Goal: Task Accomplishment & Management: Use online tool/utility

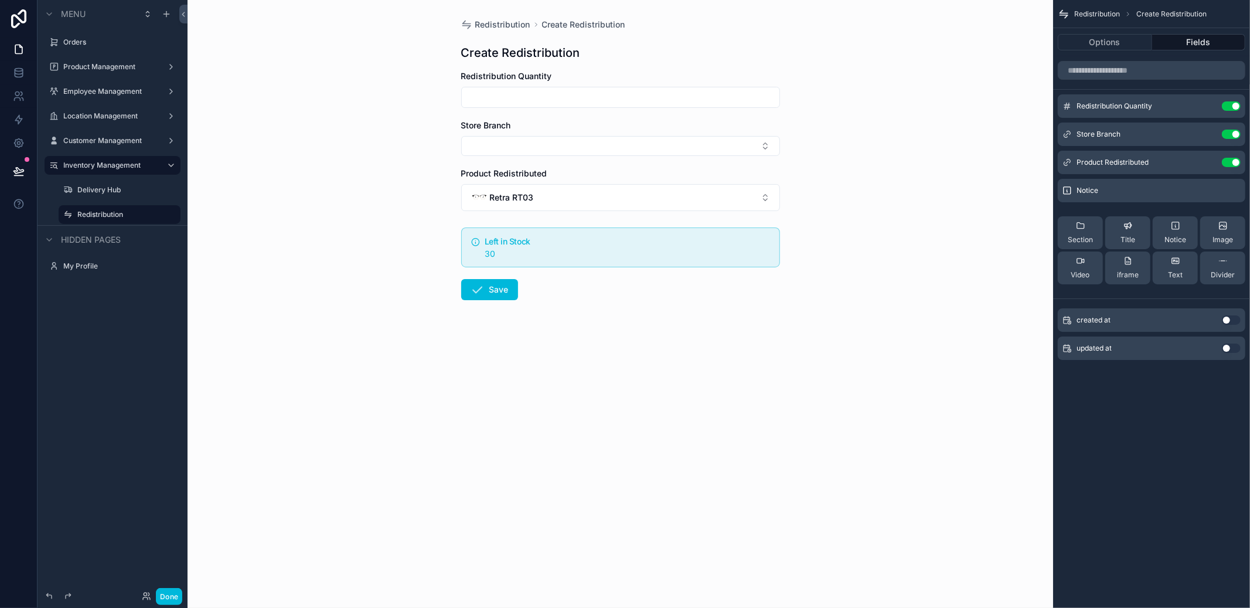
click at [967, 361] on div "Redistribution Create Redistribution Create Redistribution Redistribution Quant…" at bounding box center [621, 304] width 866 height 608
click at [32, 74] on link at bounding box center [18, 72] width 37 height 23
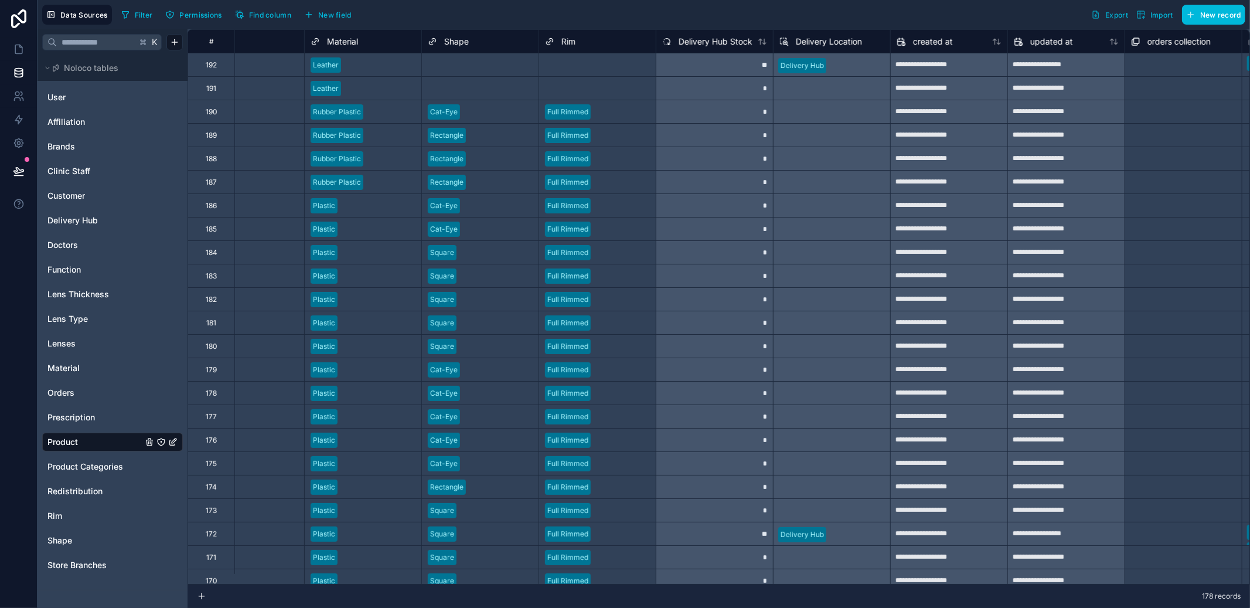
scroll to position [0, 987]
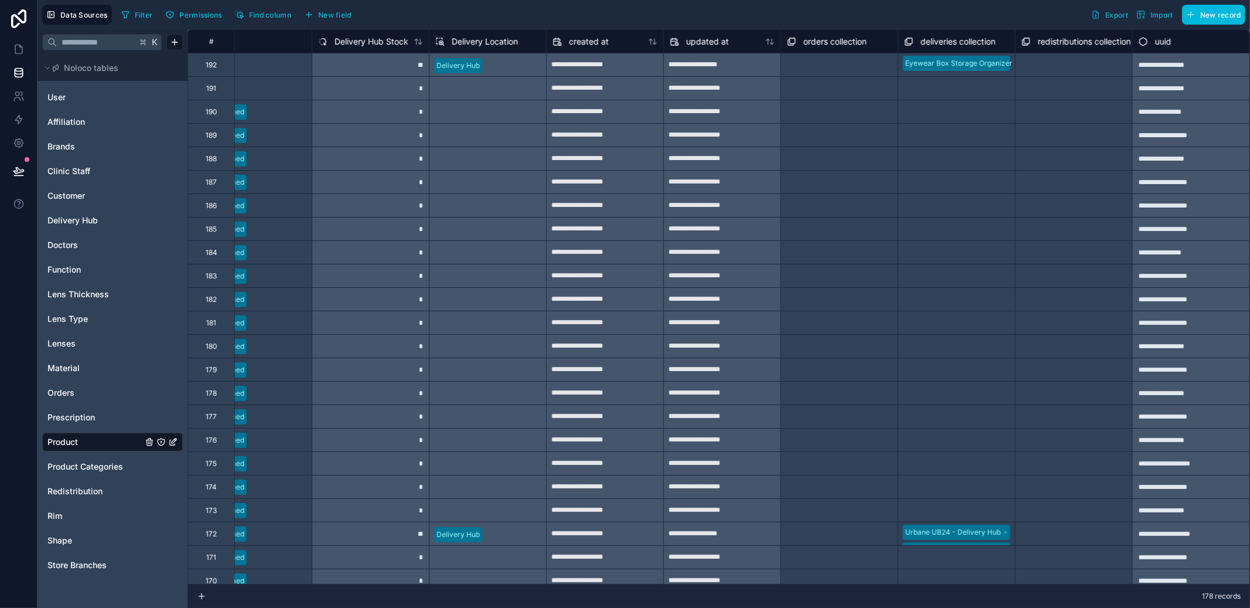
click at [103, 491] on link "Redistribution" at bounding box center [94, 491] width 95 height 12
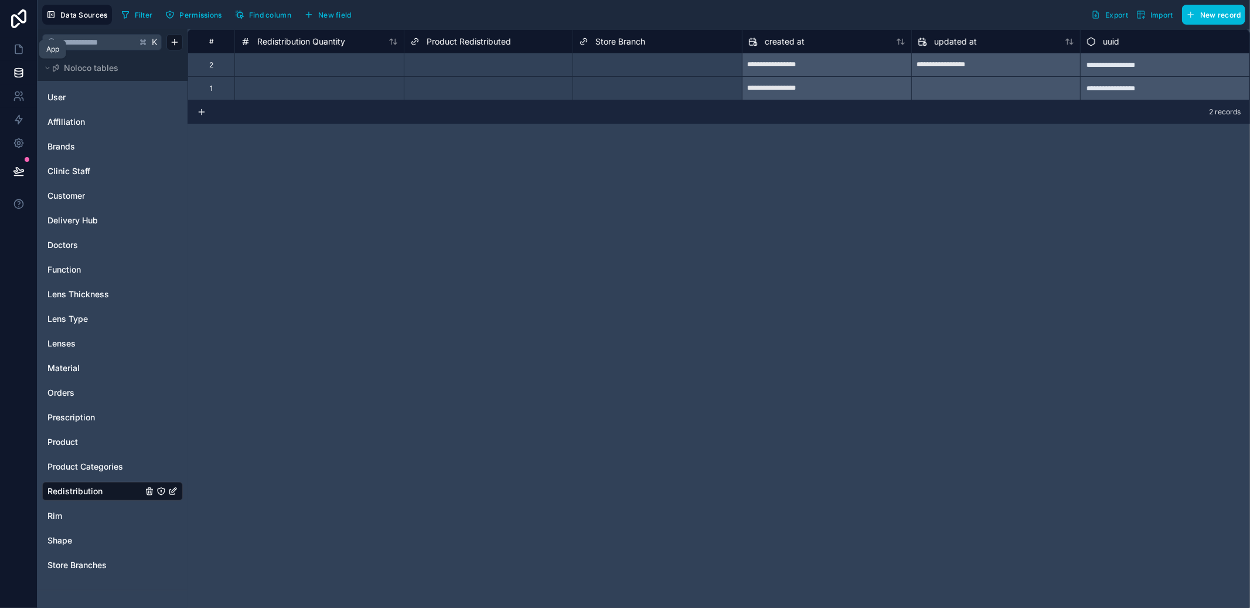
click at [30, 49] on link at bounding box center [18, 49] width 37 height 23
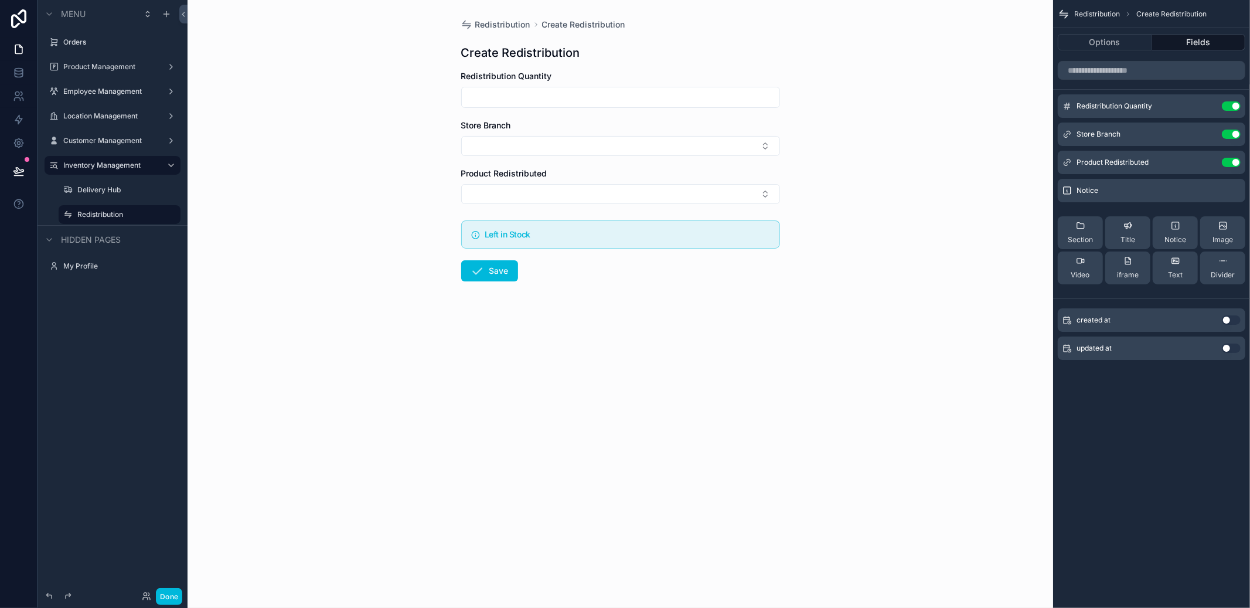
click at [553, 102] on input "scrollable content" at bounding box center [621, 97] width 318 height 16
click at [0, 0] on icon "scrollable content" at bounding box center [0, 0] width 0 height 0
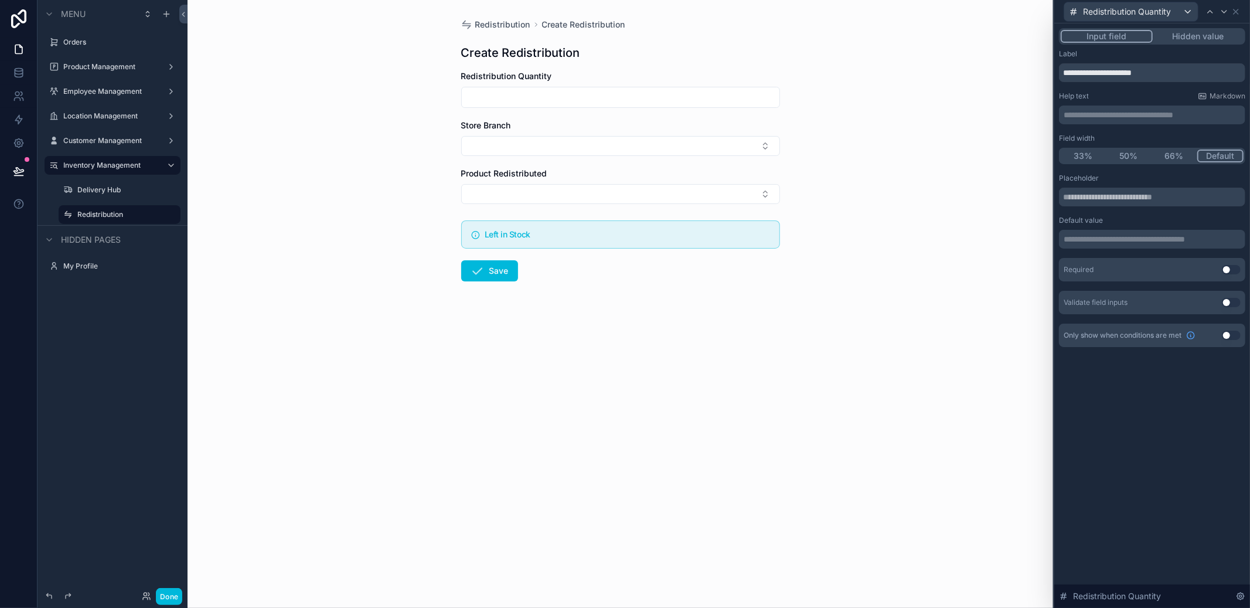
click at [1229, 305] on button "Use setting" at bounding box center [1231, 302] width 19 height 9
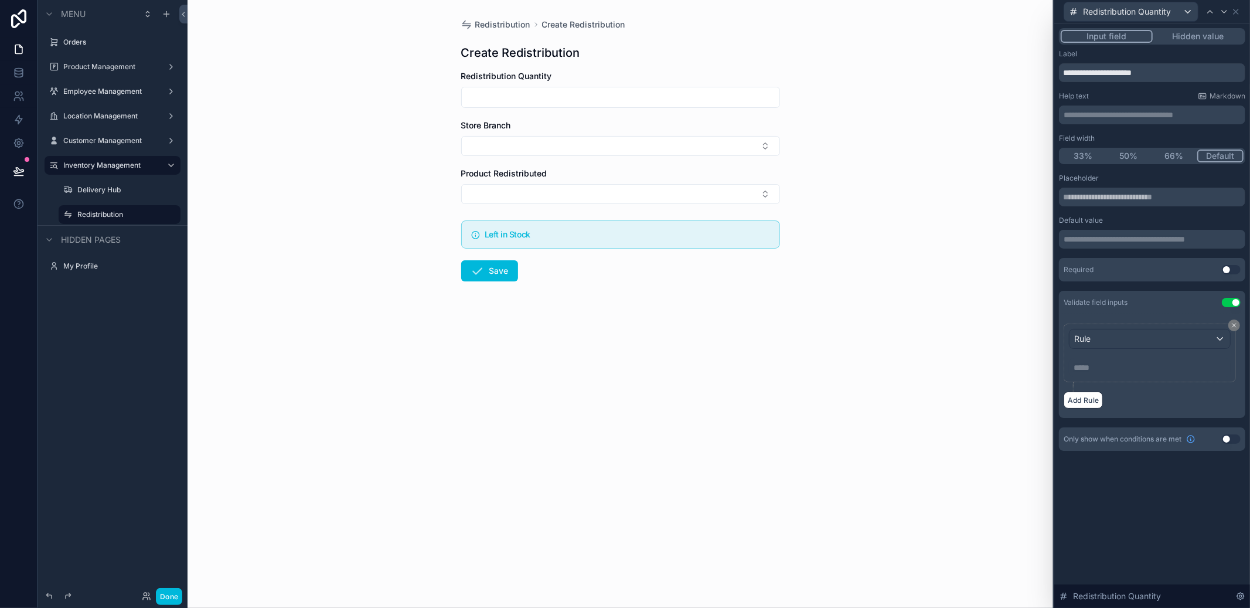
click at [1197, 339] on div "Rule" at bounding box center [1150, 338] width 161 height 19
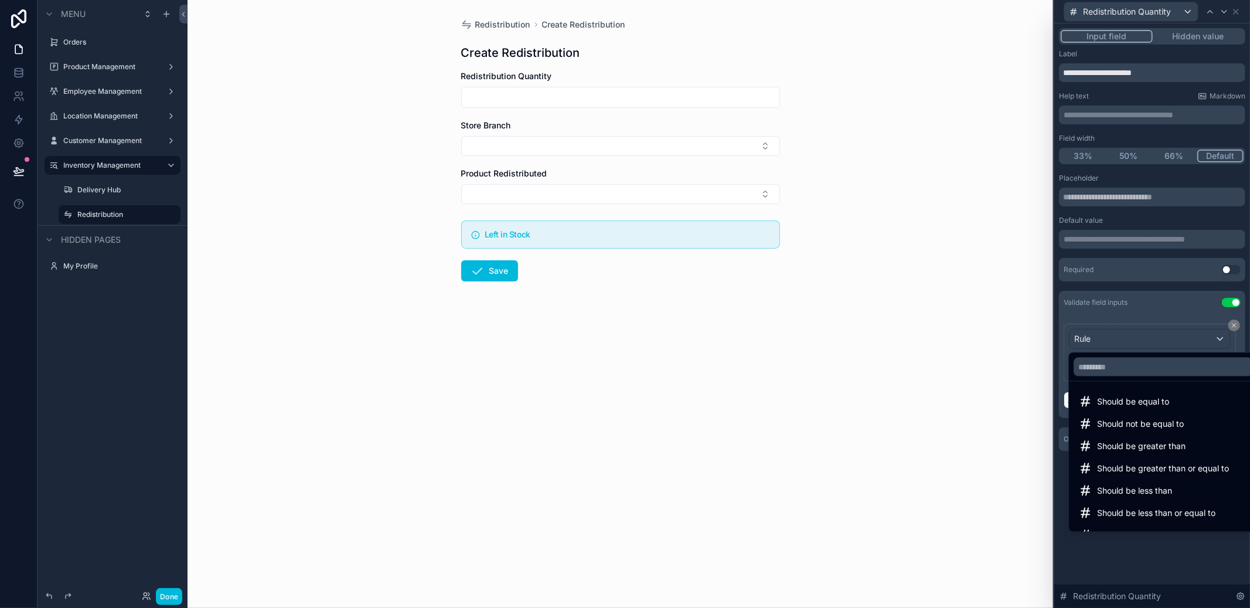
click at [1181, 452] on span "Should be greater than" at bounding box center [1141, 446] width 89 height 14
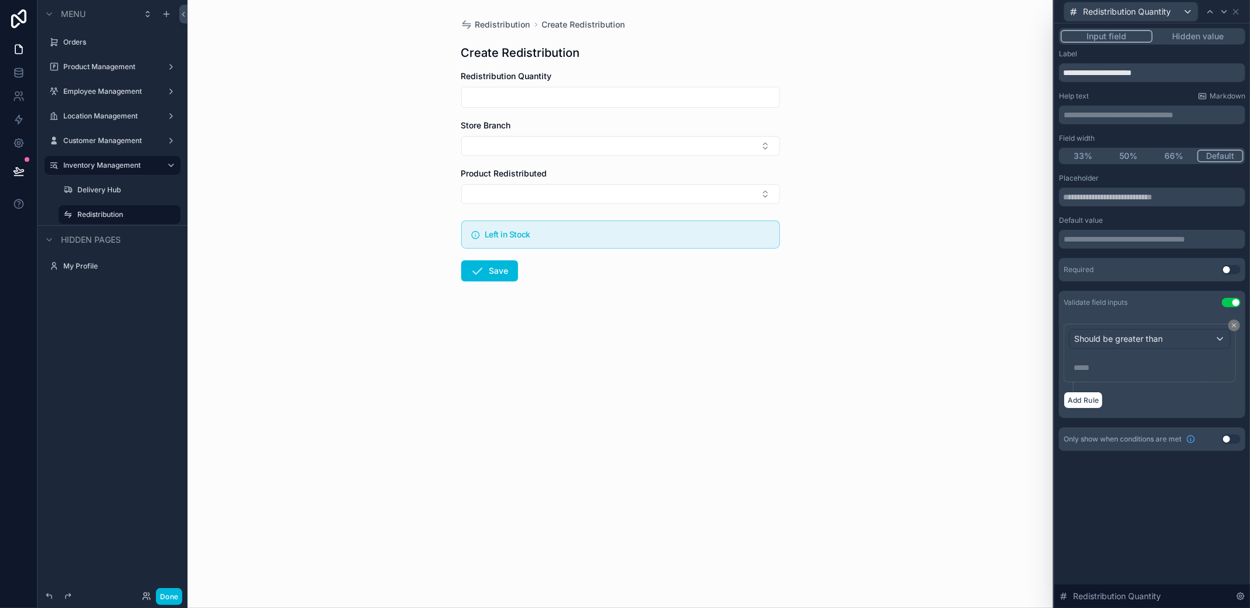
click at [1130, 363] on p "***** ﻿" at bounding box center [1151, 368] width 155 height 12
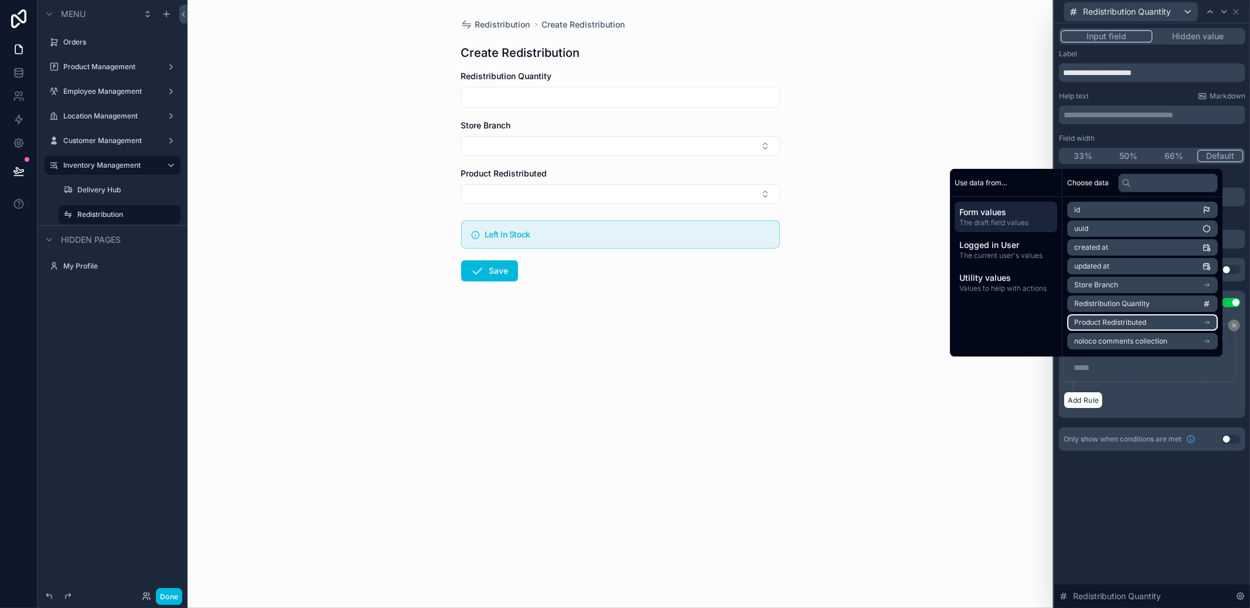
click at [1140, 322] on li "Product Redistributed" at bounding box center [1143, 322] width 151 height 16
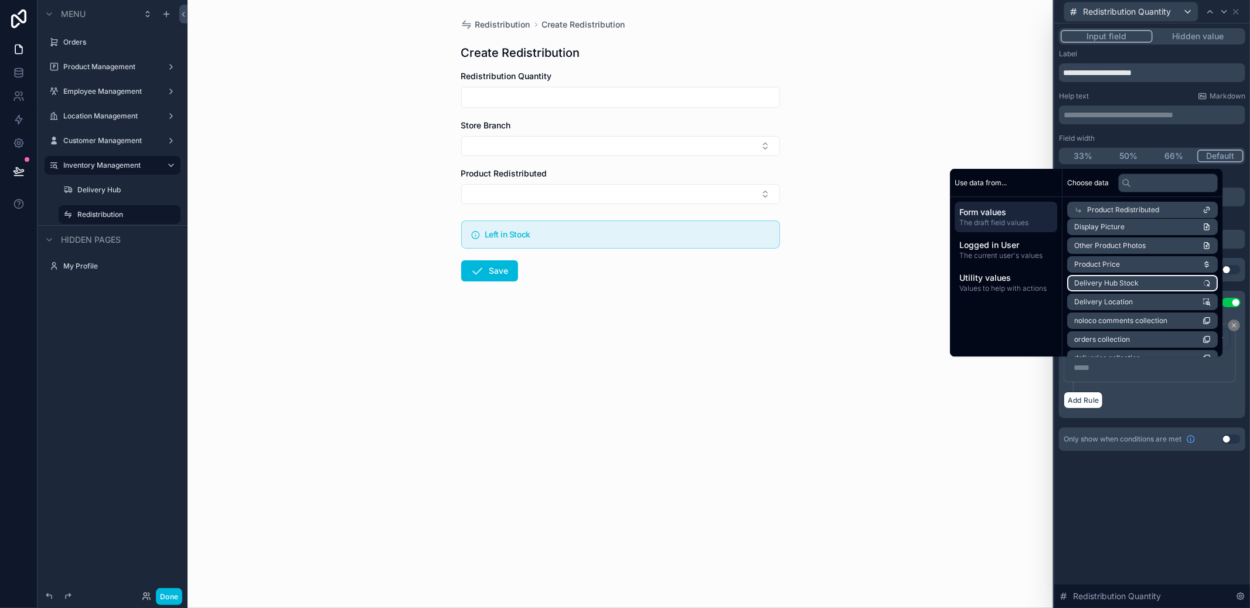
click at [1139, 288] on li "Delivery Hub Stock" at bounding box center [1143, 283] width 151 height 16
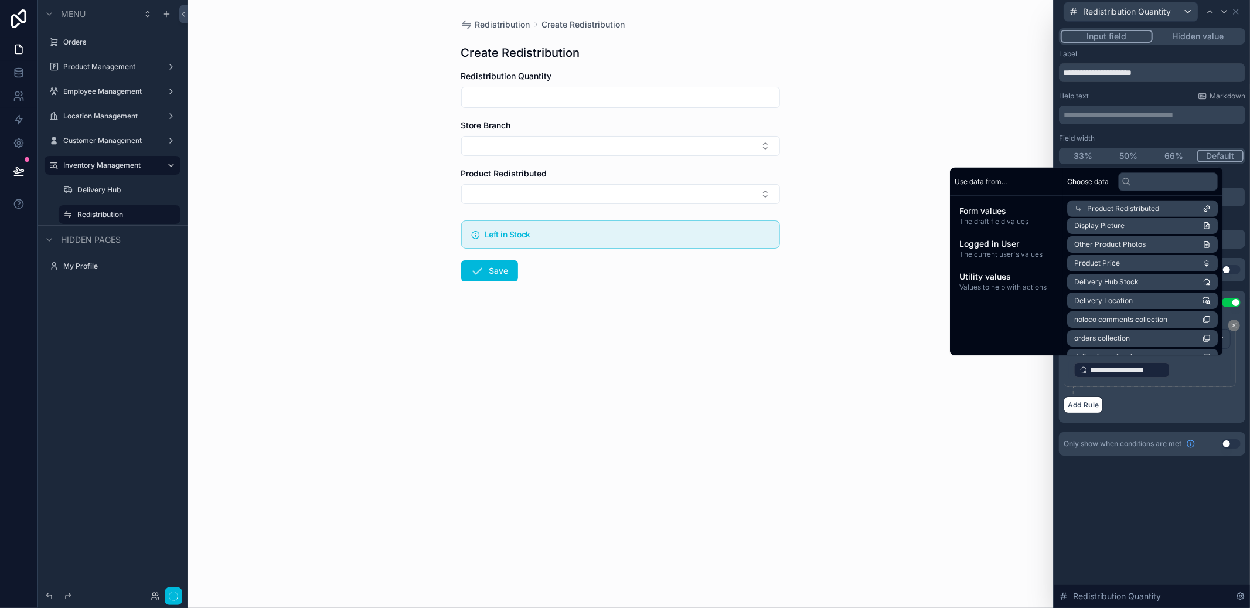
click at [1159, 407] on div "Add Rule" at bounding box center [1152, 404] width 177 height 17
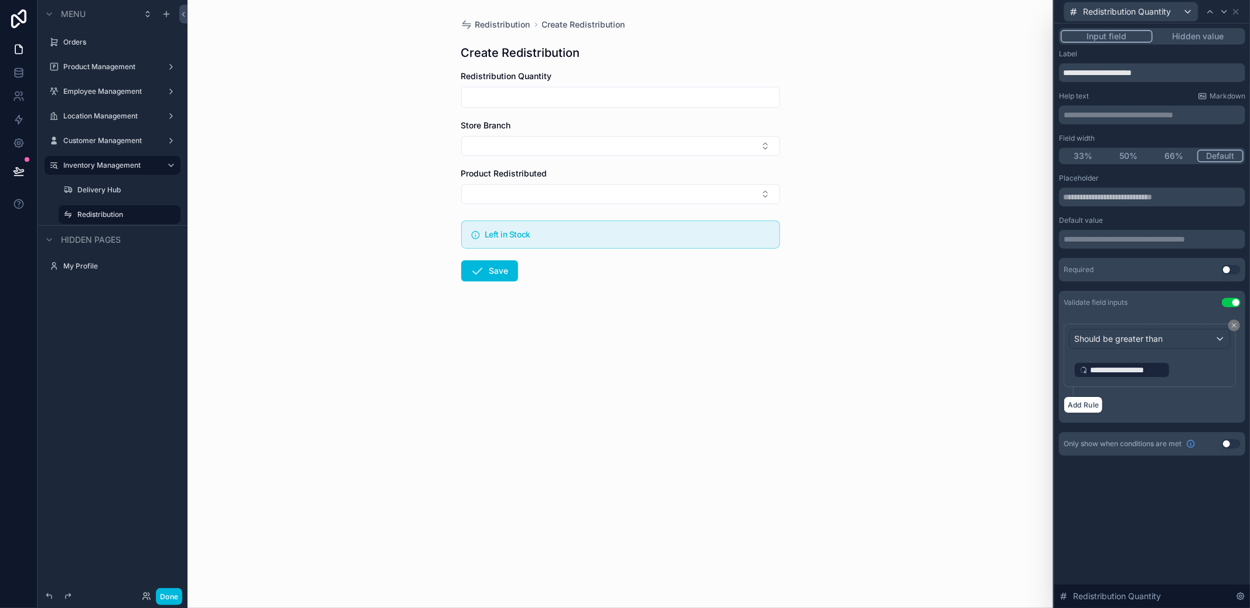
click at [1076, 403] on button "Add Rule" at bounding box center [1083, 404] width 39 height 17
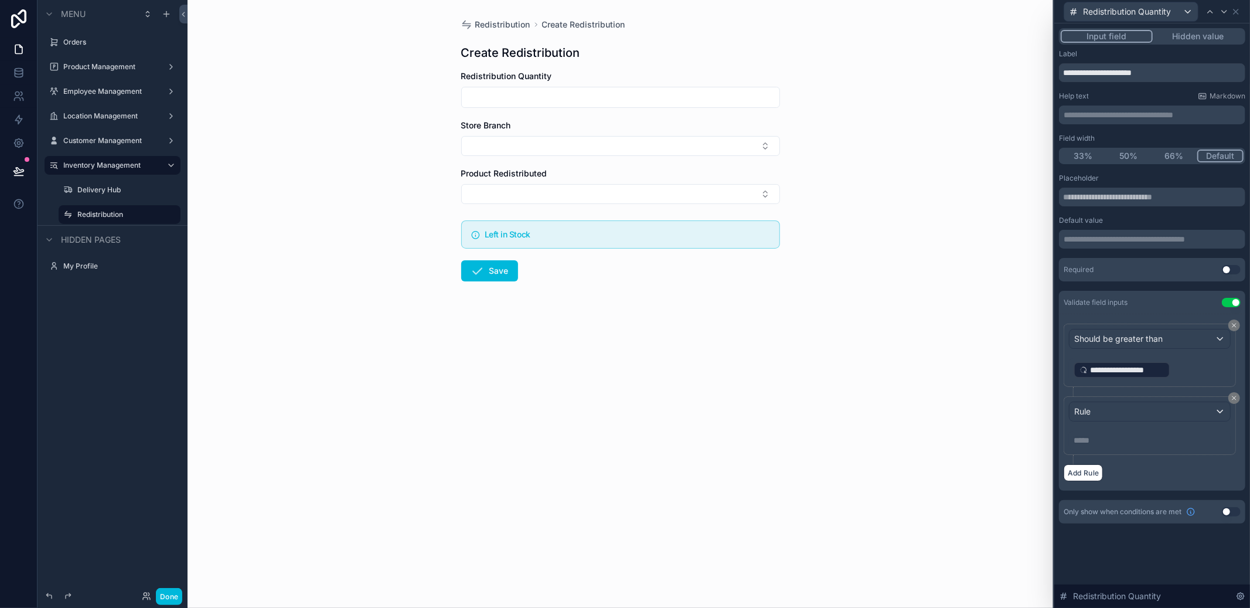
click at [1229, 399] on button at bounding box center [1235, 398] width 12 height 12
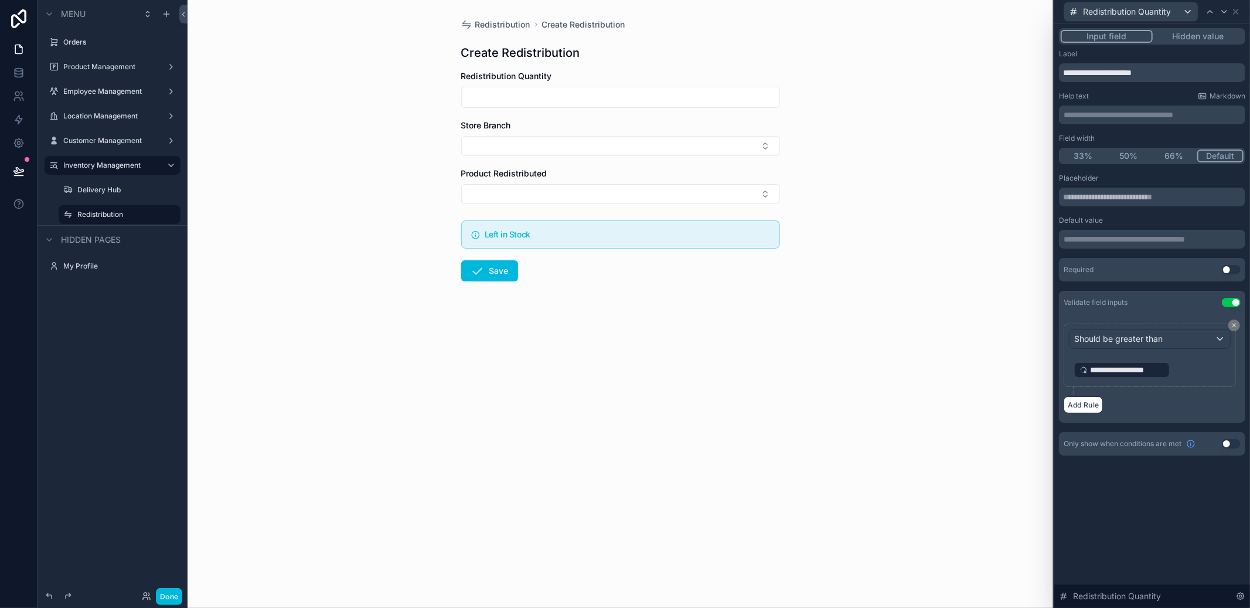
click at [1236, 329] on button at bounding box center [1235, 326] width 12 height 12
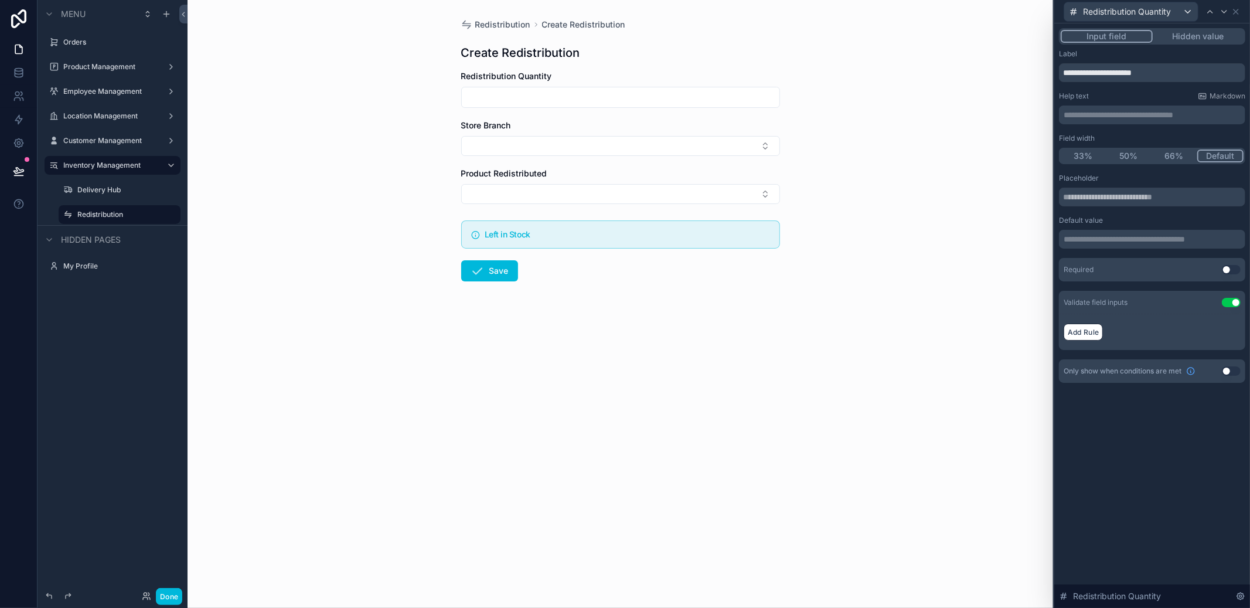
click at [1104, 336] on div "Add Rule" at bounding box center [1152, 332] width 177 height 17
click at [1097, 334] on button "Add Rule" at bounding box center [1083, 332] width 39 height 17
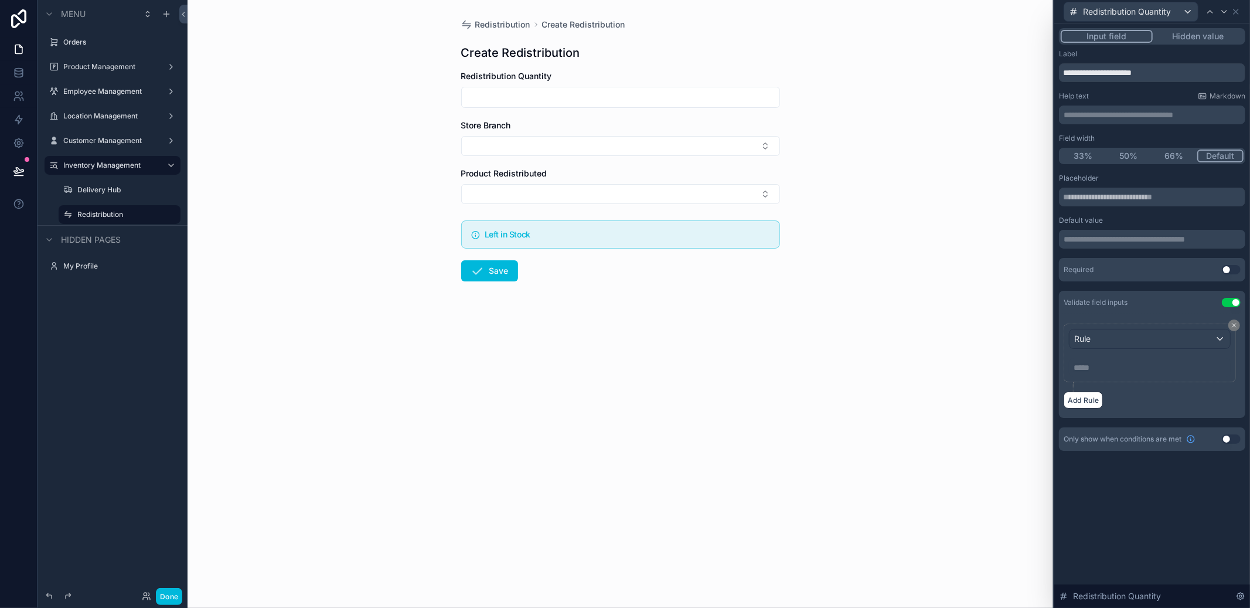
click at [1149, 334] on div "Rule" at bounding box center [1150, 338] width 161 height 19
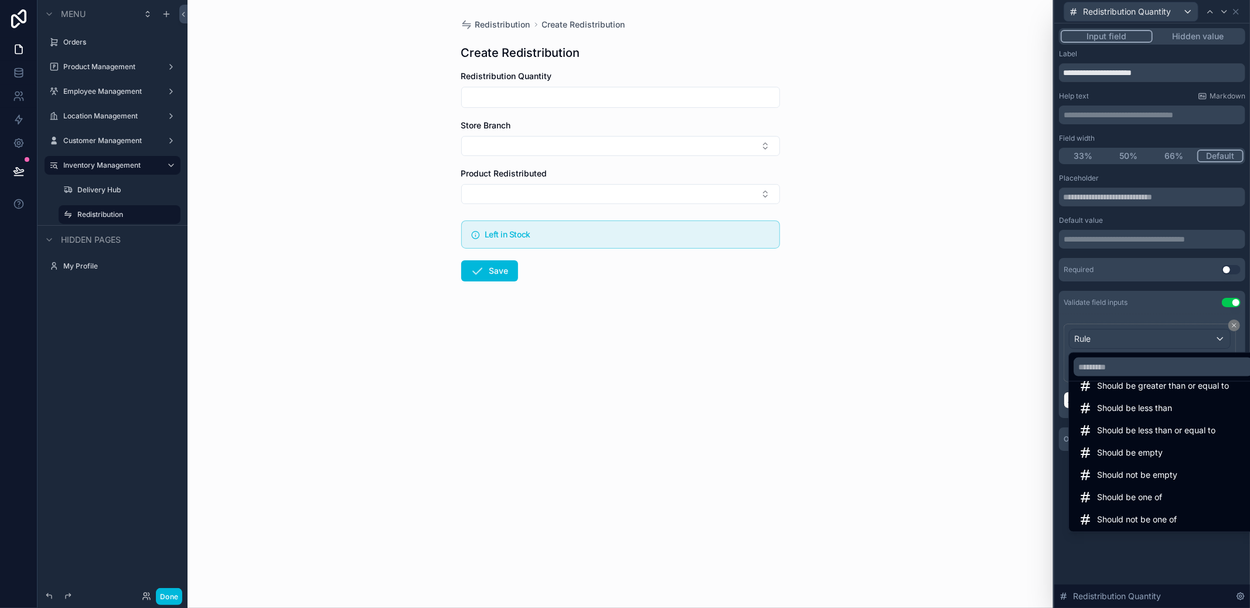
scroll to position [83, 0]
click at [1163, 501] on span "Should be one of" at bounding box center [1129, 497] width 65 height 14
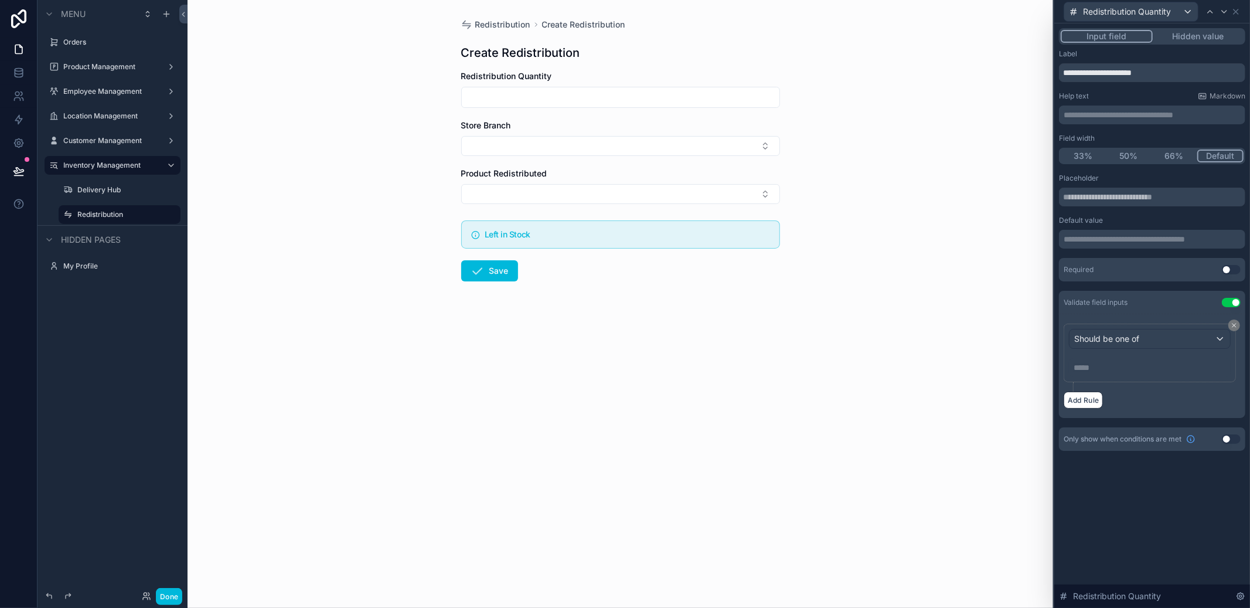
click at [1106, 371] on p "***** ﻿" at bounding box center [1151, 368] width 155 height 12
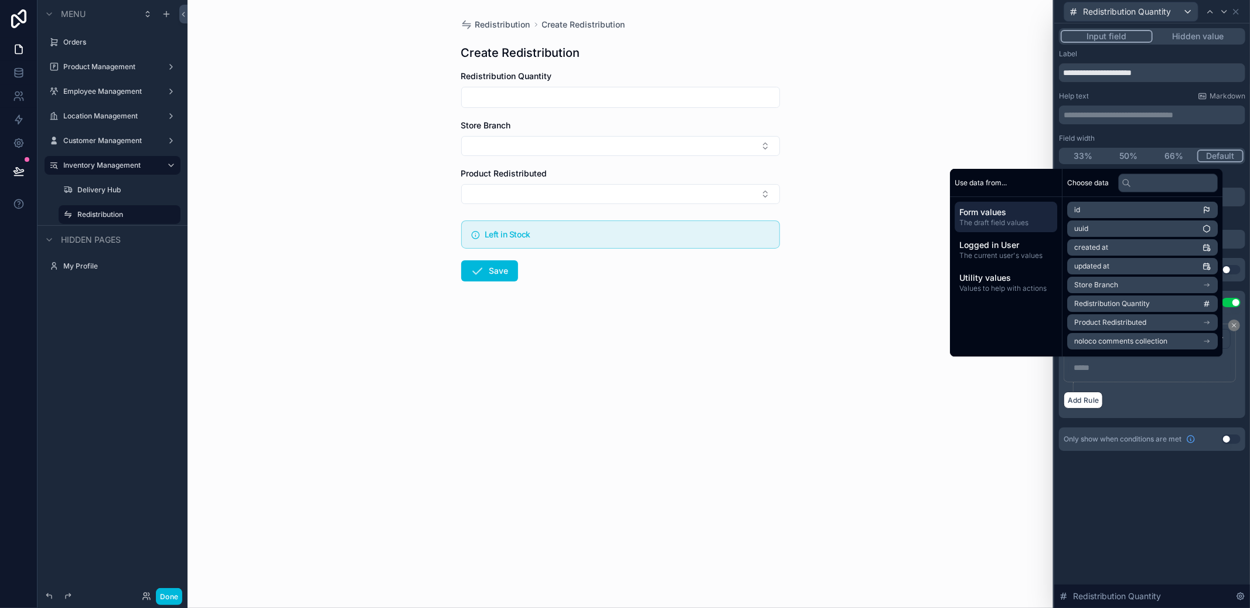
click at [1144, 379] on div "Should be one of ***** ﻿" at bounding box center [1150, 353] width 172 height 59
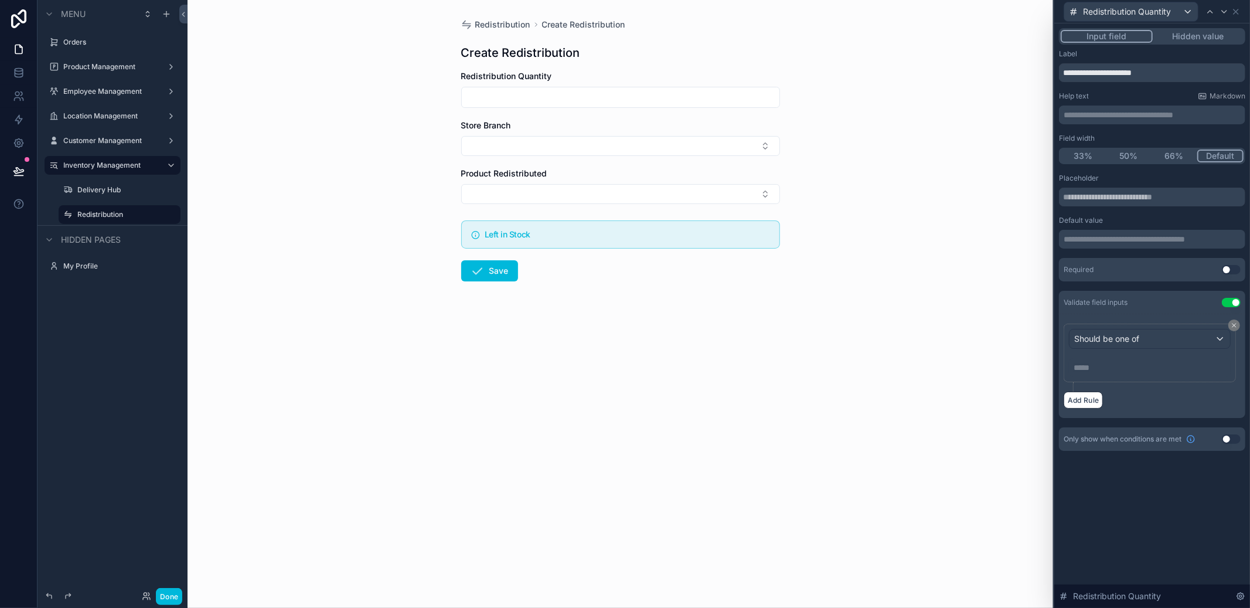
click at [1155, 339] on div "Should be one of" at bounding box center [1150, 338] width 161 height 19
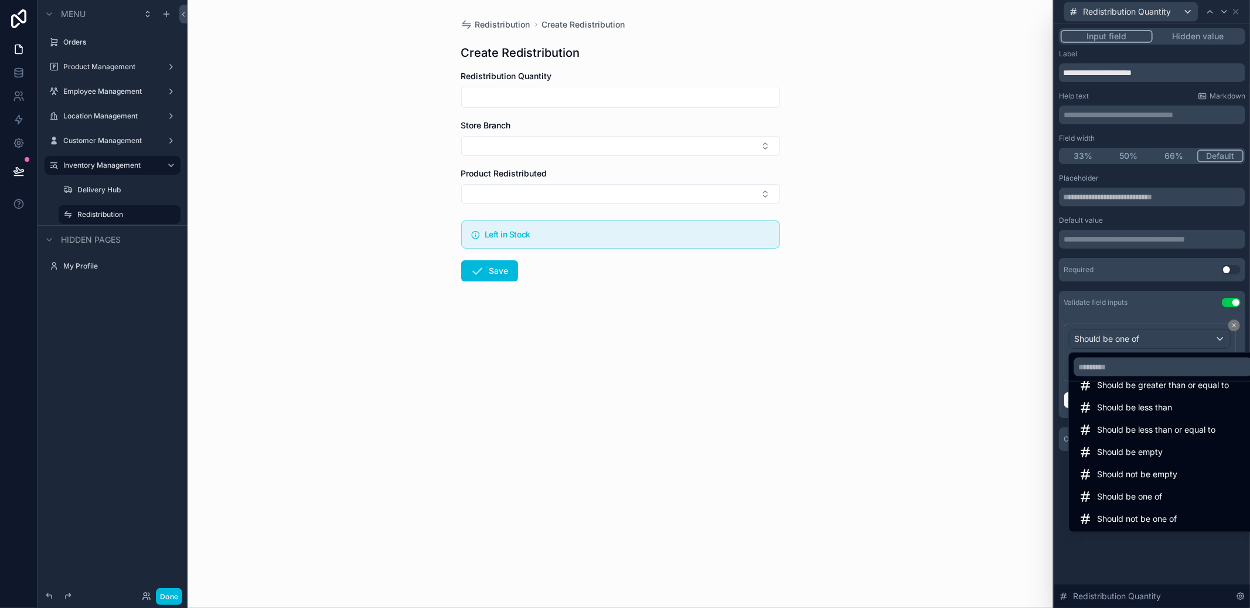
click at [1159, 557] on div at bounding box center [1153, 304] width 196 height 608
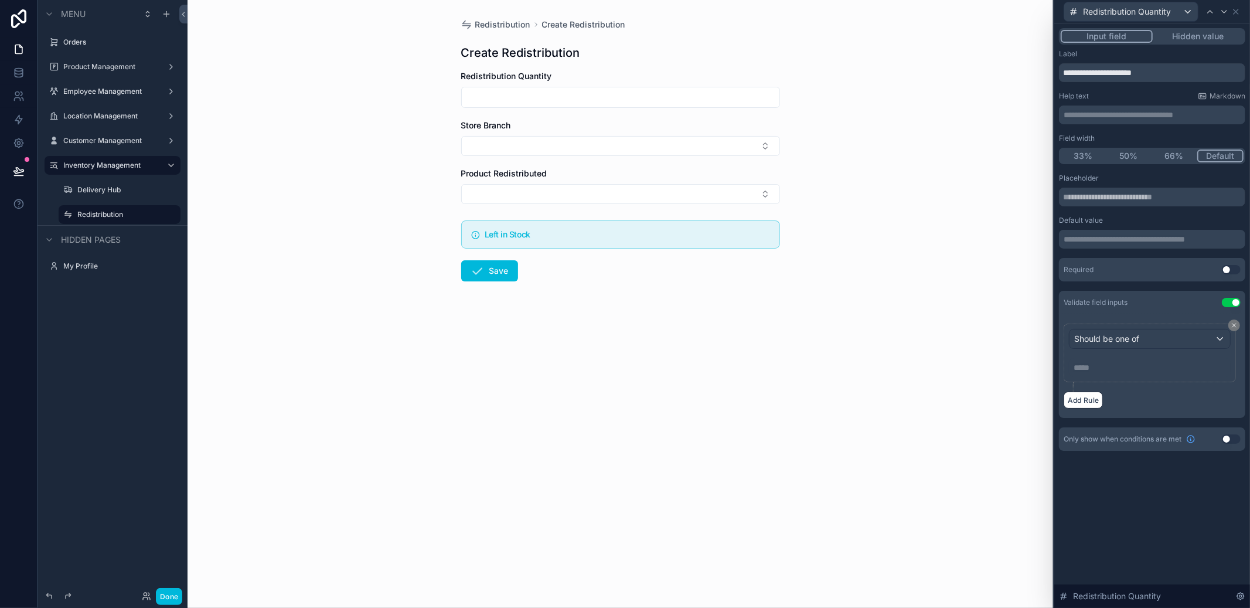
click at [1227, 301] on button "Use setting" at bounding box center [1231, 302] width 19 height 9
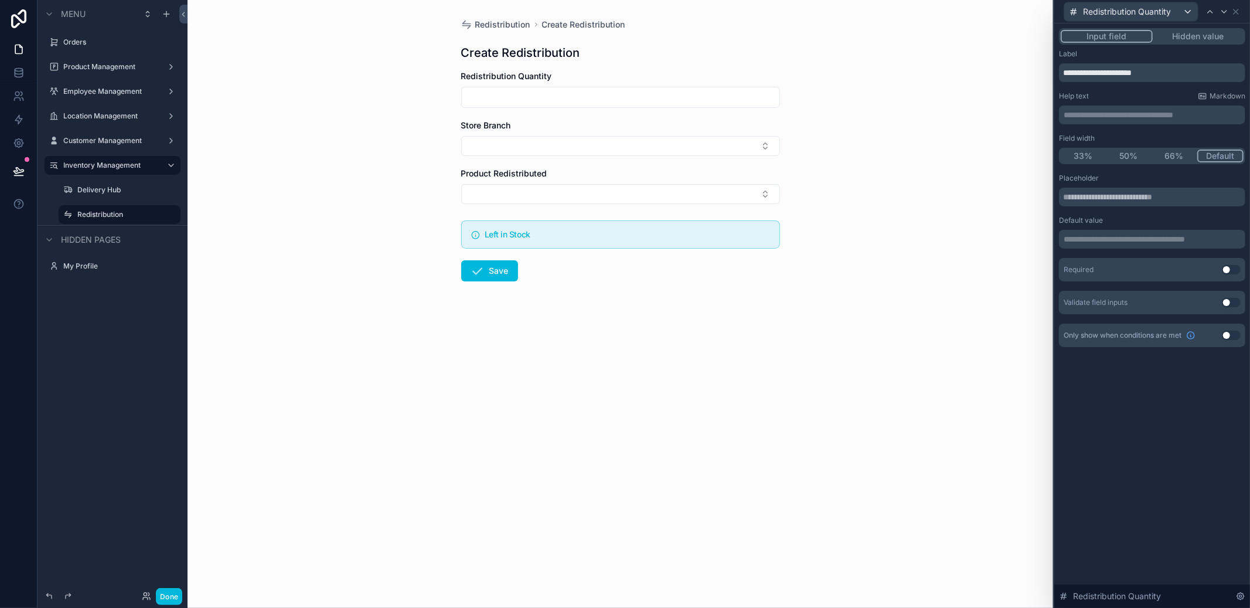
click at [1227, 301] on button "Use setting" at bounding box center [1231, 302] width 19 height 9
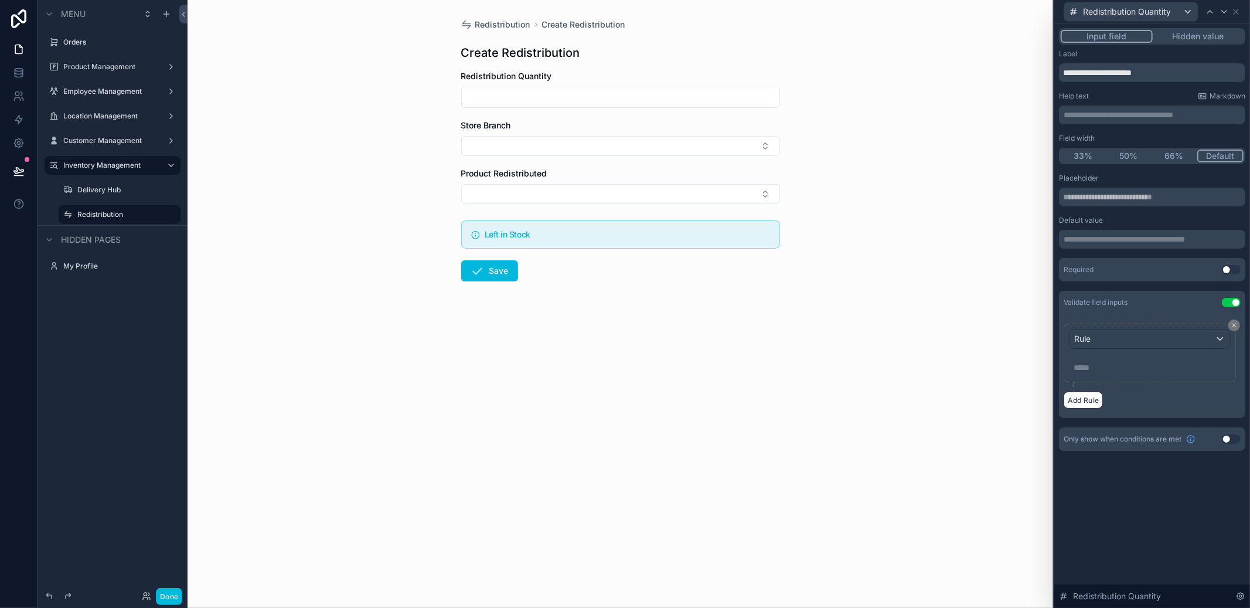
click at [1212, 336] on div "Rule" at bounding box center [1150, 338] width 161 height 19
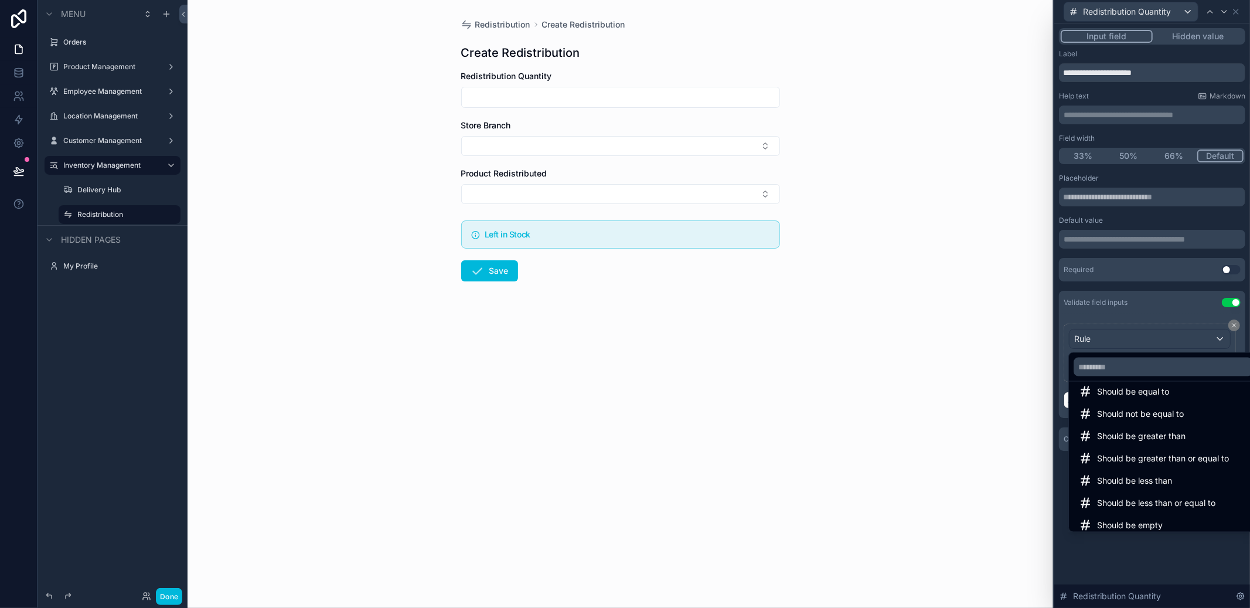
scroll to position [0, 0]
click at [1093, 559] on div at bounding box center [1153, 304] width 196 height 608
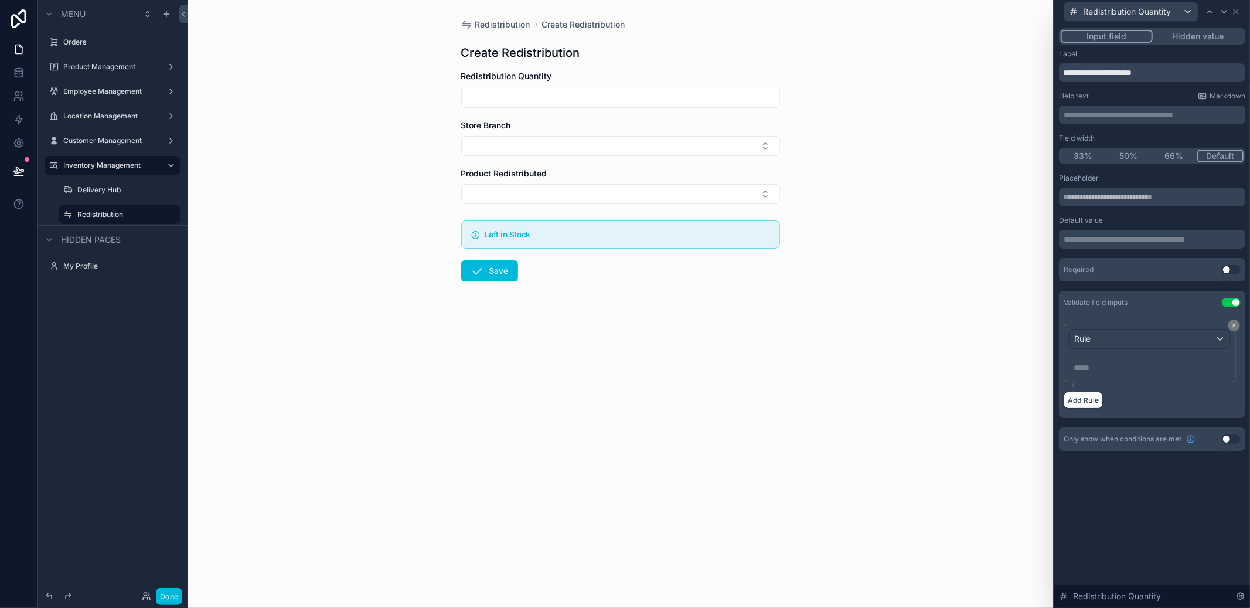
click at [1230, 329] on div "Rule" at bounding box center [1150, 338] width 161 height 19
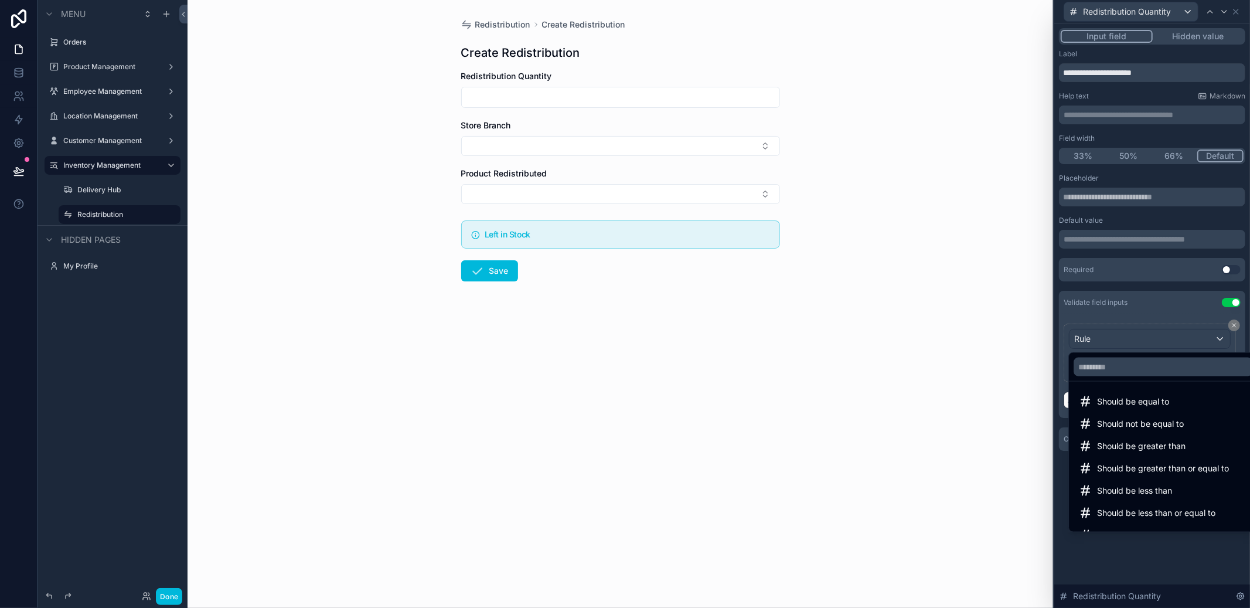
click at [1233, 327] on div at bounding box center [1153, 304] width 196 height 608
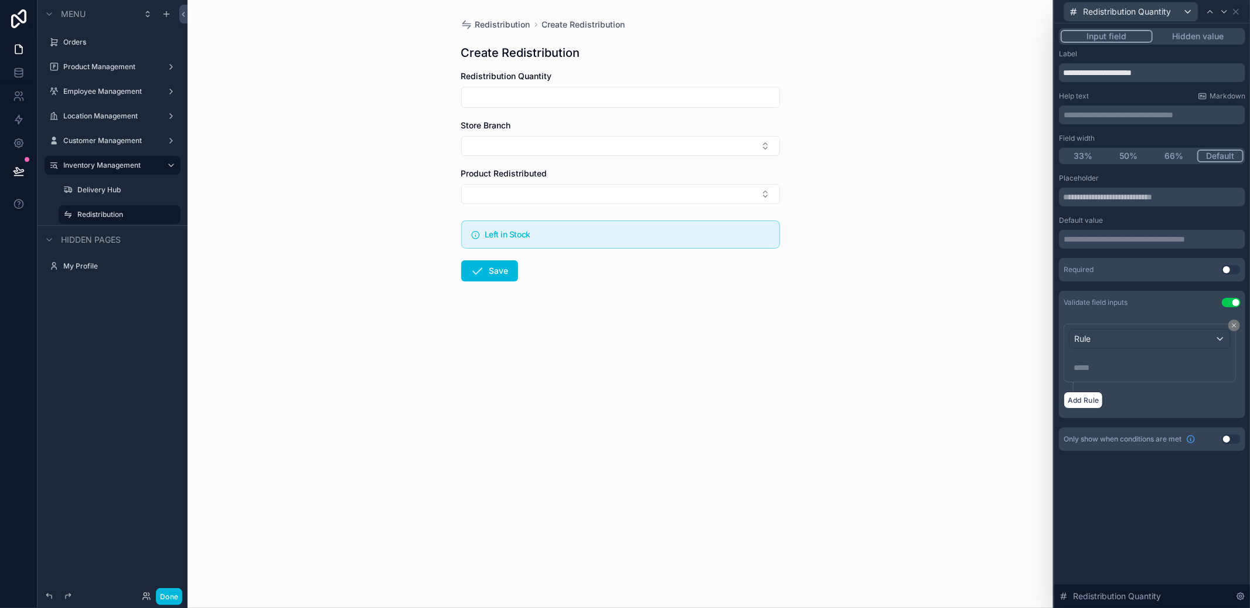
click at [1234, 303] on button "Use setting" at bounding box center [1231, 302] width 19 height 9
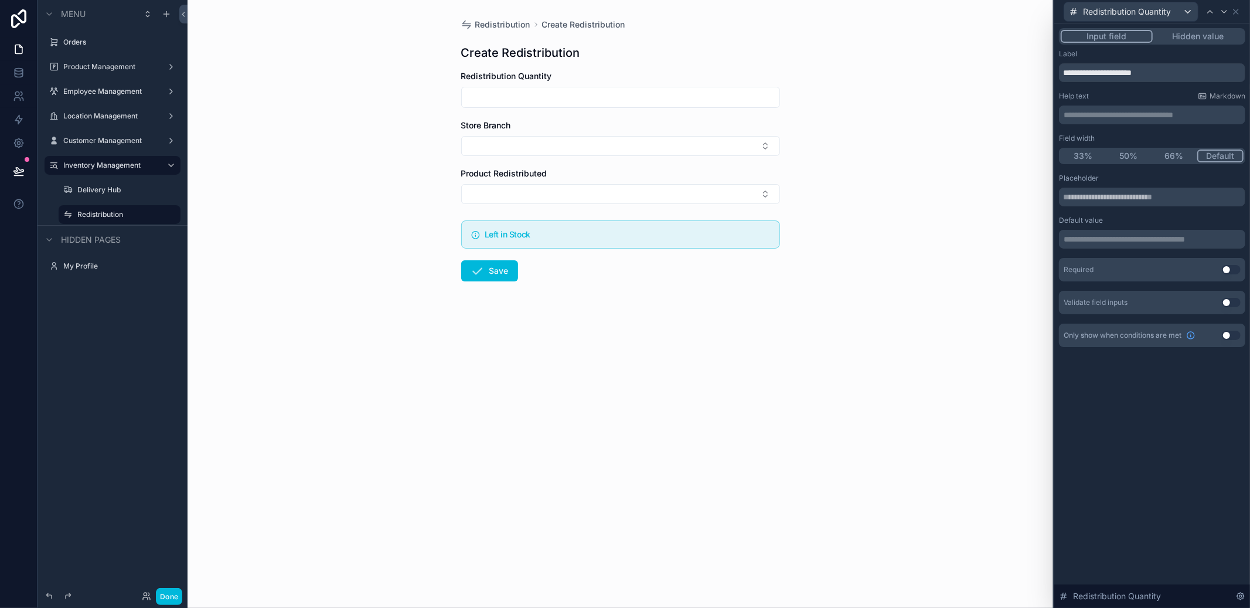
click at [1235, 305] on button "Use setting" at bounding box center [1231, 302] width 19 height 9
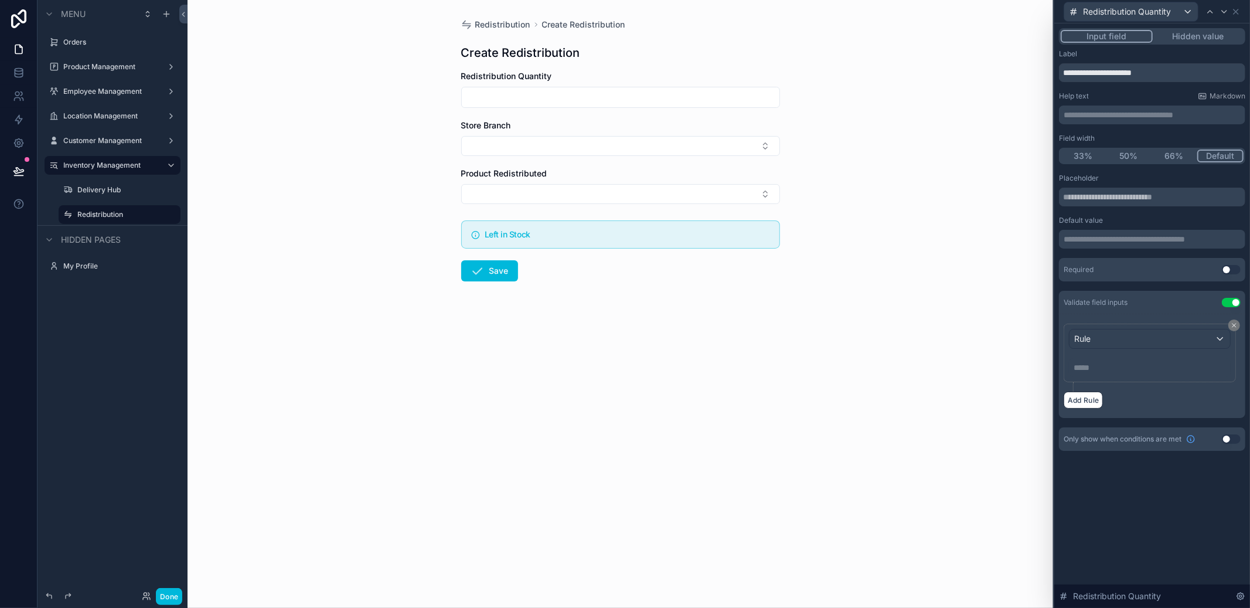
click at [1177, 325] on div "Rule ***** ﻿" at bounding box center [1150, 353] width 172 height 59
click at [1172, 333] on div "Rule" at bounding box center [1150, 338] width 161 height 19
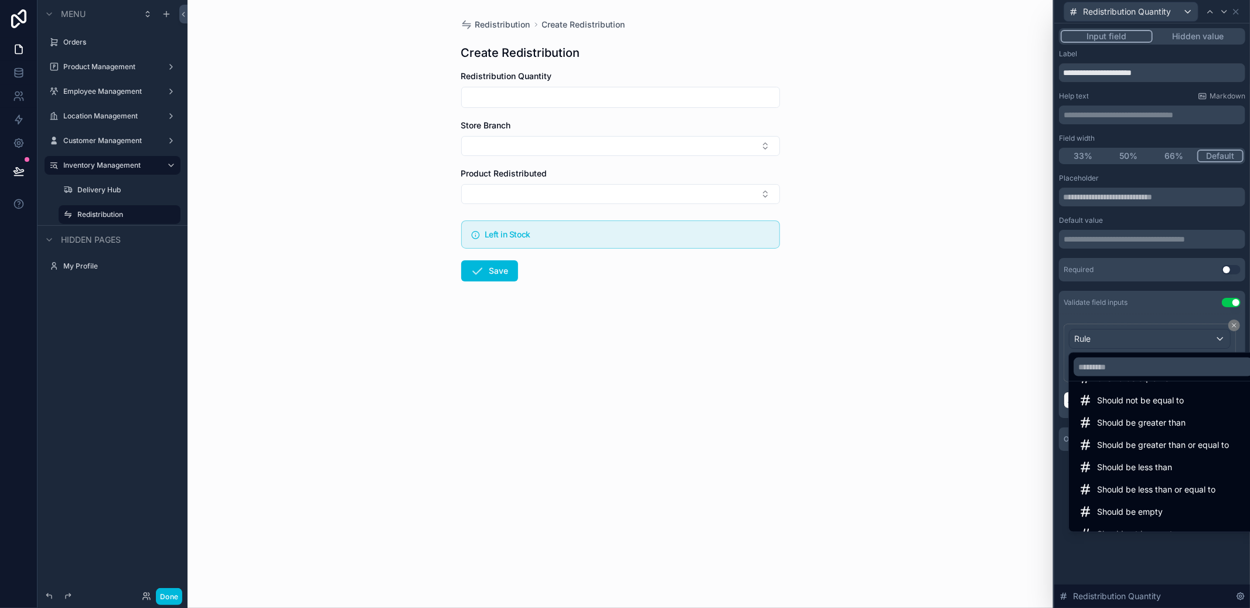
scroll to position [26, 0]
click at [1171, 481] on span "Should be less than or equal to" at bounding box center [1156, 487] width 118 height 14
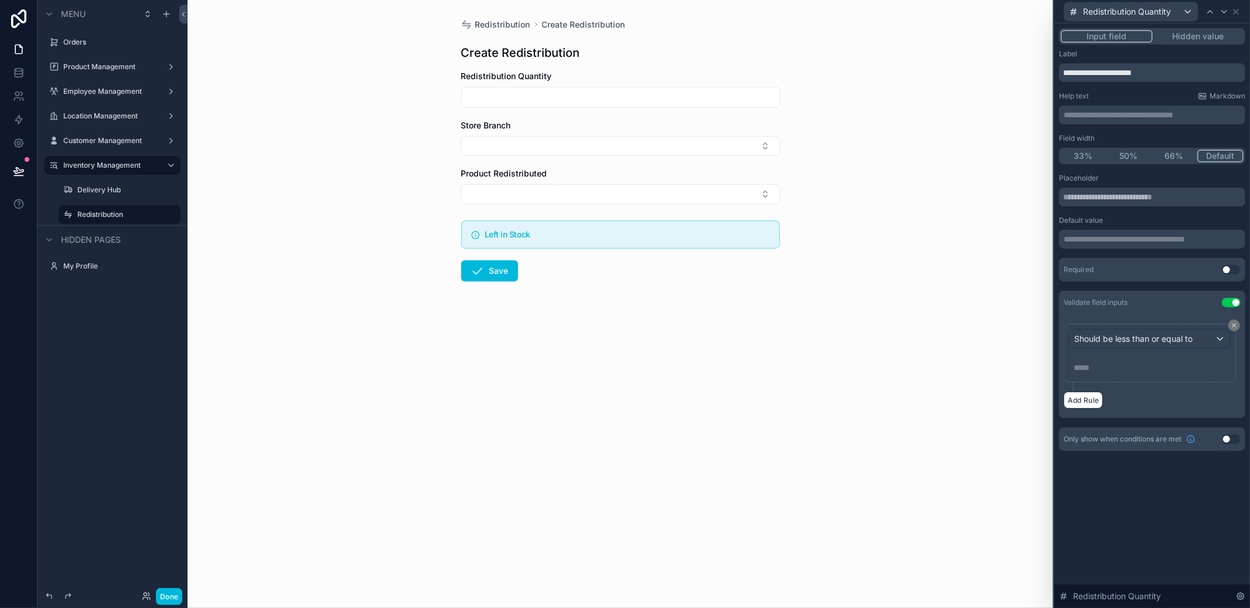
click at [1136, 372] on p "***** ﻿" at bounding box center [1151, 368] width 155 height 12
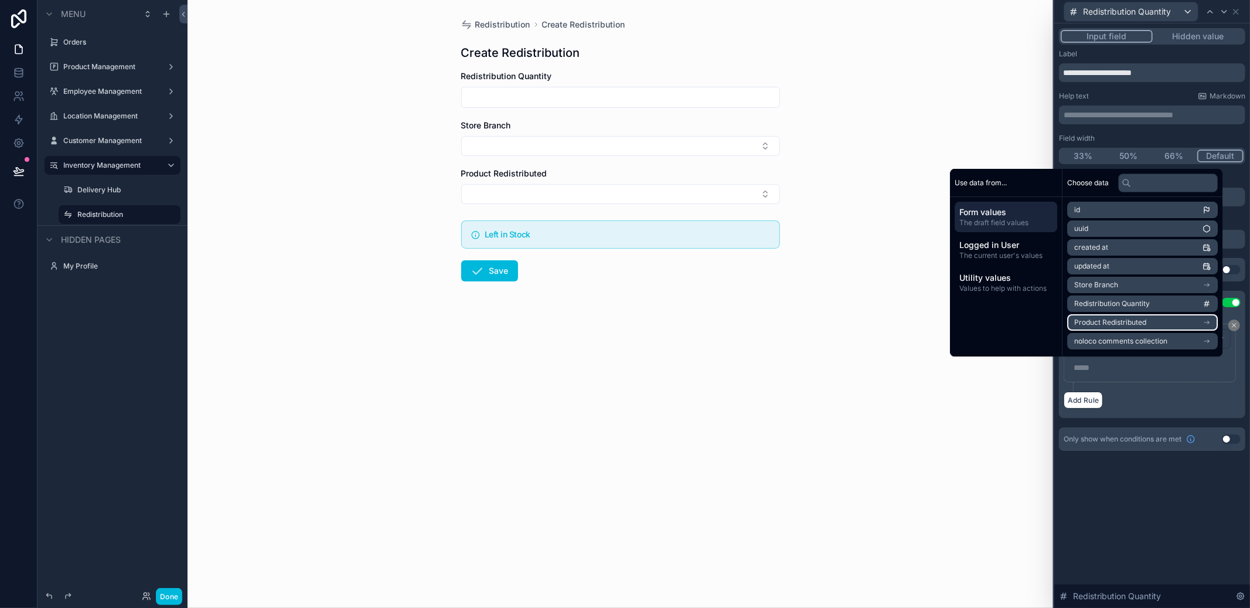
click at [1143, 326] on li "Product Redistributed" at bounding box center [1143, 322] width 151 height 16
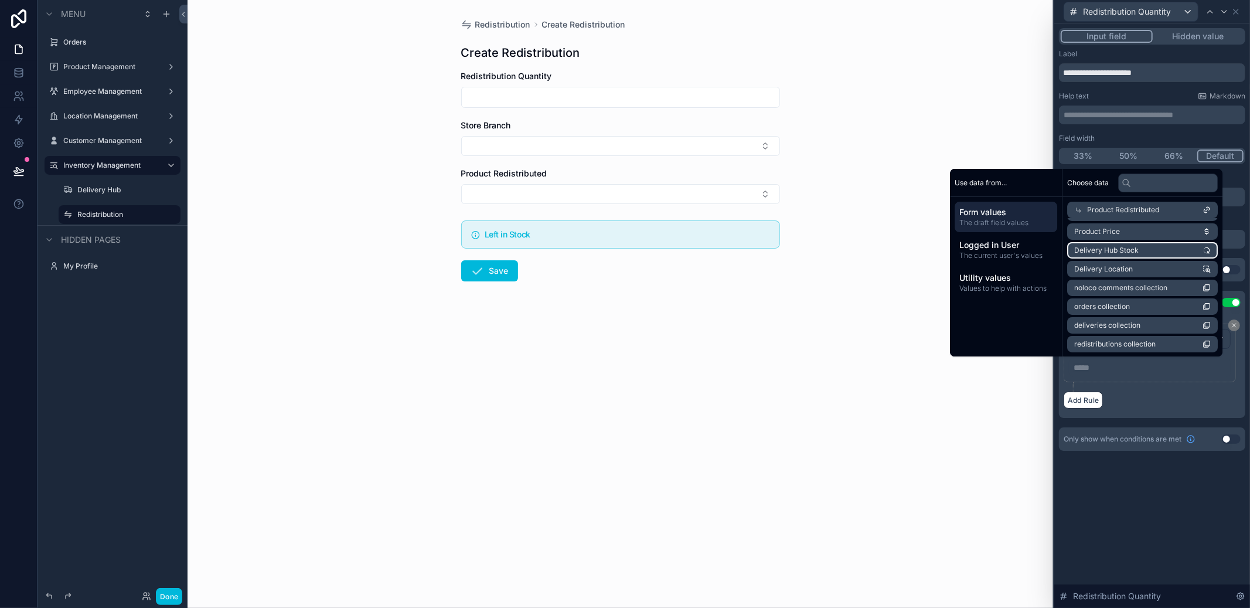
click at [1153, 255] on li "Delivery Hub Stock" at bounding box center [1143, 250] width 151 height 16
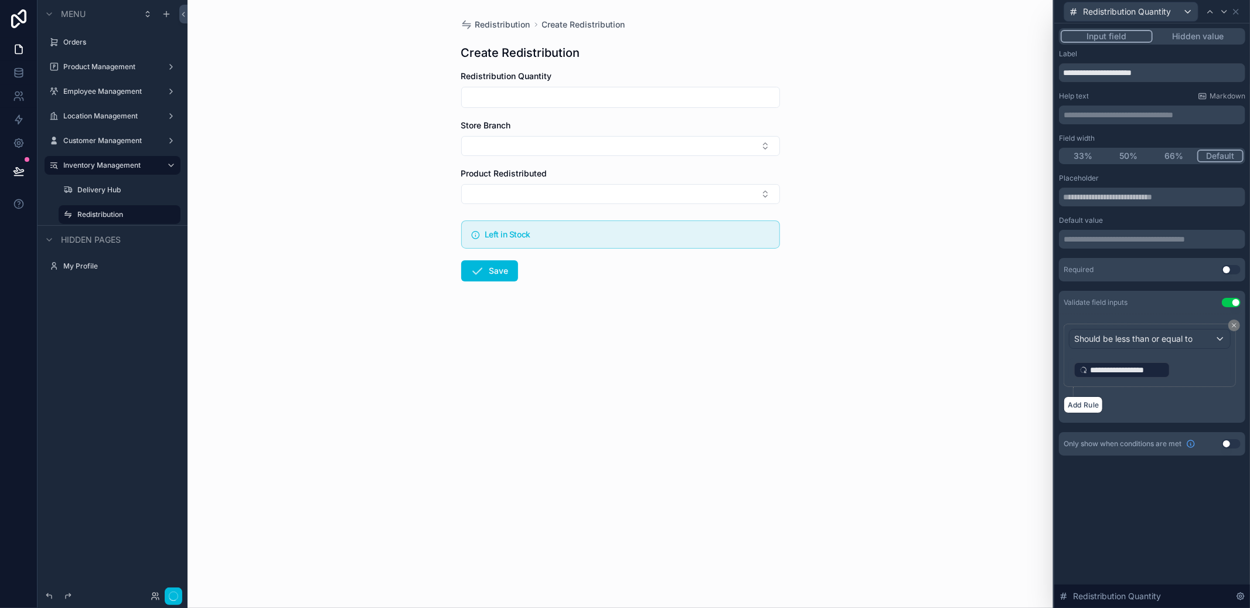
click at [1134, 532] on div "**********" at bounding box center [1153, 315] width 196 height 584
click at [1238, 12] on icon at bounding box center [1236, 11] width 9 height 9
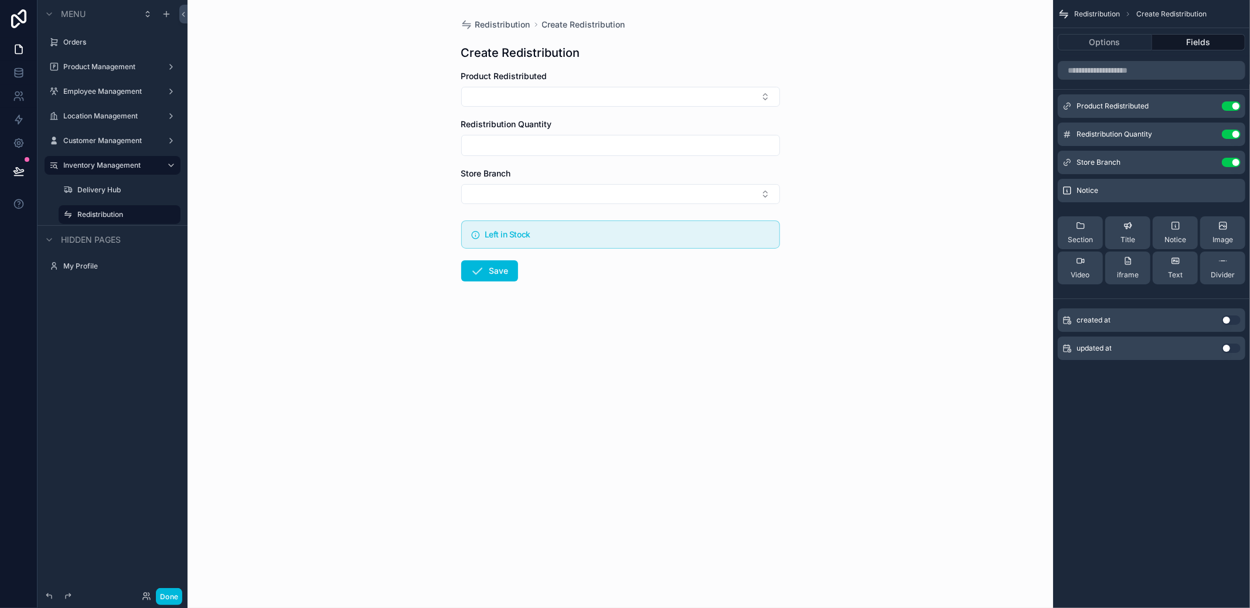
click at [0, 0] on icon "scrollable content" at bounding box center [0, 0] width 0 height 0
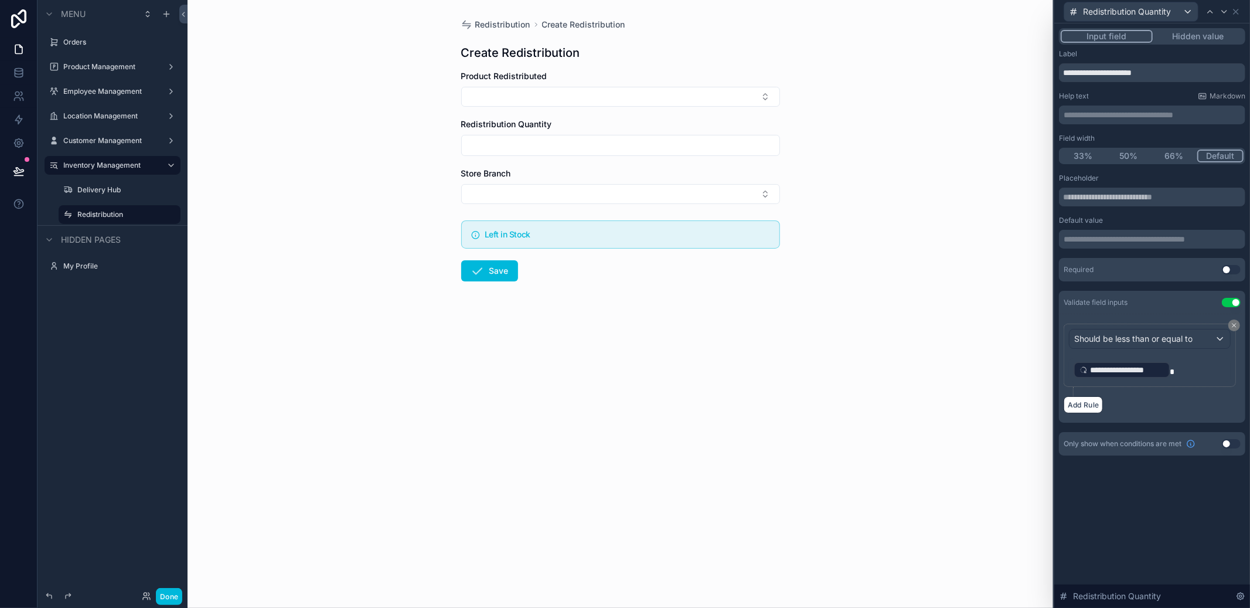
click at [660, 97] on button "Select Button" at bounding box center [620, 97] width 319 height 20
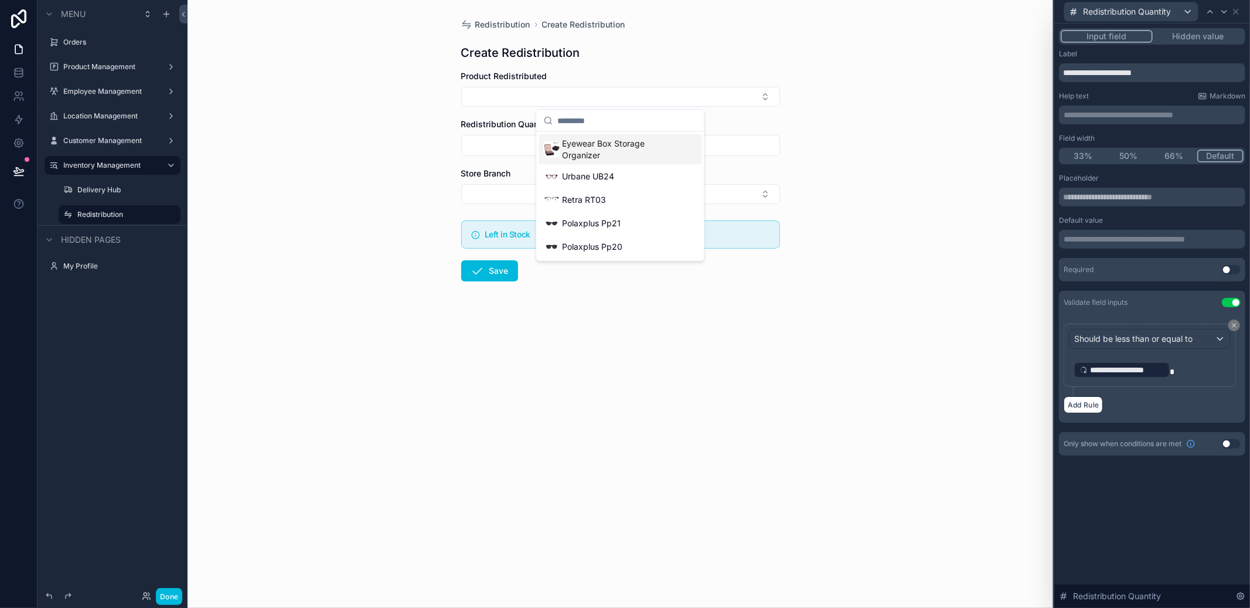
click at [637, 158] on span "Eyewear Box Storage Organizer" at bounding box center [622, 149] width 121 height 23
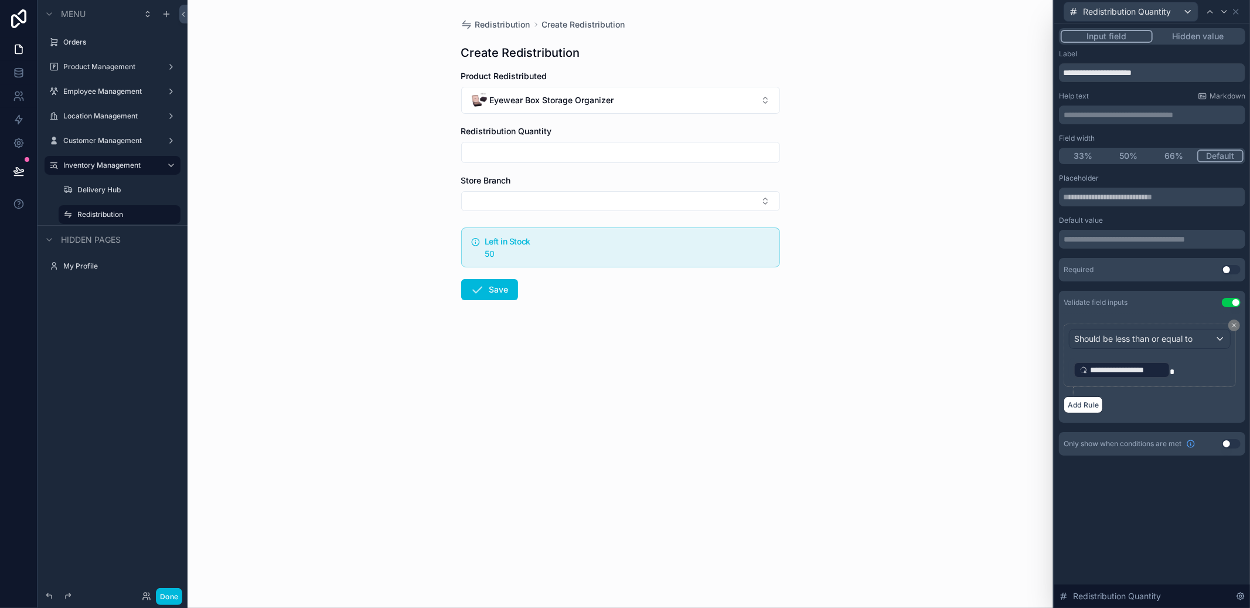
click at [637, 158] on input "scrollable content" at bounding box center [621, 152] width 318 height 16
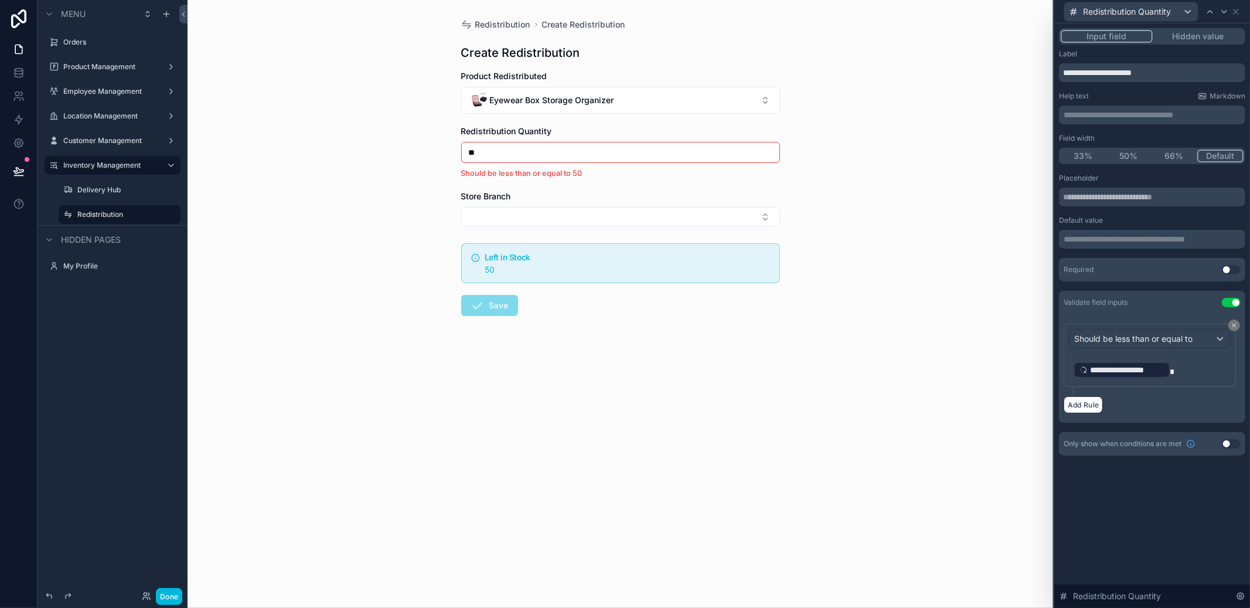
type input "*"
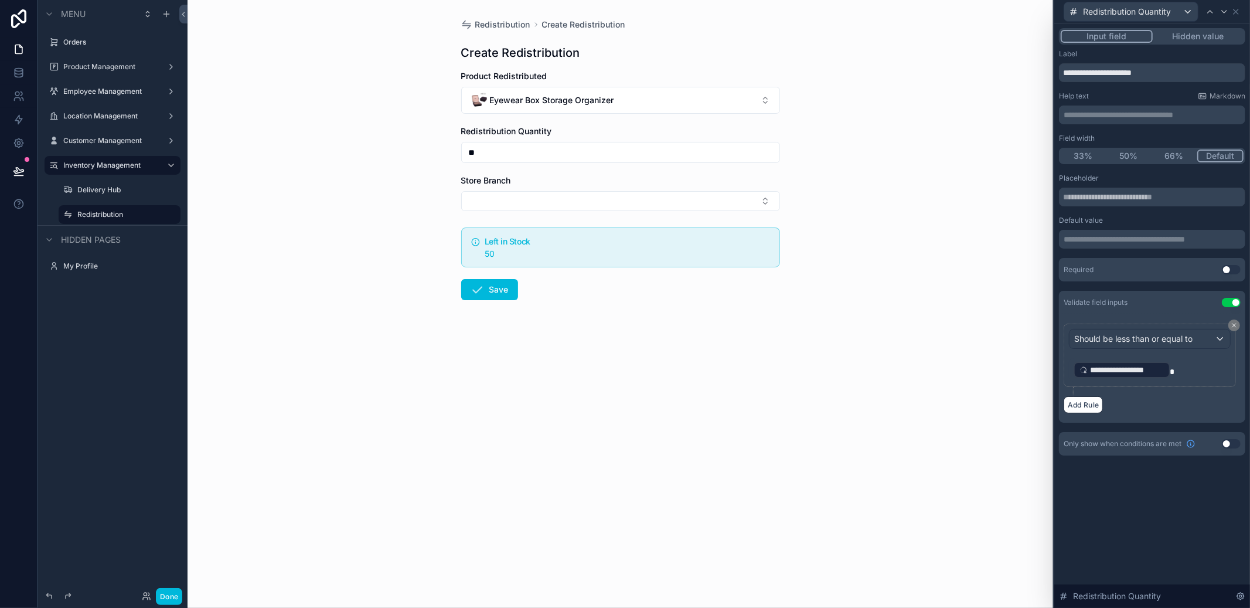
type input "**"
click at [631, 103] on button "Eyewear Box Storage Organizer" at bounding box center [620, 100] width 319 height 27
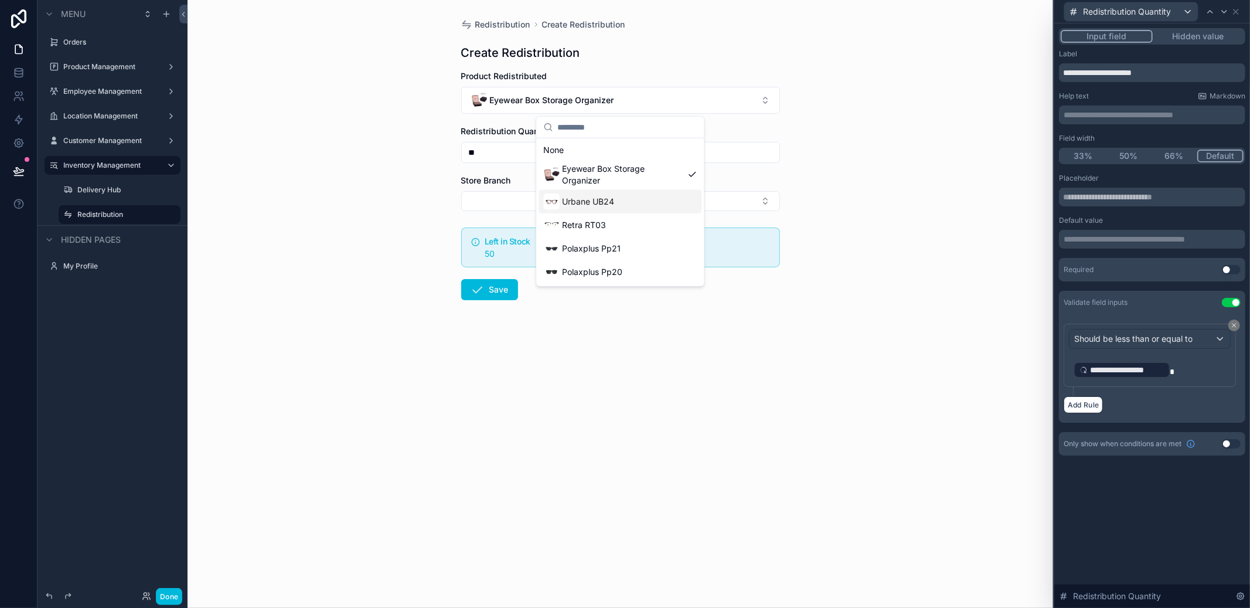
click at [624, 207] on div "Urbane UB24" at bounding box center [620, 201] width 163 height 23
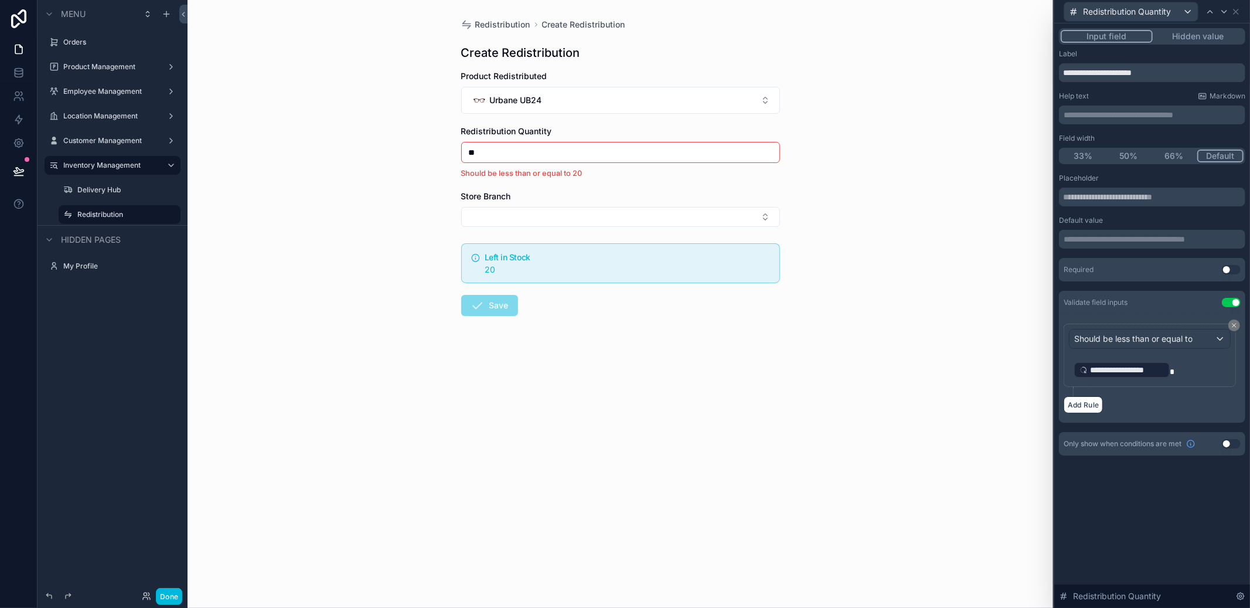
click at [715, 421] on div "Redistribution Create Redistribution Create Redistribution Product Redistribute…" at bounding box center [621, 304] width 866 height 608
click at [18, 70] on icon at bounding box center [19, 73] width 12 height 12
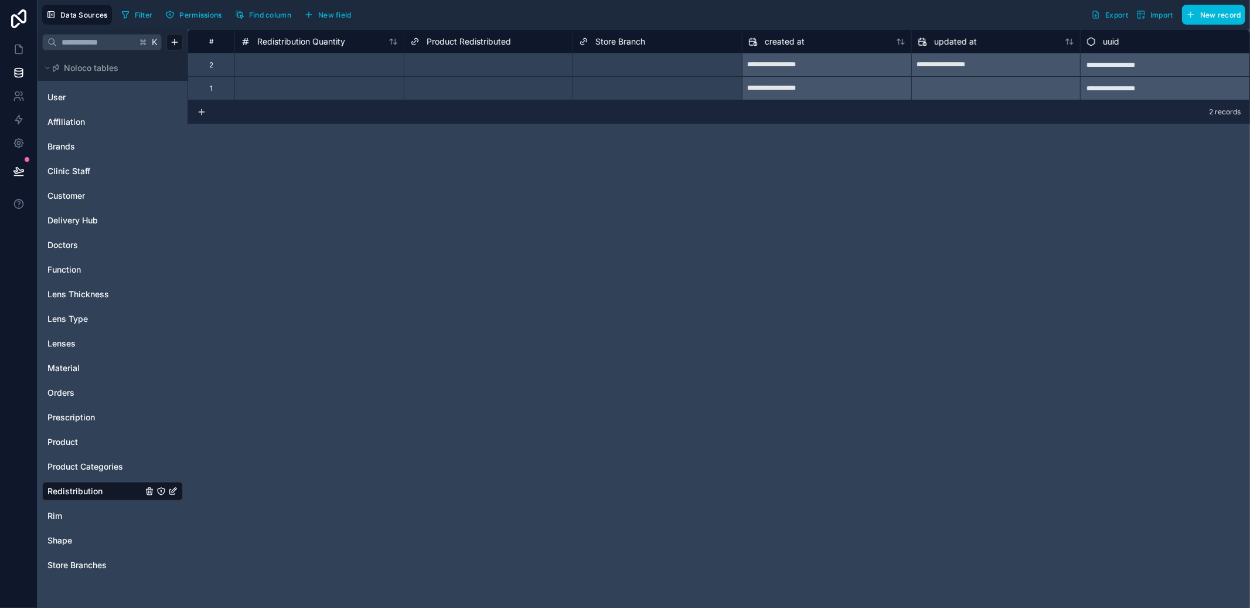
click at [77, 434] on div "Product" at bounding box center [112, 442] width 141 height 19
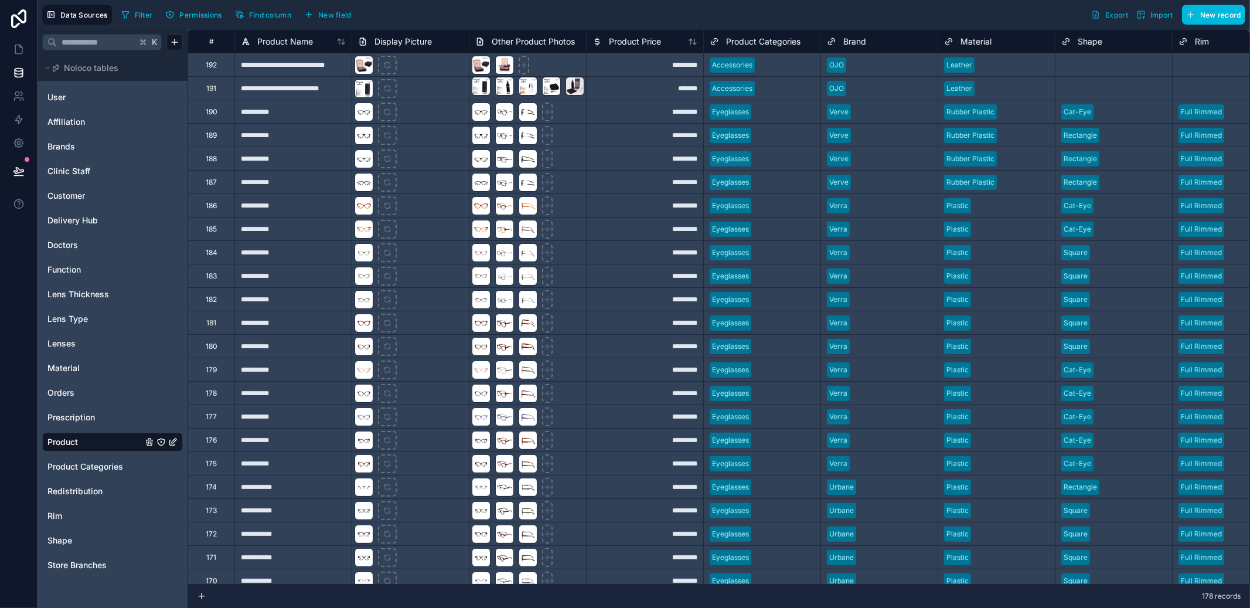
click at [90, 485] on span "Redistribution" at bounding box center [74, 491] width 55 height 12
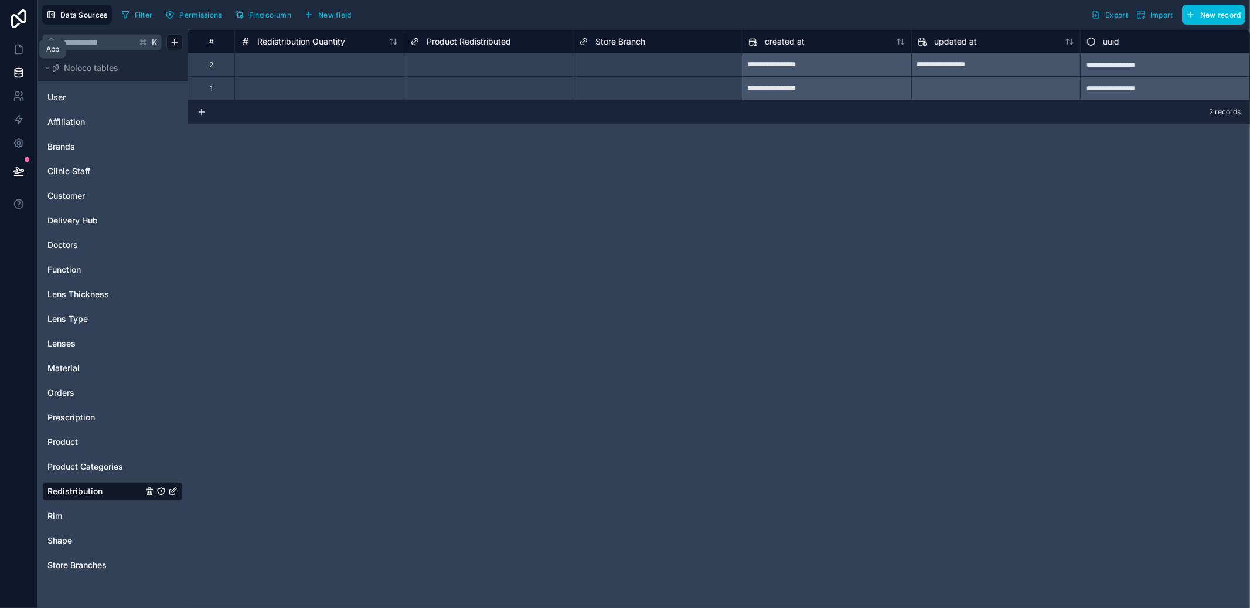
click at [8, 49] on link at bounding box center [18, 49] width 37 height 23
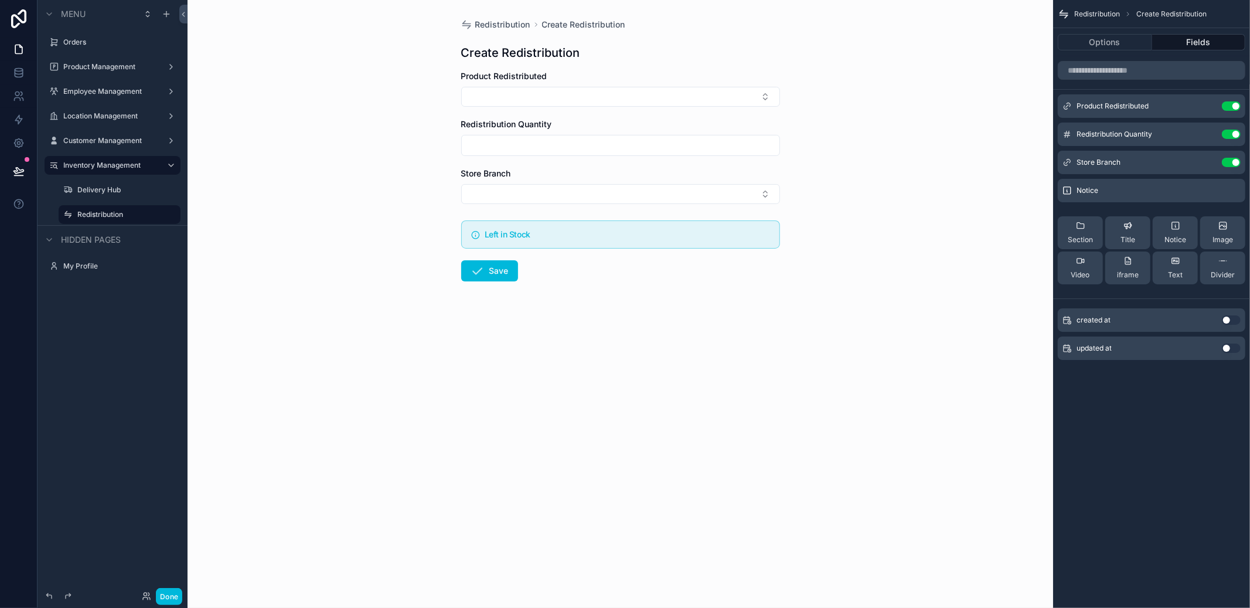
click at [563, 106] on button "Select Button" at bounding box center [620, 97] width 319 height 20
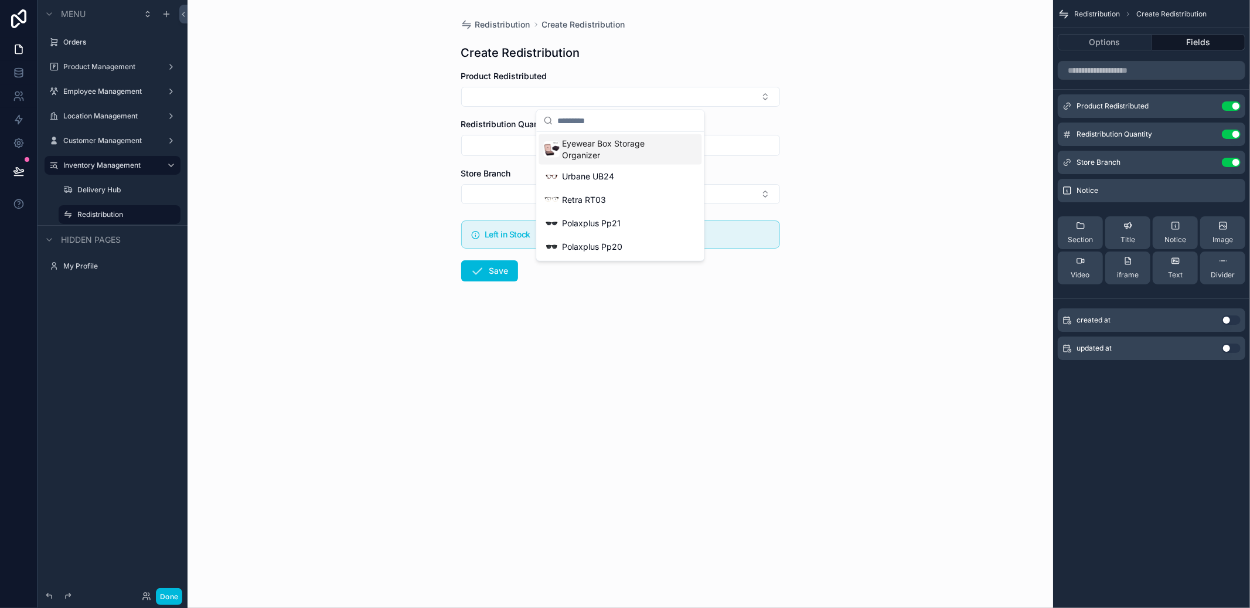
click at [575, 138] on span "Eyewear Box Storage Organizer" at bounding box center [622, 149] width 121 height 23
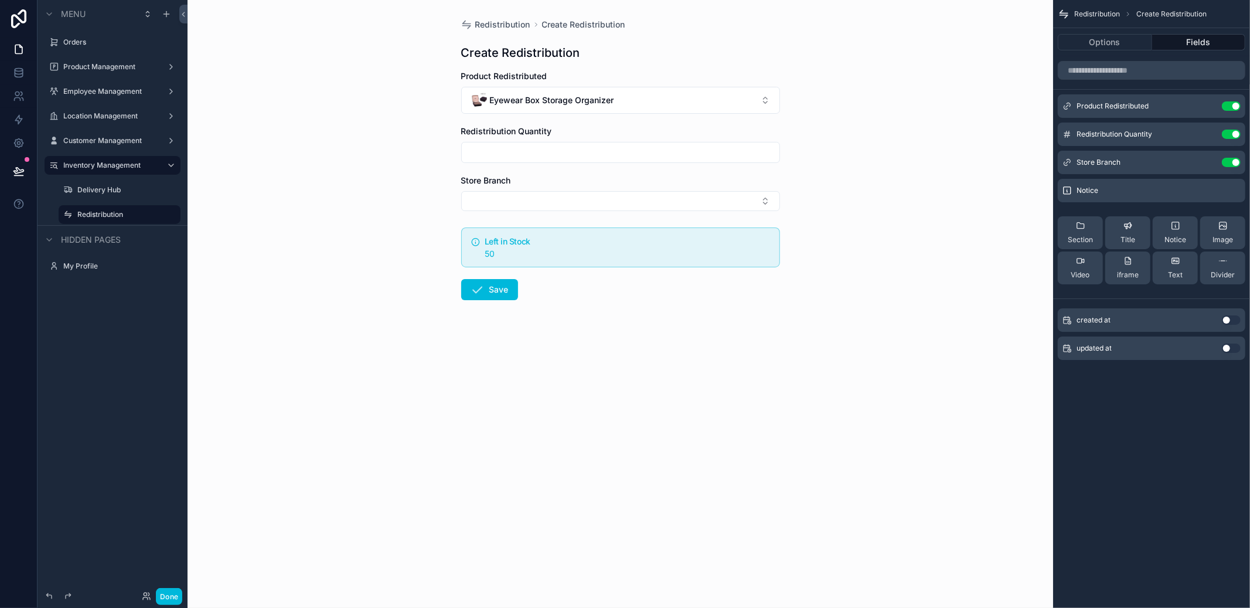
click at [572, 145] on input "scrollable content" at bounding box center [621, 152] width 318 height 16
type input "**"
click at [548, 196] on button "Select Button" at bounding box center [620, 201] width 319 height 20
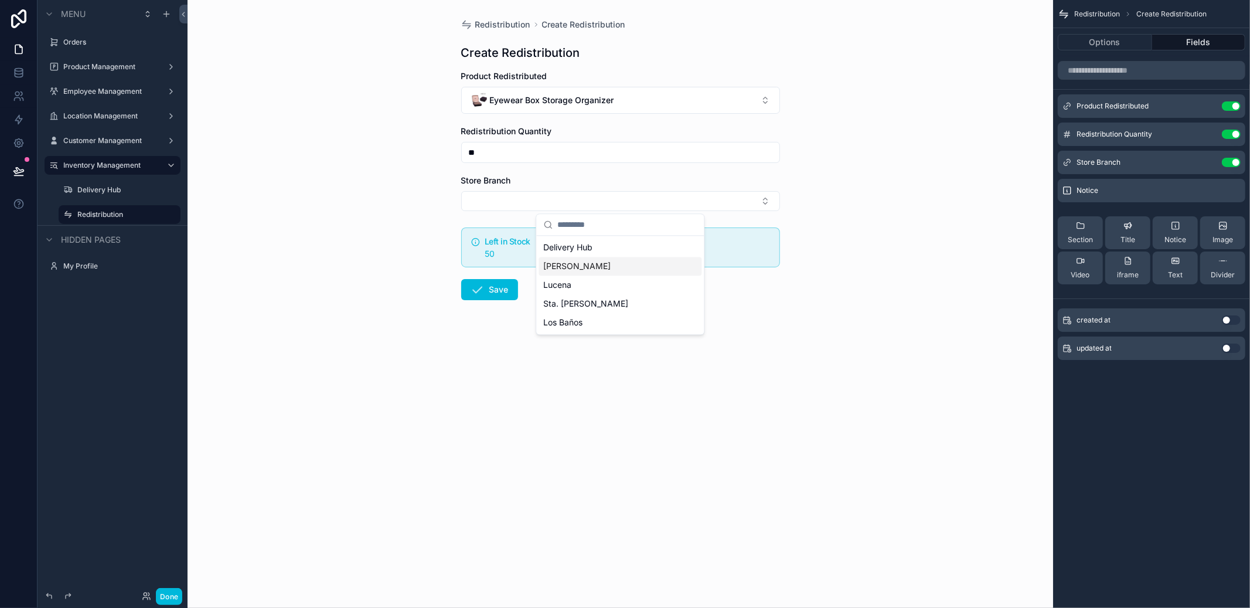
click at [579, 263] on span "[PERSON_NAME]" at bounding box center [576, 266] width 67 height 12
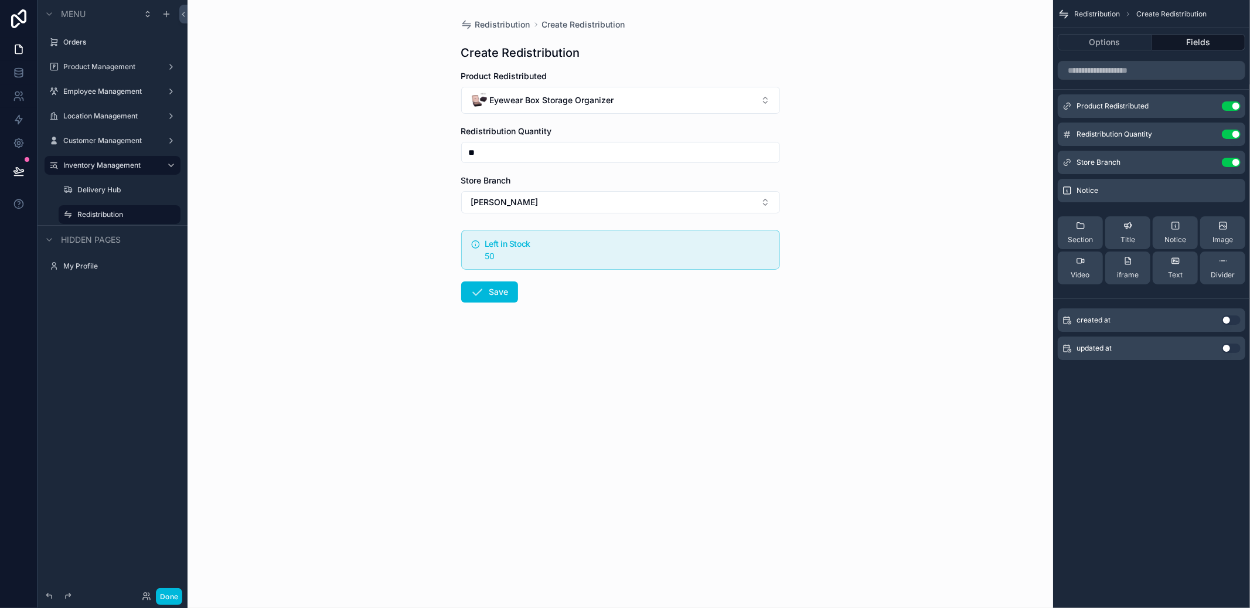
click at [471, 294] on icon "scrollable content" at bounding box center [478, 292] width 14 height 14
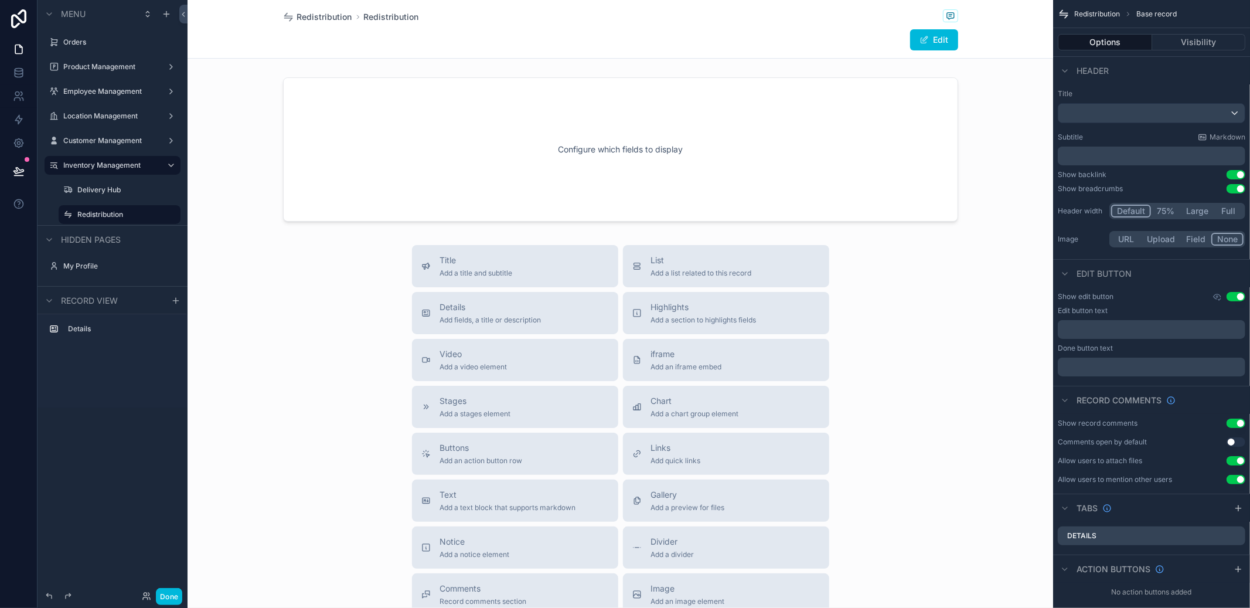
click at [89, 216] on label "Redistribution" at bounding box center [125, 214] width 96 height 9
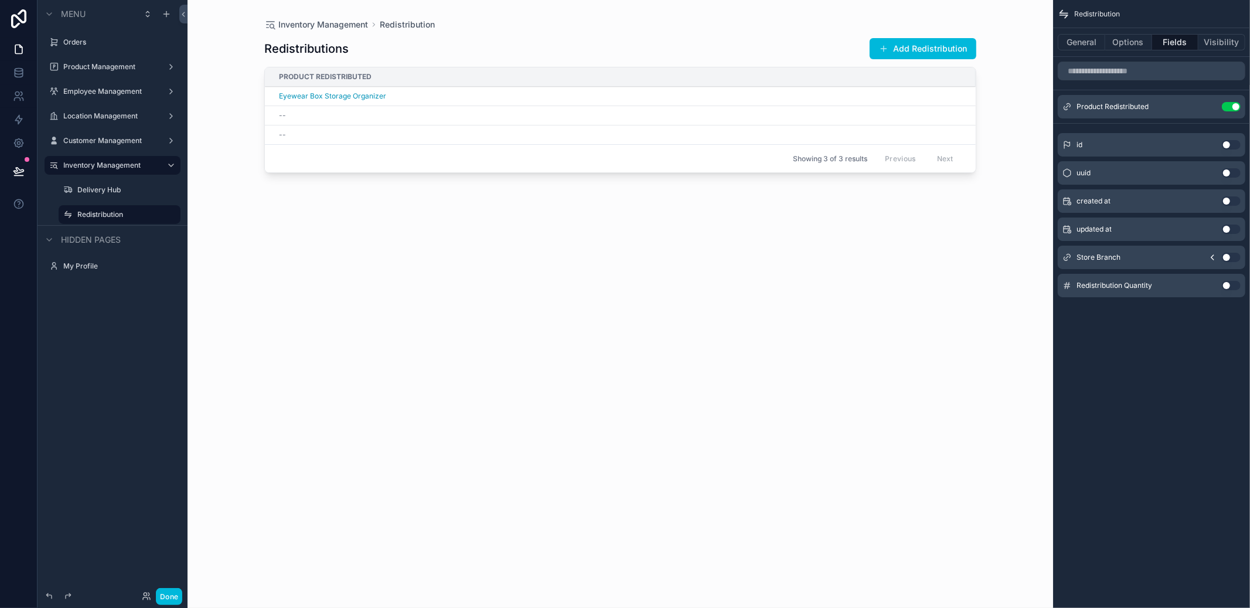
click at [928, 44] on button "Add Redistribution" at bounding box center [923, 48] width 107 height 21
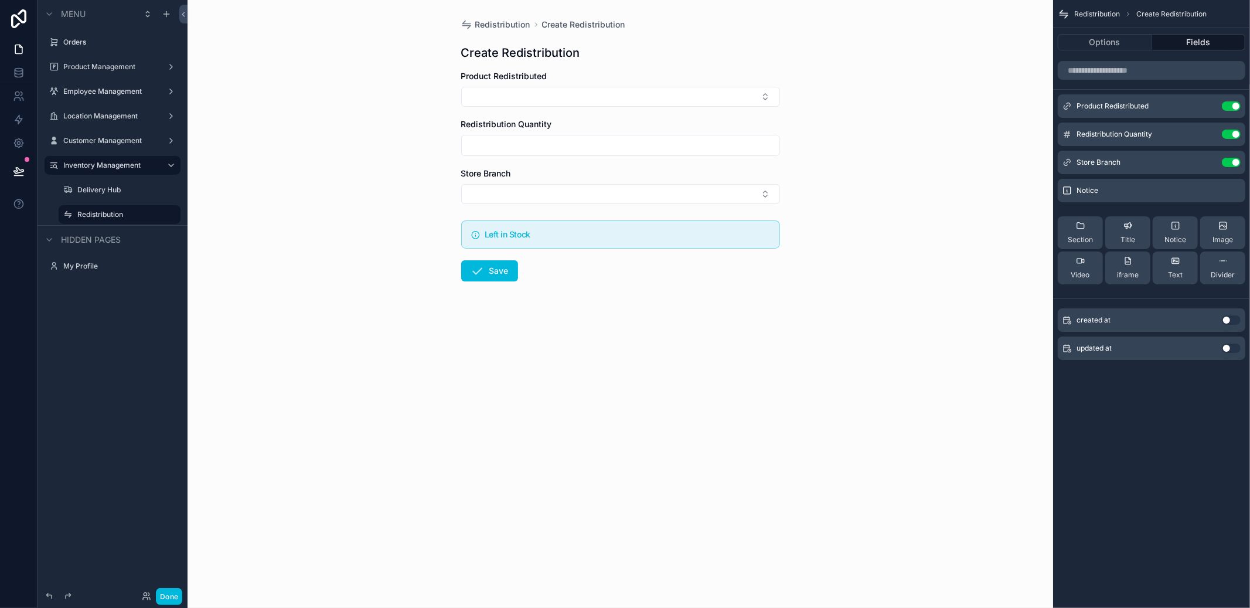
click at [621, 94] on button "Select Button" at bounding box center [620, 97] width 319 height 20
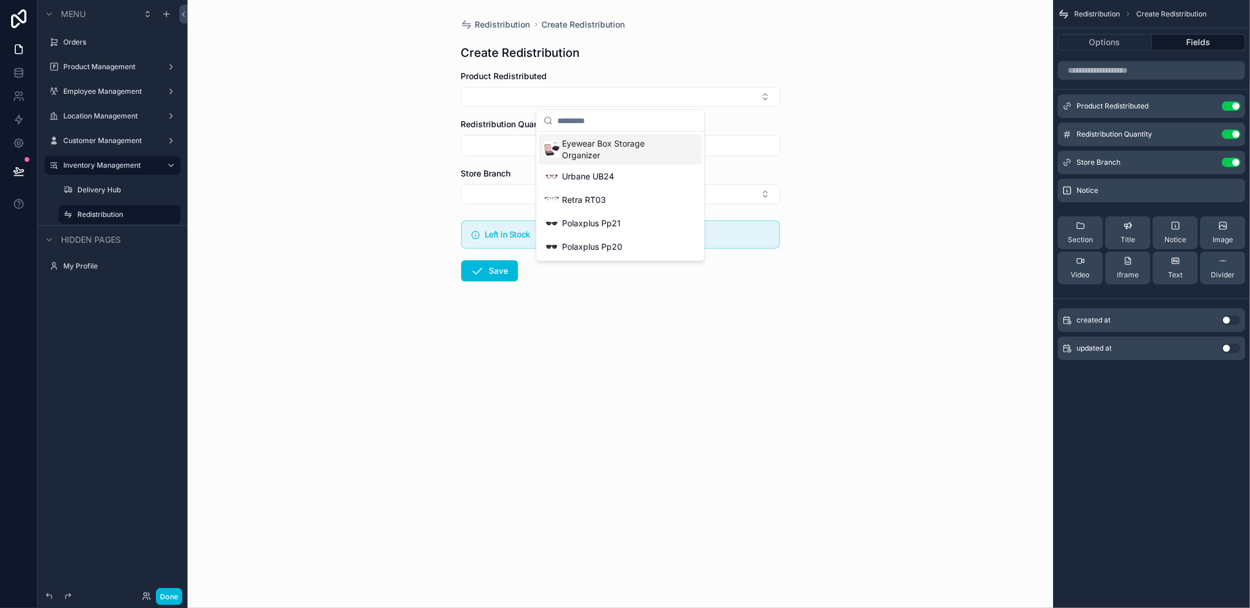
click at [618, 146] on span "Eyewear Box Storage Organizer" at bounding box center [622, 149] width 121 height 23
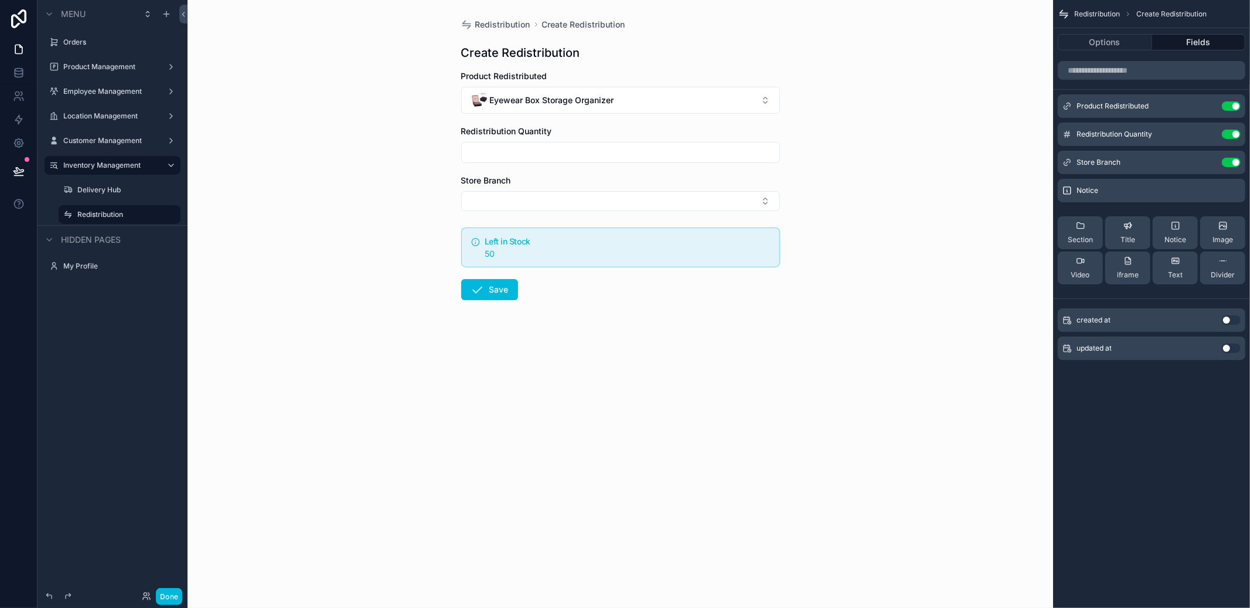
click at [625, 98] on button "Eyewear Box Storage Organizer" at bounding box center [620, 100] width 319 height 27
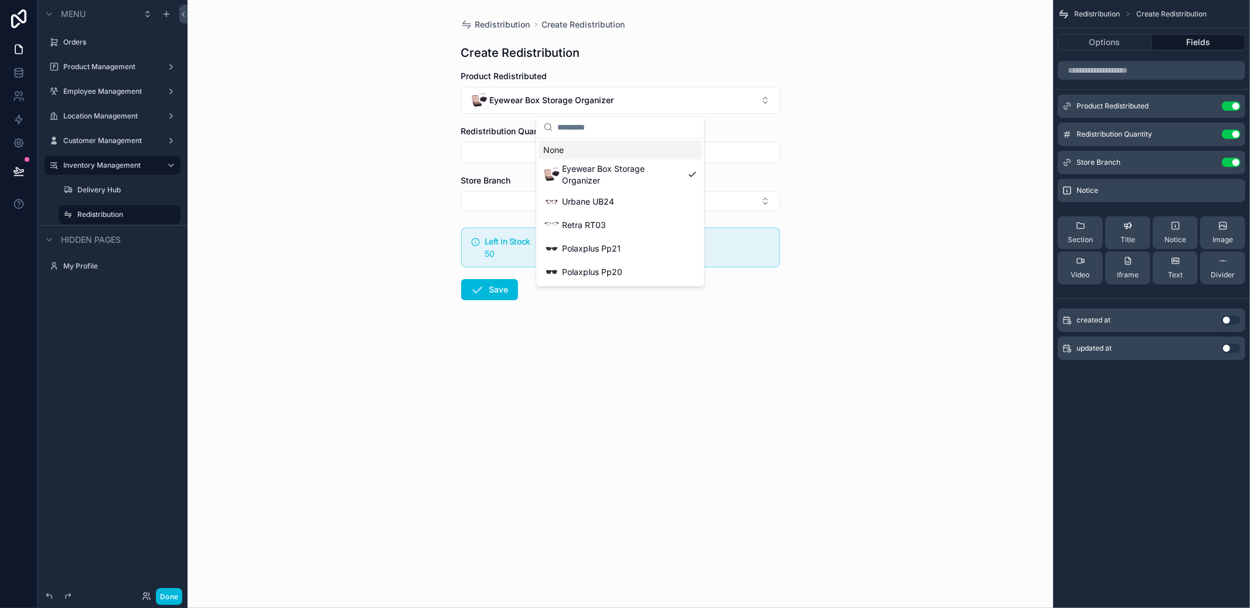
click at [874, 91] on div "Redistribution Create Redistribution Create Redistribution Product Redistribute…" at bounding box center [621, 304] width 866 height 608
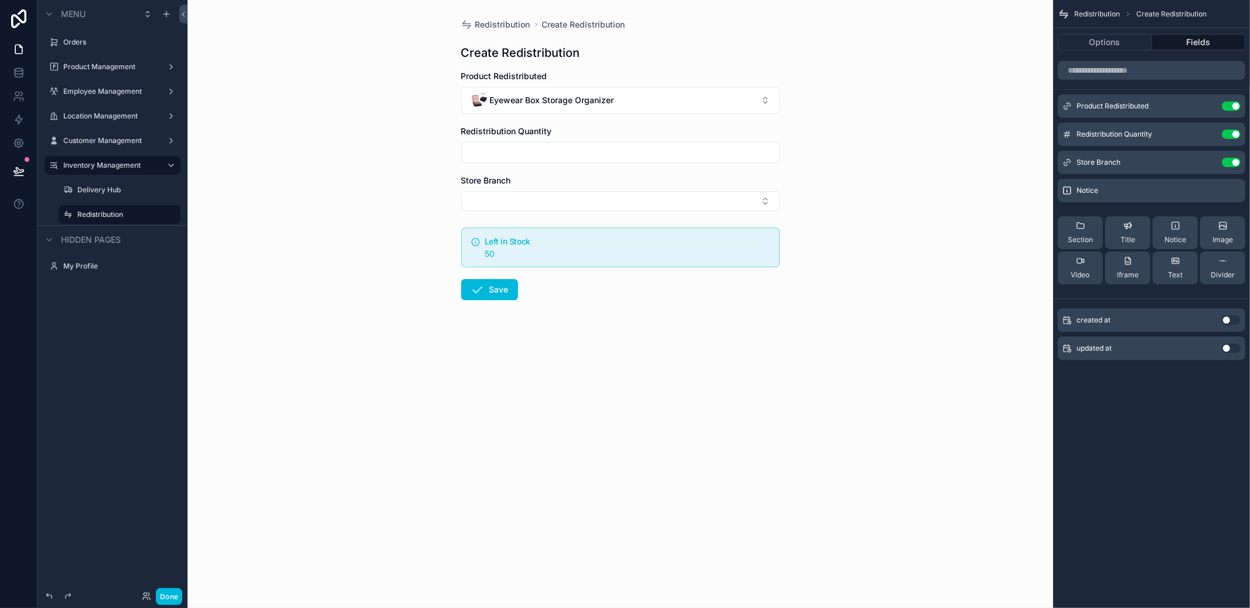
click at [0, 0] on icon "scrollable content" at bounding box center [0, 0] width 0 height 0
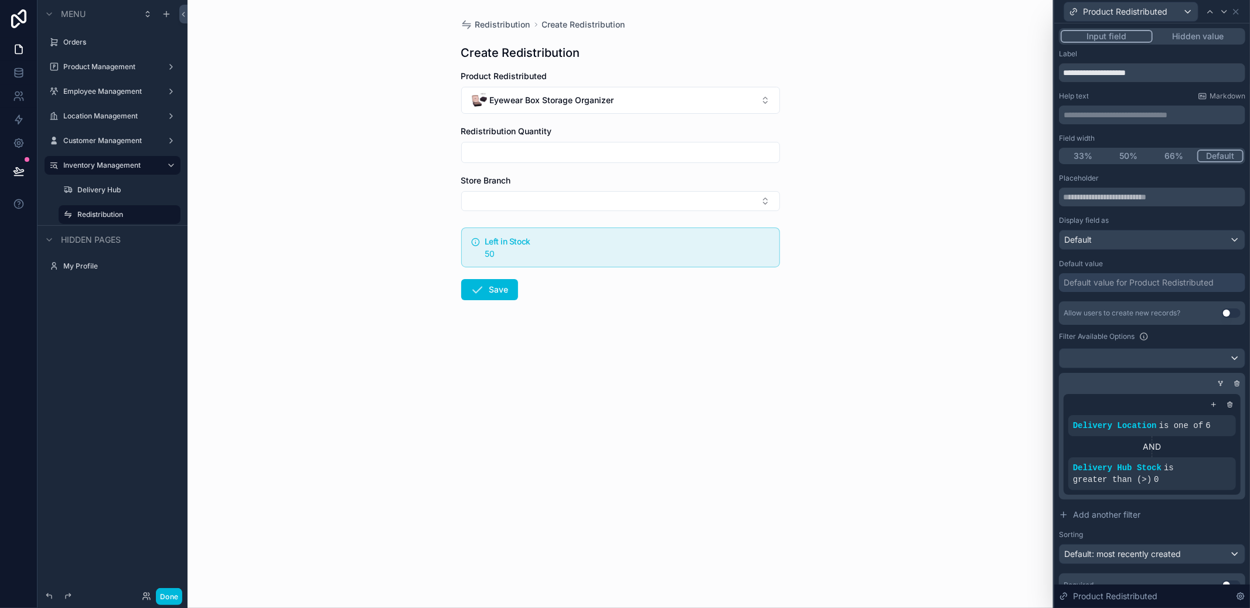
click at [0, 0] on icon at bounding box center [0, 0] width 0 height 0
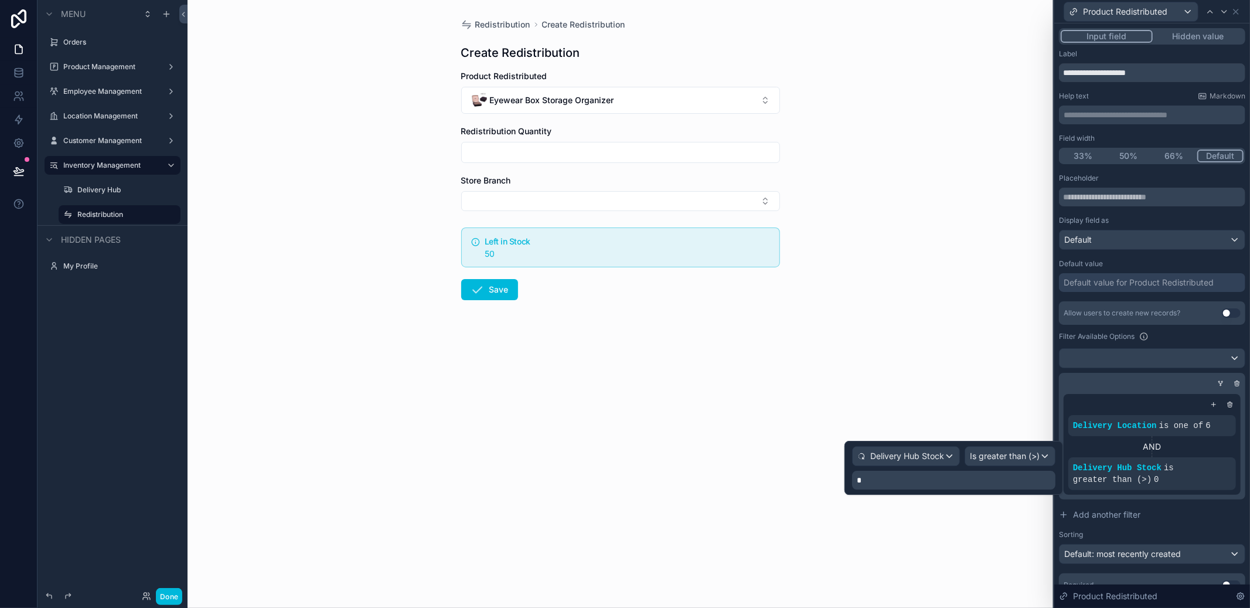
click at [930, 462] on span "Delivery Hub Stock" at bounding box center [908, 456] width 74 height 12
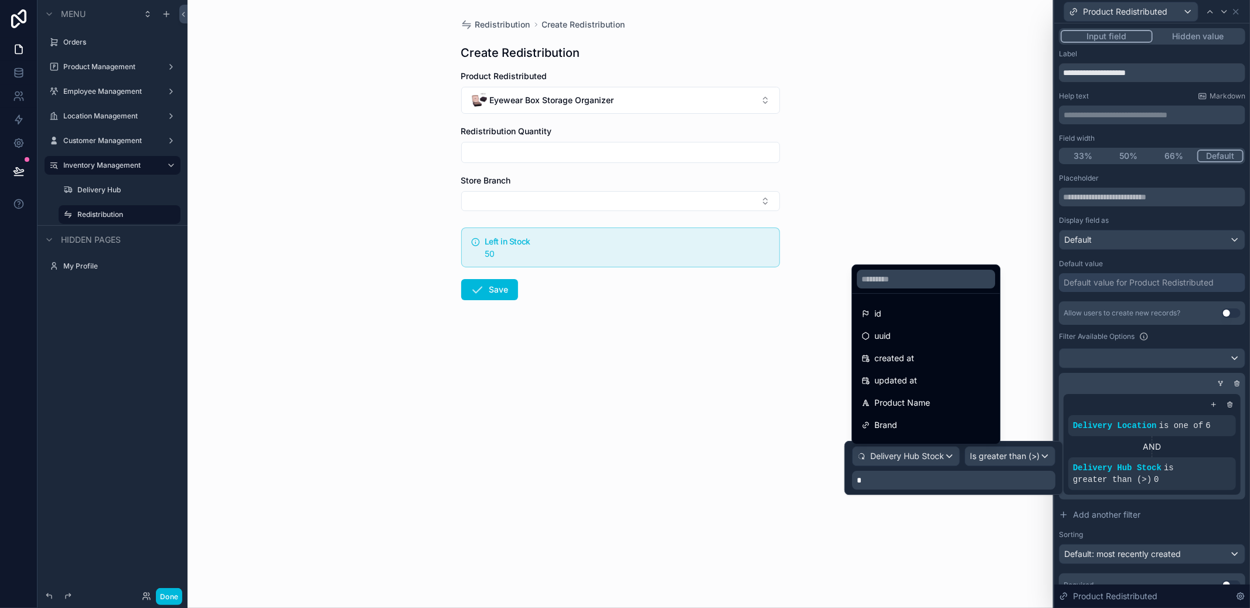
scroll to position [305, 0]
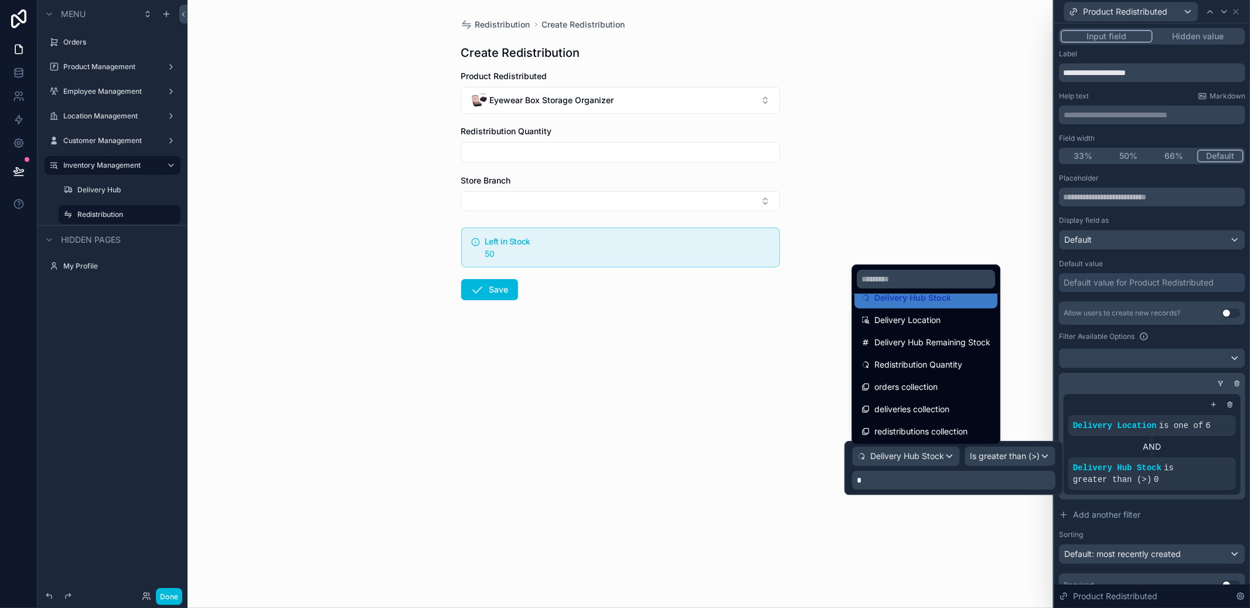
click at [947, 348] on span "Delivery Hub Remaining Stock" at bounding box center [933, 342] width 116 height 14
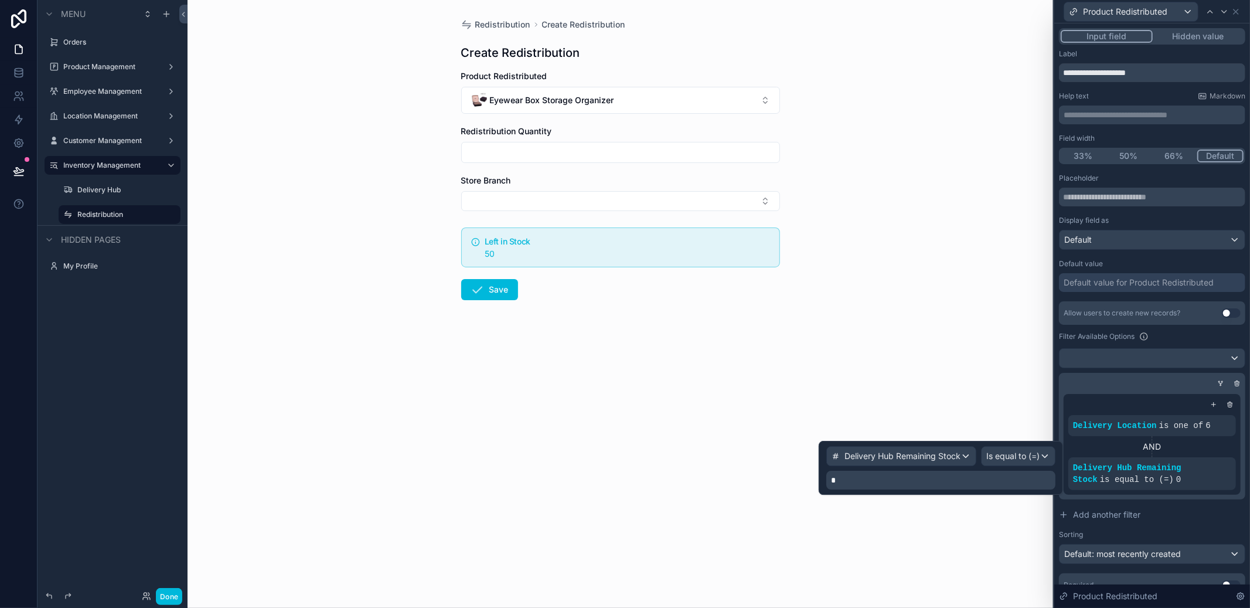
click at [945, 458] on span "Delivery Hub Remaining Stock" at bounding box center [903, 456] width 116 height 12
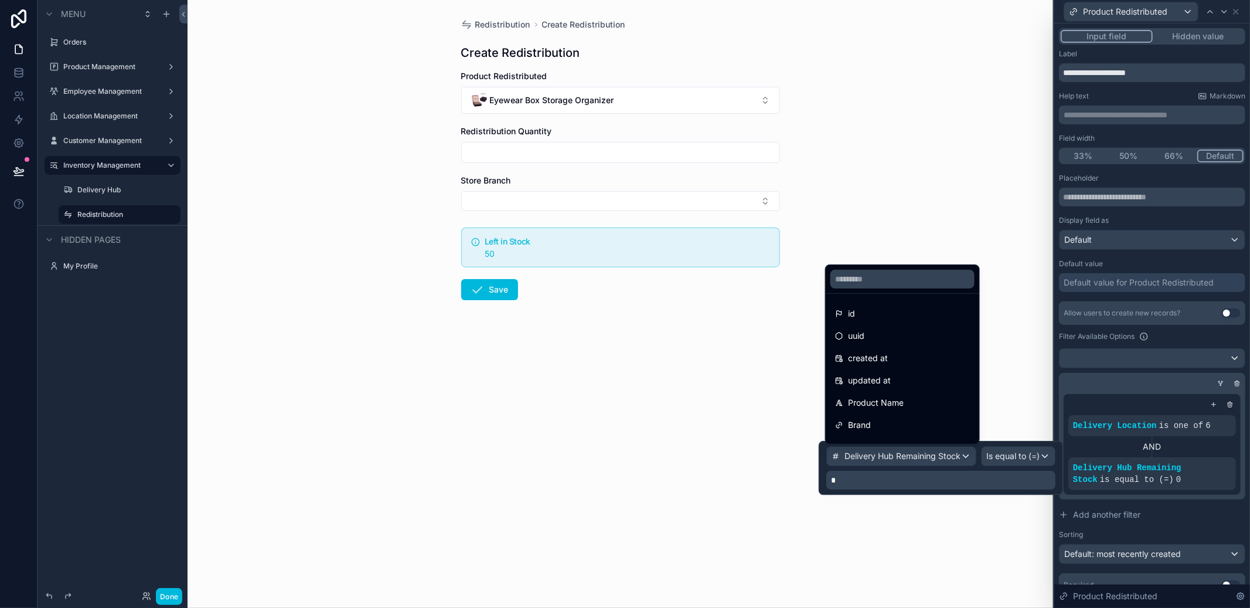
click at [945, 458] on div at bounding box center [941, 468] width 244 height 54
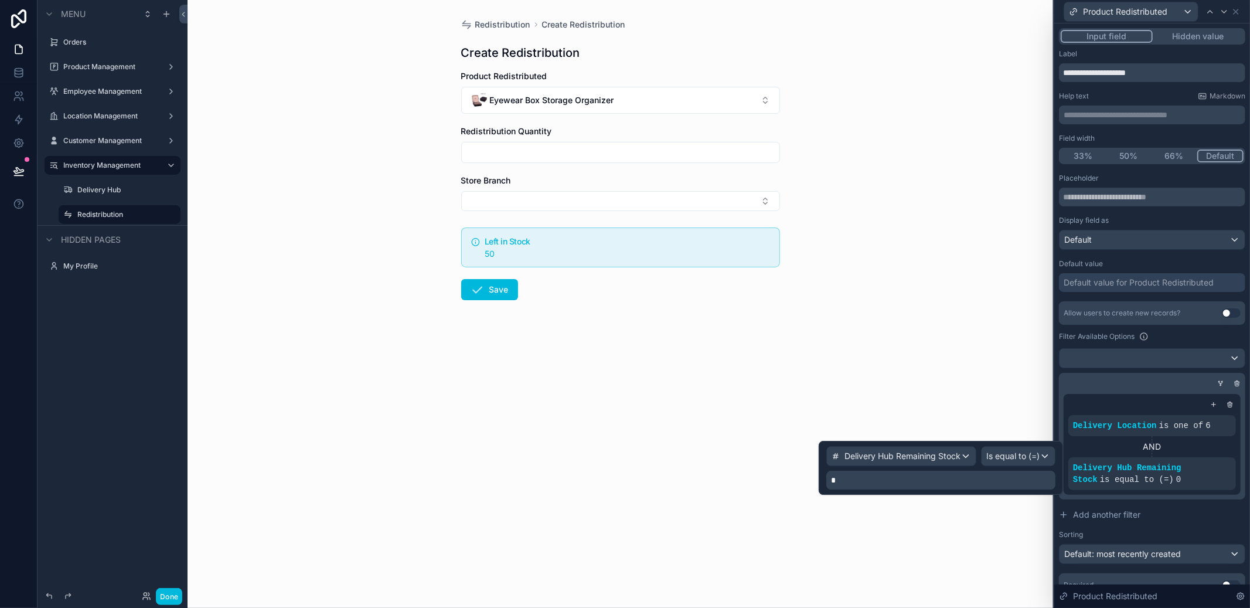
click at [1014, 457] on span "Is equal to (=)" at bounding box center [1013, 456] width 53 height 12
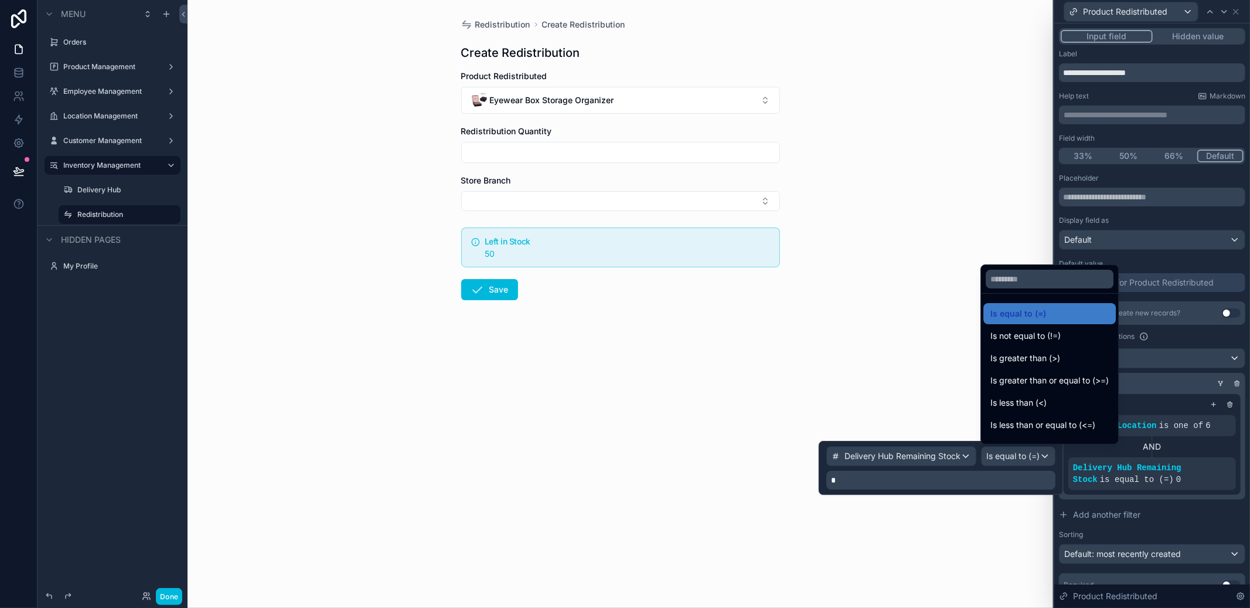
click at [1014, 457] on div at bounding box center [941, 468] width 244 height 54
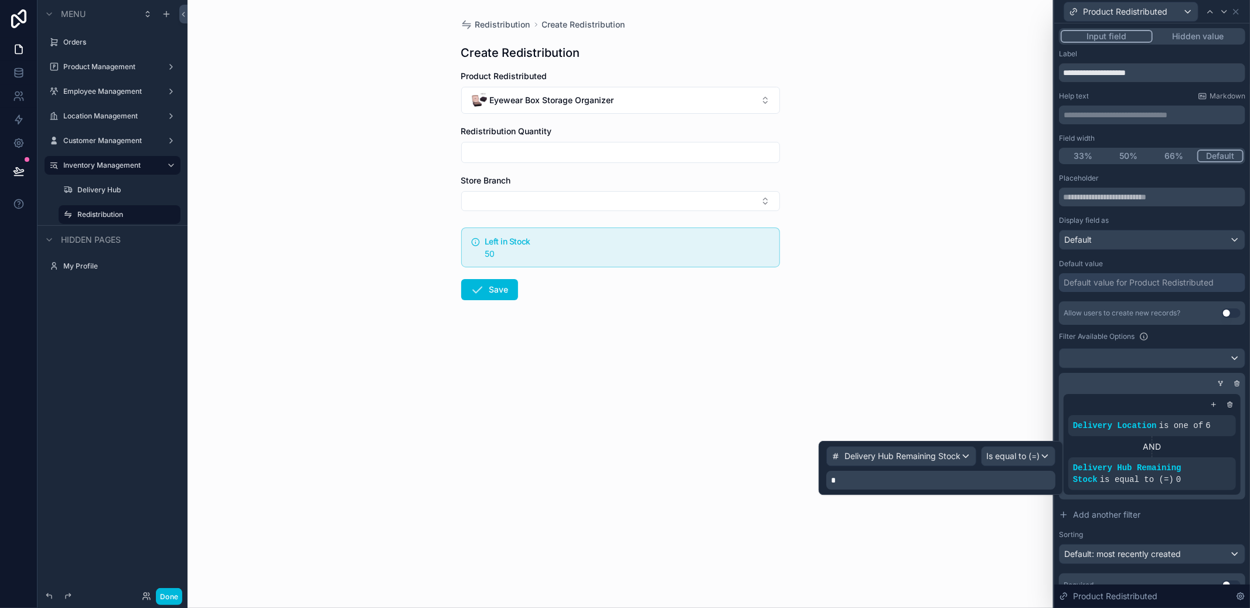
click at [1013, 456] on span "Is equal to (=)" at bounding box center [1013, 456] width 53 height 12
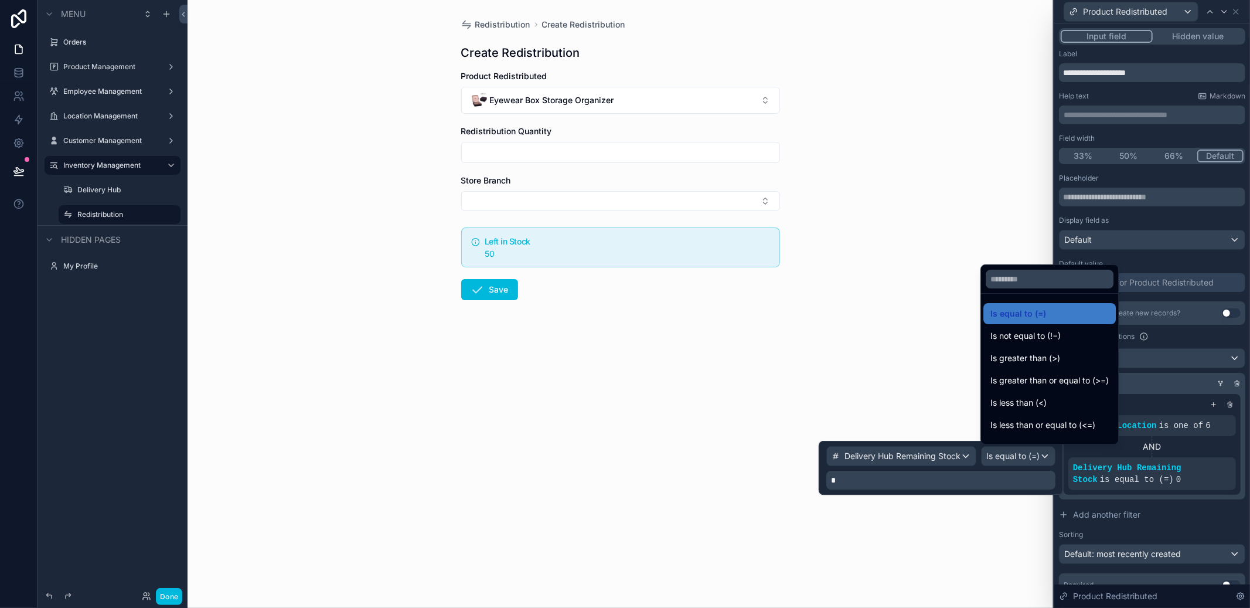
click at [1019, 339] on span "Is not equal to (!=)" at bounding box center [1026, 336] width 70 height 14
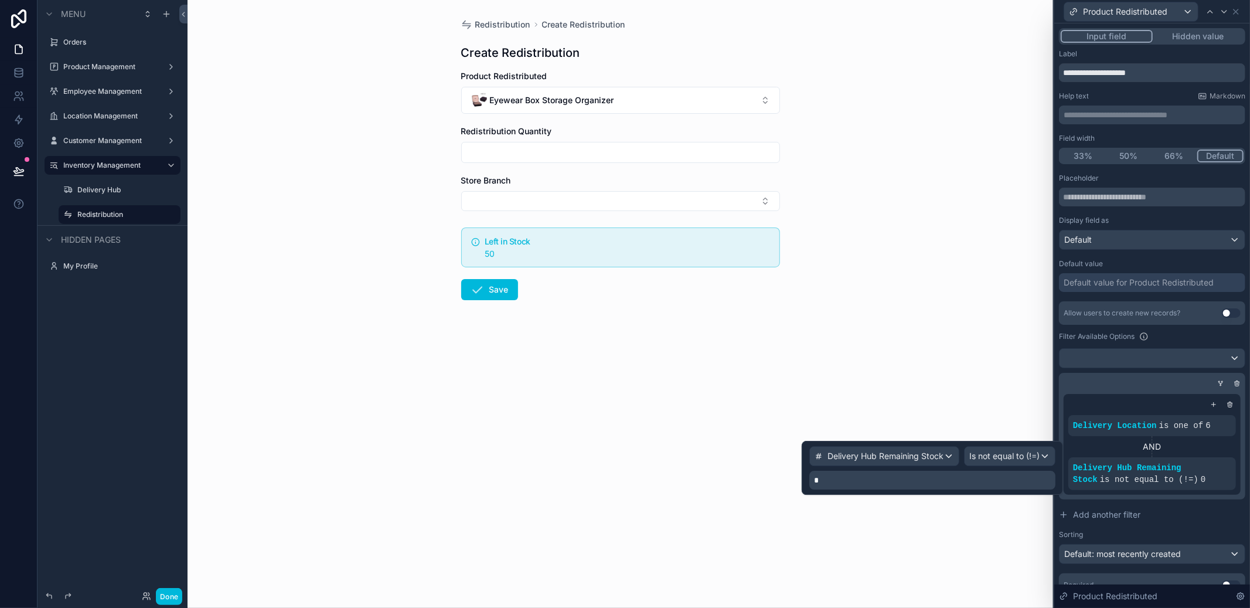
click at [1019, 339] on div "Redistribution Create Redistribution Create Redistribution Product Redistribute…" at bounding box center [621, 304] width 866 height 608
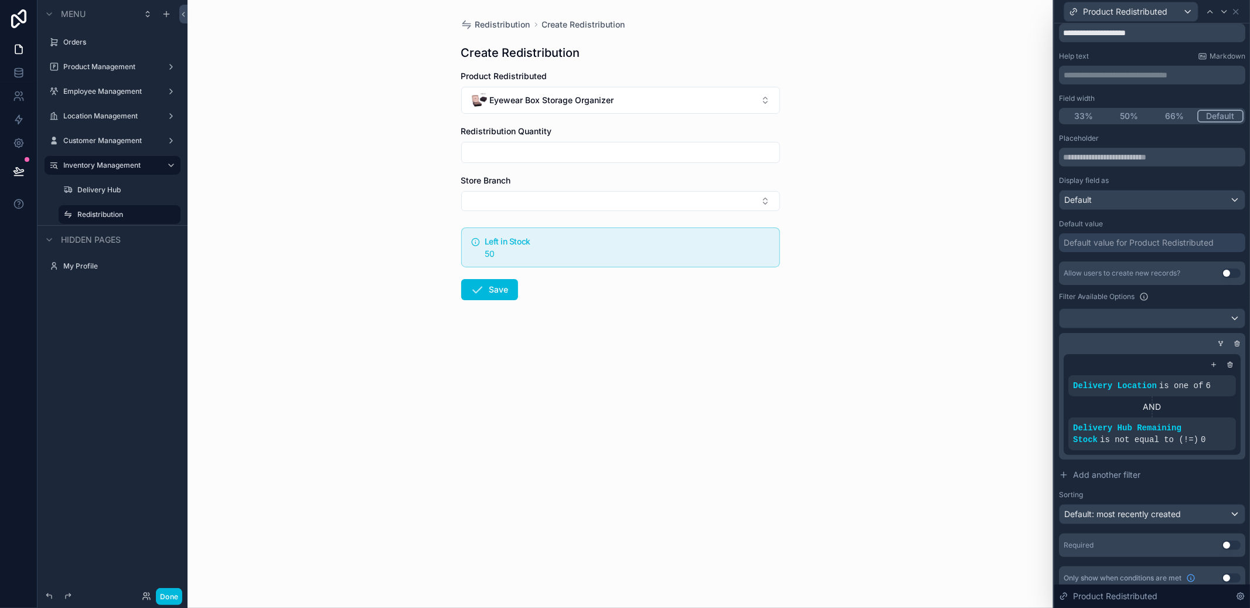
scroll to position [49, 0]
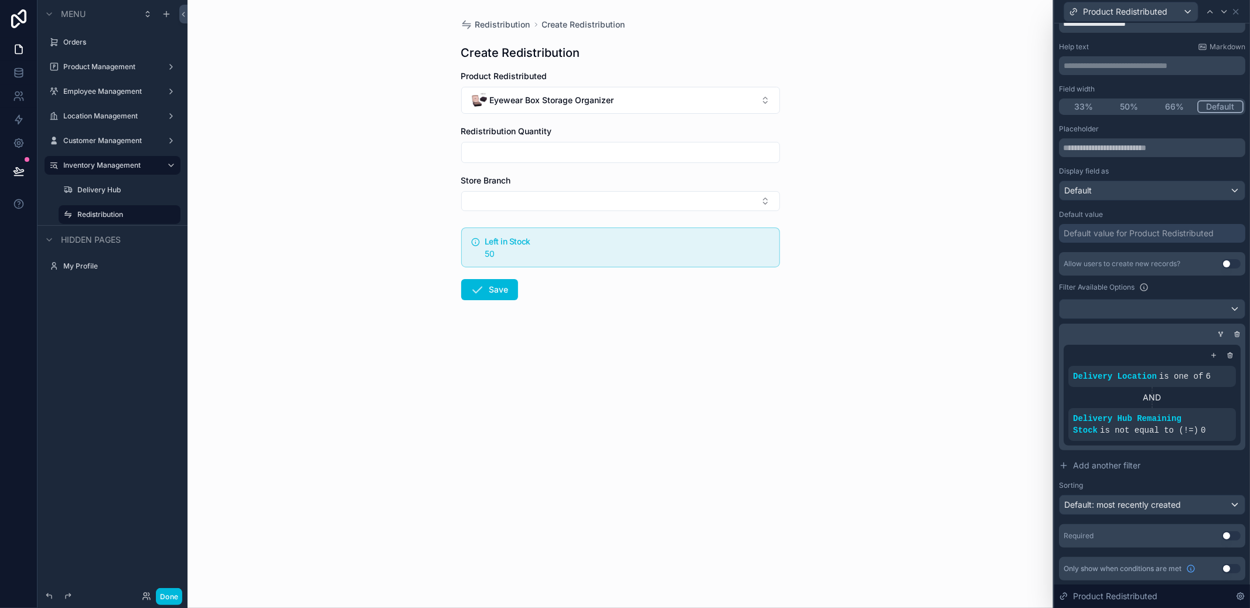
click at [583, 89] on button "Eyewear Box Storage Organizer" at bounding box center [620, 100] width 319 height 27
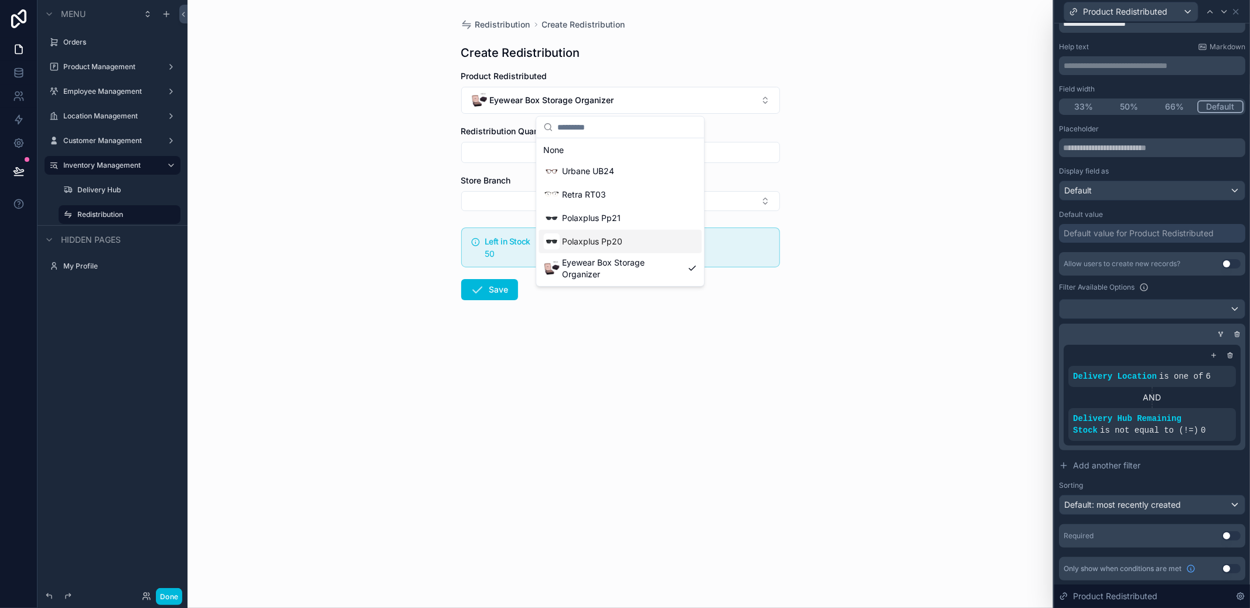
click at [633, 230] on div "Polaxplus Pp20" at bounding box center [620, 241] width 163 height 23
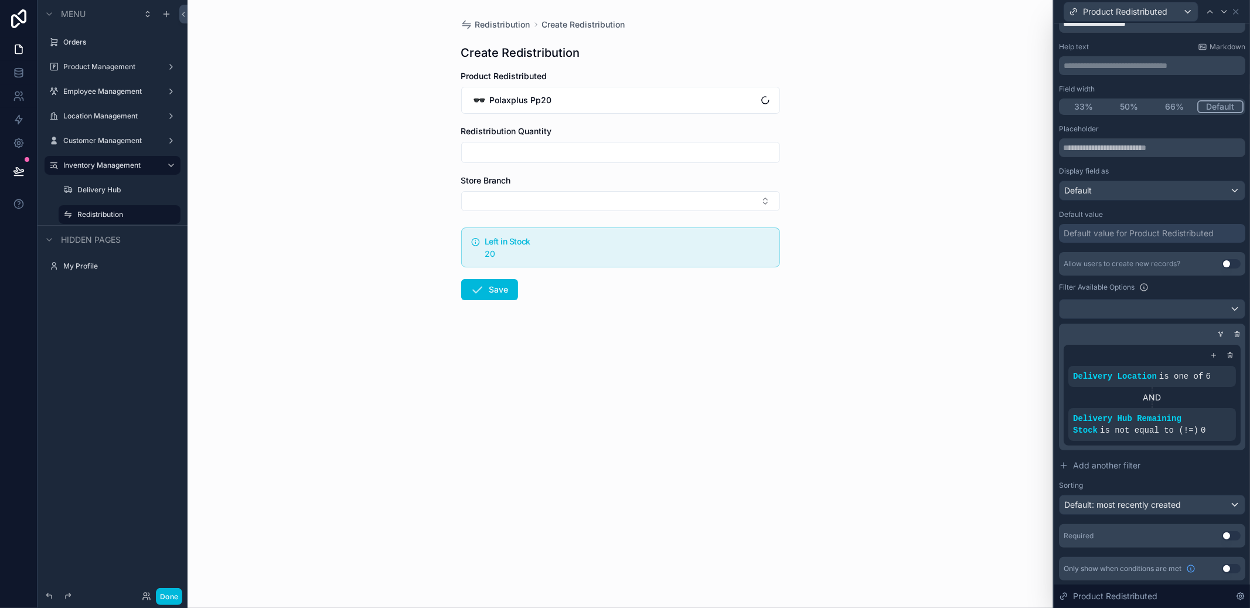
click at [861, 192] on div "Redistribution Create Redistribution Create Redistribution Product Redistribute…" at bounding box center [621, 304] width 866 height 608
click at [644, 105] on button "Polaxplus Pp20" at bounding box center [620, 100] width 319 height 27
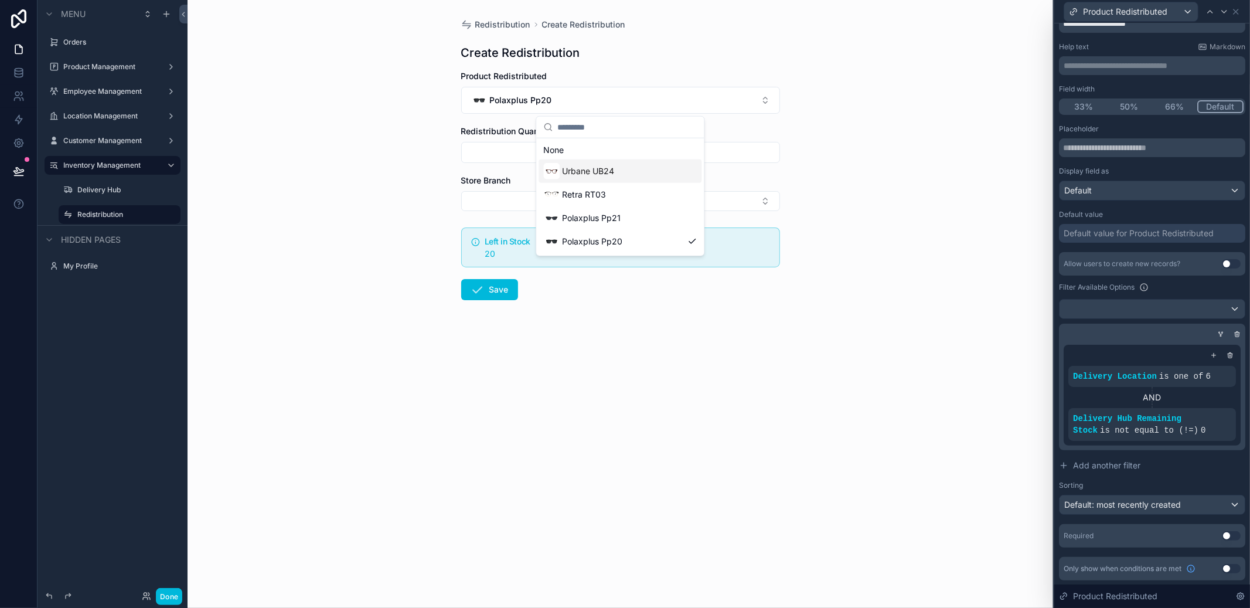
click at [641, 182] on div "Urbane UB24" at bounding box center [620, 170] width 163 height 23
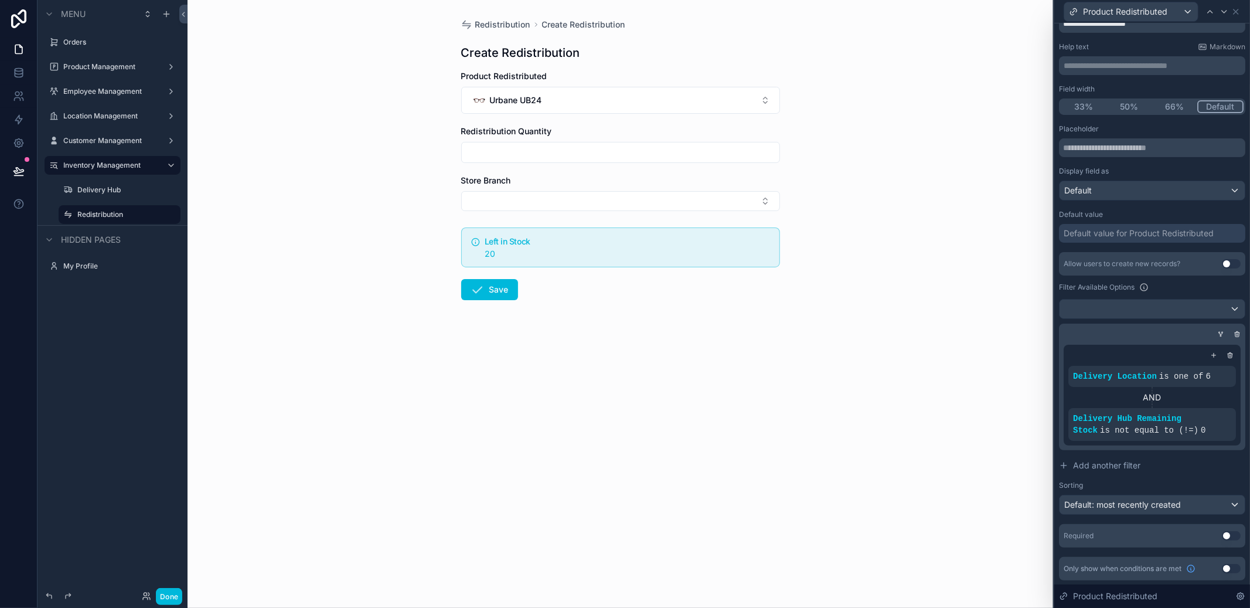
click at [641, 96] on button "Urbane UB24" at bounding box center [620, 100] width 319 height 27
click at [616, 186] on div "Retra RT03" at bounding box center [620, 194] width 163 height 23
click at [623, 91] on button "Retra RT03" at bounding box center [620, 100] width 319 height 27
click at [596, 213] on span "Polaxplus Pp21" at bounding box center [591, 218] width 59 height 12
click at [607, 144] on input "scrollable content" at bounding box center [621, 152] width 318 height 16
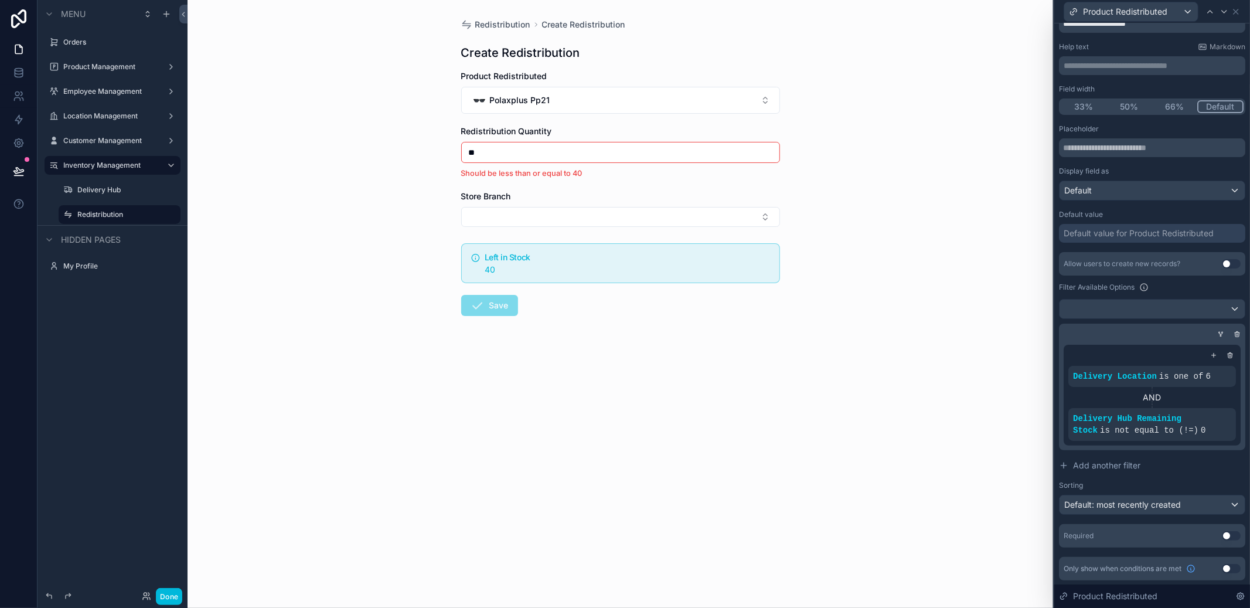
drag, startPoint x: 582, startPoint y: 155, endPoint x: 413, endPoint y: 155, distance: 168.8
click at [413, 155] on div "Redistribution Create Redistribution Create Redistribution Product Redistribute…" at bounding box center [621, 304] width 866 height 608
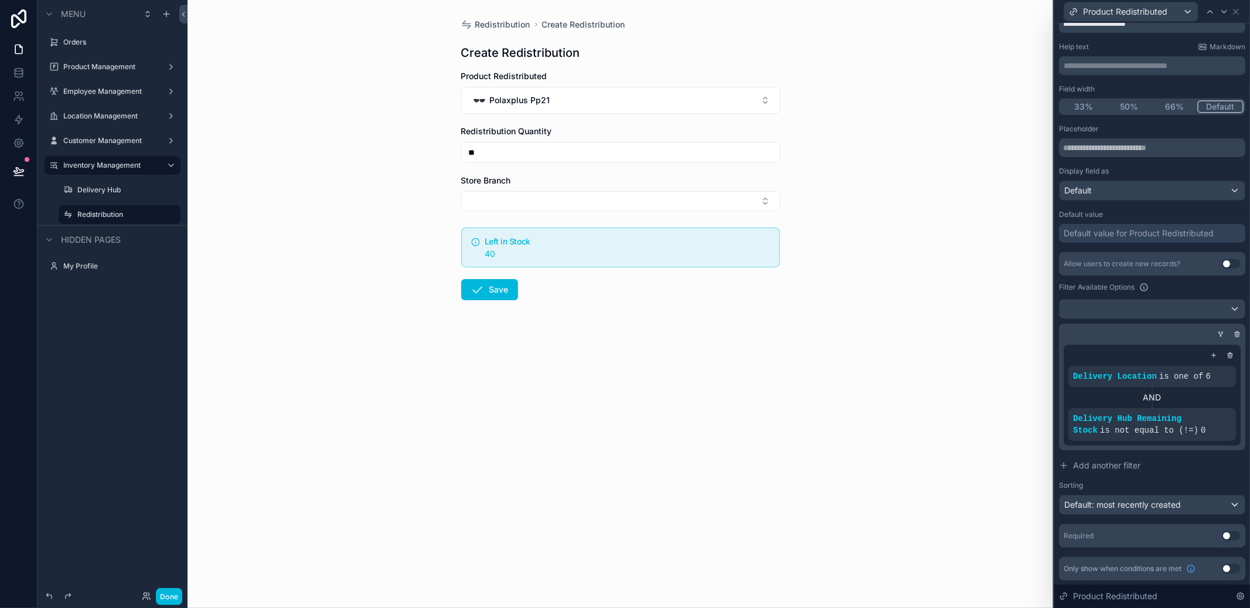
type input "**"
click at [567, 192] on button "Select Button" at bounding box center [620, 201] width 319 height 20
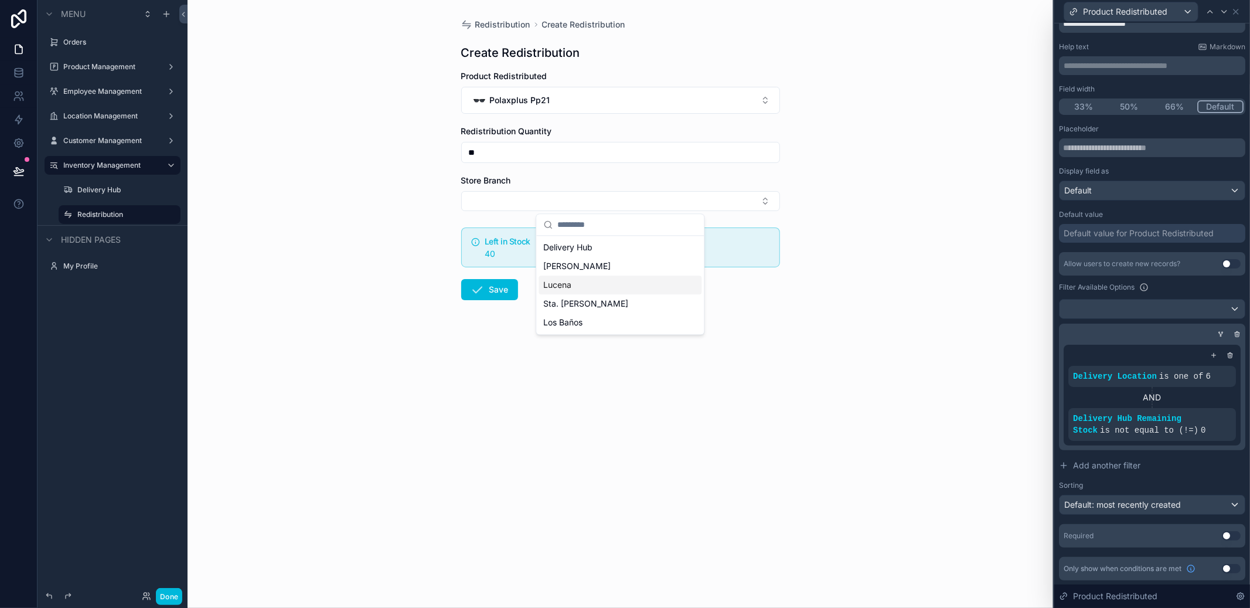
click at [594, 287] on div "Lucena" at bounding box center [620, 285] width 163 height 19
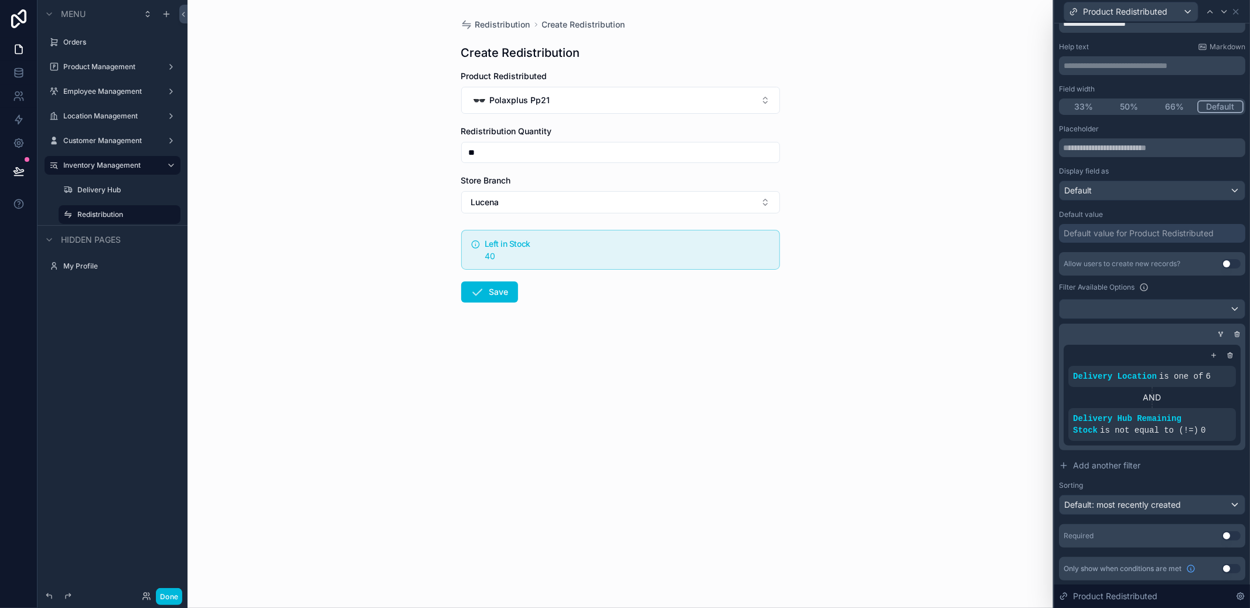
click at [495, 284] on button "Save" at bounding box center [489, 291] width 57 height 21
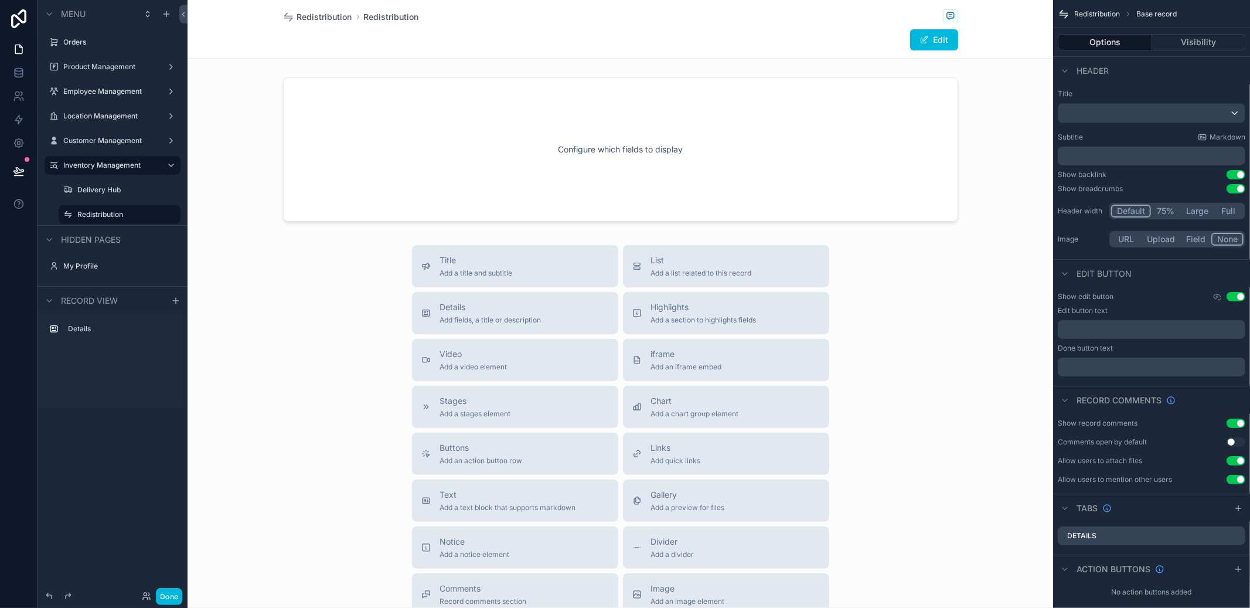
click at [93, 213] on label "Redistribution" at bounding box center [125, 214] width 96 height 9
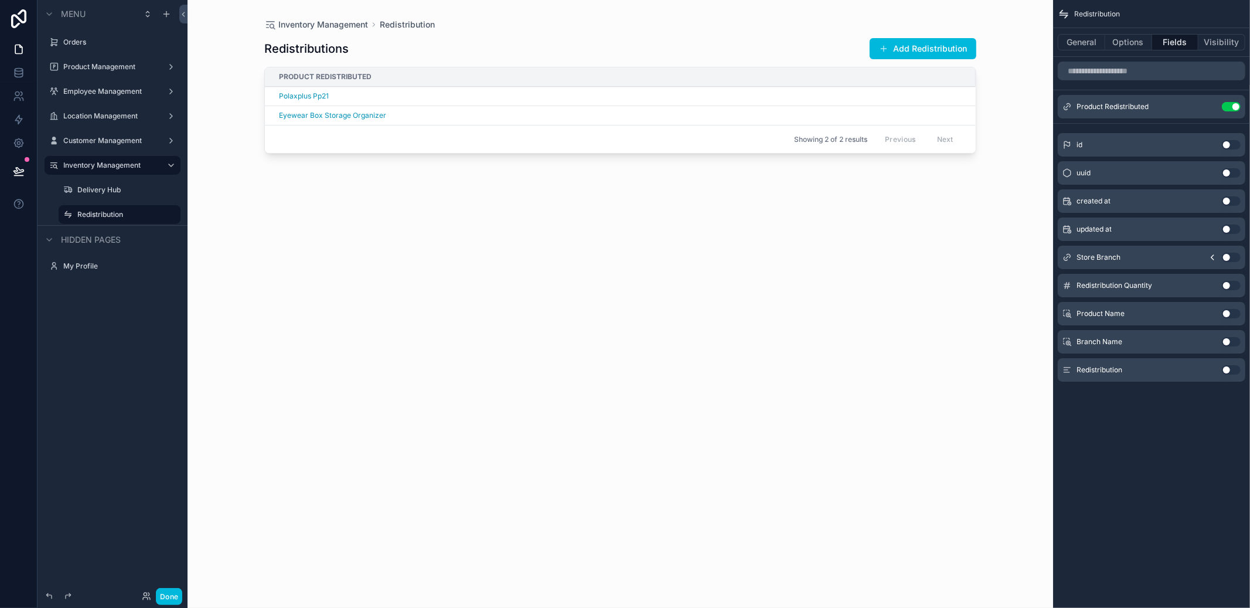
click at [930, 47] on button "Add Redistribution" at bounding box center [923, 48] width 107 height 21
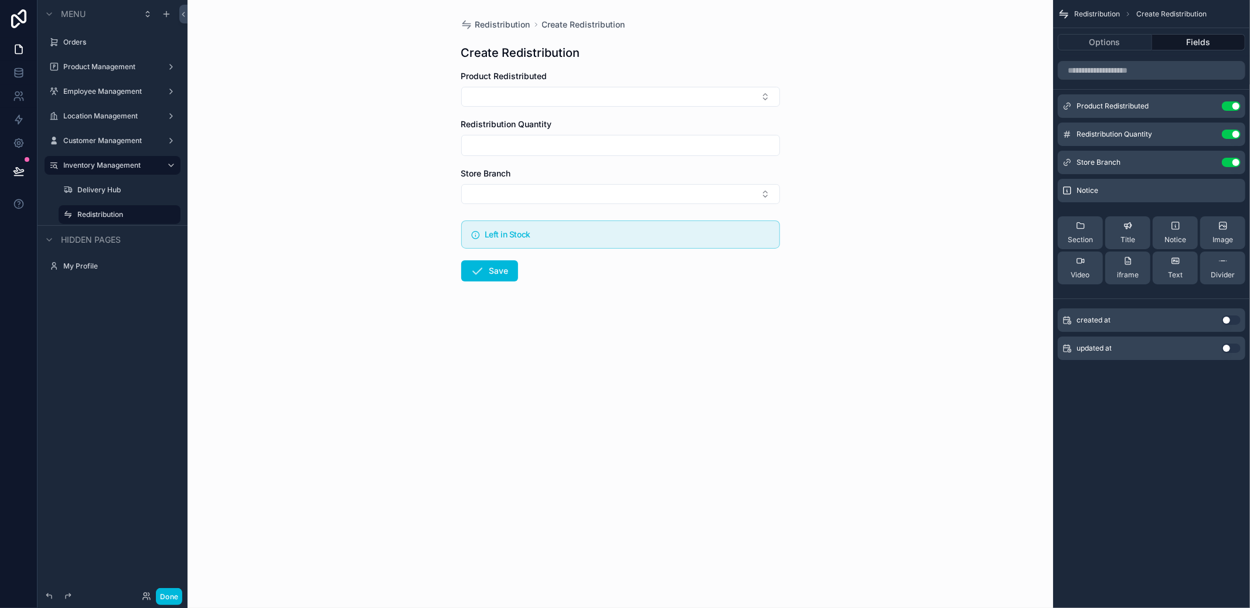
click at [594, 90] on button "Select Button" at bounding box center [620, 97] width 319 height 20
click at [604, 149] on span "Urbane UB24" at bounding box center [588, 146] width 52 height 12
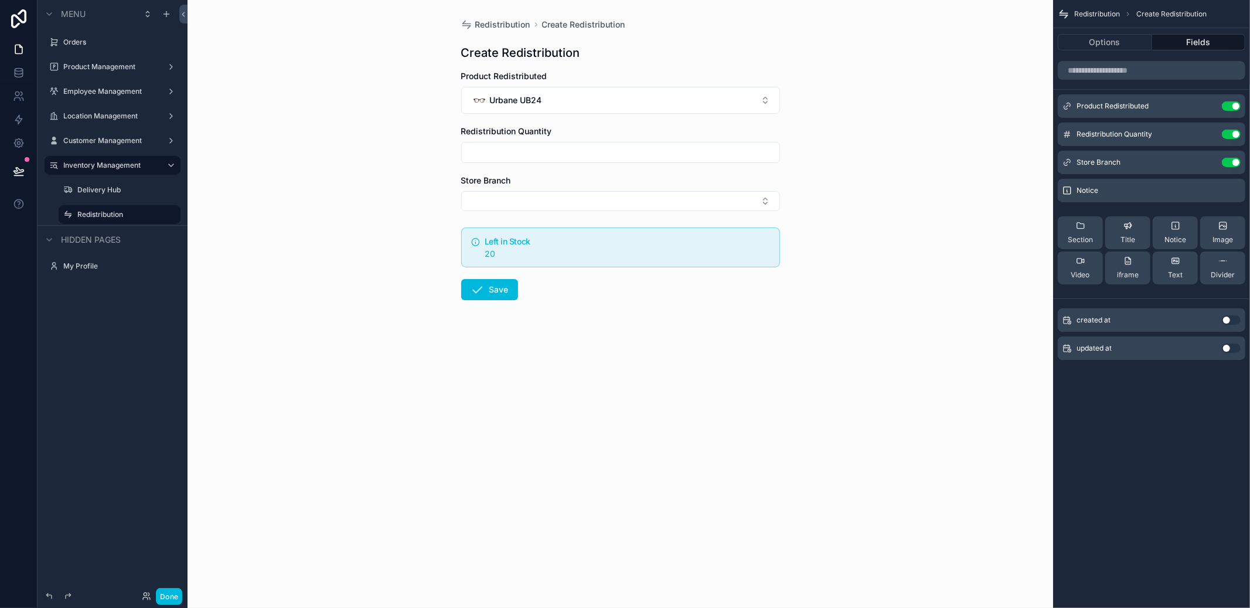
click at [615, 103] on button "Urbane UB24" at bounding box center [620, 100] width 319 height 27
click at [575, 185] on div "Retra RT03" at bounding box center [620, 194] width 163 height 23
click at [600, 117] on form "Product Redistributed Retra RT03 Redistribution Quantity Store Branch Left in S…" at bounding box center [620, 222] width 319 height 305
click at [603, 108] on button "Retra RT03" at bounding box center [620, 100] width 319 height 27
click at [576, 215] on span "Polaxplus Pp21" at bounding box center [591, 218] width 59 height 12
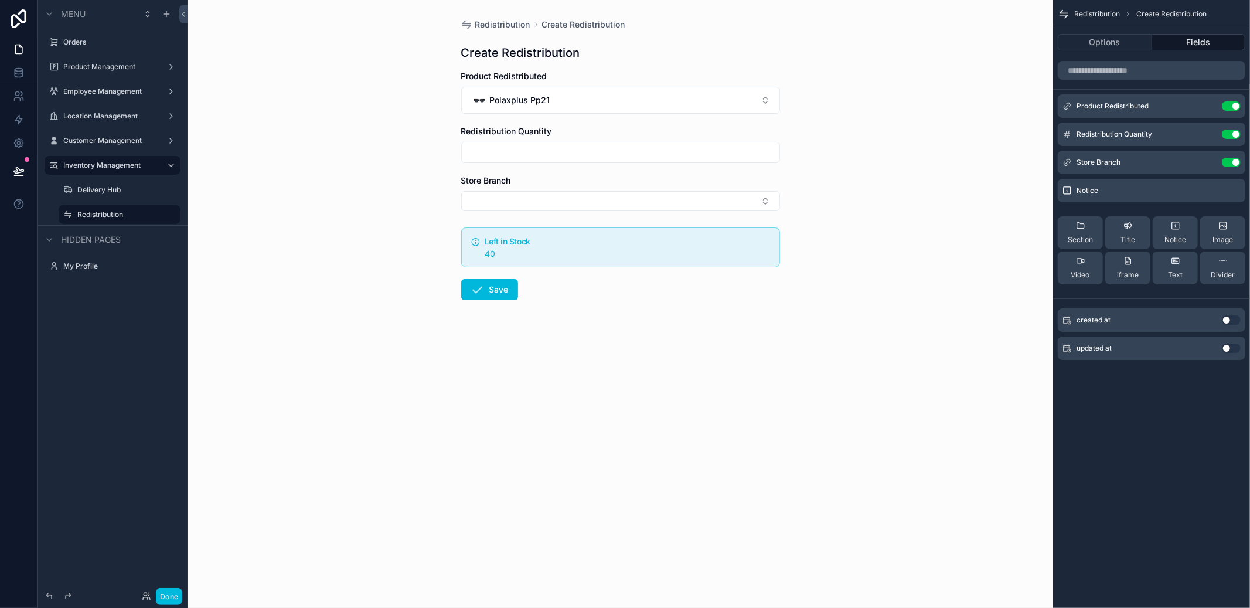
click at [600, 107] on button "Polaxplus Pp21" at bounding box center [620, 100] width 319 height 27
click at [587, 239] on span "Polaxplus Pp20" at bounding box center [592, 242] width 60 height 12
click at [597, 99] on button "Polaxplus Pp20" at bounding box center [620, 100] width 319 height 27
click at [600, 210] on div "Polaxplus Pp21" at bounding box center [581, 218] width 77 height 16
click at [0, 0] on icon "scrollable content" at bounding box center [0, 0] width 0 height 0
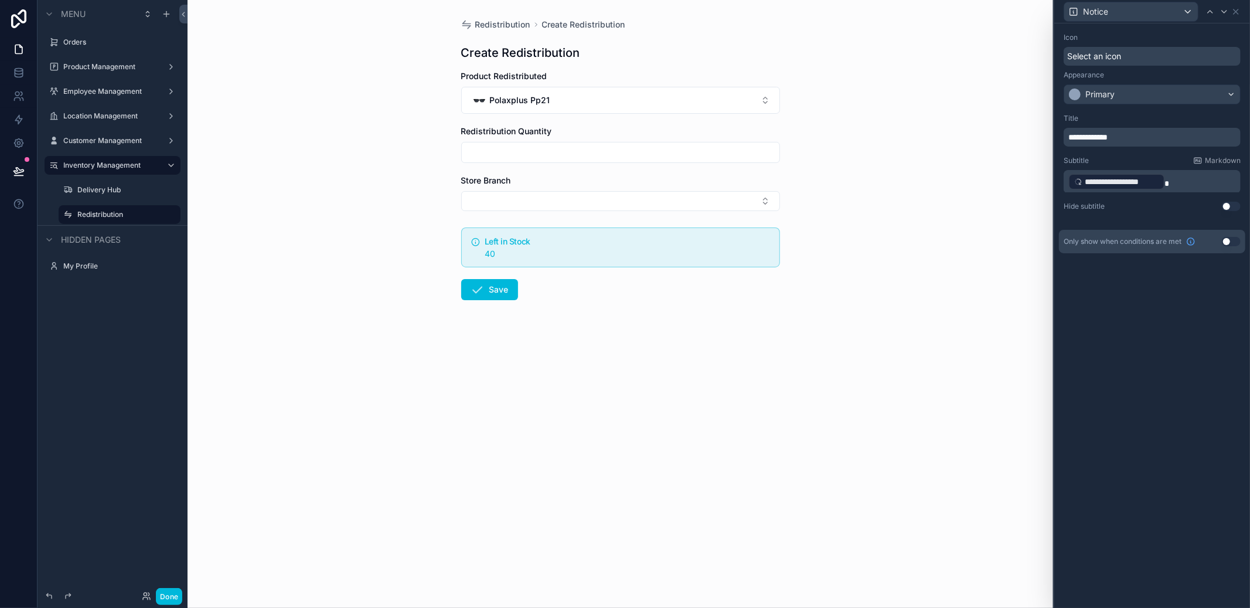
click at [1205, 183] on p "**********" at bounding box center [1154, 181] width 170 height 19
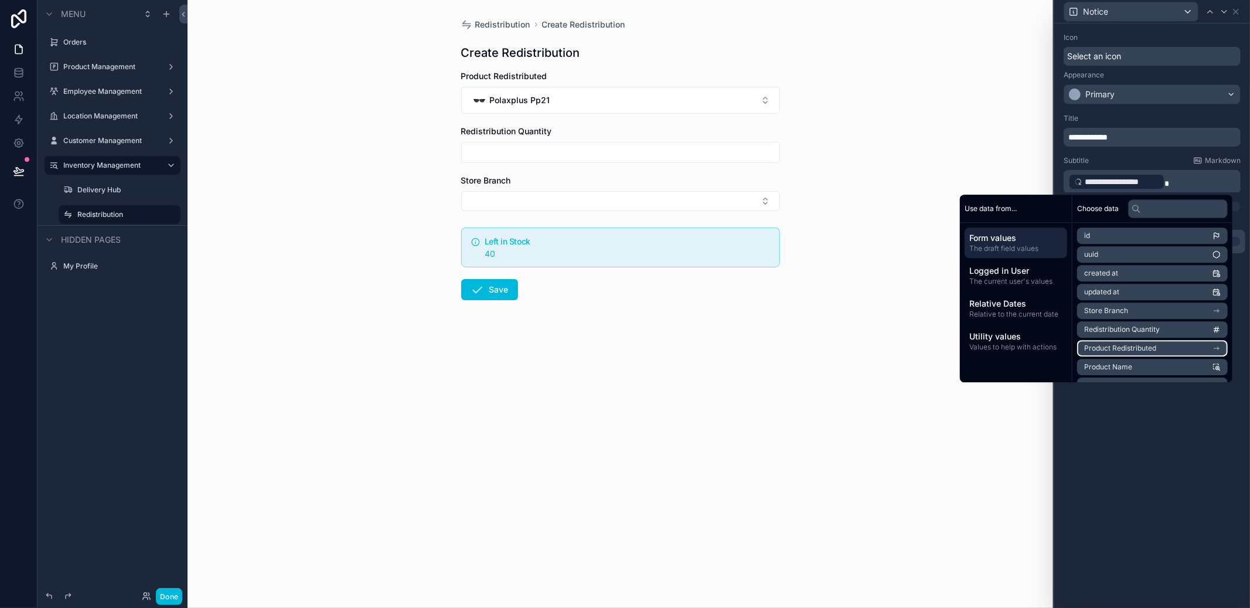
click at [1179, 348] on li "Product Redistributed" at bounding box center [1153, 348] width 151 height 16
click at [1174, 313] on ul "id uuid created at updated at Product Name Brand Material Shape Rim Product Cat…" at bounding box center [1153, 212] width 151 height 392
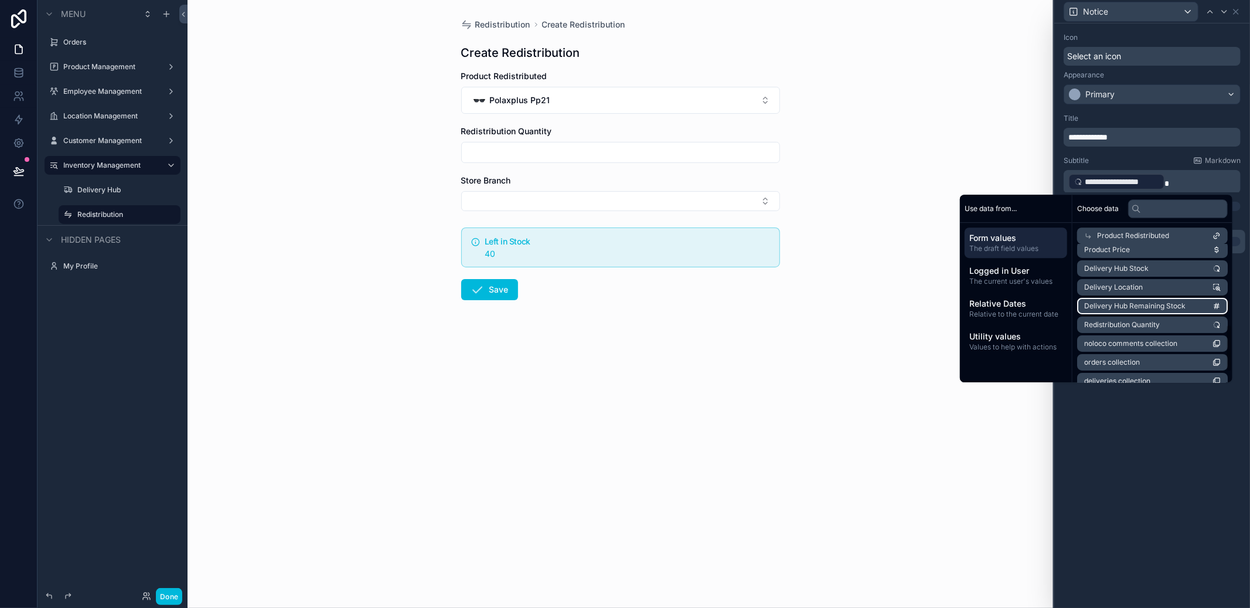
click at [1175, 310] on li "Delivery Hub Remaining Stock" at bounding box center [1153, 306] width 151 height 16
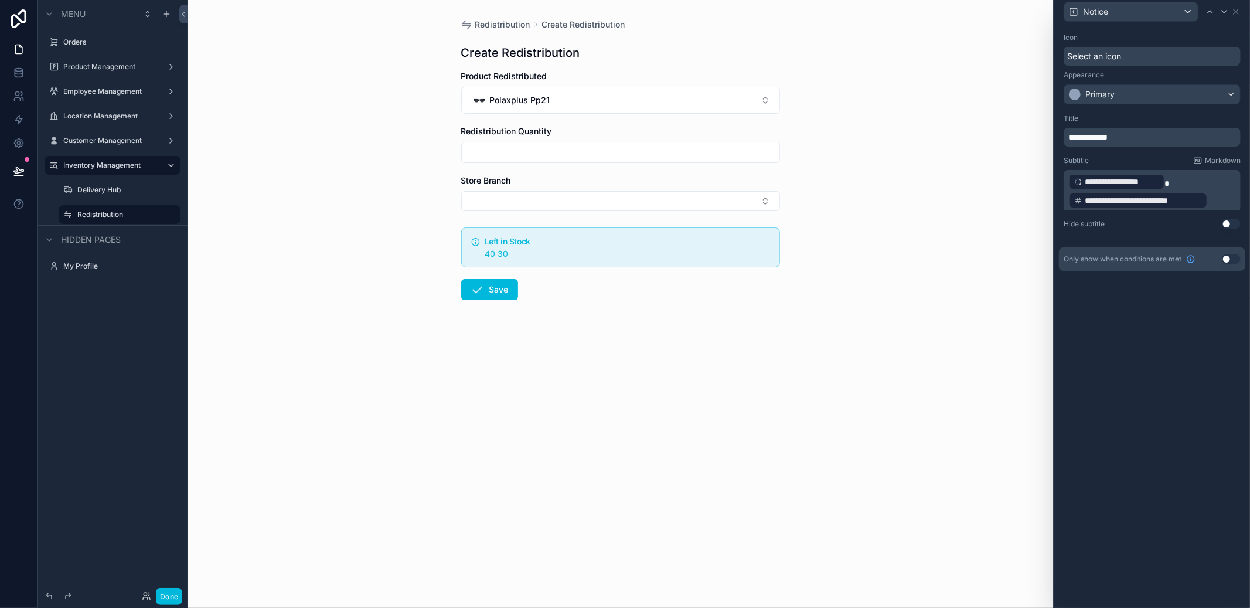
click at [1185, 183] on p "**********" at bounding box center [1154, 191] width 170 height 38
click at [1198, 461] on div "**********" at bounding box center [1153, 315] width 196 height 584
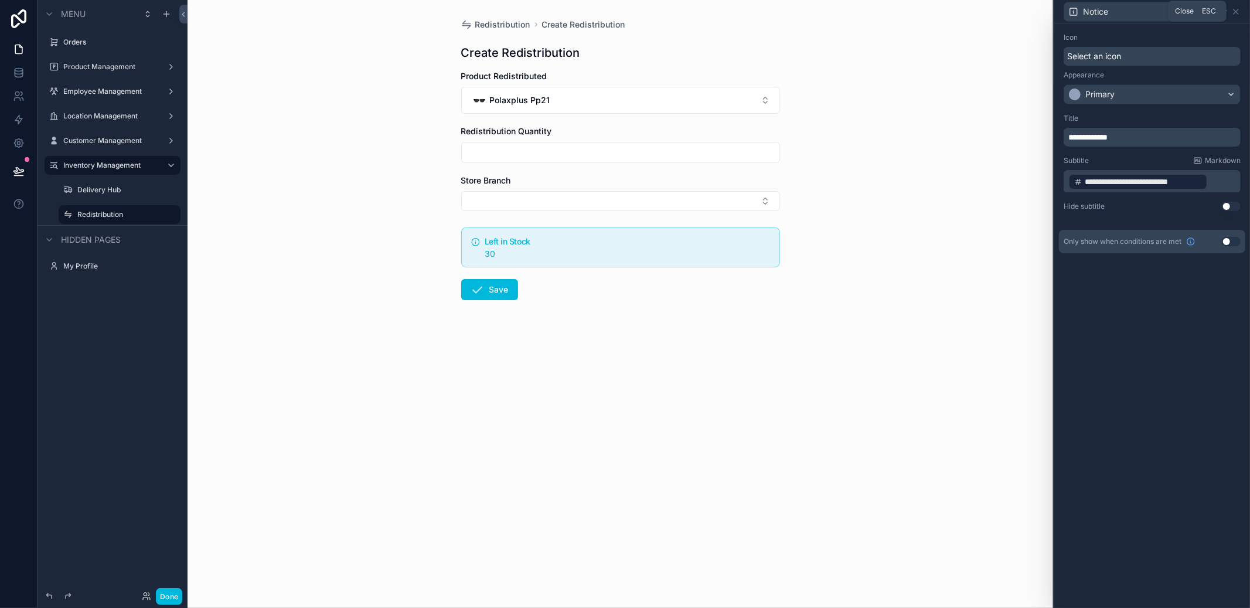
click at [1234, 11] on icon at bounding box center [1236, 11] width 9 height 9
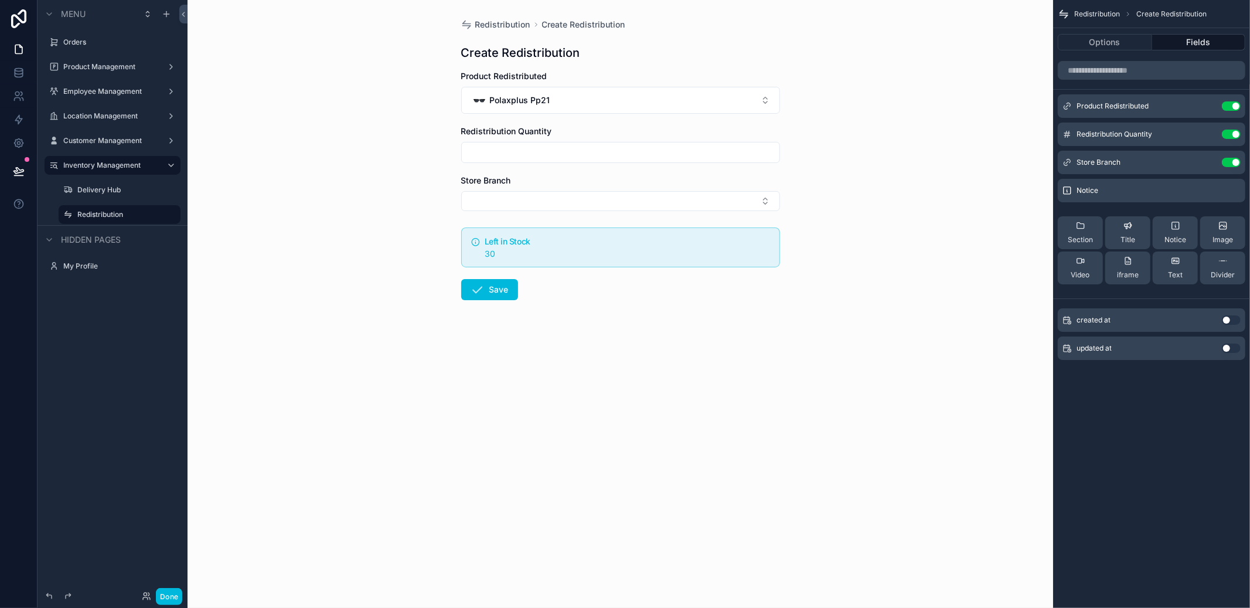
click at [0, 0] on button "scrollable content" at bounding box center [0, 0] width 0 height 0
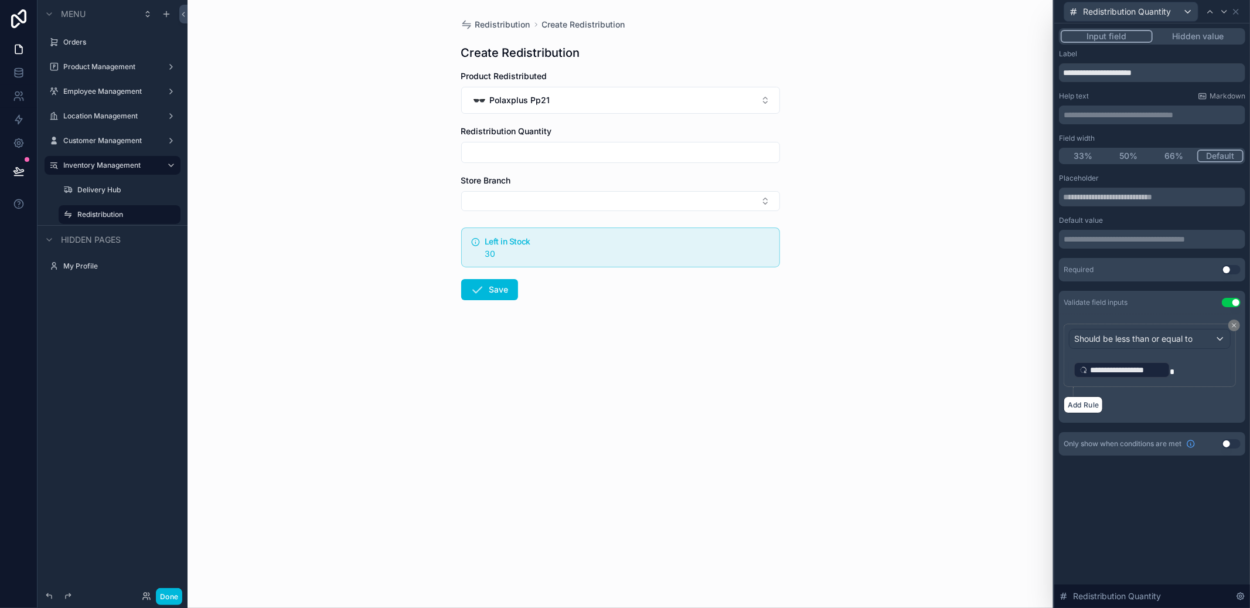
click at [1176, 363] on p "**********" at bounding box center [1151, 370] width 155 height 19
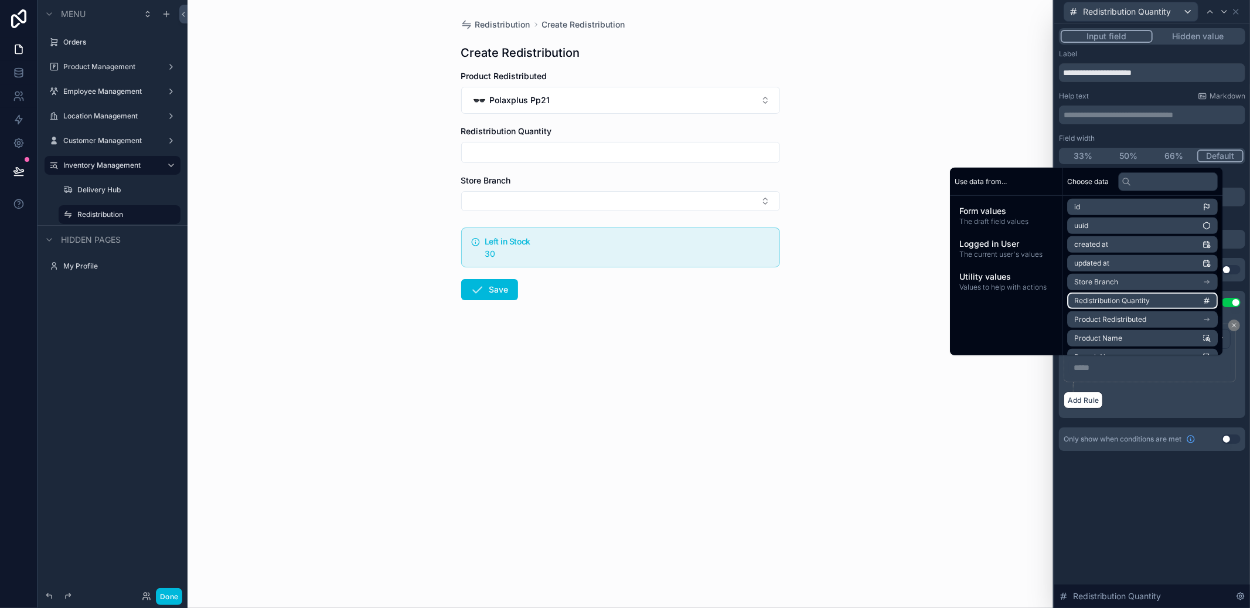
scroll to position [0, 0]
click at [1152, 325] on li "Product Redistributed" at bounding box center [1143, 321] width 151 height 16
click at [1155, 256] on li "Delivery Hub Remaining Stock" at bounding box center [1143, 250] width 151 height 16
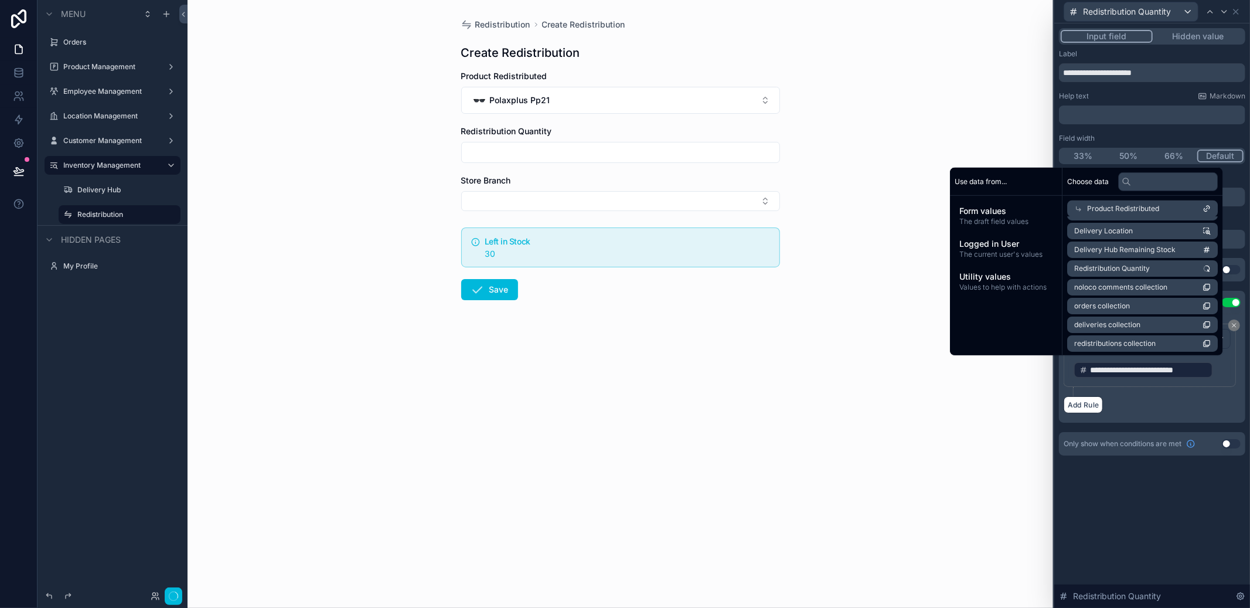
click at [1156, 406] on div "Add Rule" at bounding box center [1152, 404] width 177 height 17
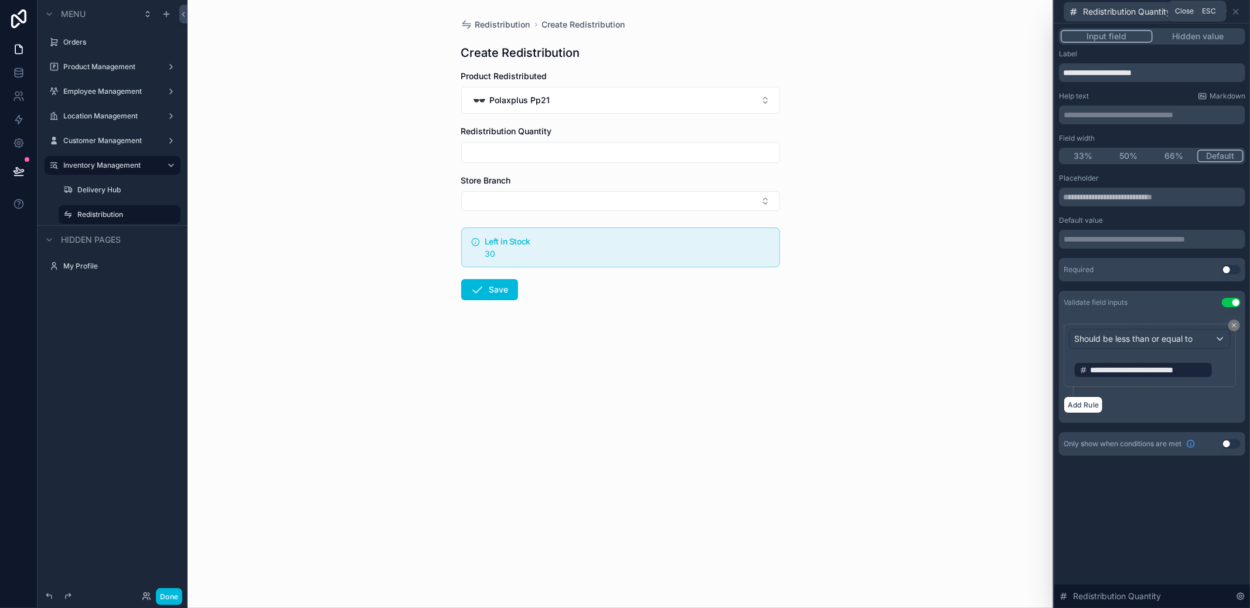
click at [1234, 8] on icon at bounding box center [1236, 11] width 9 height 9
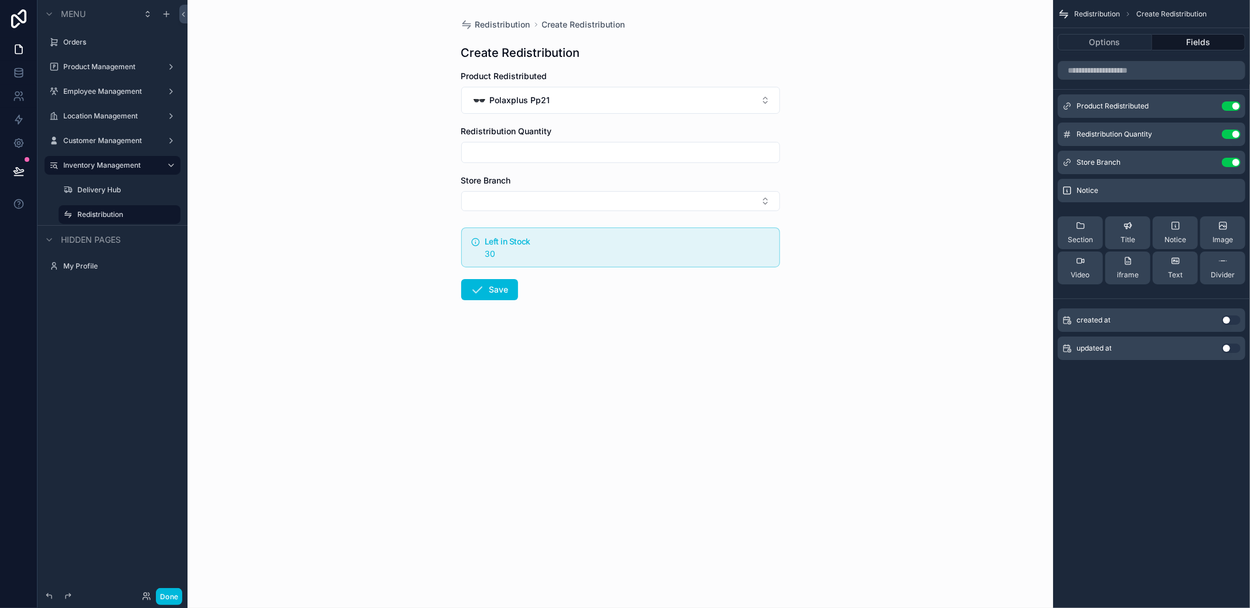
click at [592, 161] on div "scrollable content" at bounding box center [620, 152] width 319 height 21
click at [592, 154] on input "scrollable content" at bounding box center [621, 152] width 318 height 16
type input "**"
click at [854, 336] on div "Redistribution Create Redistribution Create Redistribution Product Redistribute…" at bounding box center [621, 304] width 866 height 608
click at [677, 211] on form "Product Redistributed Polaxplus Pp21 Redistribution Quantity ** Store Branch Le…" at bounding box center [620, 222] width 319 height 305
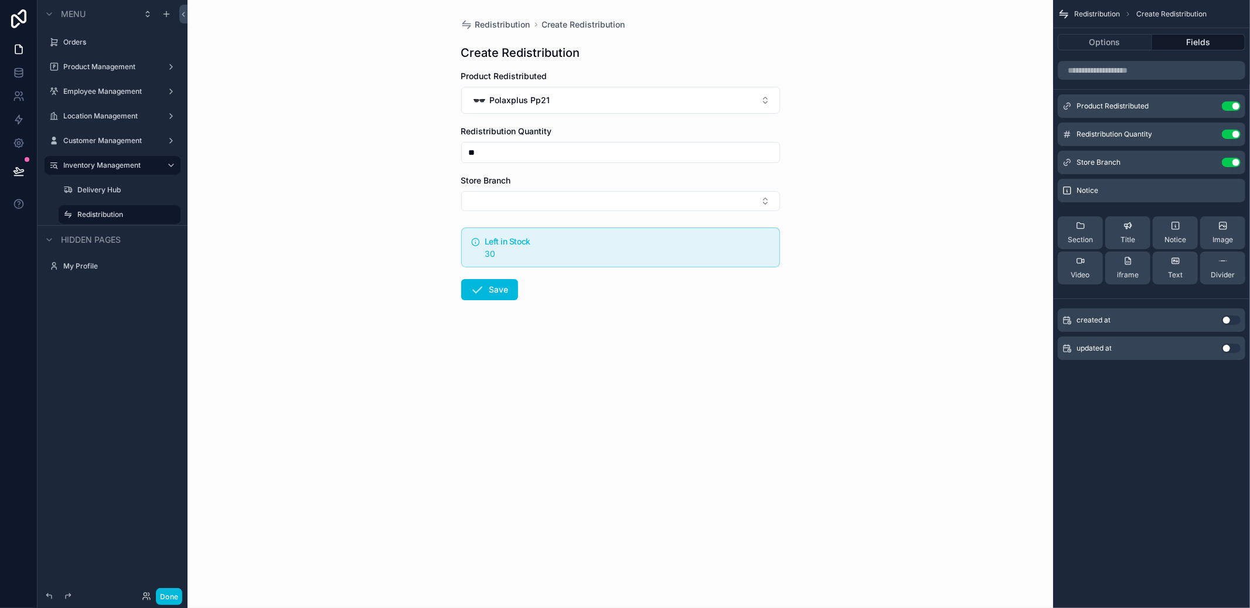
click at [678, 205] on button "Select Button" at bounding box center [620, 201] width 319 height 20
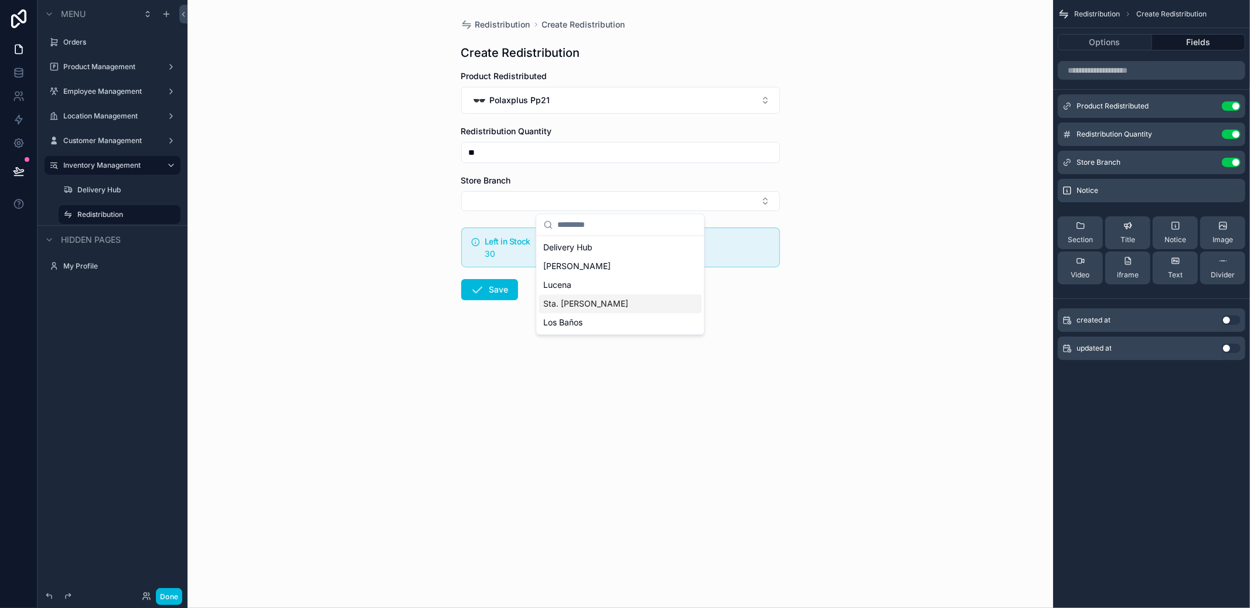
click at [633, 311] on div "Sta. [PERSON_NAME]" at bounding box center [620, 303] width 163 height 19
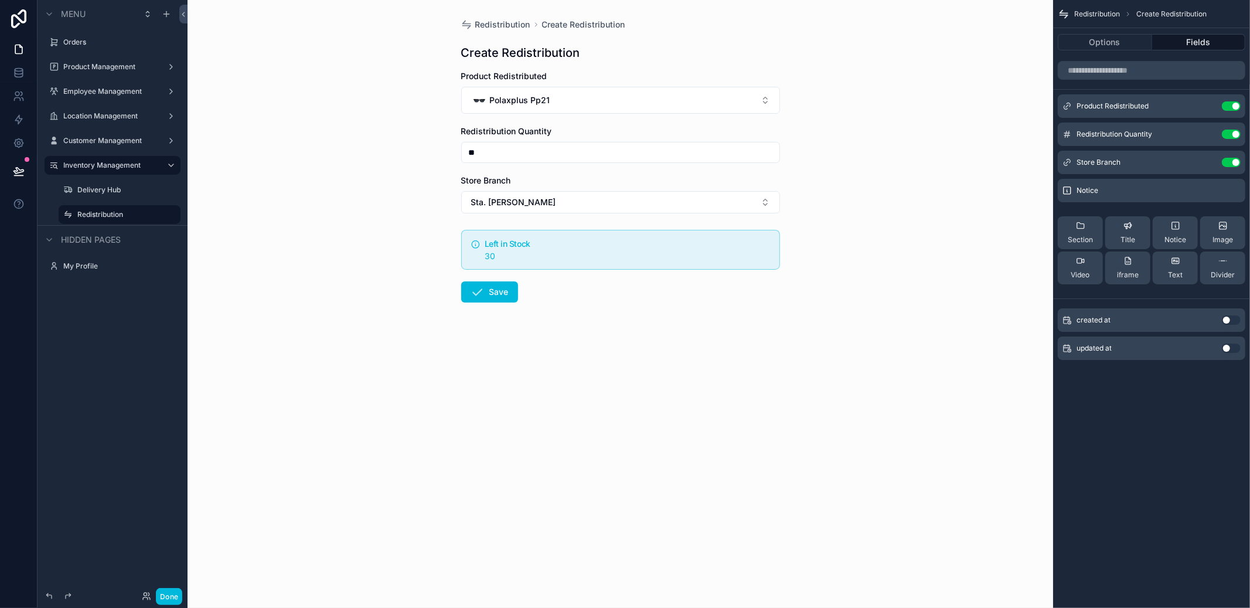
click at [495, 299] on button "Save" at bounding box center [489, 291] width 57 height 21
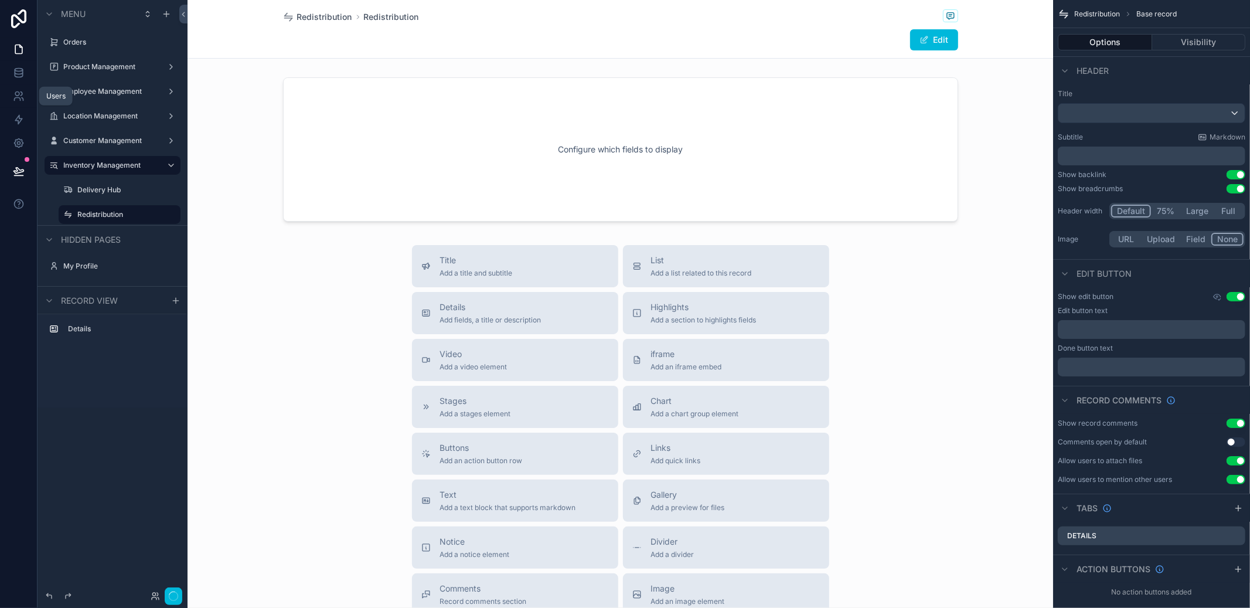
click at [25, 77] on link at bounding box center [18, 72] width 37 height 23
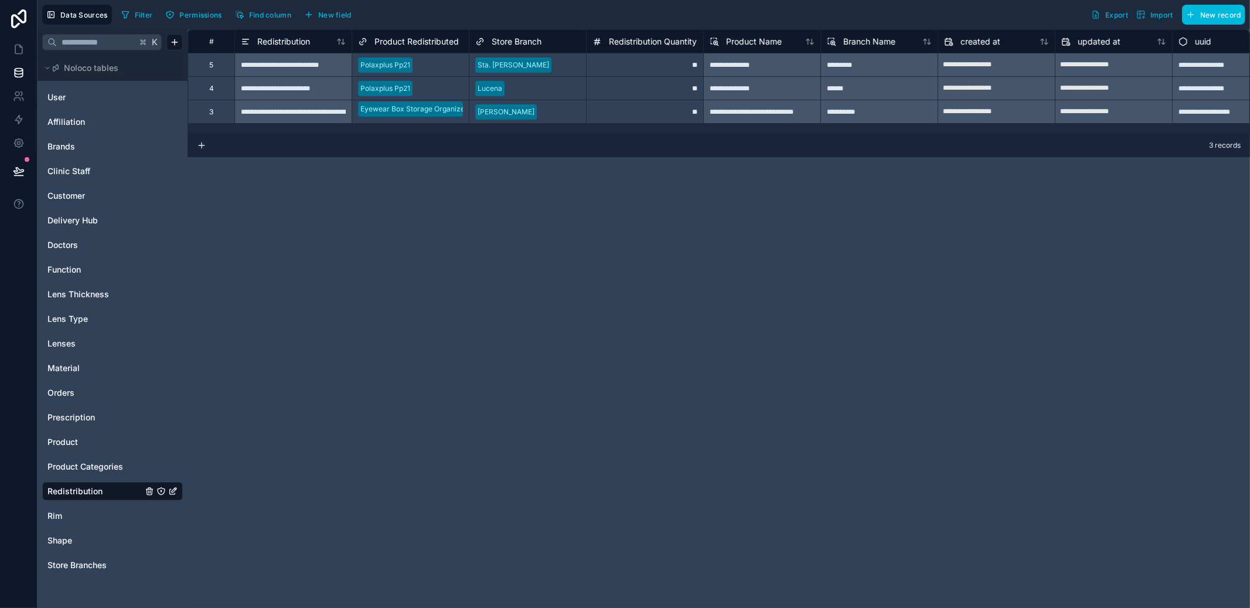
click at [74, 437] on span "Product" at bounding box center [62, 442] width 30 height 12
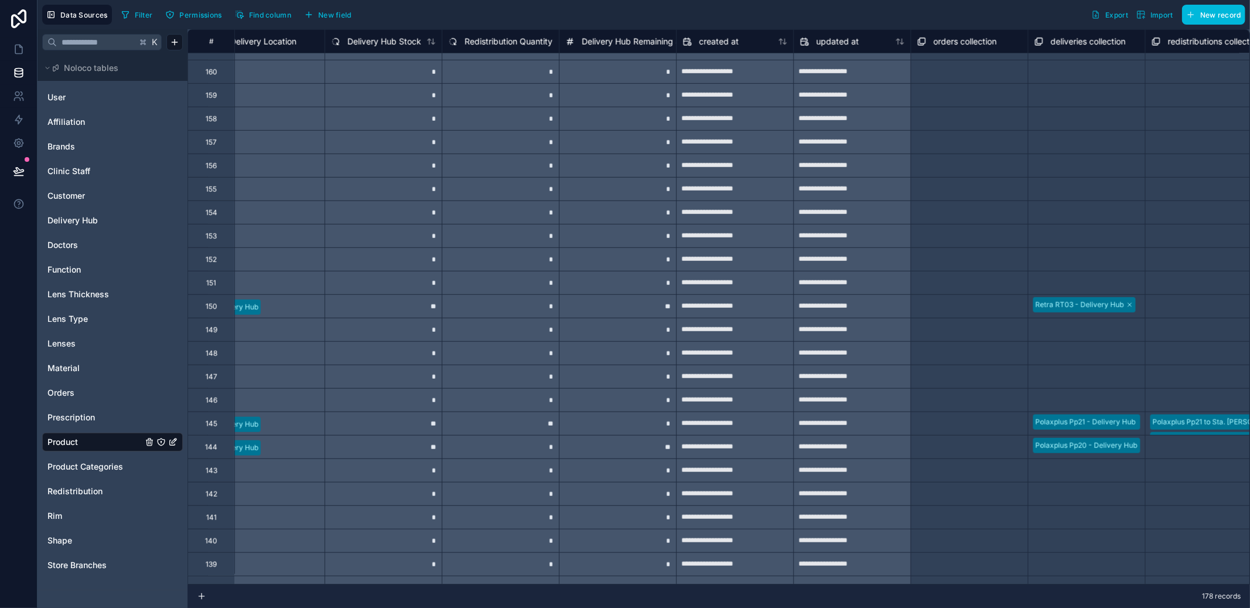
scroll to position [848, 1082]
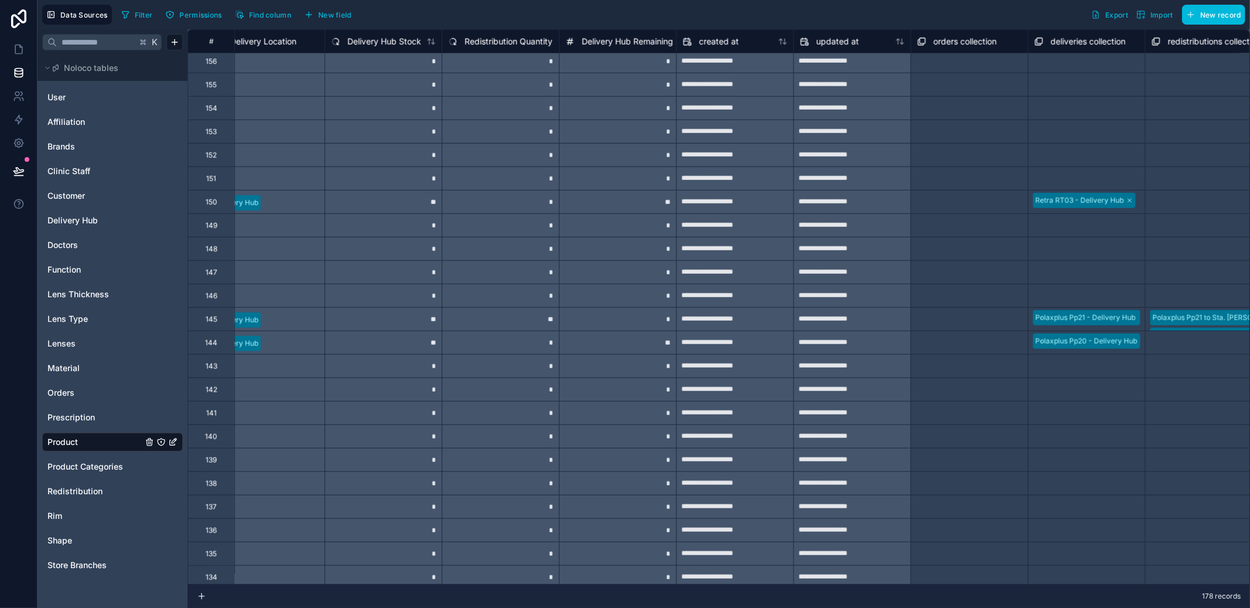
click at [97, 484] on div "Redistribution" at bounding box center [112, 491] width 141 height 19
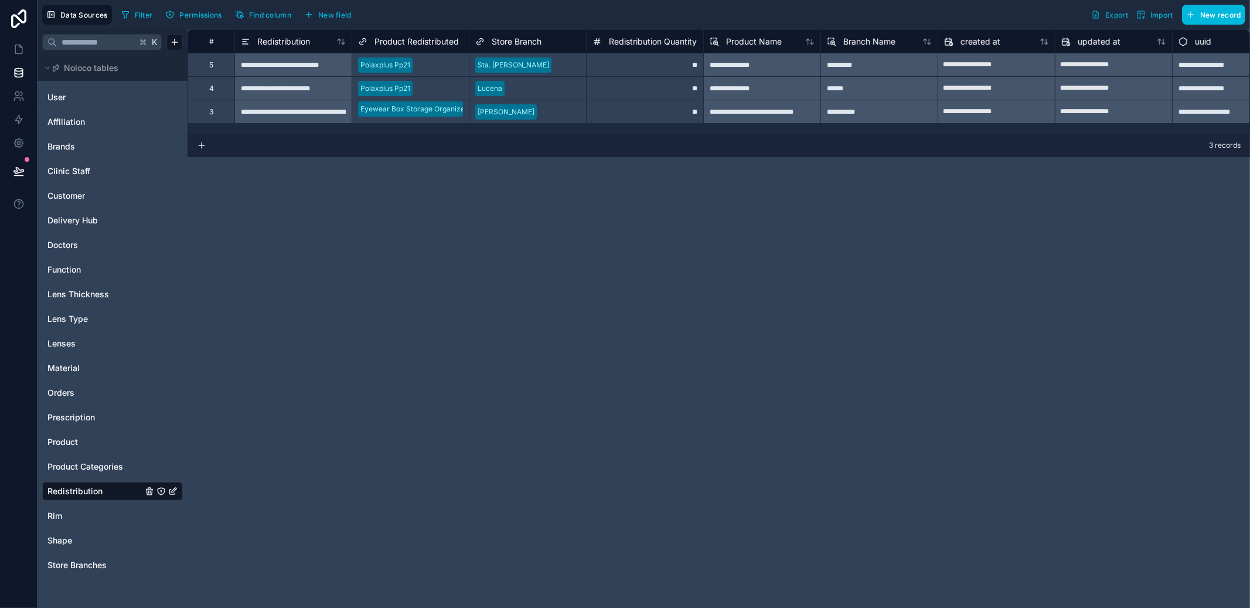
click at [72, 419] on span "Prescription" at bounding box center [70, 418] width 47 height 12
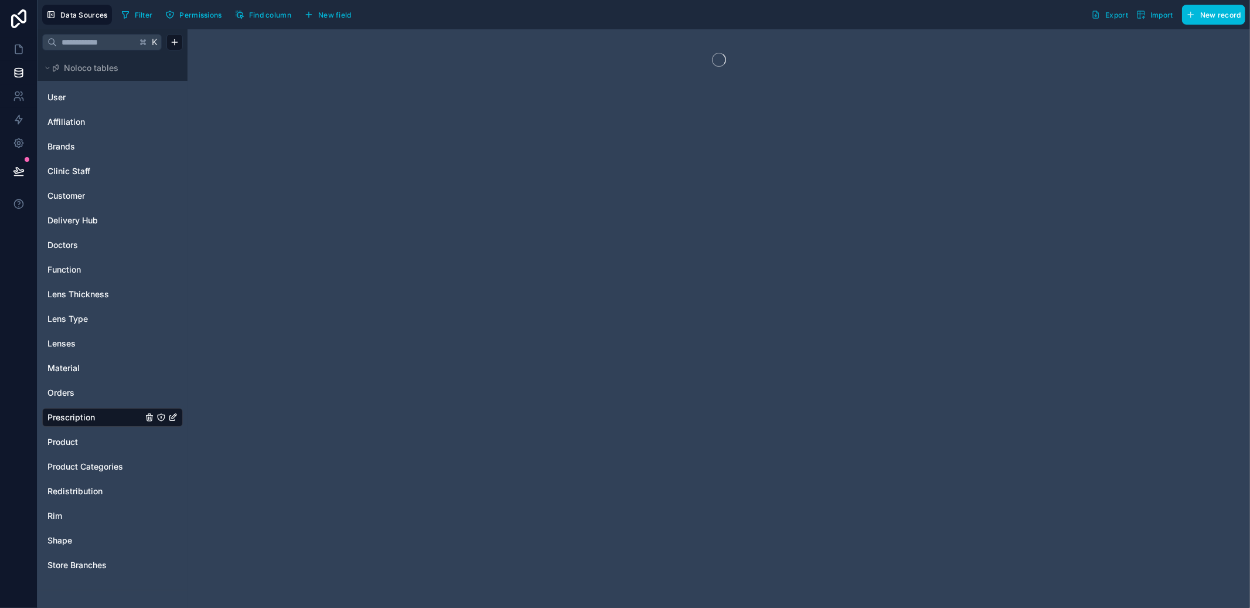
click at [67, 433] on div "Product" at bounding box center [112, 442] width 141 height 19
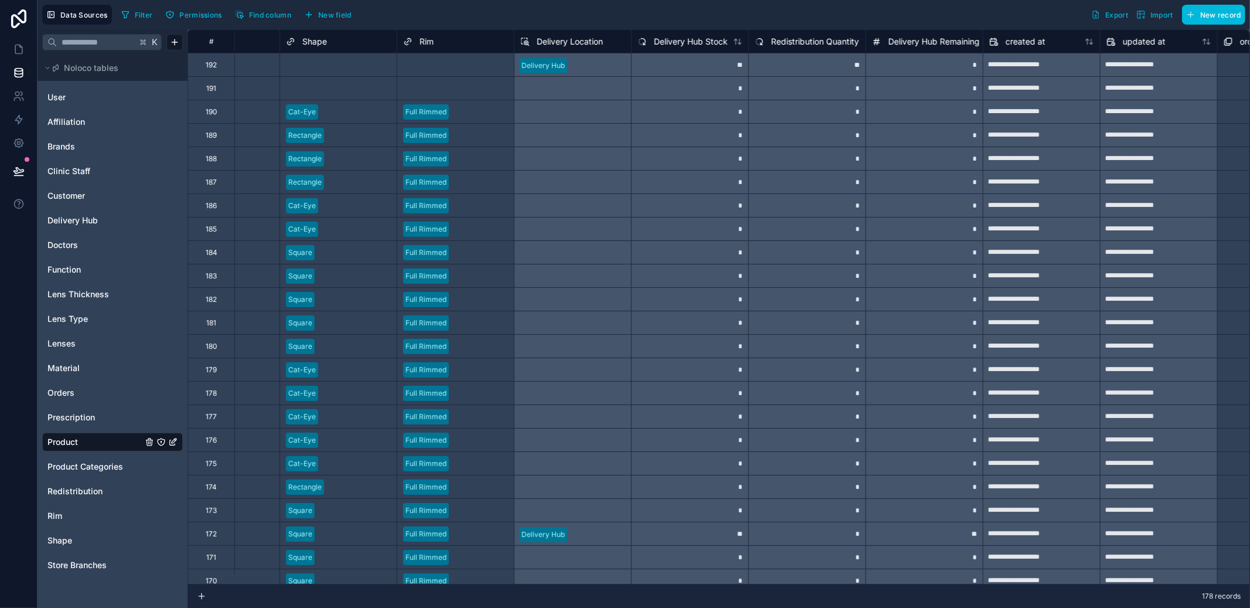
scroll to position [0, 777]
click at [312, 15] on icon "button" at bounding box center [308, 14] width 9 height 9
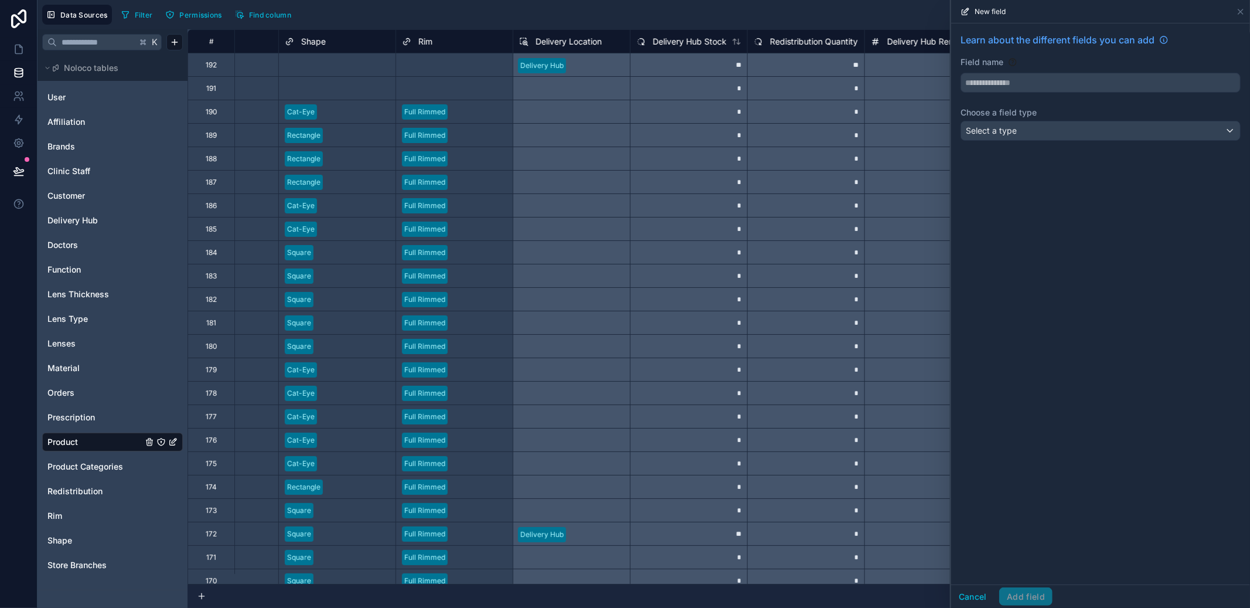
click at [1028, 89] on input "text" at bounding box center [1100, 82] width 279 height 19
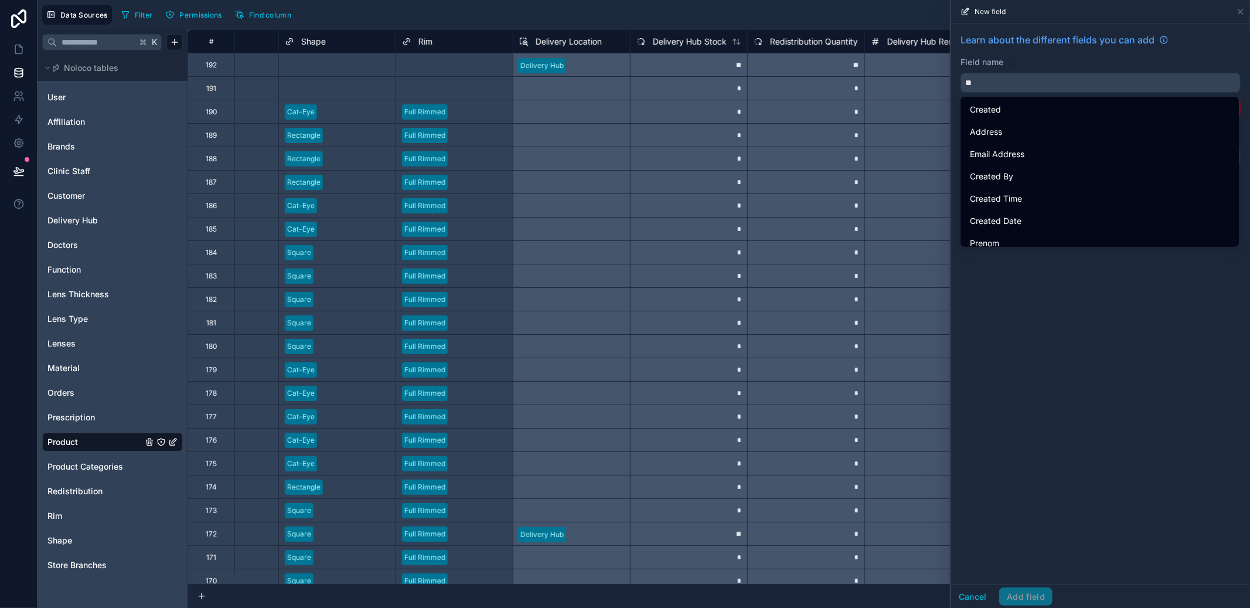
type input "*"
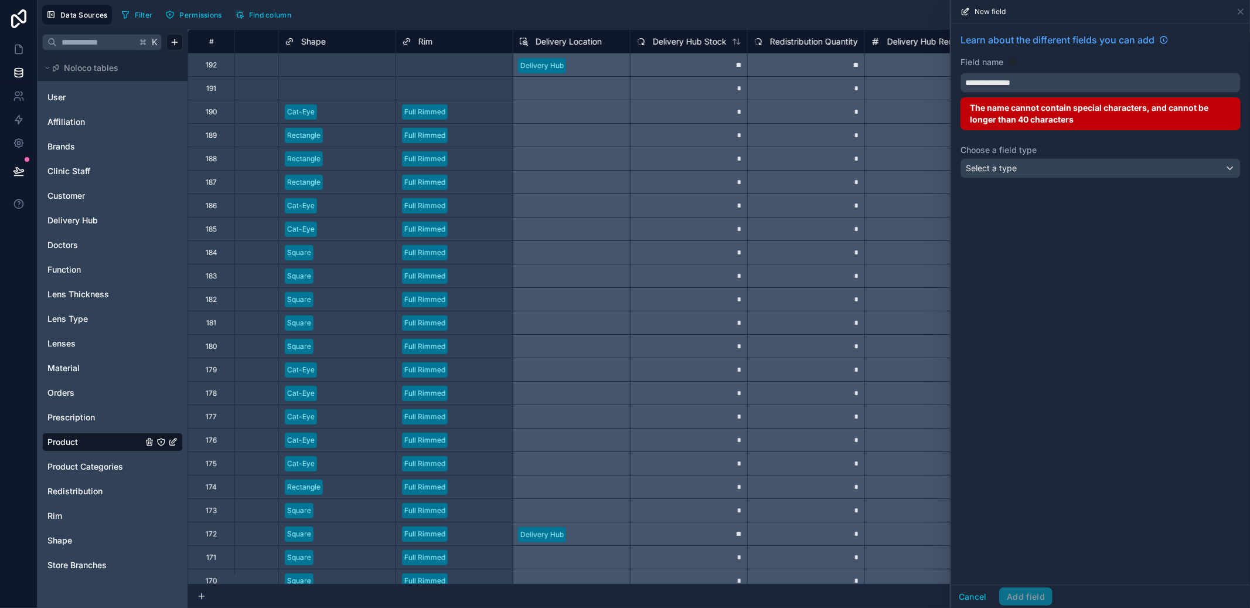
click at [961, 73] on button "**********" at bounding box center [1101, 83] width 280 height 20
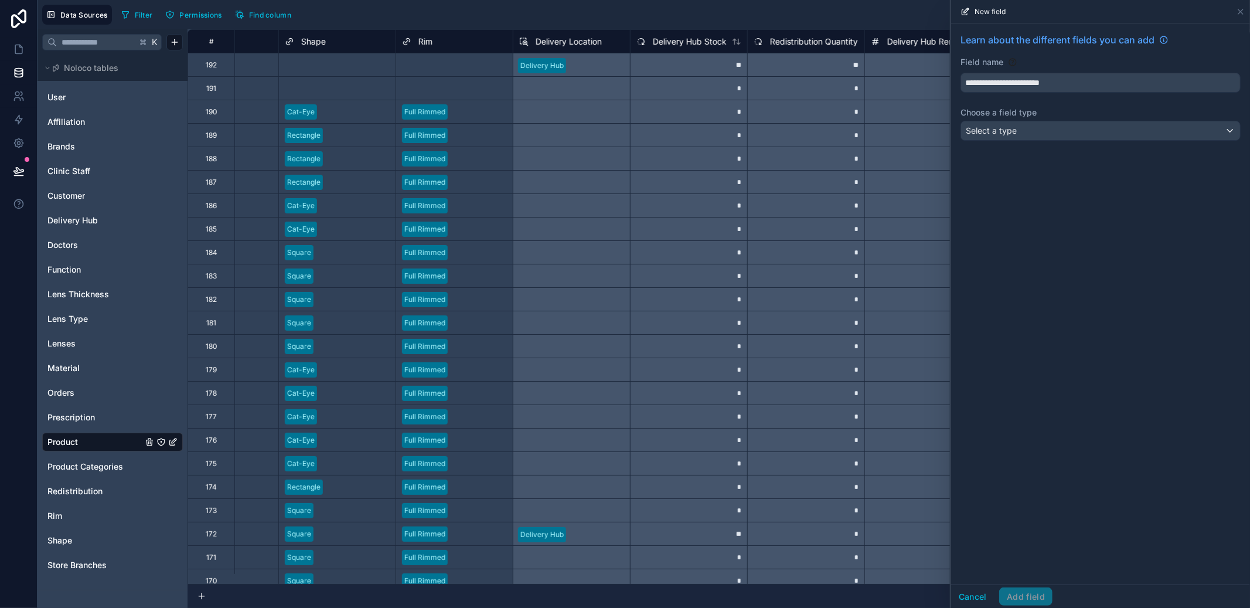
click at [1060, 134] on div "Select a type" at bounding box center [1100, 130] width 279 height 19
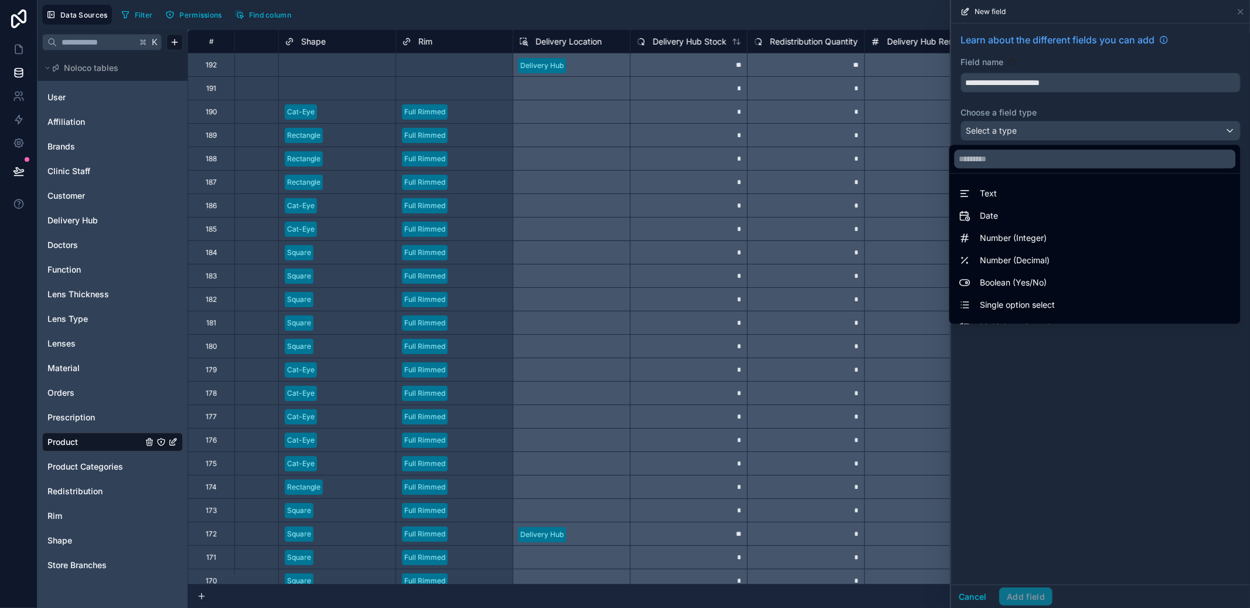
click at [1079, 64] on div at bounding box center [1100, 304] width 299 height 608
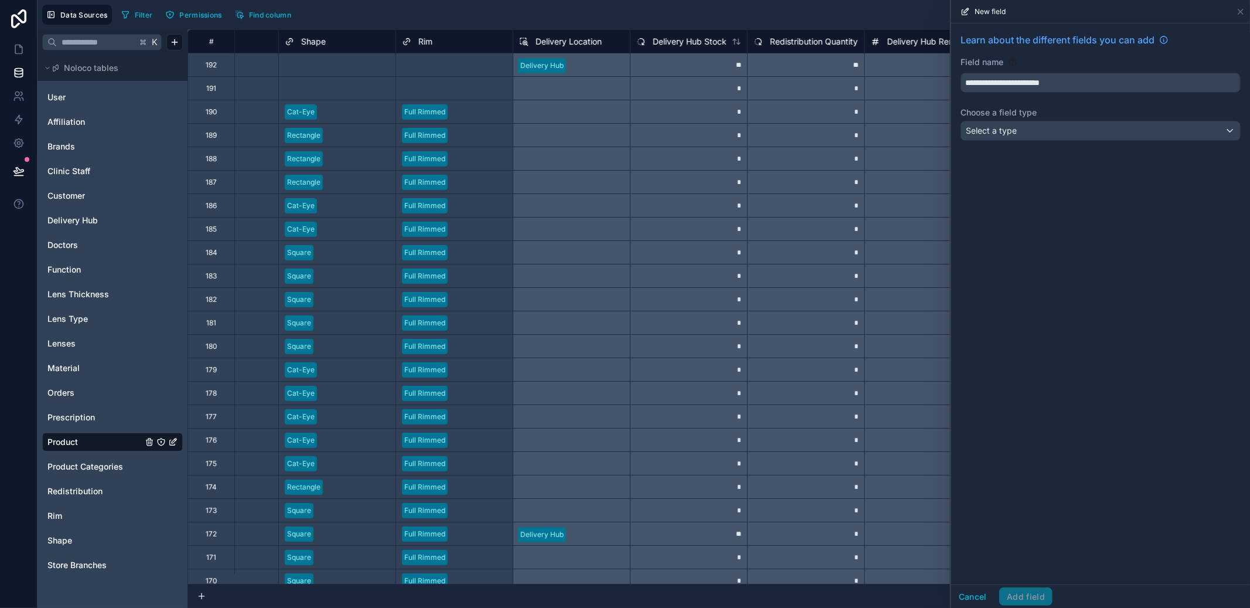
drag, startPoint x: 1076, startPoint y: 83, endPoint x: 1021, endPoint y: 82, distance: 55.1
click at [1021, 82] on input "**********" at bounding box center [1100, 82] width 279 height 19
type input "**********"
click at [1063, 134] on div "Select a type" at bounding box center [1100, 130] width 279 height 19
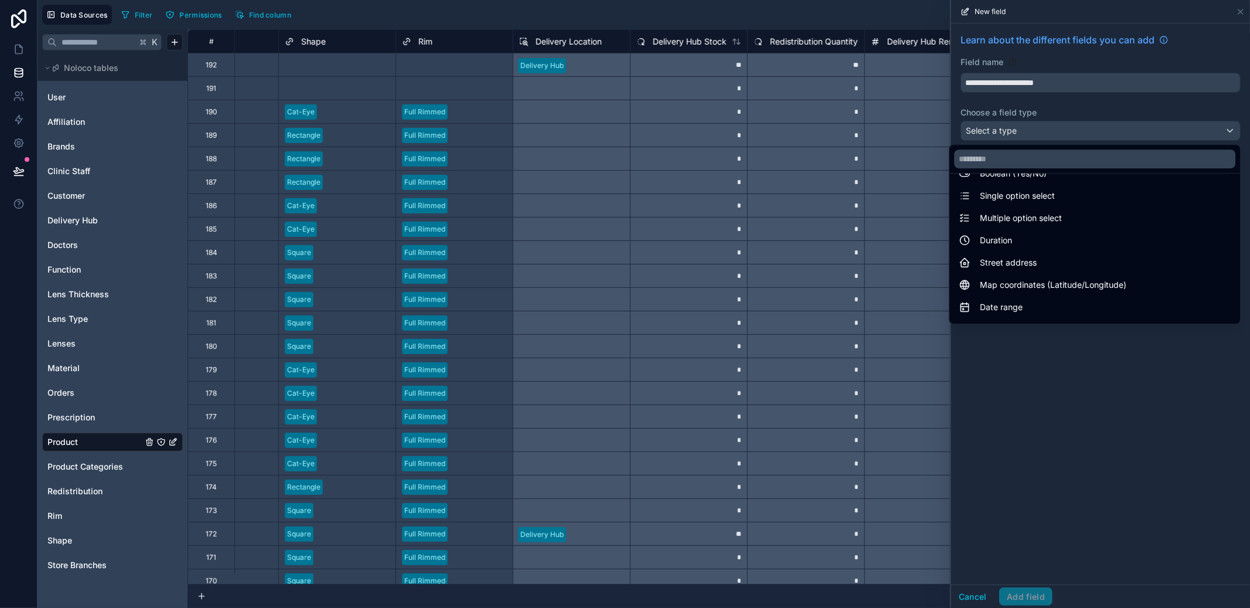
scroll to position [340, 0]
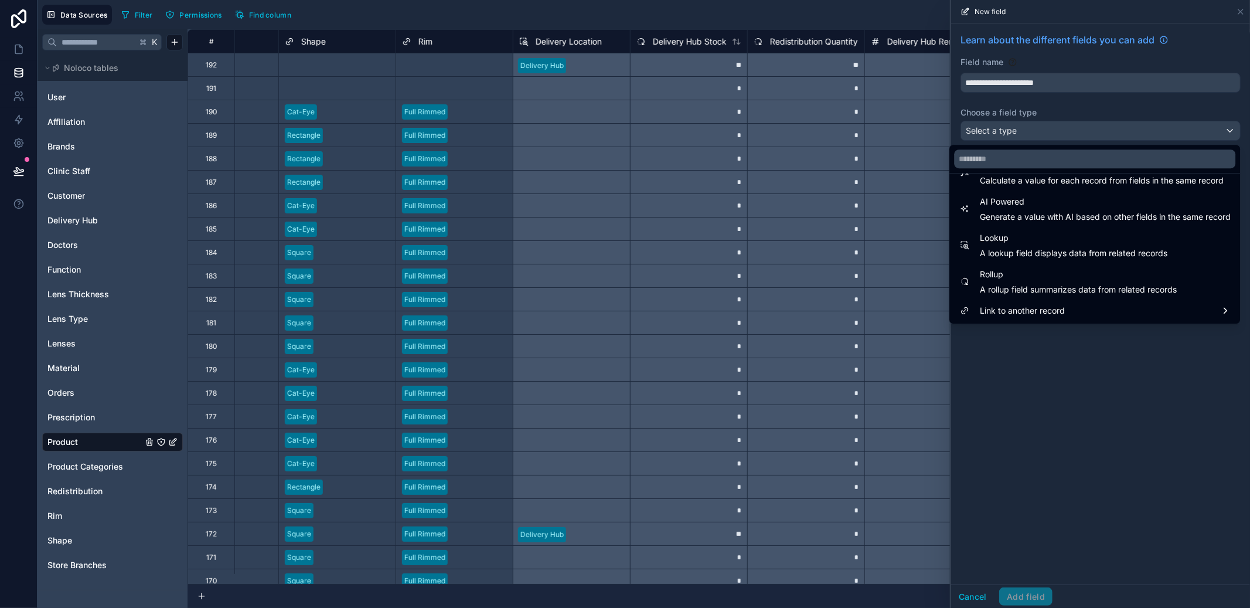
click at [1060, 256] on span "A lookup field displays data from related records" at bounding box center [1074, 253] width 188 height 12
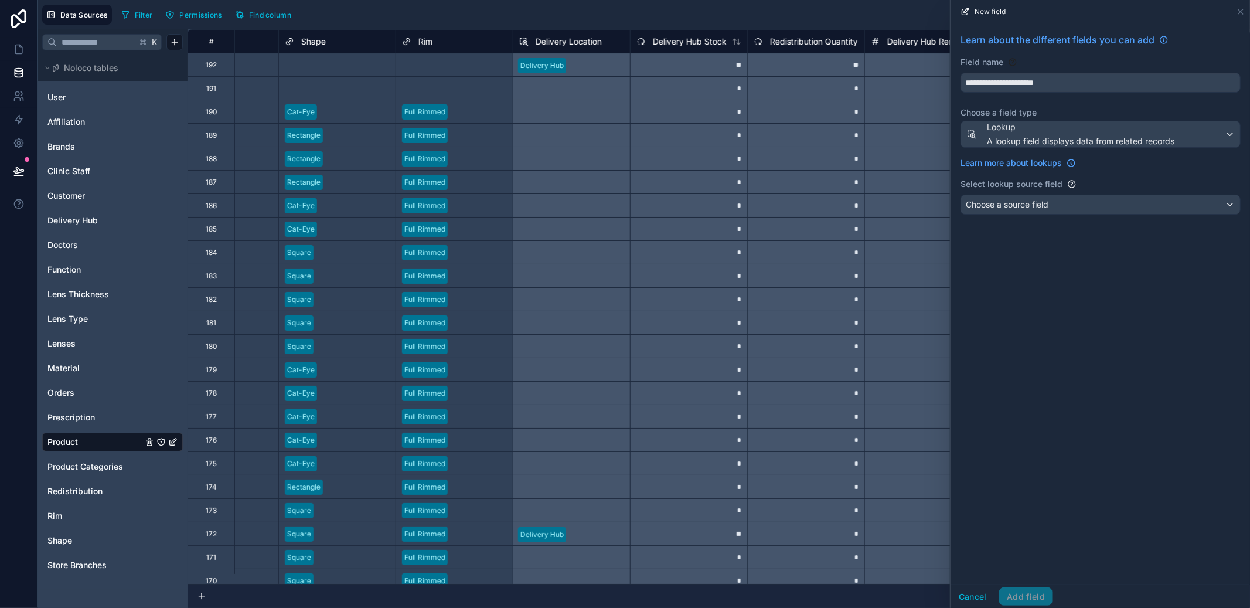
click at [1059, 205] on div "Choose a source field" at bounding box center [1100, 204] width 279 height 19
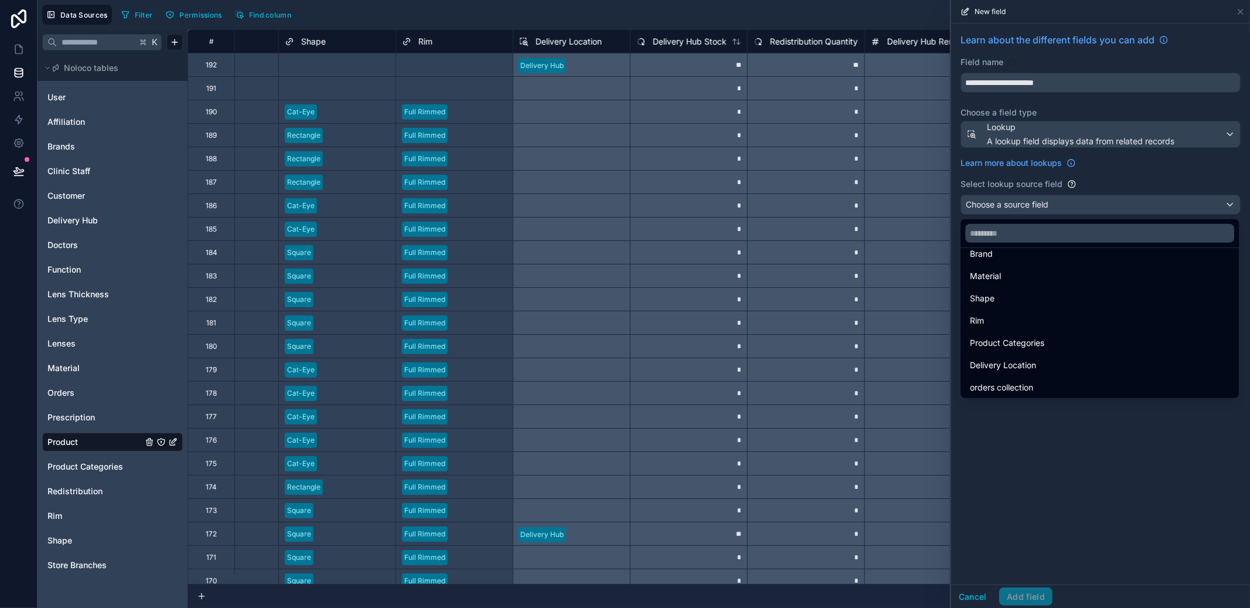
scroll to position [61, 0]
click at [1040, 379] on span "redistributions collection" at bounding box center [1016, 385] width 93 height 14
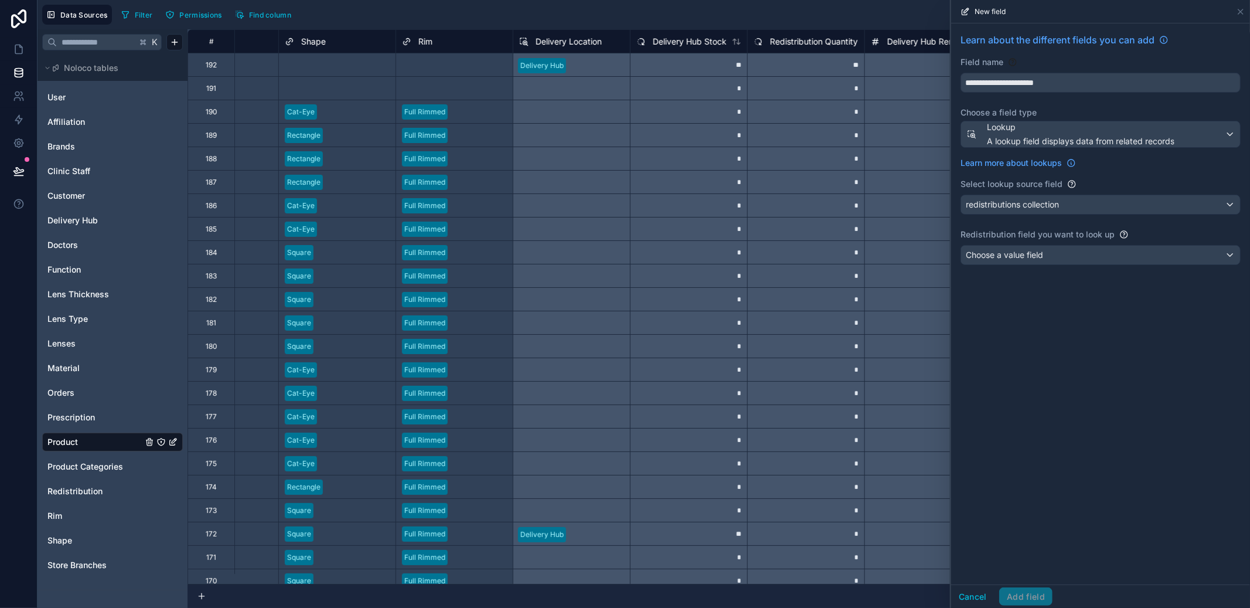
click at [1056, 261] on div "Choose a value field" at bounding box center [1100, 255] width 279 height 19
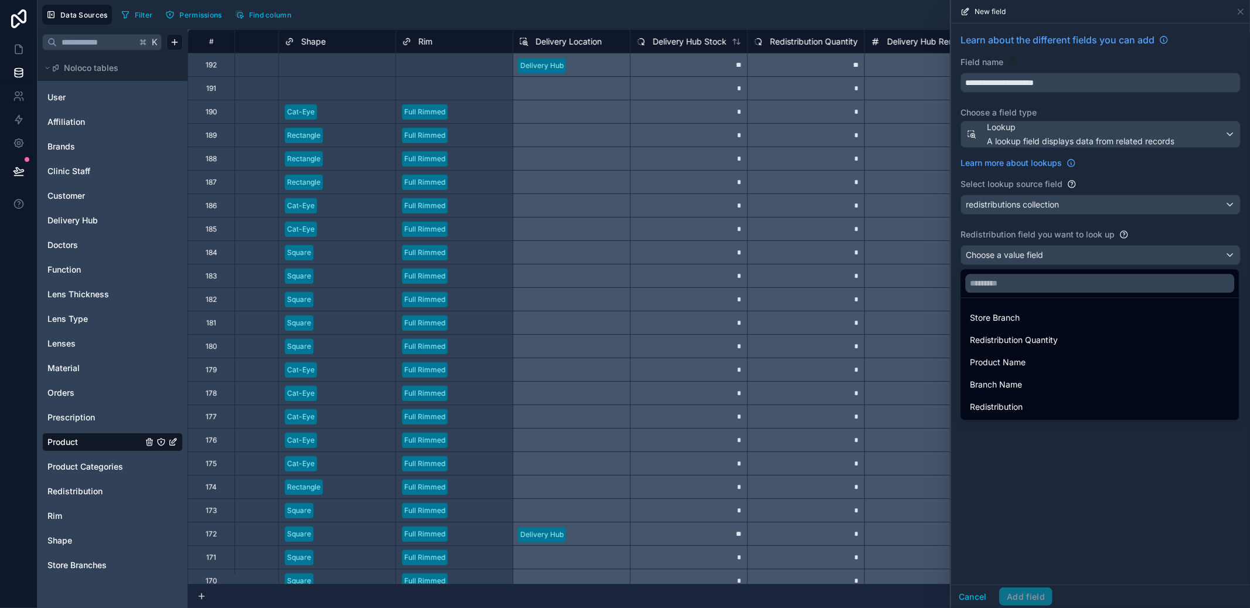
click at [1038, 313] on div "Store Branch" at bounding box center [1100, 318] width 260 height 14
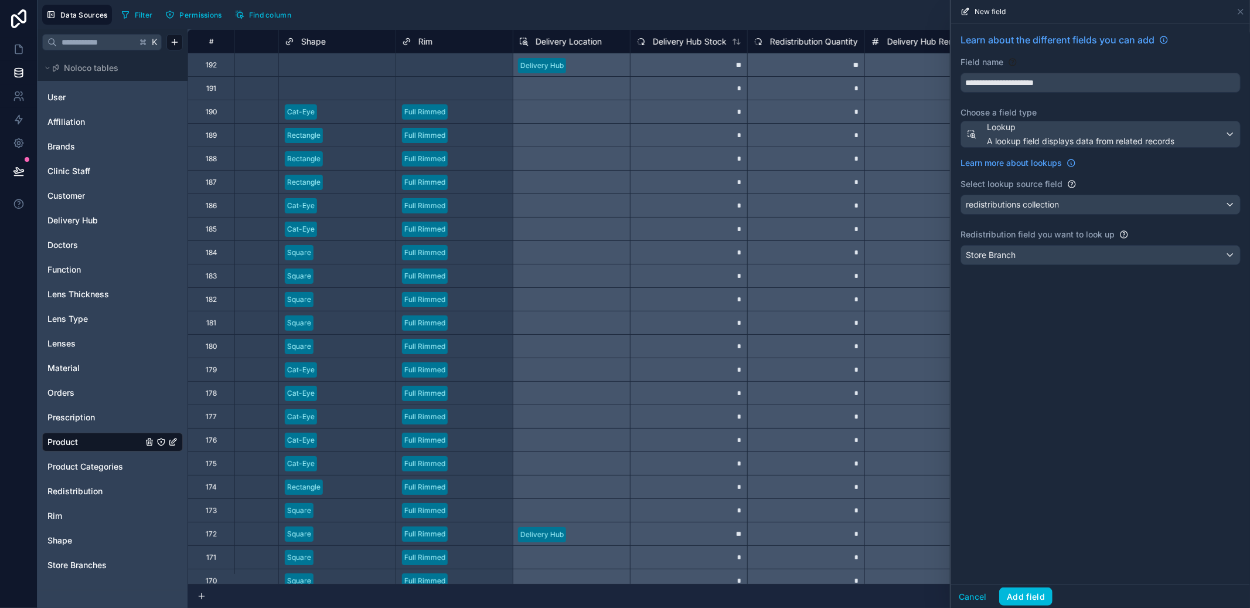
click at [1044, 601] on button "Add field" at bounding box center [1026, 596] width 53 height 19
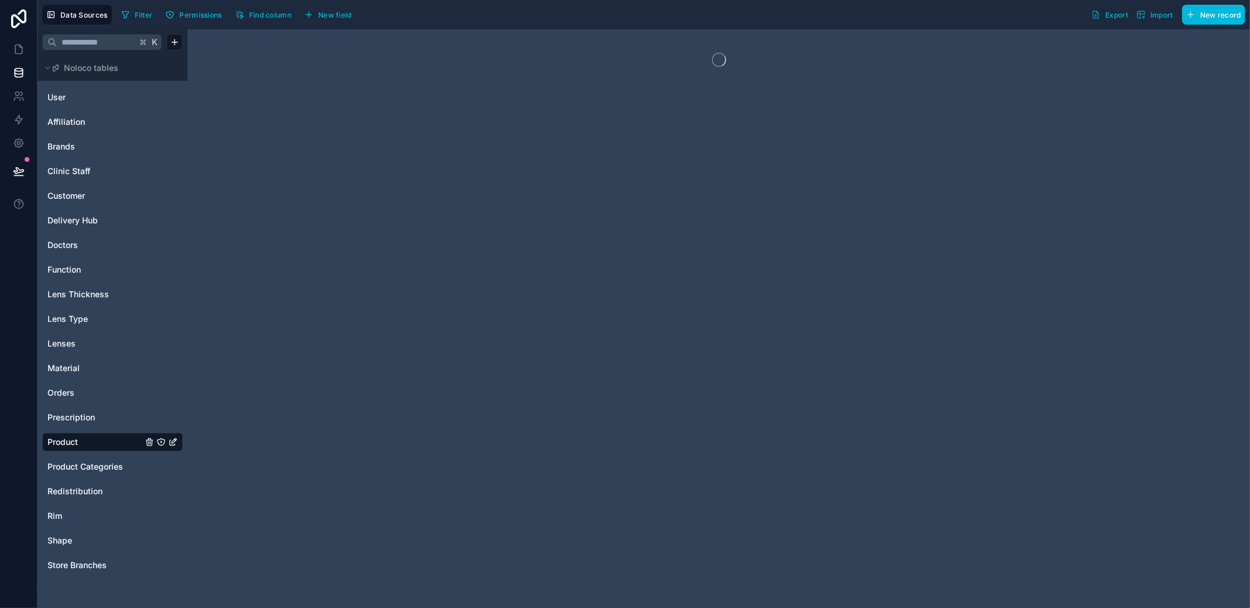
click at [87, 480] on div "User Affiliation Brands Clinic Staff Customer Delivery Hub Doctors Function Len…" at bounding box center [112, 330] width 141 height 495
click at [82, 488] on span "Redistribution" at bounding box center [74, 491] width 55 height 12
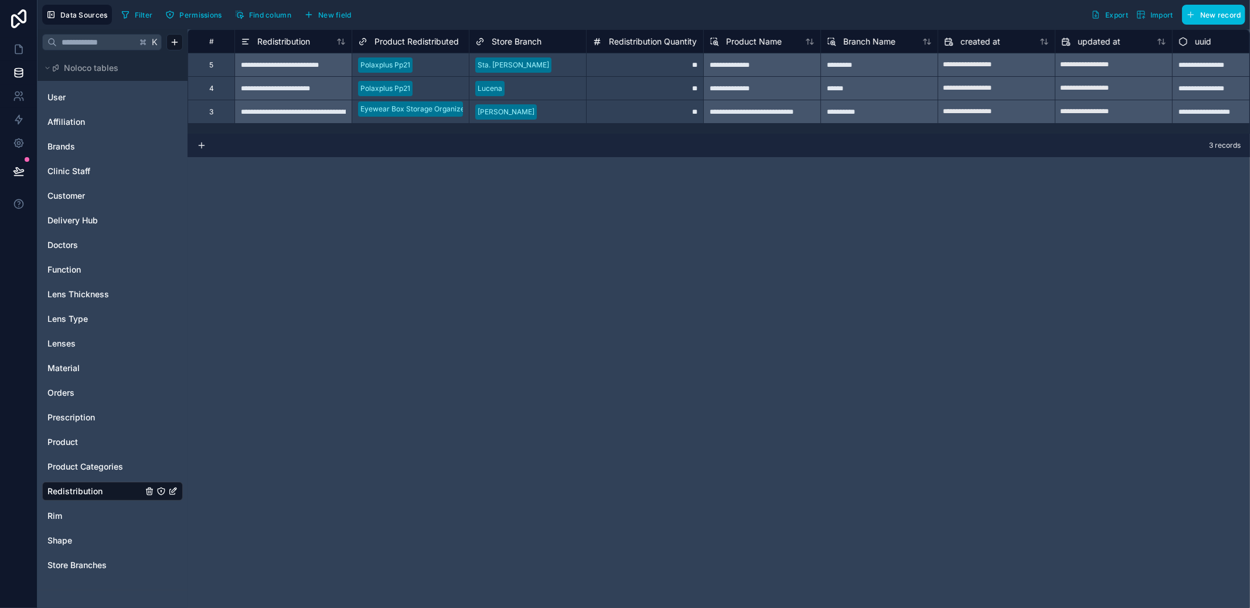
click at [80, 442] on link "Product" at bounding box center [94, 442] width 95 height 12
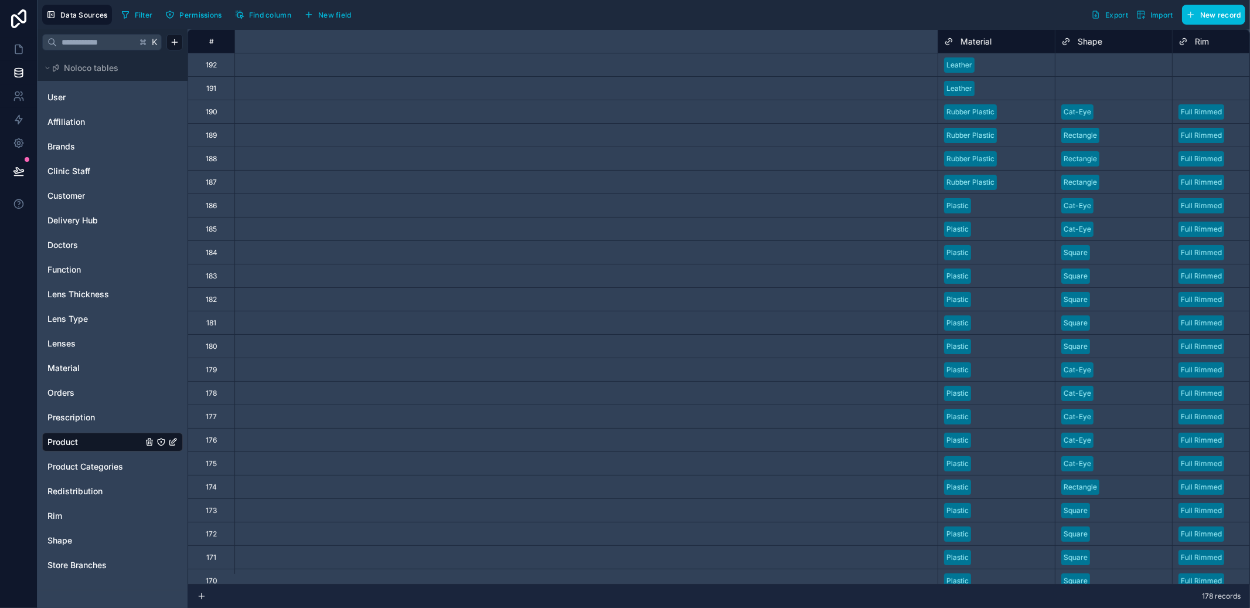
scroll to position [0, 935]
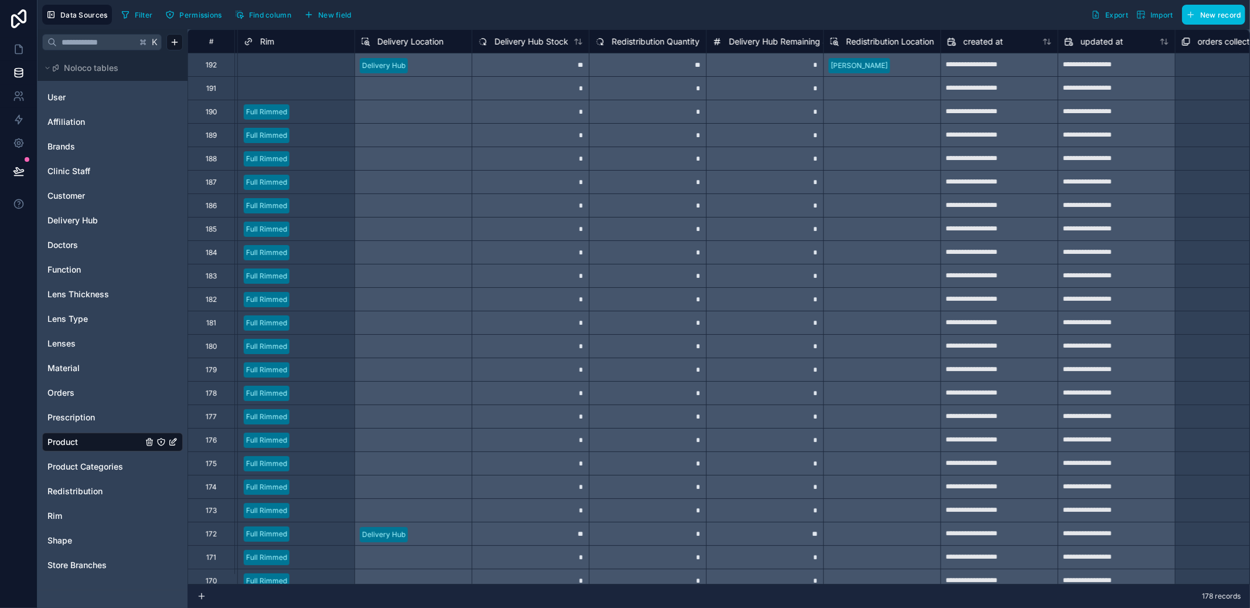
click at [860, 43] on span "Redistribution Location" at bounding box center [891, 42] width 88 height 12
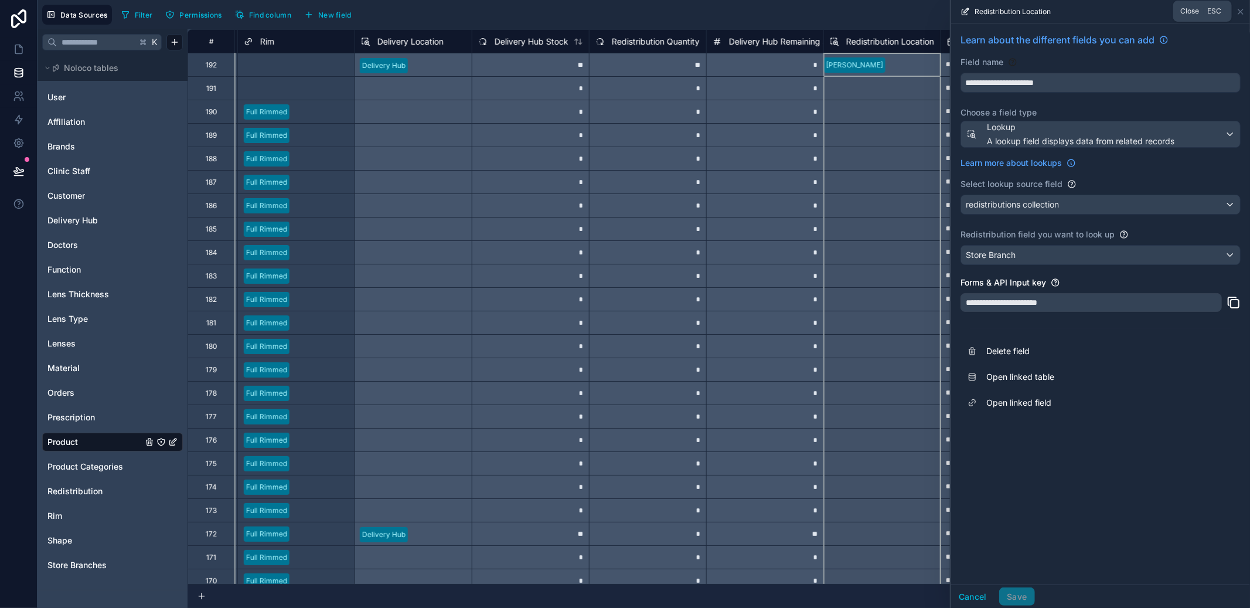
click at [1242, 11] on icon at bounding box center [1240, 11] width 9 height 9
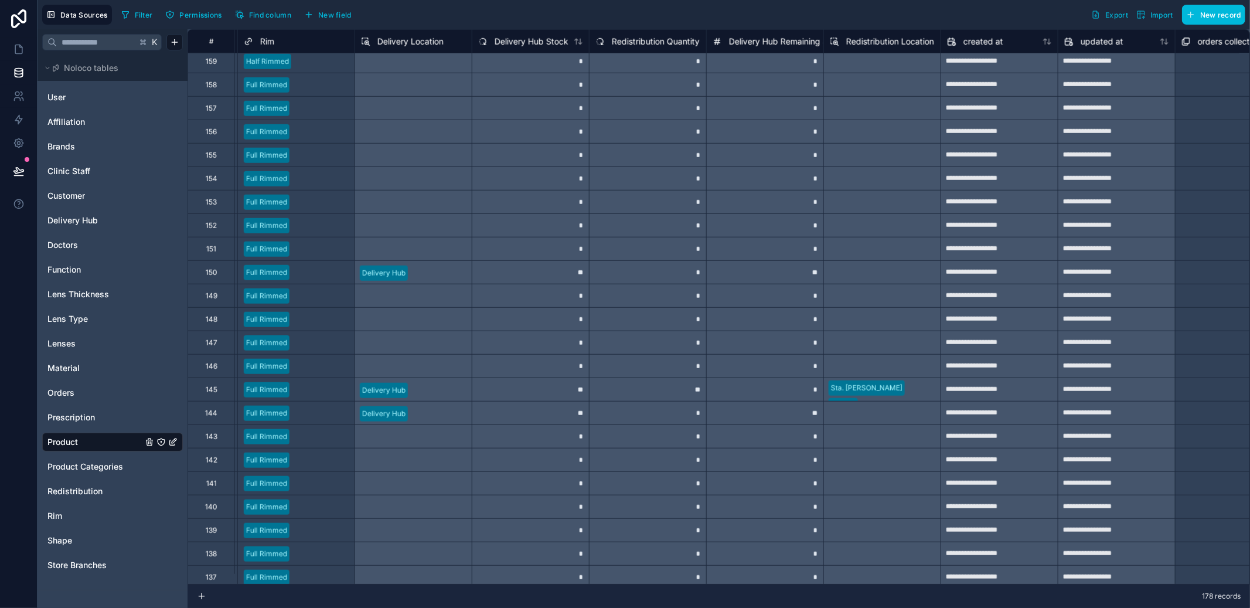
scroll to position [786, 935]
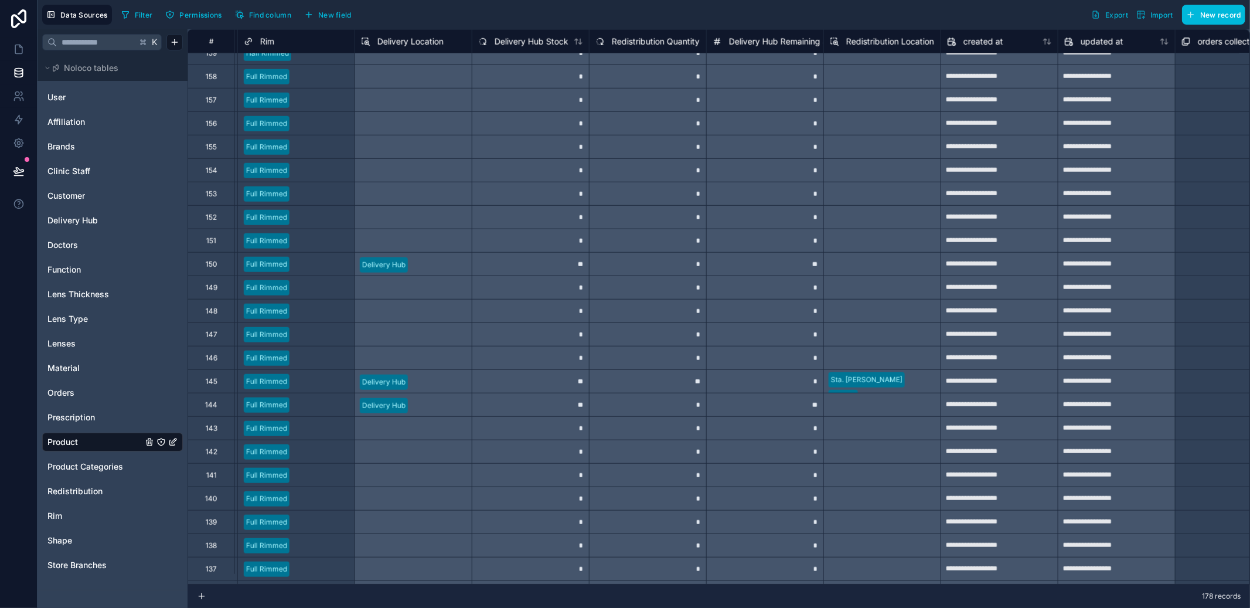
click at [787, 37] on span "Delivery Hub Remaining Stock" at bounding box center [787, 42] width 116 height 12
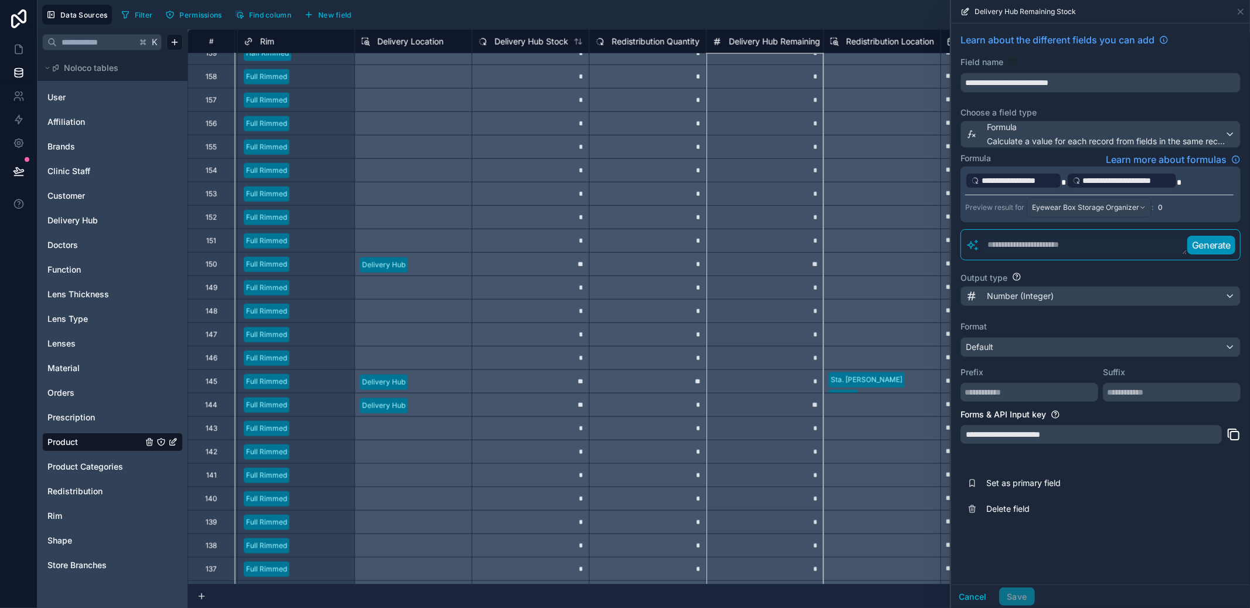
click at [1239, 11] on icon at bounding box center [1240, 11] width 9 height 9
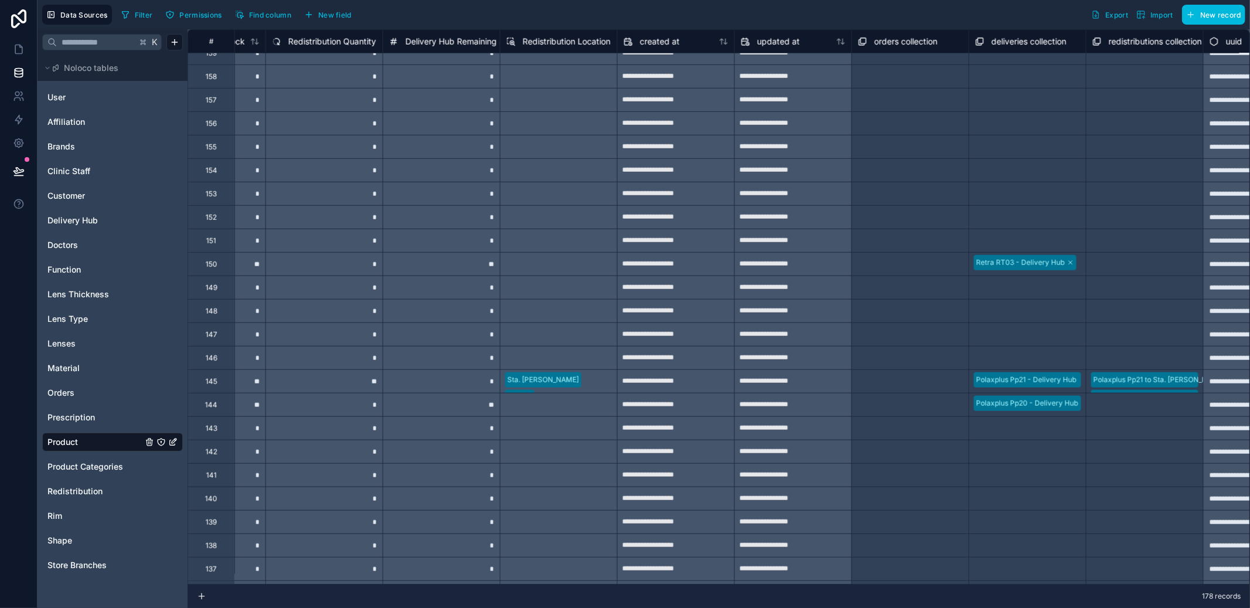
scroll to position [786, 1281]
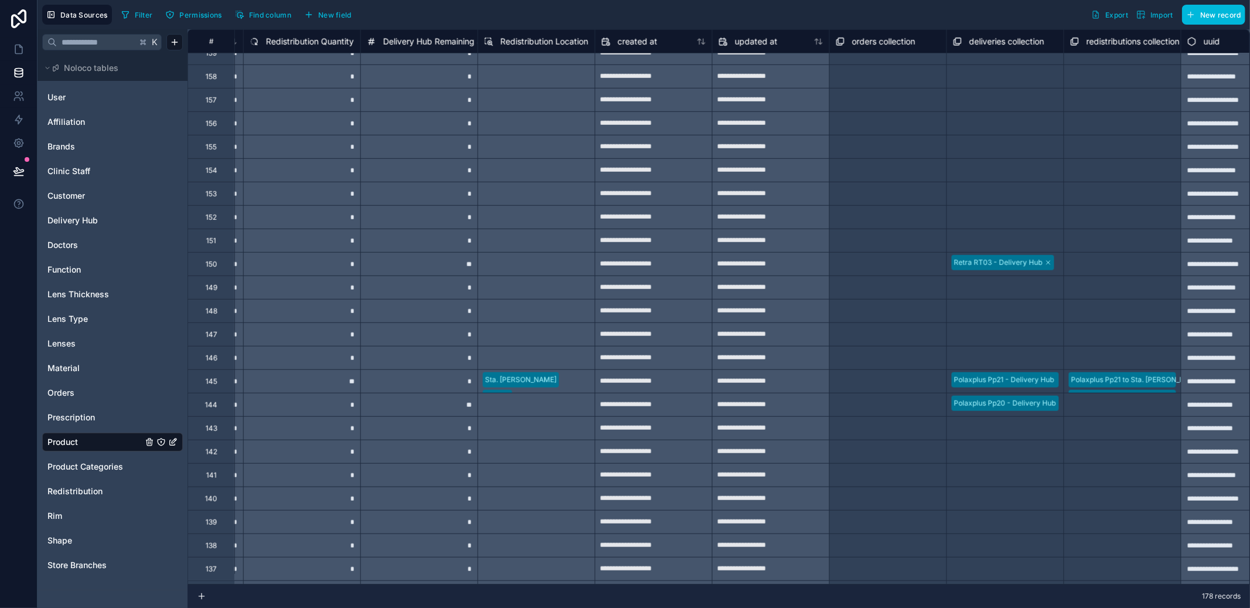
click at [349, 20] on button "New field" at bounding box center [328, 15] width 56 height 18
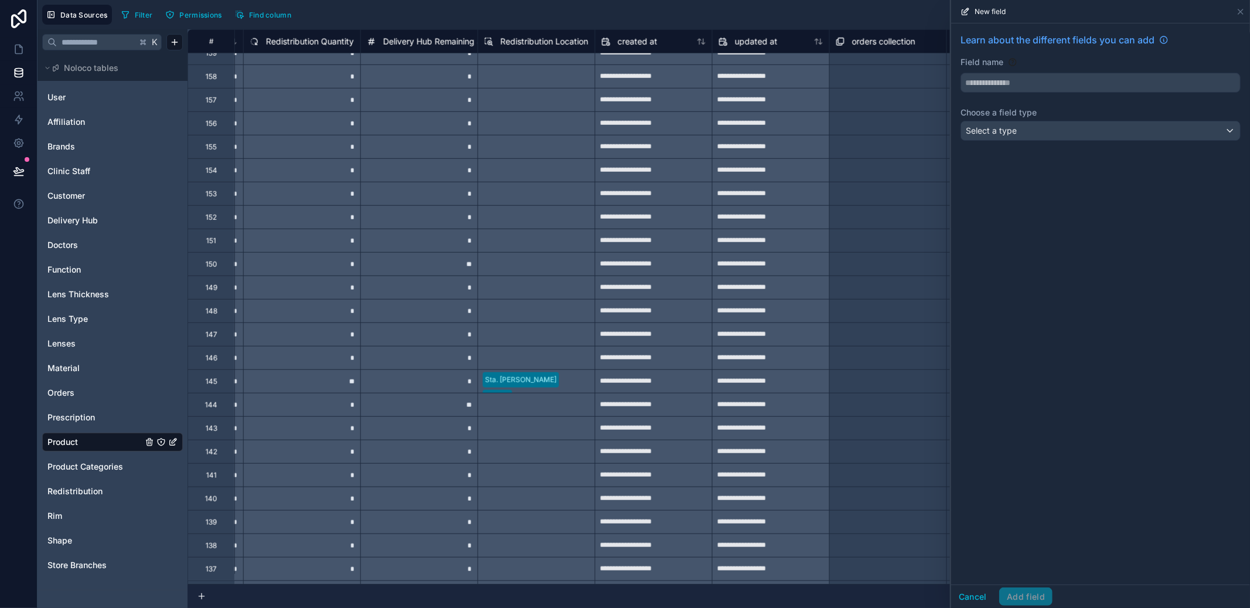
click at [1021, 142] on div "Learn about the different fields you can add Field name Choose a field type Sel…" at bounding box center [1100, 88] width 299 height 131
click at [1024, 133] on div "Select a type" at bounding box center [1100, 130] width 279 height 19
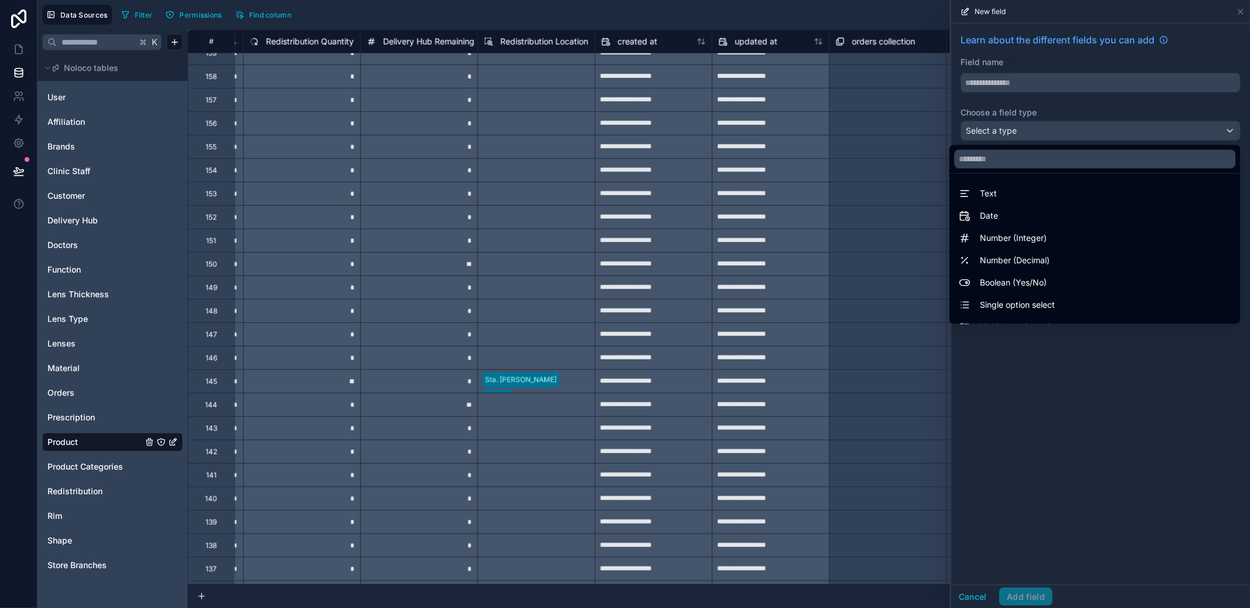
click at [1021, 80] on div at bounding box center [1100, 304] width 299 height 608
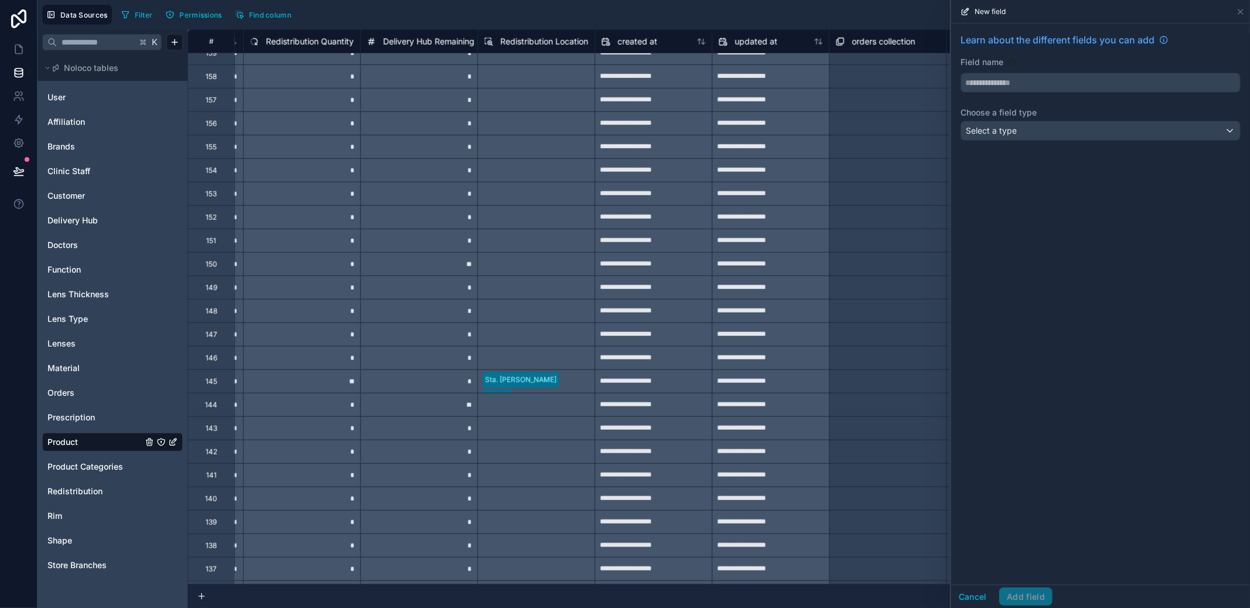
click at [1023, 128] on div "Select a type" at bounding box center [1100, 130] width 279 height 19
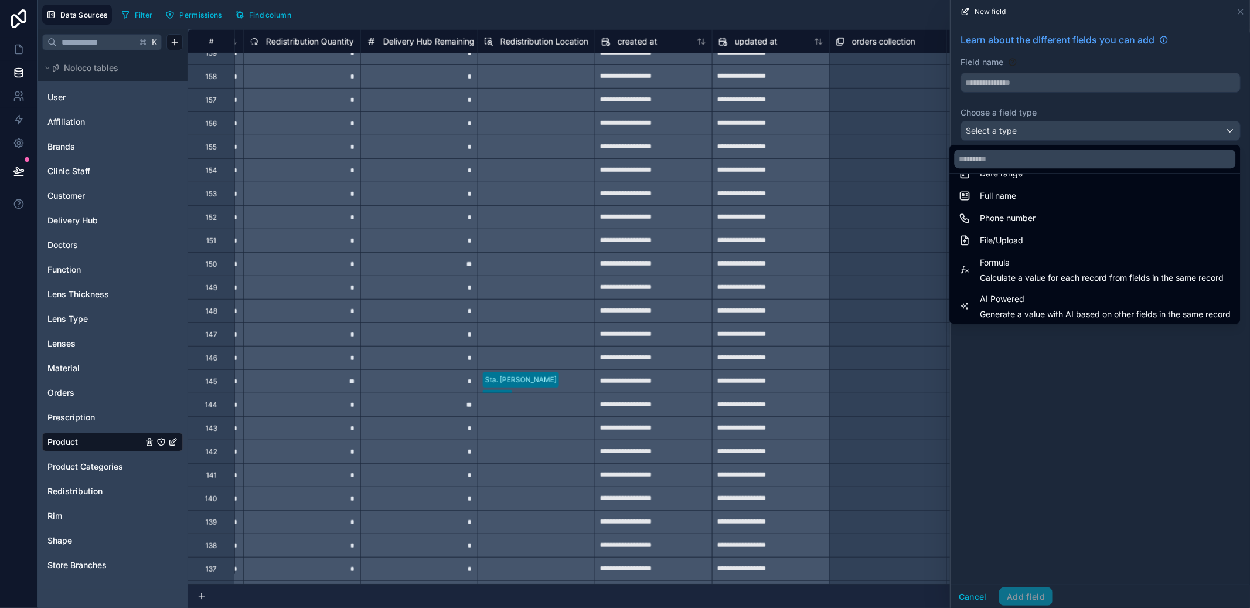
scroll to position [340, 0]
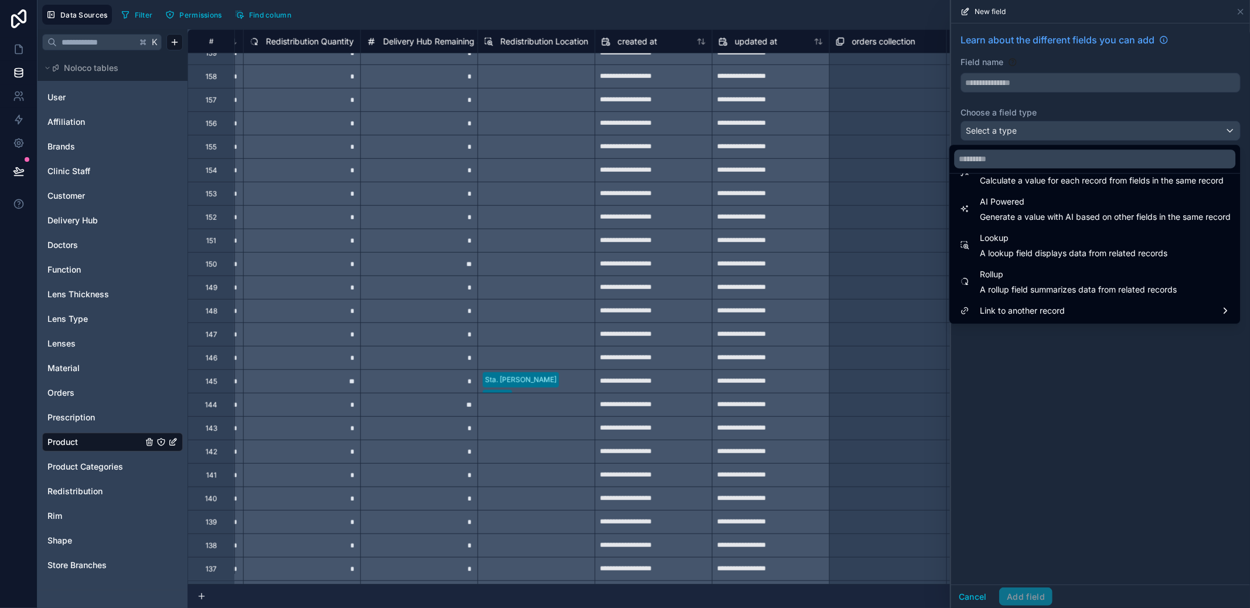
click at [1048, 291] on span "A rollup field summarizes data from related records" at bounding box center [1078, 290] width 197 height 12
type input "******"
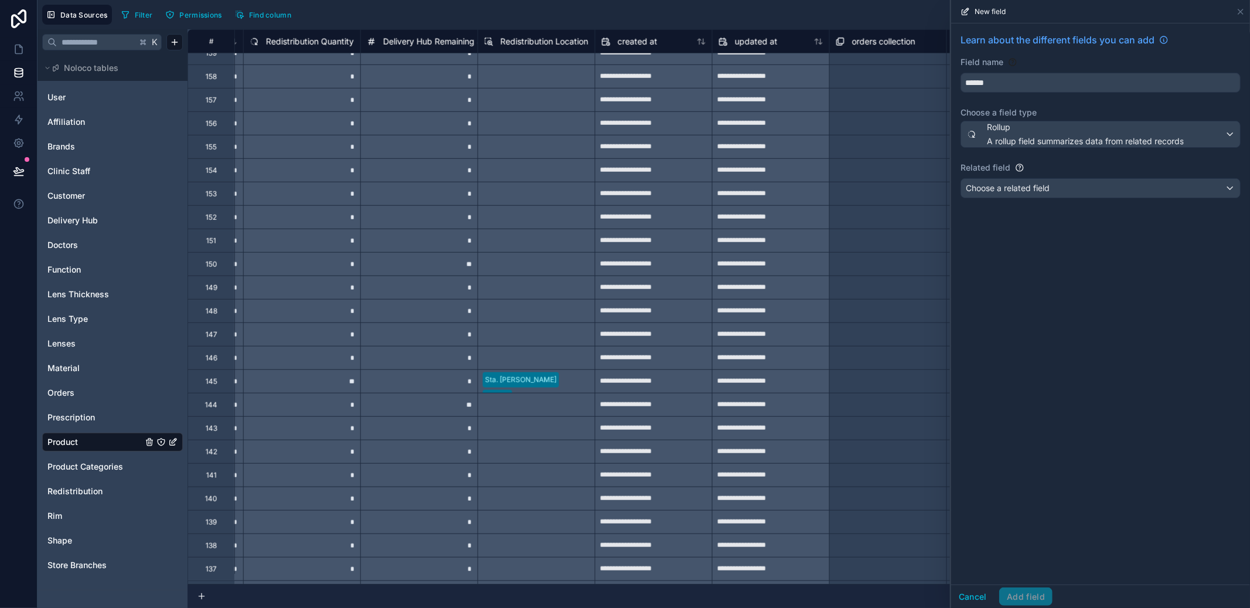
click at [1063, 190] on div "Choose a related field" at bounding box center [1100, 188] width 279 height 19
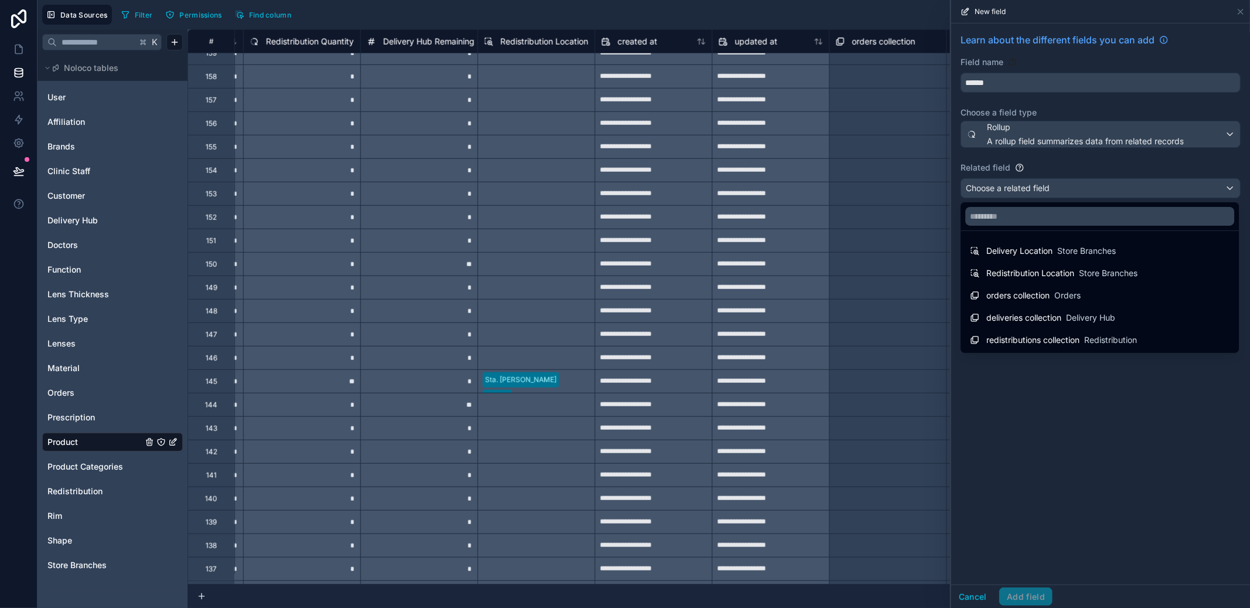
click at [1050, 335] on span "redistributions collection" at bounding box center [1033, 340] width 93 height 12
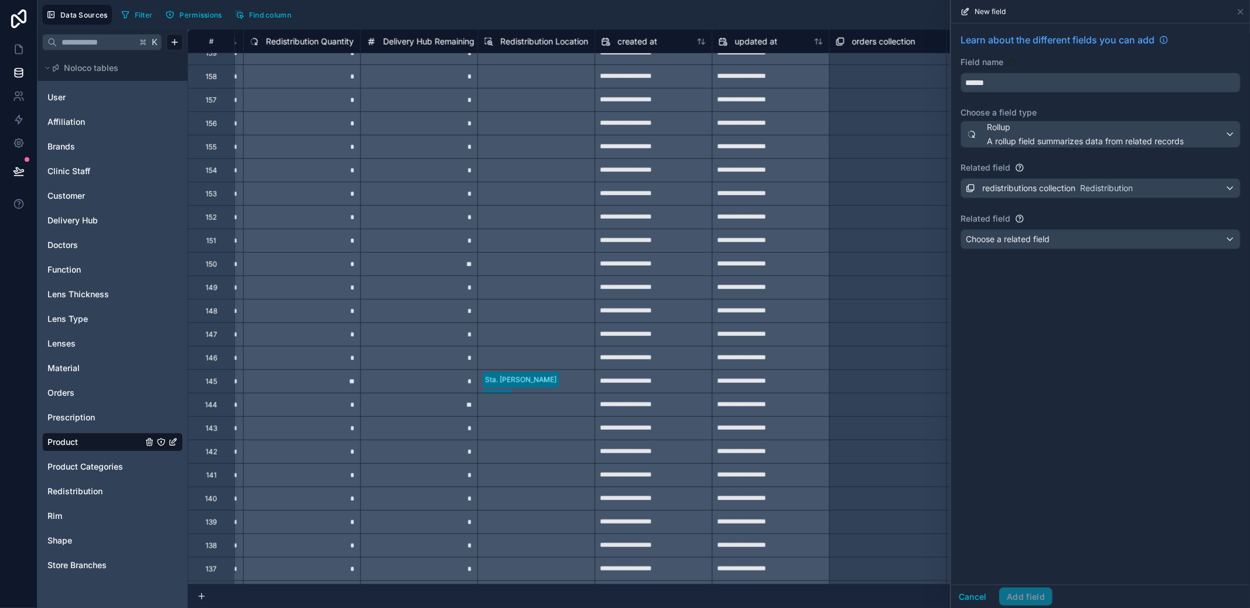
click at [1063, 249] on div "Choose a related field" at bounding box center [1100, 239] width 279 height 19
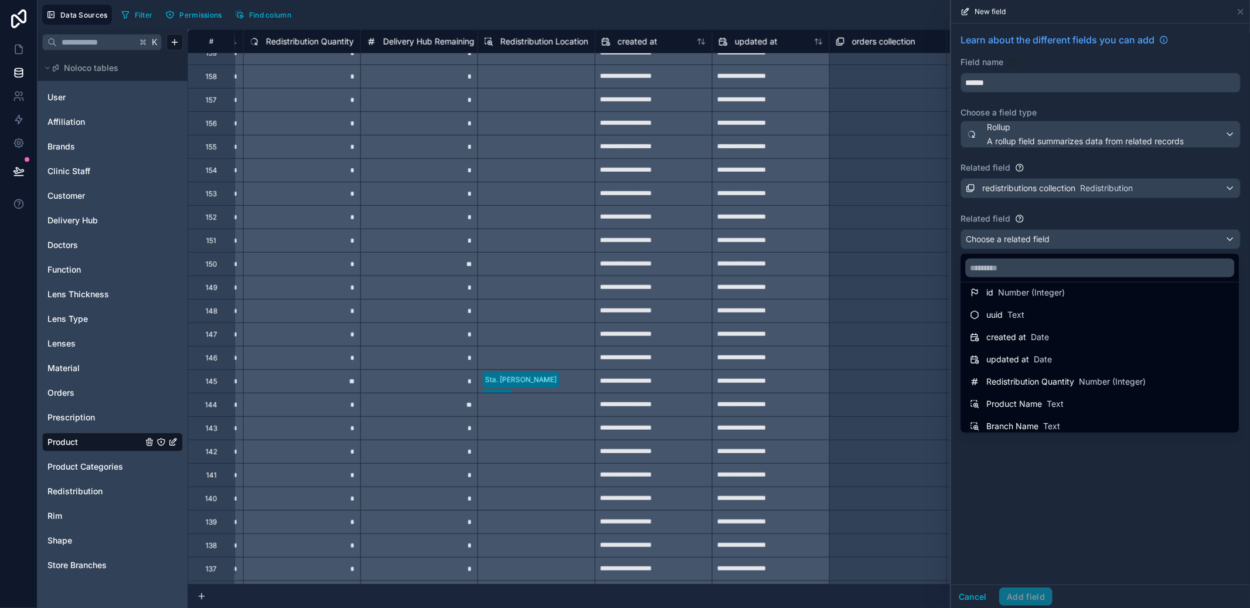
scroll to position [38, 0]
click at [1065, 356] on span "Redistribution Quantity" at bounding box center [1031, 354] width 88 height 12
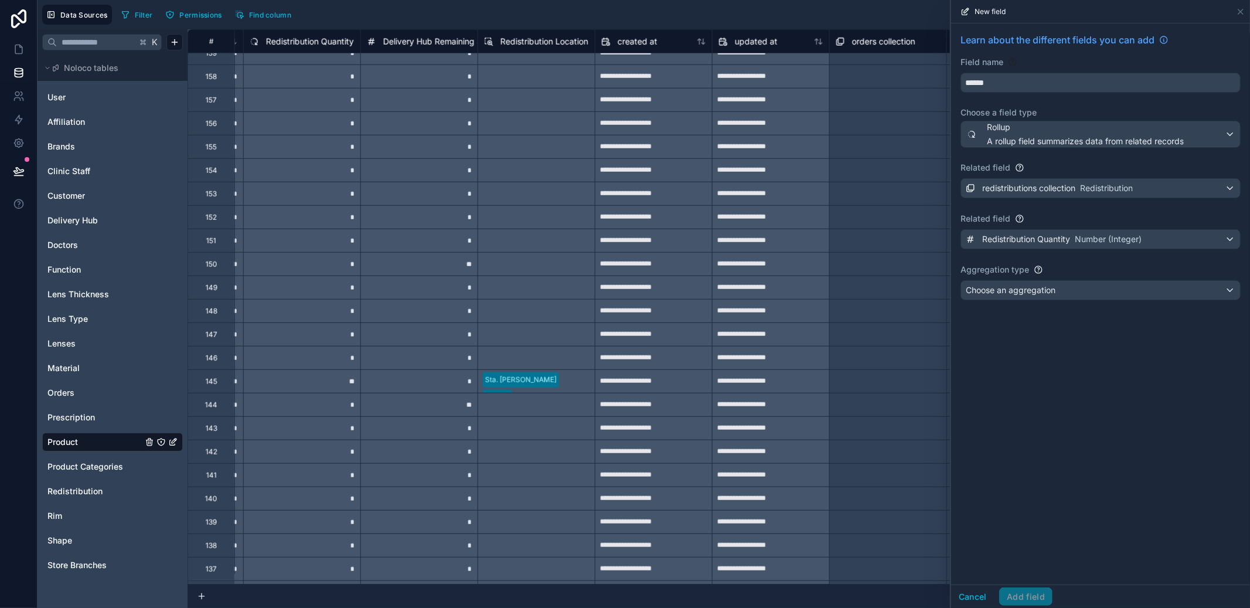
click at [1068, 292] on div "Choose an aggregation" at bounding box center [1100, 290] width 279 height 19
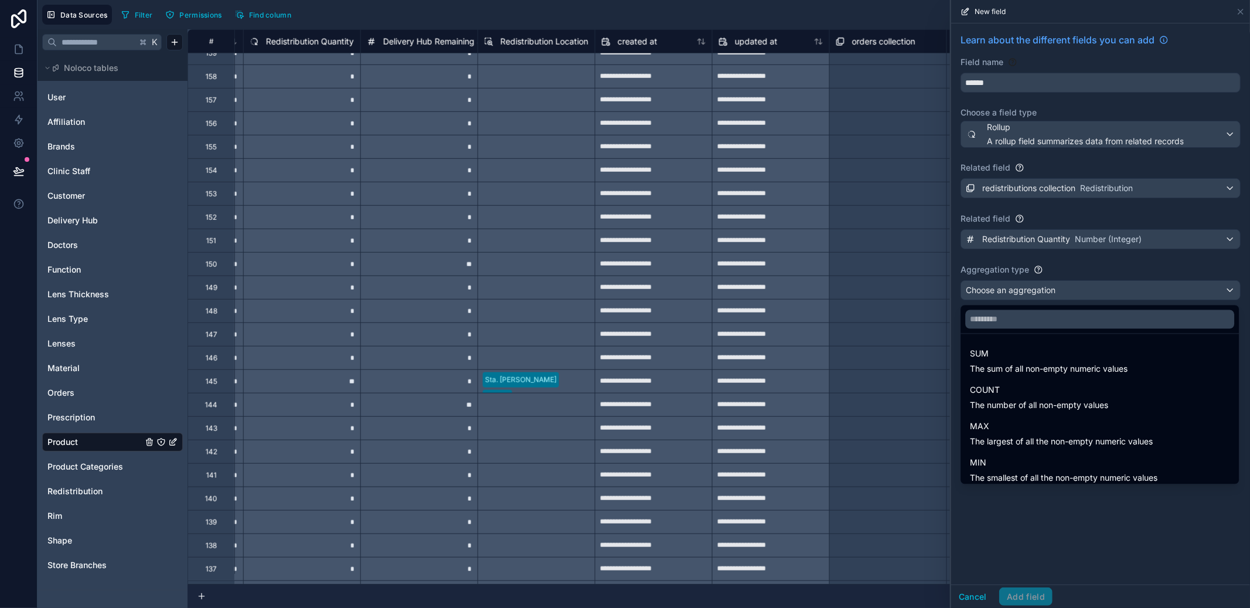
click at [1076, 260] on div at bounding box center [1100, 304] width 299 height 608
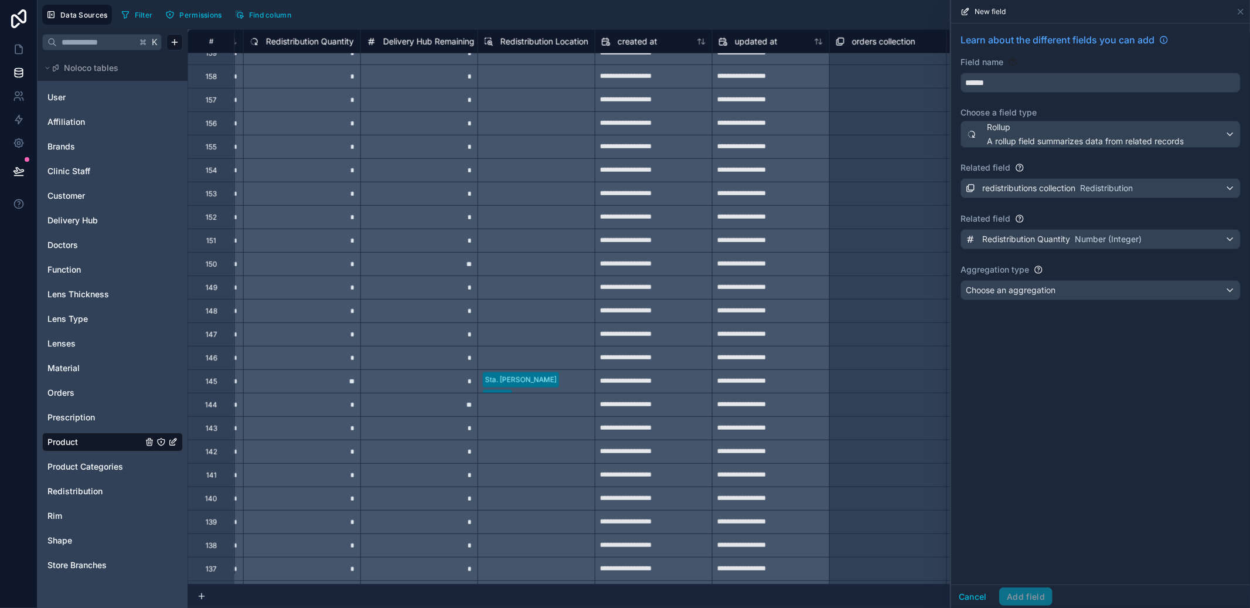
click at [1078, 246] on div "Redistribution Quantity Number (Integer)" at bounding box center [1054, 239] width 176 height 14
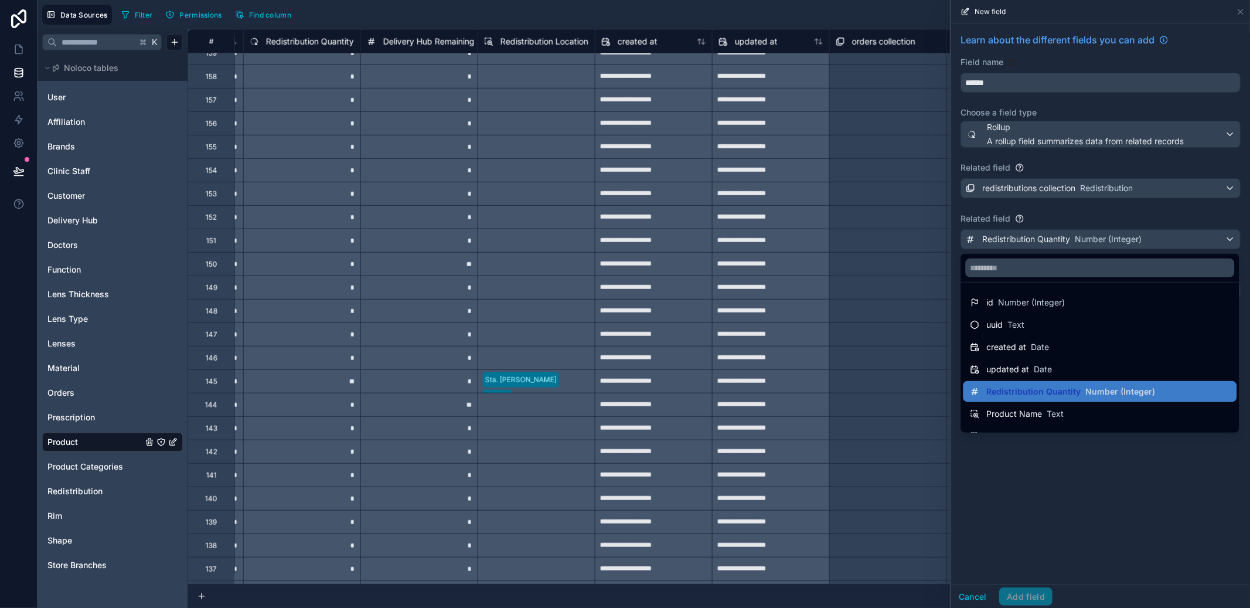
click at [1078, 246] on div at bounding box center [1100, 304] width 299 height 608
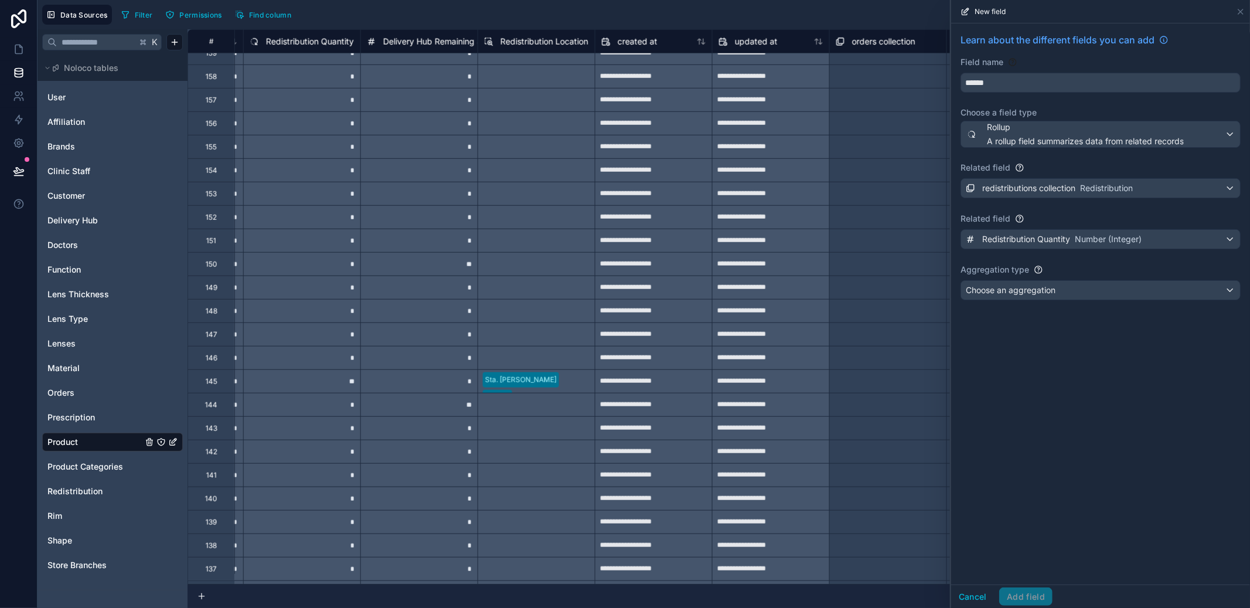
drag, startPoint x: 1100, startPoint y: 209, endPoint x: 1099, endPoint y: 200, distance: 8.3
click at [1100, 208] on div "Learn about the different fields you can add Field name ****** Choose a field t…" at bounding box center [1100, 168] width 299 height 291
click at [1099, 198] on button "redistributions collection Redistribution" at bounding box center [1101, 188] width 280 height 20
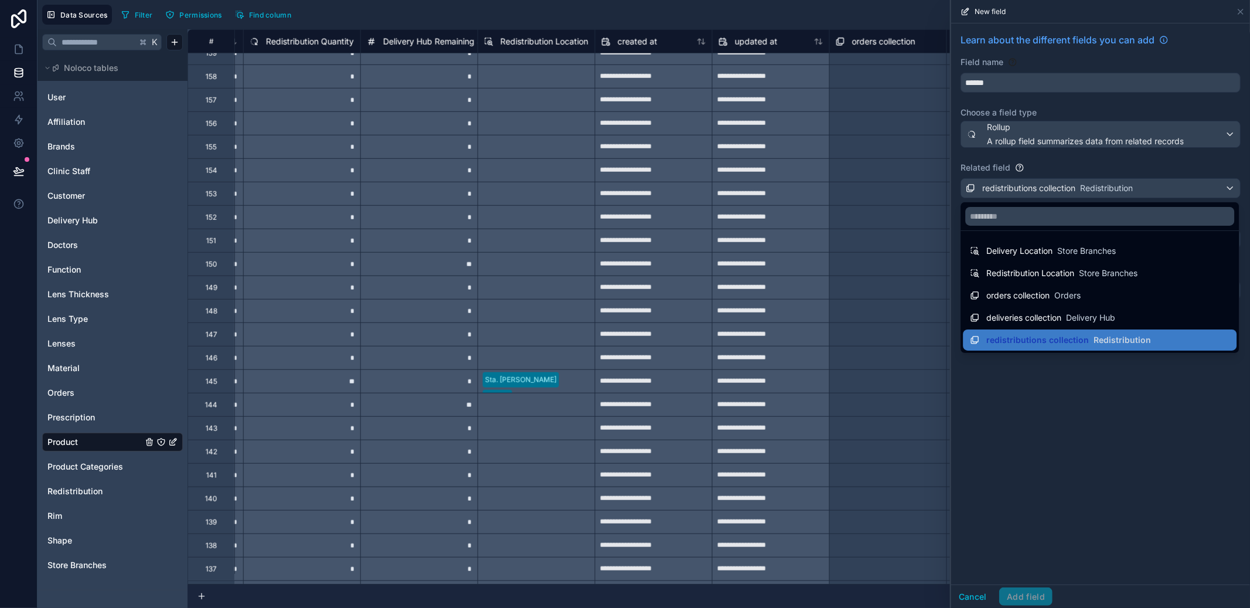
click at [1096, 280] on div "Redistribution Location Store Branches" at bounding box center [1054, 273] width 168 height 14
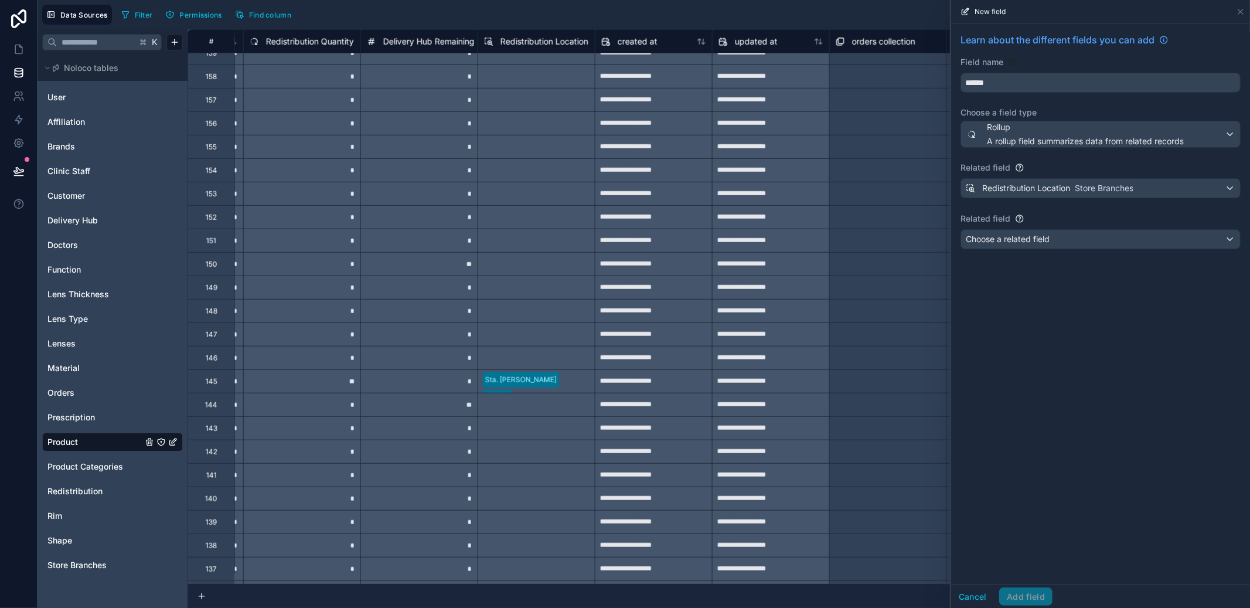
click at [1096, 242] on div "Choose a related field" at bounding box center [1100, 239] width 279 height 19
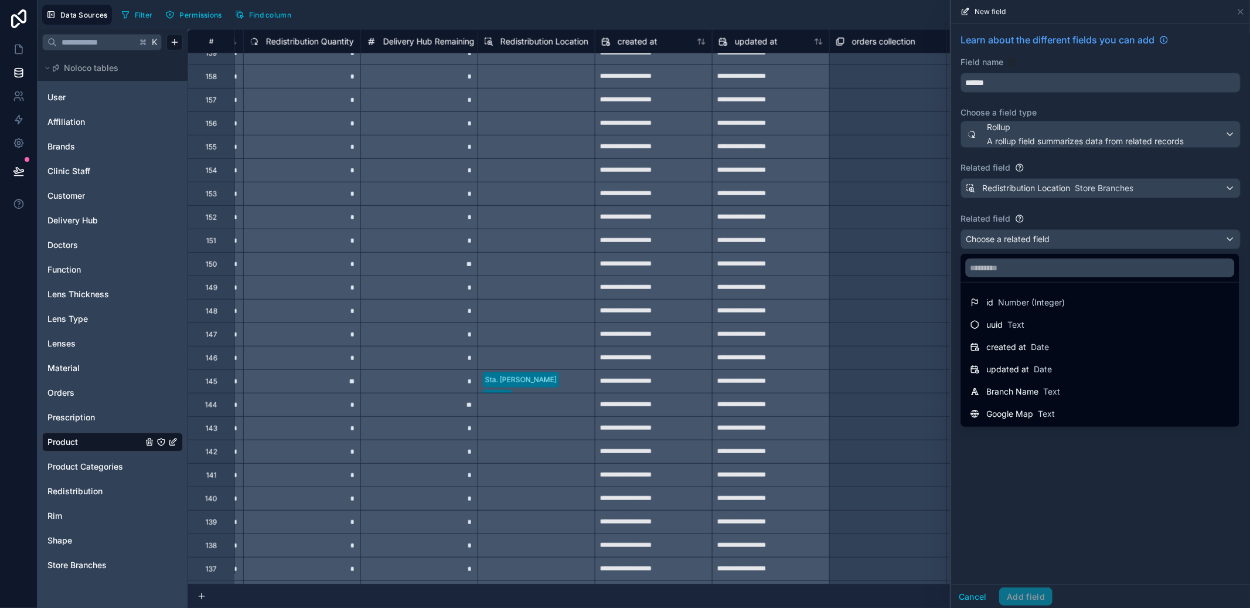
click at [1061, 244] on div at bounding box center [1100, 304] width 299 height 608
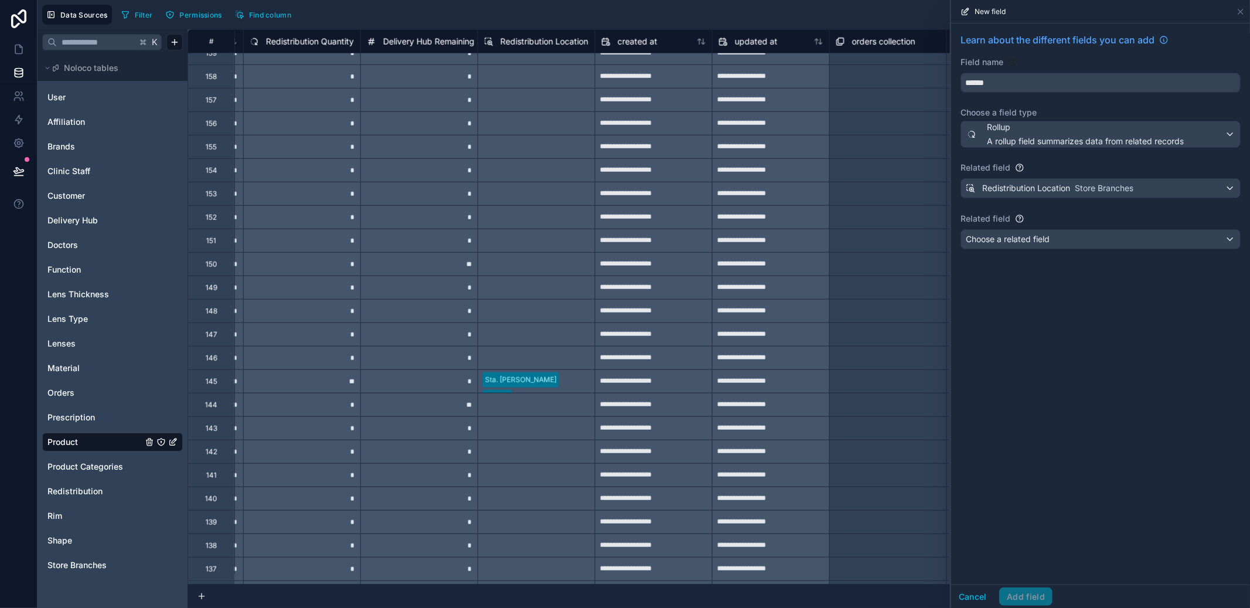
click at [974, 590] on button "Cancel" at bounding box center [972, 596] width 43 height 19
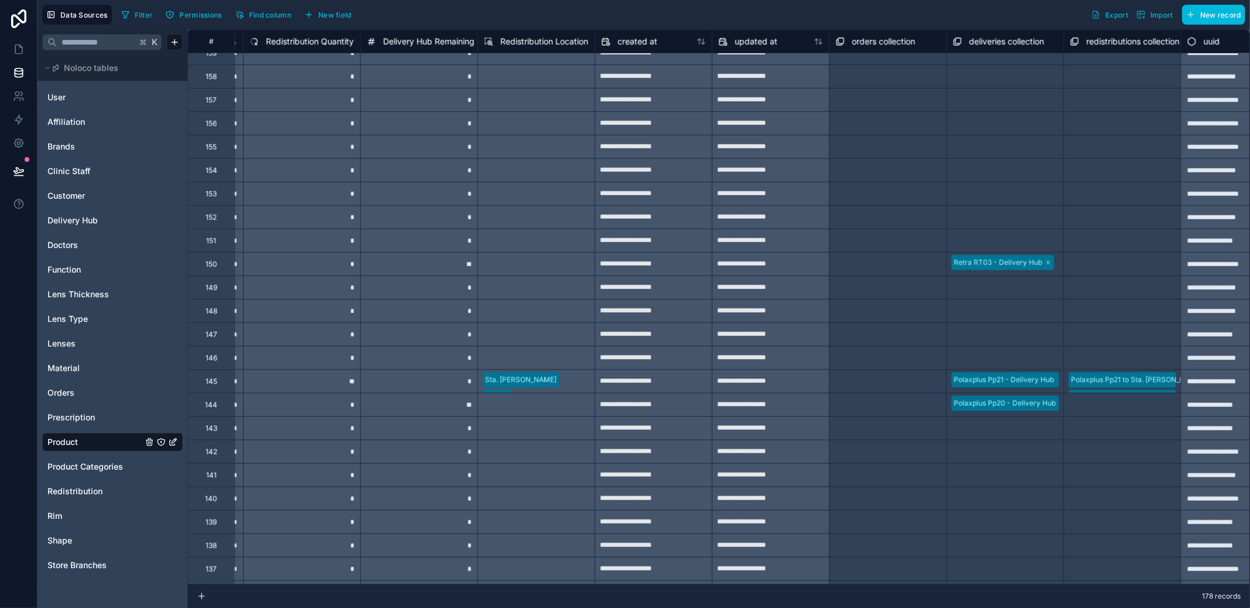
click at [76, 566] on span "Store Branches" at bounding box center [76, 565] width 59 height 12
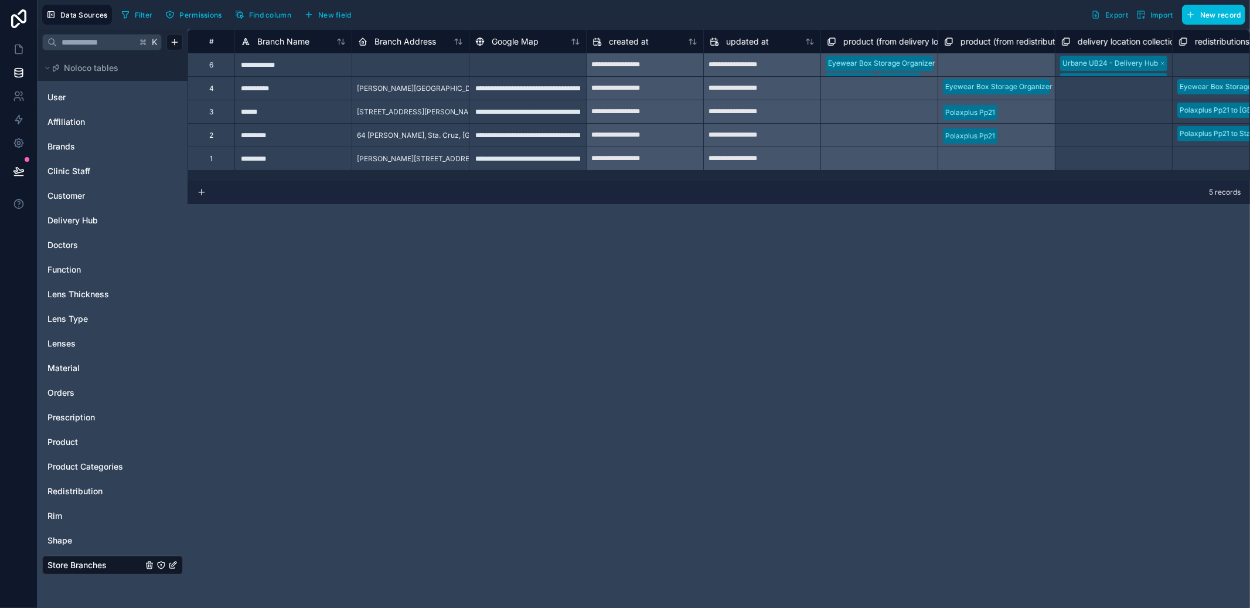
click at [340, 13] on span "New field" at bounding box center [334, 15] width 33 height 9
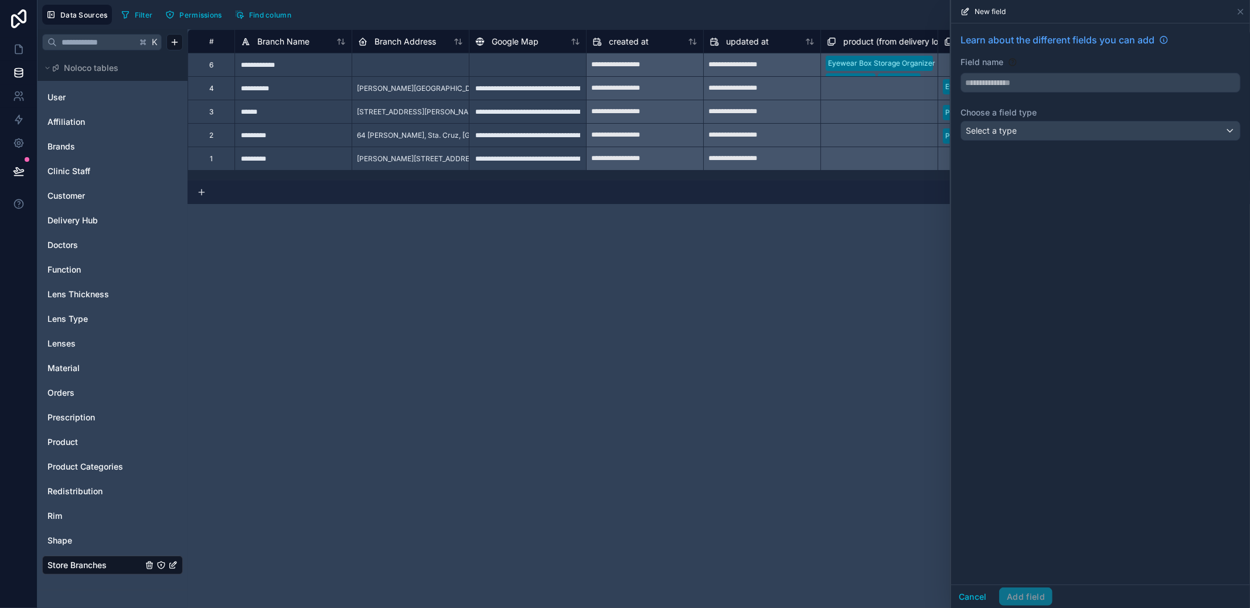
click at [1054, 85] on input "text" at bounding box center [1100, 82] width 279 height 19
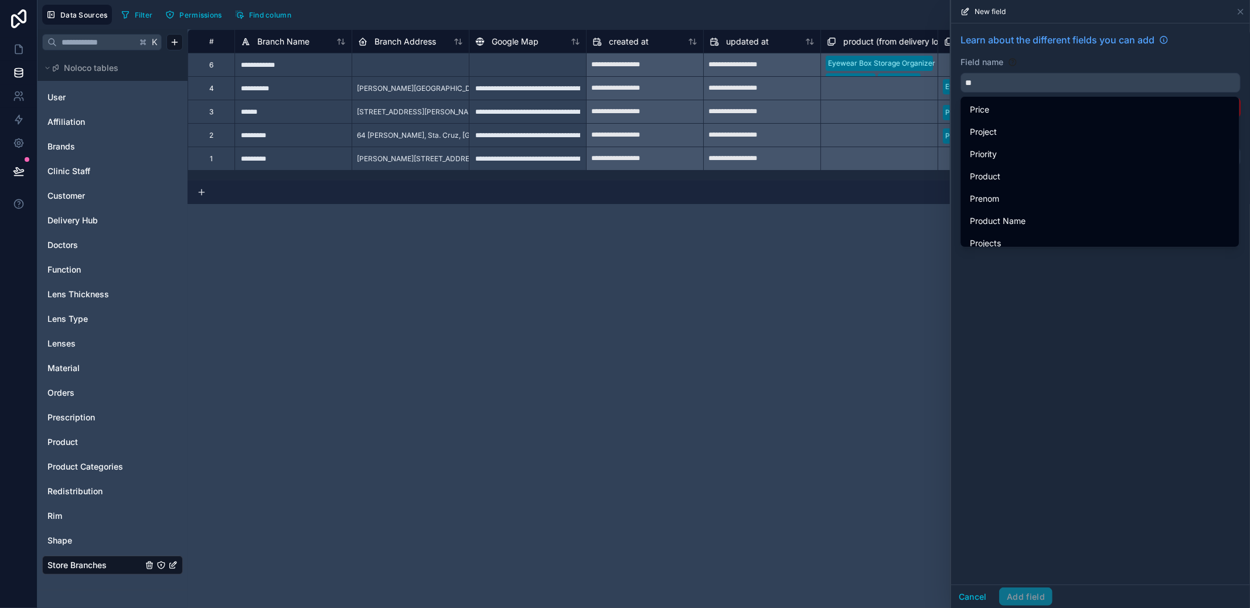
type input "*"
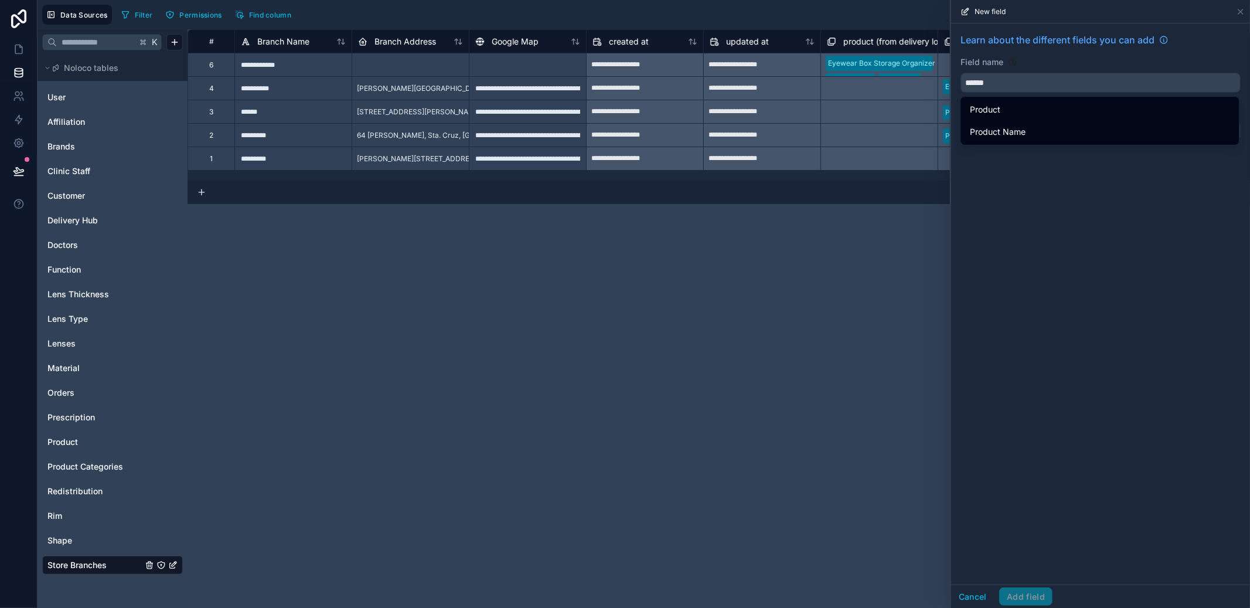
click at [1048, 137] on div "Product Name" at bounding box center [1100, 132] width 260 height 14
type input "**********"
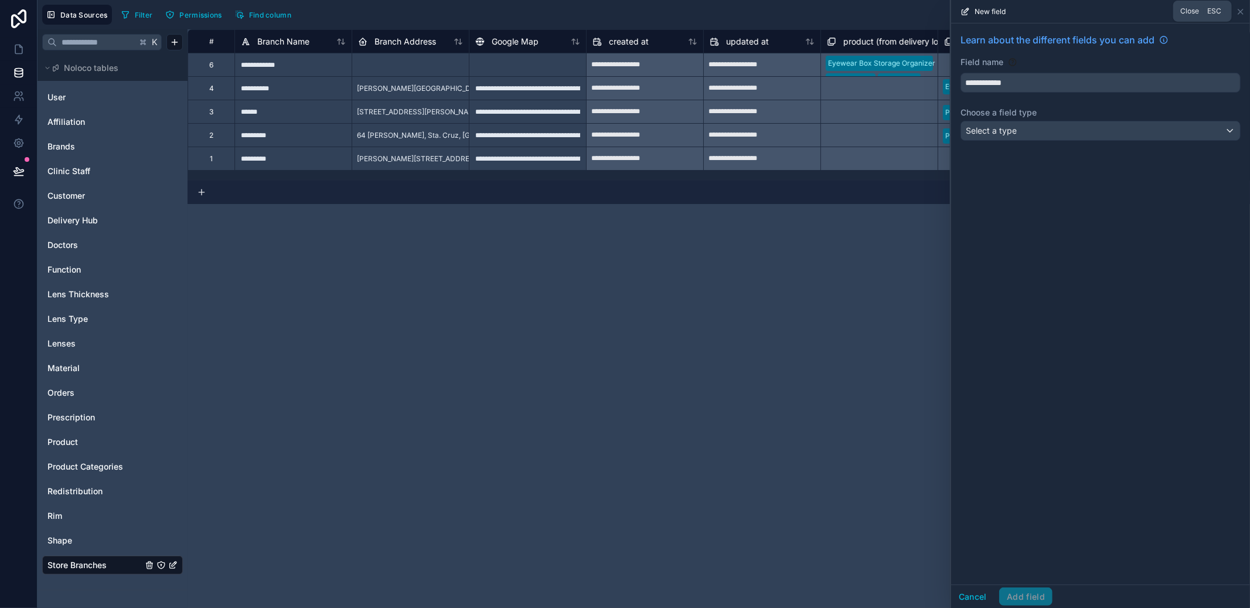
click at [1242, 11] on icon at bounding box center [1240, 11] width 9 height 9
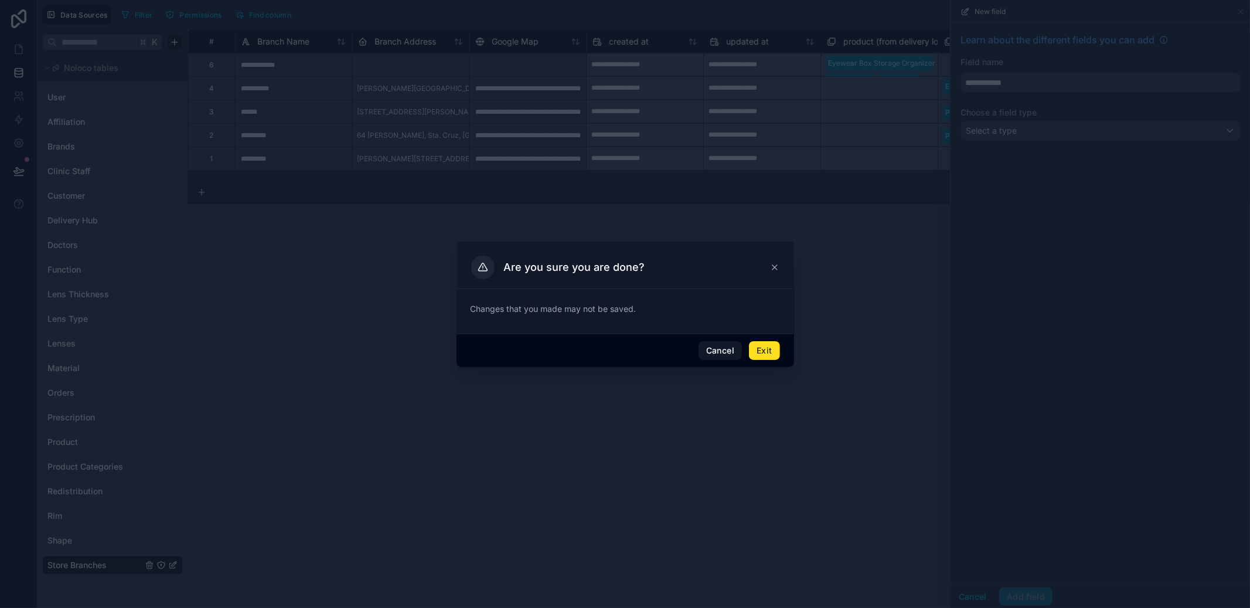
click at [772, 355] on button "Exit" at bounding box center [764, 350] width 30 height 19
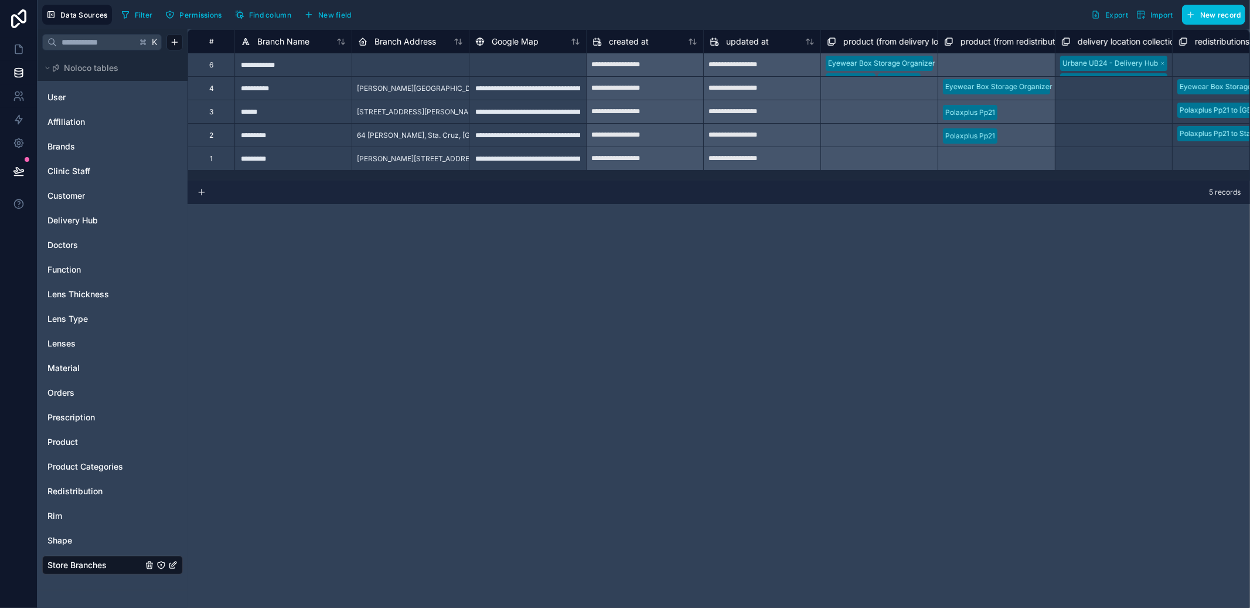
click at [352, 23] on button "New field" at bounding box center [328, 15] width 56 height 18
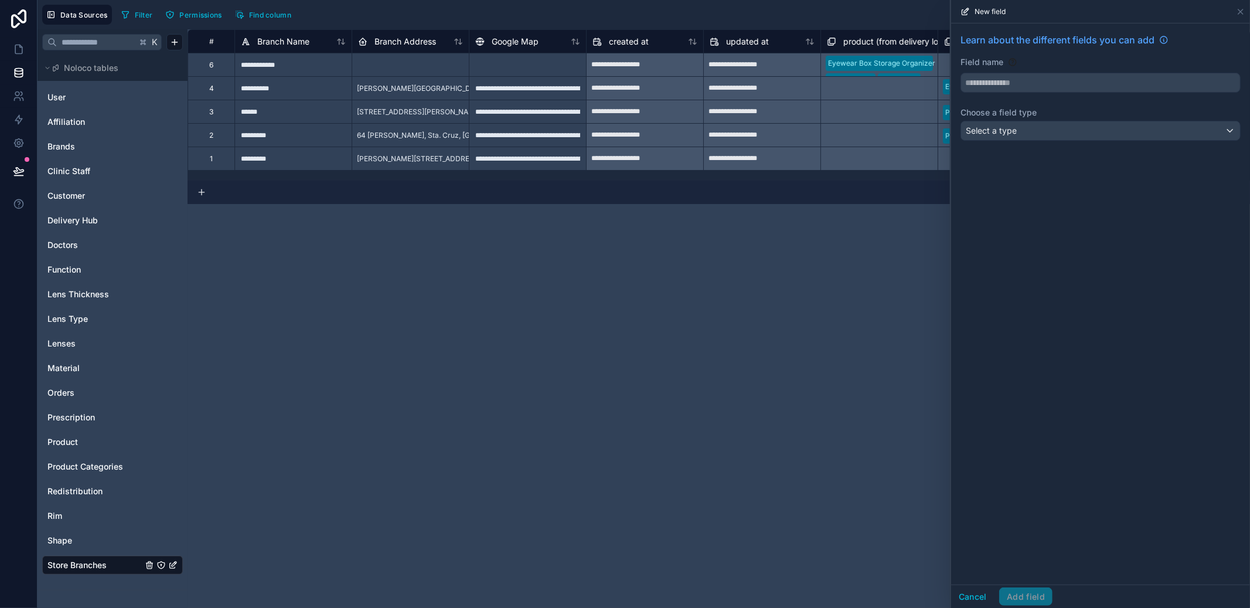
click at [1024, 81] on input "text" at bounding box center [1100, 82] width 279 height 19
type input "********"
click at [1051, 124] on div "Select a type" at bounding box center [1100, 130] width 279 height 19
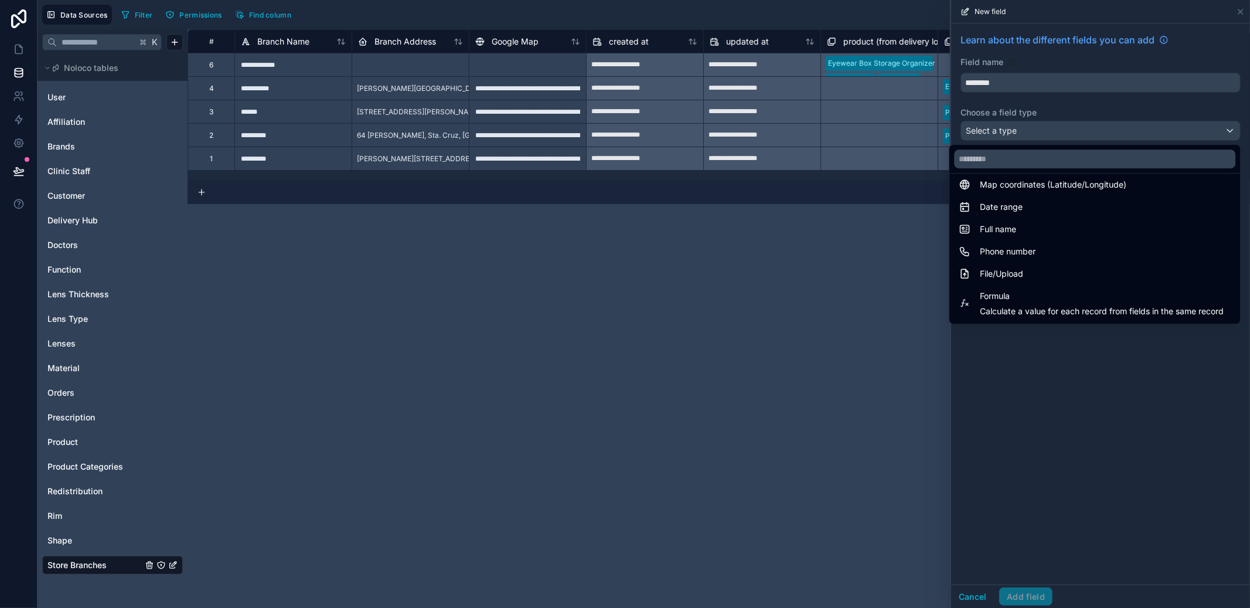
scroll to position [340, 0]
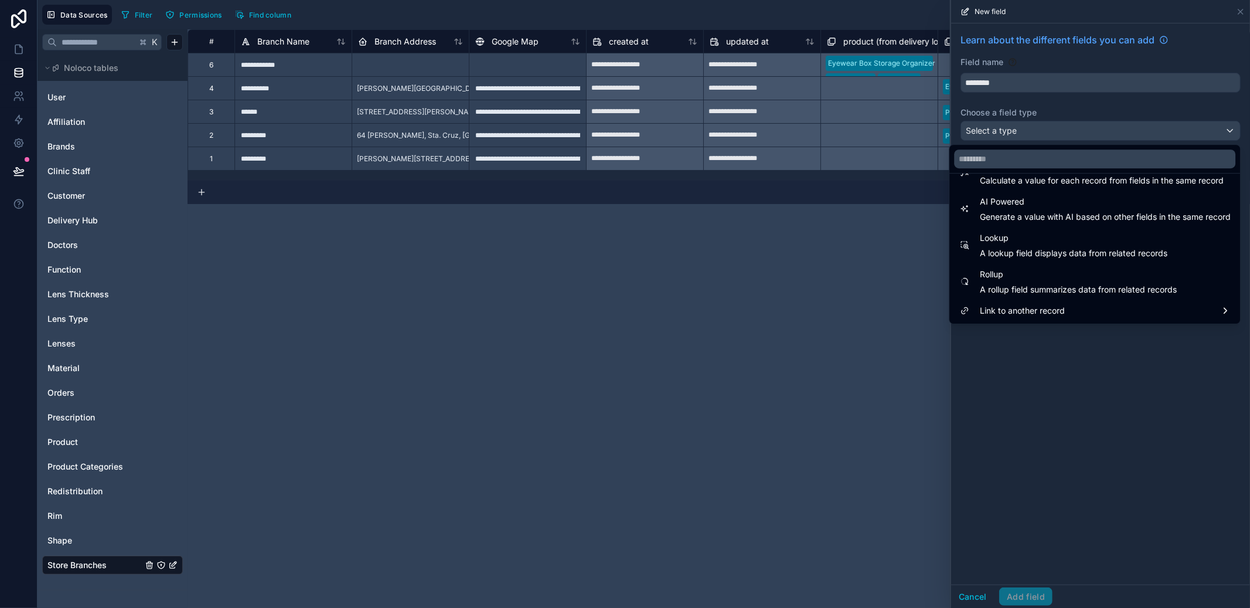
click at [1049, 306] on span "Link to another record" at bounding box center [1022, 311] width 85 height 14
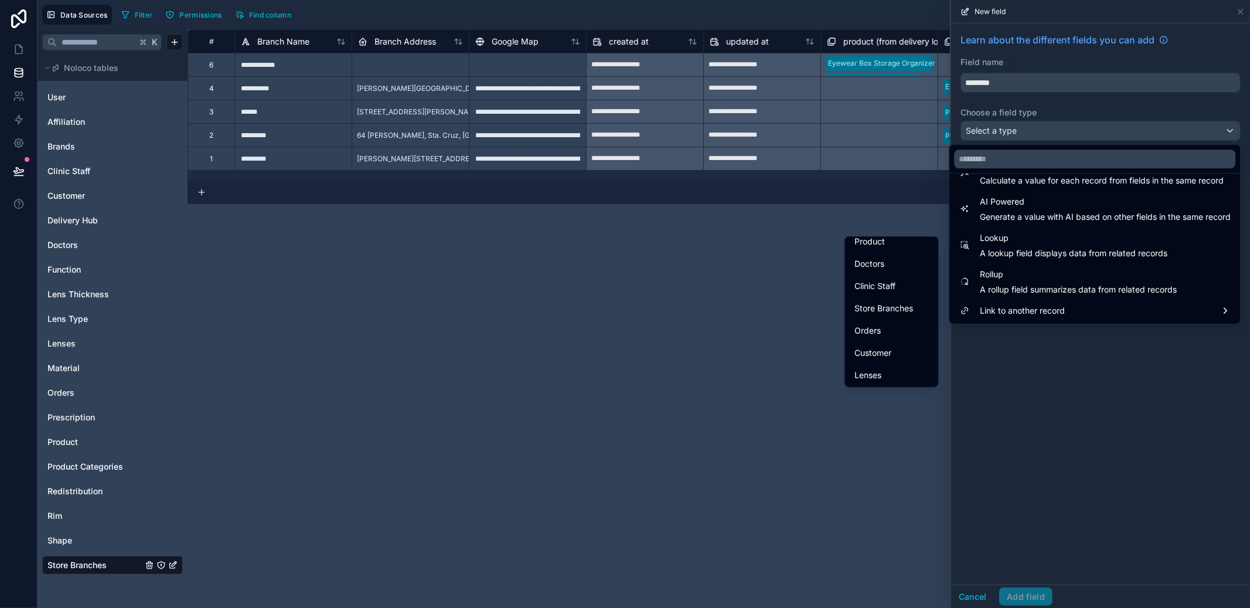
scroll to position [157, 0]
click at [882, 252] on div "Product" at bounding box center [892, 244] width 89 height 21
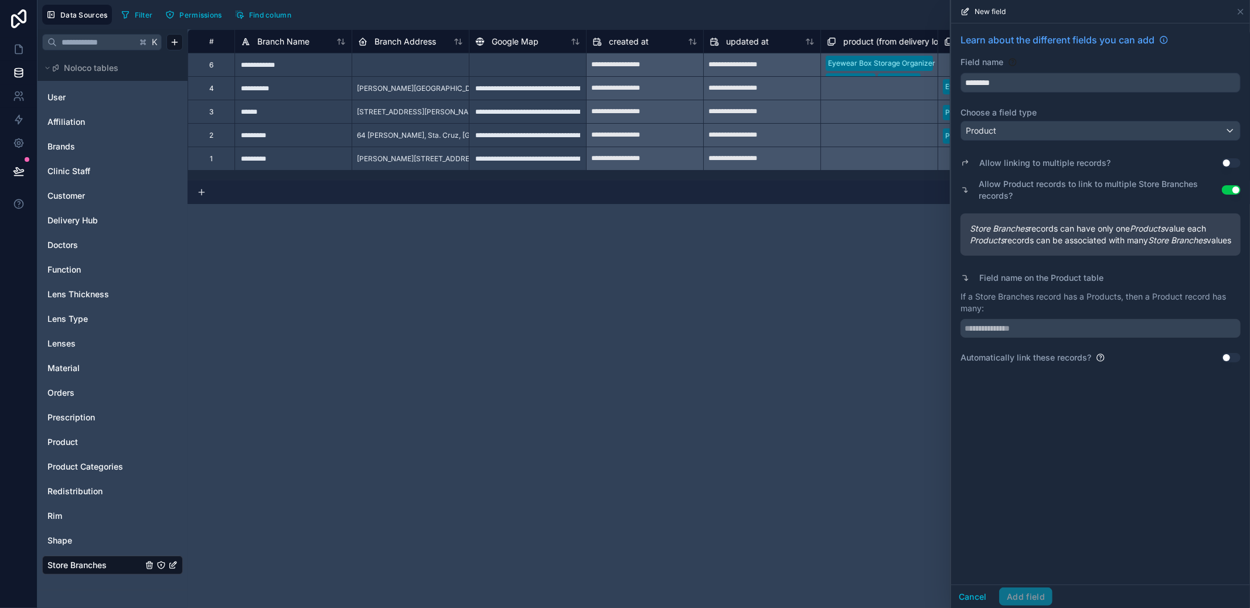
click at [1053, 338] on input "text" at bounding box center [1101, 328] width 280 height 19
type input "**********"
click at [1224, 161] on button "Use setting" at bounding box center [1231, 162] width 19 height 9
click at [1039, 601] on button "Add field" at bounding box center [1026, 596] width 53 height 19
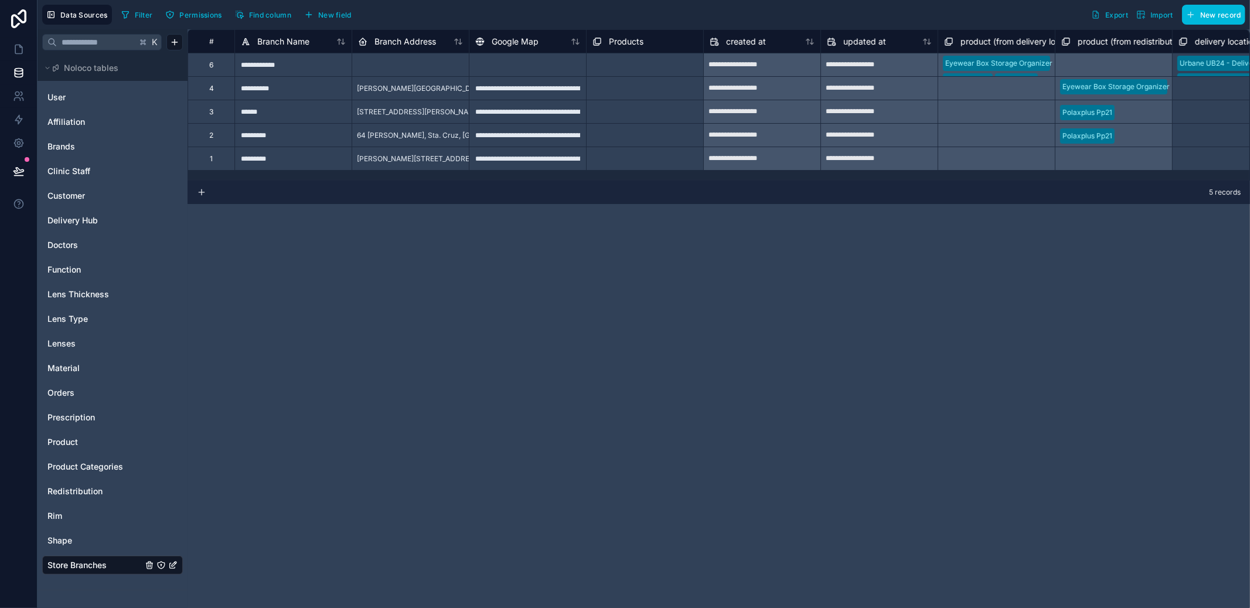
drag, startPoint x: 891, startPoint y: 180, endPoint x: 931, endPoint y: 179, distance: 40.5
click at [931, 179] on div "**********" at bounding box center [719, 104] width 1063 height 151
click at [641, 77] on div "Select a Products" at bounding box center [645, 88] width 117 height 23
click at [632, 75] on div "Select a Products" at bounding box center [645, 64] width 117 height 23
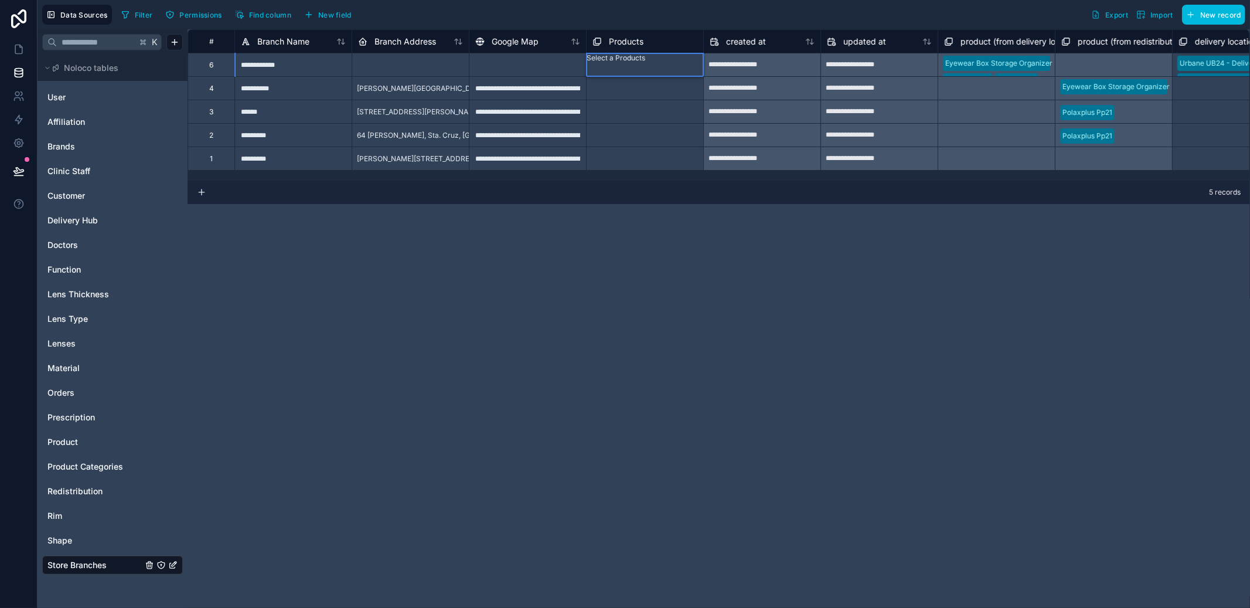
click at [902, 295] on div "**********" at bounding box center [719, 318] width 1063 height 579
click at [338, 18] on span "New field" at bounding box center [334, 15] width 33 height 9
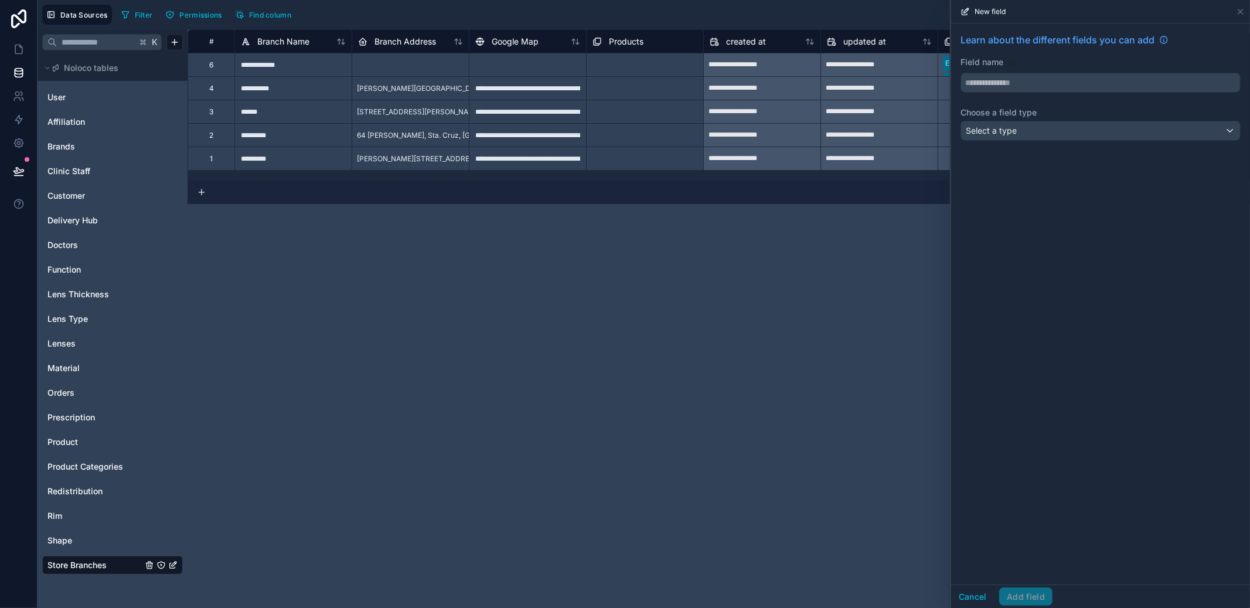
click at [1012, 89] on input "text" at bounding box center [1100, 82] width 279 height 19
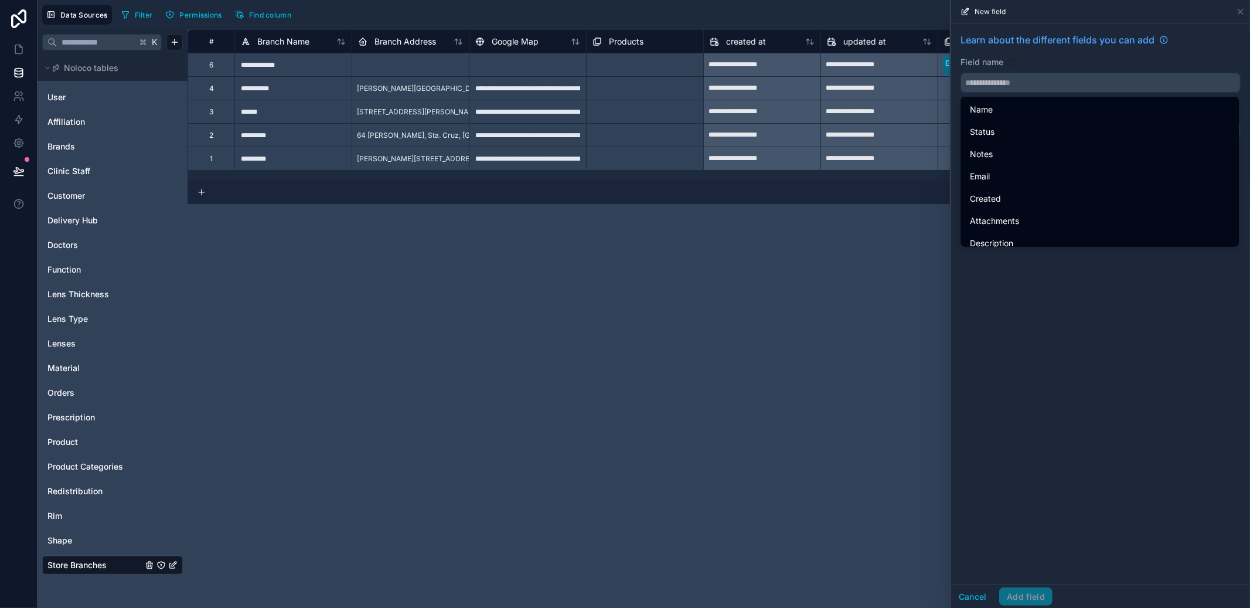
click at [1029, 73] on div at bounding box center [1101, 83] width 280 height 20
click at [1084, 46] on span "Learn about the different fields you can add" at bounding box center [1058, 40] width 194 height 14
click at [1052, 59] on div "Field name" at bounding box center [1101, 62] width 280 height 12
click at [1191, 354] on div "Learn about the different fields you can add Field name Choose a field type Sel…" at bounding box center [1100, 303] width 299 height 561
click at [1231, 33] on div "Learn about the different fields you can add" at bounding box center [1101, 44] width 280 height 23
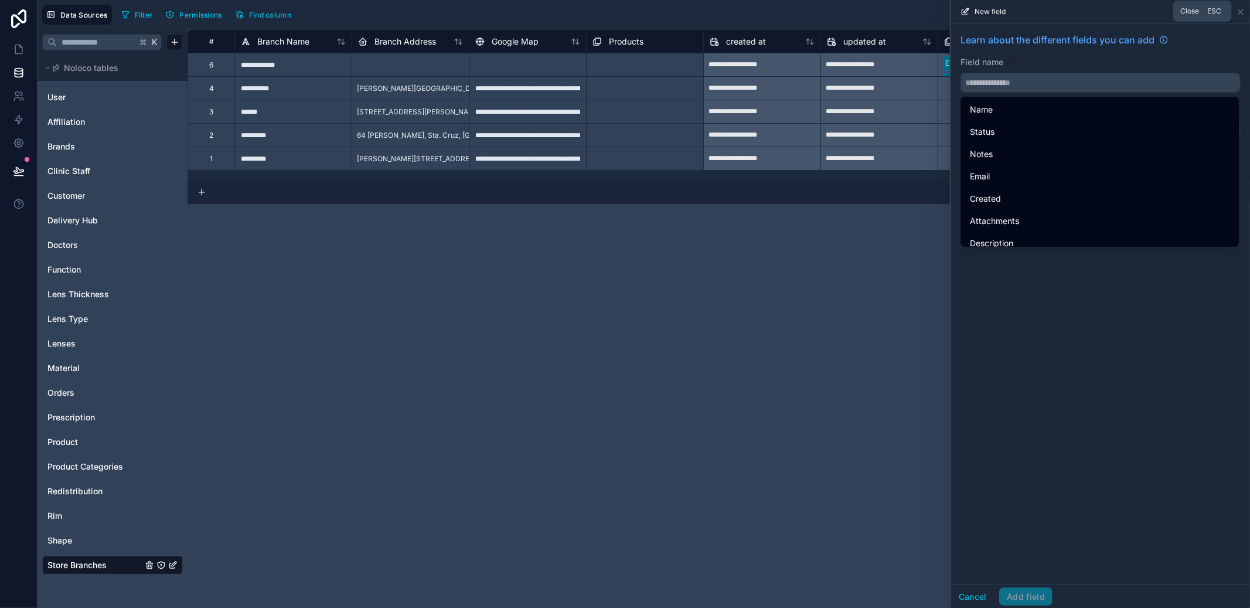
click at [1239, 12] on icon at bounding box center [1241, 11] width 5 height 5
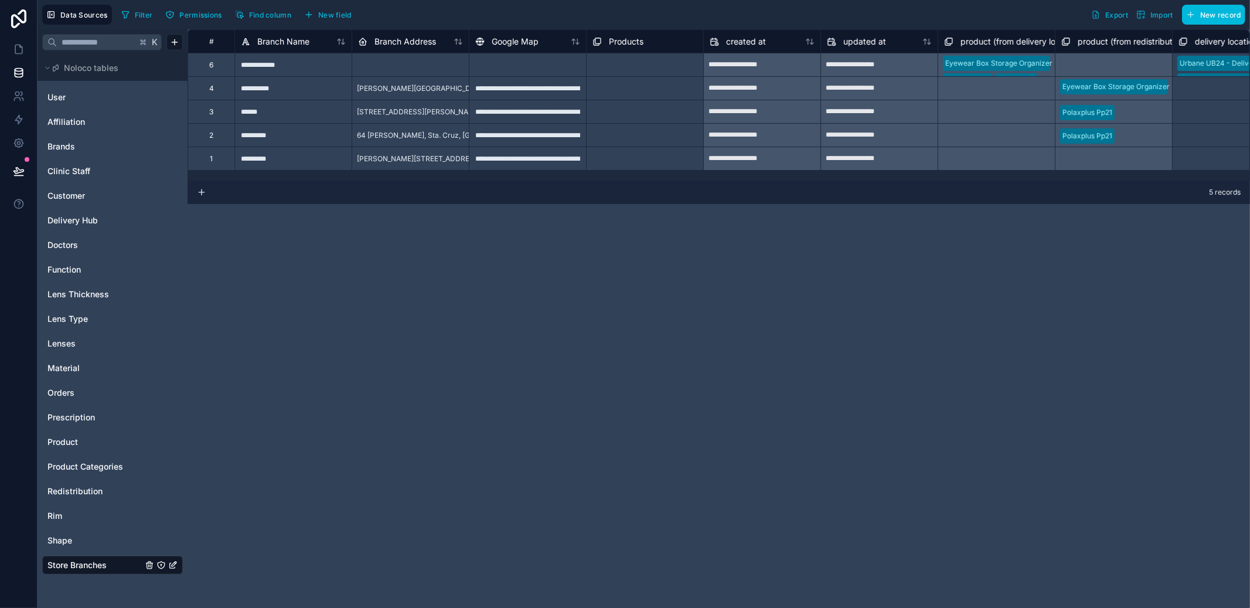
click at [327, 6] on button "New field" at bounding box center [328, 15] width 56 height 18
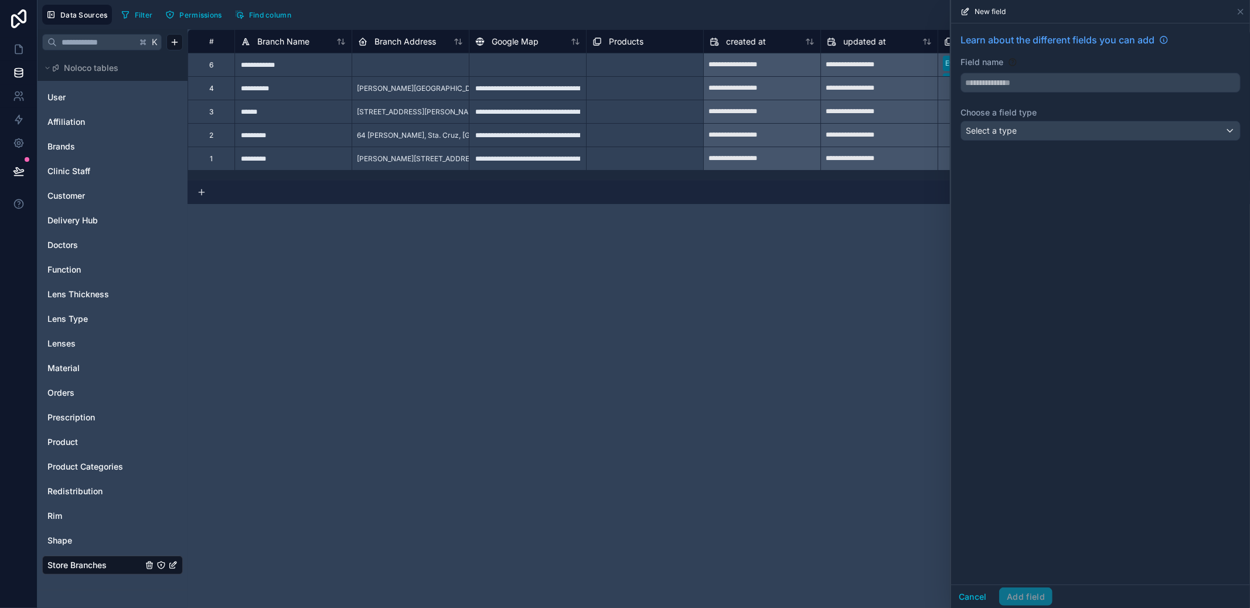
click at [1025, 124] on div "Select a type" at bounding box center [1100, 130] width 279 height 19
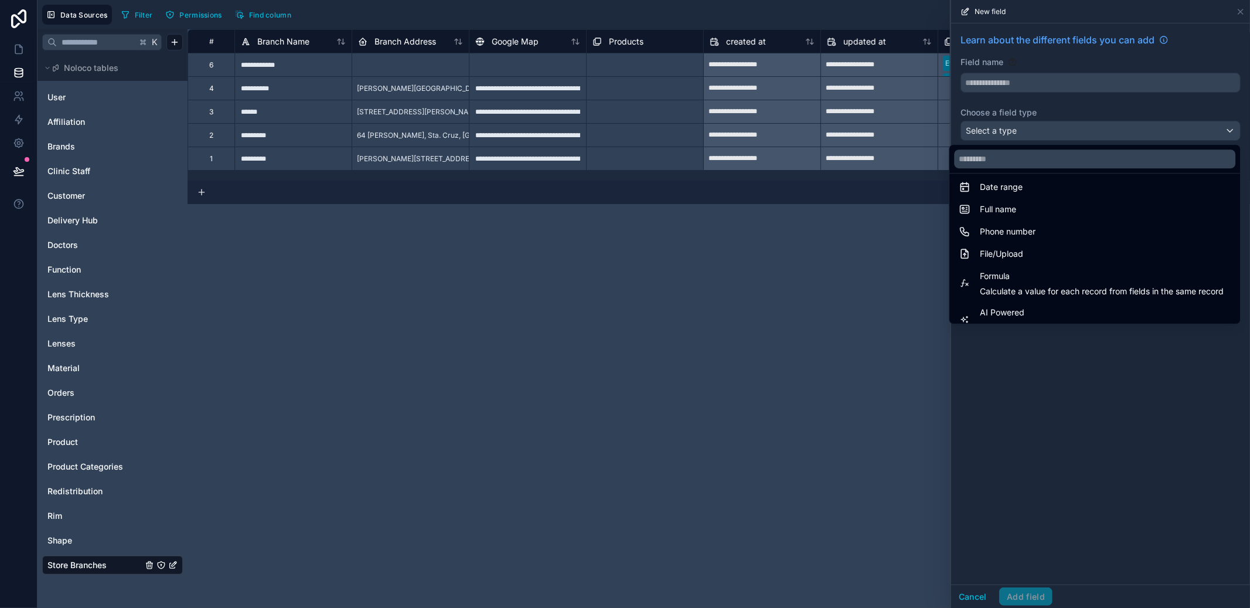
scroll to position [340, 0]
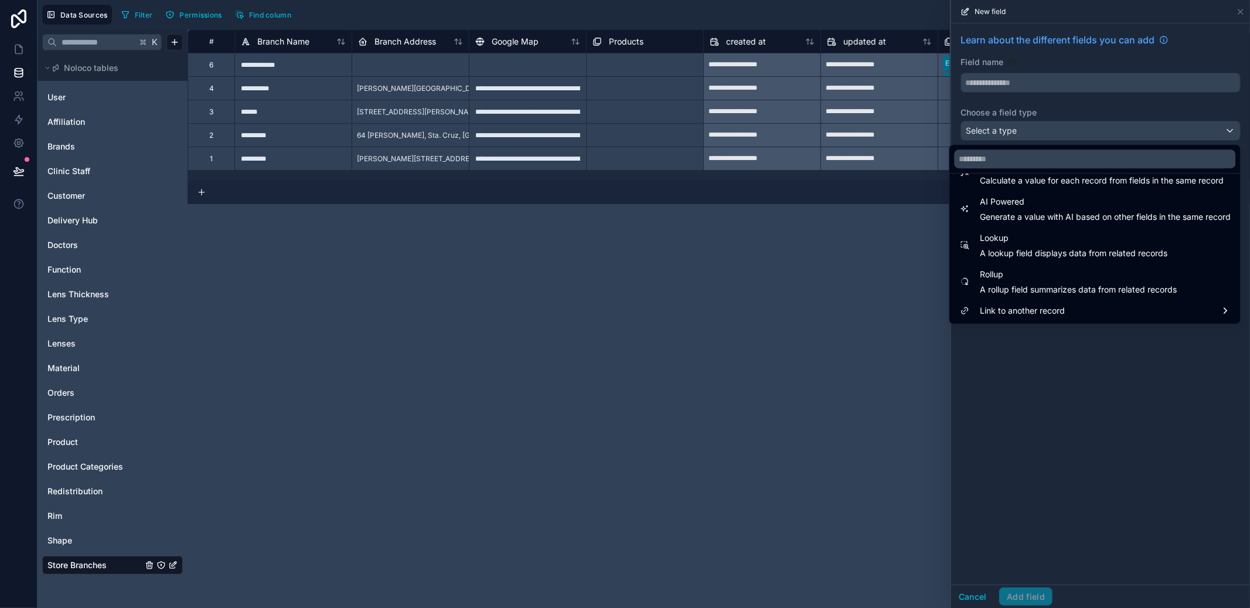
click at [1073, 274] on span "Rollup" at bounding box center [1078, 274] width 197 height 14
type input "******"
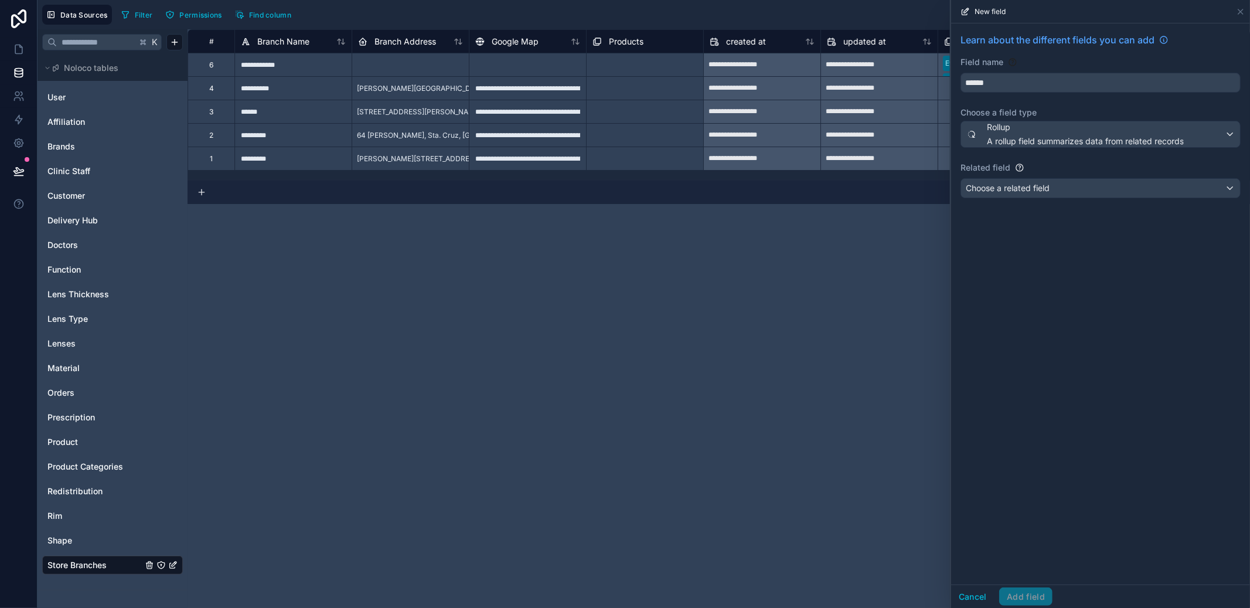
click at [1052, 198] on button "Choose a related field" at bounding box center [1101, 188] width 280 height 20
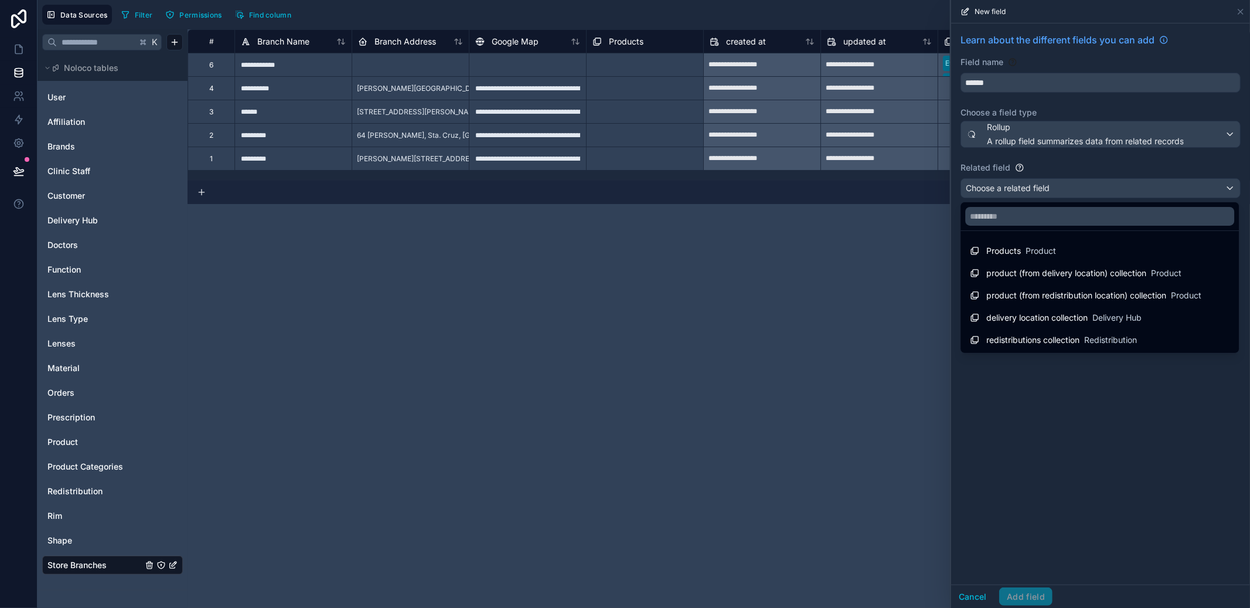
click at [1069, 334] on span "redistributions collection" at bounding box center [1033, 340] width 93 height 12
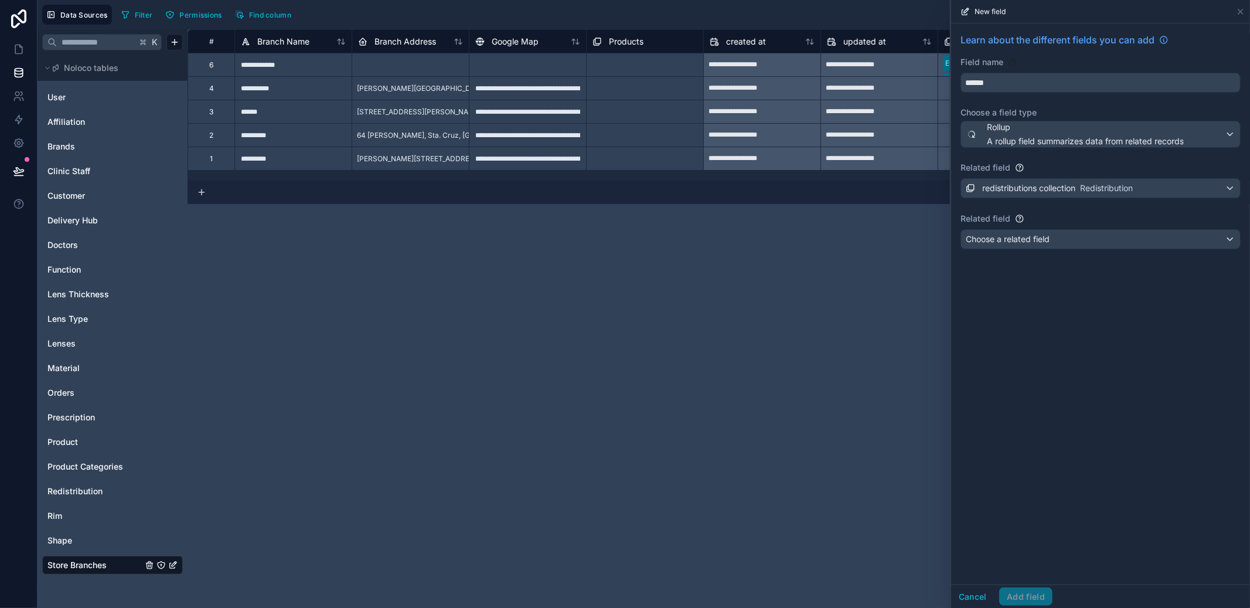
click at [1062, 242] on div "Choose a related field" at bounding box center [1100, 239] width 279 height 19
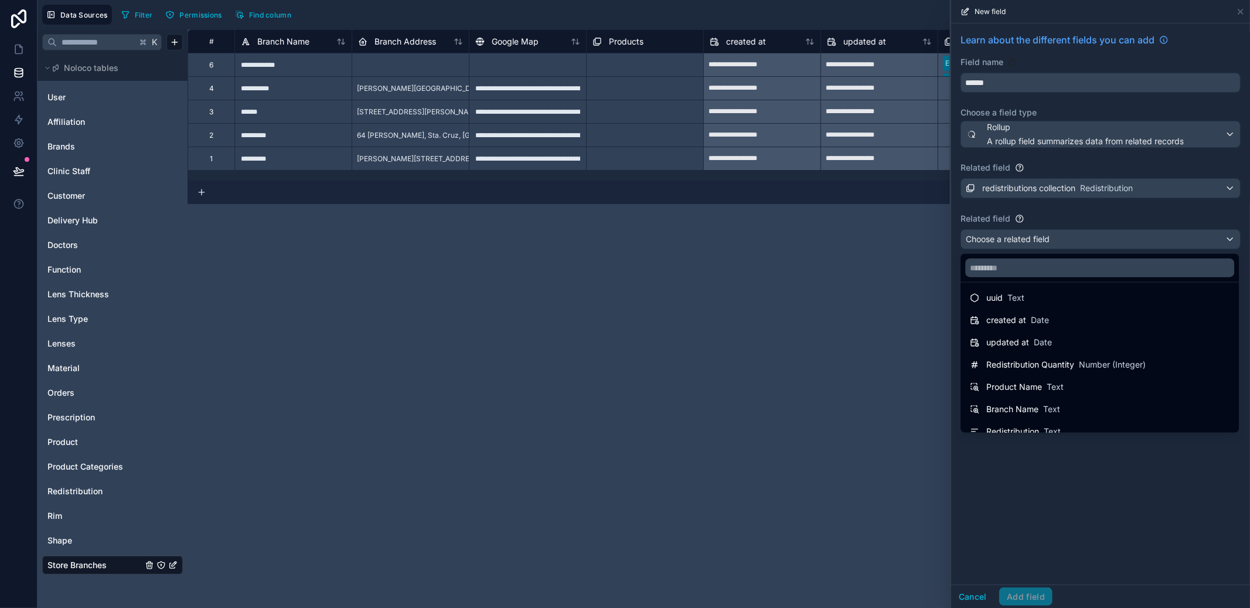
scroll to position [38, 0]
click at [1069, 351] on span "Redistribution Quantity" at bounding box center [1031, 354] width 88 height 12
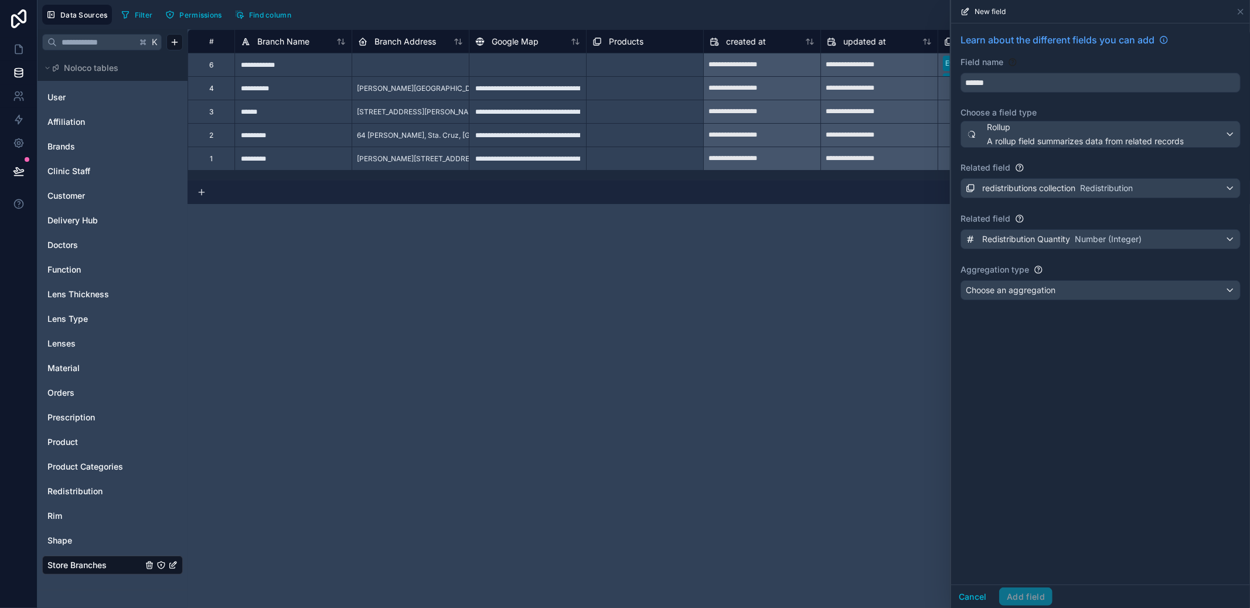
click at [1049, 276] on div "Learn about the different fields you can add Field name ****** Choose a field t…" at bounding box center [1100, 168] width 299 height 291
click at [1048, 293] on span "Choose an aggregation" at bounding box center [1011, 290] width 90 height 10
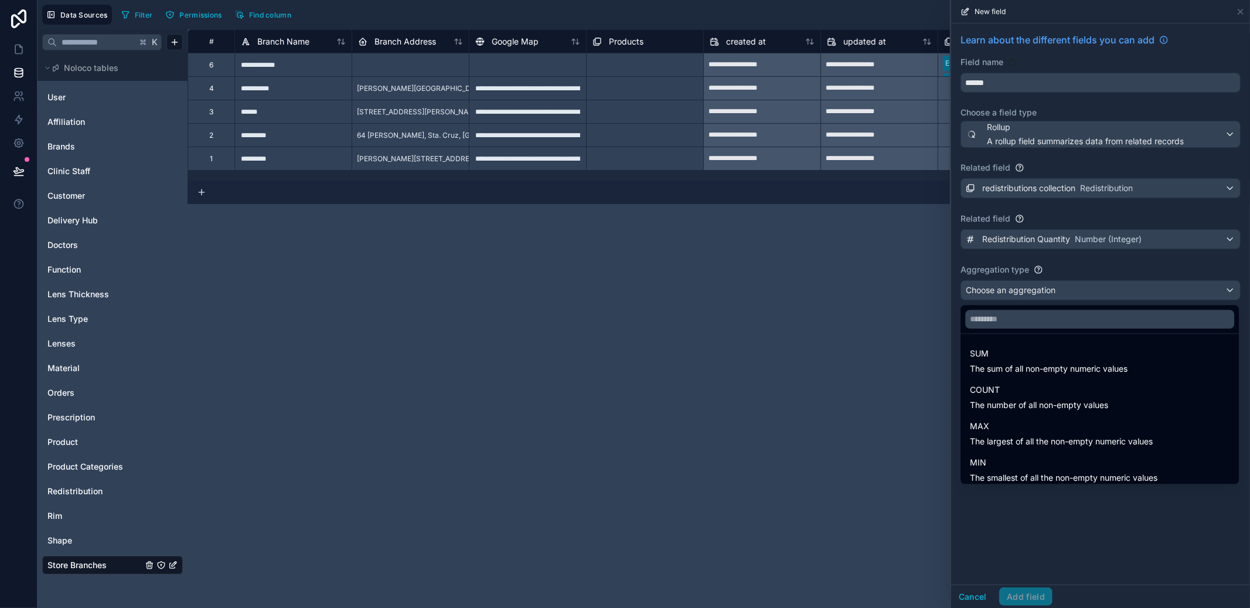
click at [1038, 359] on span "SUM" at bounding box center [1049, 354] width 158 height 14
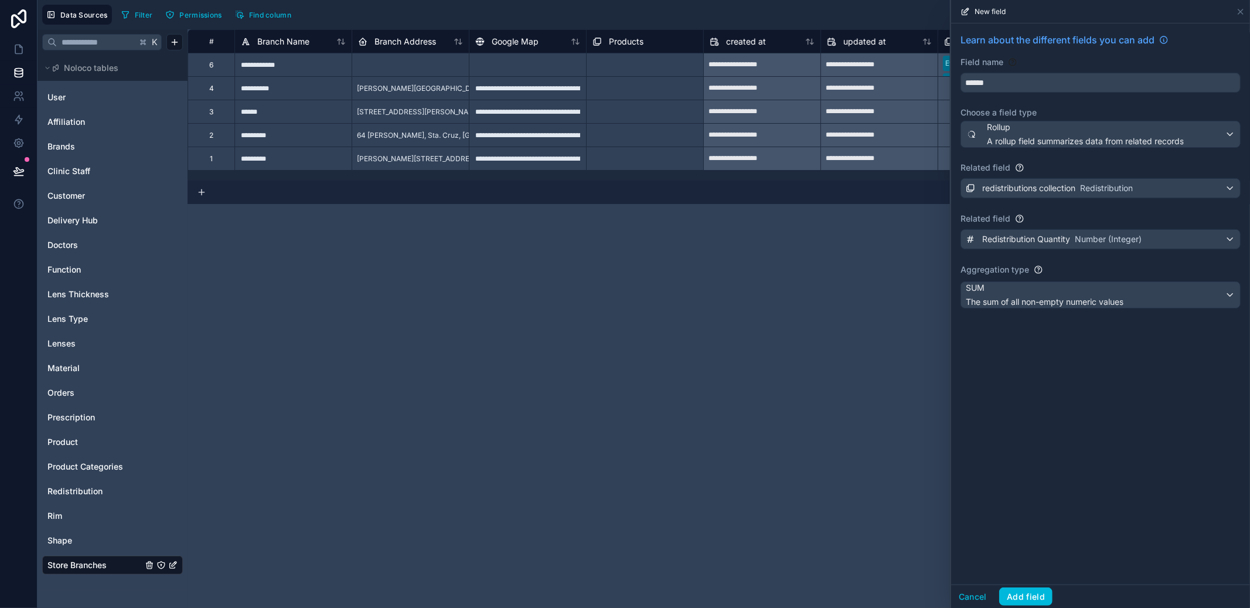
click at [1038, 586] on div "Cancel Add field" at bounding box center [1100, 595] width 299 height 23
click at [1036, 589] on button "Add field" at bounding box center [1026, 596] width 53 height 19
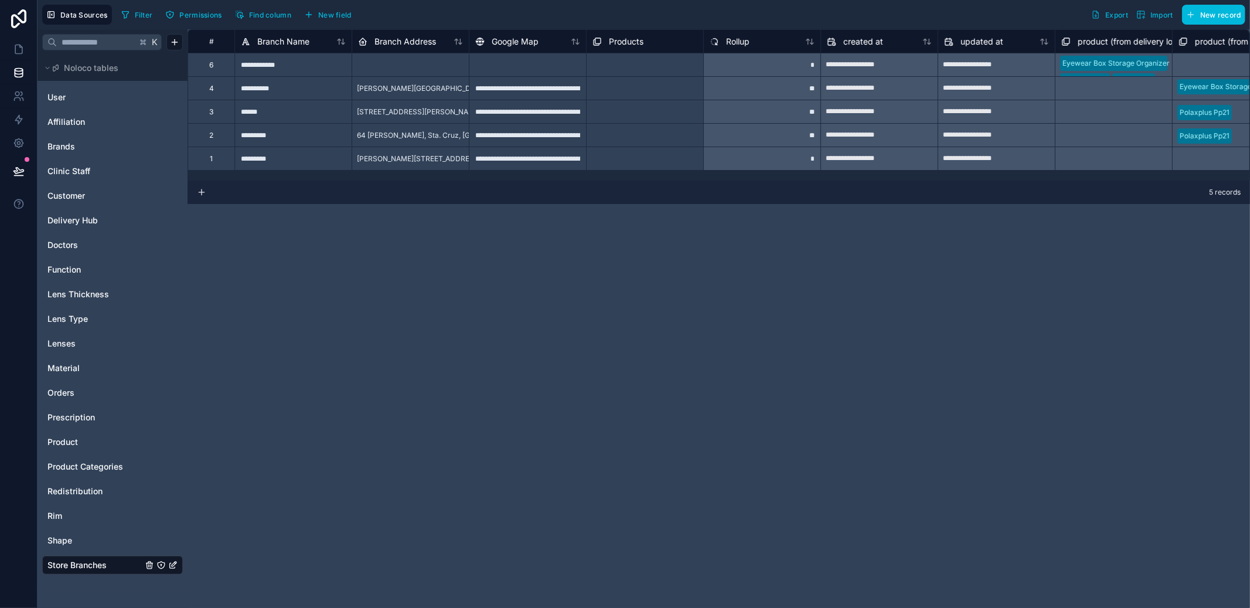
click at [772, 135] on div "**" at bounding box center [761, 134] width 117 height 23
click at [771, 120] on div "**" at bounding box center [761, 111] width 117 height 23
click at [769, 96] on div "**" at bounding box center [761, 87] width 117 height 23
click at [762, 129] on div "**" at bounding box center [761, 134] width 117 height 23
click at [83, 492] on span "Redistribution" at bounding box center [74, 491] width 55 height 12
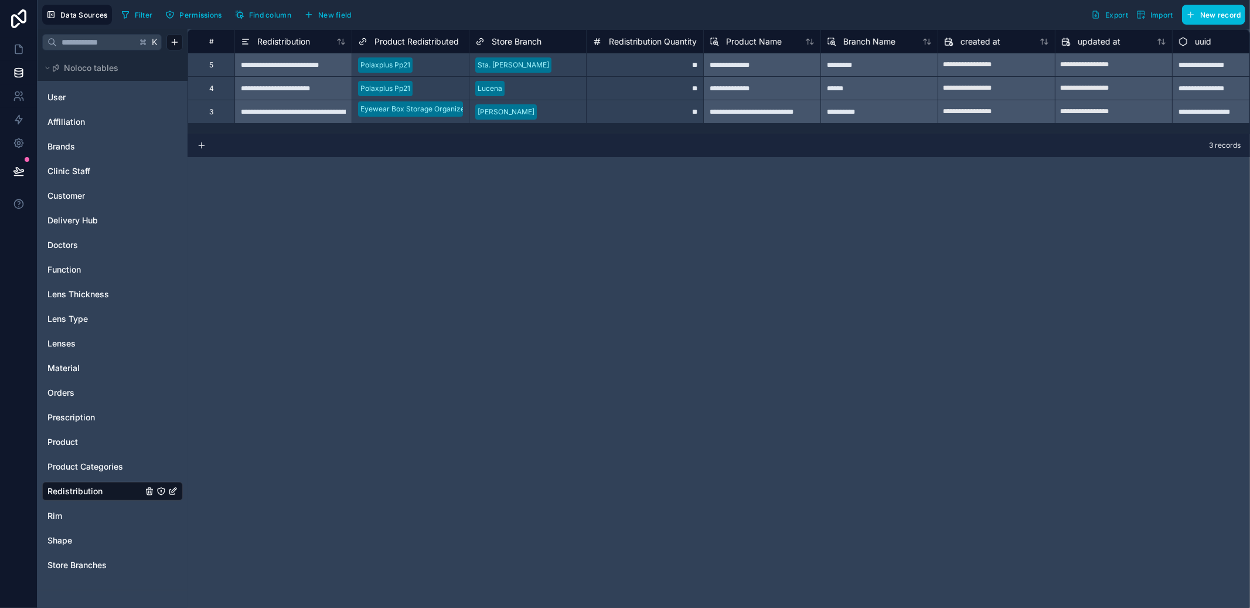
click at [62, 561] on span "Store Branches" at bounding box center [76, 565] width 59 height 12
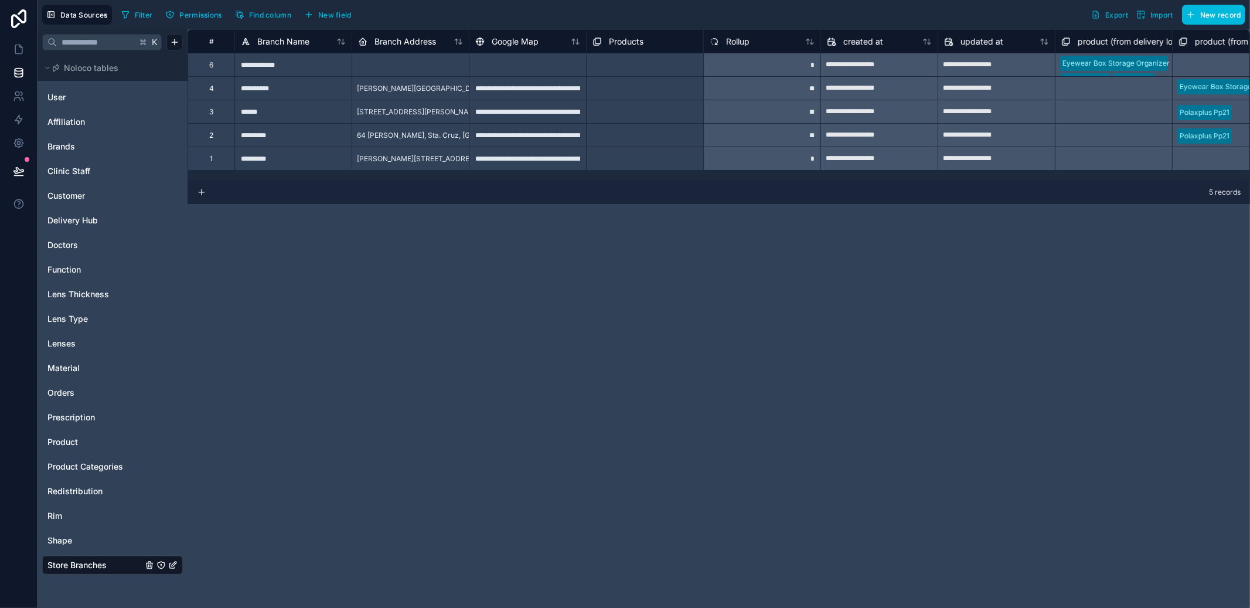
click at [729, 42] on span "Rollup" at bounding box center [737, 42] width 23 height 12
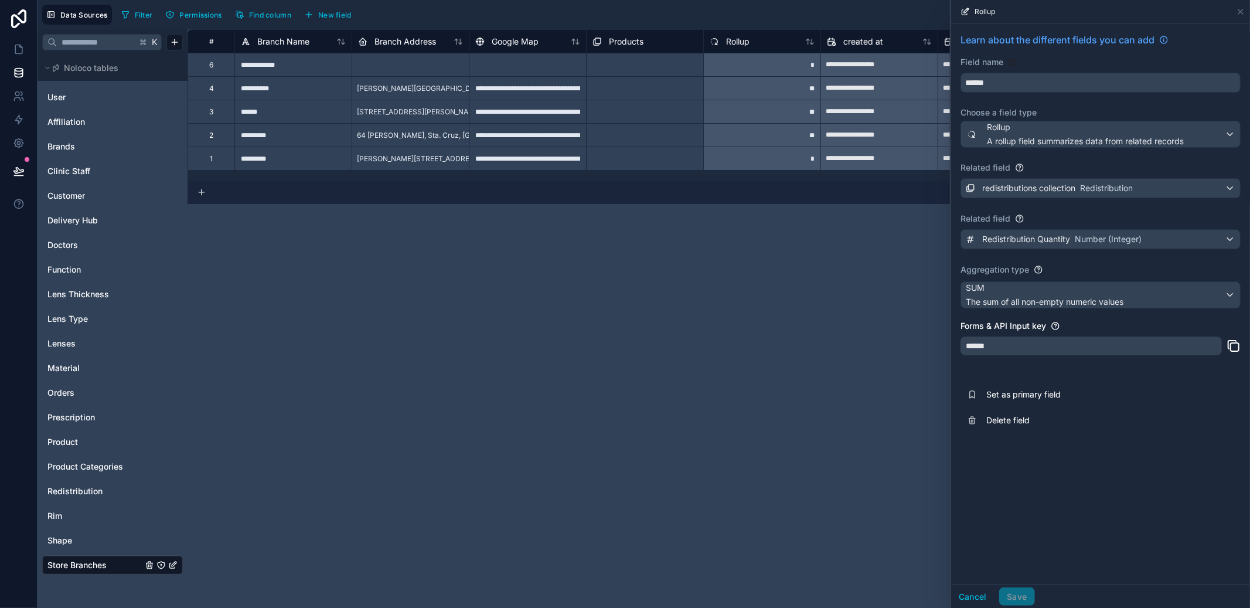
click at [1001, 424] on span "Delete field" at bounding box center [1071, 420] width 169 height 12
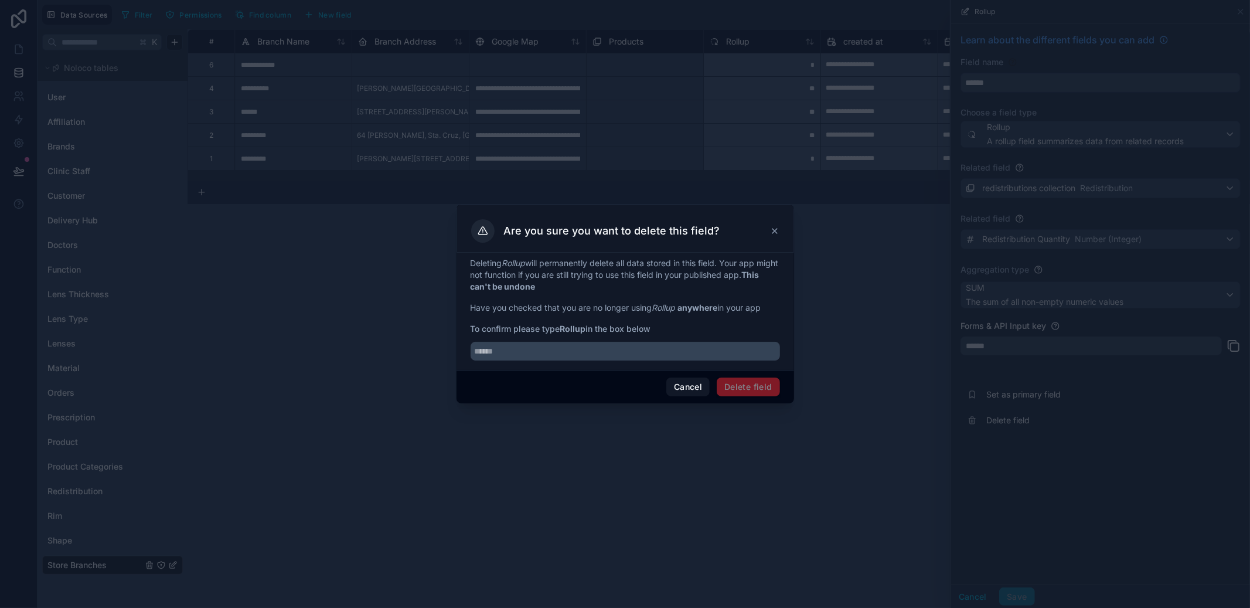
click at [688, 399] on div "Cancel Delete field" at bounding box center [626, 386] width 338 height 33
click at [688, 395] on button "Cancel" at bounding box center [688, 387] width 43 height 19
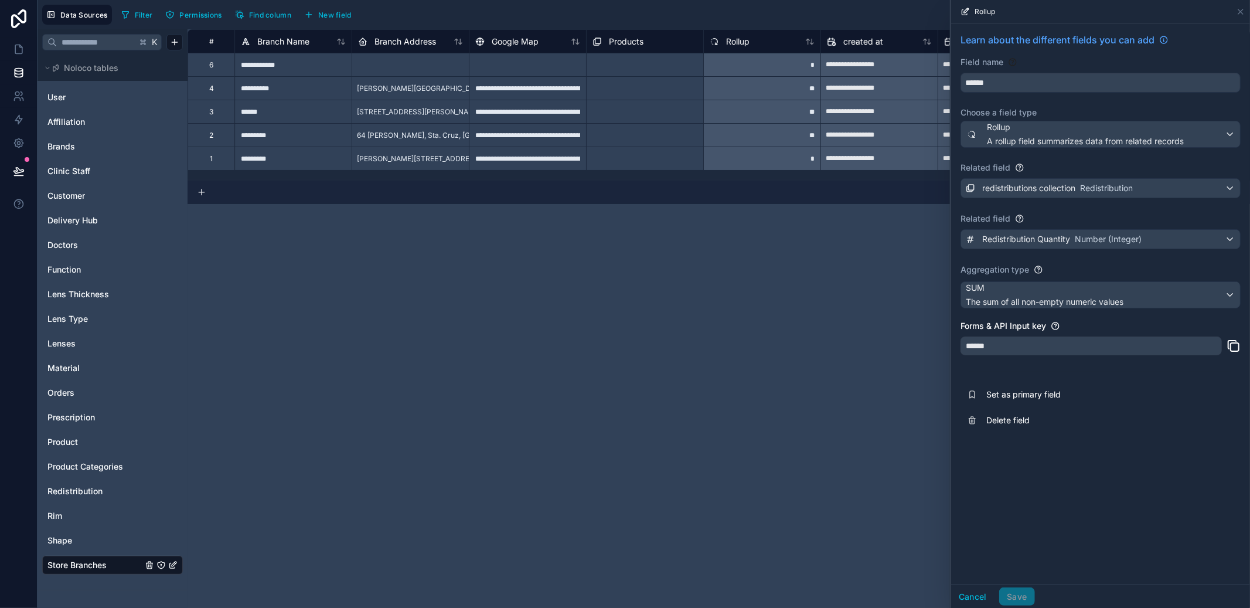
click at [991, 84] on input "******" at bounding box center [1100, 82] width 279 height 19
click at [1038, 413] on button "Delete field" at bounding box center [1101, 420] width 280 height 26
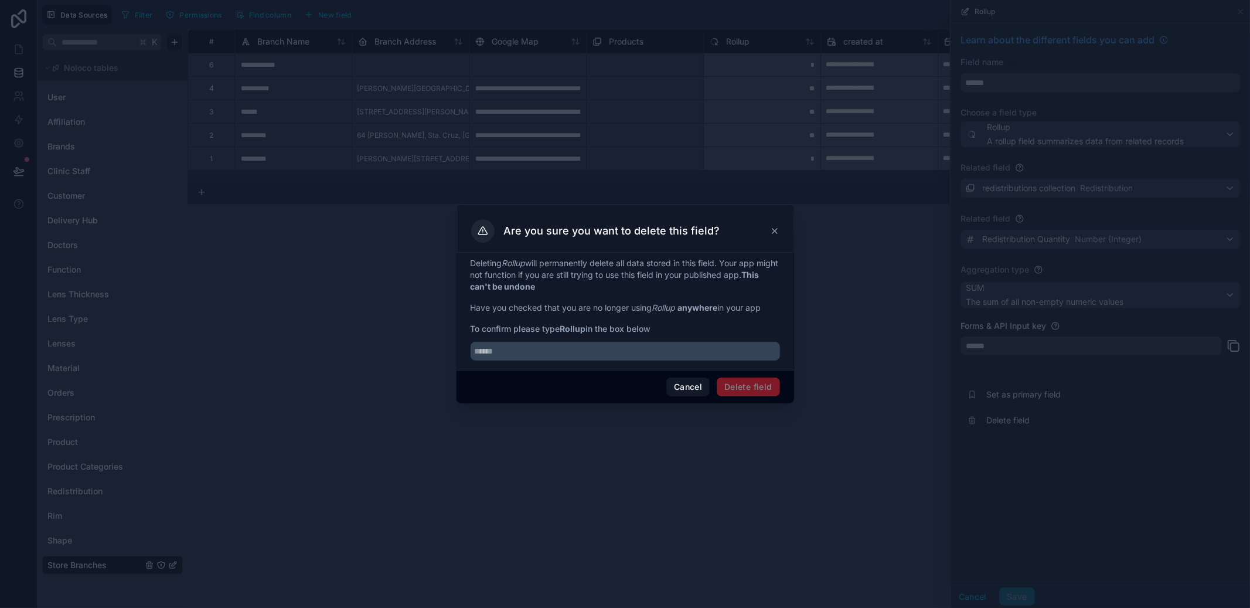
click at [645, 348] on input "text" at bounding box center [626, 351] width 310 height 19
paste input "******"
type input "******"
click at [760, 388] on button "Delete field" at bounding box center [748, 387] width 63 height 19
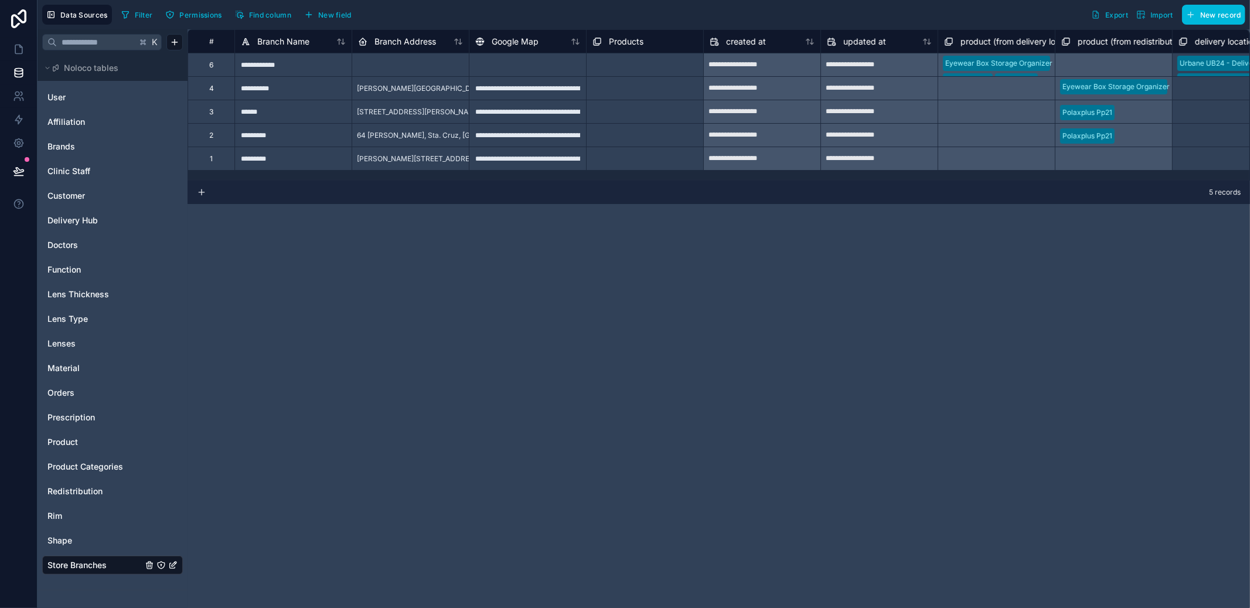
click at [641, 45] on span "Products" at bounding box center [626, 42] width 35 height 12
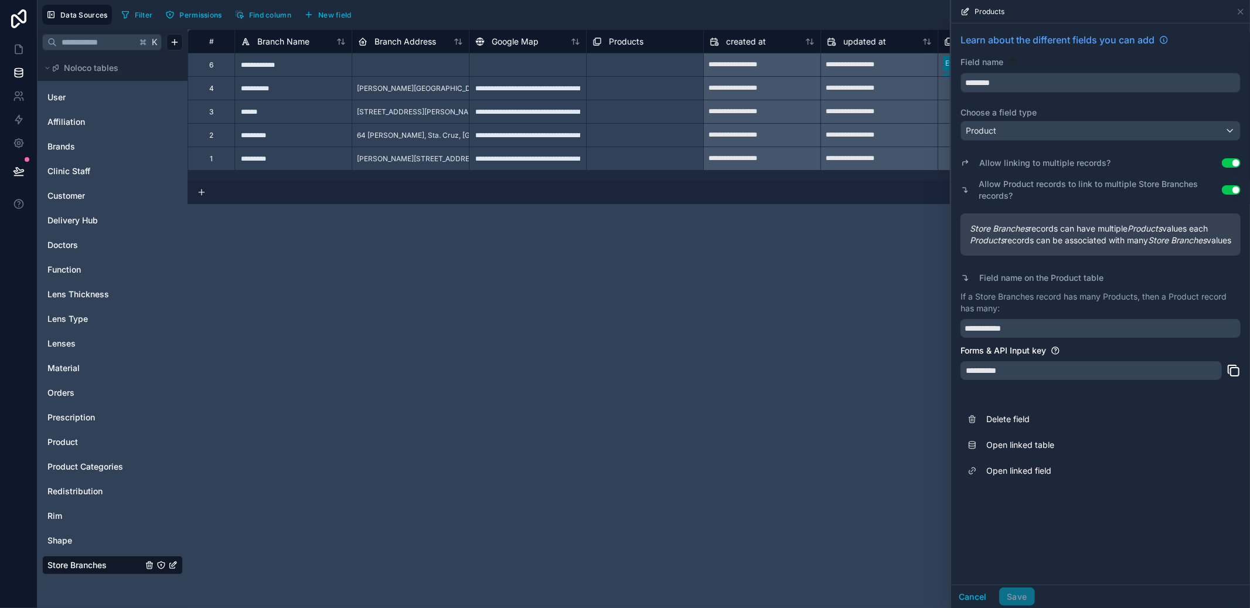
click at [995, 82] on input "********" at bounding box center [1100, 82] width 279 height 19
click at [1011, 432] on button "Delete field" at bounding box center [1101, 419] width 280 height 26
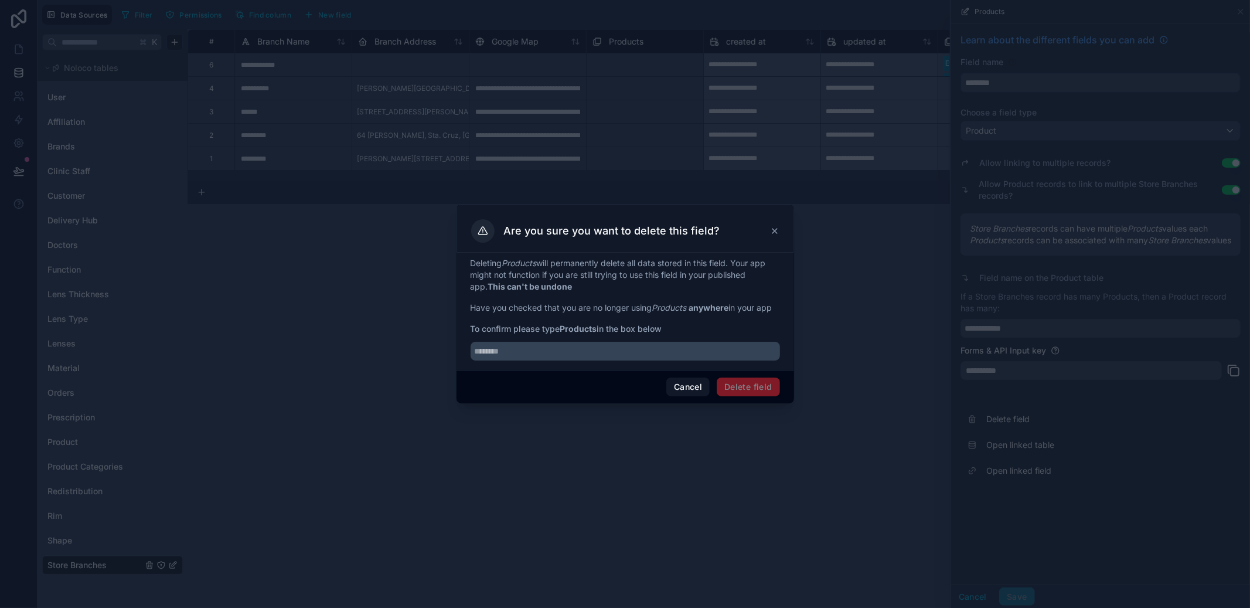
click at [650, 356] on input "text" at bounding box center [626, 351] width 310 height 19
paste input "********"
type input "********"
click at [756, 402] on div "Cancel Delete field" at bounding box center [626, 386] width 338 height 33
click at [756, 395] on button "Delete field" at bounding box center [748, 387] width 63 height 19
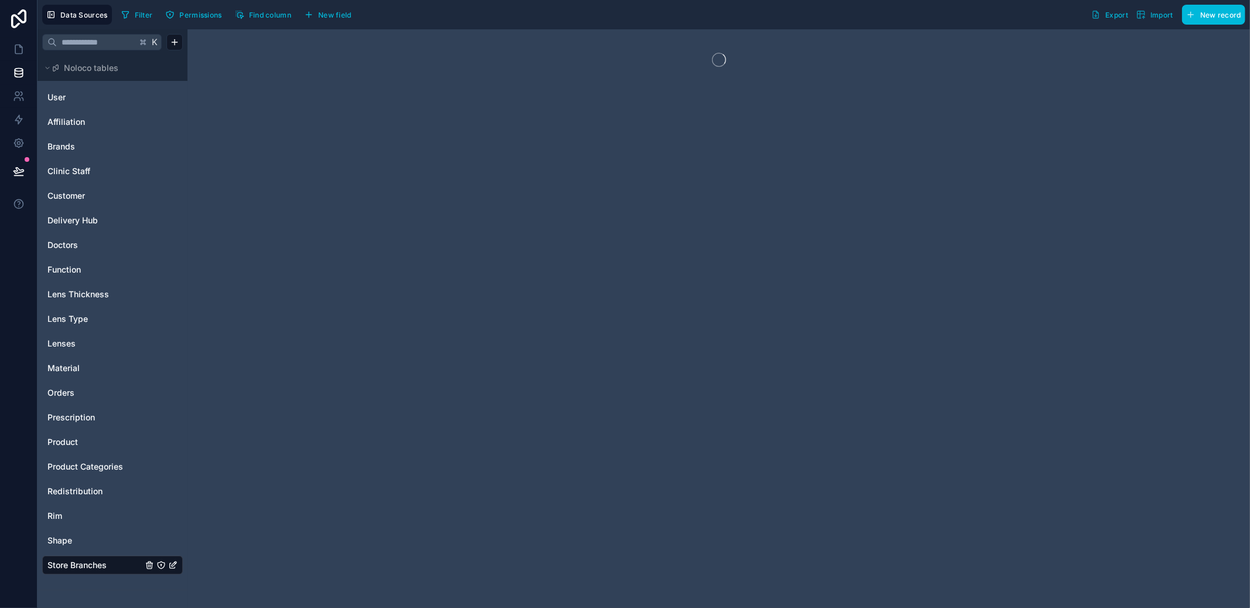
click at [87, 450] on div "Product" at bounding box center [112, 442] width 141 height 19
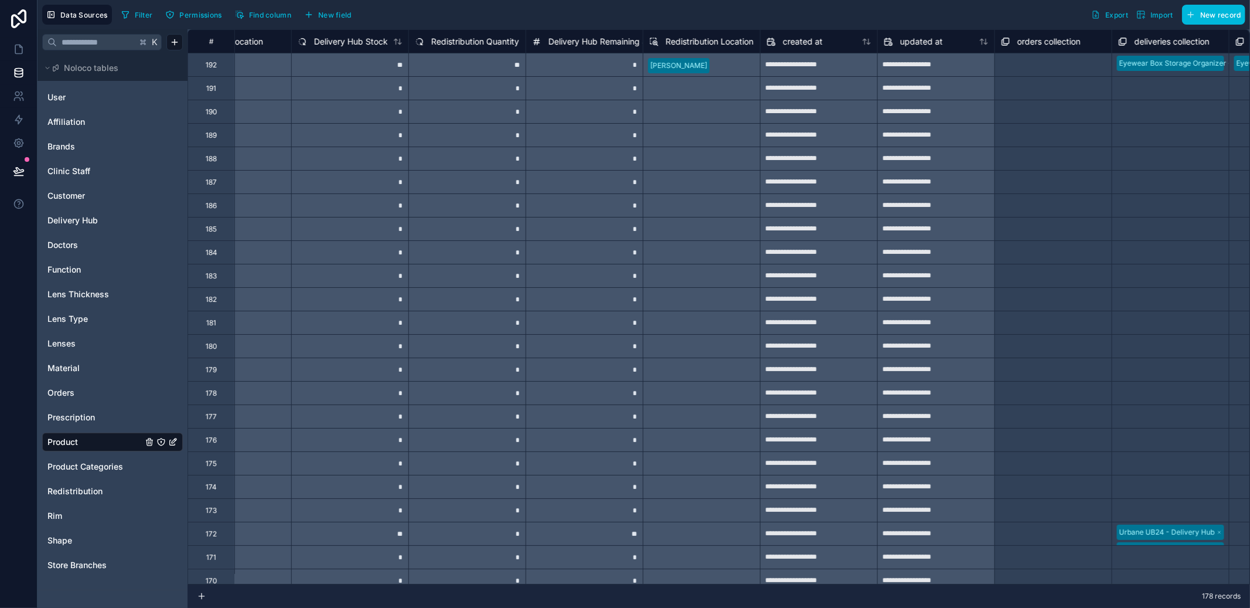
scroll to position [0, 1096]
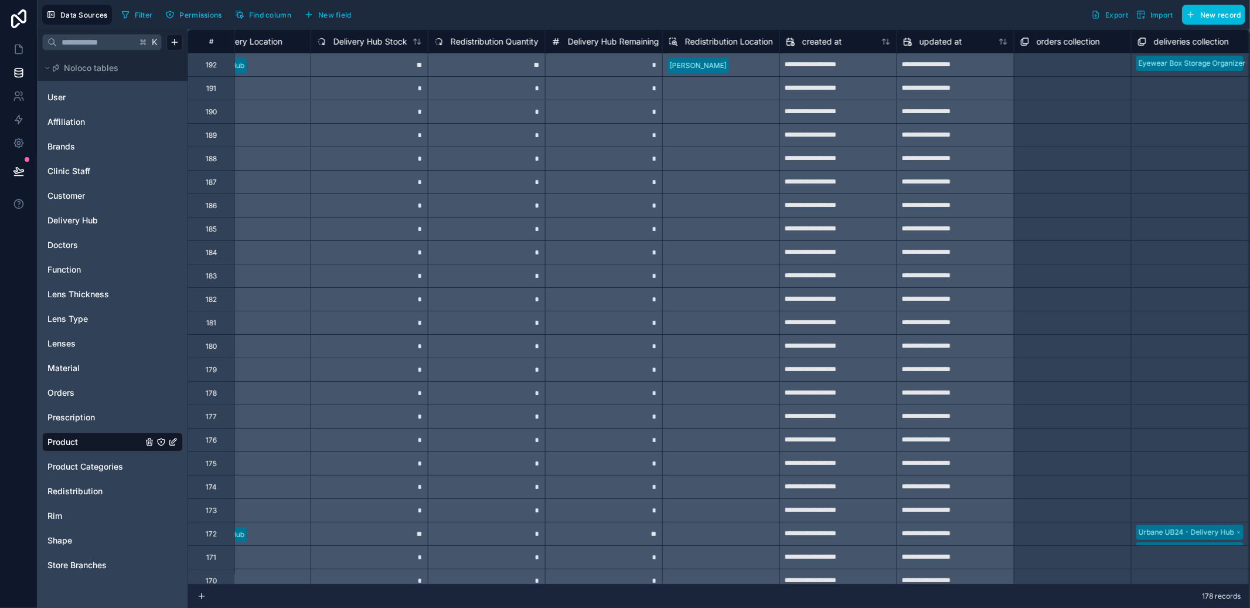
click at [355, 11] on button "New field" at bounding box center [328, 15] width 56 height 18
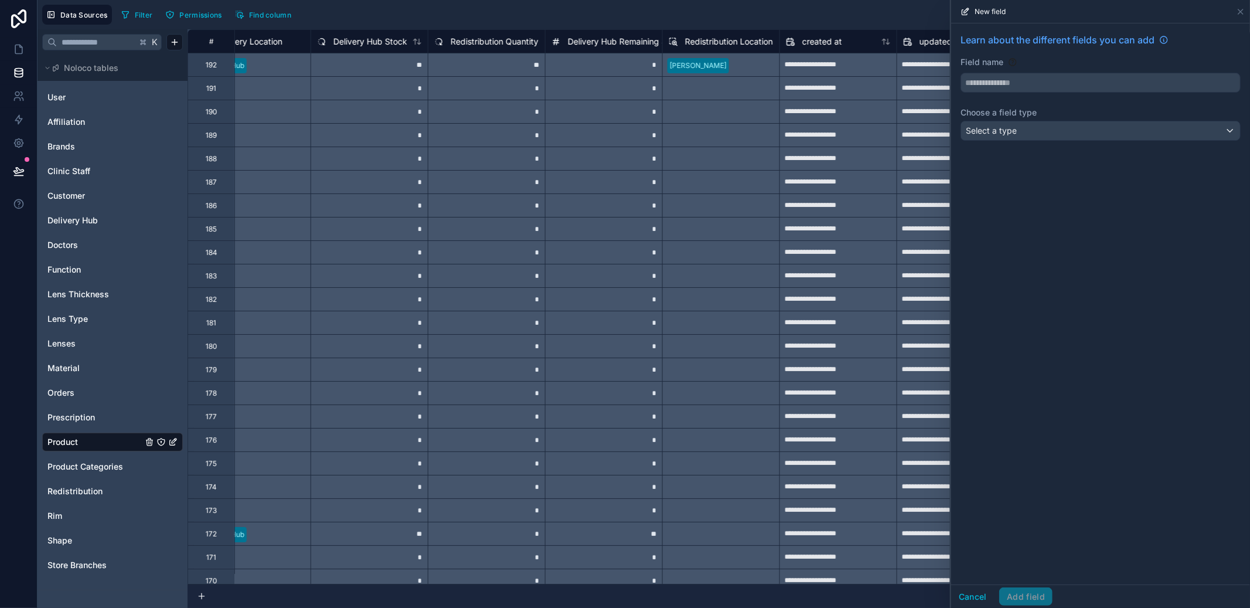
click at [1012, 122] on div "Select a type" at bounding box center [1100, 130] width 279 height 19
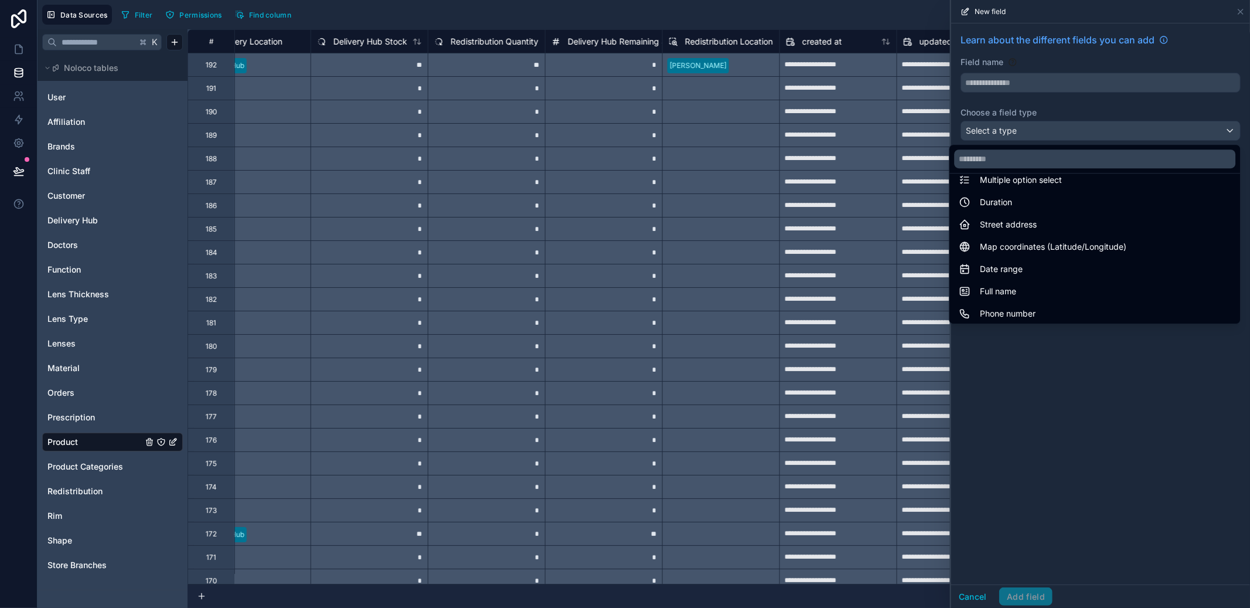
scroll to position [340, 0]
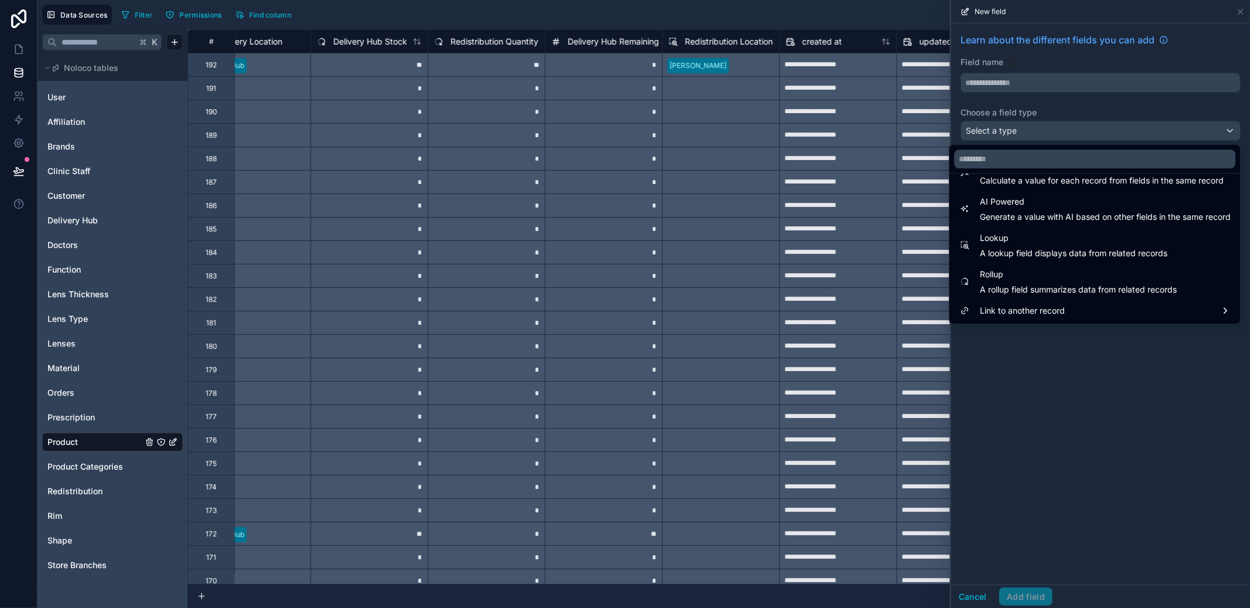
click at [1114, 239] on span "Lookup" at bounding box center [1074, 238] width 188 height 14
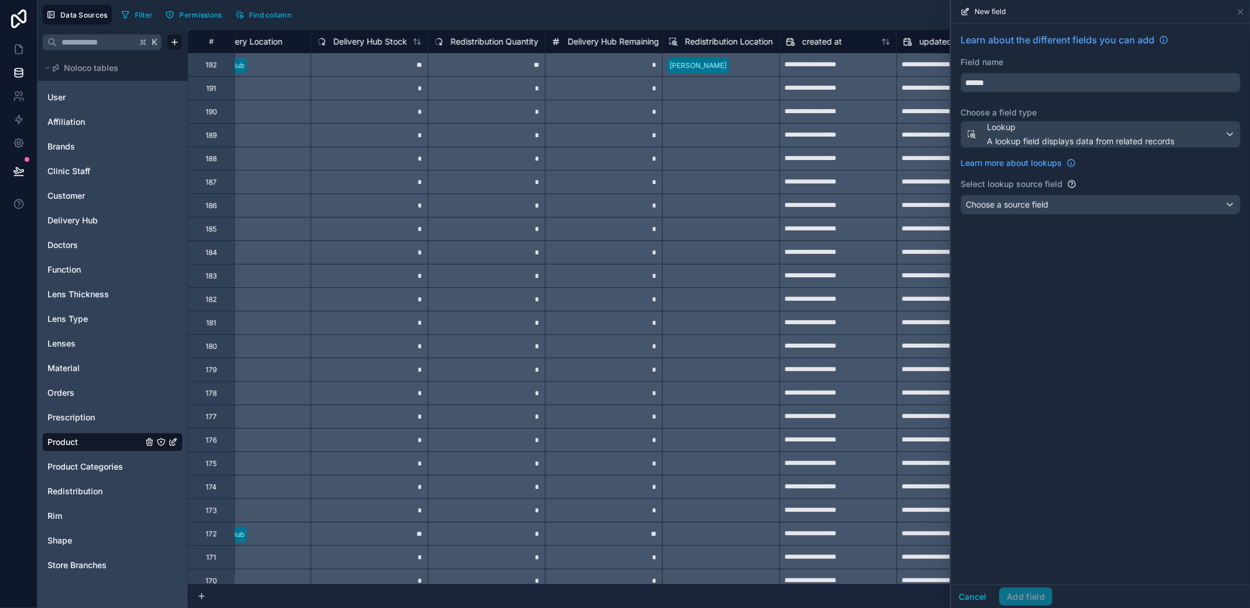
click at [1114, 210] on div "Choose a source field" at bounding box center [1100, 204] width 279 height 19
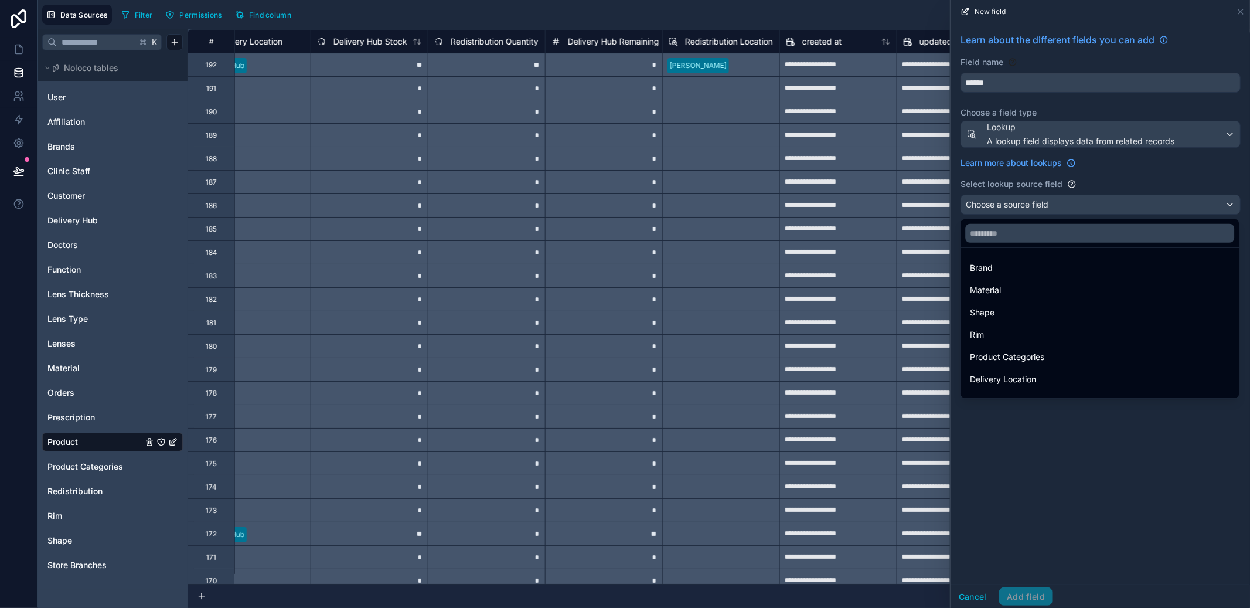
click at [1147, 166] on div at bounding box center [1100, 304] width 299 height 608
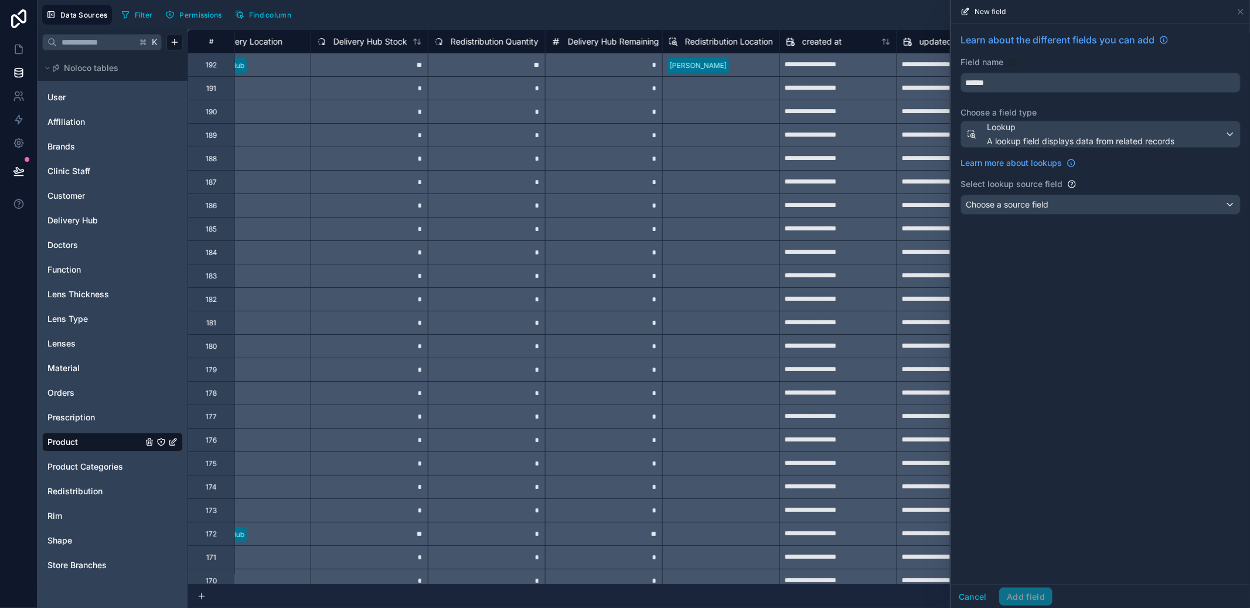
click at [1088, 144] on span "A lookup field displays data from related records" at bounding box center [1081, 141] width 188 height 12
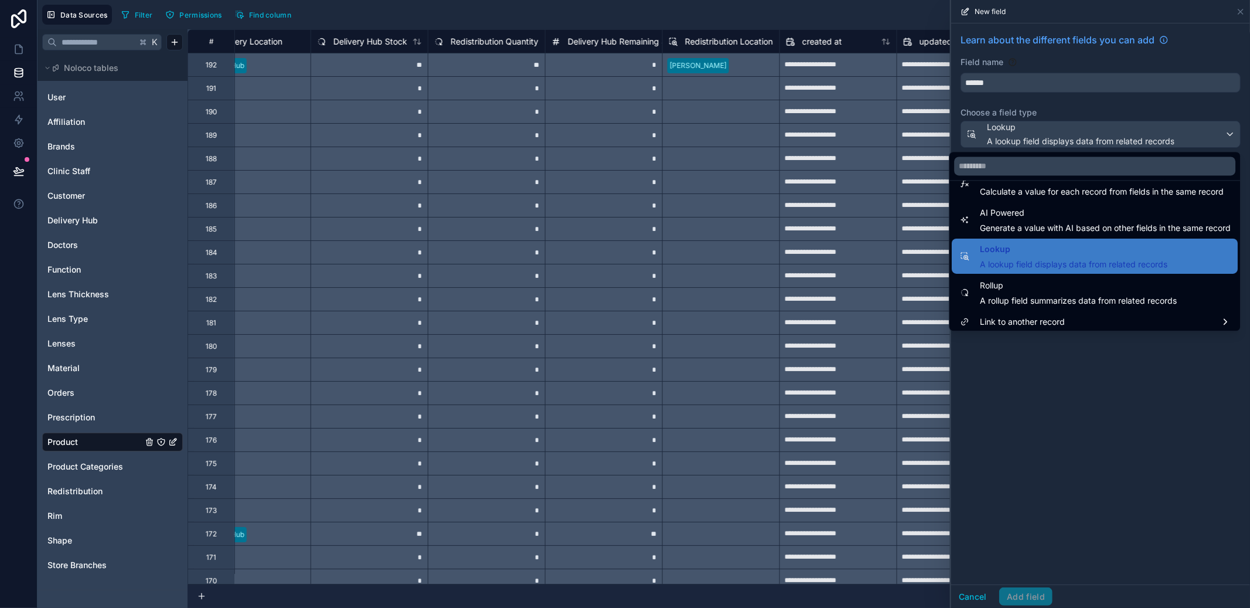
scroll to position [339, 0]
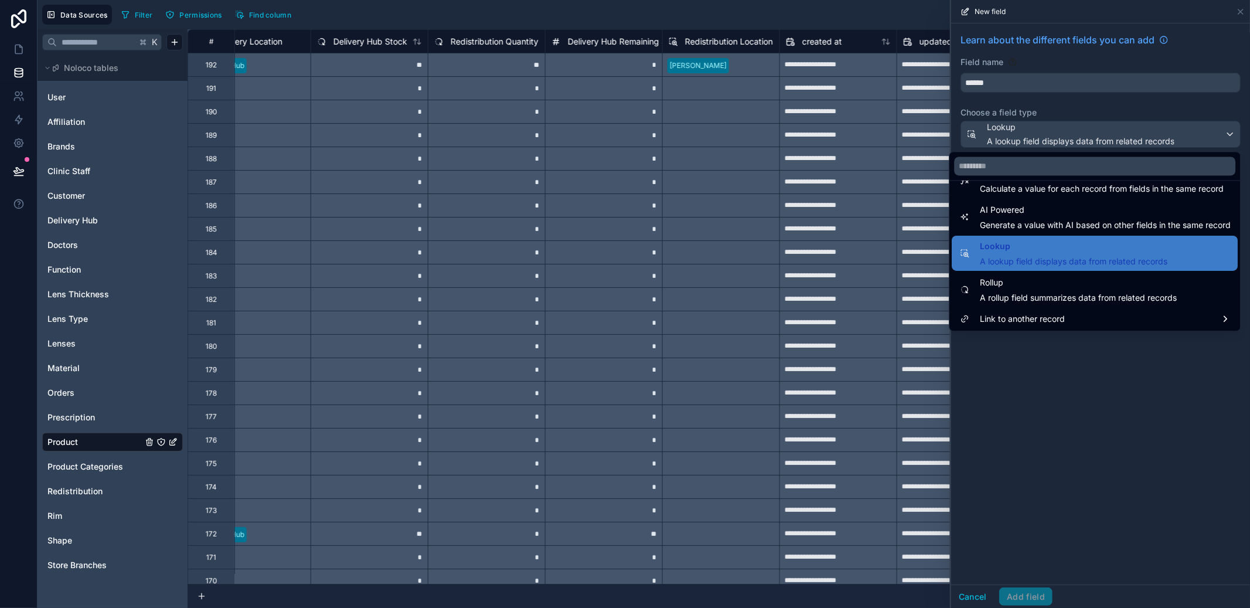
click at [1032, 288] on span "Rollup" at bounding box center [1078, 283] width 197 height 14
type input "******"
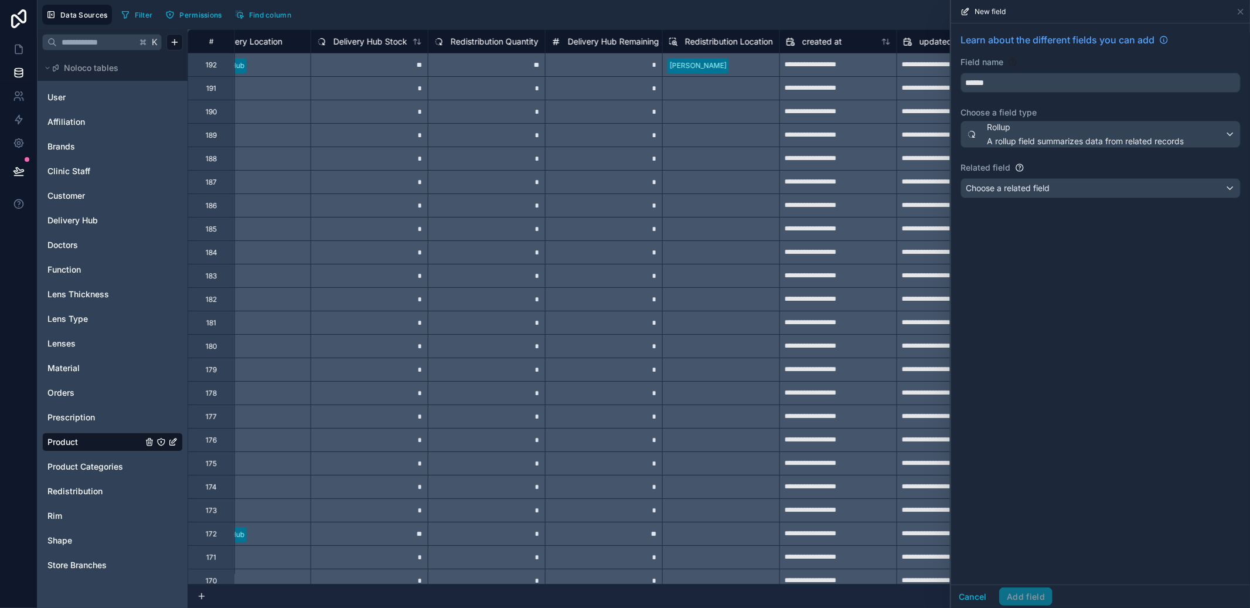
click at [1069, 191] on div "Choose a related field" at bounding box center [1100, 188] width 279 height 19
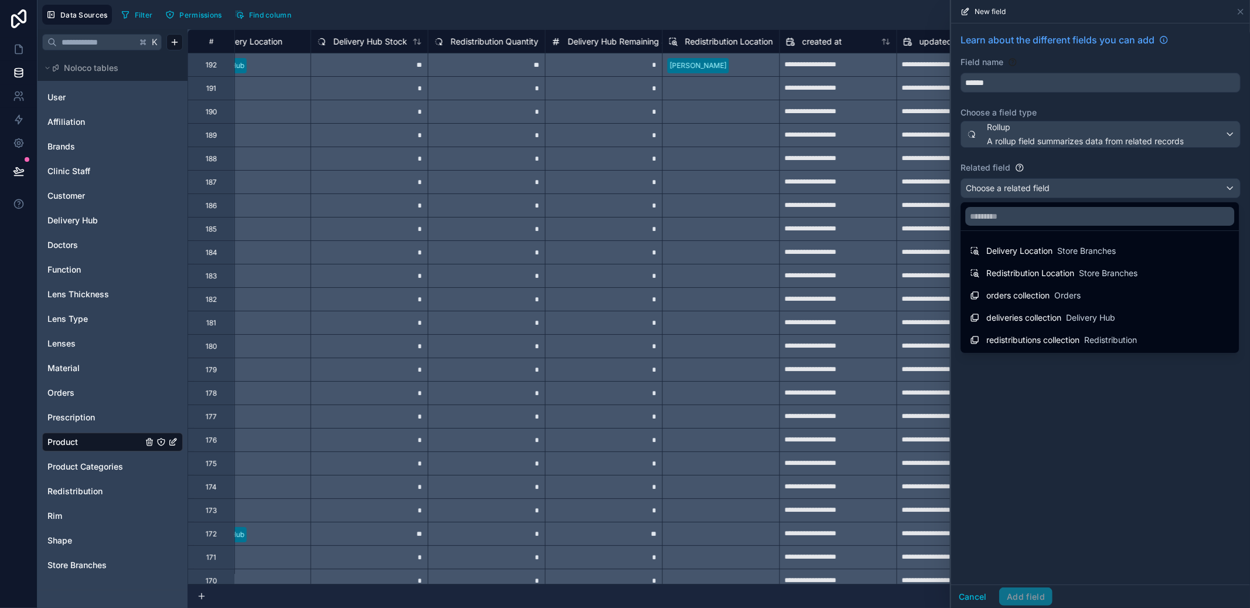
click at [1243, 14] on div at bounding box center [1100, 304] width 299 height 608
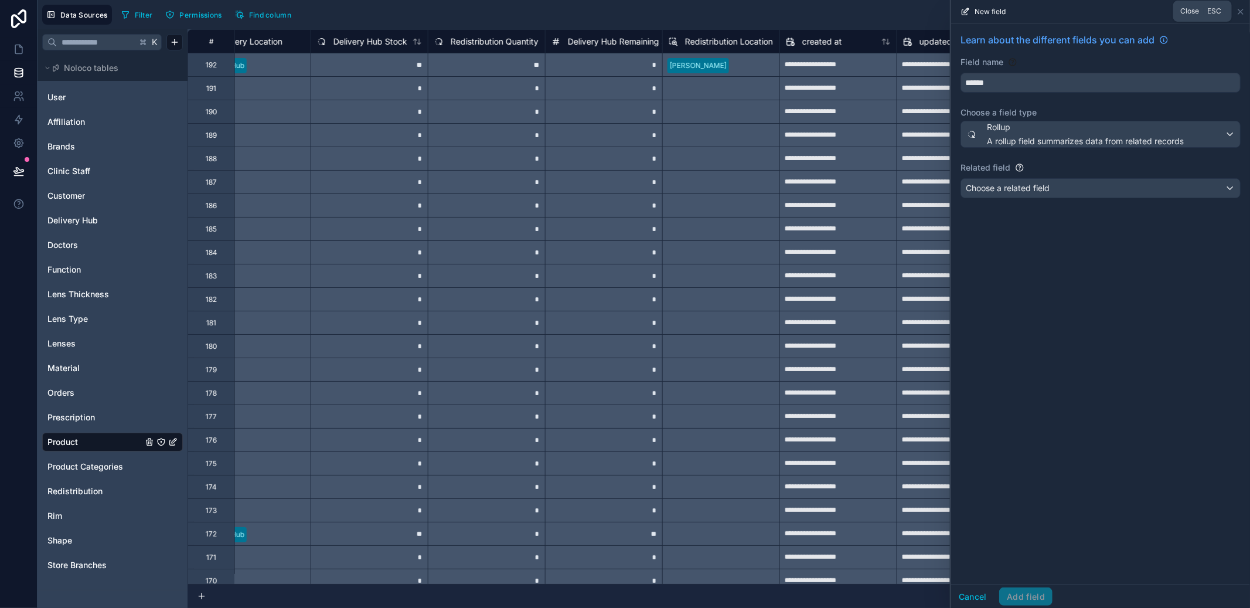
click at [1243, 14] on icon at bounding box center [1240, 11] width 9 height 9
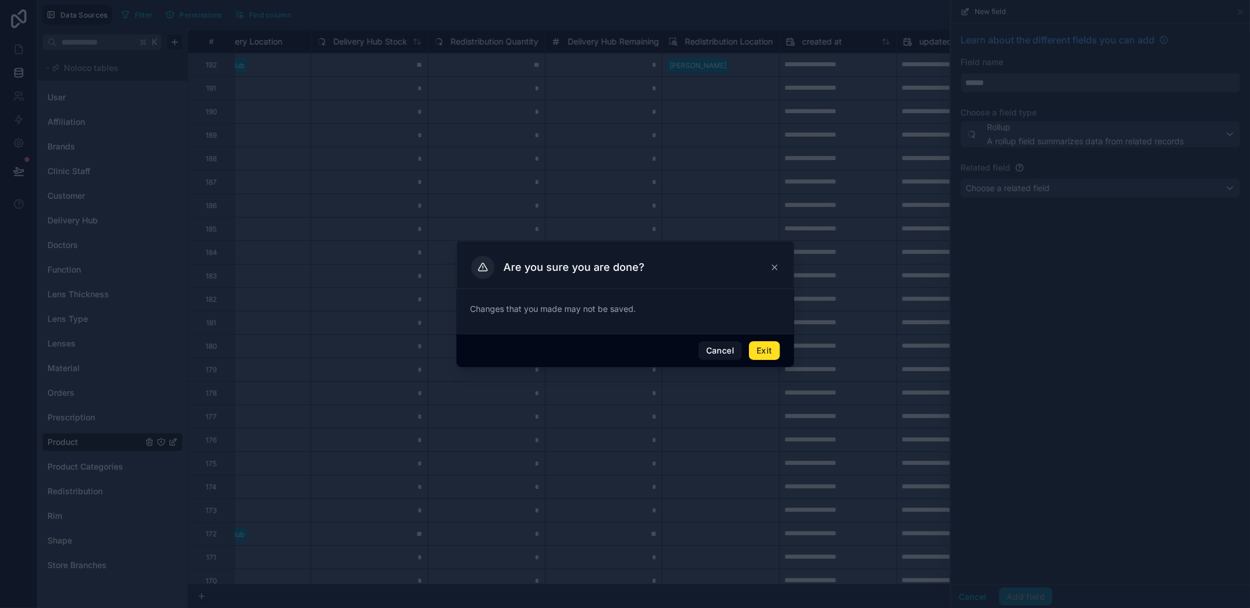
click at [1044, 202] on div at bounding box center [625, 304] width 1250 height 608
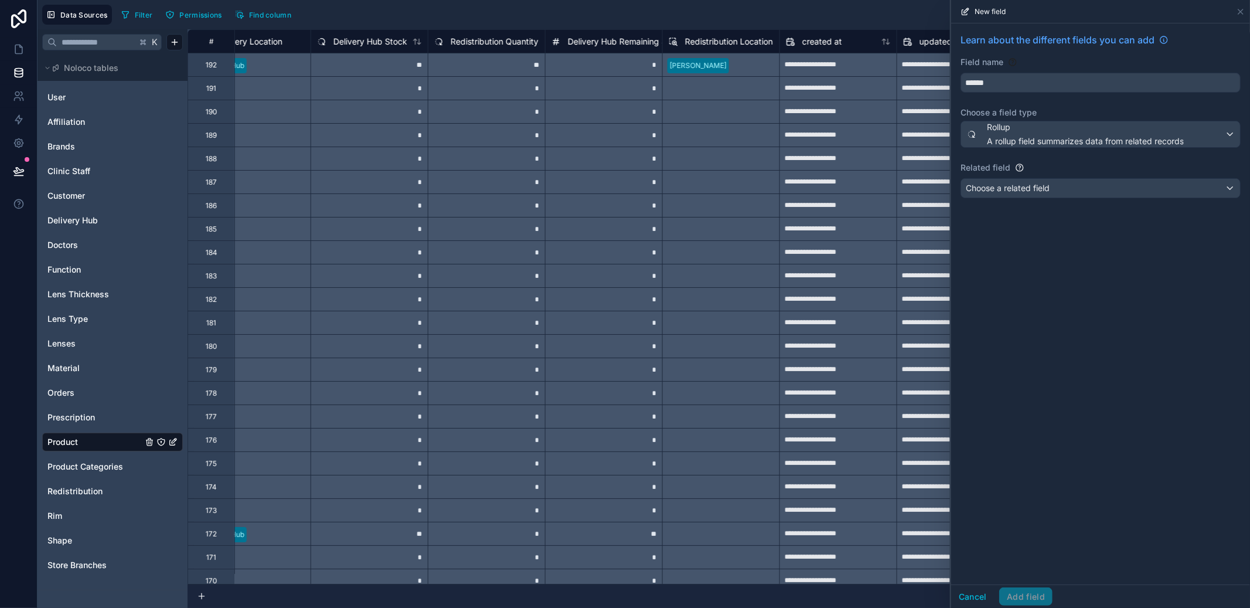
click at [1059, 198] on div "Learn about the different fields you can add Field name ****** Choose a field t…" at bounding box center [1100, 117] width 299 height 189
click at [1063, 191] on div "Choose a related field" at bounding box center [1100, 188] width 279 height 19
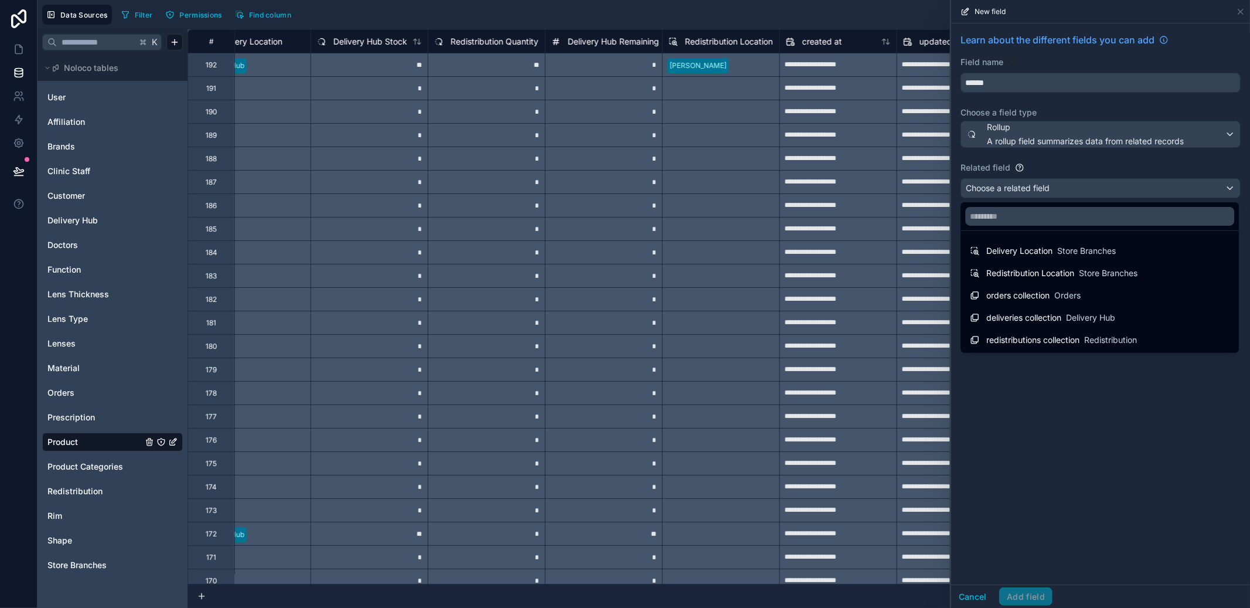
click at [1029, 342] on span "redistributions collection" at bounding box center [1033, 340] width 93 height 12
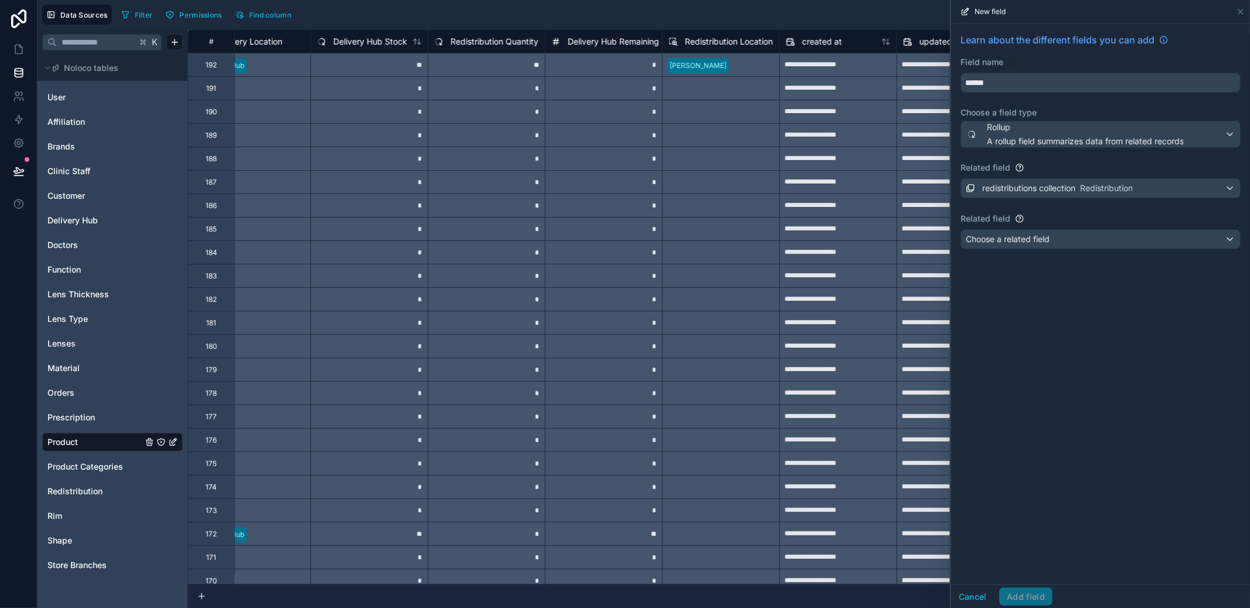
click at [1031, 249] on button "Choose a related field" at bounding box center [1101, 239] width 280 height 20
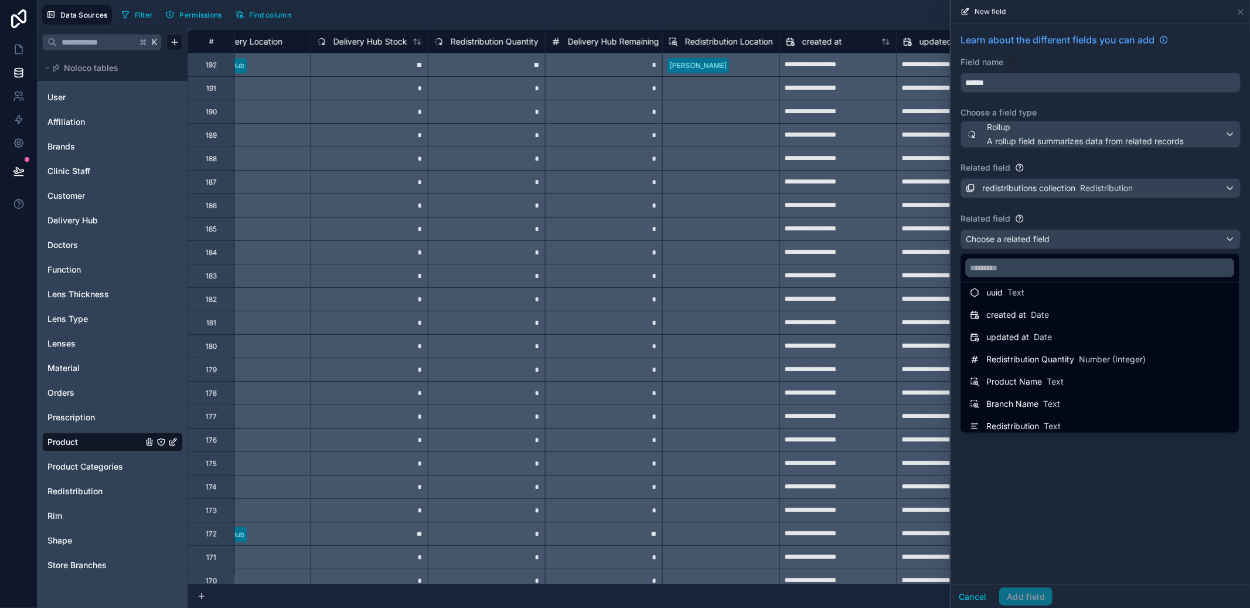
scroll to position [38, 0]
click at [1072, 495] on div at bounding box center [1100, 304] width 299 height 608
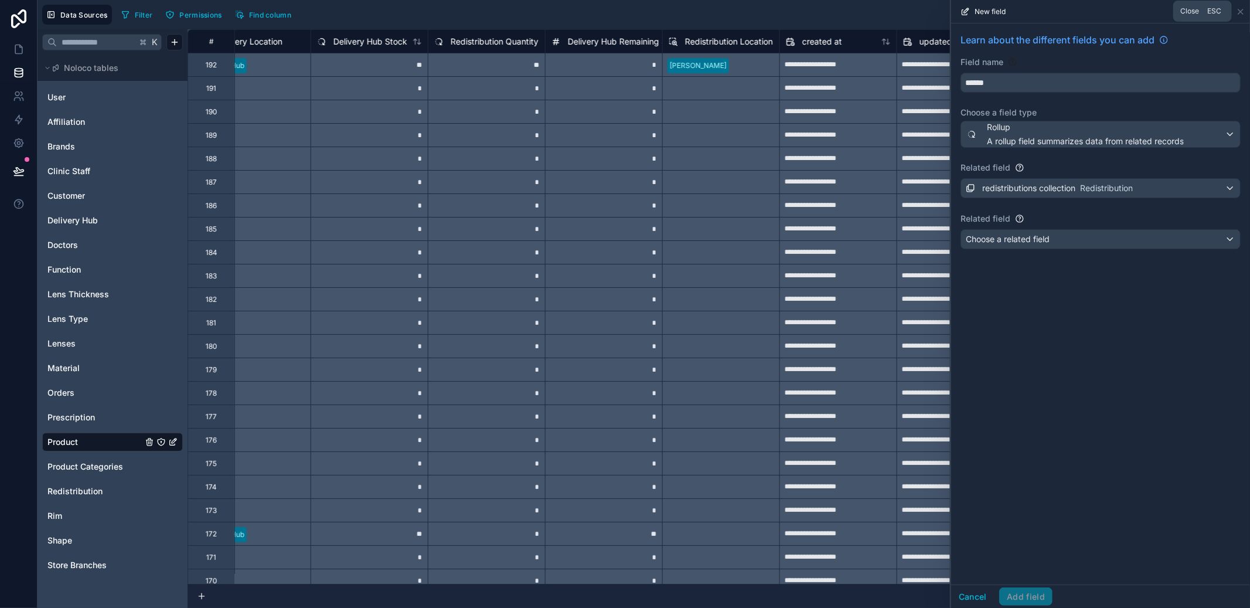
click at [1244, 12] on icon at bounding box center [1240, 11] width 9 height 9
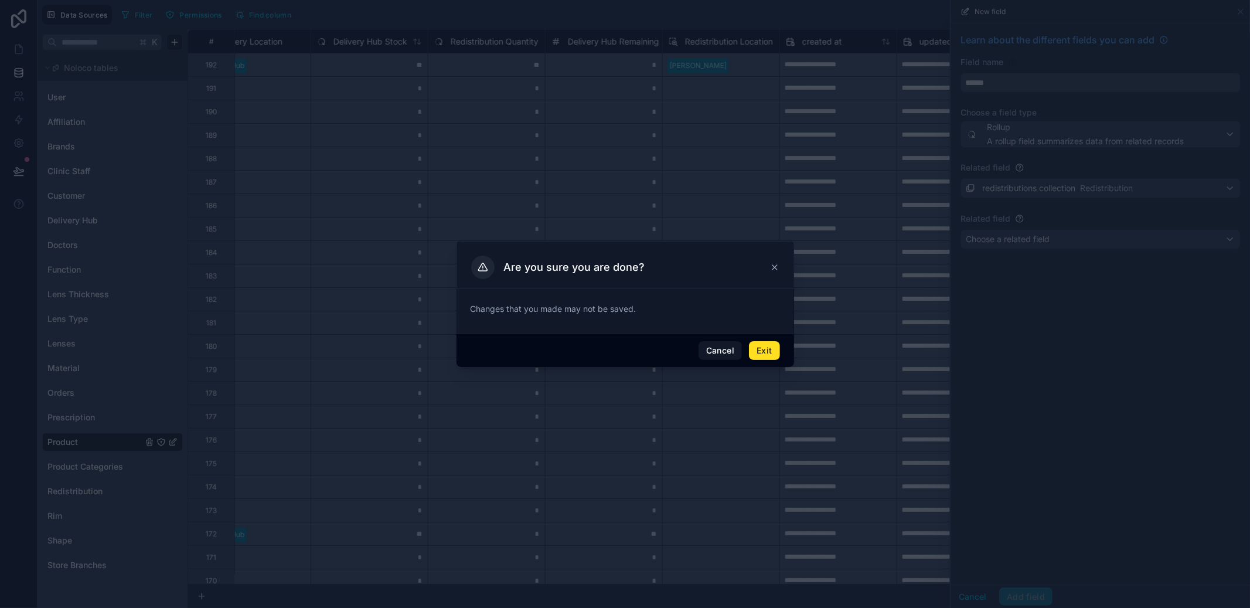
click at [768, 343] on button "Exit" at bounding box center [764, 350] width 30 height 19
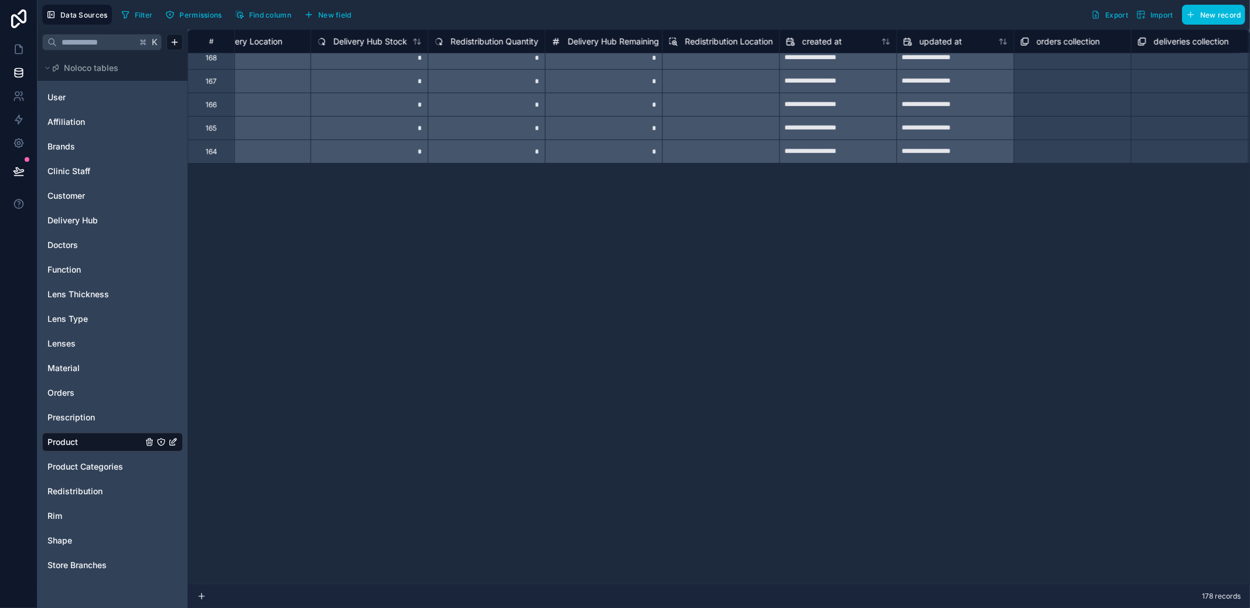
scroll to position [858, 1096]
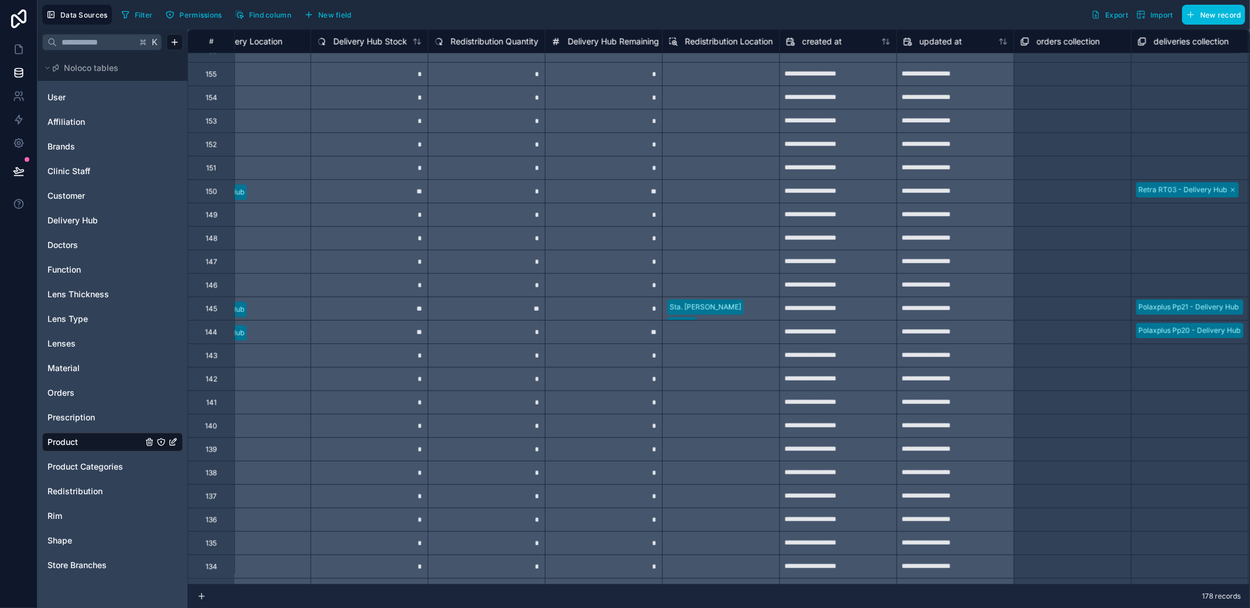
click at [753, 305] on div "Sta. [PERSON_NAME]" at bounding box center [720, 308] width 117 height 23
click at [747, 312] on div "Sta. [PERSON_NAME]" at bounding box center [720, 308] width 117 height 23
click at [740, 337] on div "Select a Redistribution Location" at bounding box center [720, 331] width 117 height 23
click at [1035, 309] on div "Select a orders collection" at bounding box center [1063, 309] width 84 height 9
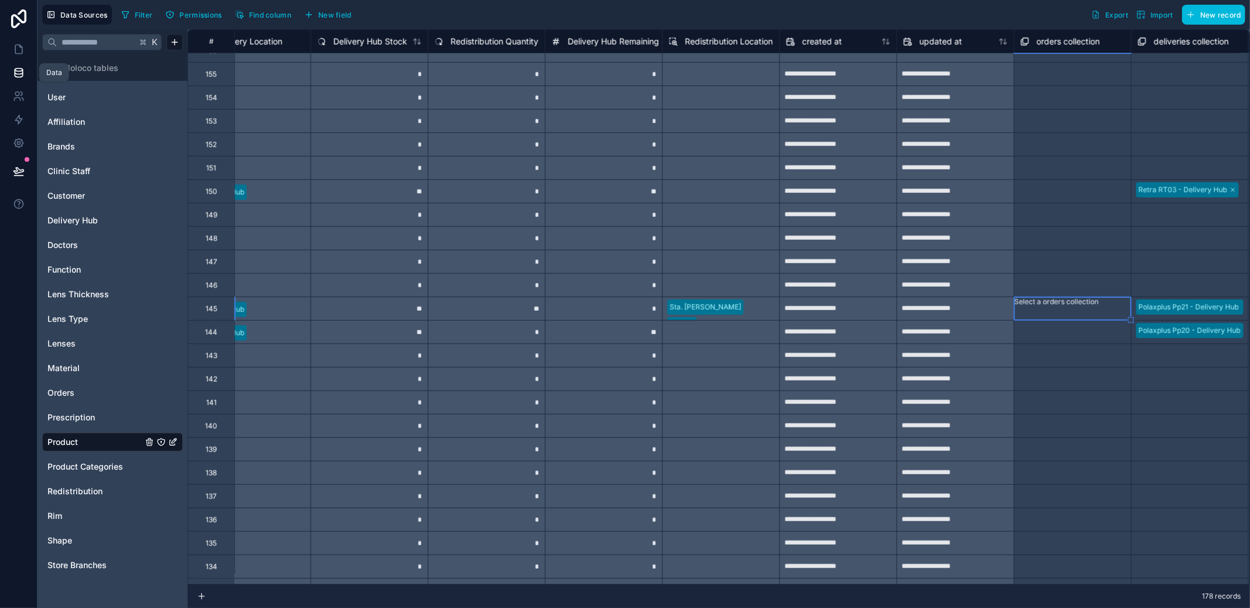
click at [13, 47] on icon at bounding box center [19, 49] width 12 height 12
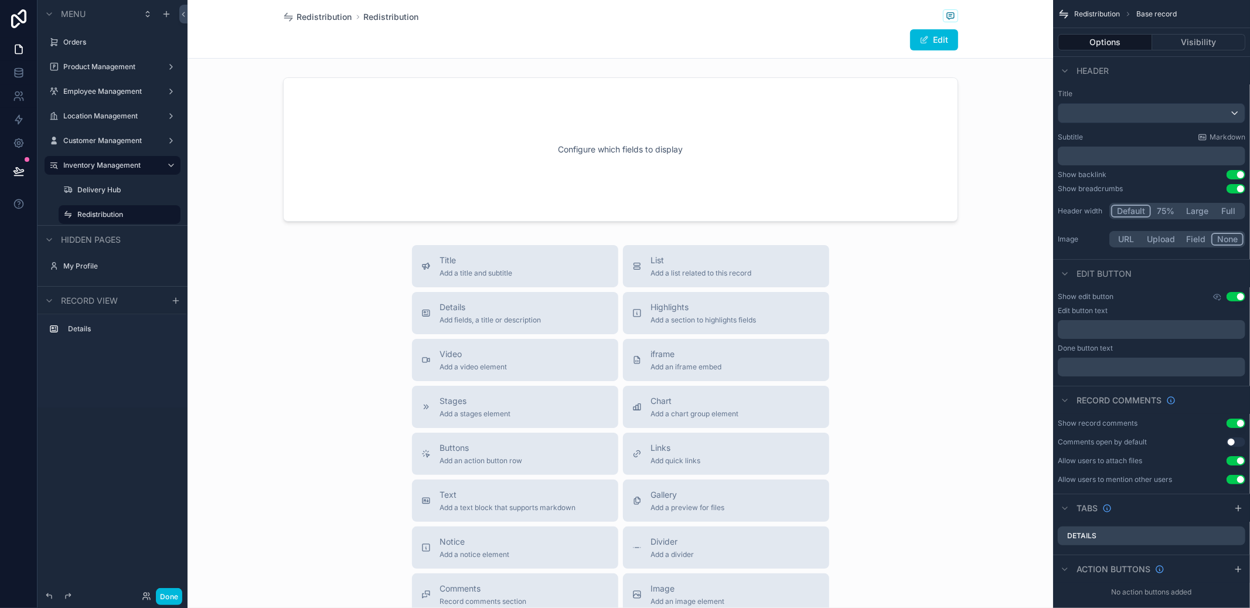
click at [86, 53] on div "scrollable content" at bounding box center [113, 54] width 150 height 2
click at [86, 49] on div "Orders" at bounding box center [112, 42] width 131 height 19
click at [134, 38] on label "Orders" at bounding box center [118, 42] width 110 height 9
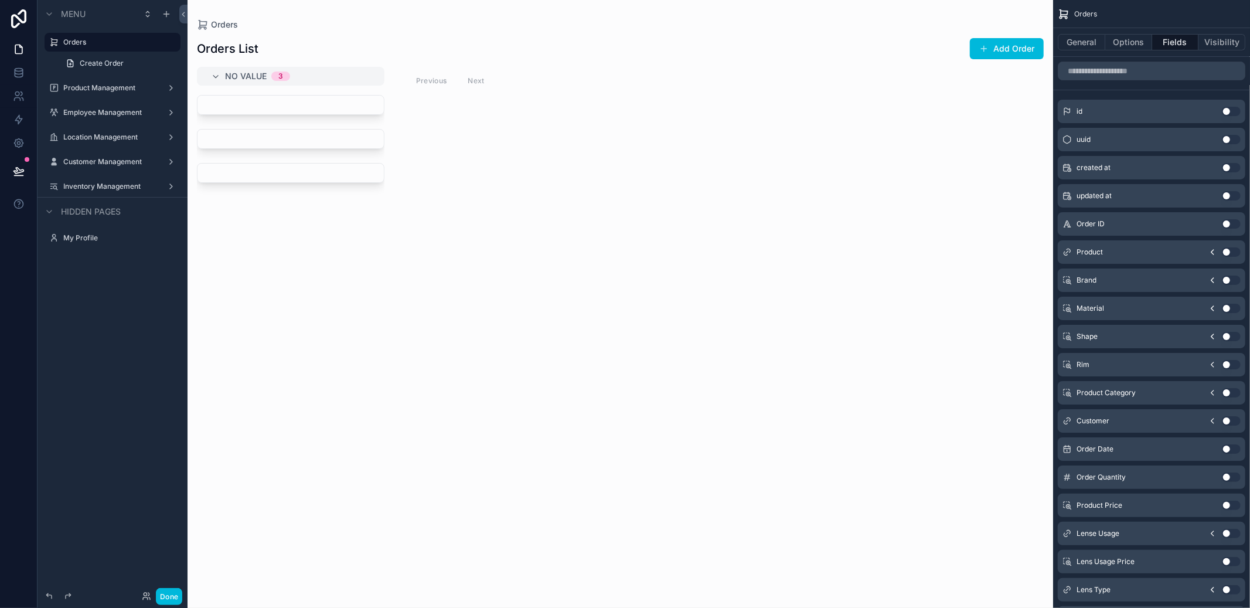
click at [123, 83] on div "Product Management" at bounding box center [112, 87] width 98 height 9
click at [114, 92] on label "Product Management" at bounding box center [110, 87] width 94 height 9
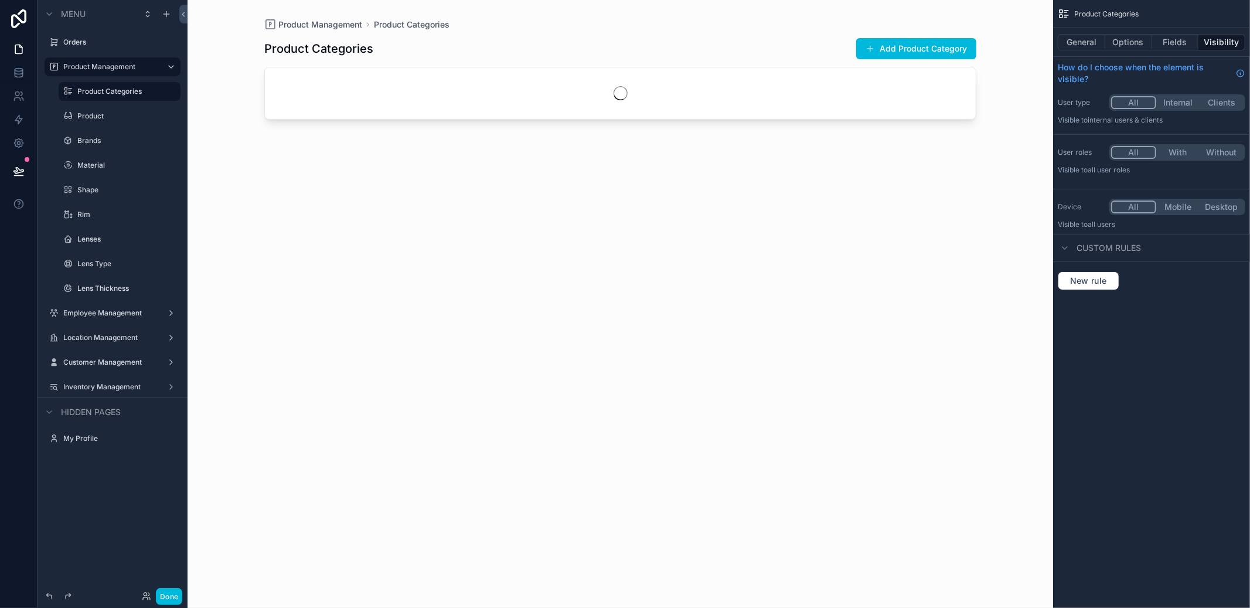
click at [104, 114] on label "Product" at bounding box center [125, 115] width 96 height 9
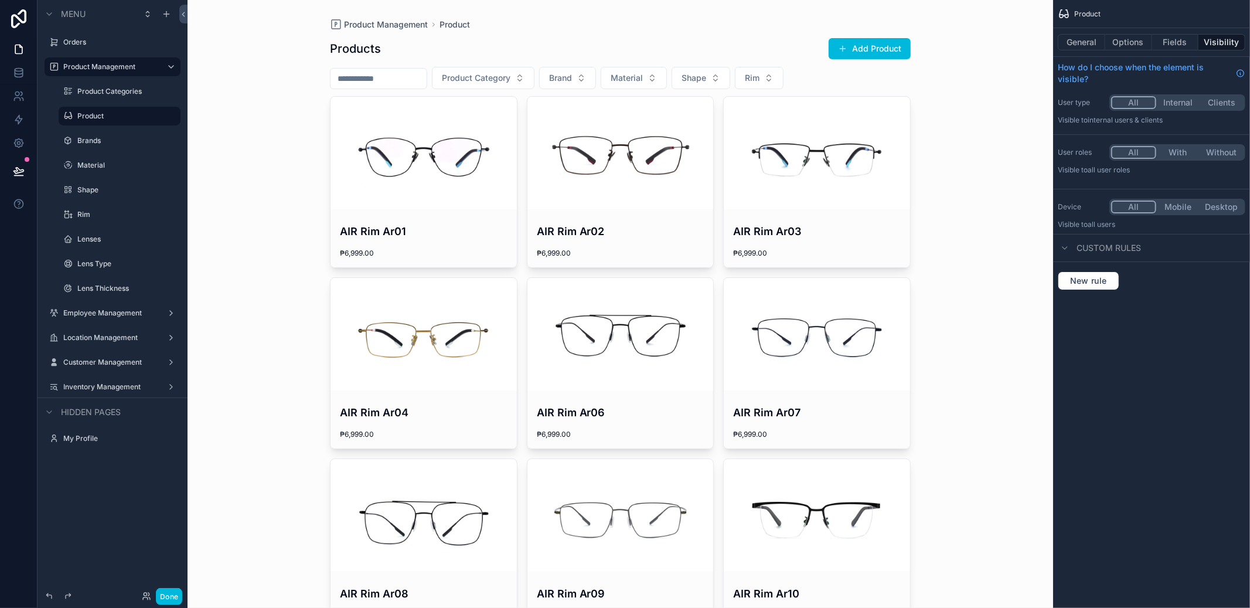
click at [621, 176] on div "scrollable content" at bounding box center [621, 153] width 186 height 113
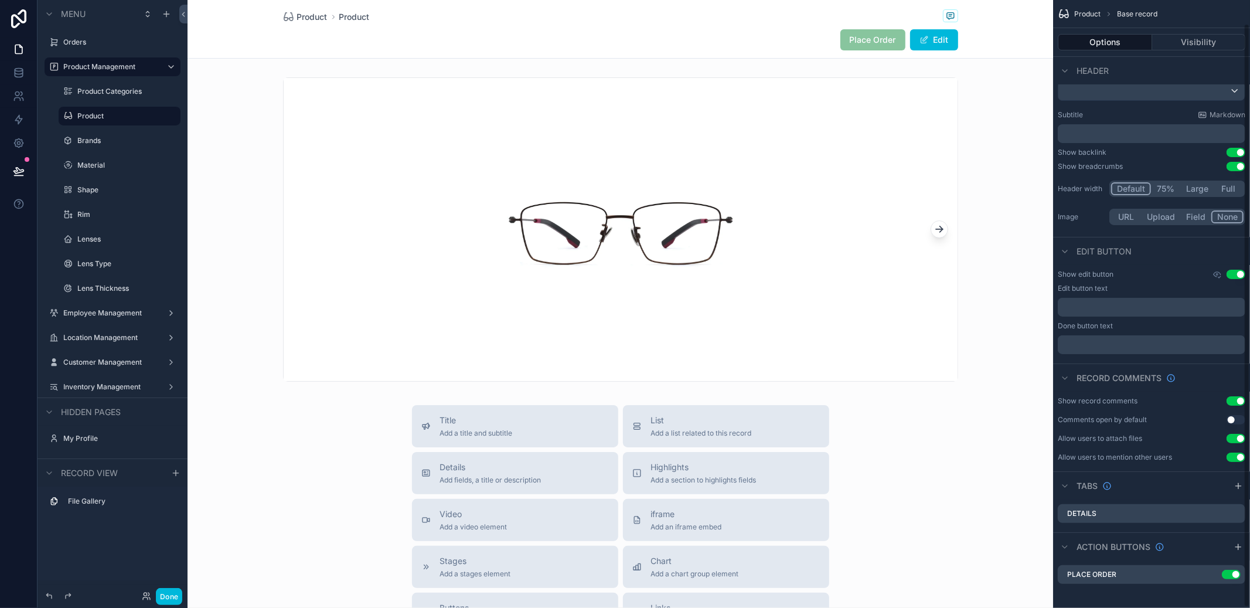
scroll to position [25, 0]
click at [0, 0] on icon "scrollable content" at bounding box center [0, 0] width 0 height 0
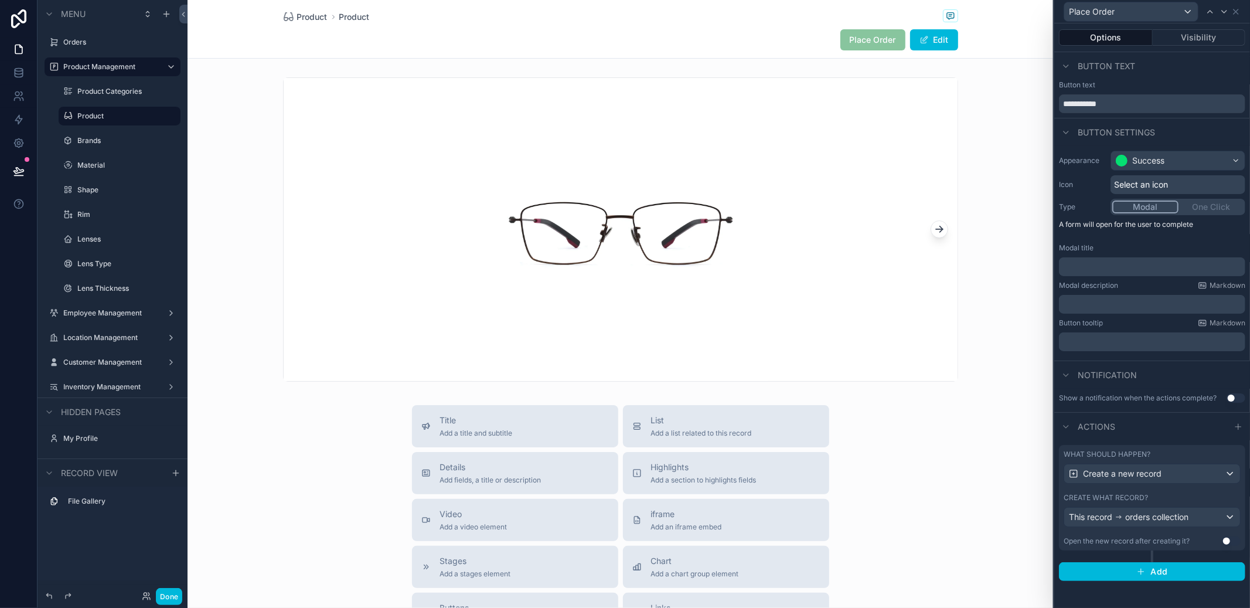
click at [1208, 521] on div "This record orders collection" at bounding box center [1153, 517] width 176 height 19
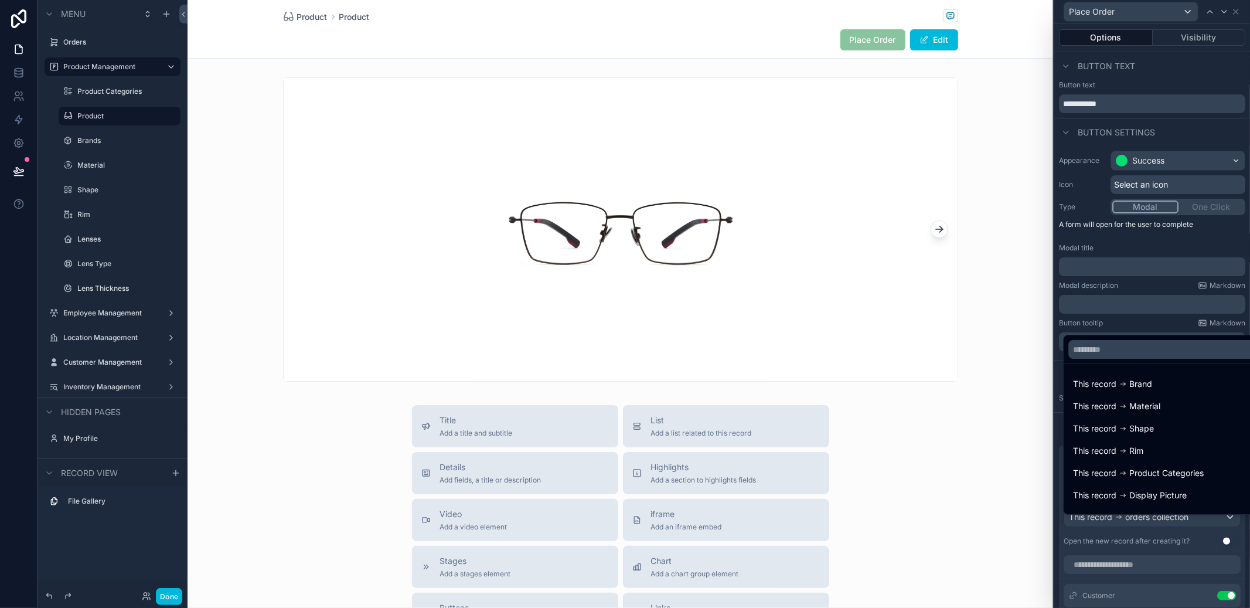
click at [1208, 521] on div at bounding box center [1153, 304] width 196 height 608
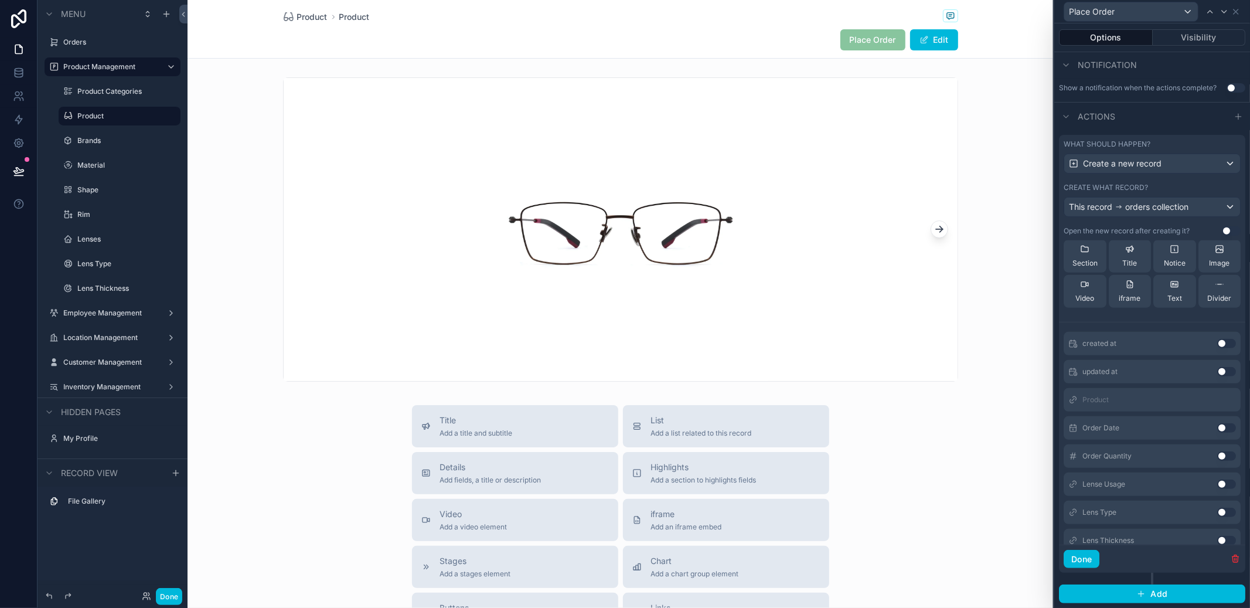
scroll to position [93, 0]
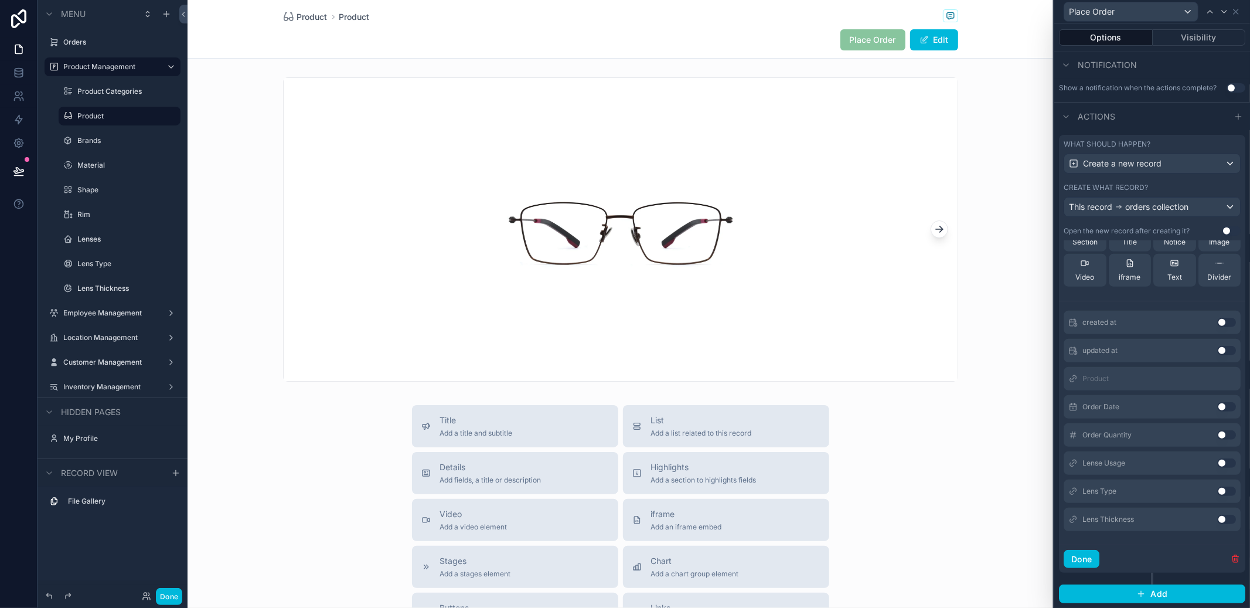
click at [1206, 440] on div "Order Quantity Use setting" at bounding box center [1152, 434] width 177 height 23
click at [1218, 436] on button "Use setting" at bounding box center [1227, 434] width 19 height 9
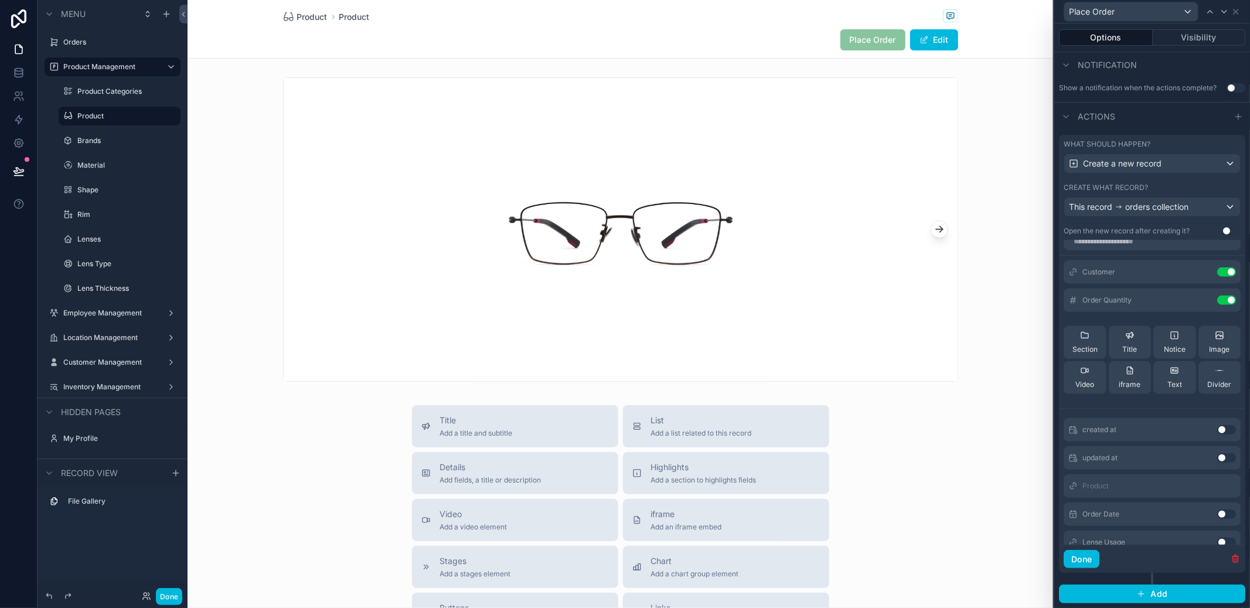
scroll to position [0, 0]
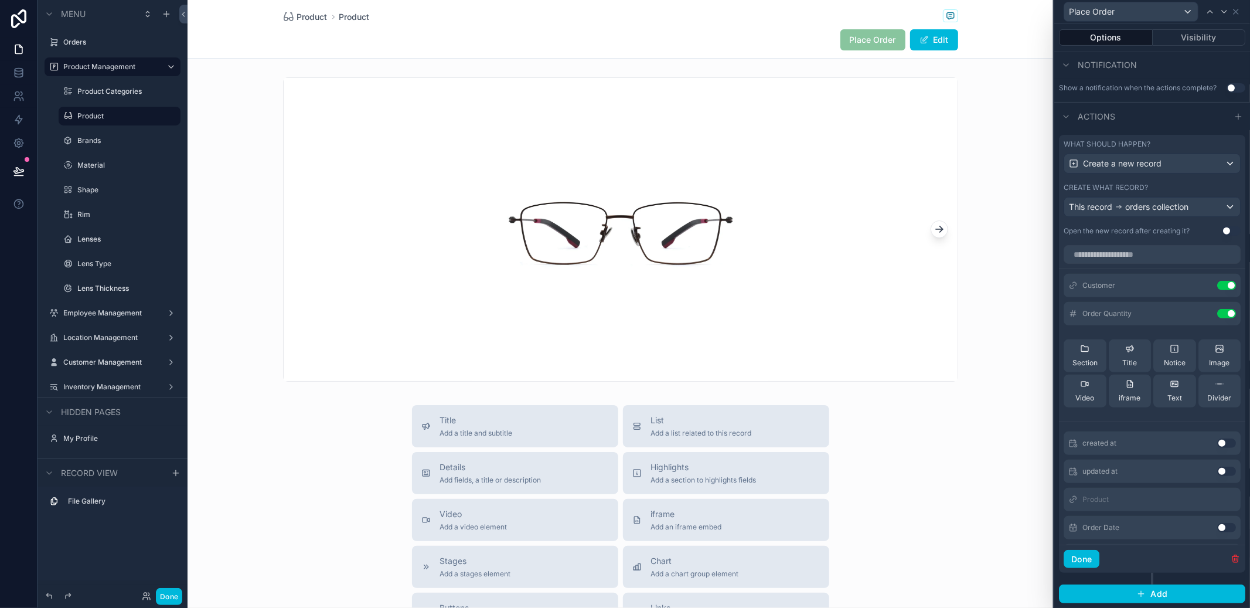
click at [77, 46] on label "Orders" at bounding box center [118, 42] width 110 height 9
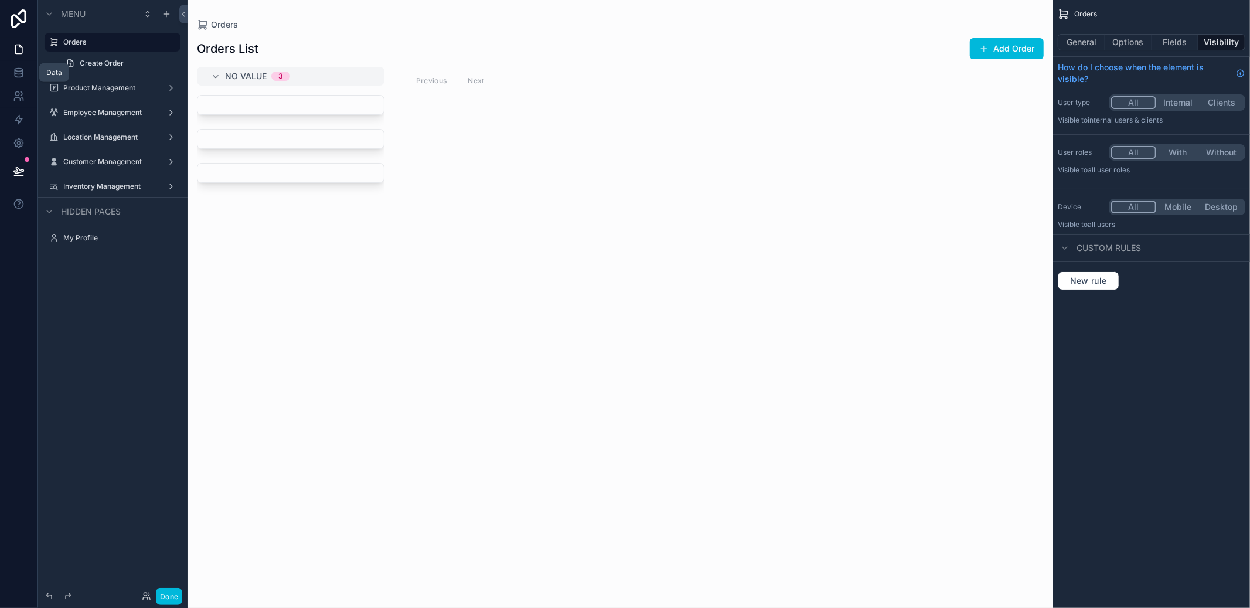
click at [8, 70] on link at bounding box center [18, 72] width 37 height 23
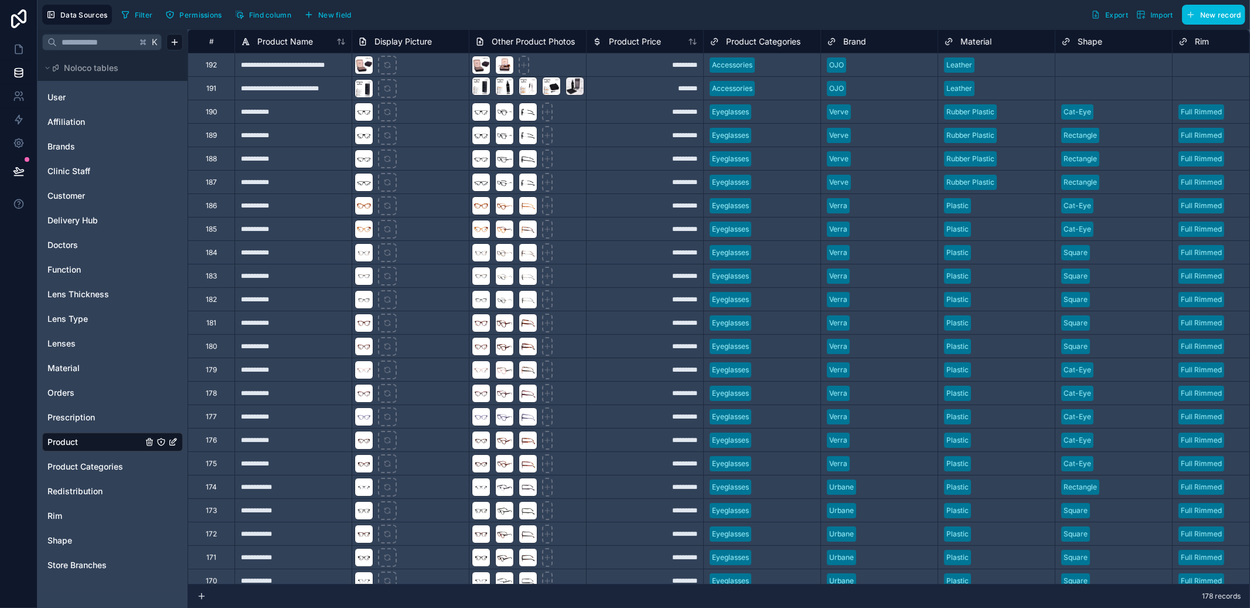
click at [74, 387] on link "Orders" at bounding box center [94, 393] width 95 height 12
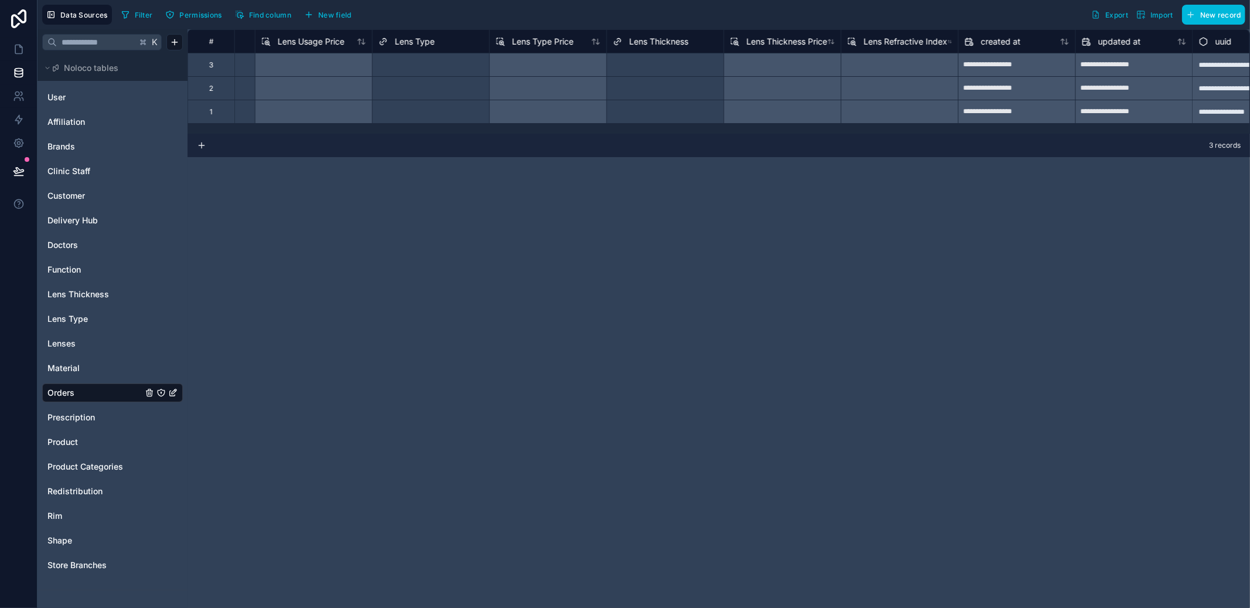
scroll to position [0, 1446]
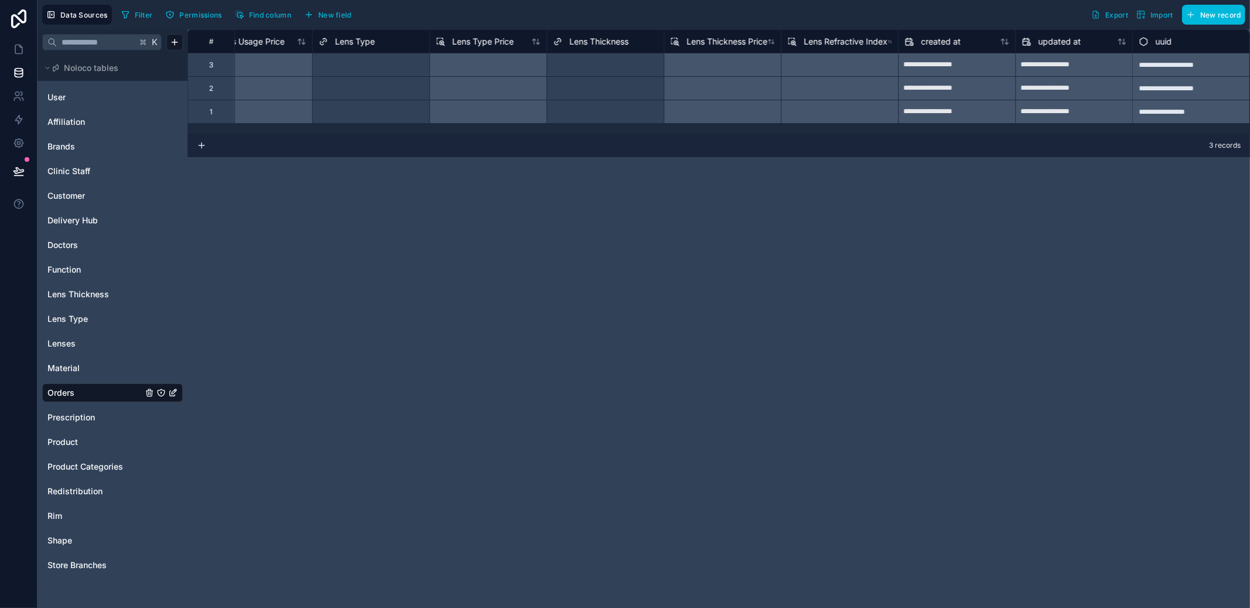
click at [327, 7] on button "New field" at bounding box center [328, 15] width 56 height 18
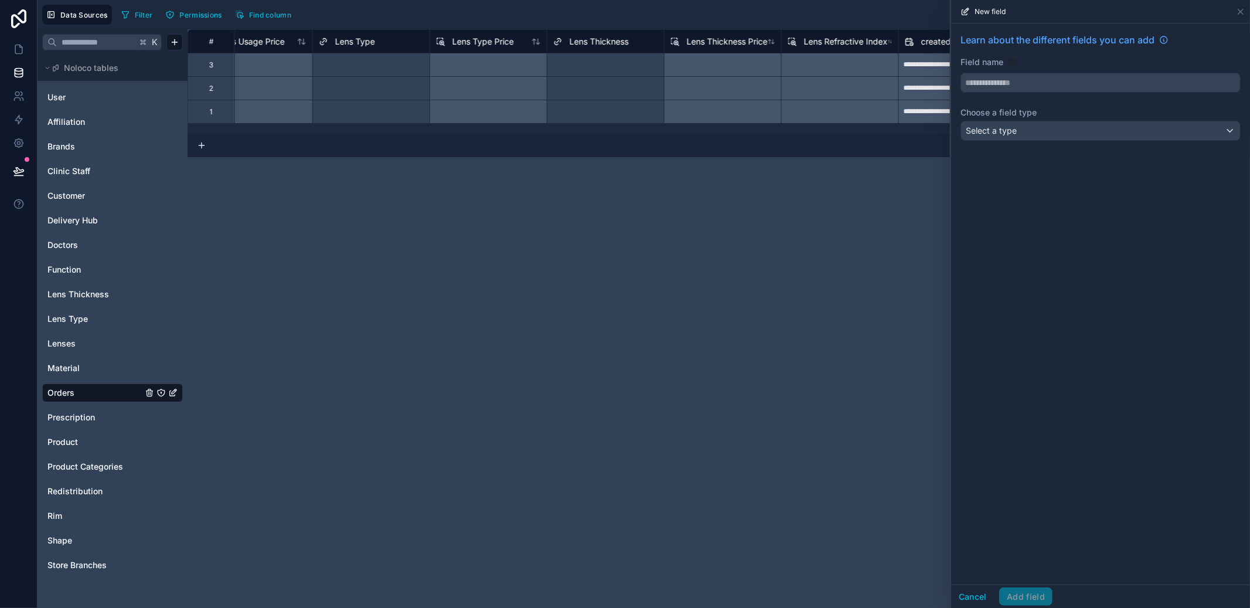
click at [1045, 137] on div "Select a type" at bounding box center [1100, 130] width 279 height 19
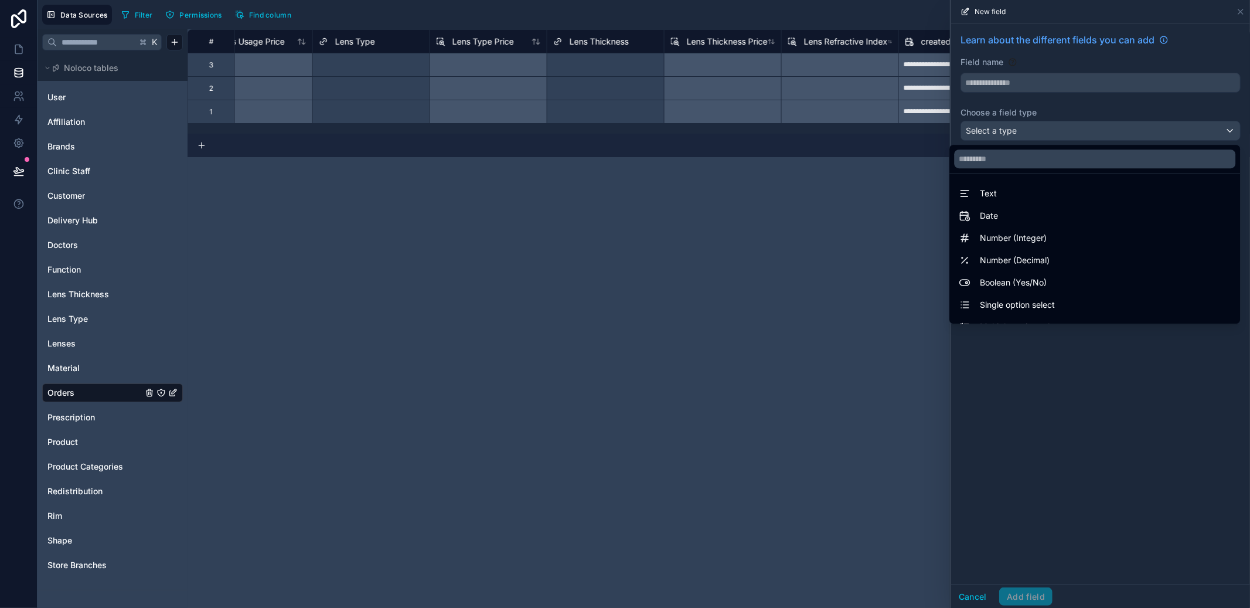
scroll to position [340, 0]
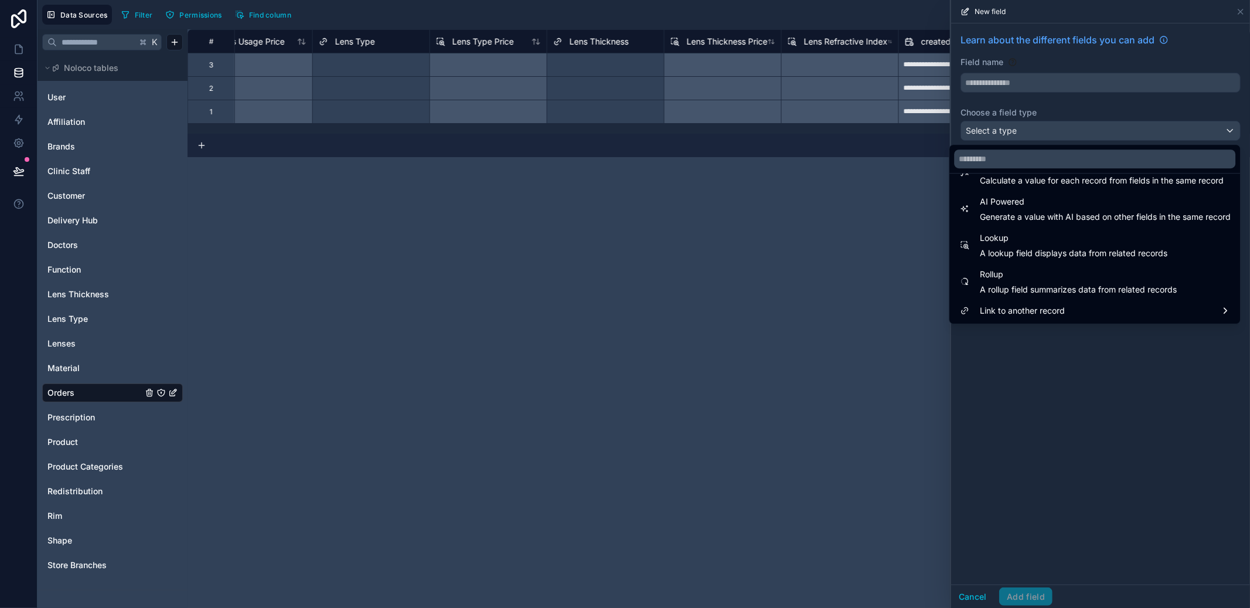
click at [1074, 268] on span "Rollup" at bounding box center [1078, 274] width 197 height 14
type input "******"
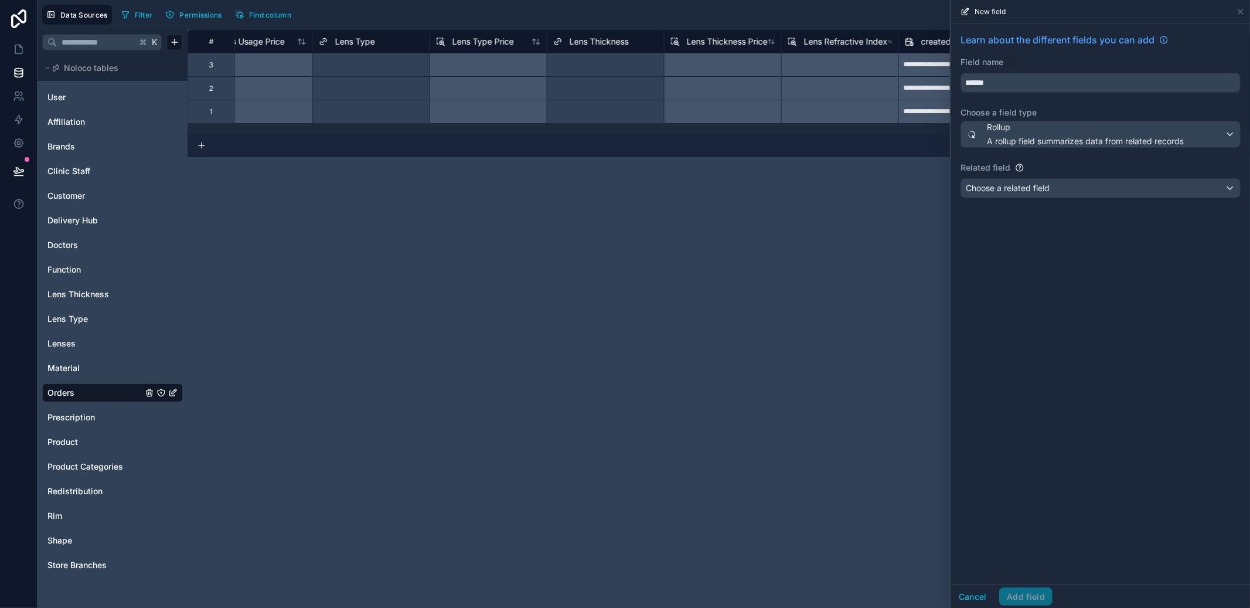
click at [1056, 175] on div "Learn about the different fields you can add Field name ****** Choose a field t…" at bounding box center [1100, 117] width 299 height 189
click at [1055, 182] on div "Choose a related field" at bounding box center [1100, 188] width 279 height 19
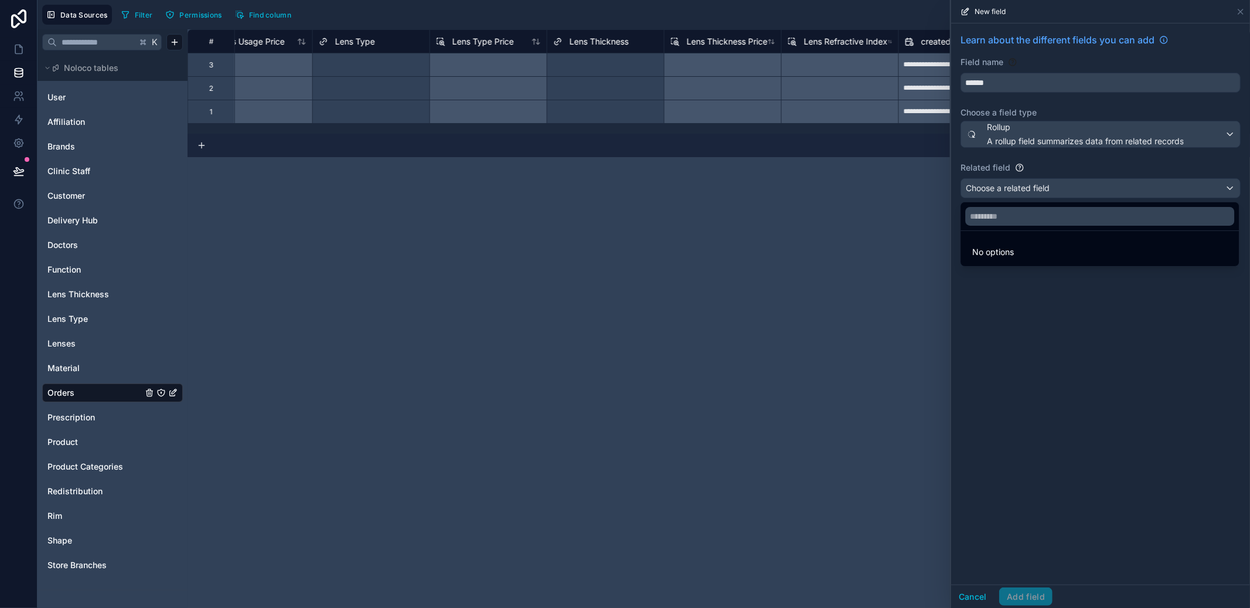
click at [1043, 193] on div at bounding box center [1100, 304] width 299 height 608
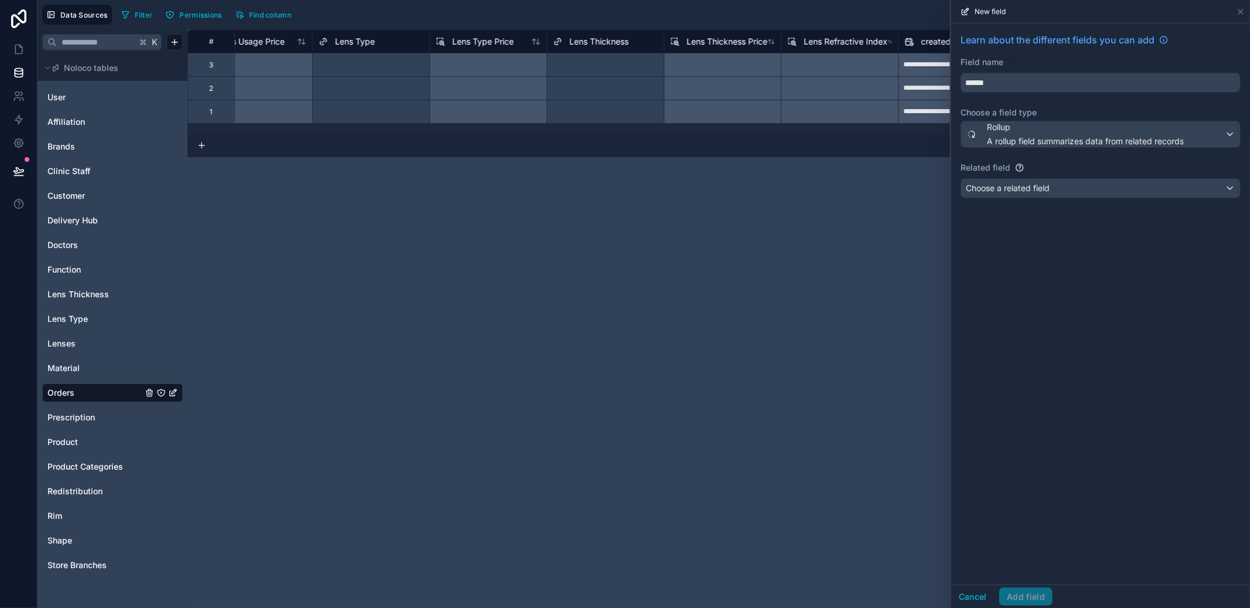
click at [980, 601] on button "Cancel" at bounding box center [972, 596] width 43 height 19
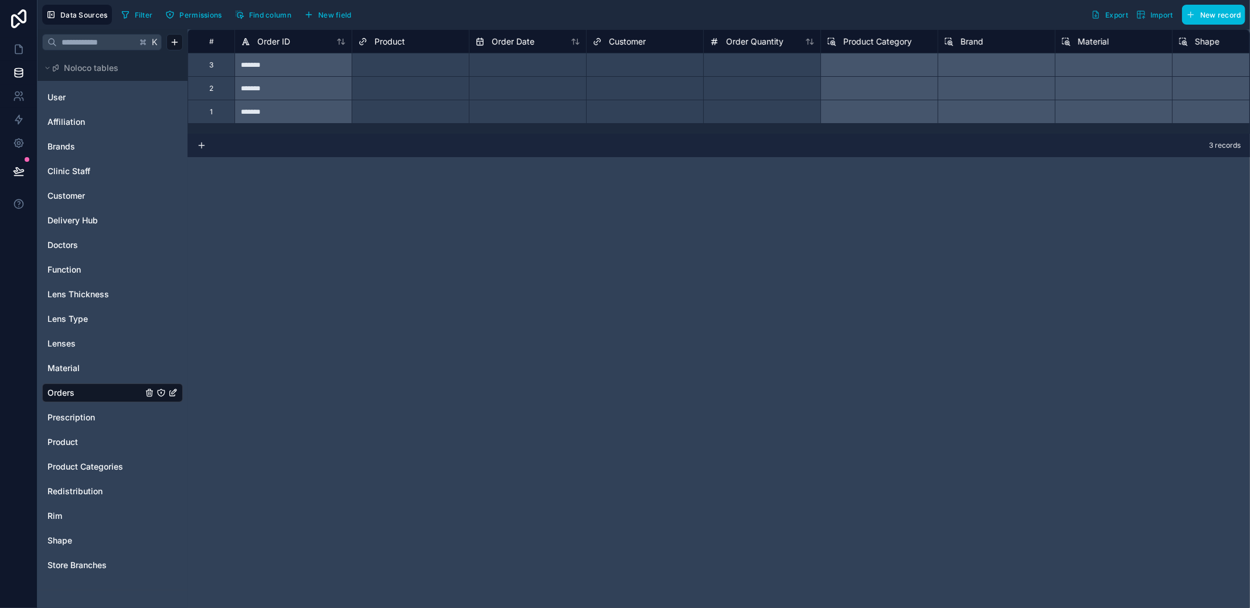
click at [409, 57] on div "Select a Product" at bounding box center [410, 65] width 117 height 16
click at [349, 9] on button "New field" at bounding box center [328, 15] width 56 height 18
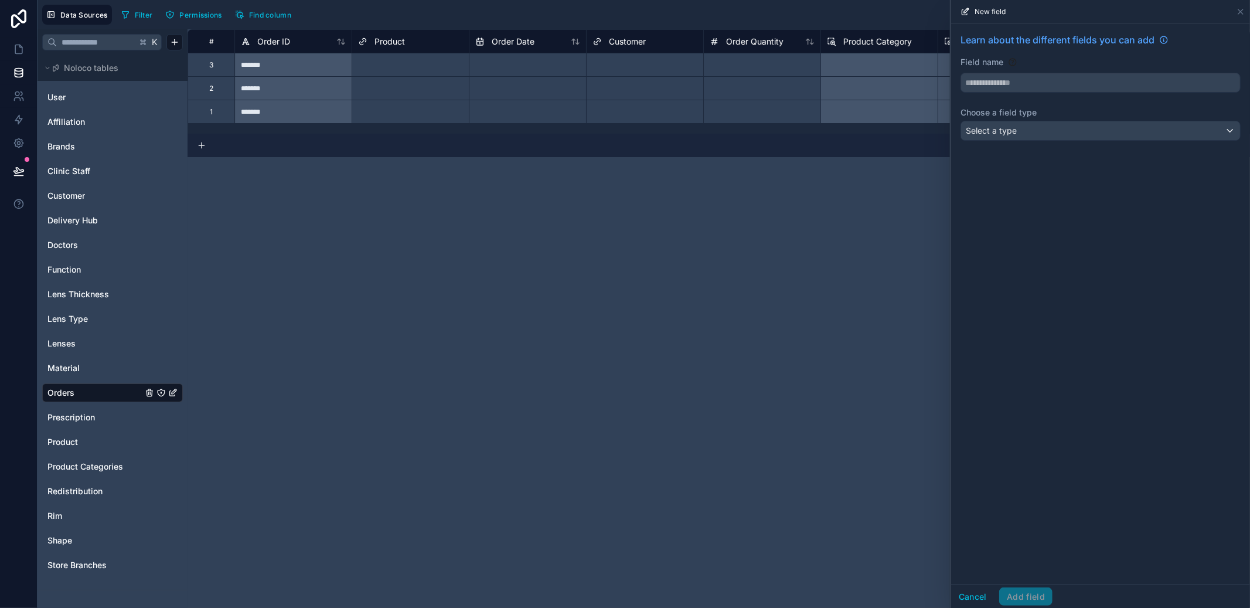
click at [1061, 144] on div "Learn about the different fields you can add Field name Choose a field type Sel…" at bounding box center [1100, 88] width 299 height 131
click at [1061, 135] on div "Select a type" at bounding box center [1100, 130] width 279 height 19
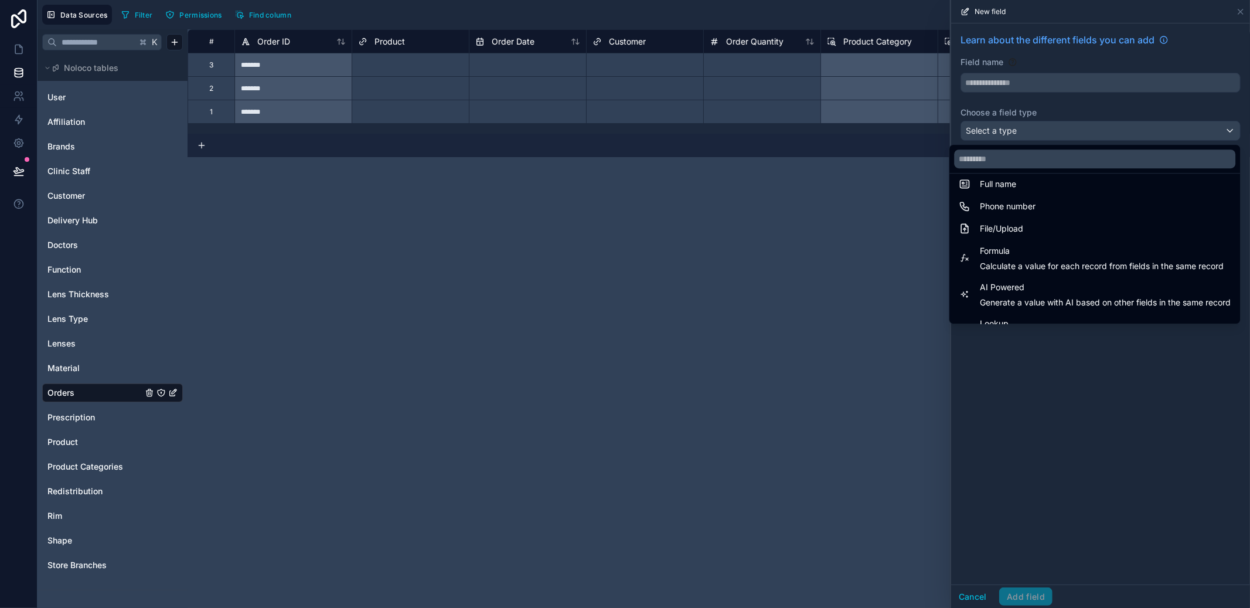
scroll to position [340, 0]
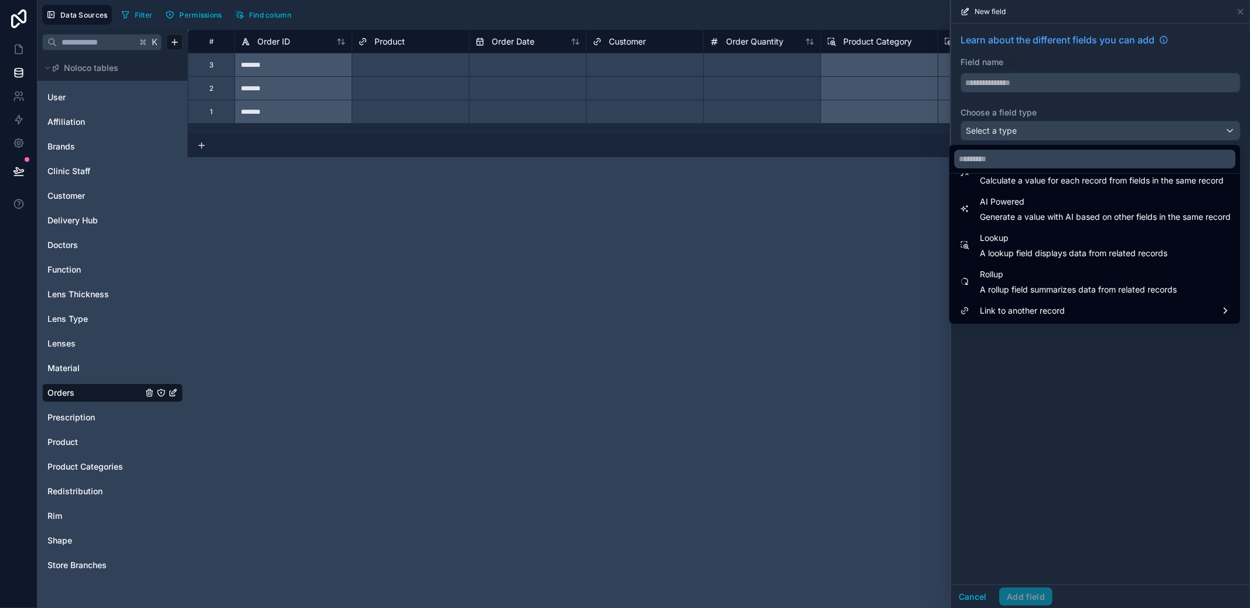
click at [1052, 258] on span "A lookup field displays data from related records" at bounding box center [1074, 253] width 188 height 12
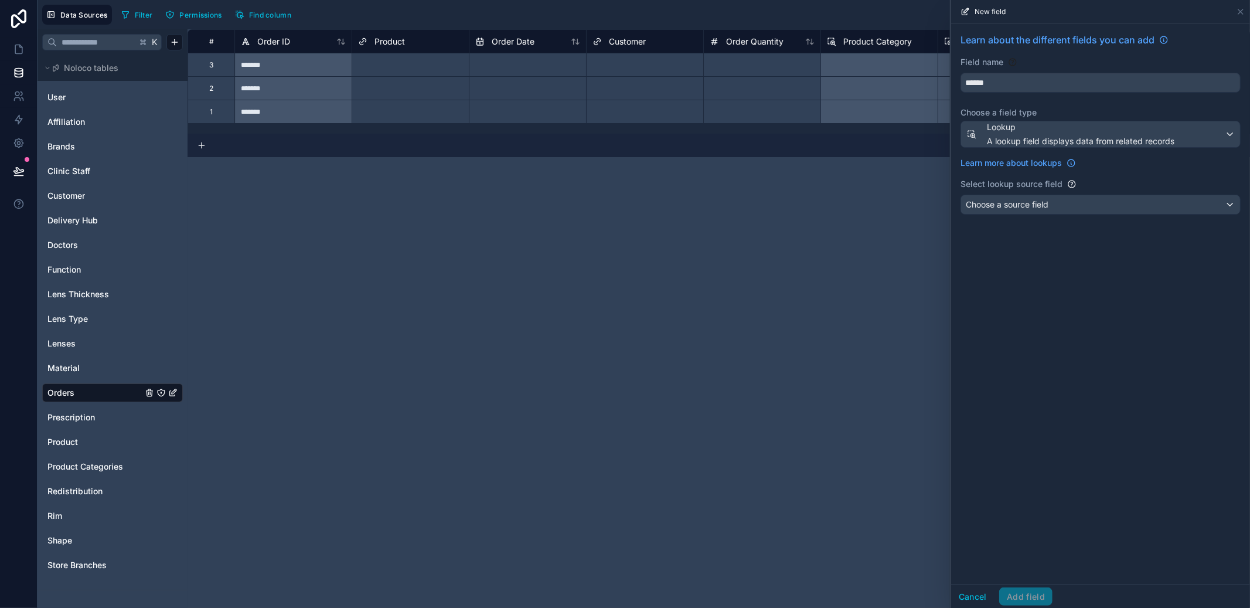
click at [1052, 211] on div "Choose a source field" at bounding box center [1100, 204] width 279 height 19
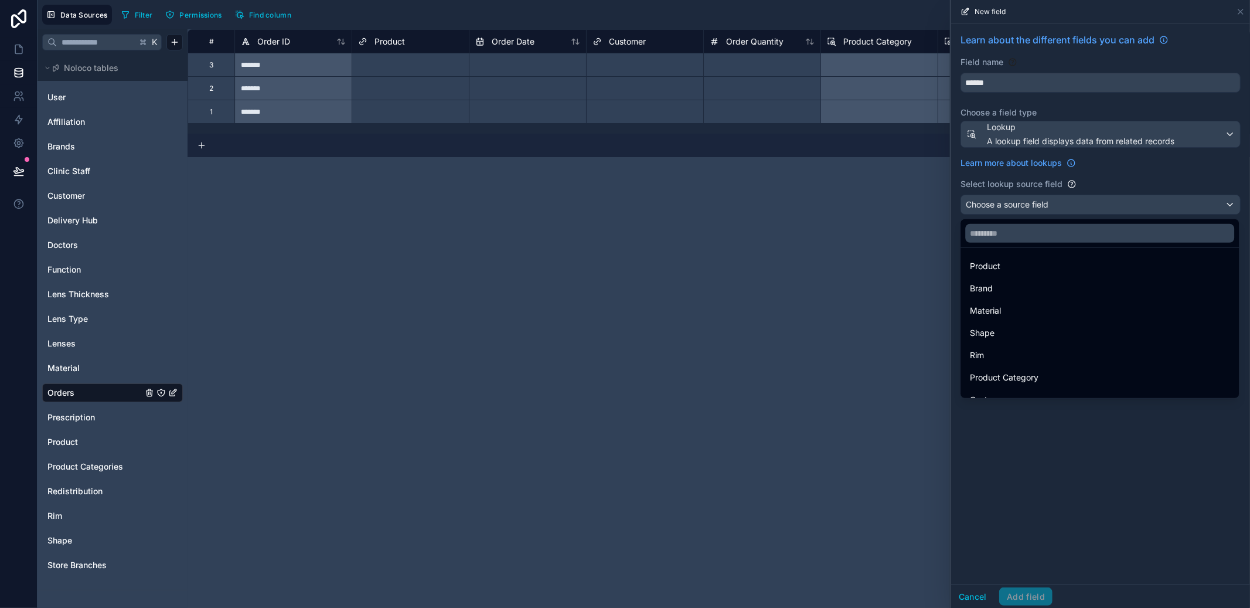
scroll to position [0, 0]
click at [1024, 195] on div at bounding box center [1100, 304] width 299 height 608
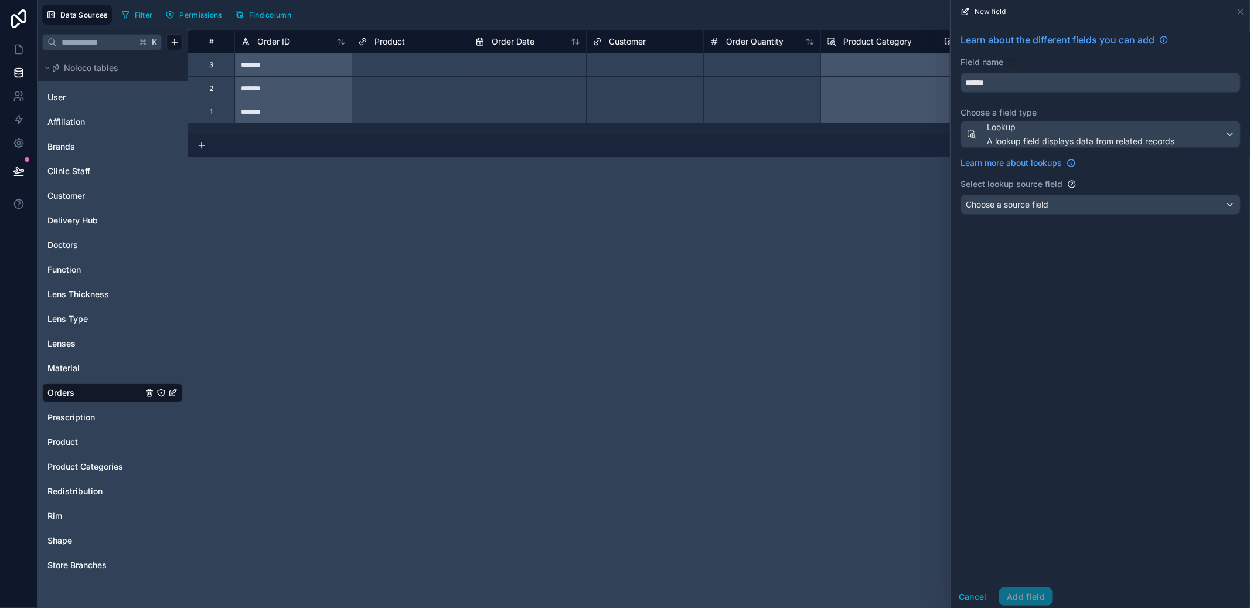
click at [1024, 133] on div "Lookup A lookup field displays data from related records" at bounding box center [1081, 134] width 188 height 26
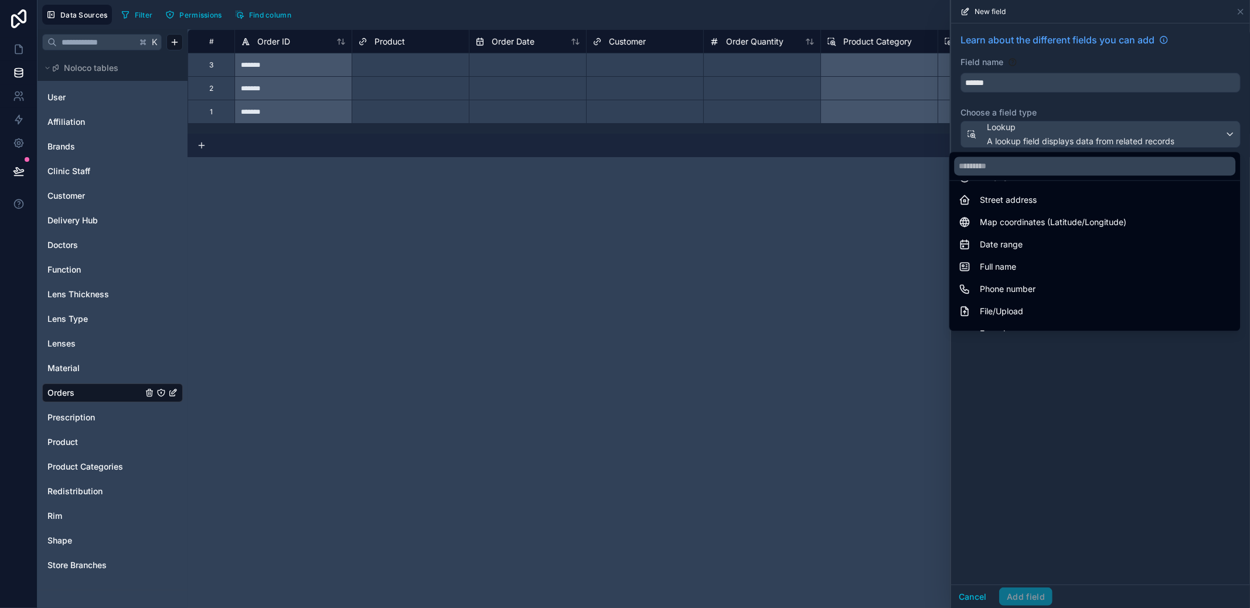
scroll to position [340, 0]
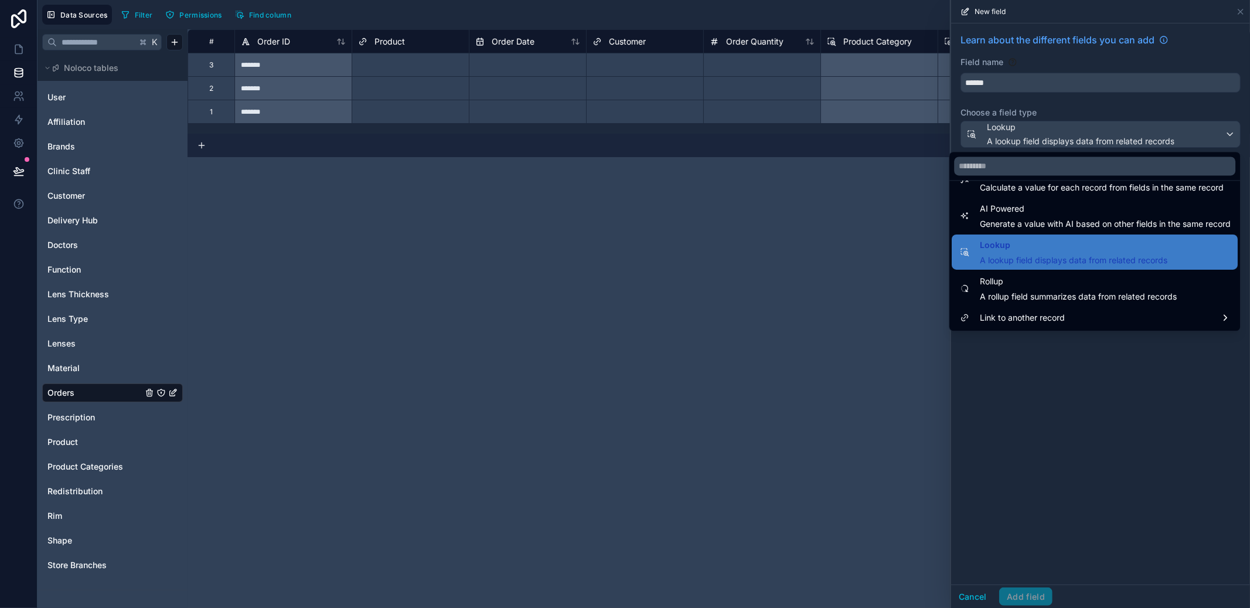
click at [1024, 281] on span "Rollup" at bounding box center [1078, 281] width 197 height 14
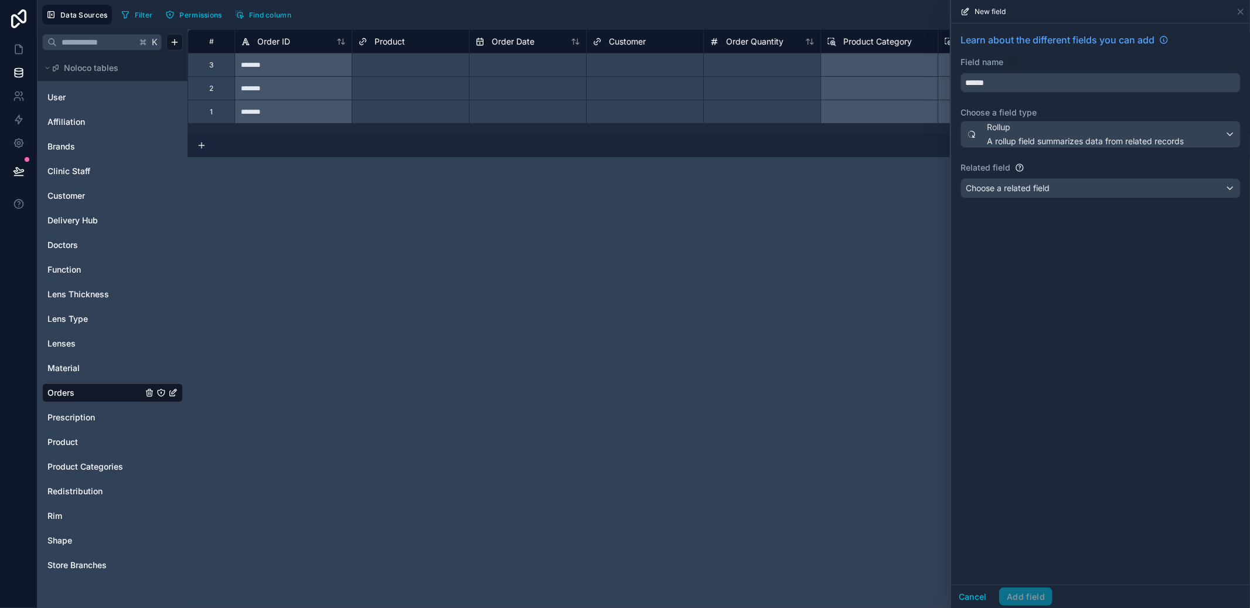
click at [1044, 193] on span "Choose a related field" at bounding box center [1008, 188] width 84 height 12
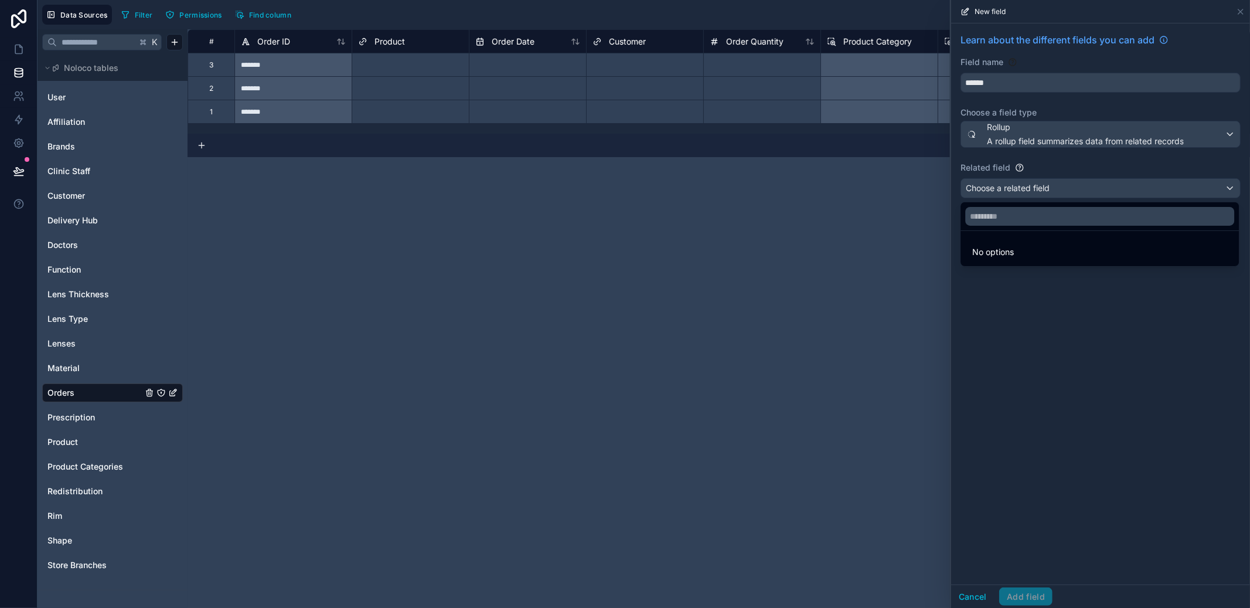
click at [1042, 258] on li "No options" at bounding box center [1100, 251] width 274 height 23
click at [1034, 255] on li "No options" at bounding box center [1100, 251] width 274 height 23
click at [1039, 128] on div at bounding box center [1100, 304] width 299 height 608
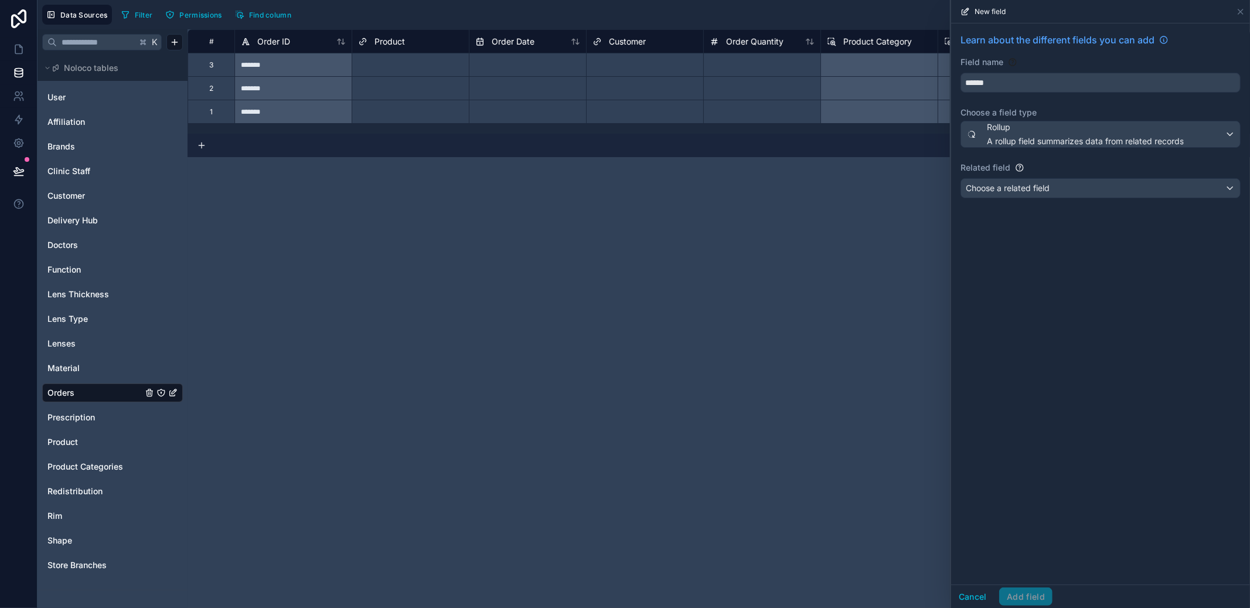
click at [1039, 132] on span "Rollup" at bounding box center [1085, 127] width 197 height 12
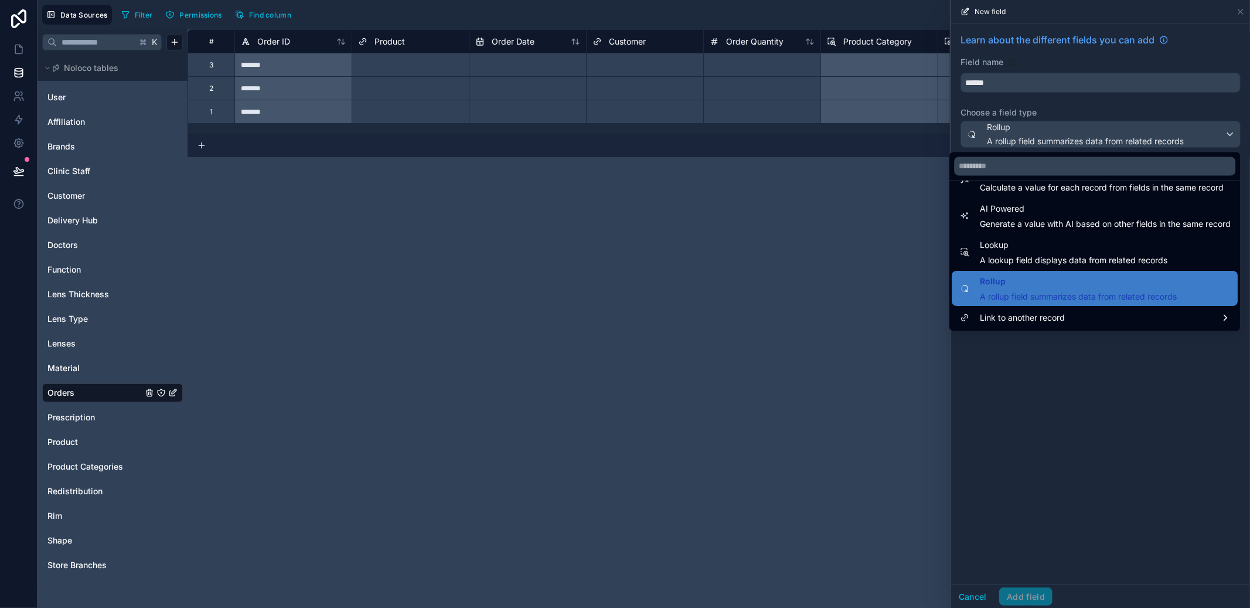
click at [1015, 244] on span "Lookup" at bounding box center [1074, 245] width 188 height 14
type input "******"
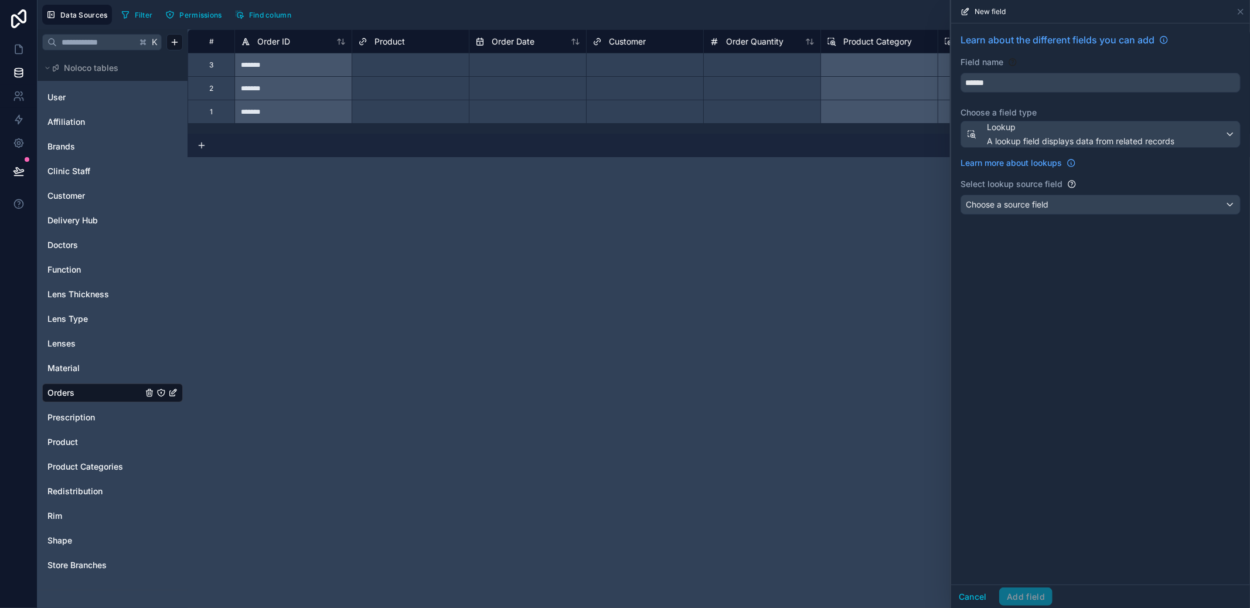
click at [1026, 209] on span "Choose a source field" at bounding box center [1007, 205] width 83 height 12
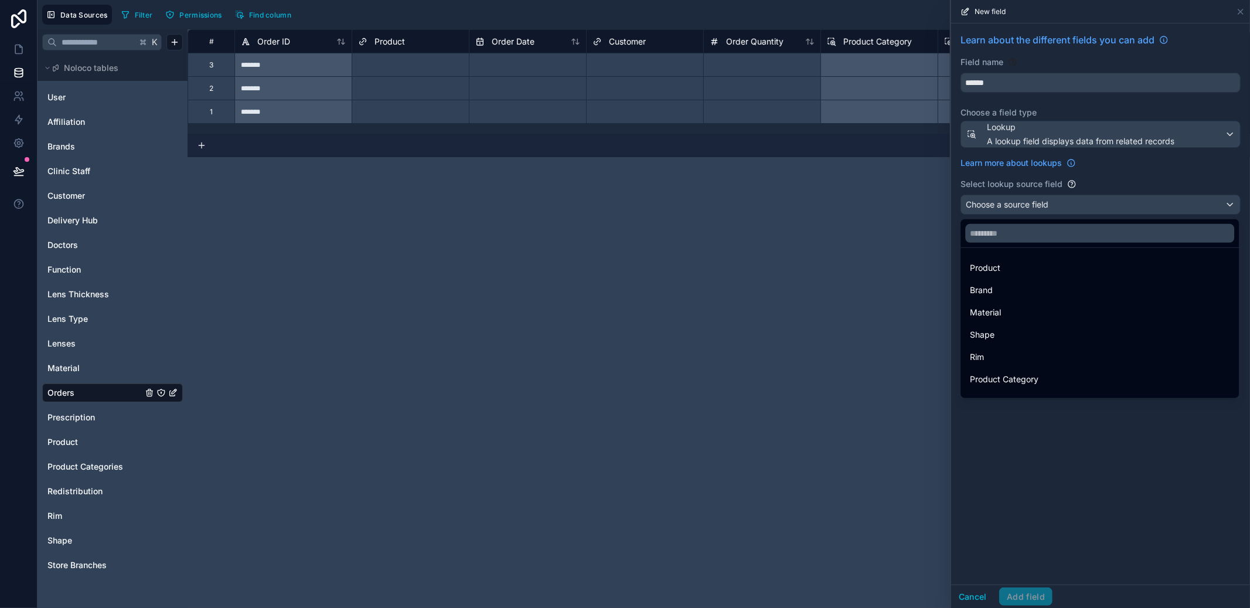
scroll to position [2, 0]
click at [1018, 255] on div "Product" at bounding box center [1100, 265] width 274 height 21
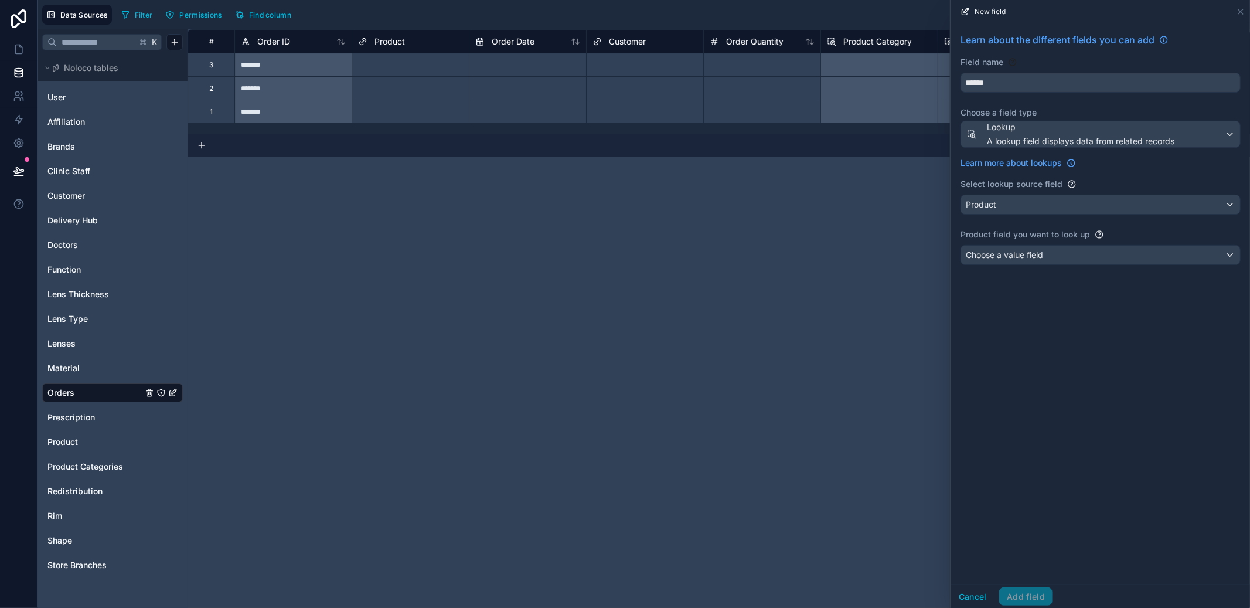
click at [1020, 249] on div "Choose a value field" at bounding box center [1100, 255] width 279 height 19
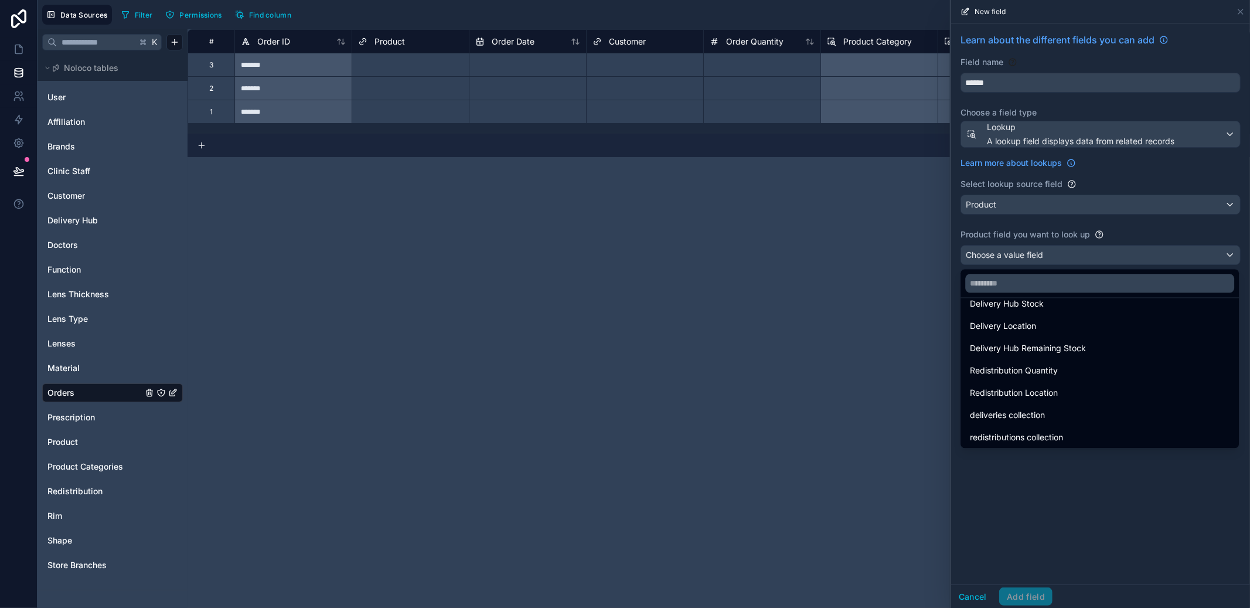
scroll to position [172, 0]
click at [1036, 395] on span "Redistribution Location" at bounding box center [1014, 391] width 88 height 14
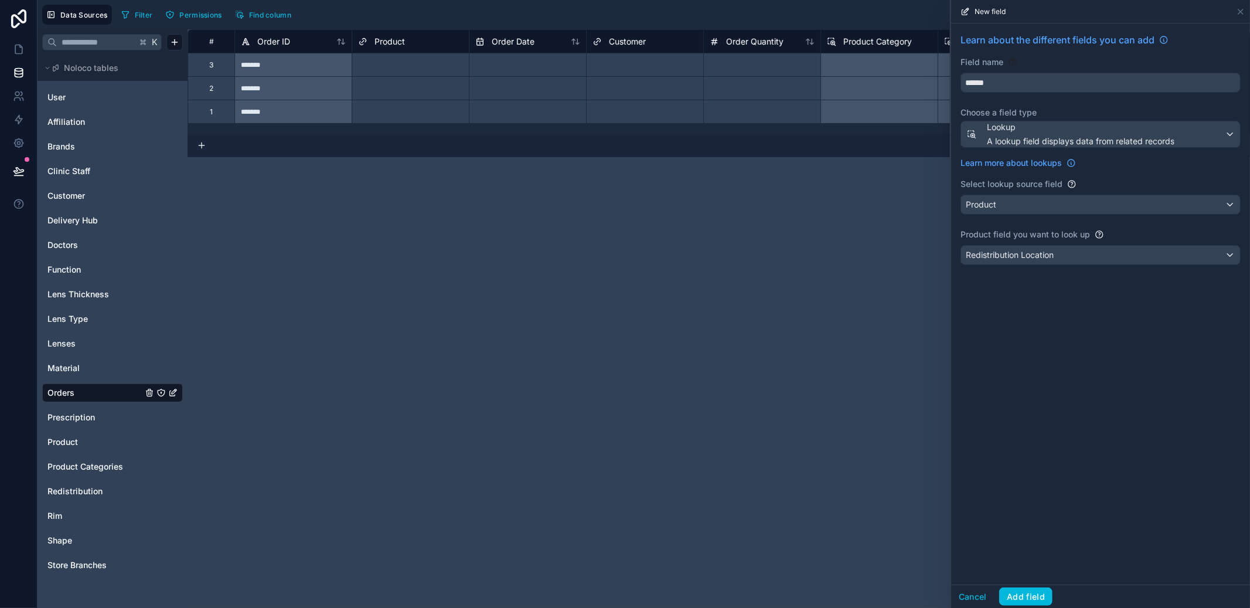
click at [1039, 255] on span "Redistribution Location" at bounding box center [1010, 255] width 88 height 12
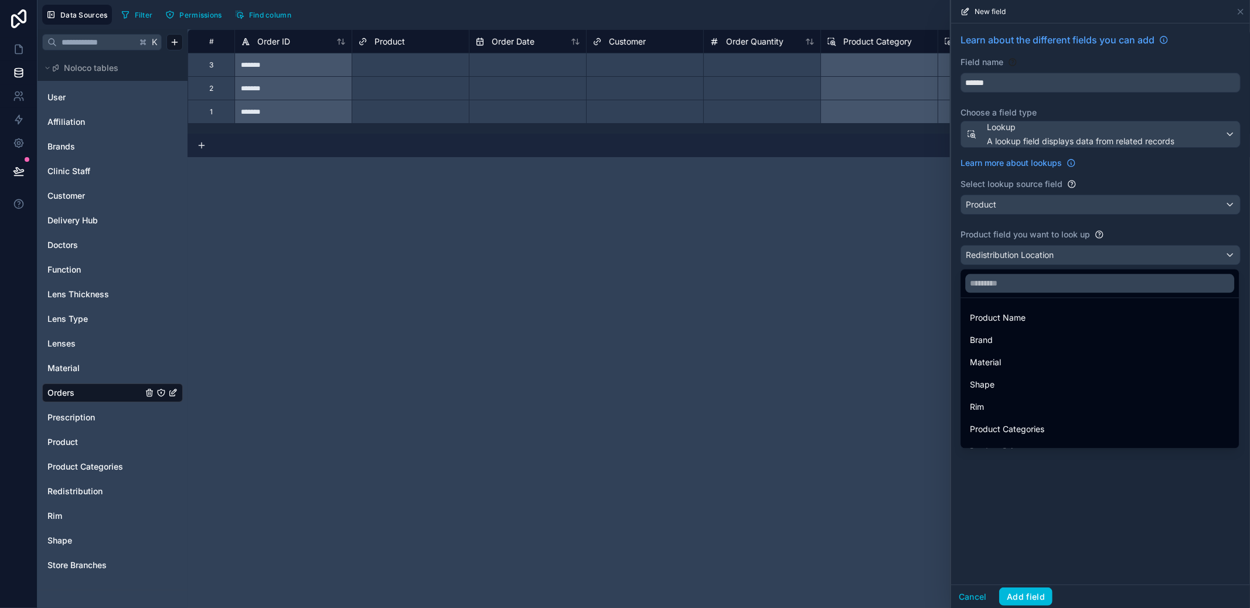
click at [1039, 255] on div at bounding box center [1100, 304] width 299 height 608
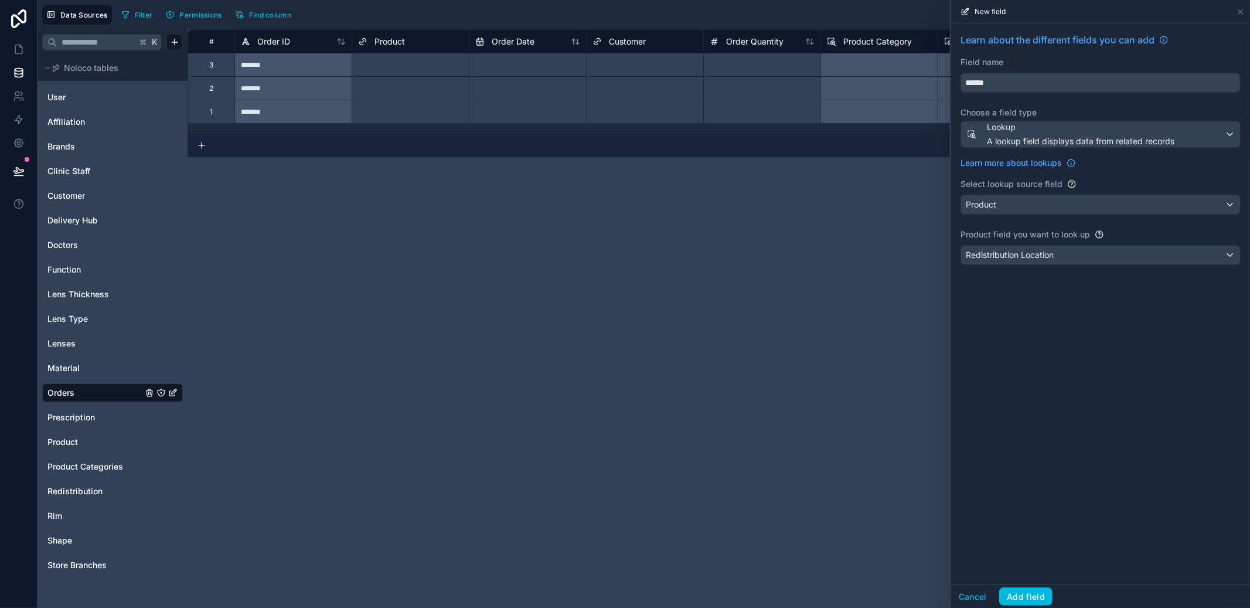
click at [983, 595] on button "Cancel" at bounding box center [972, 596] width 43 height 19
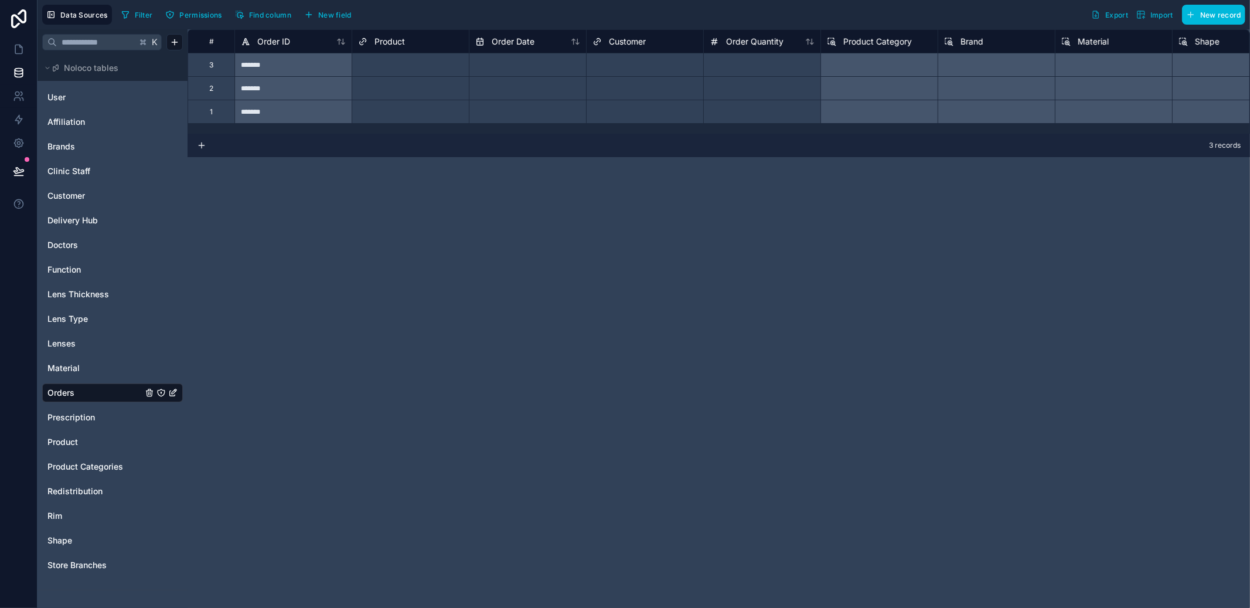
click at [325, 22] on button "New field" at bounding box center [328, 15] width 56 height 18
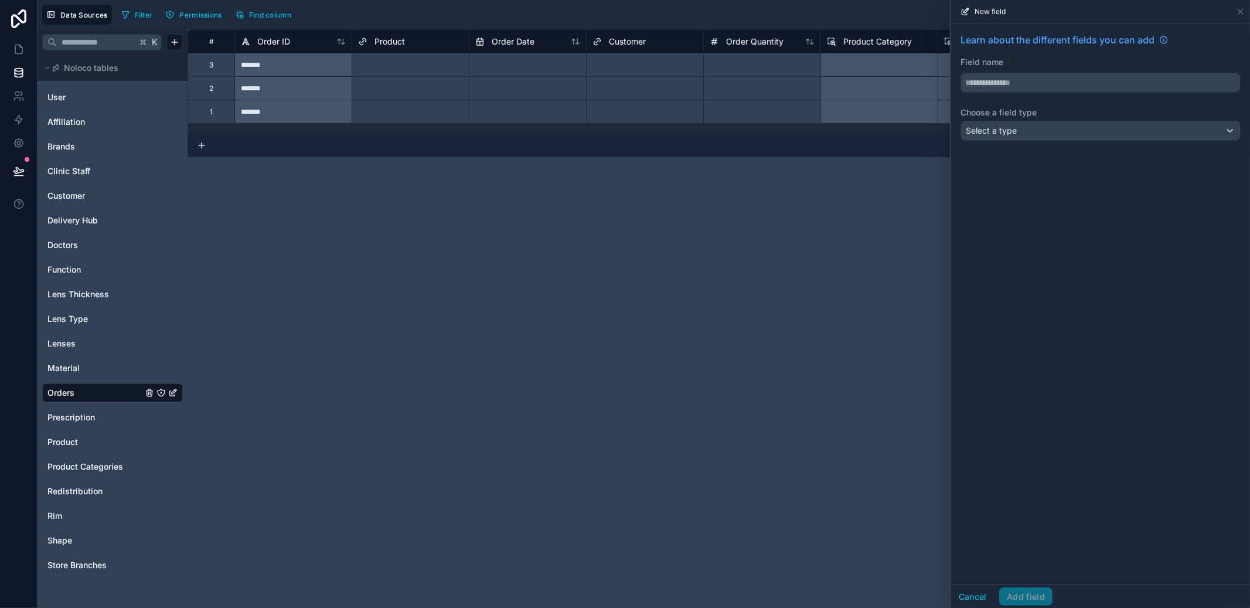
click at [1002, 121] on div "Select a type" at bounding box center [1100, 130] width 279 height 19
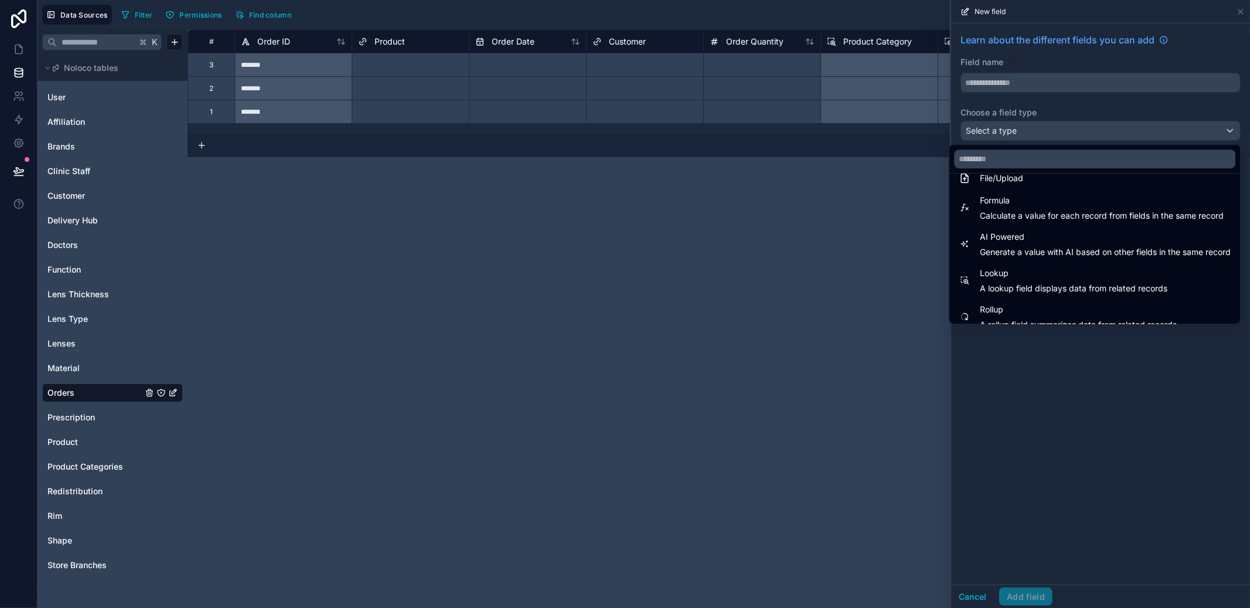
scroll to position [340, 0]
click at [1097, 277] on span "Rollup" at bounding box center [1078, 274] width 197 height 14
type input "******"
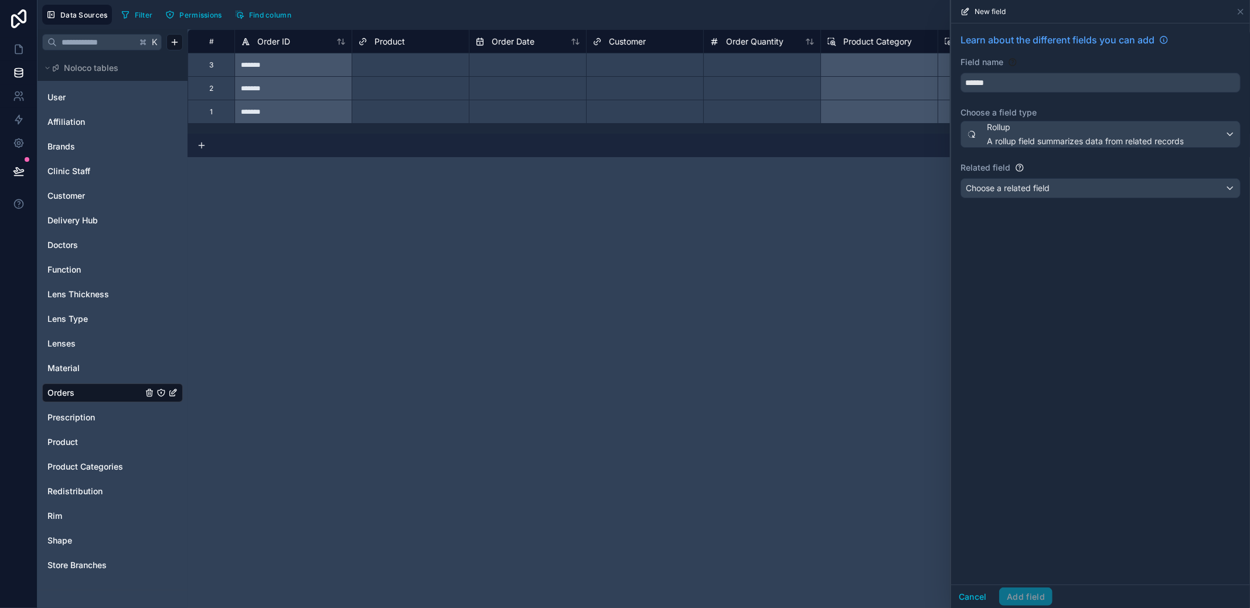
click at [1086, 190] on div "Choose a related field" at bounding box center [1100, 188] width 279 height 19
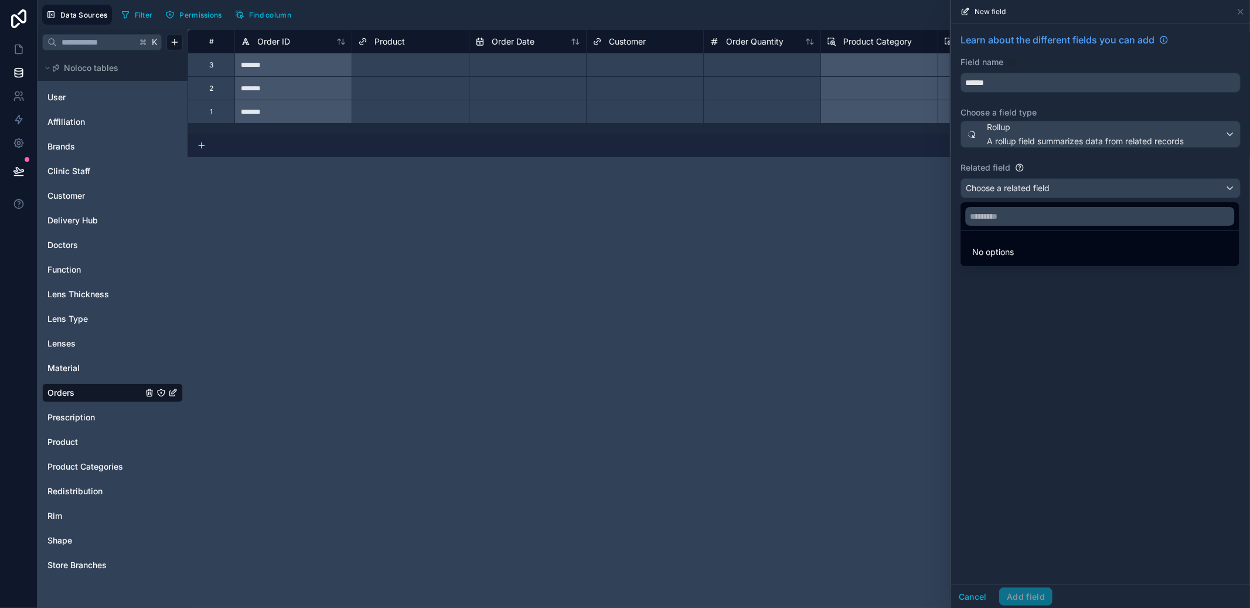
click at [1086, 190] on div at bounding box center [1100, 304] width 299 height 608
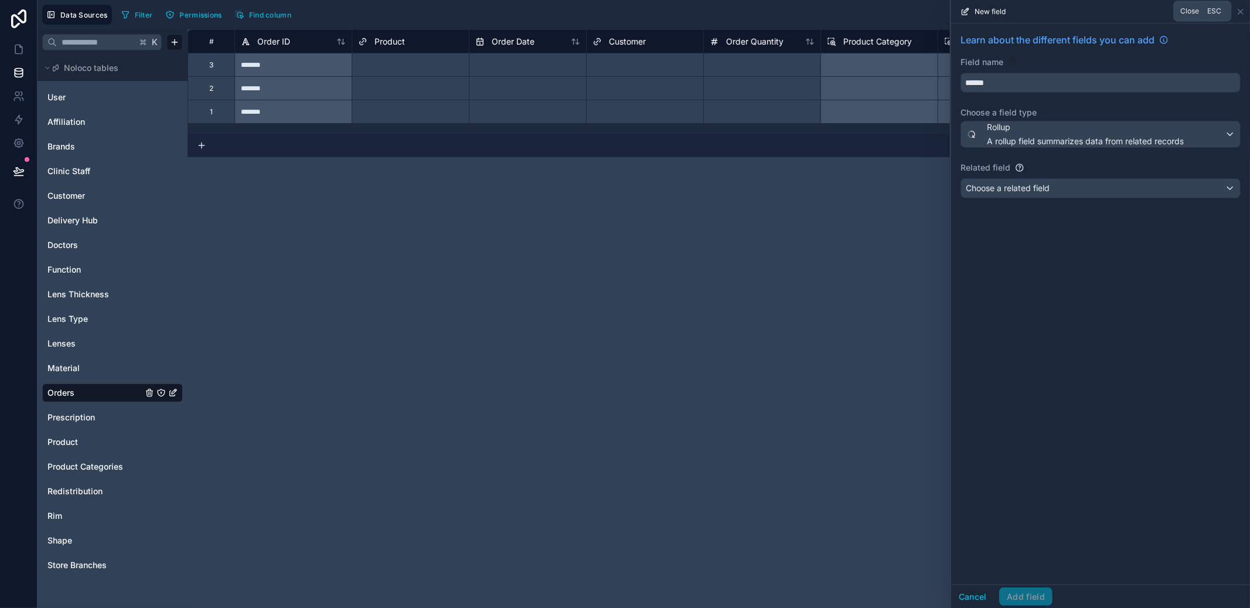
click at [1245, 15] on icon at bounding box center [1240, 11] width 9 height 9
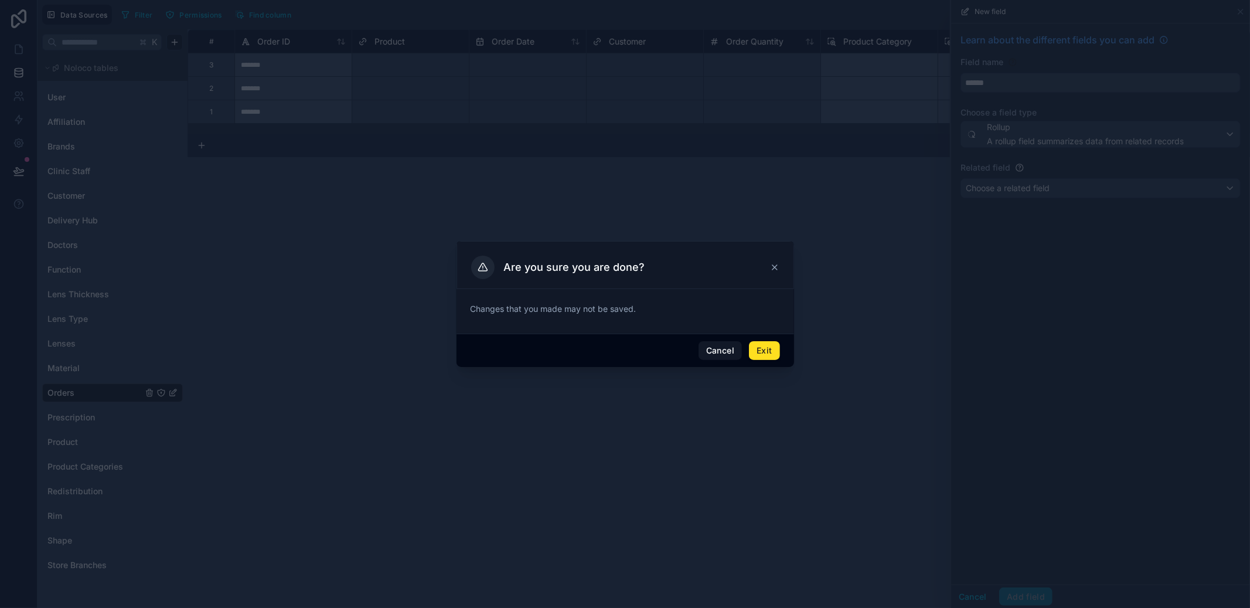
click at [770, 349] on button "Exit" at bounding box center [764, 350] width 30 height 19
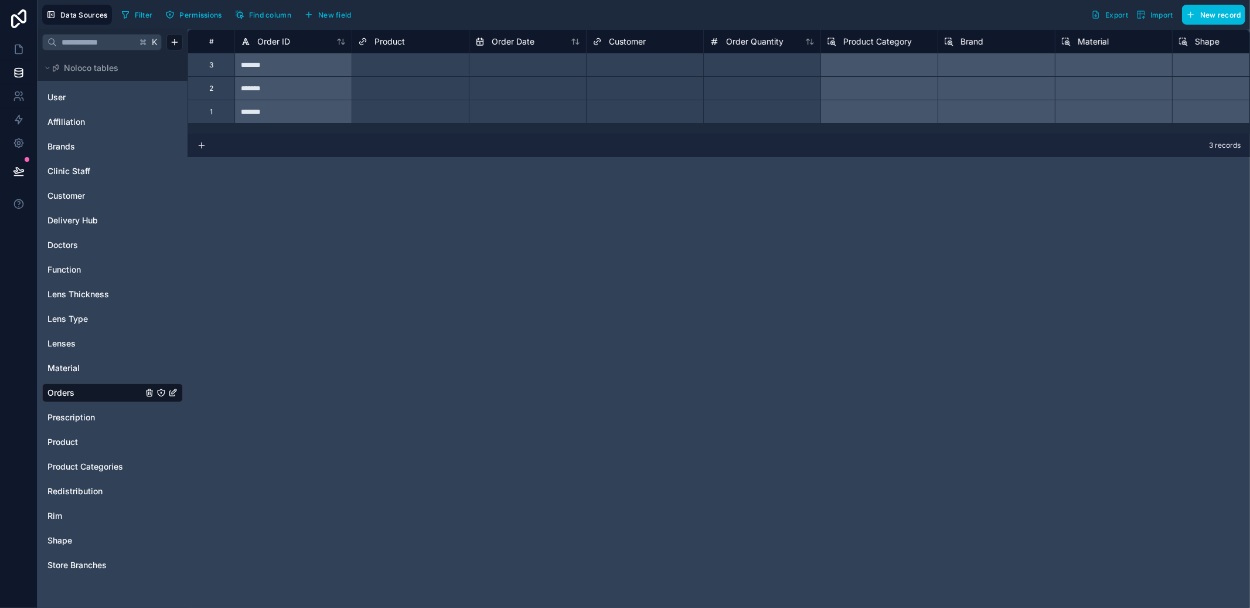
click at [91, 436] on link "Product" at bounding box center [94, 442] width 95 height 12
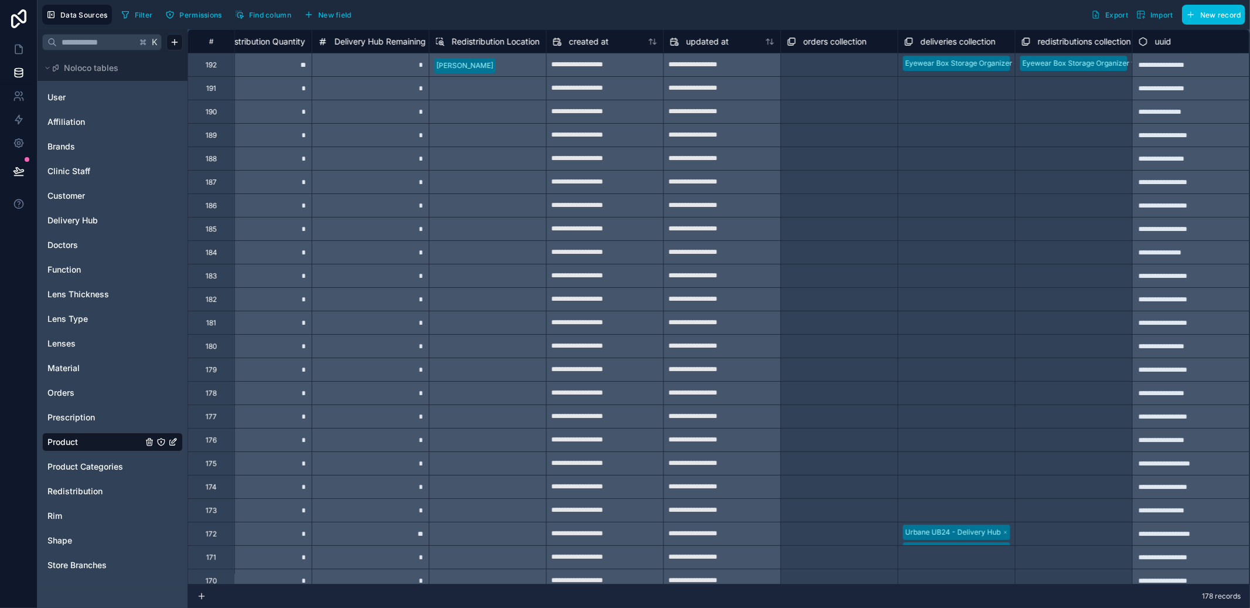
scroll to position [0, 655]
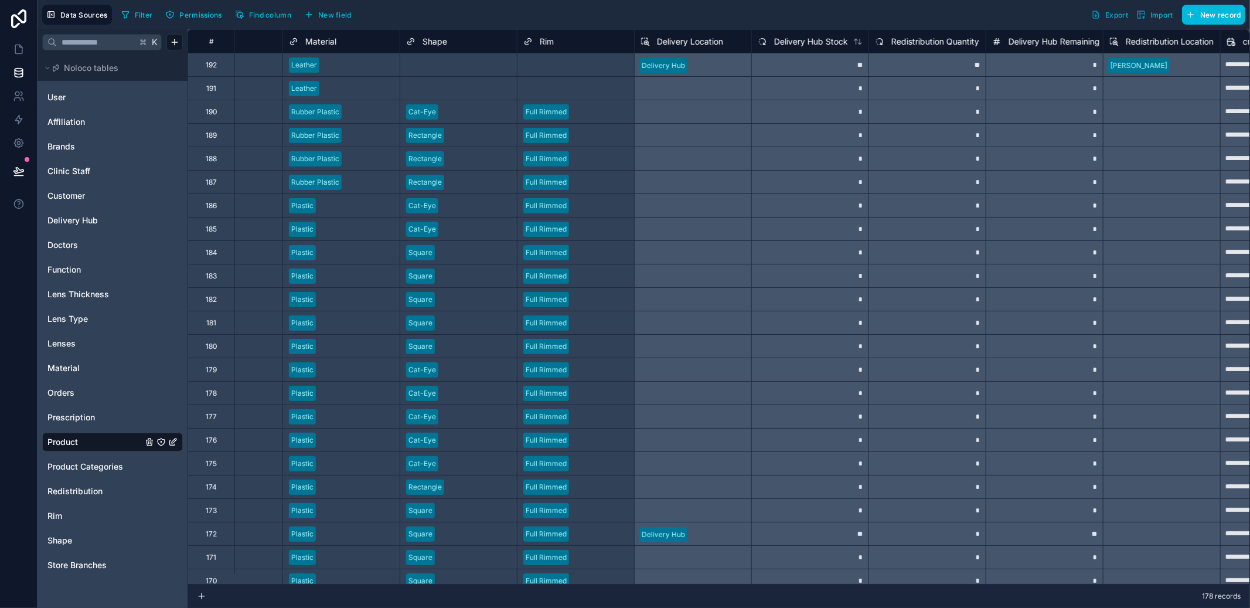
click at [342, 12] on span "New field" at bounding box center [334, 15] width 33 height 9
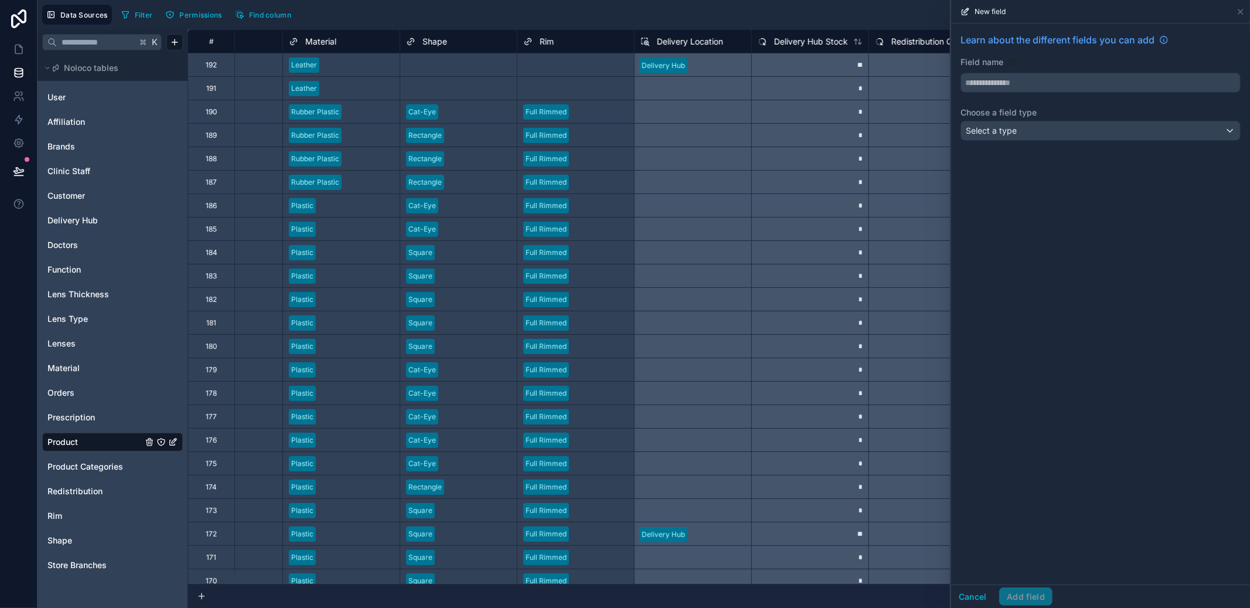
click at [1016, 126] on span "Select a type" at bounding box center [991, 130] width 51 height 10
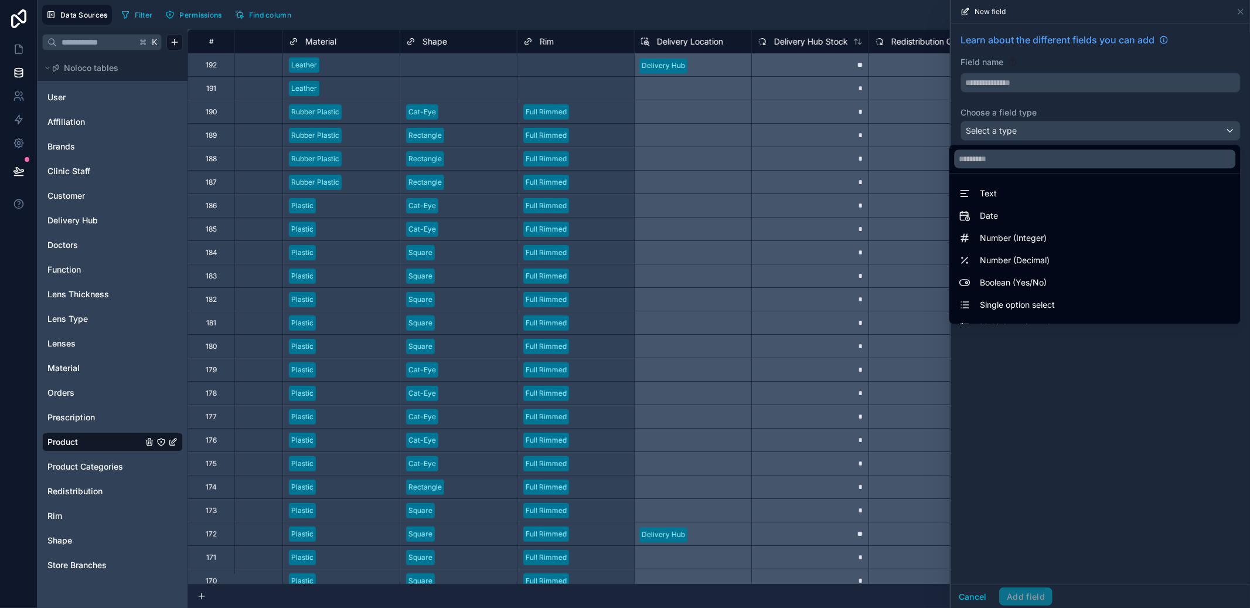
click at [1038, 74] on div at bounding box center [1100, 304] width 299 height 608
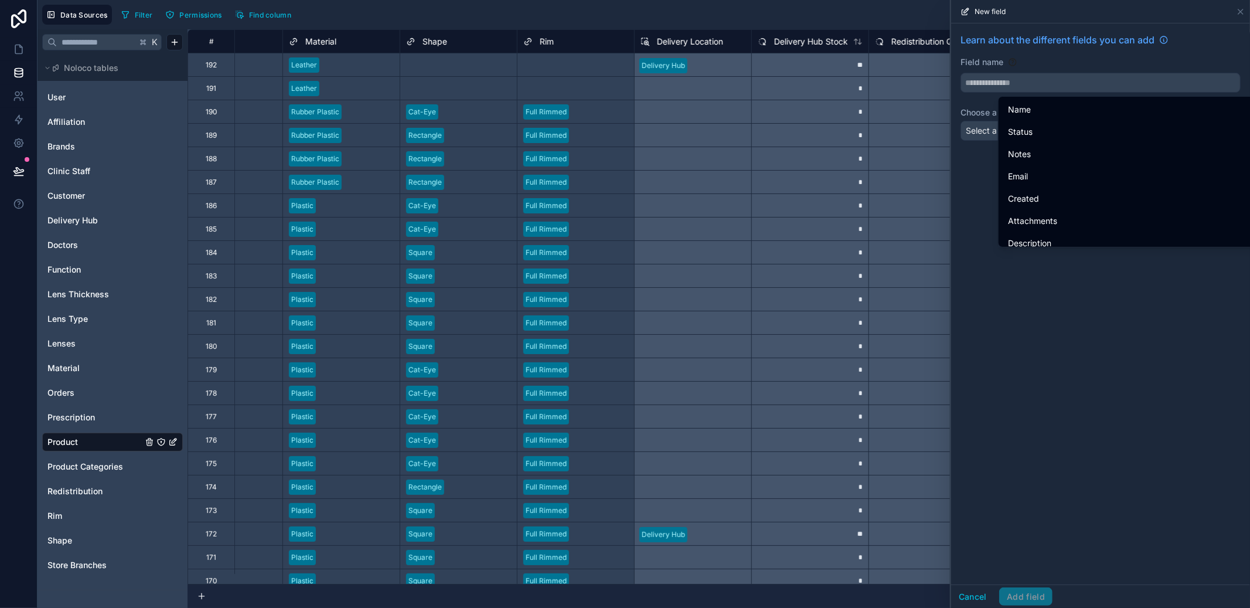
click at [1036, 80] on input "text" at bounding box center [1100, 82] width 279 height 19
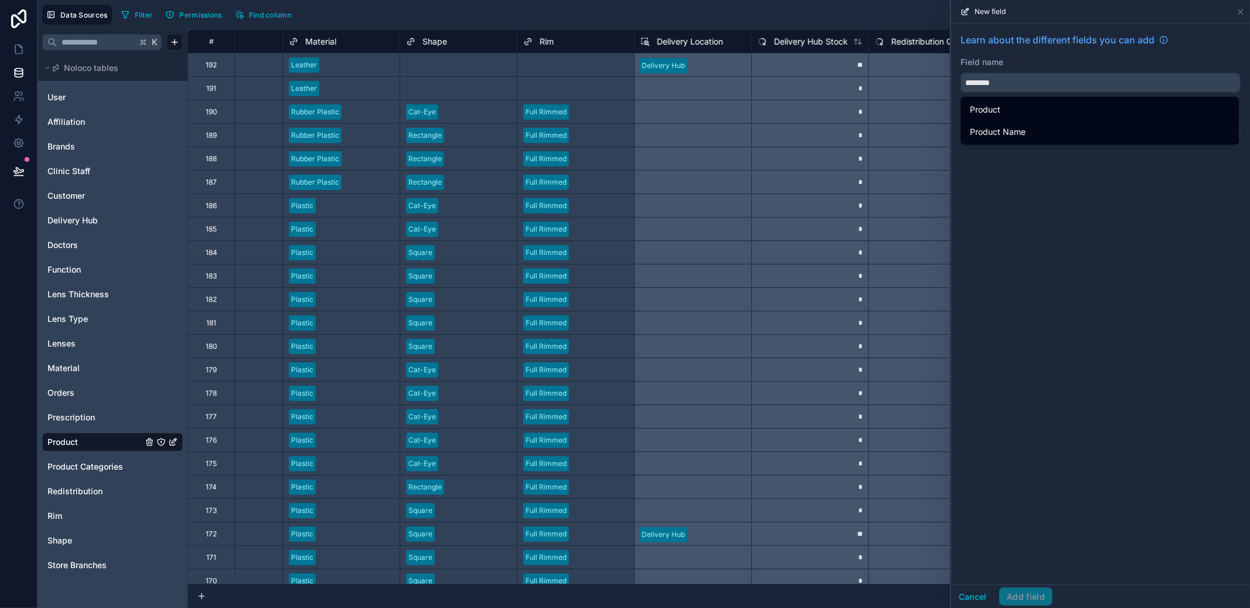
click at [961, 73] on button "*******" at bounding box center [1101, 83] width 280 height 20
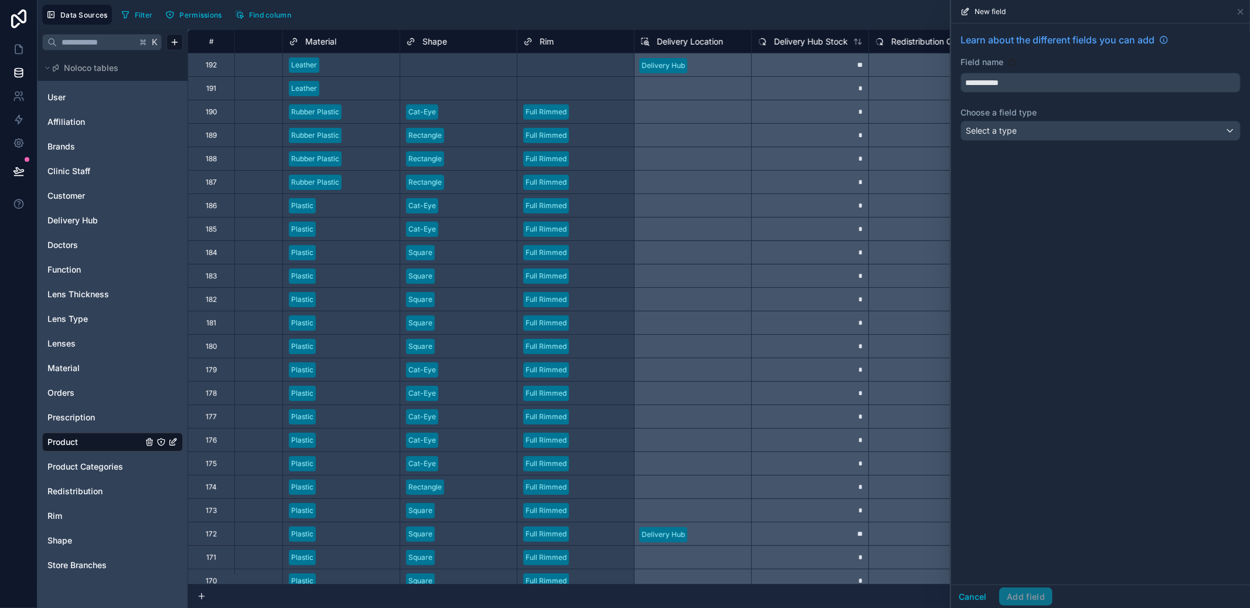
click at [961, 73] on button "**********" at bounding box center [1101, 83] width 280 height 20
type input "*******"
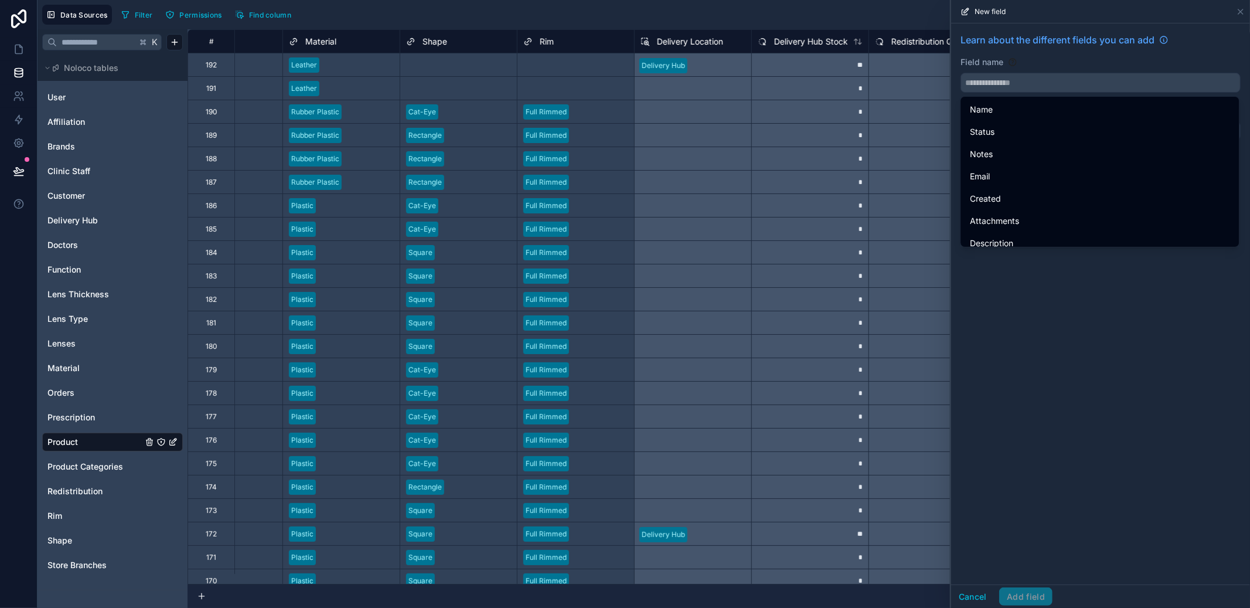
type input "*"
click at [961, 73] on button "**" at bounding box center [1101, 83] width 280 height 20
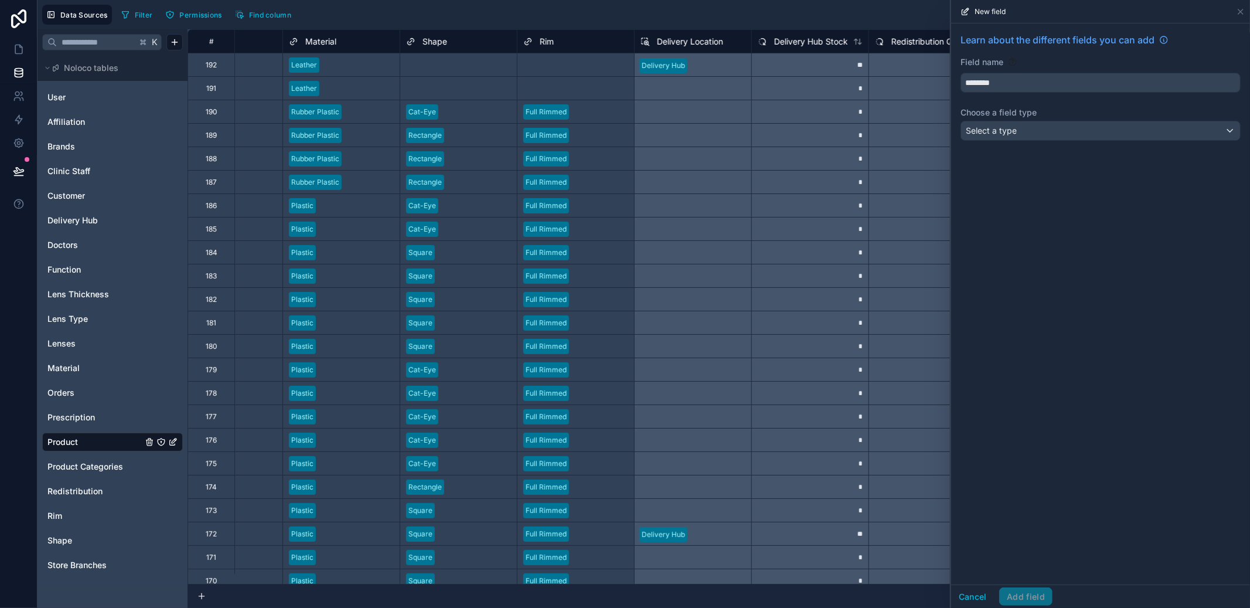
type input "********"
click at [1019, 152] on div "Learn about the different fields you can add Field name ******** Choose a field…" at bounding box center [1100, 88] width 299 height 131
click at [1025, 137] on div "Select a type" at bounding box center [1100, 130] width 279 height 19
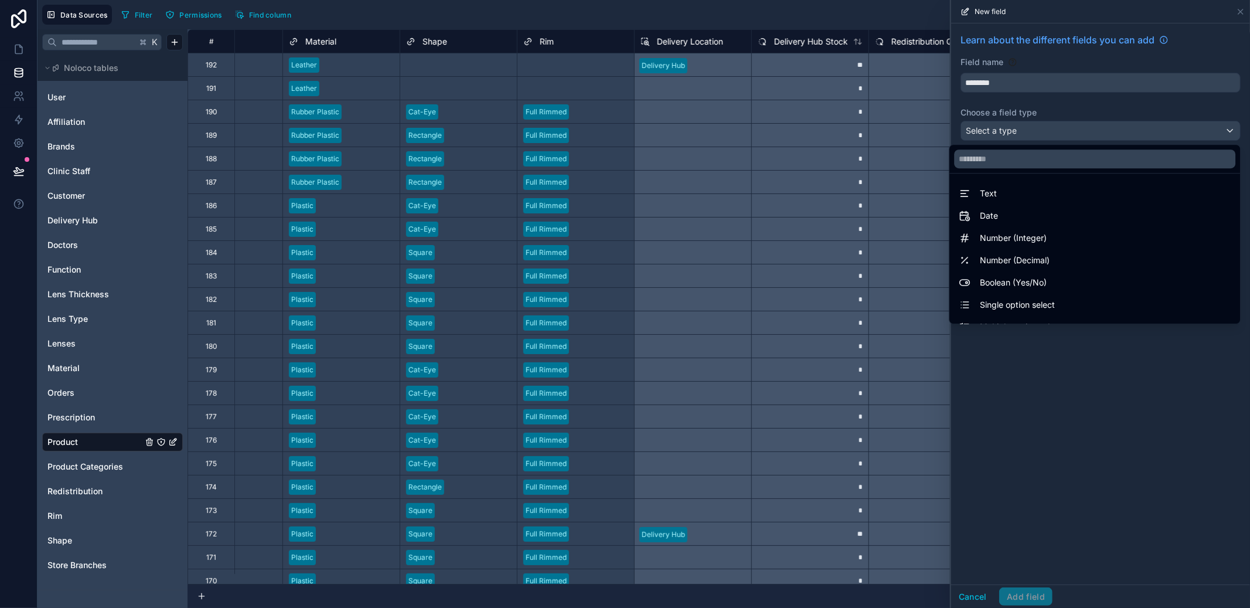
click at [1026, 134] on div at bounding box center [1100, 304] width 299 height 608
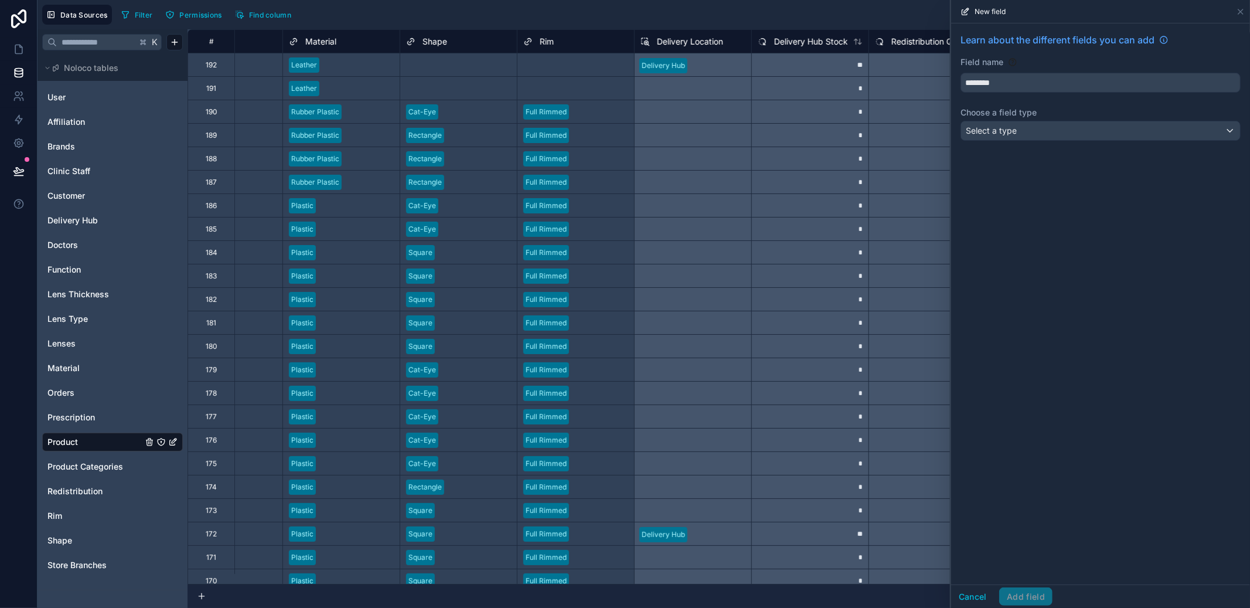
click at [1026, 135] on div "Select a type" at bounding box center [1100, 130] width 279 height 19
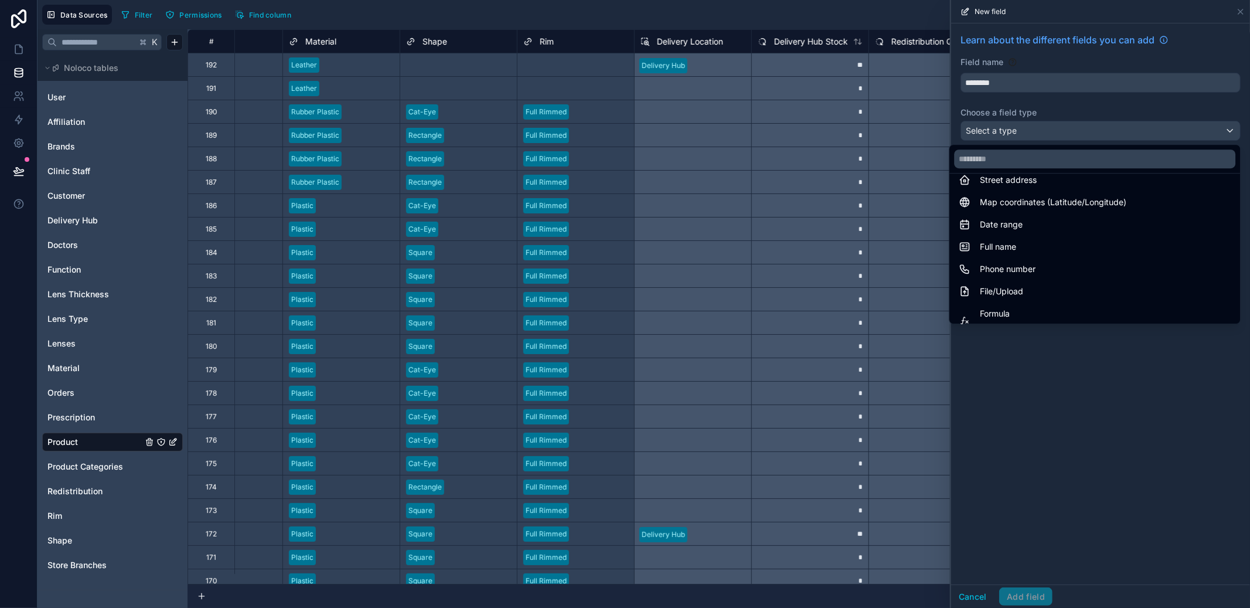
scroll to position [164, 0]
click at [1245, 14] on div at bounding box center [1100, 304] width 299 height 608
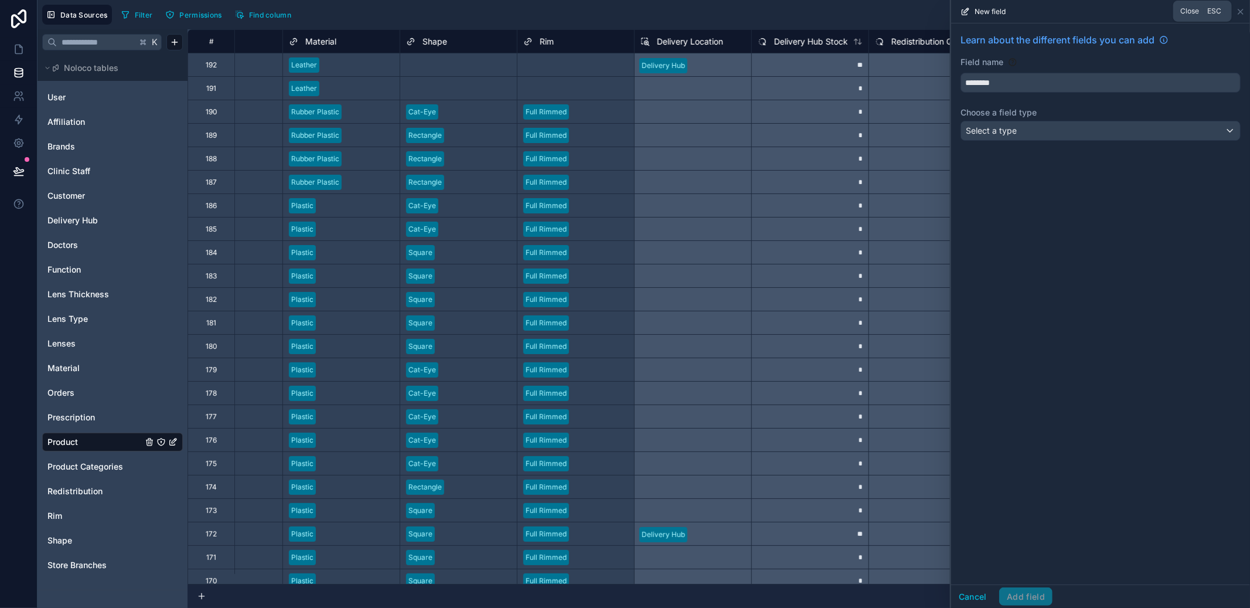
click at [1241, 14] on icon at bounding box center [1240, 11] width 9 height 9
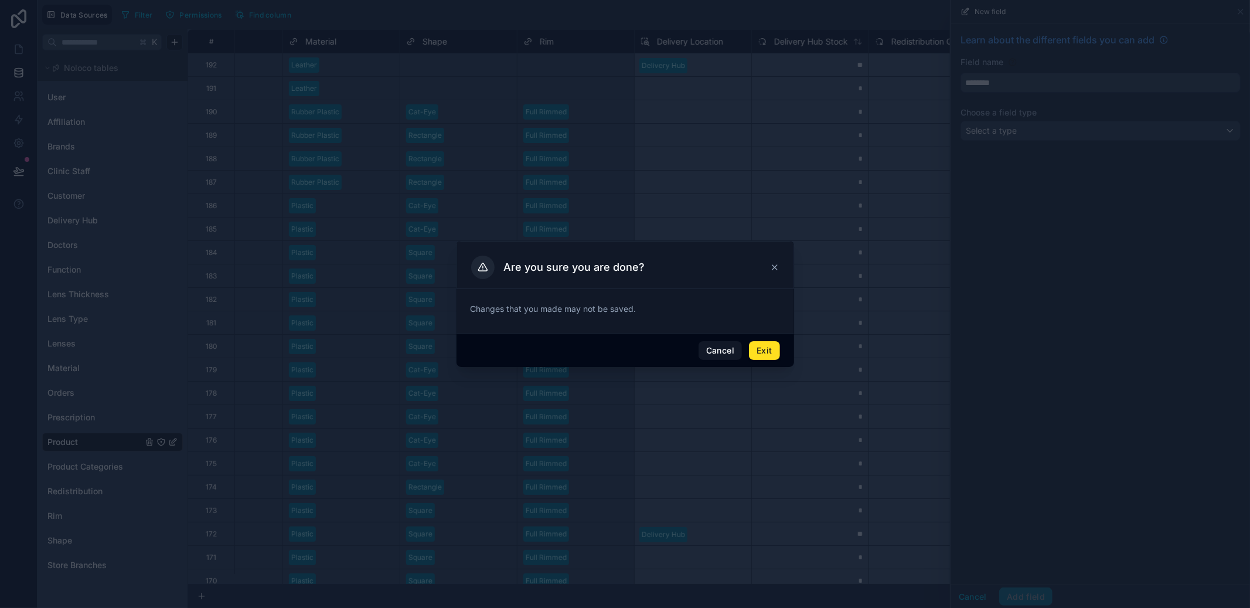
click at [779, 341] on span "Exit" at bounding box center [764, 350] width 30 height 19
click at [777, 344] on button "Exit" at bounding box center [764, 350] width 30 height 19
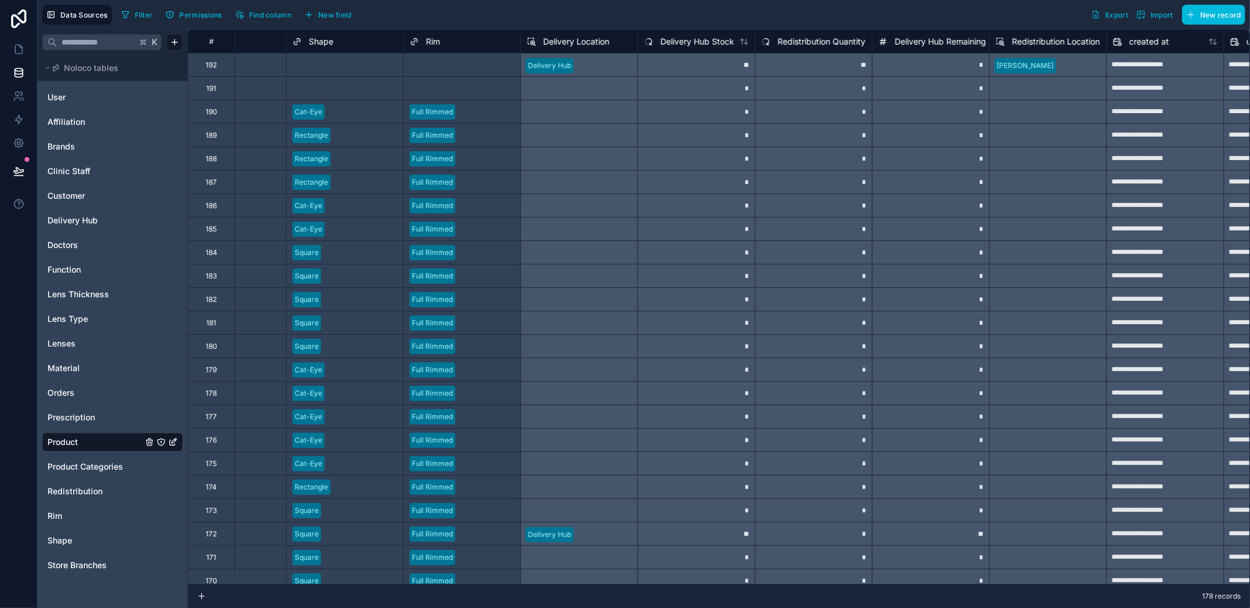
scroll to position [0, 1121]
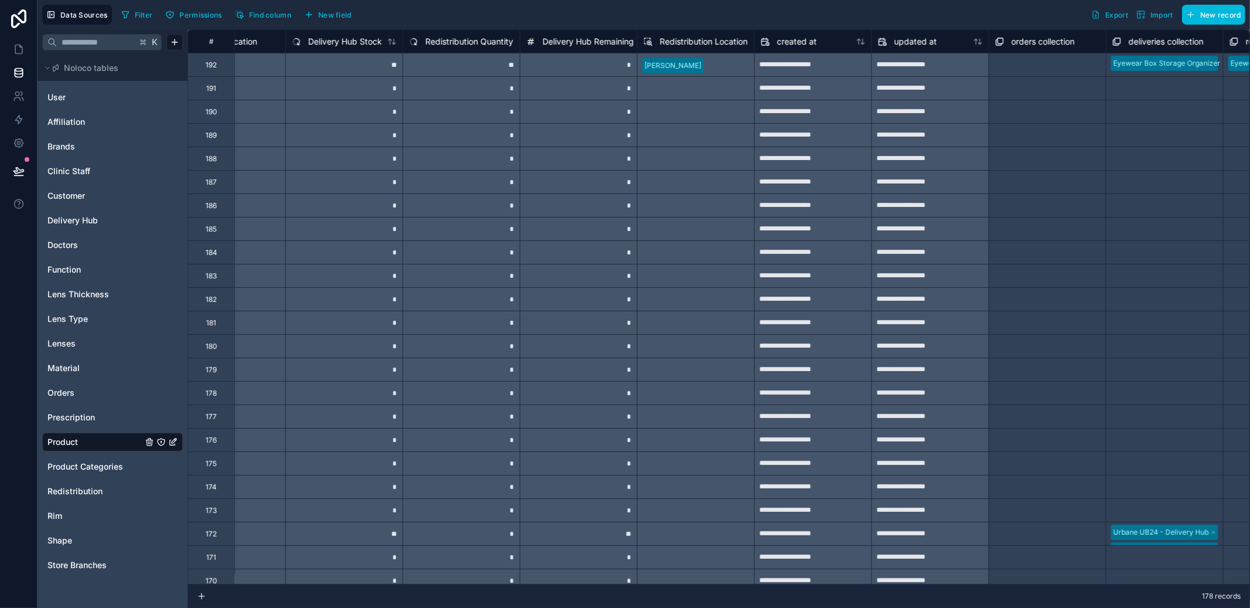
click at [332, 6] on button "New field" at bounding box center [328, 15] width 56 height 18
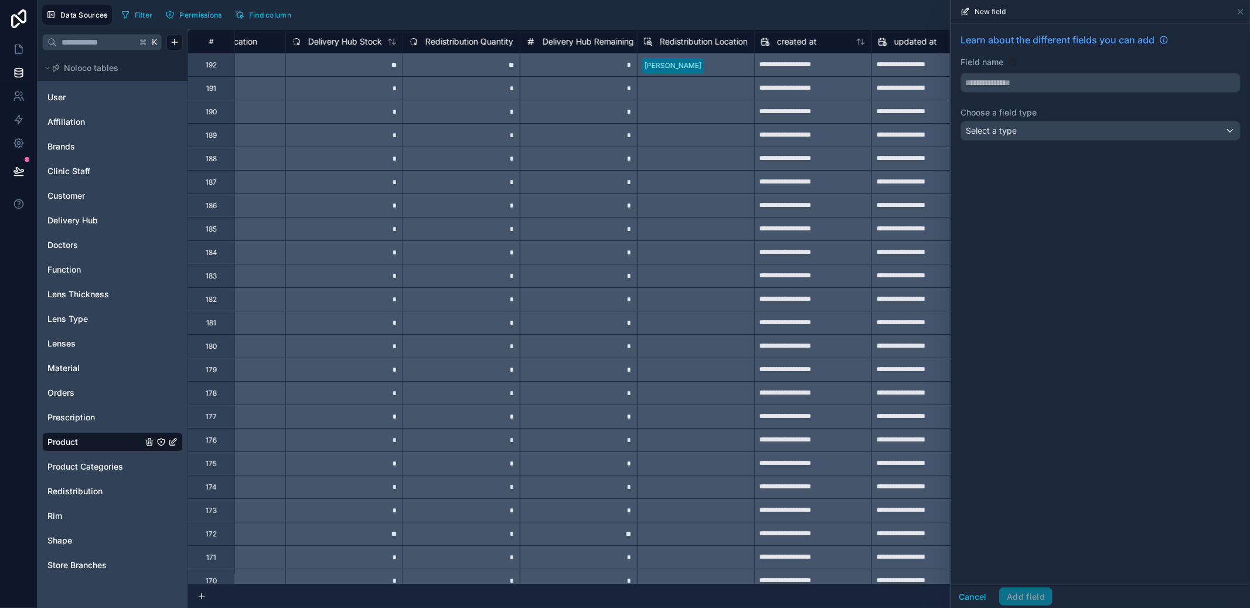
click at [1011, 73] on button at bounding box center [1101, 83] width 280 height 20
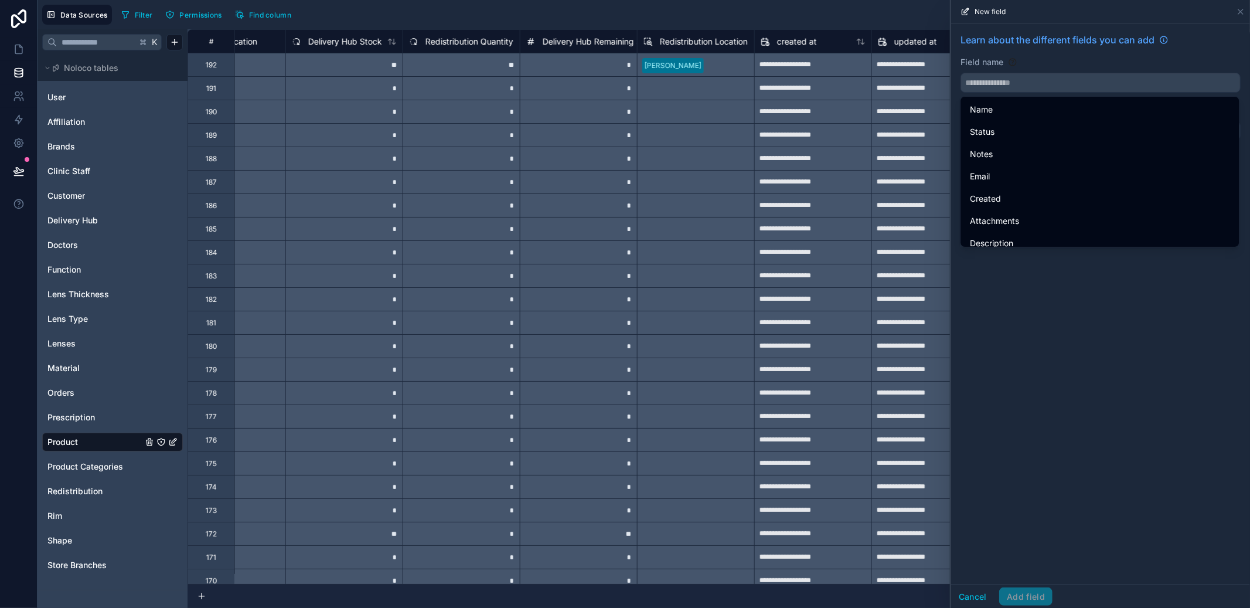
click at [961, 73] on button at bounding box center [1101, 83] width 280 height 20
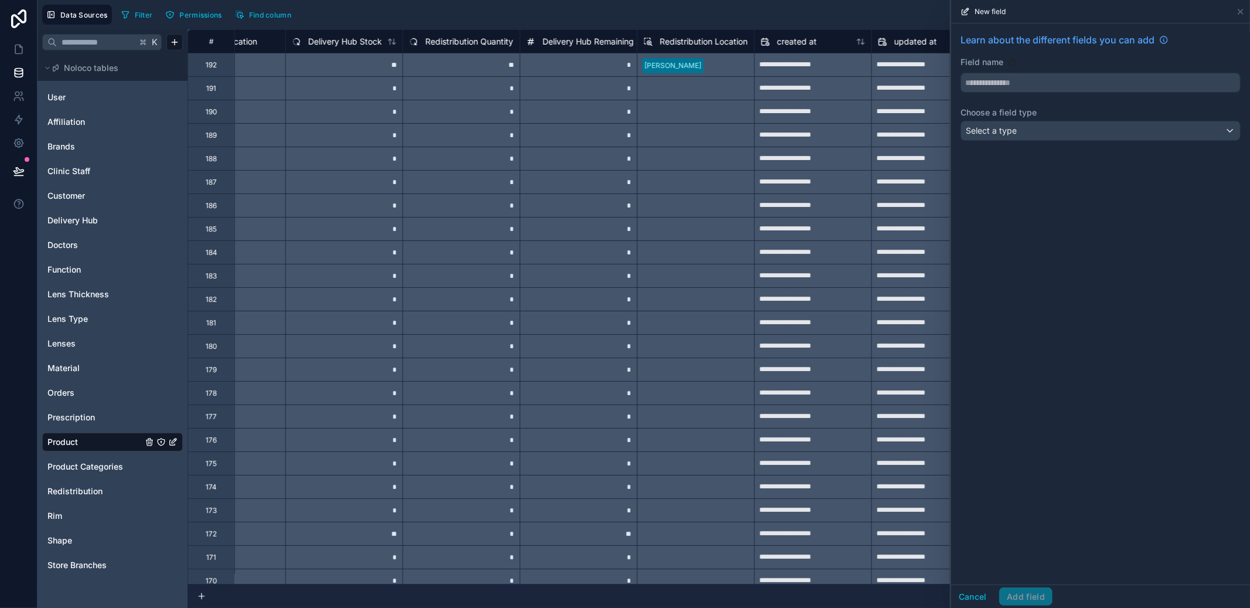
click at [1014, 74] on input "text" at bounding box center [1100, 82] width 279 height 19
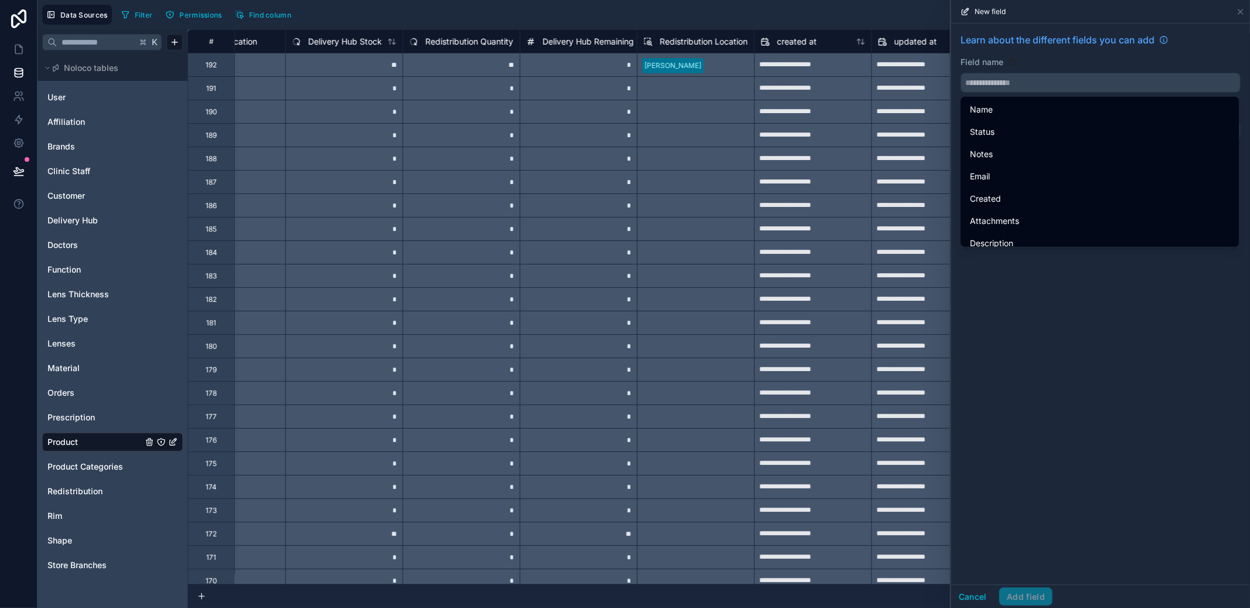
click at [1011, 77] on input "text" at bounding box center [1100, 82] width 279 height 19
click at [1008, 81] on input "text" at bounding box center [1100, 82] width 279 height 19
click at [961, 73] on button "**" at bounding box center [1101, 83] width 280 height 20
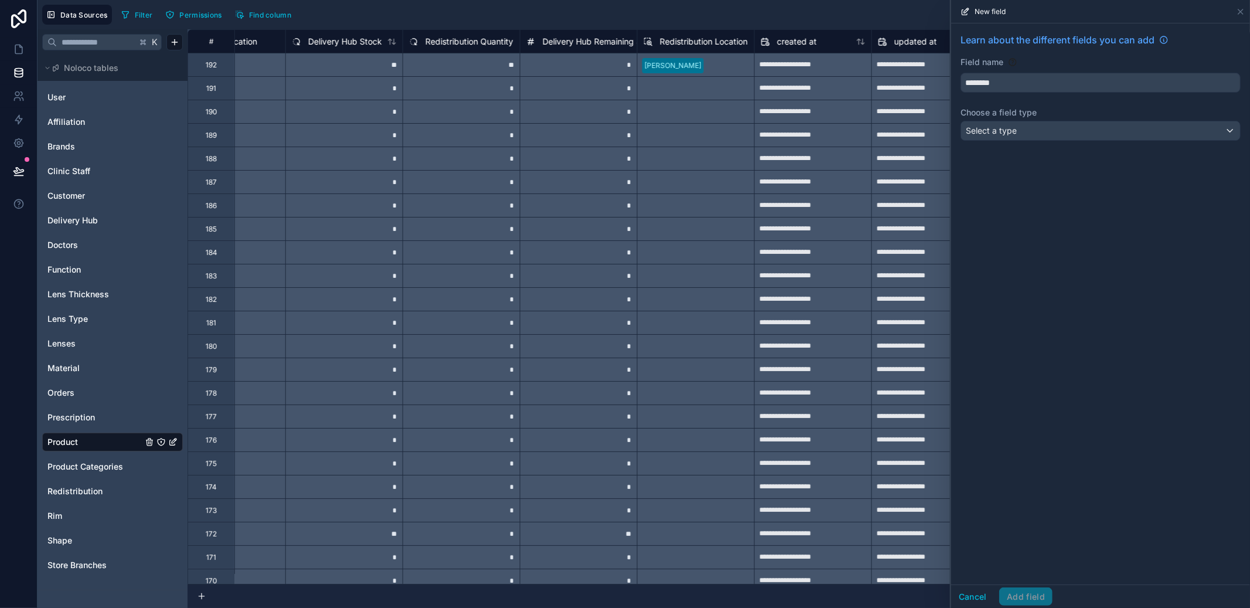
type input "********"
click at [1038, 127] on div "Select a type" at bounding box center [1100, 130] width 279 height 19
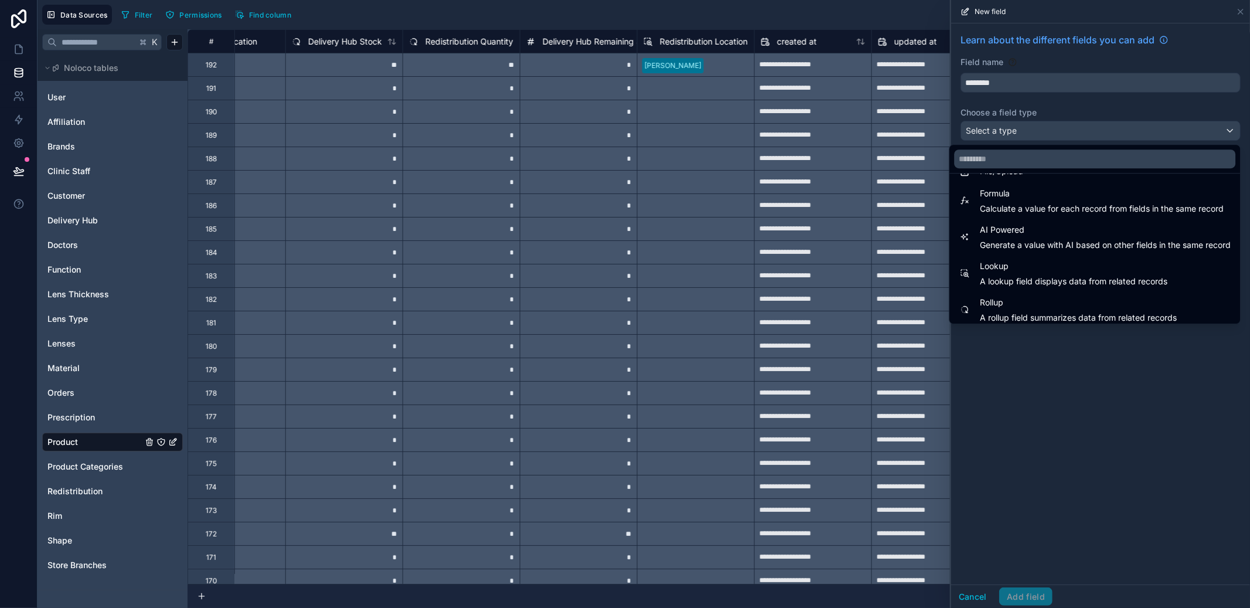
scroll to position [306, 0]
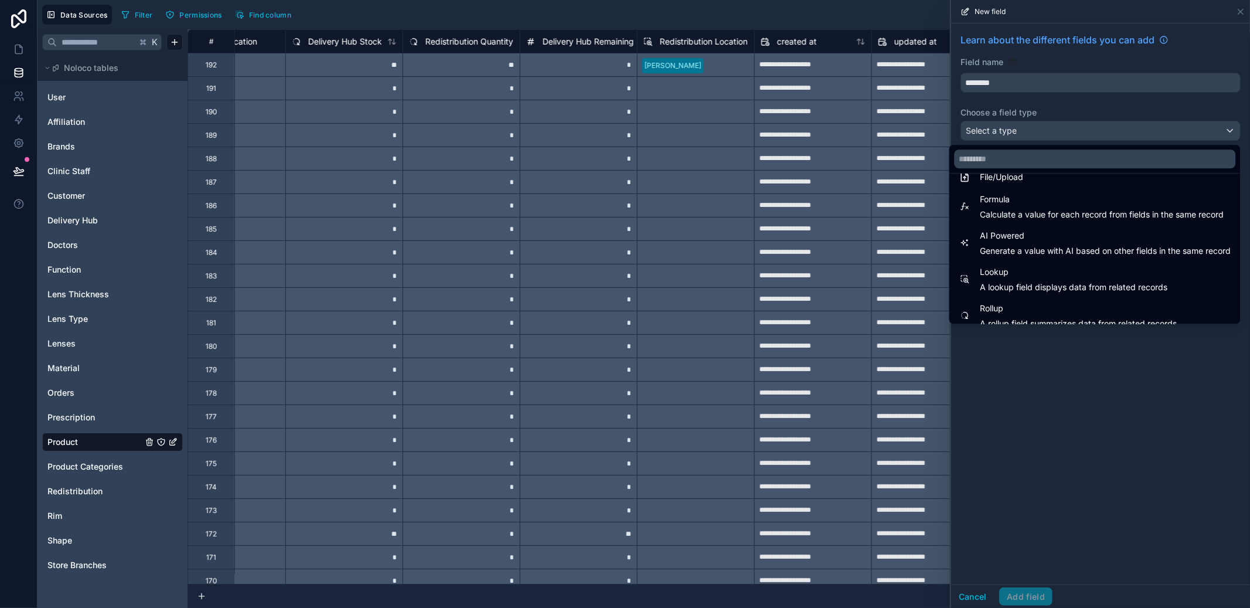
click at [1035, 205] on span "Formula" at bounding box center [1102, 199] width 244 height 14
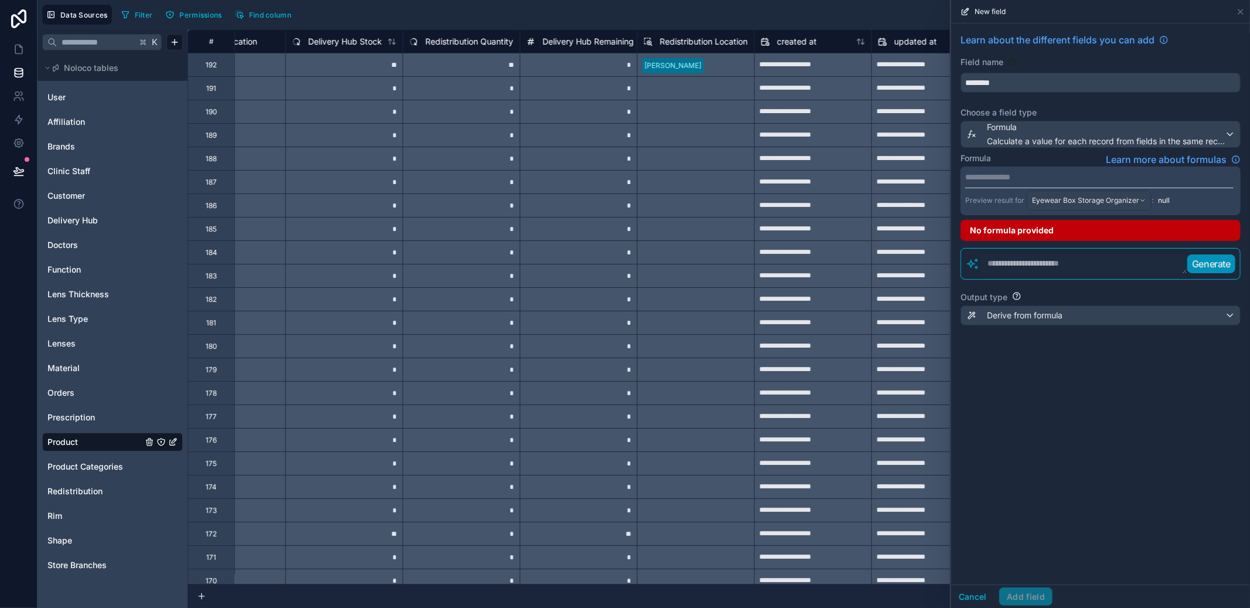
click at [1050, 131] on span "Formula" at bounding box center [1106, 127] width 238 height 12
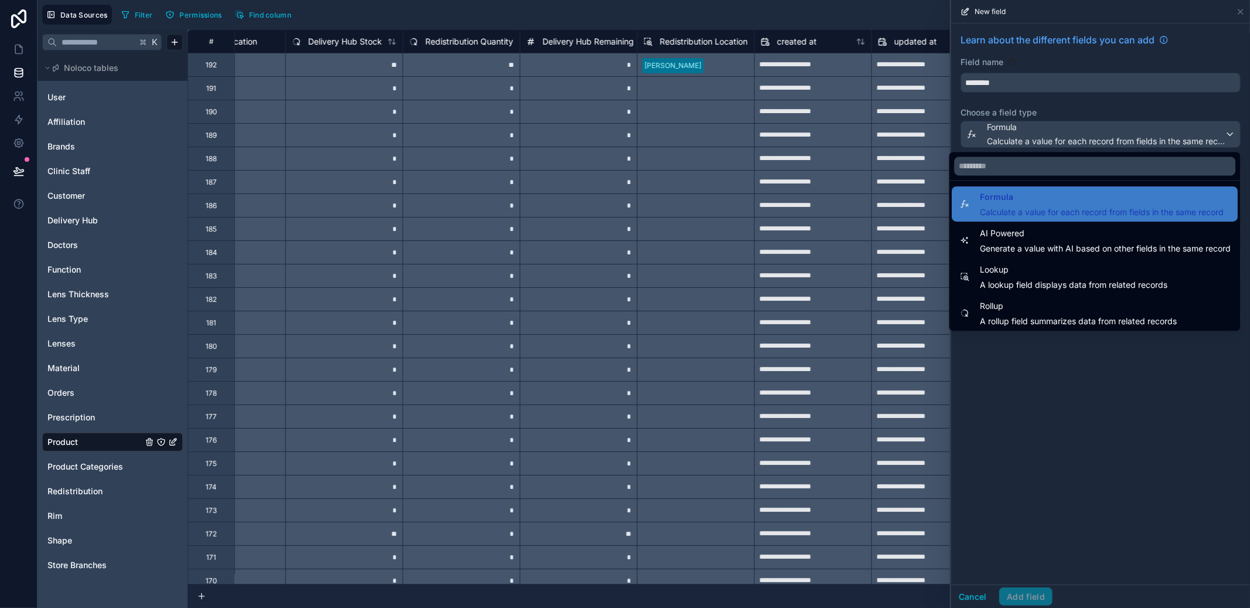
scroll to position [340, 0]
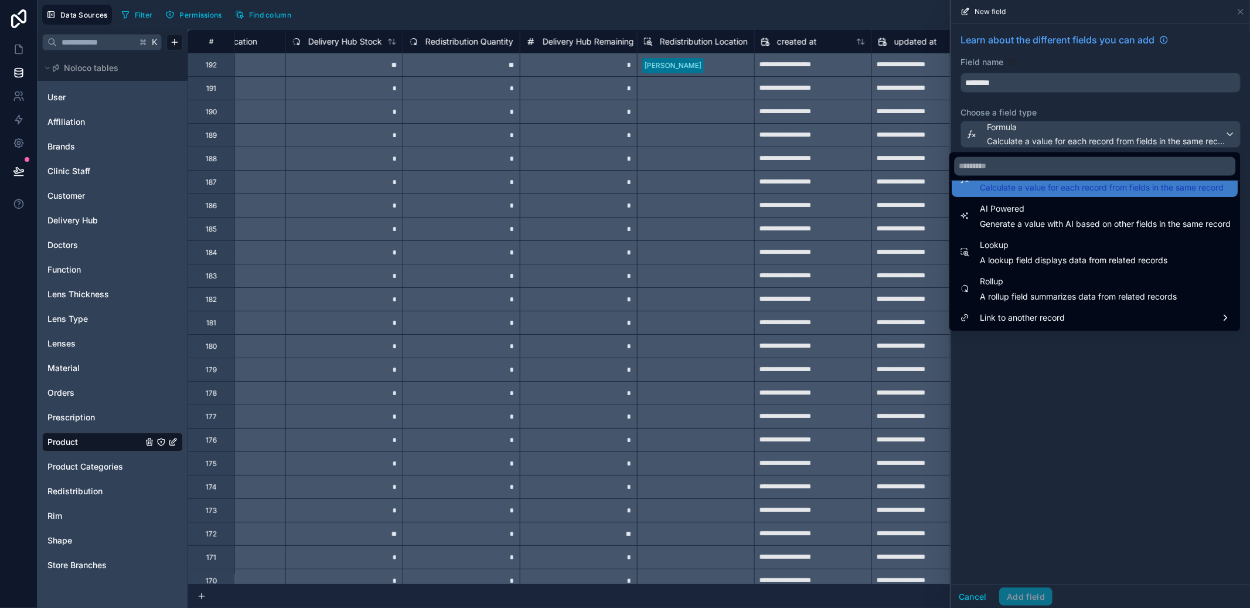
click at [1040, 291] on span "A rollup field summarizes data from related records" at bounding box center [1078, 297] width 197 height 12
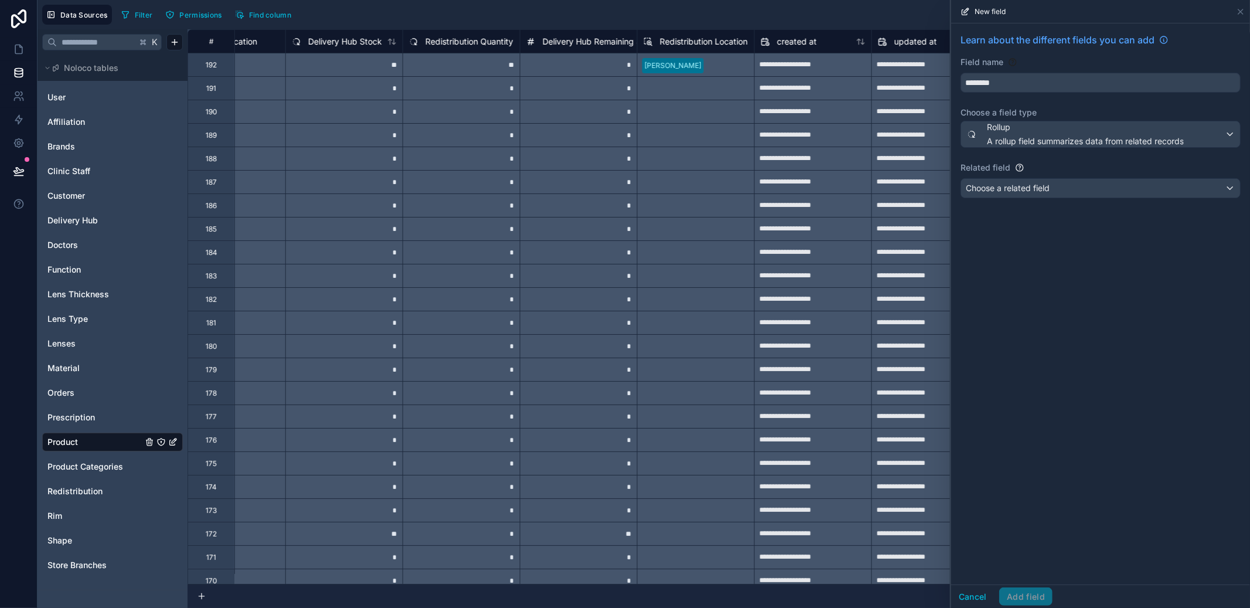
click at [1065, 185] on div "Choose a related field" at bounding box center [1100, 188] width 279 height 19
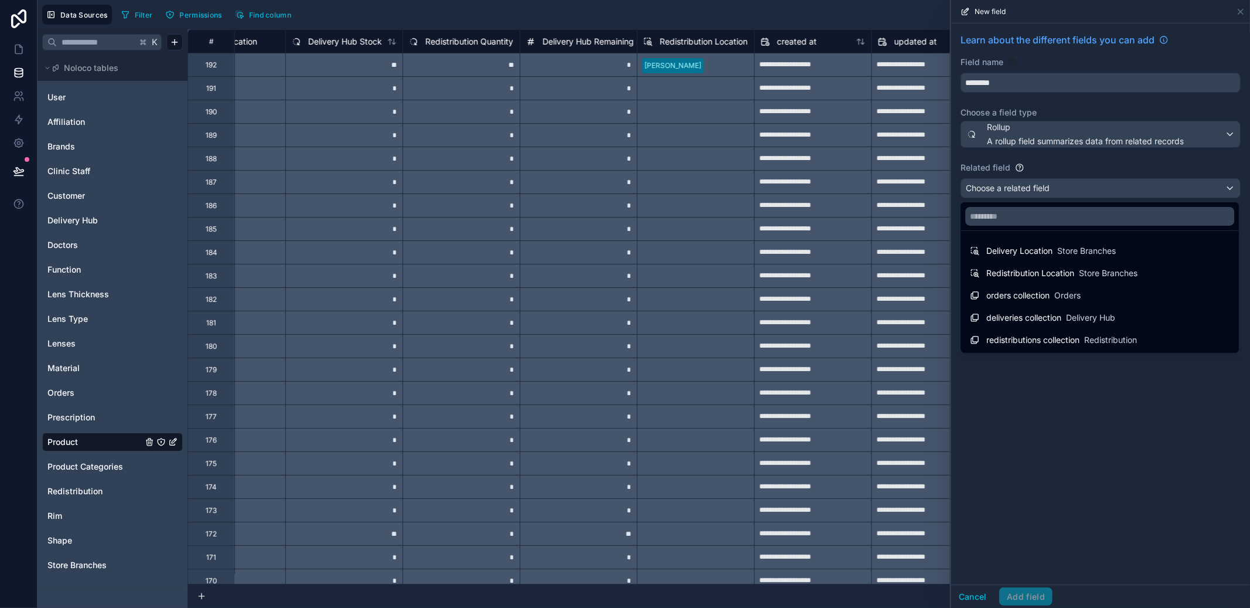
click at [1063, 298] on span "Orders" at bounding box center [1068, 296] width 26 height 12
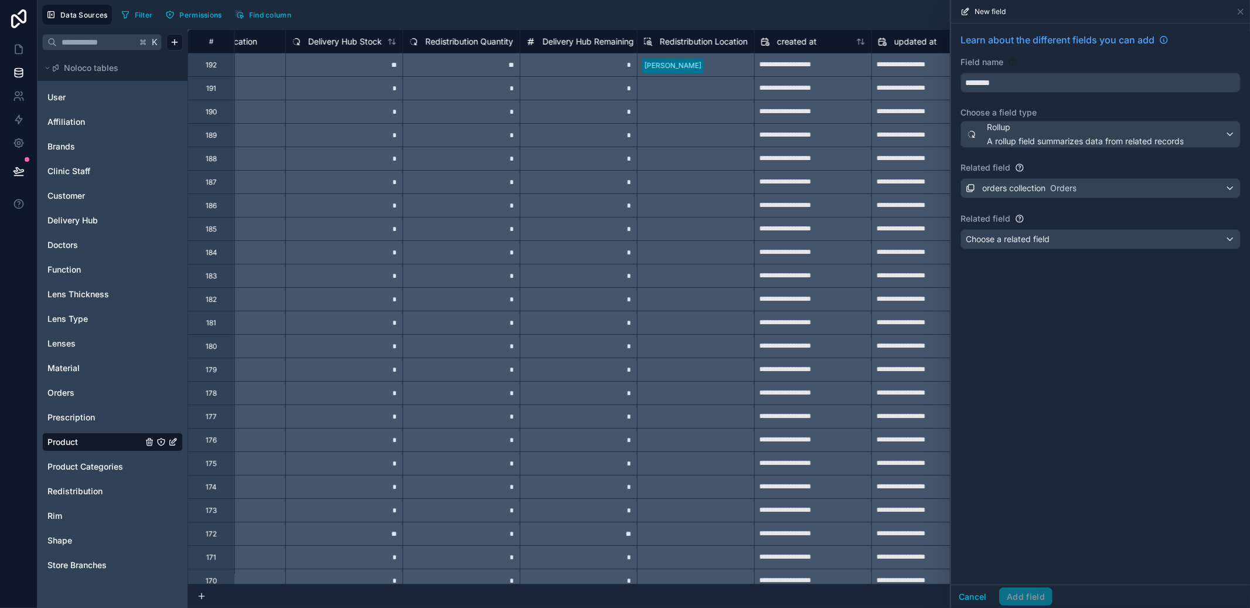
click at [1058, 245] on div "Choose a related field" at bounding box center [1100, 239] width 279 height 19
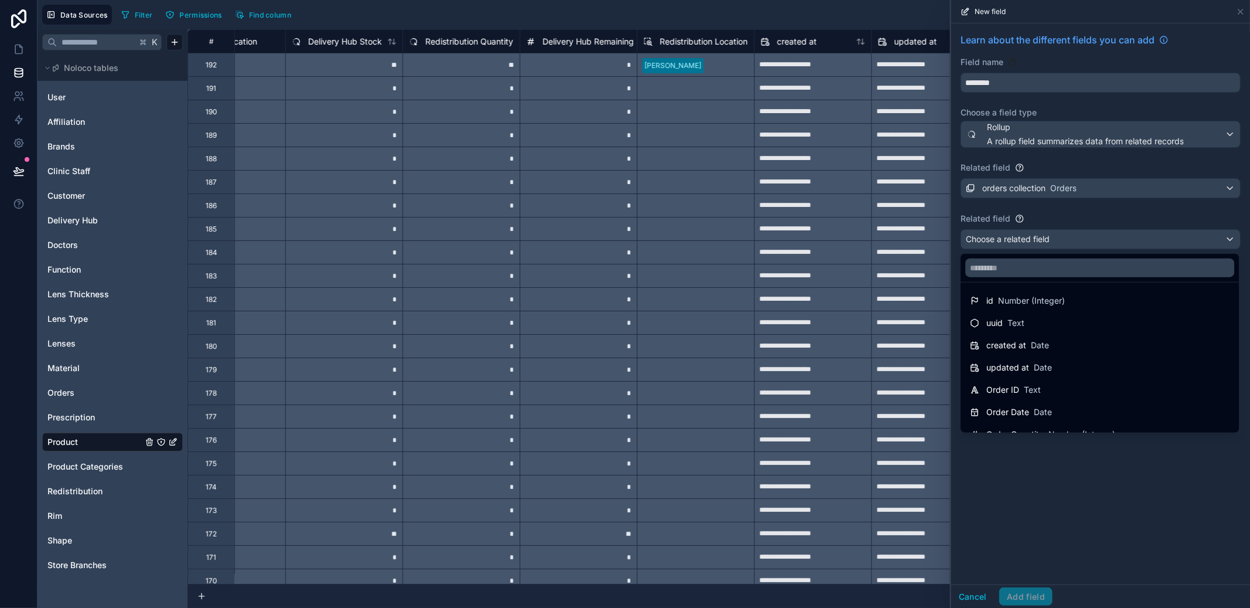
scroll to position [0, 0]
click at [1030, 142] on div at bounding box center [1100, 304] width 299 height 608
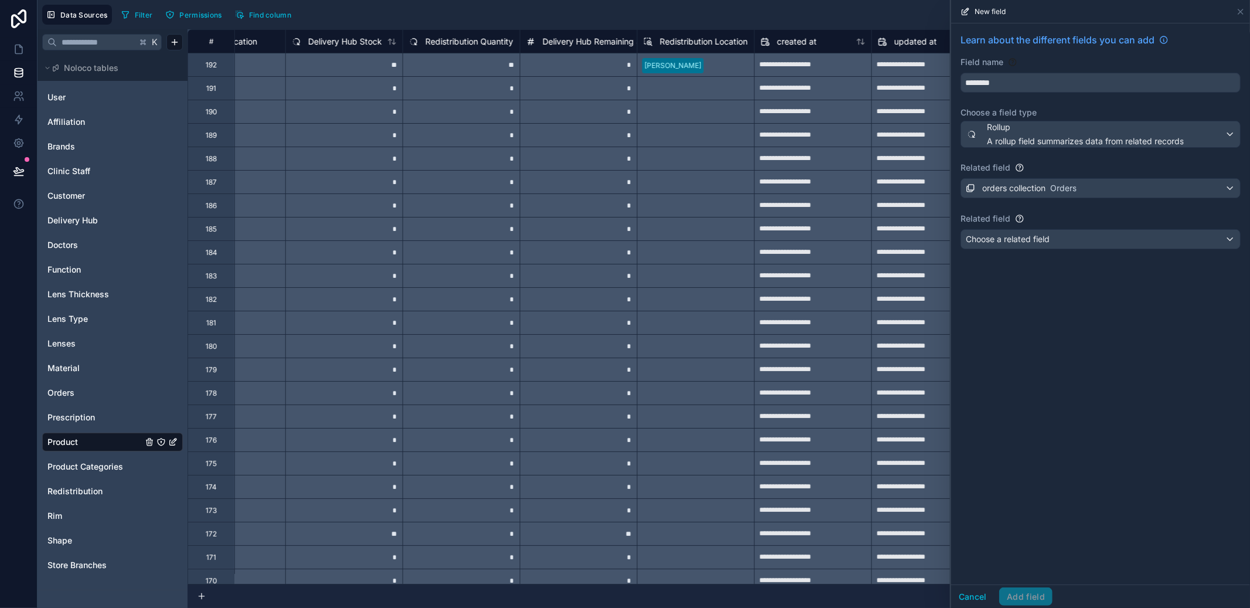
click at [1030, 142] on span "A rollup field summarizes data from related records" at bounding box center [1085, 141] width 197 height 12
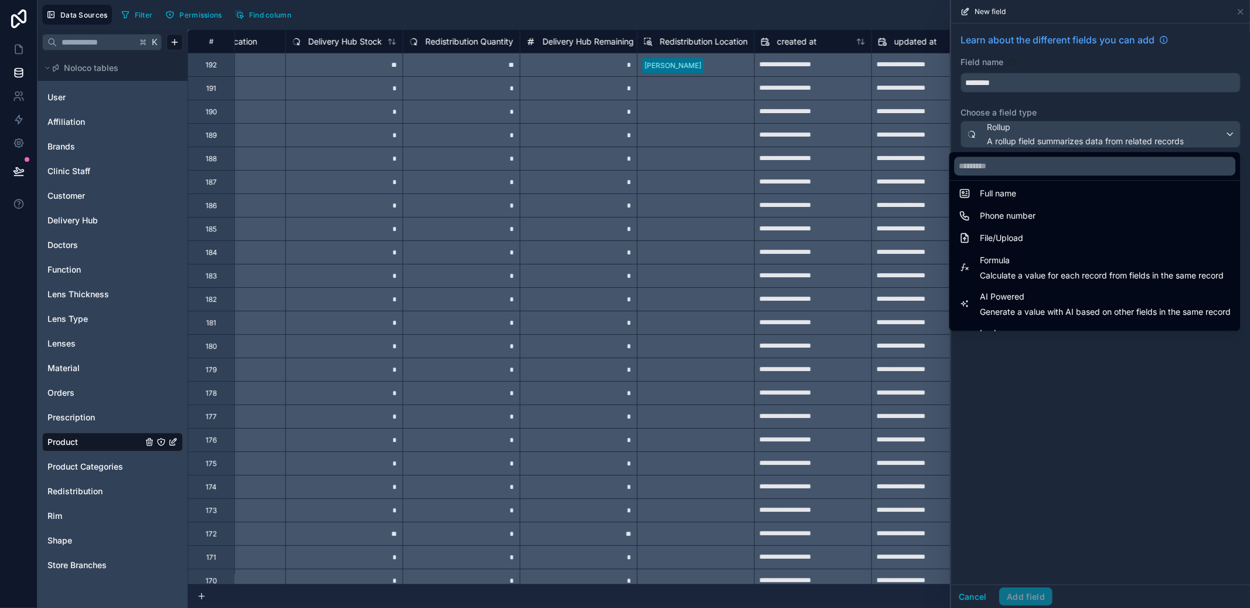
scroll to position [262, 0]
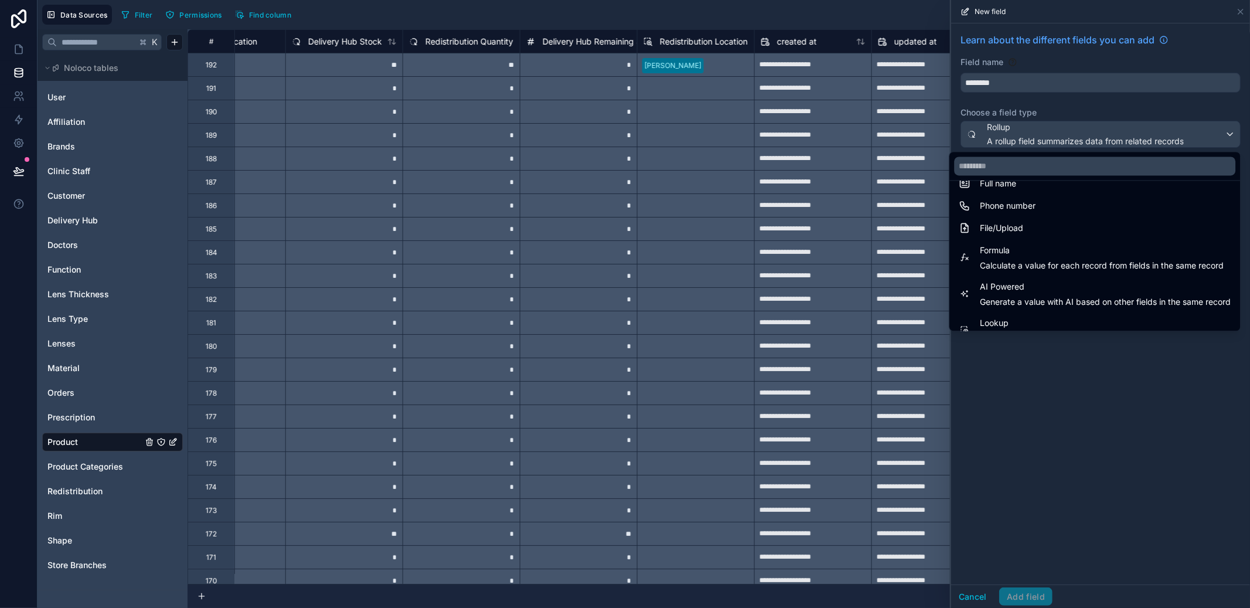
click at [1035, 269] on span "Calculate a value for each record from fields in the same record" at bounding box center [1102, 266] width 244 height 12
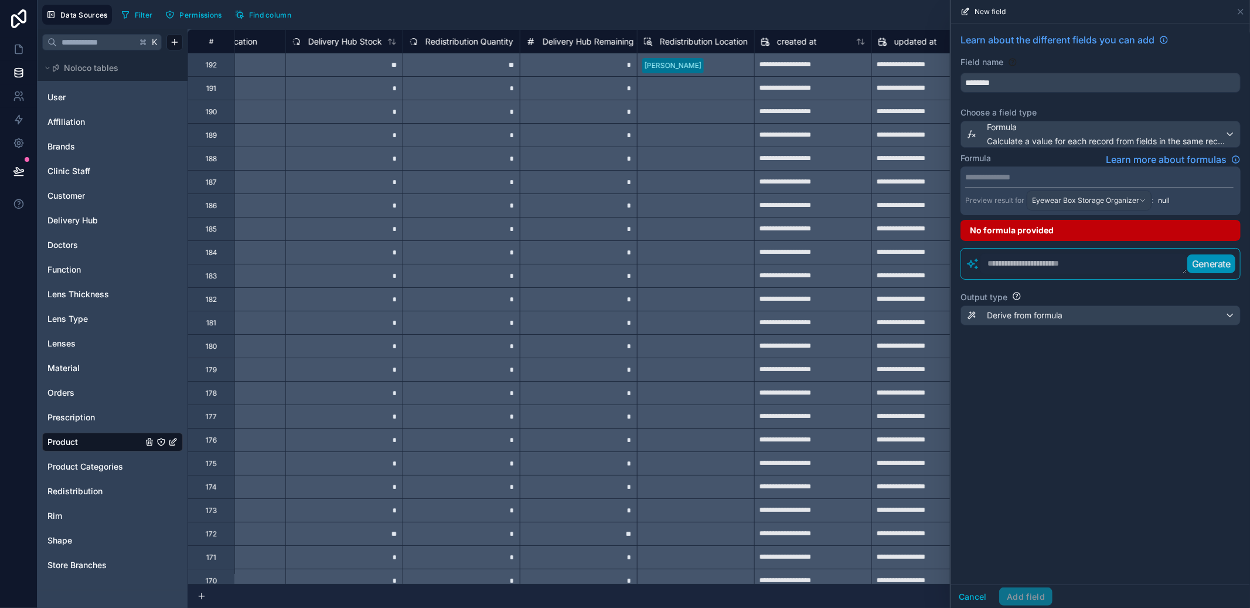
click at [1029, 183] on div "**********" at bounding box center [1101, 190] width 280 height 49
click at [1029, 180] on p "**********" at bounding box center [1100, 177] width 269 height 12
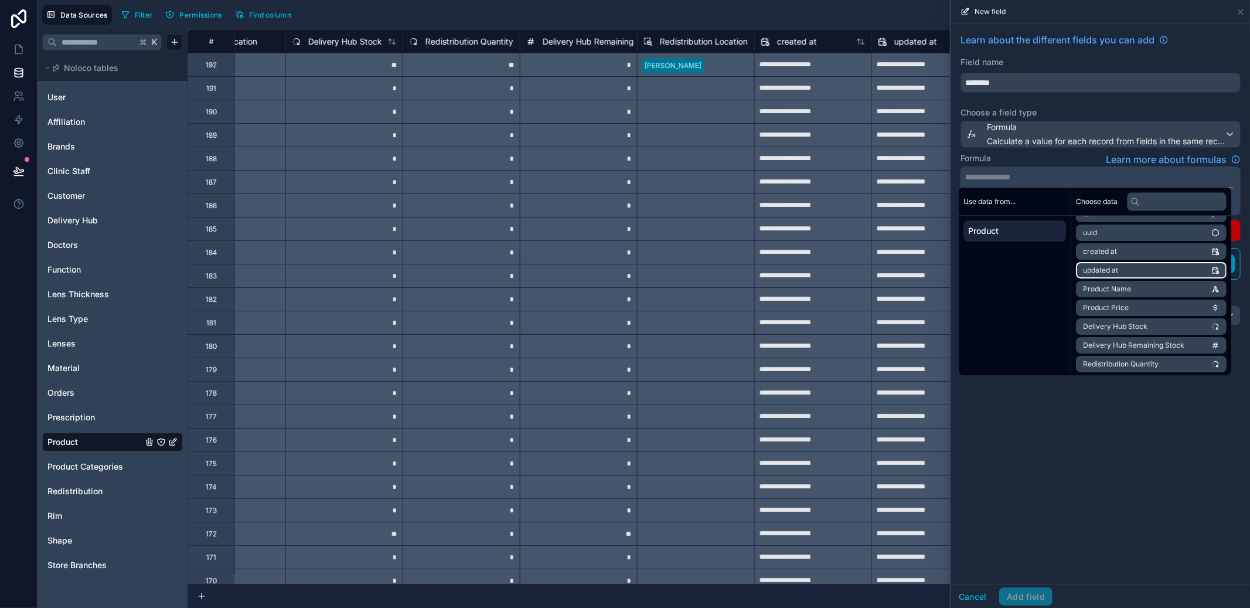
scroll to position [16, 0]
click at [1156, 362] on span "Redistribution Quantity" at bounding box center [1121, 362] width 76 height 9
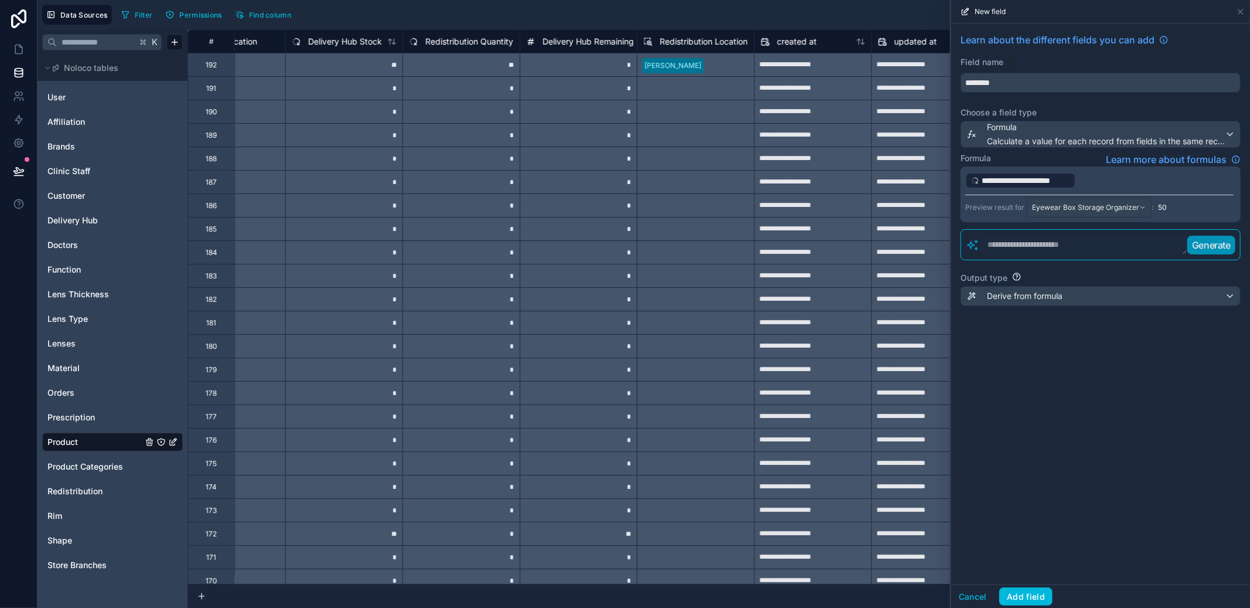
click at [1105, 420] on div "**********" at bounding box center [1100, 303] width 299 height 561
click at [1046, 603] on button "Add field" at bounding box center [1026, 596] width 53 height 19
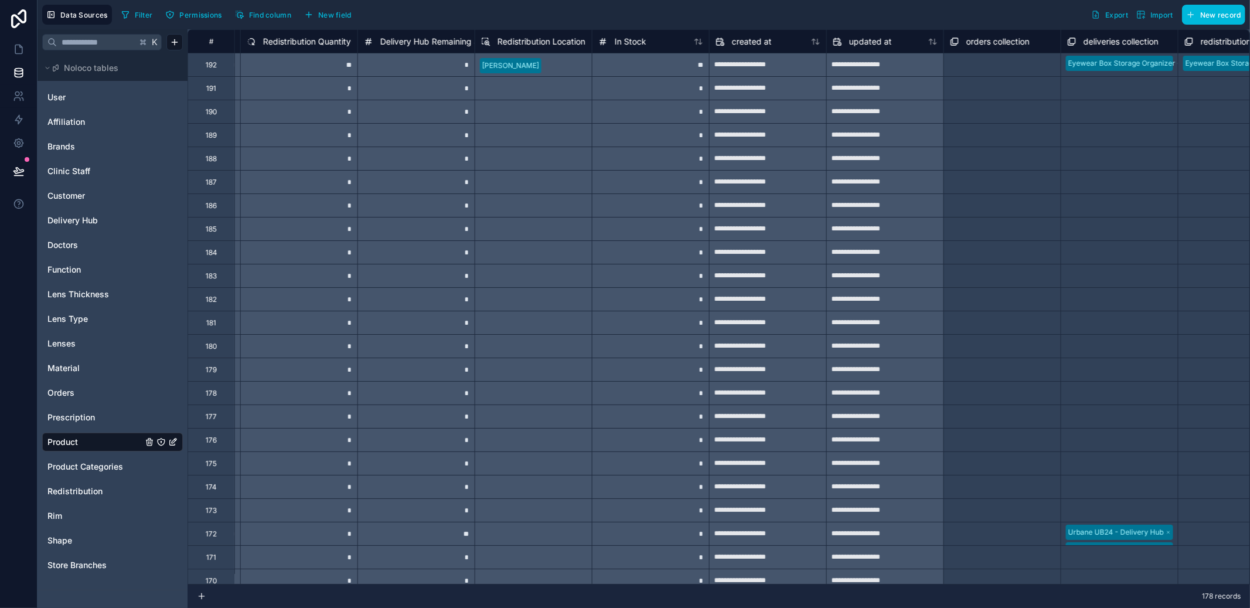
scroll to position [0, 1289]
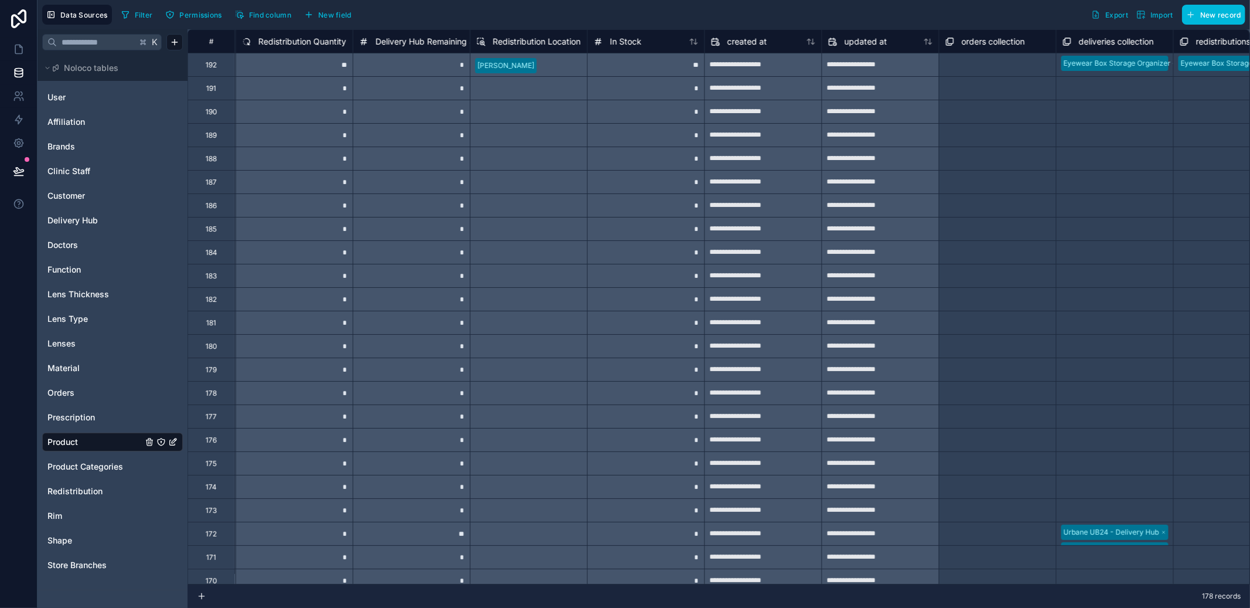
click at [66, 383] on div "Orders" at bounding box center [112, 392] width 141 height 19
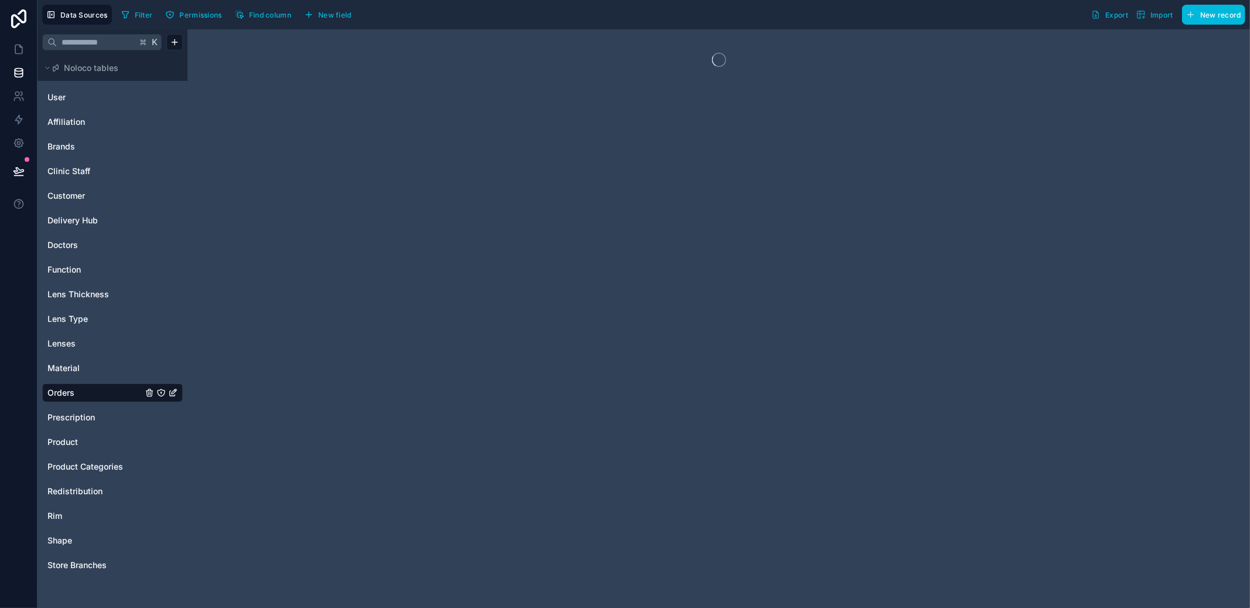
click at [348, 17] on span "New field" at bounding box center [334, 15] width 33 height 9
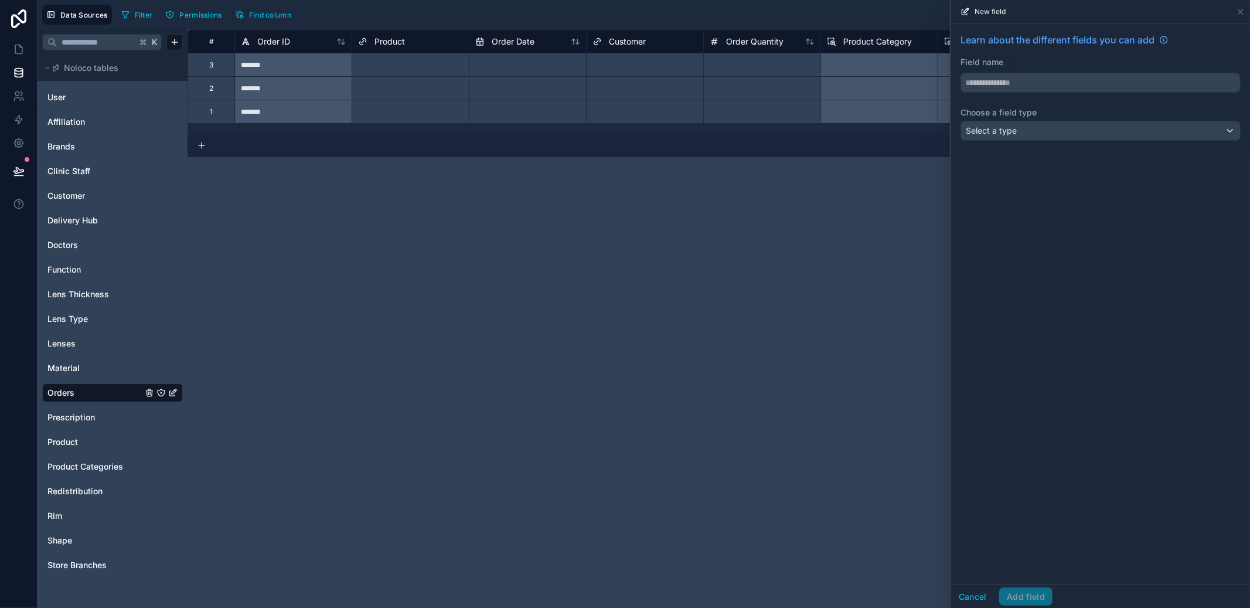
click at [1057, 141] on div "Learn about the different fields you can add Field name Choose a field type Sel…" at bounding box center [1100, 88] width 299 height 131
click at [1058, 136] on div "Select a type" at bounding box center [1100, 130] width 279 height 19
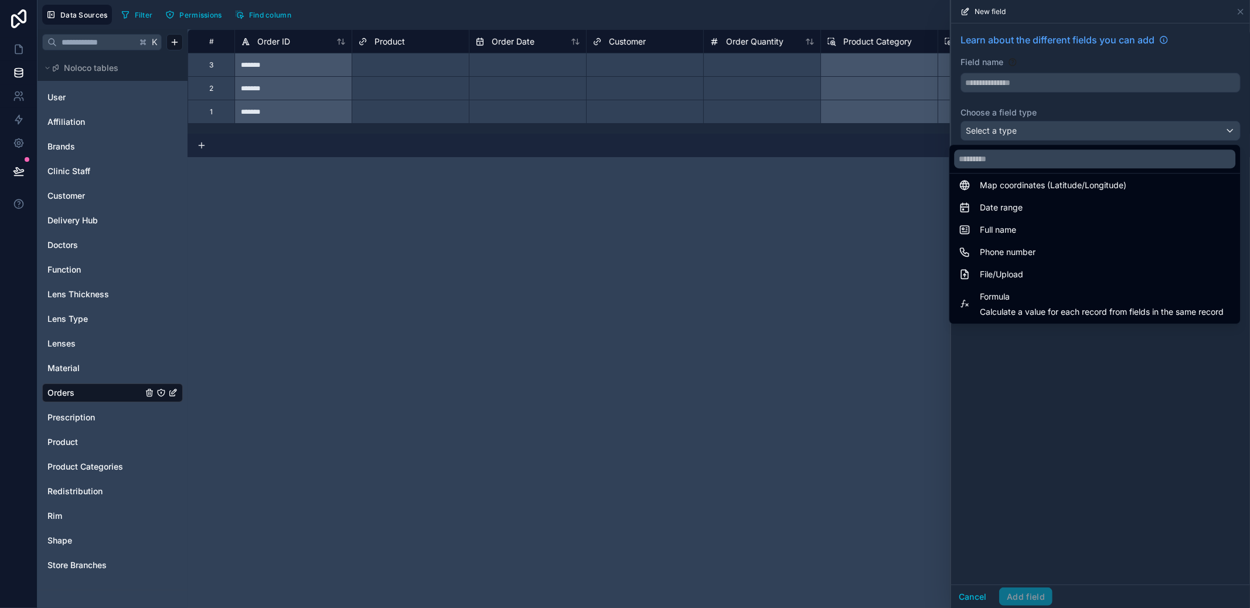
scroll to position [340, 0]
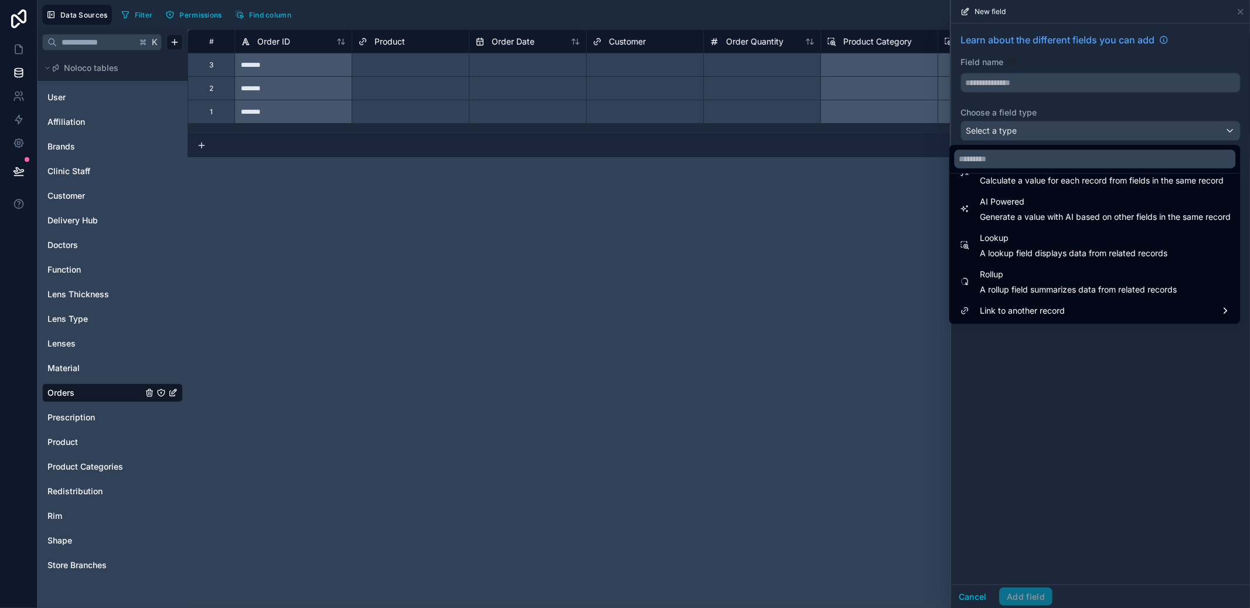
click at [1065, 290] on span "A rollup field summarizes data from related records" at bounding box center [1078, 290] width 197 height 12
type input "******"
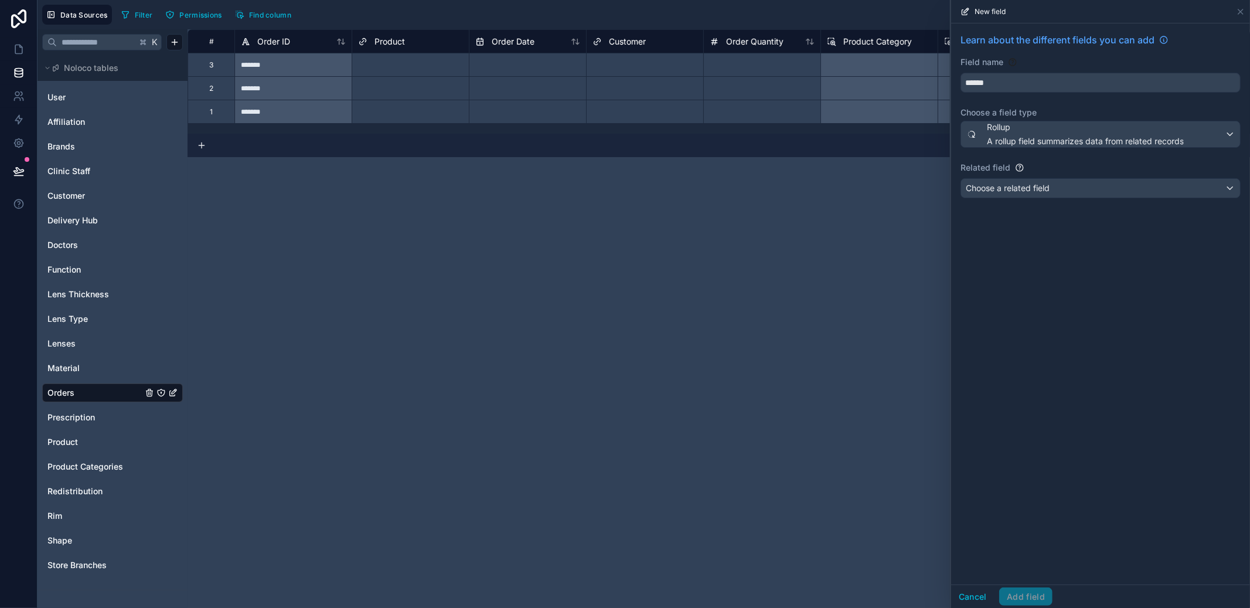
click at [1059, 192] on div "Choose a related field" at bounding box center [1100, 188] width 279 height 19
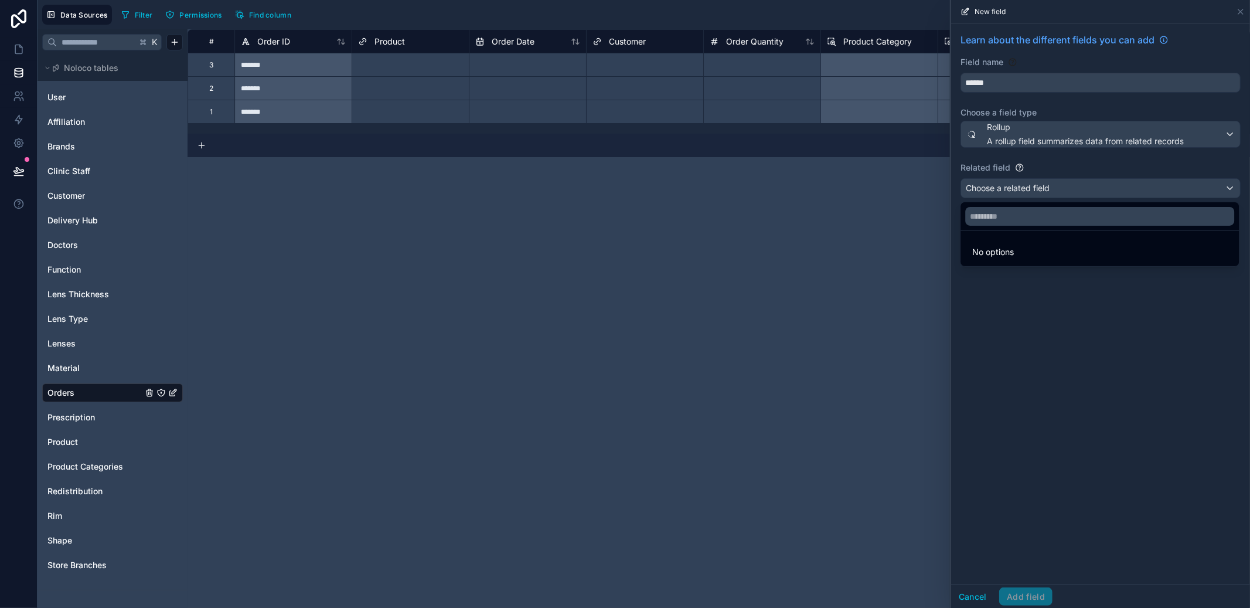
click at [1052, 256] on li "No options" at bounding box center [1100, 251] width 274 height 23
click at [976, 250] on span "No options" at bounding box center [994, 252] width 42 height 10
click at [1007, 186] on div at bounding box center [1100, 304] width 299 height 608
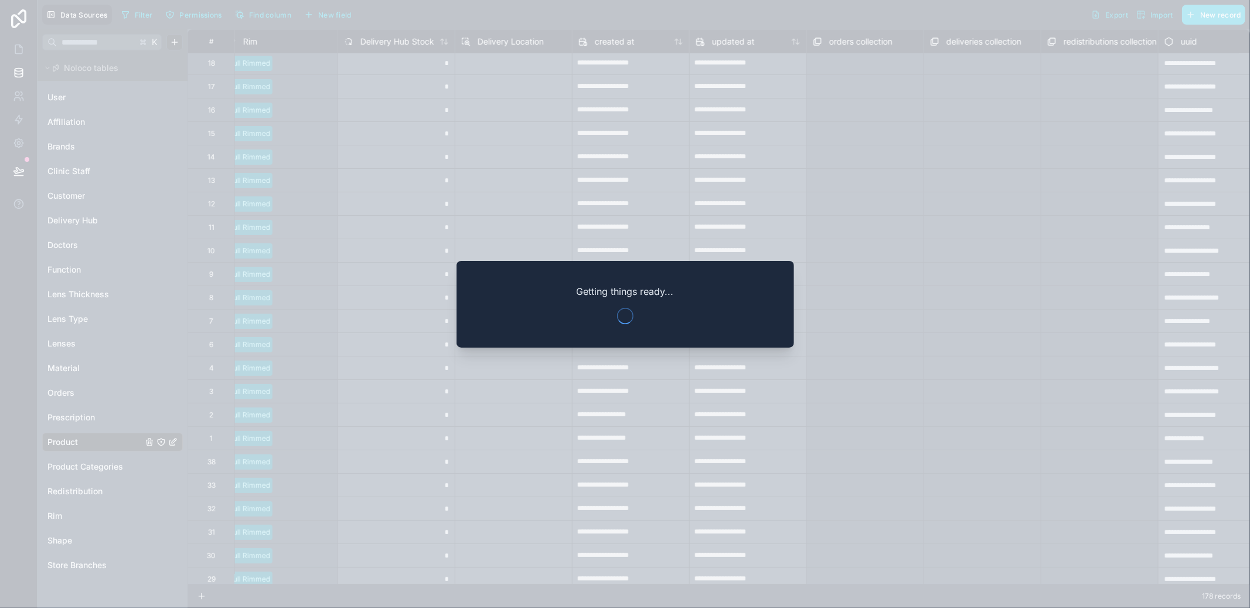
scroll to position [3420, 952]
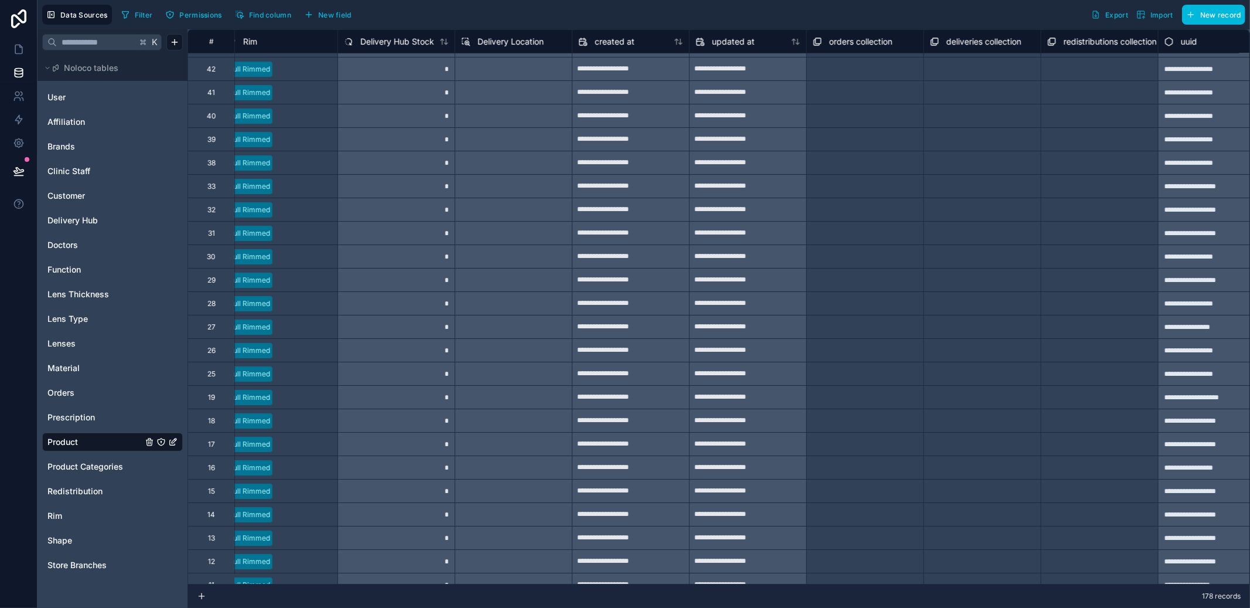
click at [346, 19] on span "New field" at bounding box center [334, 15] width 33 height 9
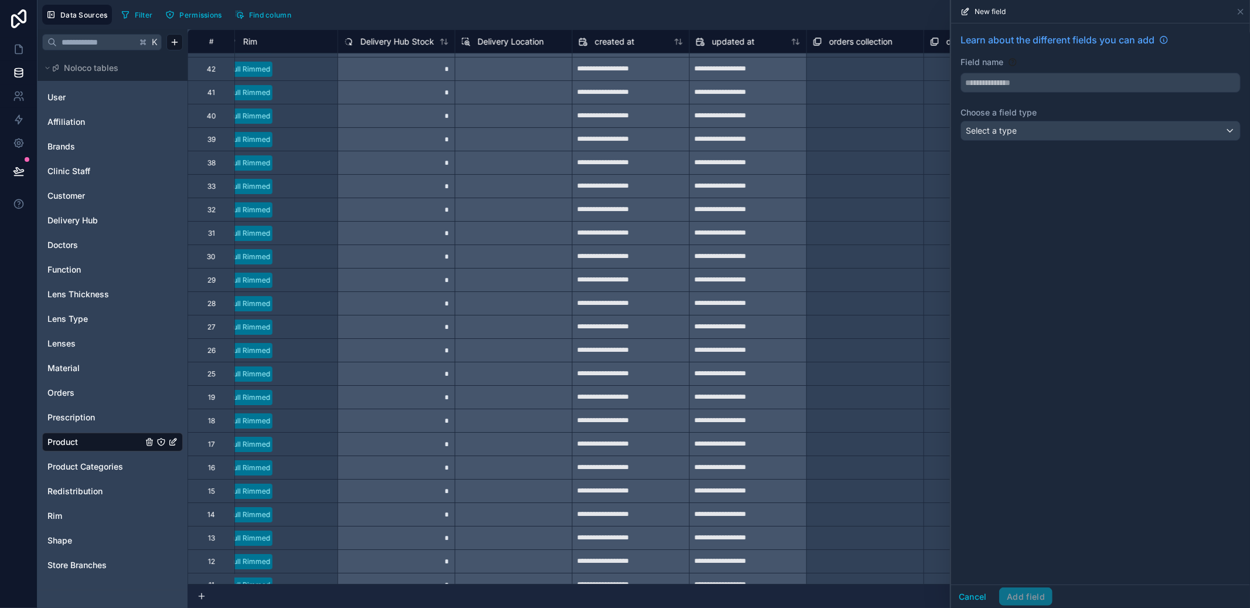
click at [999, 80] on input "text" at bounding box center [1100, 82] width 279 height 19
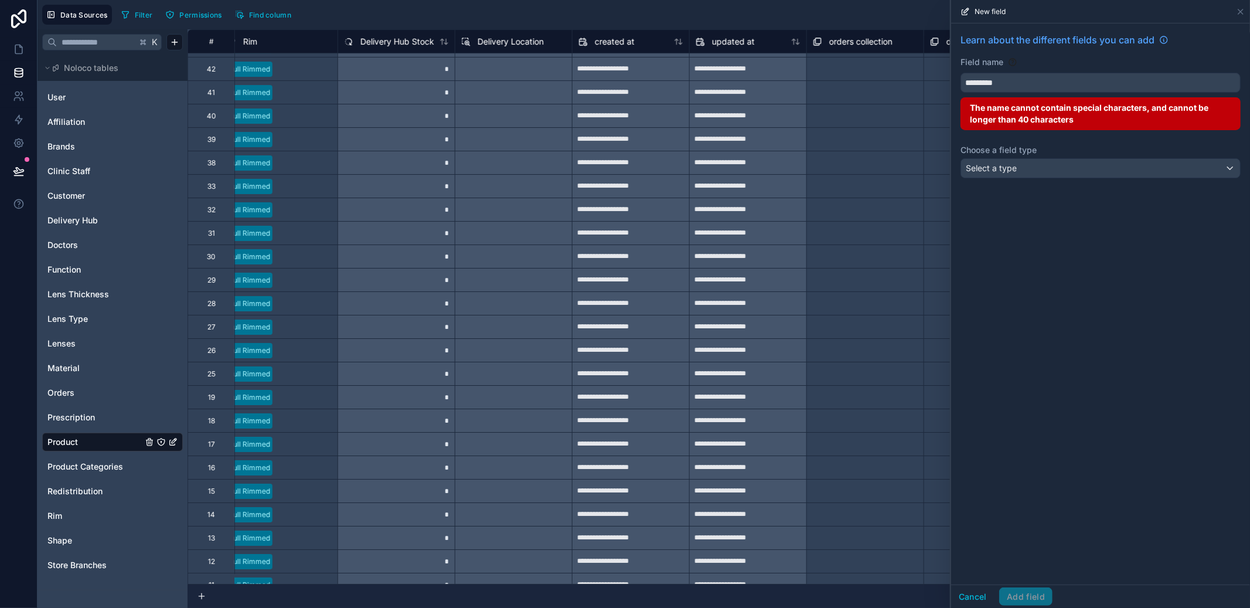
click at [961, 73] on button "********" at bounding box center [1101, 83] width 280 height 20
click at [961, 73] on button "**********" at bounding box center [1101, 83] width 280 height 20
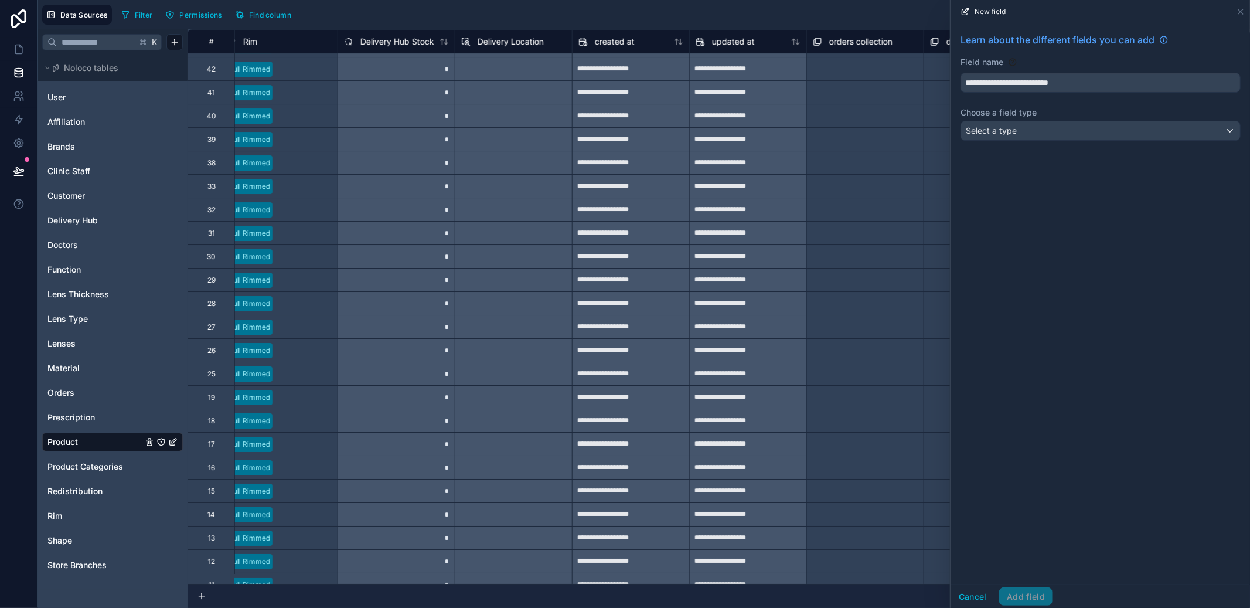
type input "**********"
click at [1104, 144] on div "**********" at bounding box center [1100, 88] width 299 height 131
click at [1102, 137] on div "Select a type" at bounding box center [1100, 130] width 279 height 19
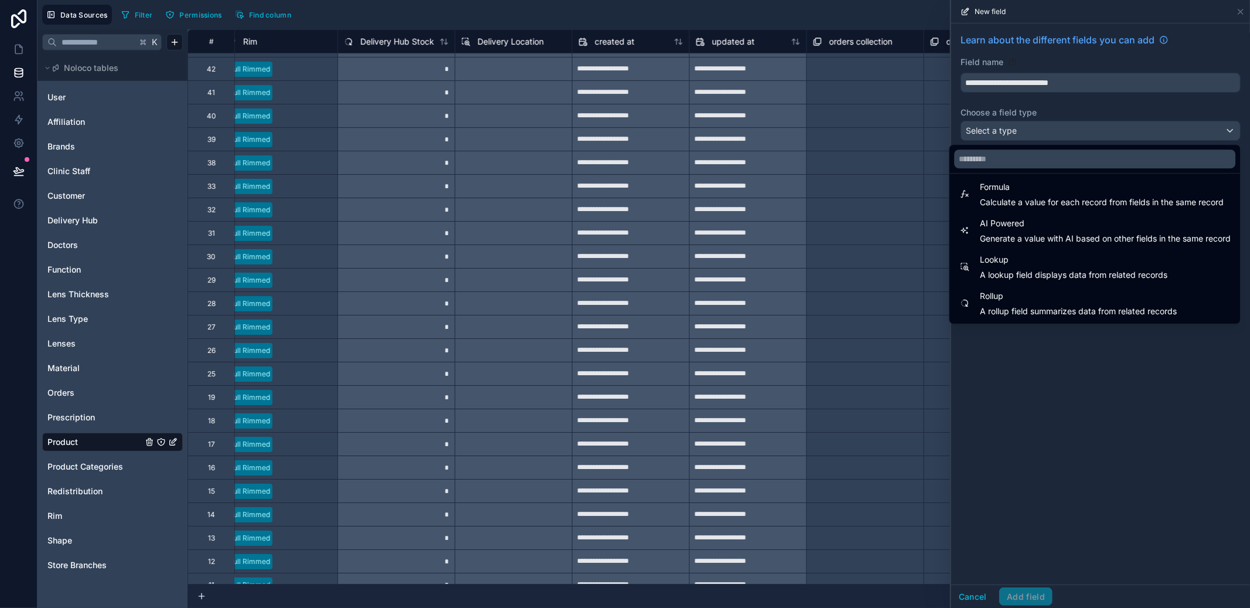
scroll to position [314, 0]
click at [1063, 183] on div "Formula Calculate a value for each record from fields in the same record" at bounding box center [1095, 198] width 286 height 35
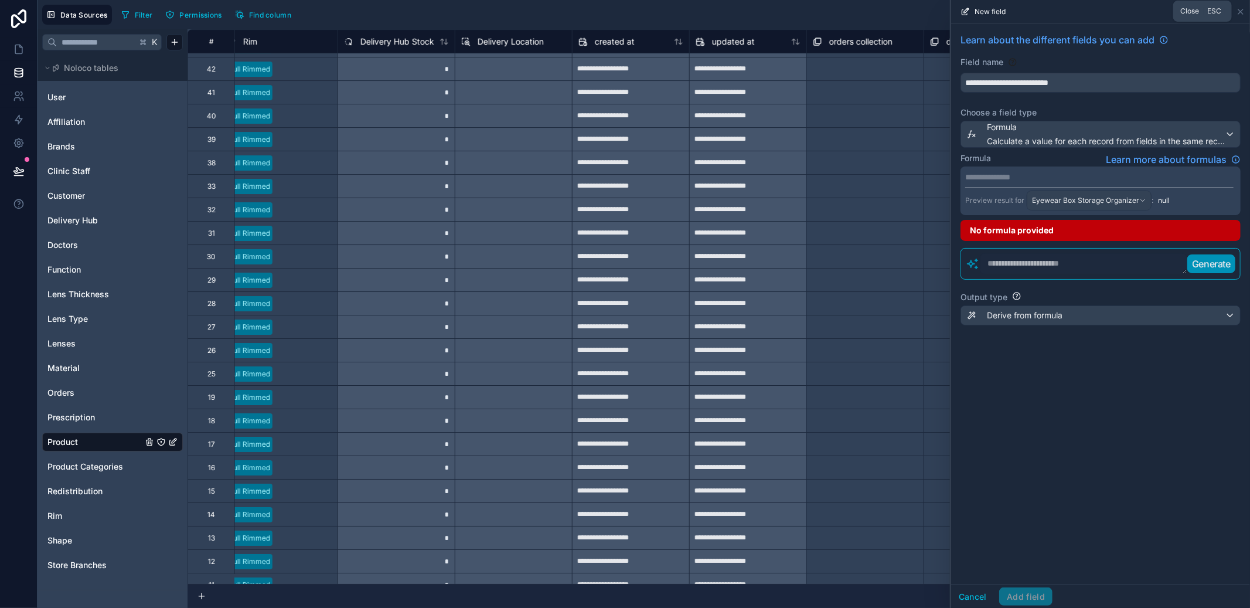
click at [1239, 13] on icon at bounding box center [1240, 11] width 9 height 9
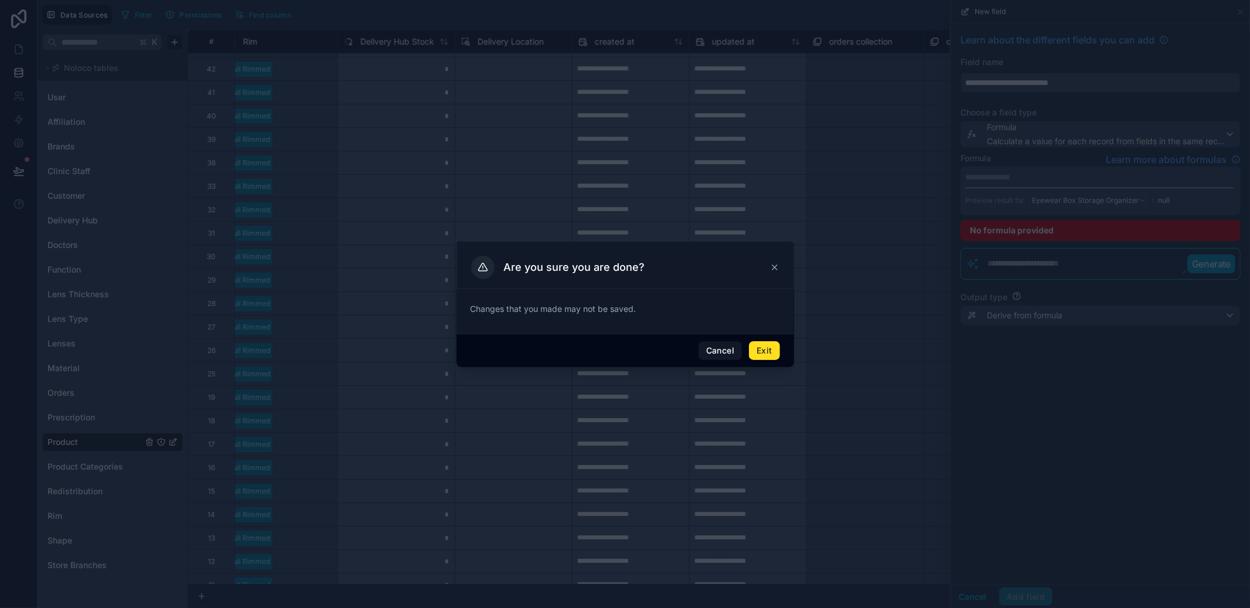
click at [777, 346] on button "Exit" at bounding box center [764, 350] width 30 height 19
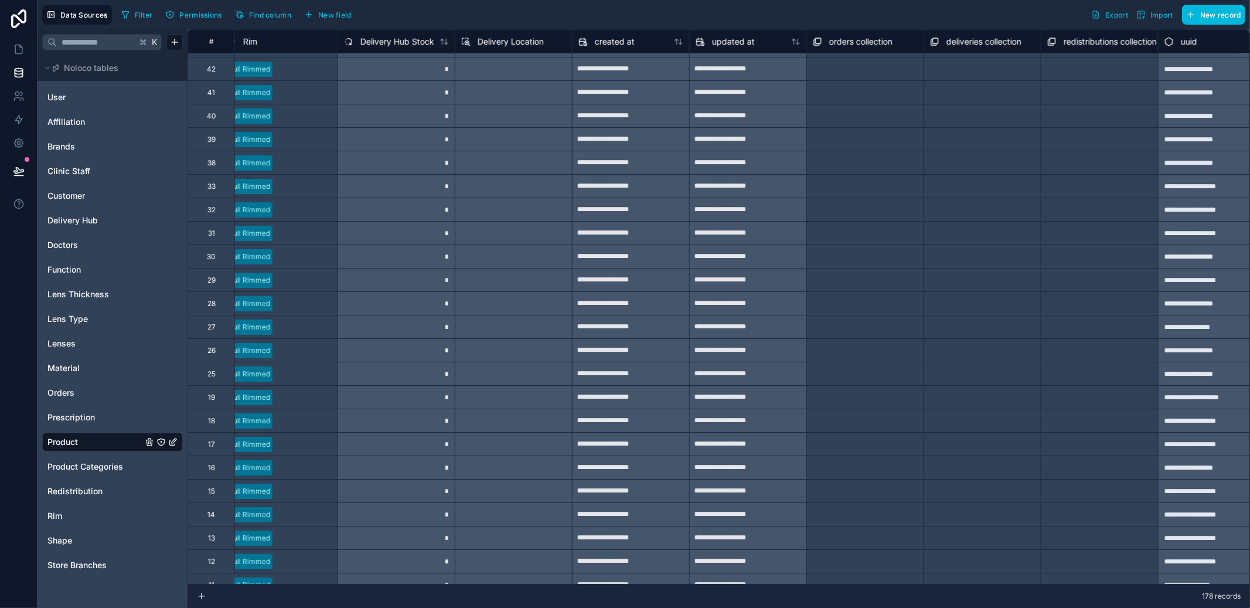
scroll to position [3420, 987]
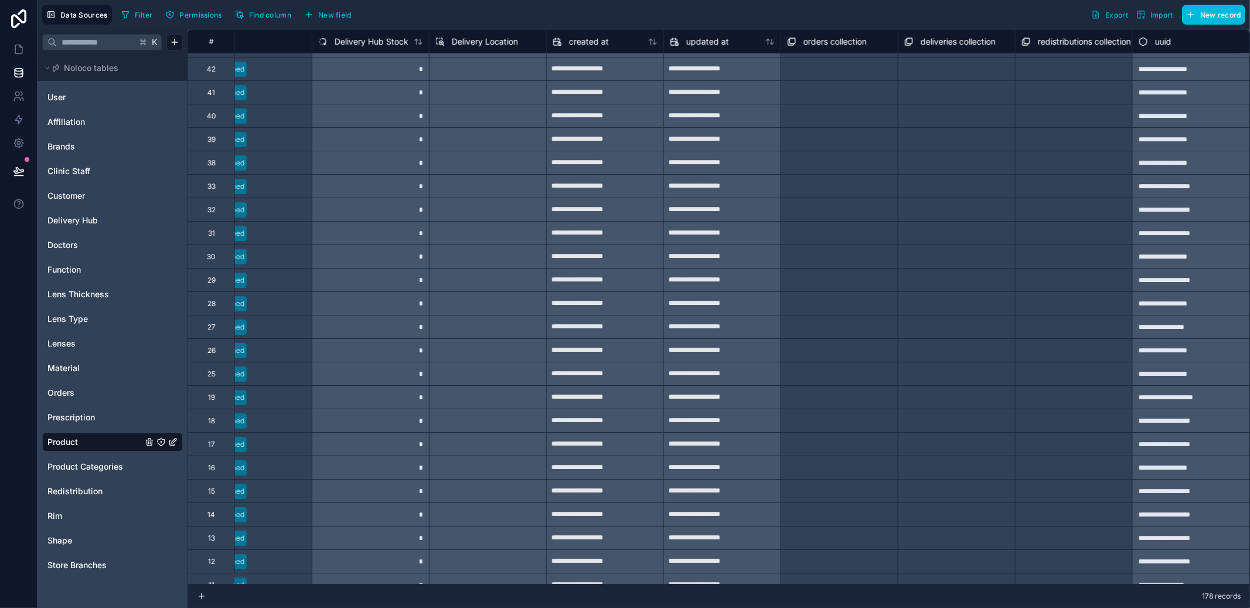
click at [83, 488] on span "Redistribution" at bounding box center [74, 491] width 55 height 12
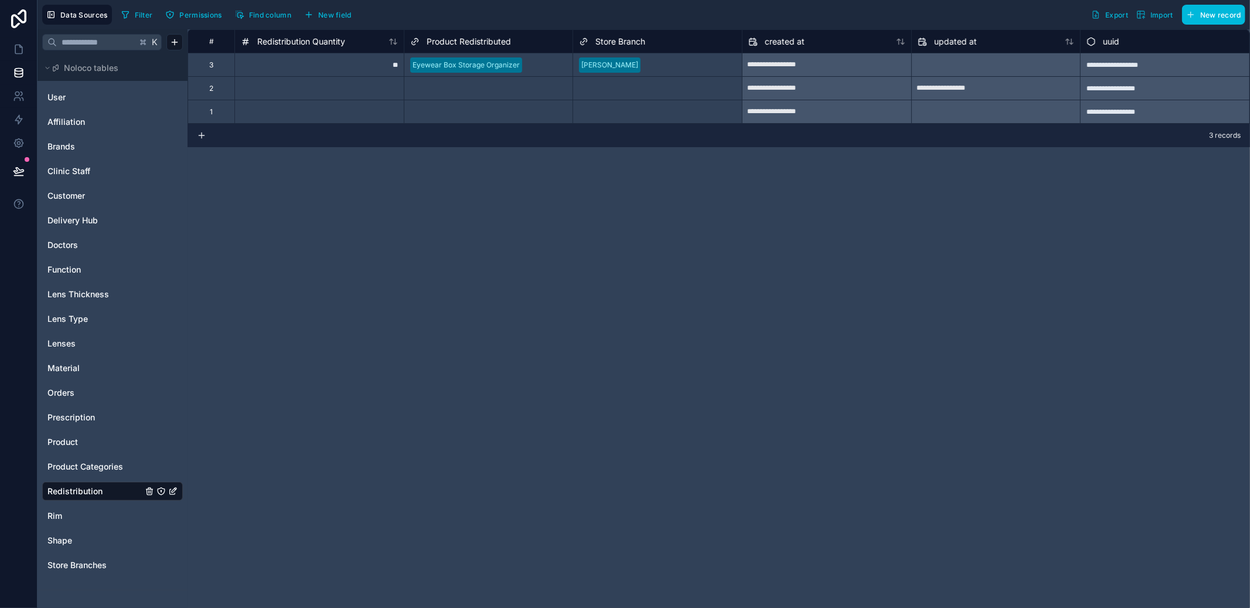
drag, startPoint x: 70, startPoint y: 435, endPoint x: 326, endPoint y: 400, distance: 257.9
click at [70, 435] on div "Product" at bounding box center [112, 442] width 141 height 19
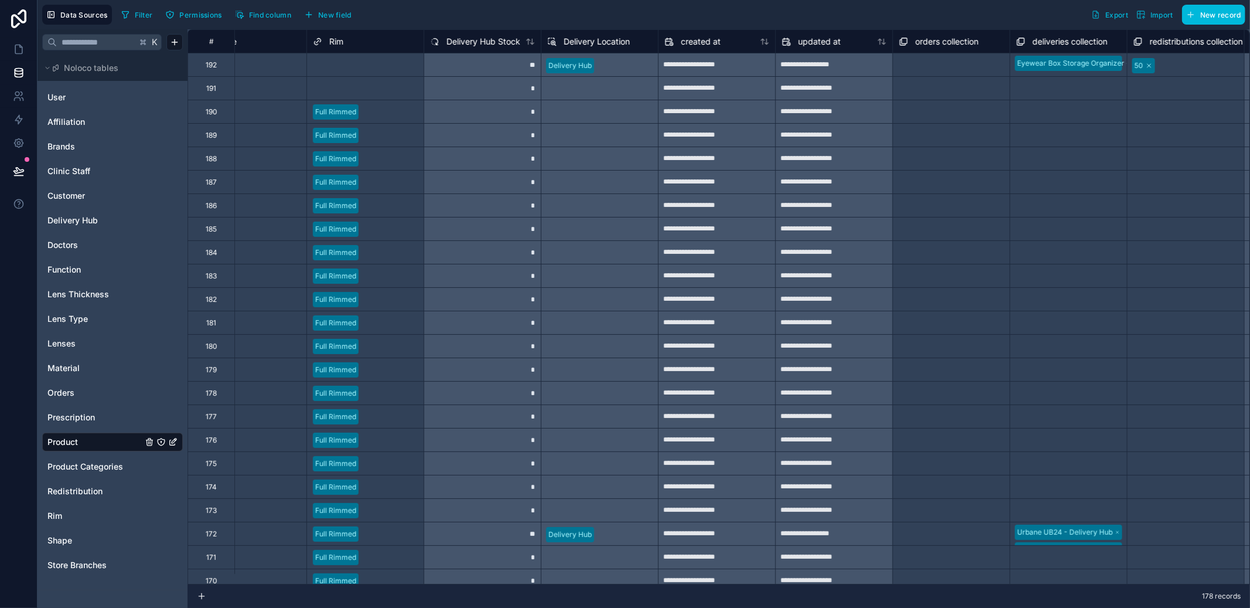
scroll to position [0, 987]
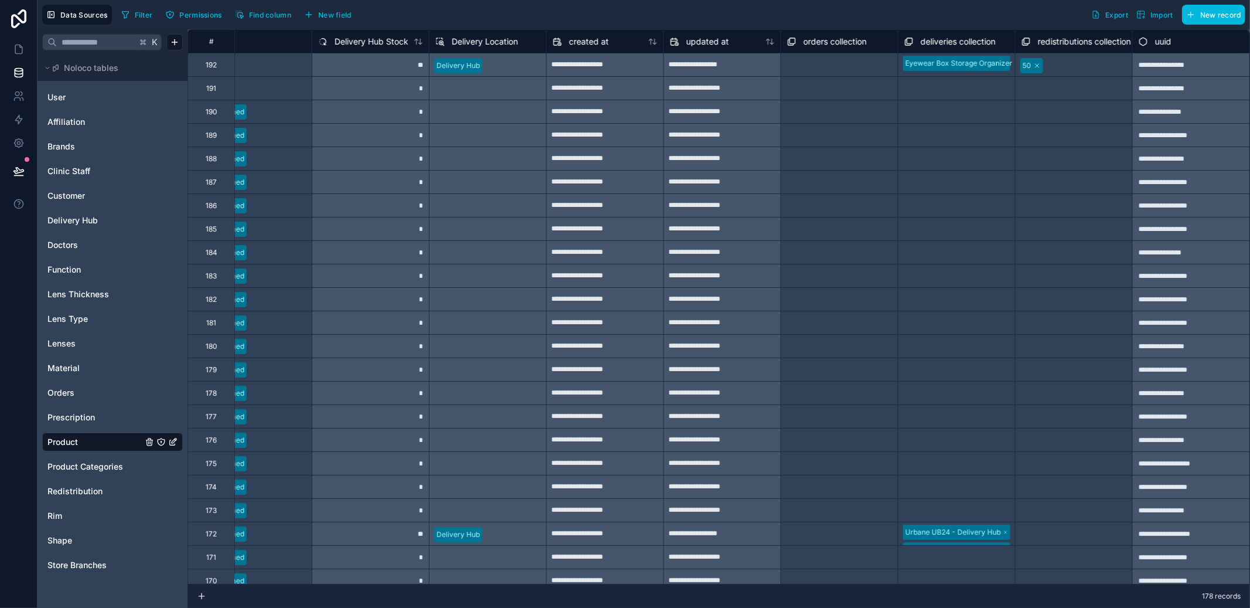
click at [86, 219] on span "Delivery Hub" at bounding box center [72, 221] width 50 height 12
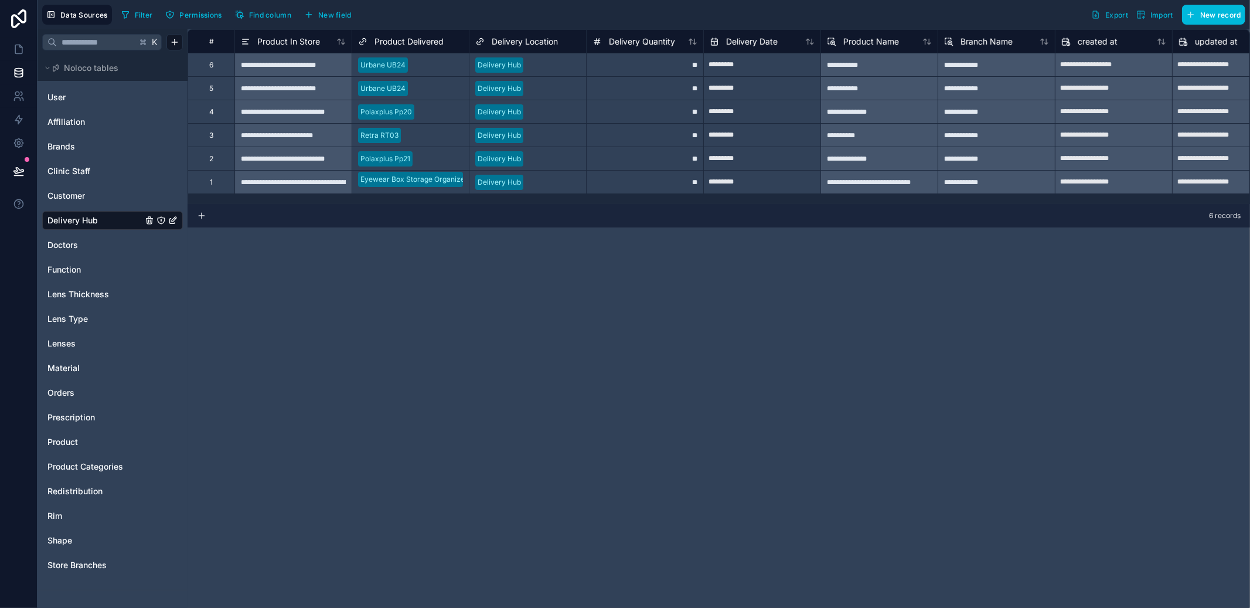
click at [84, 471] on span "Product Categories" at bounding box center [85, 467] width 76 height 12
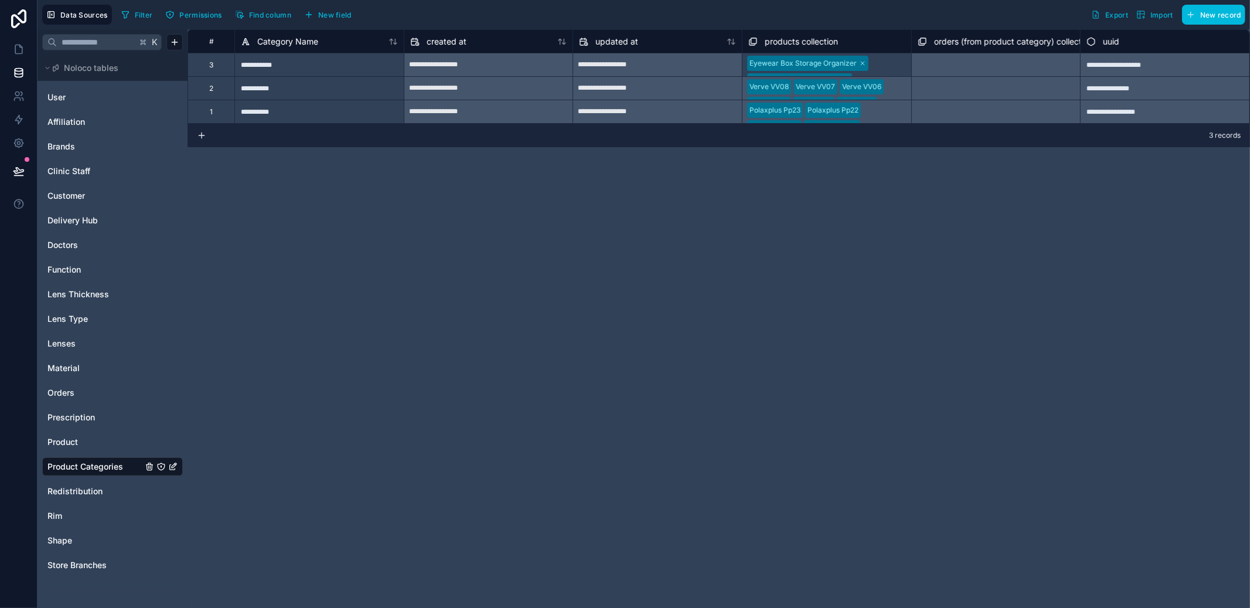
click at [80, 448] on div "Product" at bounding box center [112, 442] width 141 height 19
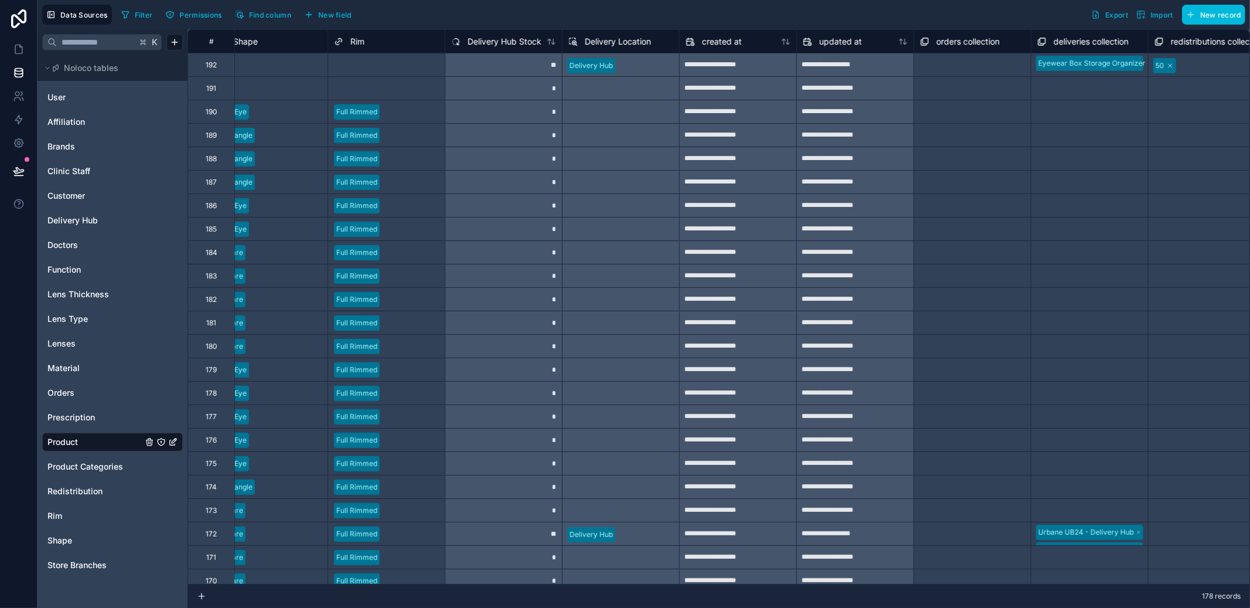
scroll to position [0, 987]
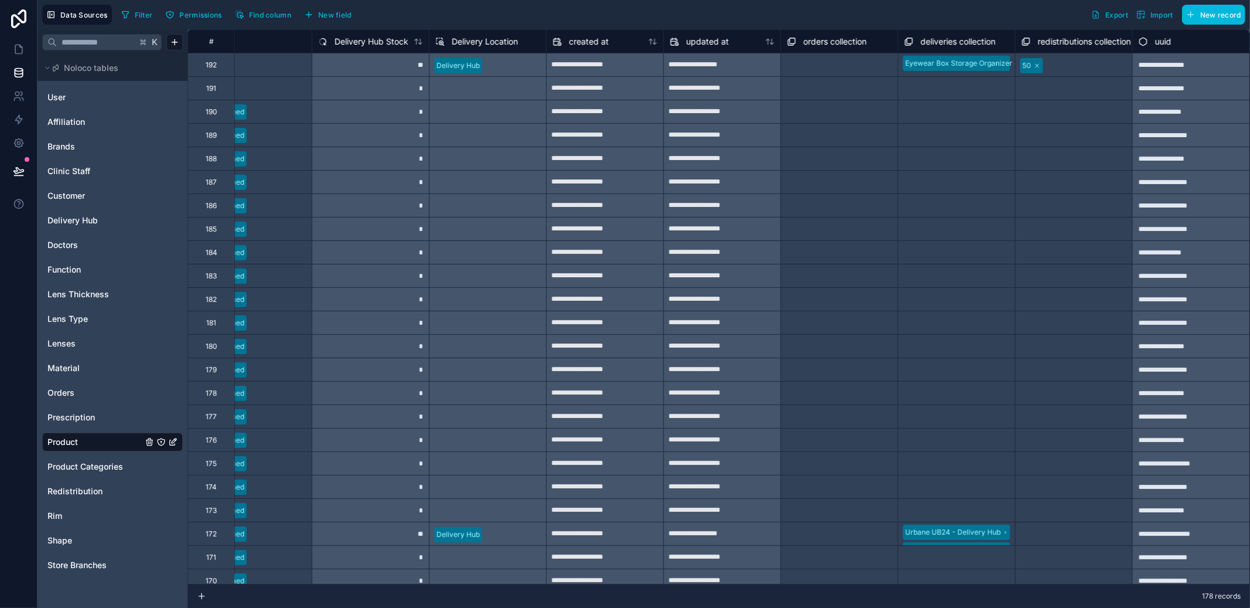
click at [68, 491] on span "Redistribution" at bounding box center [74, 491] width 55 height 12
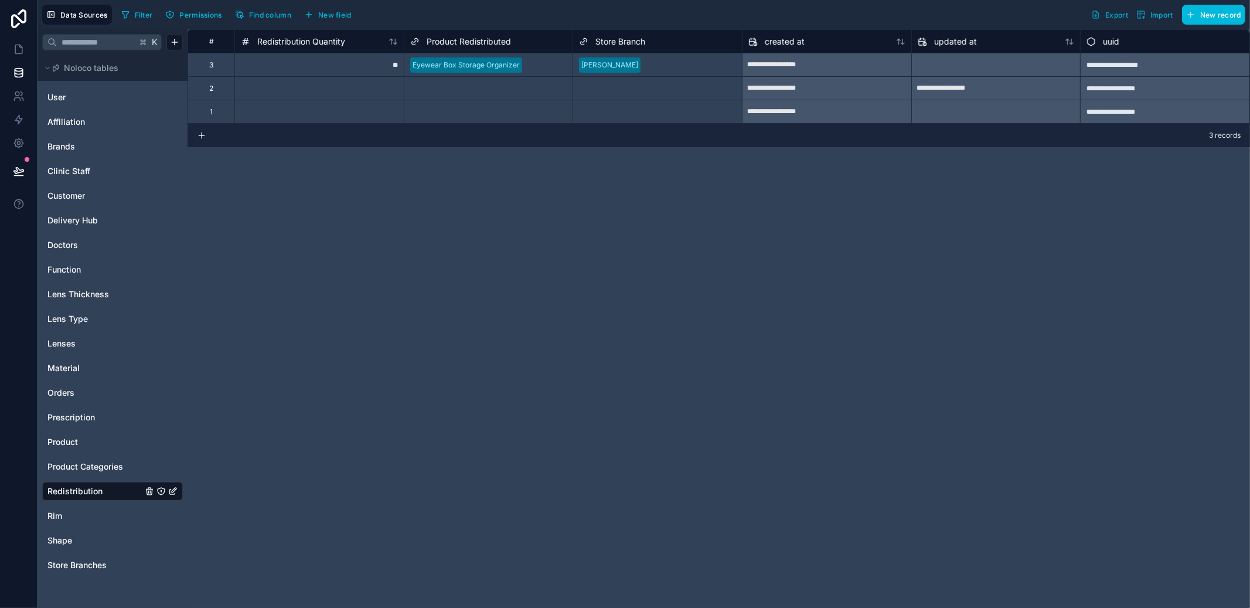
click at [63, 441] on span "Product" at bounding box center [62, 442] width 30 height 12
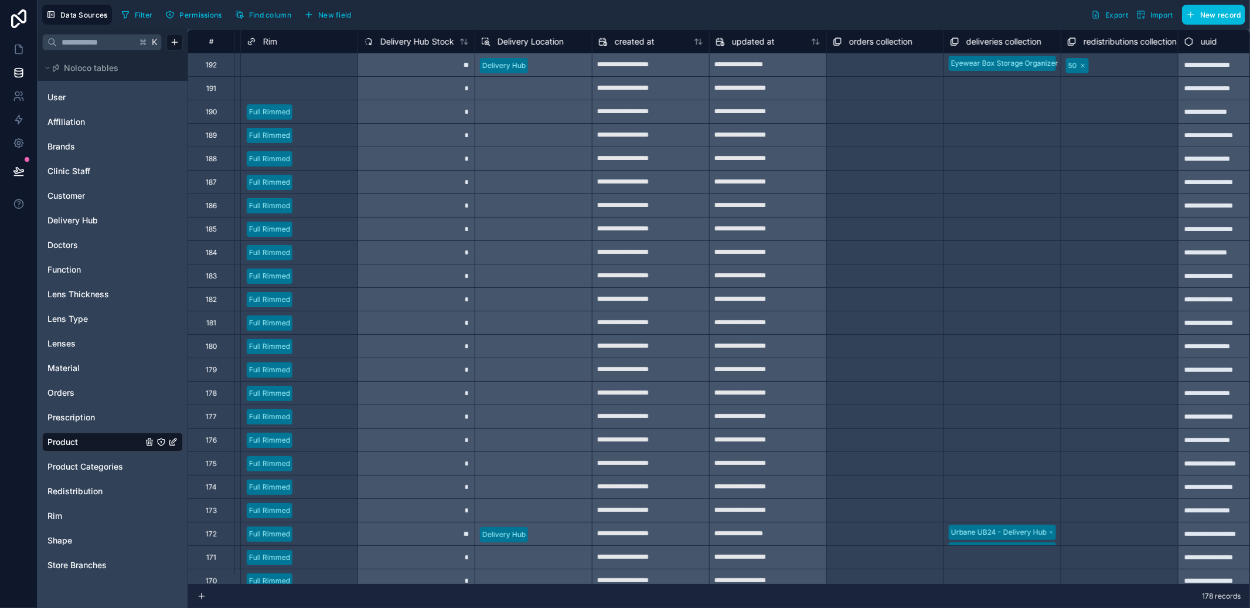
scroll to position [0, 987]
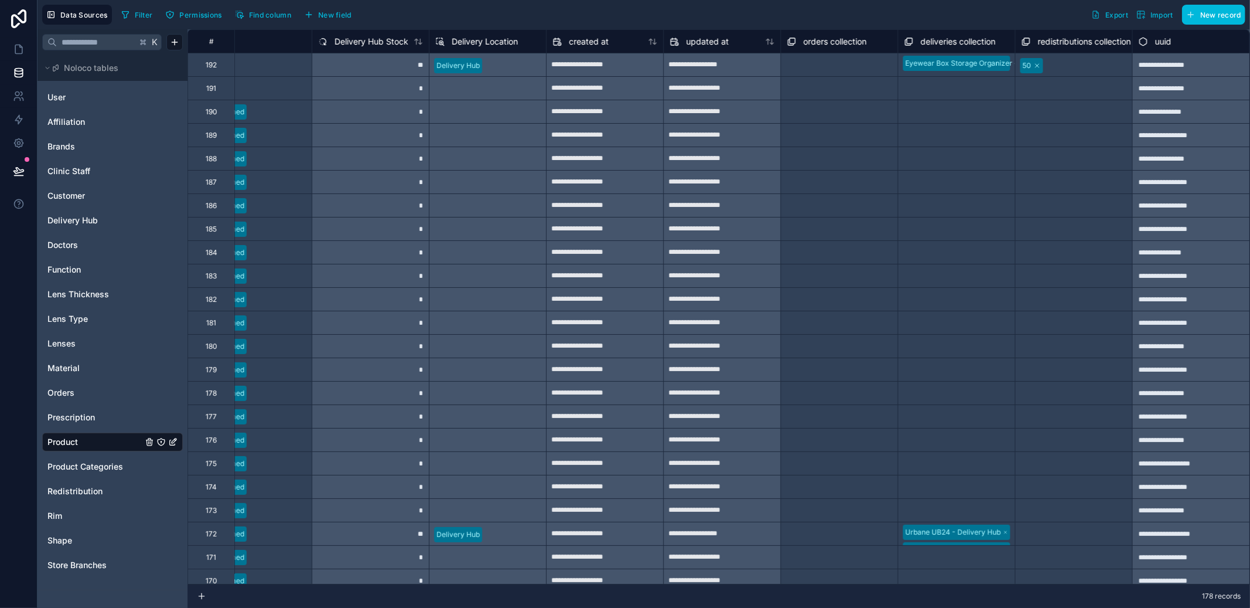
click at [100, 488] on span "Redistribution" at bounding box center [74, 491] width 55 height 12
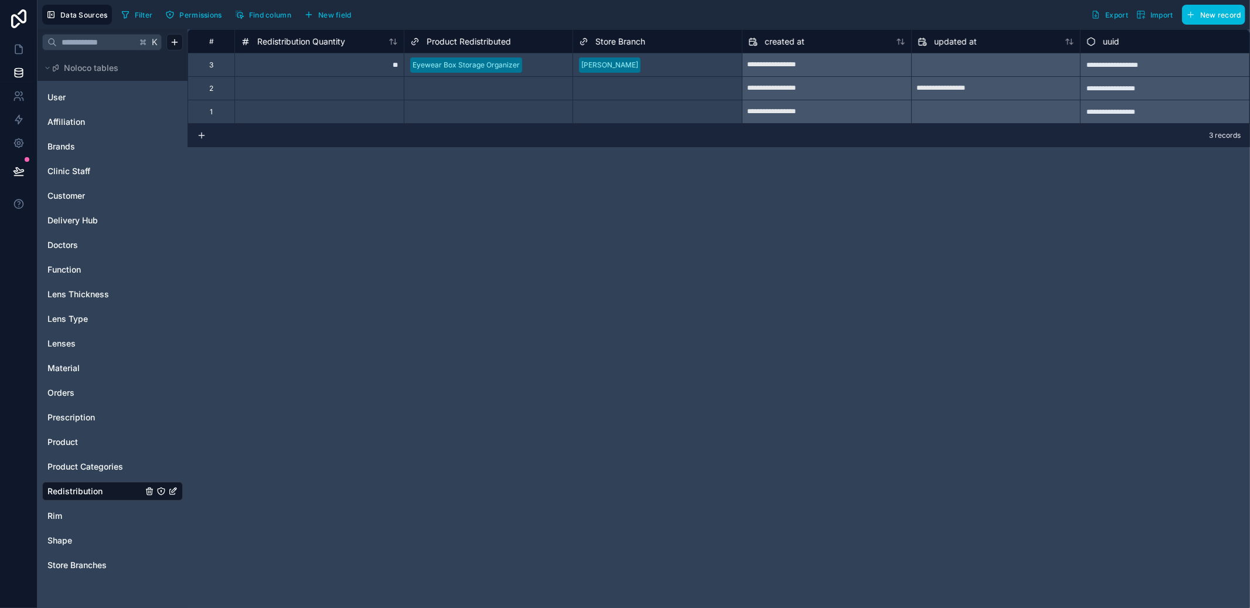
click at [333, 20] on button "New field" at bounding box center [328, 15] width 56 height 18
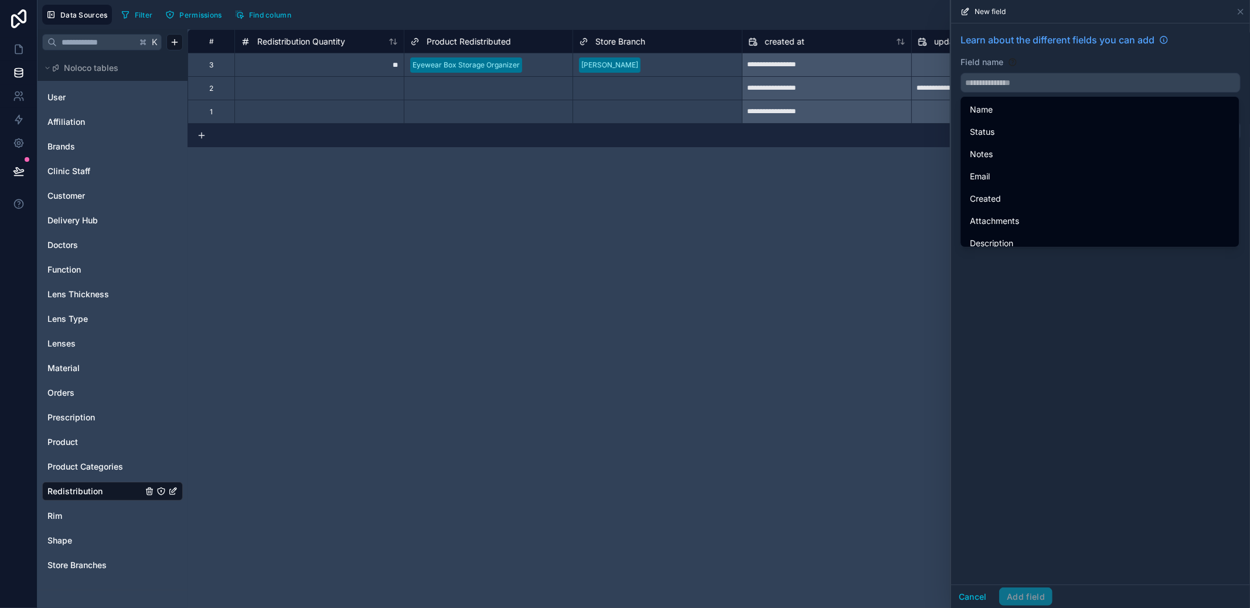
click at [1018, 75] on input "text" at bounding box center [1100, 82] width 279 height 19
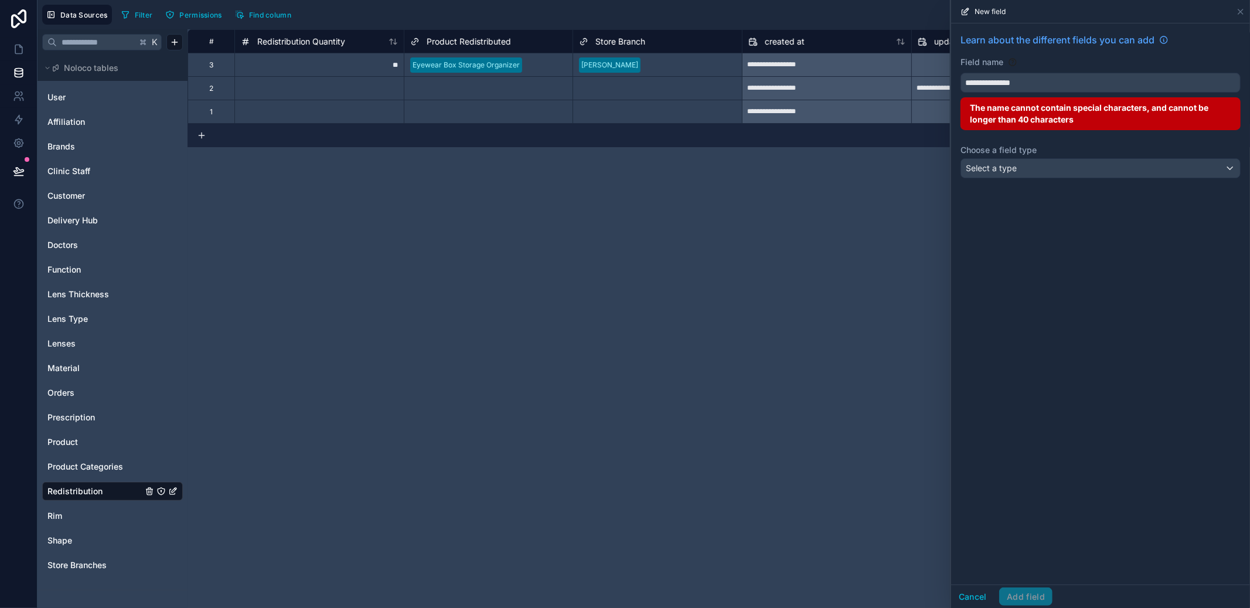
click at [961, 73] on button "**********" at bounding box center [1101, 83] width 280 height 20
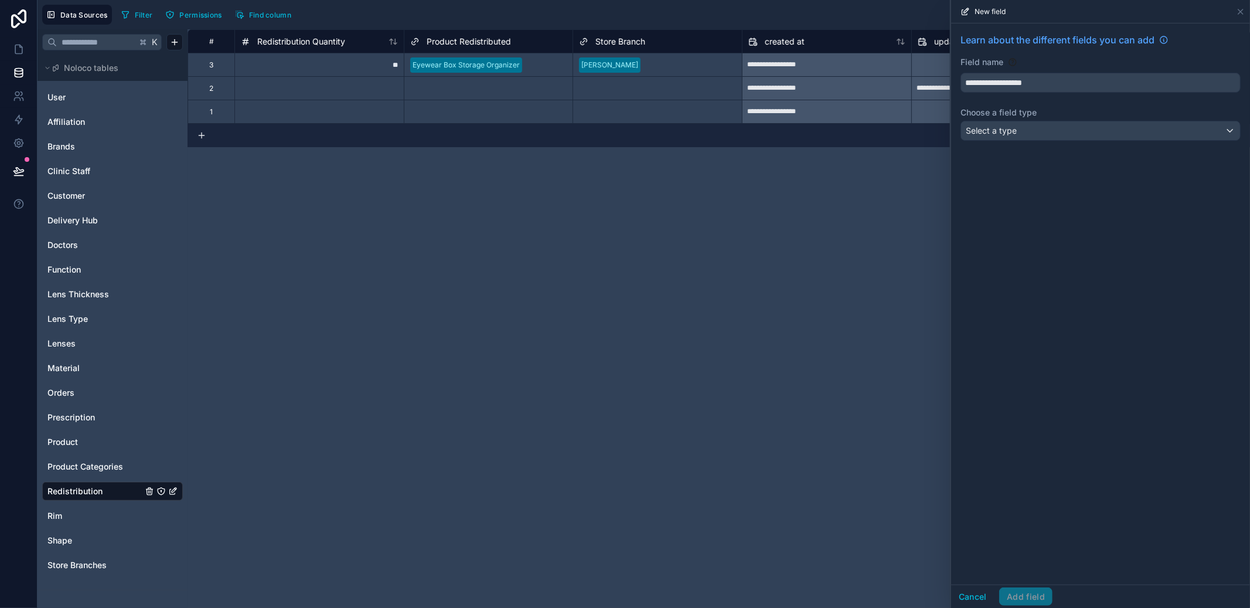
type input "**********"
click at [1011, 142] on div "**********" at bounding box center [1100, 88] width 299 height 131
click at [1022, 130] on div "Select a type" at bounding box center [1100, 130] width 279 height 19
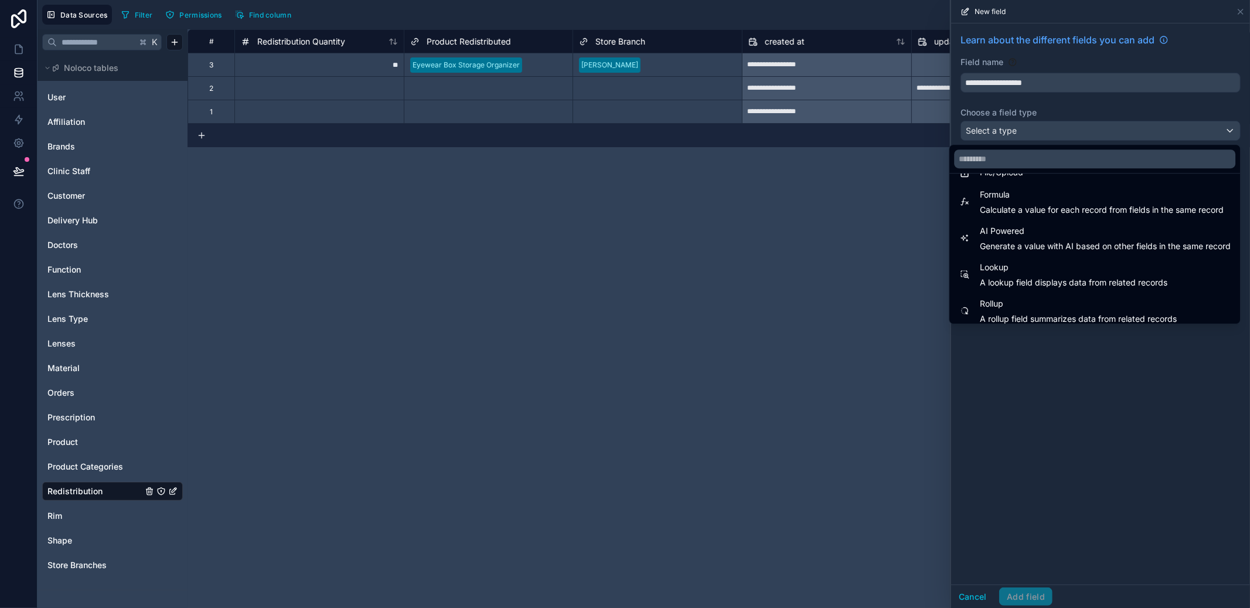
scroll to position [307, 0]
click at [1076, 219] on span "Calculate a value for each record from fields in the same record" at bounding box center [1102, 214] width 244 height 12
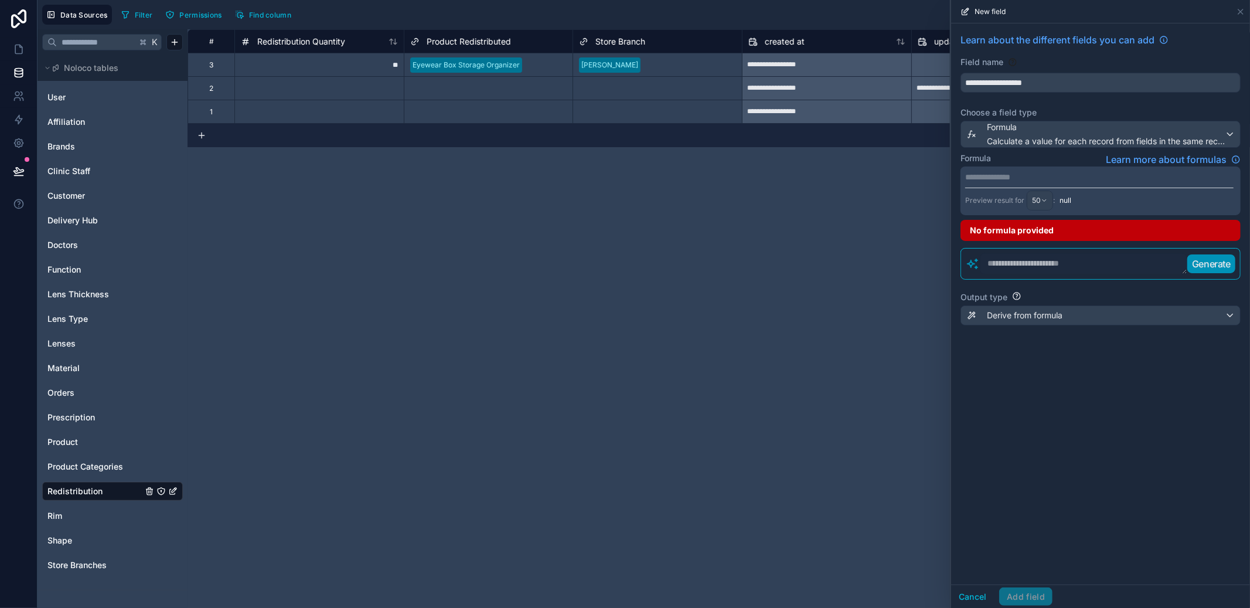
click at [1063, 176] on p "**********" at bounding box center [1100, 177] width 269 height 12
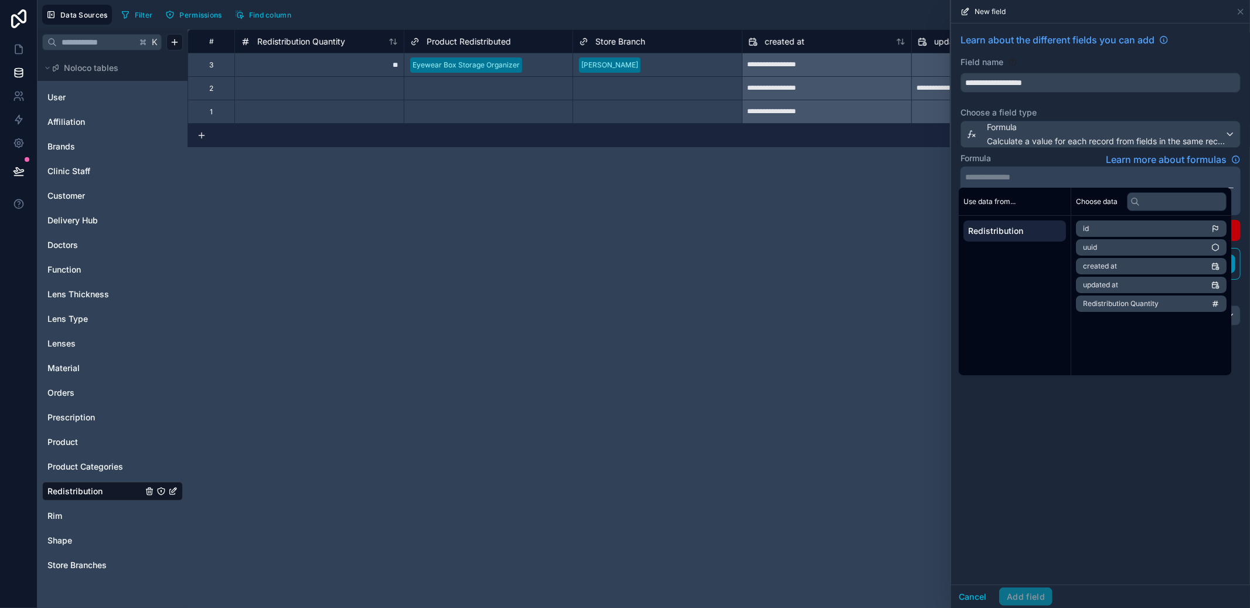
click at [886, 195] on div "**********" at bounding box center [719, 318] width 1063 height 579
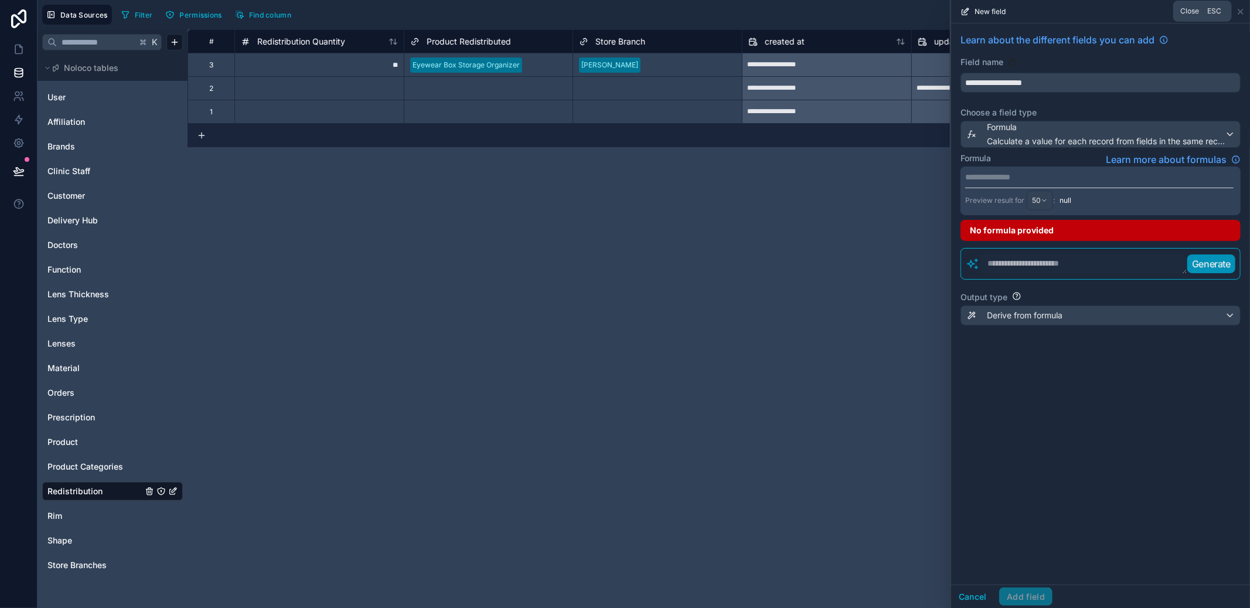
click at [1240, 12] on icon at bounding box center [1241, 11] width 5 height 5
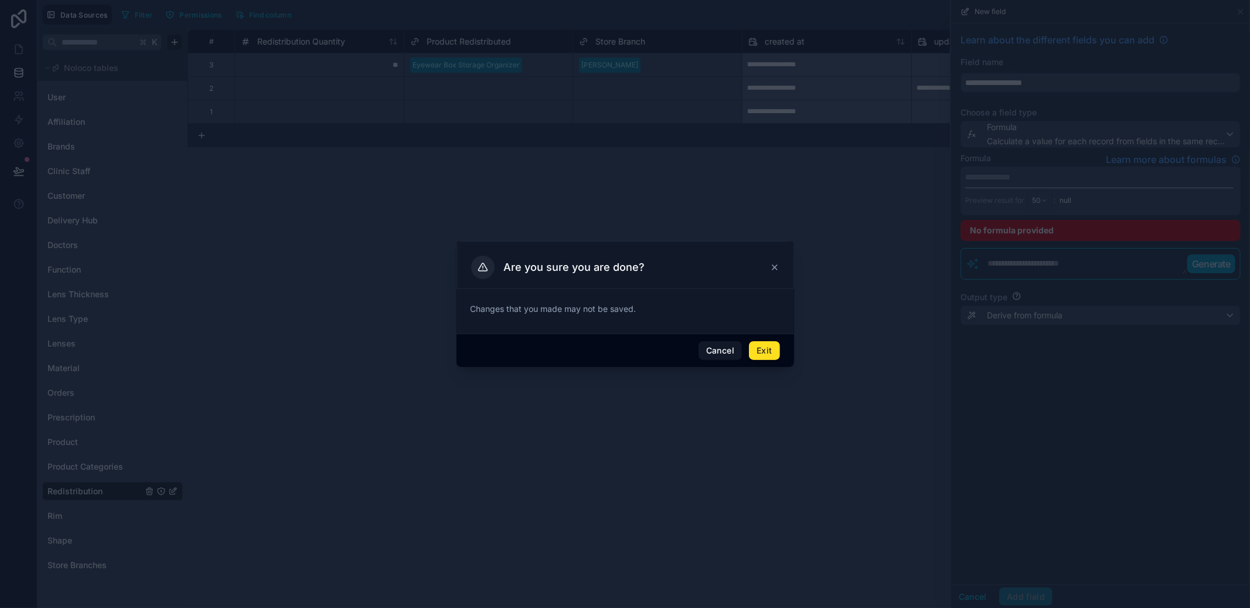
click at [787, 349] on div "Cancel Exit" at bounding box center [626, 350] width 338 height 33
click at [764, 343] on button "Exit" at bounding box center [764, 350] width 30 height 19
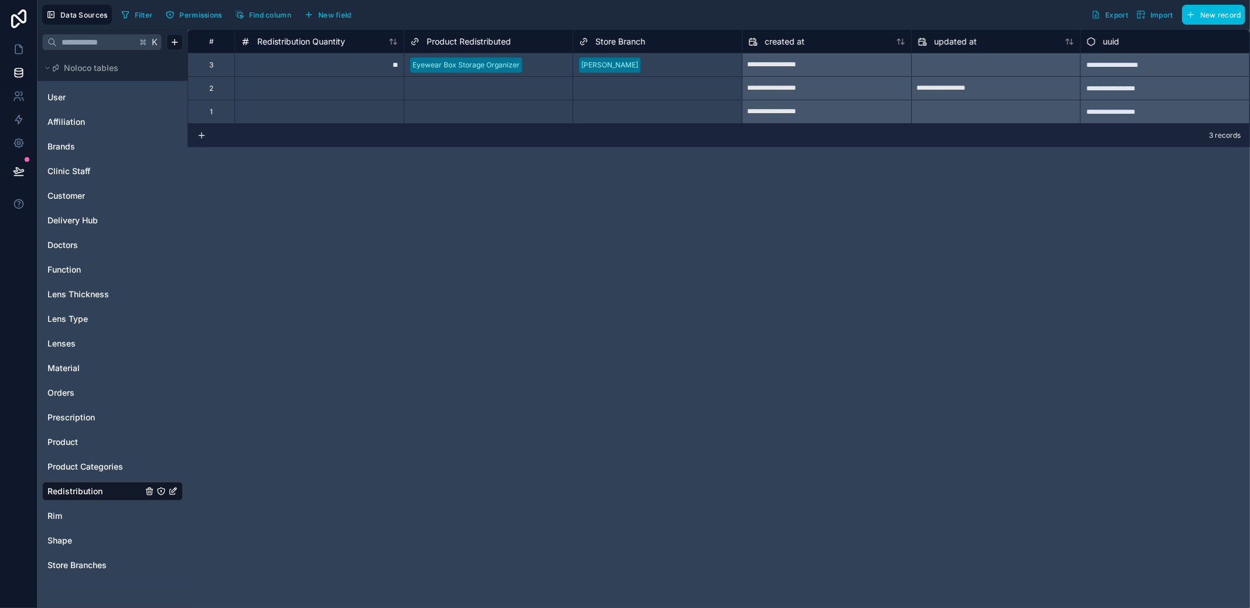
click at [344, 6] on button "New field" at bounding box center [328, 15] width 56 height 18
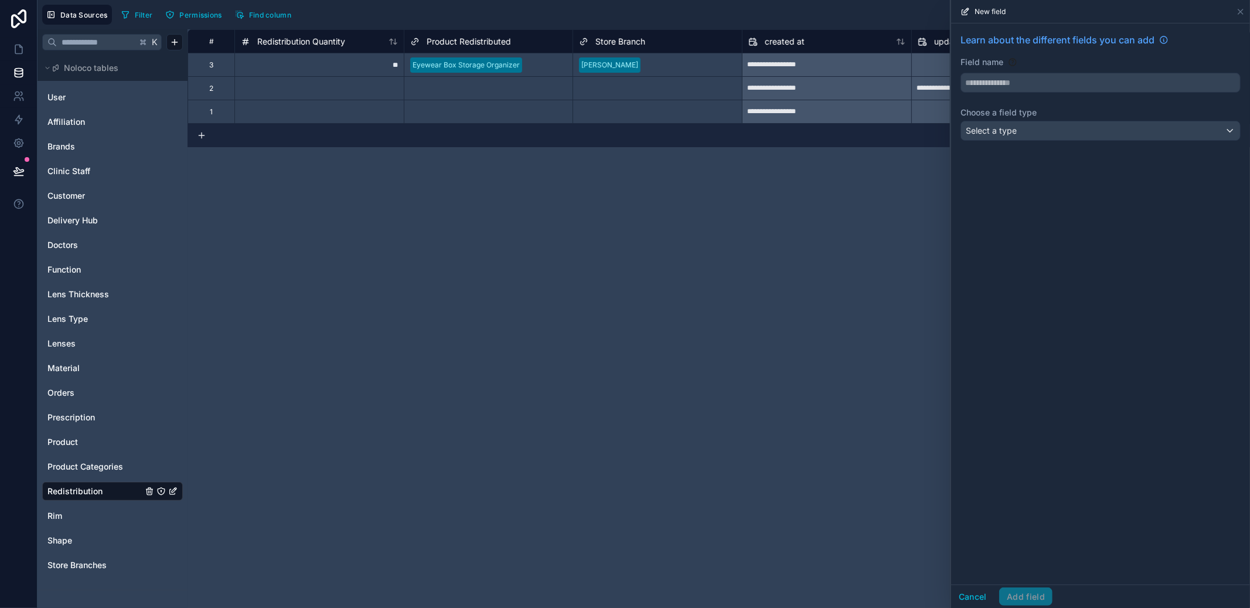
click at [1038, 139] on div "Select a type" at bounding box center [1100, 130] width 279 height 19
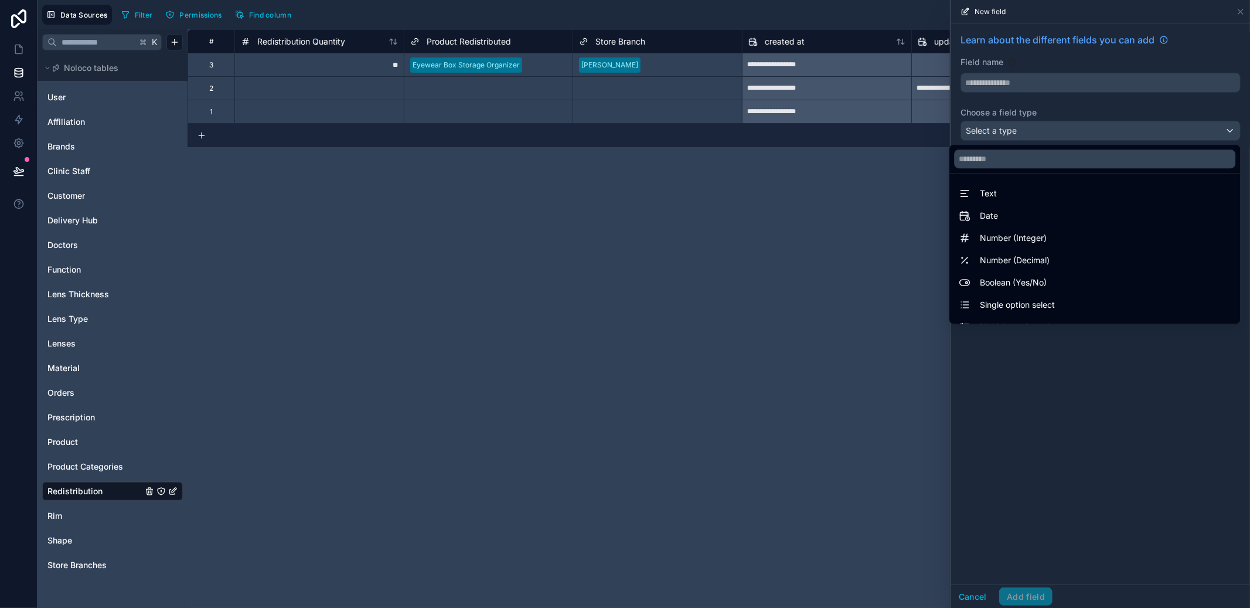
scroll to position [340, 0]
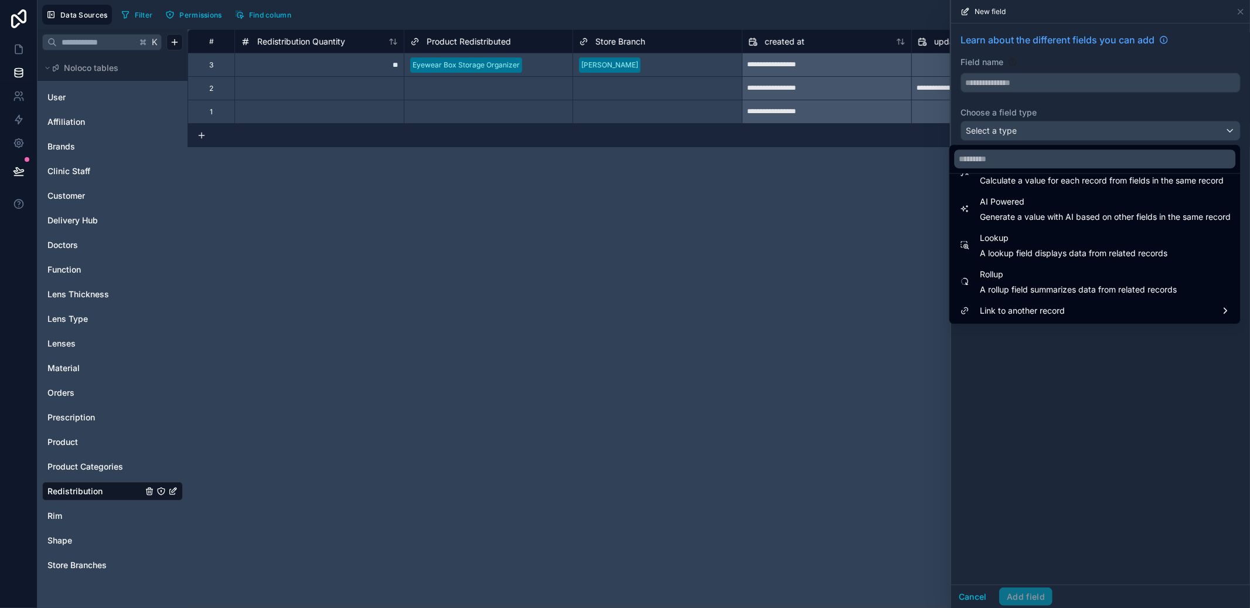
click at [1030, 243] on span "Lookup" at bounding box center [1074, 238] width 188 height 14
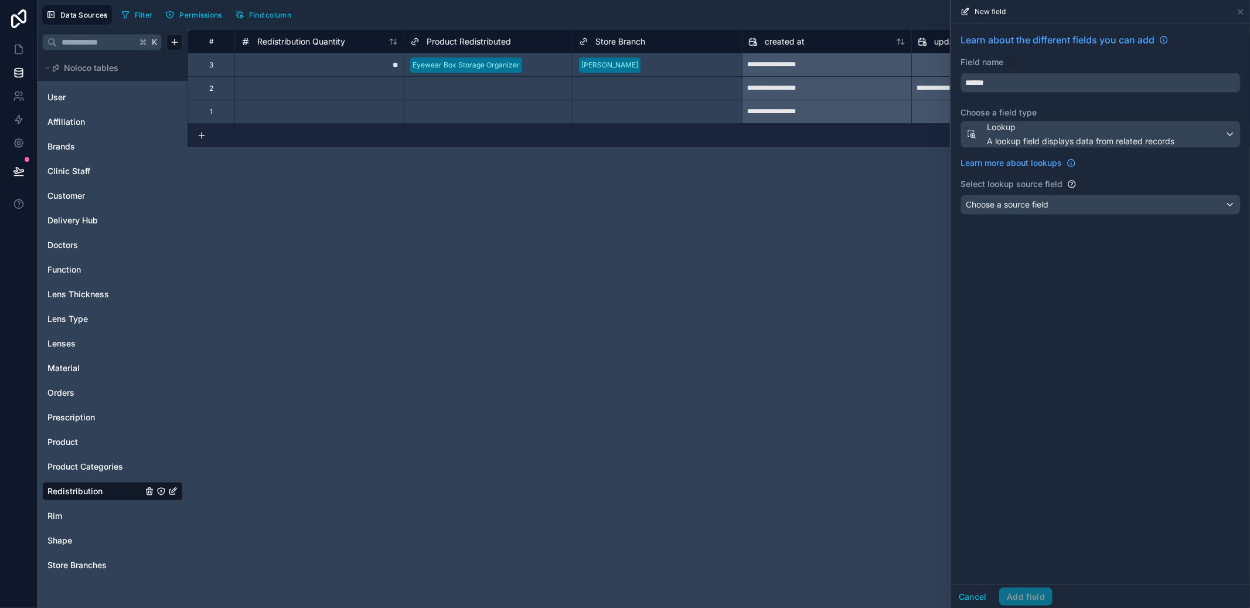
click at [1042, 84] on input "******" at bounding box center [1100, 82] width 279 height 19
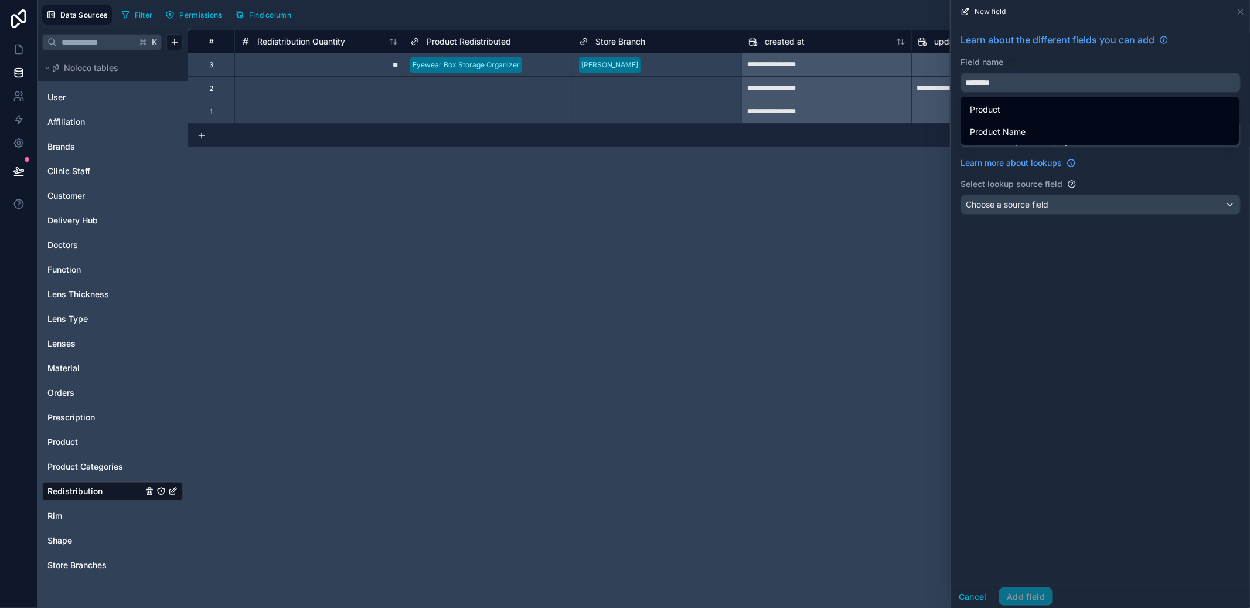
click at [961, 73] on button "*******" at bounding box center [1101, 83] width 280 height 20
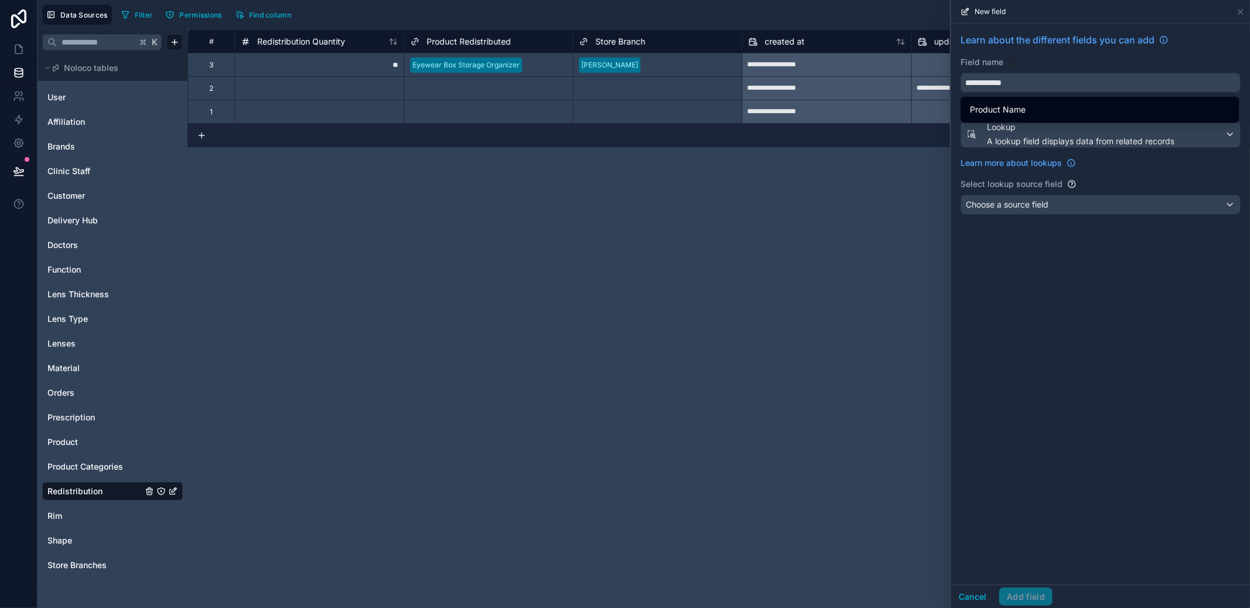
type input "**********"
click at [1067, 199] on div "Choose a source field" at bounding box center [1100, 204] width 279 height 19
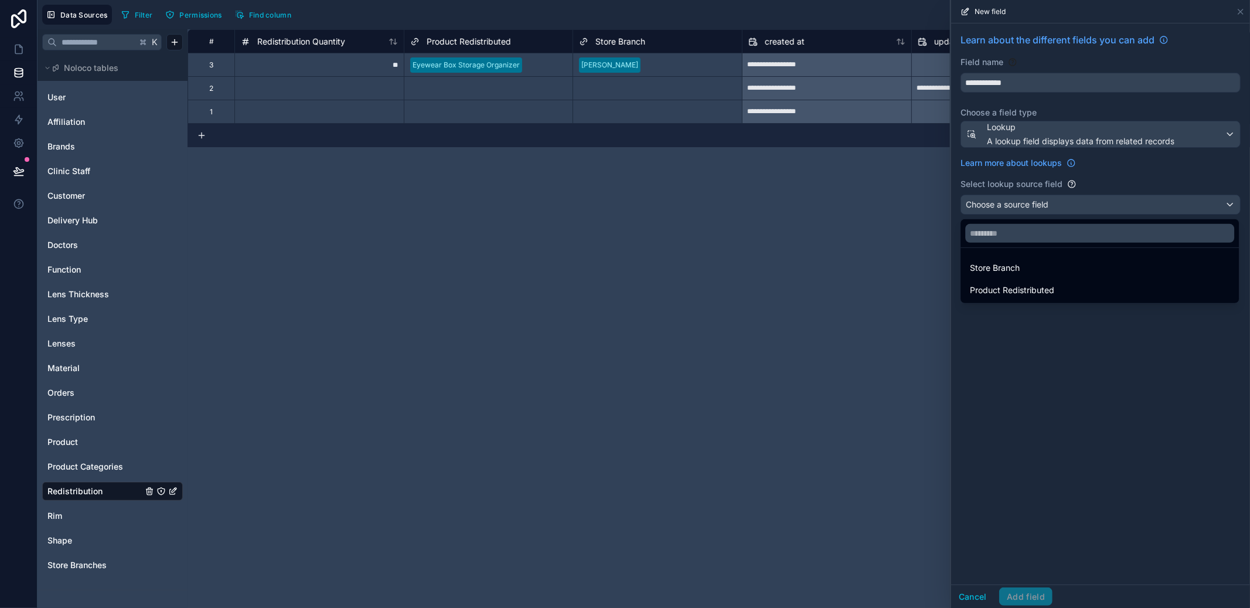
click at [1029, 295] on span "Product Redistributed" at bounding box center [1012, 290] width 84 height 14
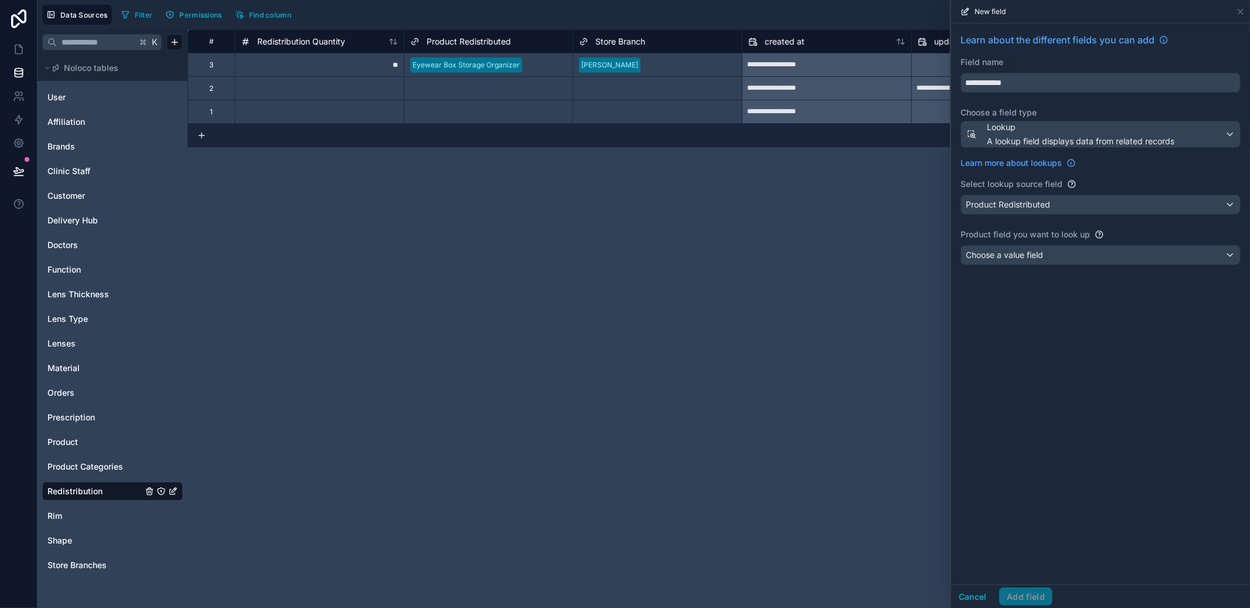
click at [1049, 243] on div "**********" at bounding box center [1100, 151] width 299 height 256
click at [1065, 253] on div "Choose a value field" at bounding box center [1100, 255] width 279 height 19
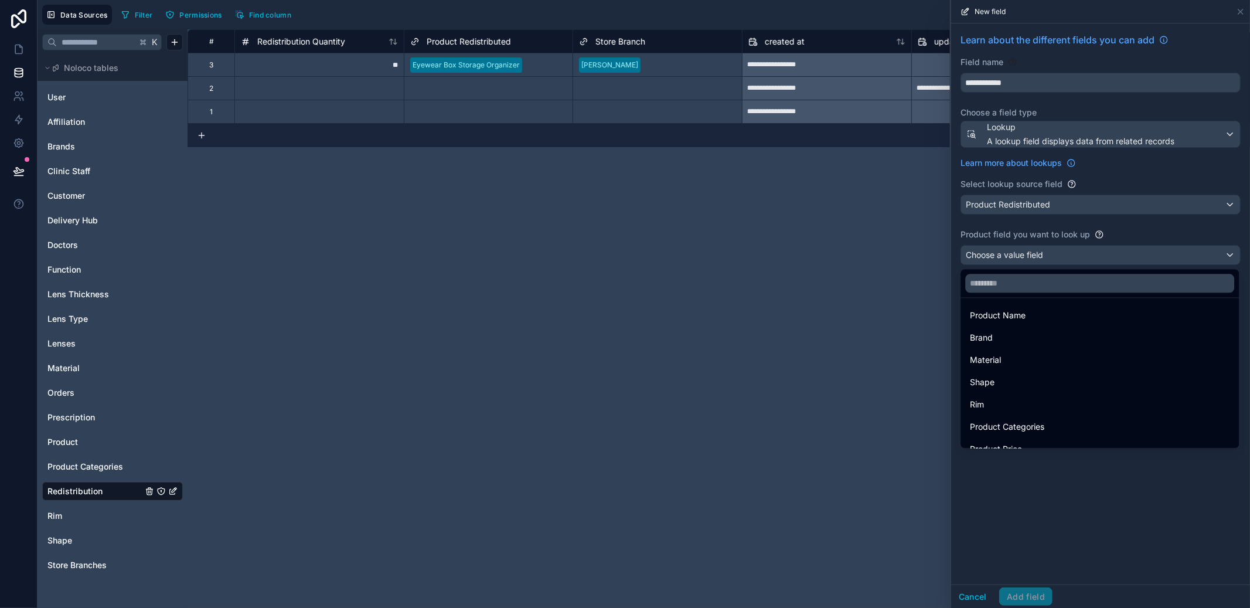
scroll to position [0, 0]
click at [1025, 322] on span "Product Name" at bounding box center [998, 318] width 56 height 14
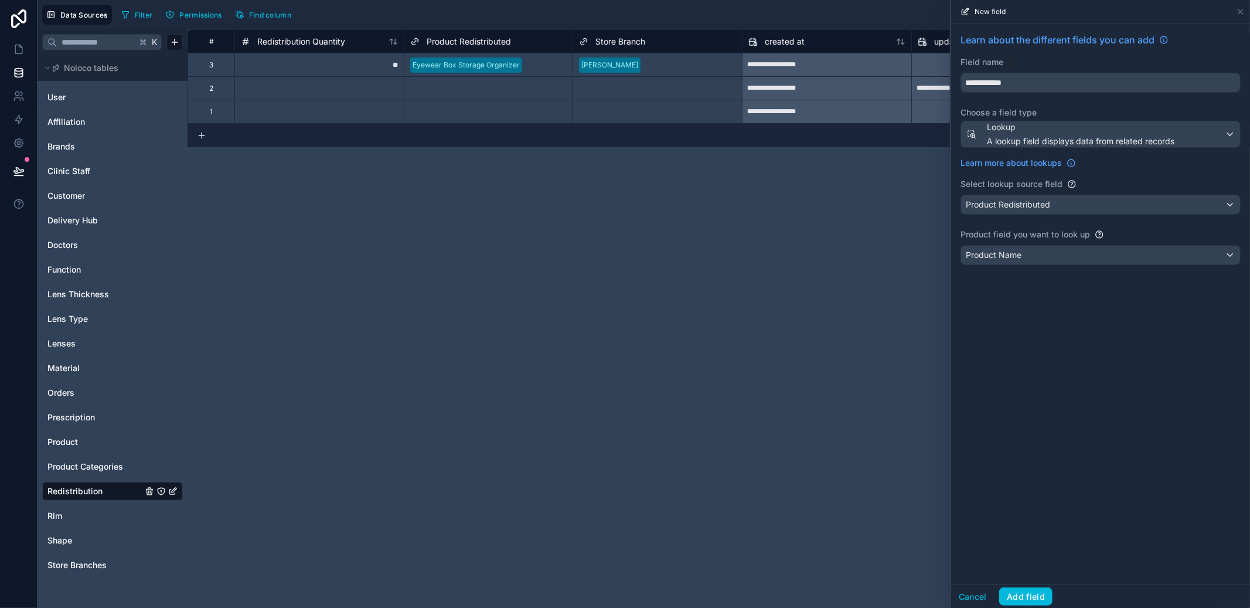
click at [1046, 590] on button "Add field" at bounding box center [1026, 596] width 53 height 19
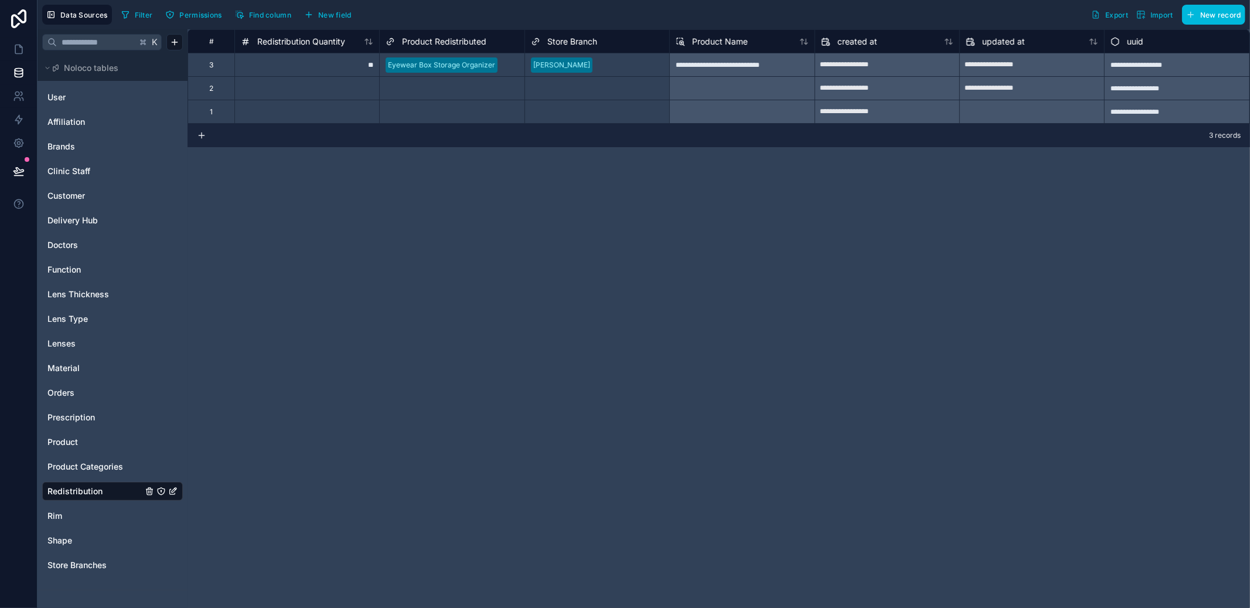
click at [342, 15] on span "New field" at bounding box center [334, 15] width 33 height 9
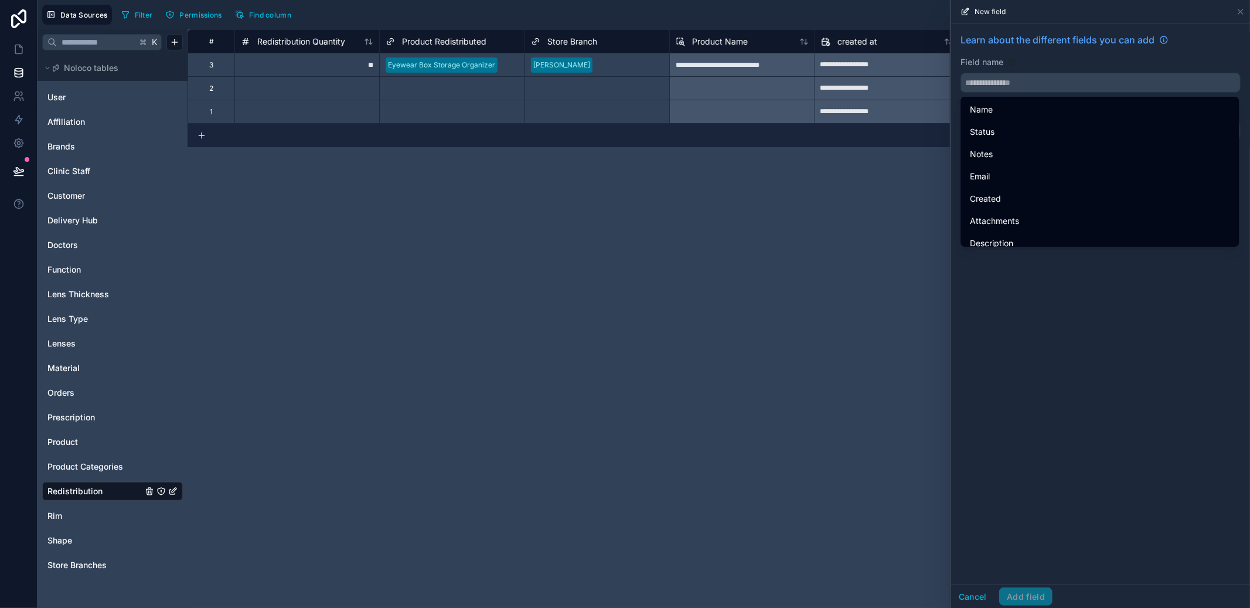
click at [1033, 84] on input "text" at bounding box center [1100, 82] width 279 height 19
type input "***"
drag, startPoint x: 1087, startPoint y: 376, endPoint x: 1069, endPoint y: 184, distance: 192.5
click at [1087, 372] on div "Learn about the different fields you can add Field name Choose a field type Sel…" at bounding box center [1100, 303] width 299 height 561
click at [1040, 80] on input "text" at bounding box center [1100, 82] width 279 height 19
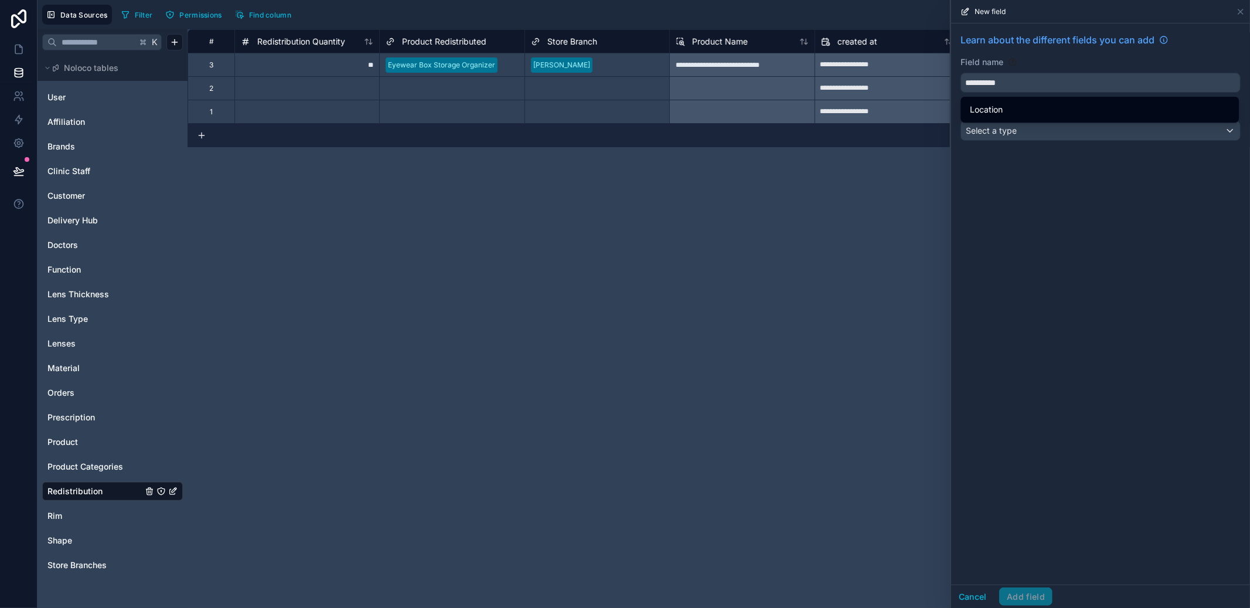
click at [961, 73] on button "**********" at bounding box center [1101, 83] width 280 height 20
click at [1045, 139] on div "Select a type" at bounding box center [1100, 130] width 279 height 19
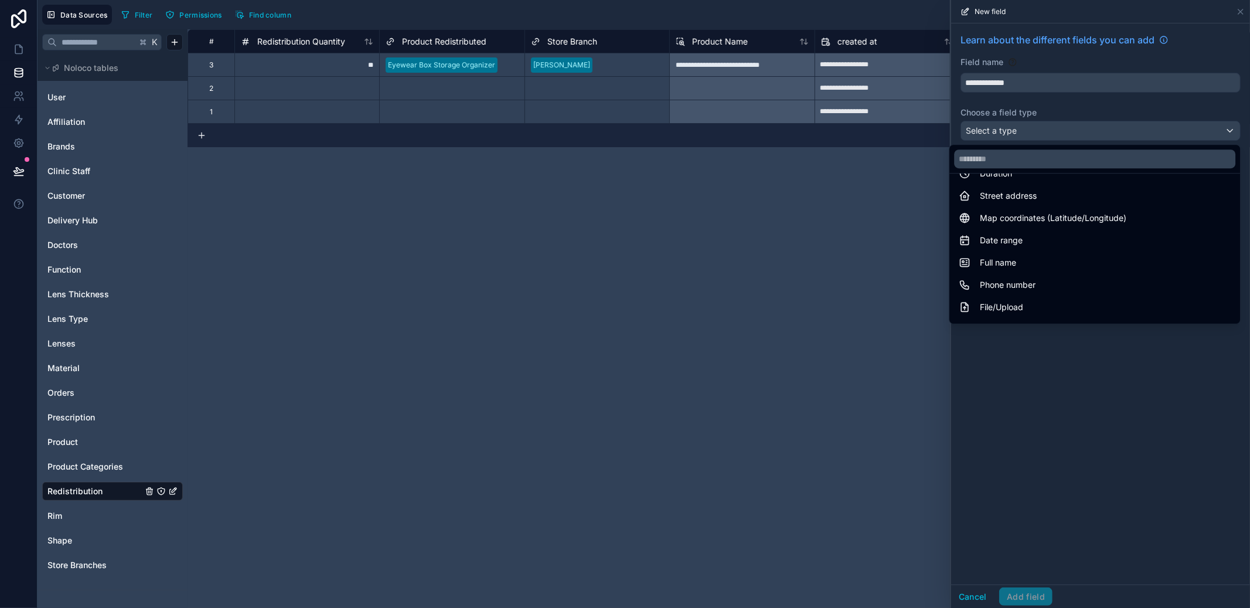
scroll to position [340, 0]
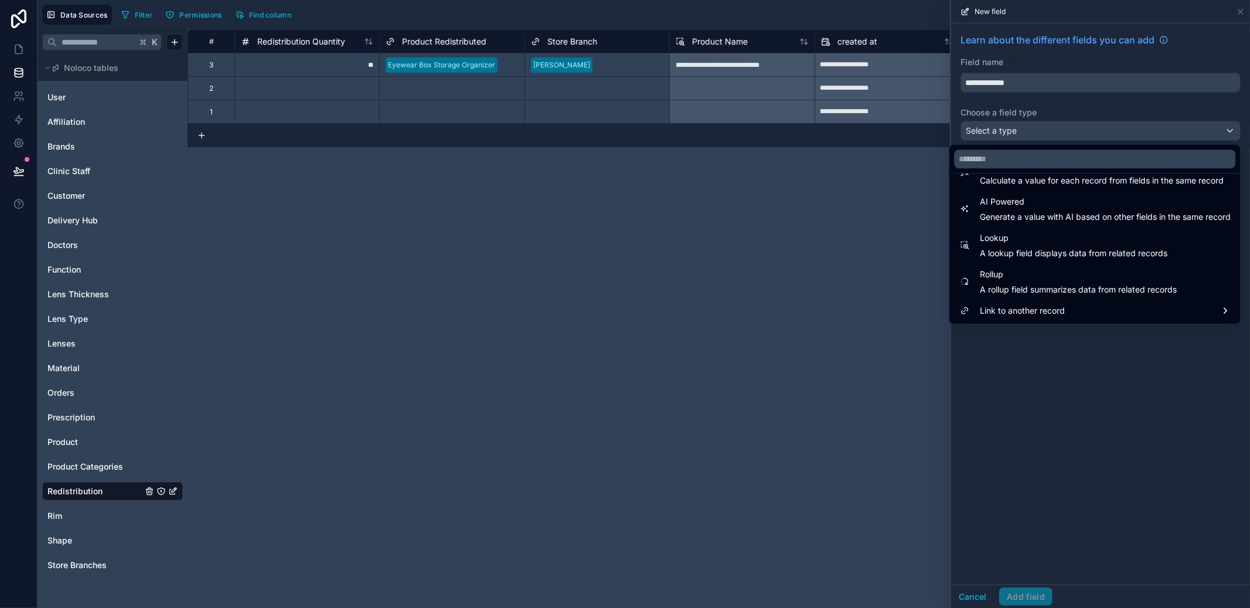
click at [1066, 257] on span "A lookup field displays data from related records" at bounding box center [1074, 253] width 188 height 12
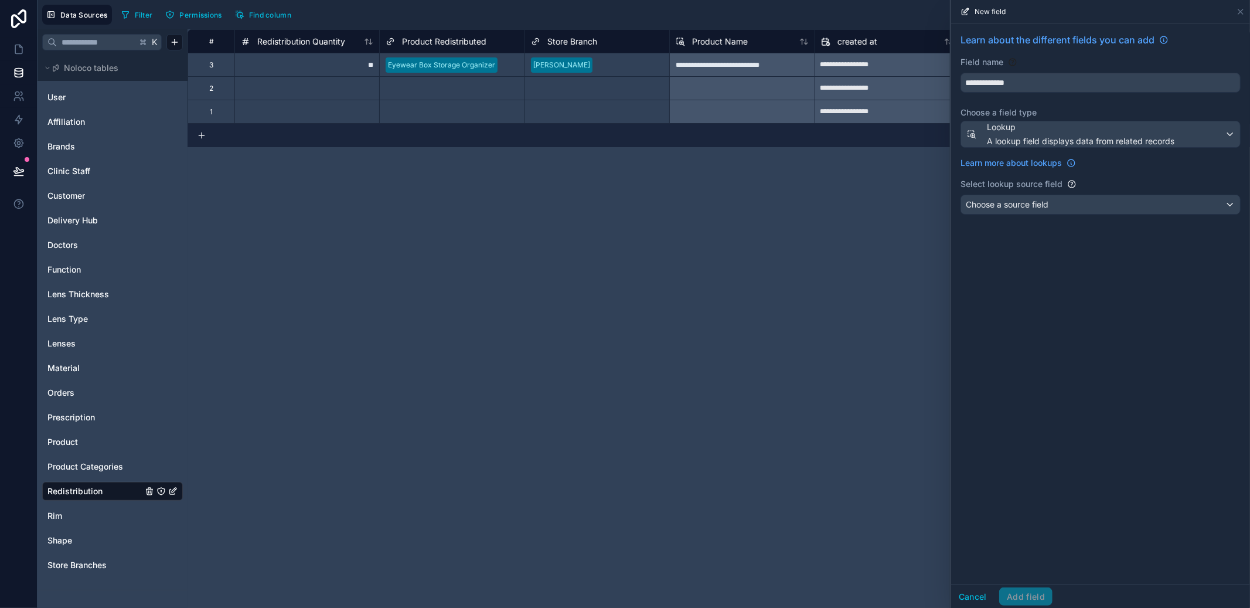
click at [1065, 215] on div "**********" at bounding box center [1100, 125] width 299 height 205
click at [1068, 208] on div "Choose a source field" at bounding box center [1100, 204] width 279 height 19
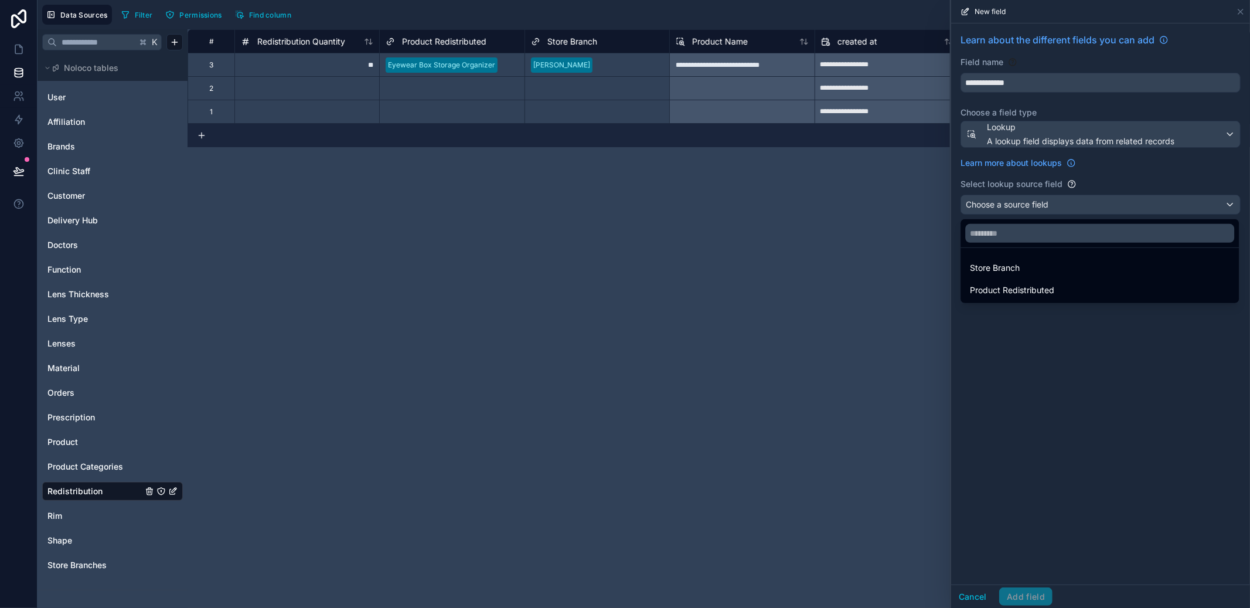
click at [1061, 273] on div "Store Branch" at bounding box center [1100, 268] width 260 height 14
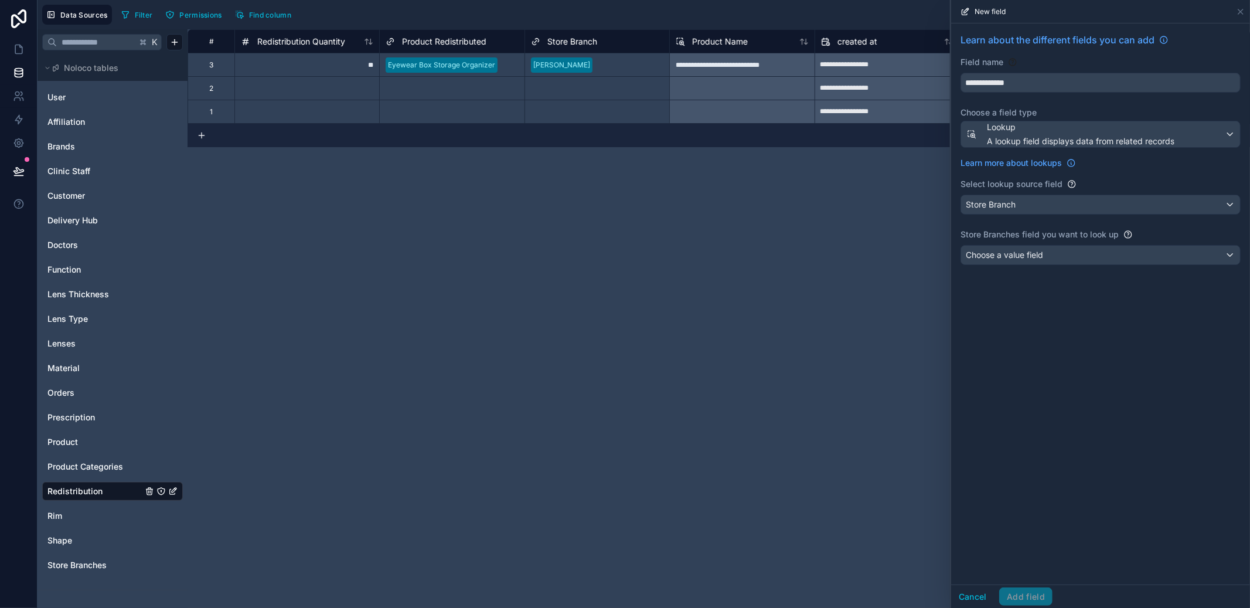
click at [1061, 257] on div "Choose a value field" at bounding box center [1100, 255] width 279 height 19
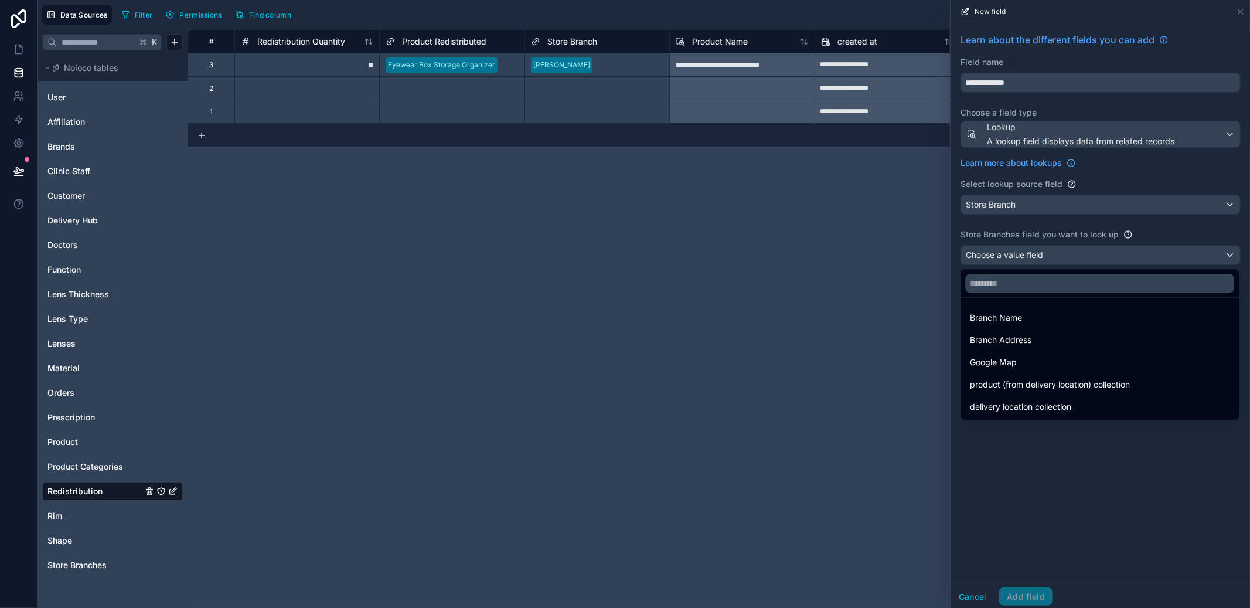
click at [1053, 320] on div "Branch Name" at bounding box center [1100, 318] width 260 height 14
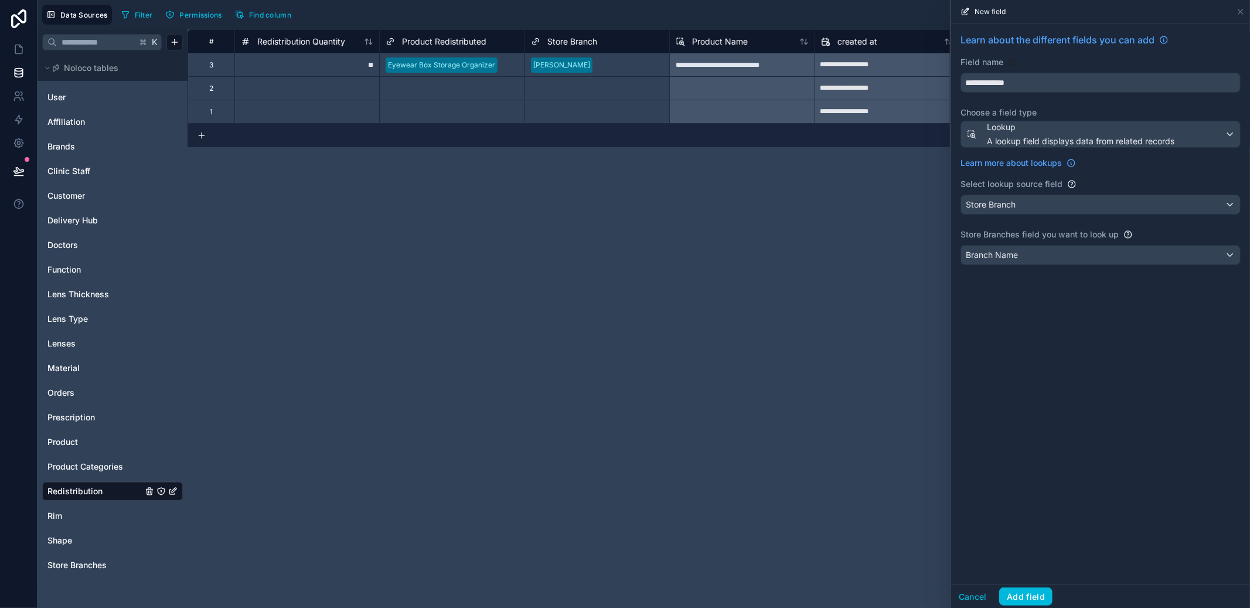
drag, startPoint x: 997, startPoint y: 84, endPoint x: 923, endPoint y: 84, distance: 73.3
click at [923, 84] on div "**********" at bounding box center [644, 304] width 1213 height 608
type input "**********"
click at [1026, 598] on button "Add field" at bounding box center [1026, 596] width 53 height 19
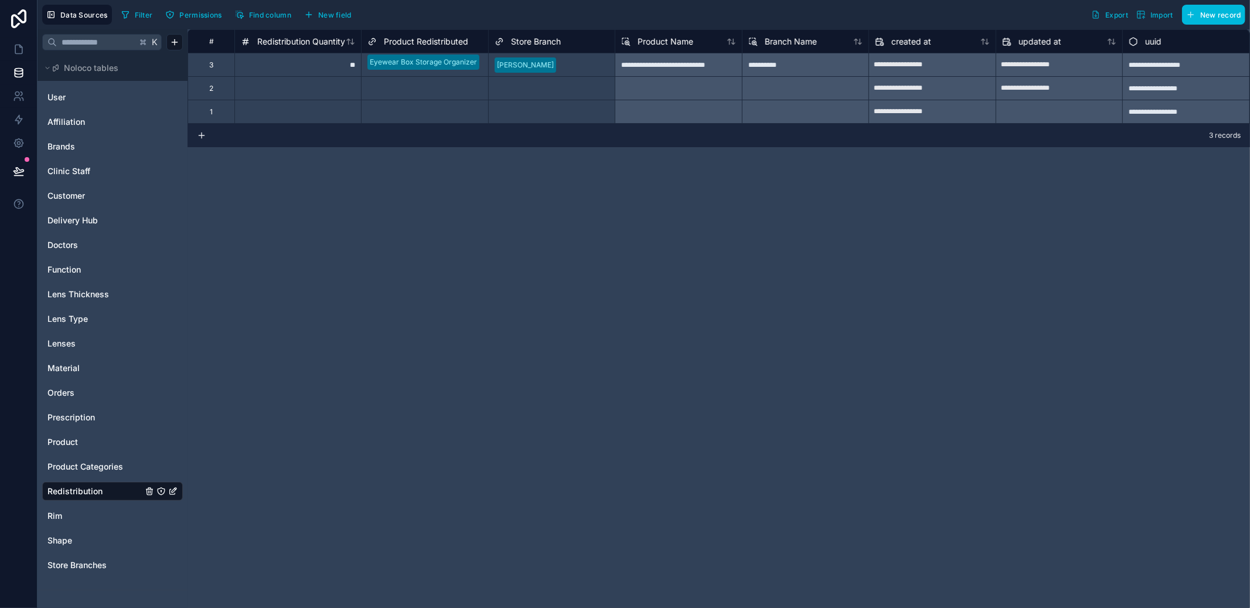
click at [341, 11] on span "New field" at bounding box center [334, 15] width 33 height 9
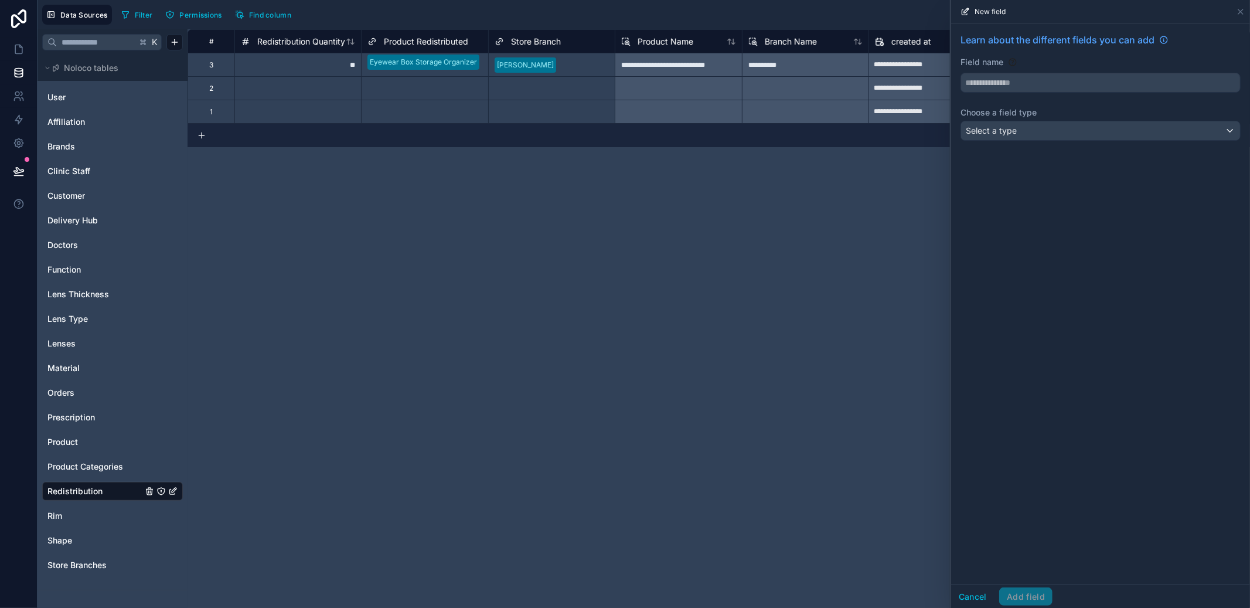
click at [1032, 132] on div "Select a type" at bounding box center [1100, 130] width 279 height 19
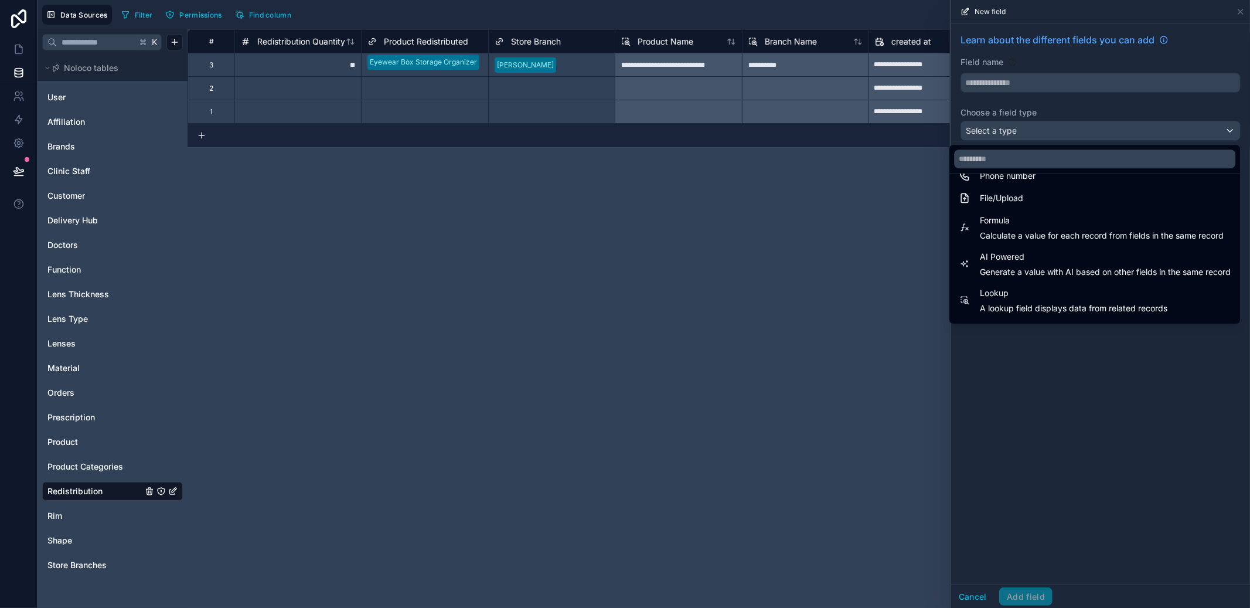
scroll to position [281, 0]
click at [1007, 231] on div "Formula Calculate a value for each record from fields in the same record" at bounding box center [1102, 231] width 244 height 28
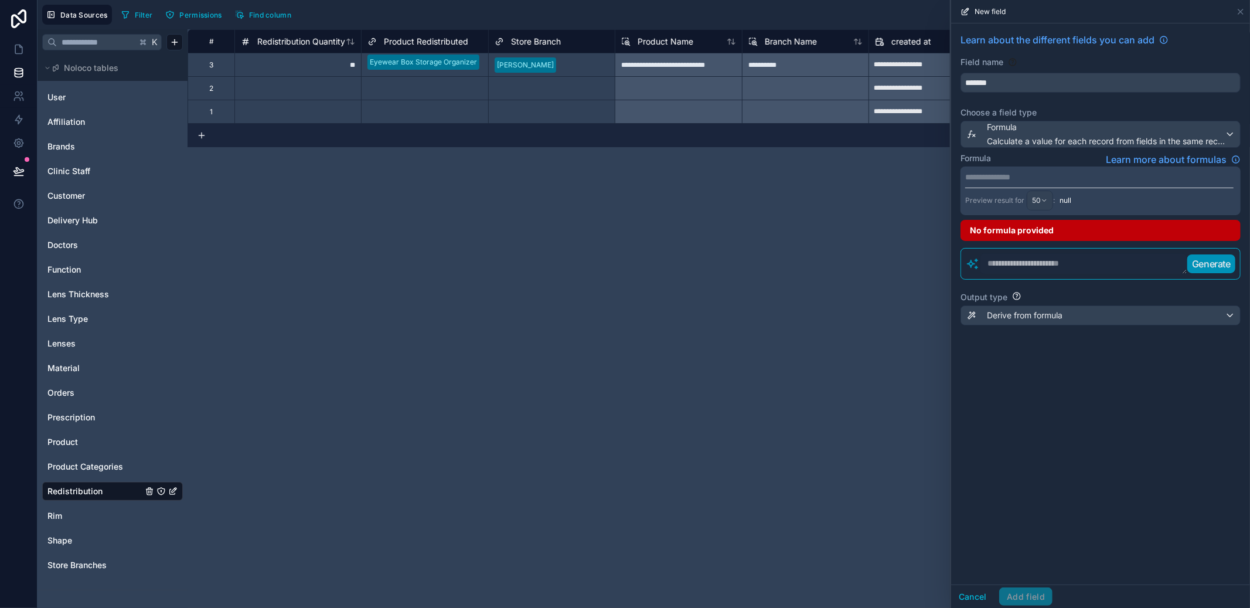
click at [988, 77] on input "*******" at bounding box center [1100, 82] width 279 height 19
click at [961, 73] on button "**********" at bounding box center [1101, 83] width 280 height 20
type input "**********"
click at [1062, 183] on div "**********" at bounding box center [1101, 190] width 280 height 49
click at [1063, 180] on p "**********" at bounding box center [1100, 177] width 269 height 12
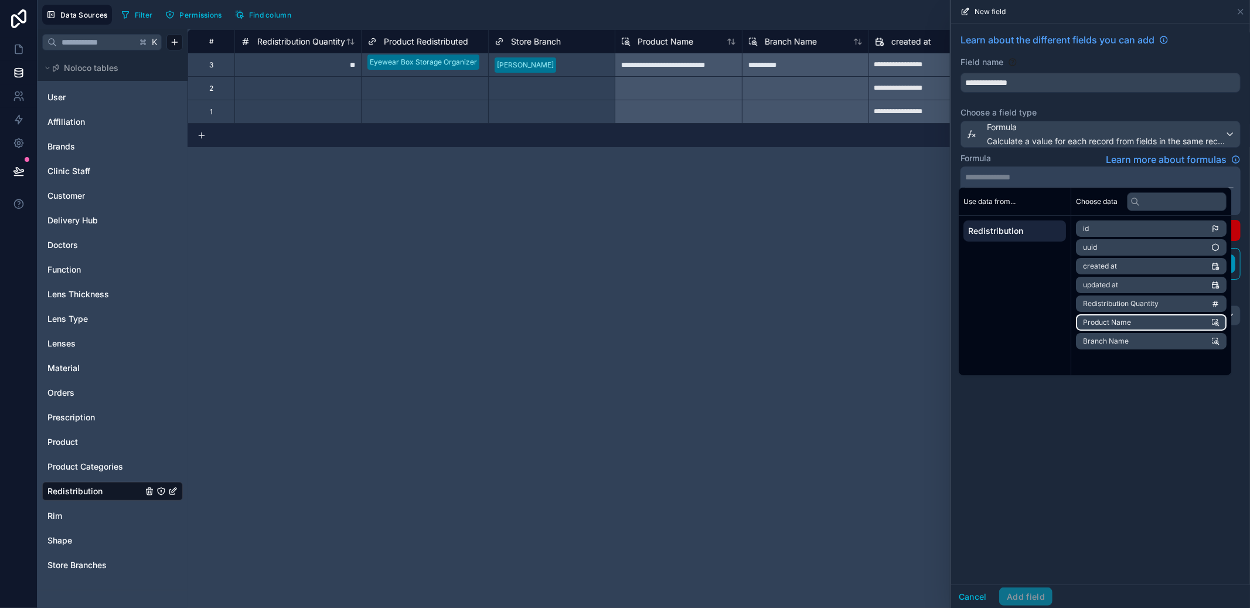
click at [1126, 315] on li "Product Name" at bounding box center [1151, 322] width 151 height 16
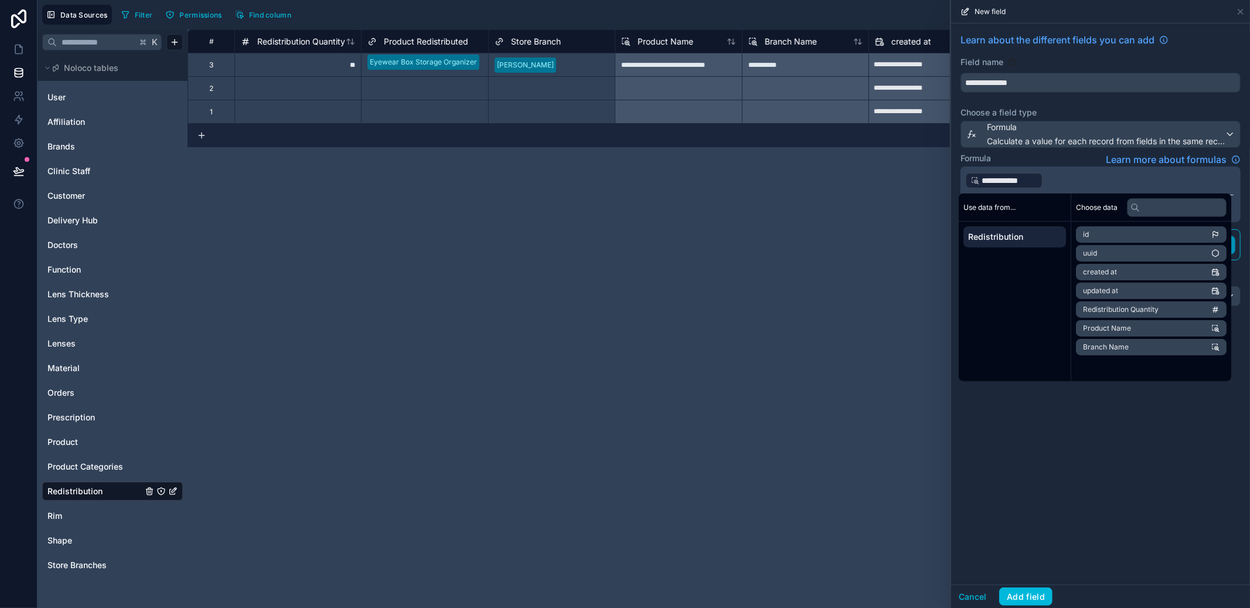
click at [1100, 185] on p "**********" at bounding box center [1100, 180] width 269 height 19
click at [1129, 352] on li "Branch Name" at bounding box center [1151, 347] width 151 height 16
click at [1154, 464] on div "**********" at bounding box center [1100, 303] width 299 height 561
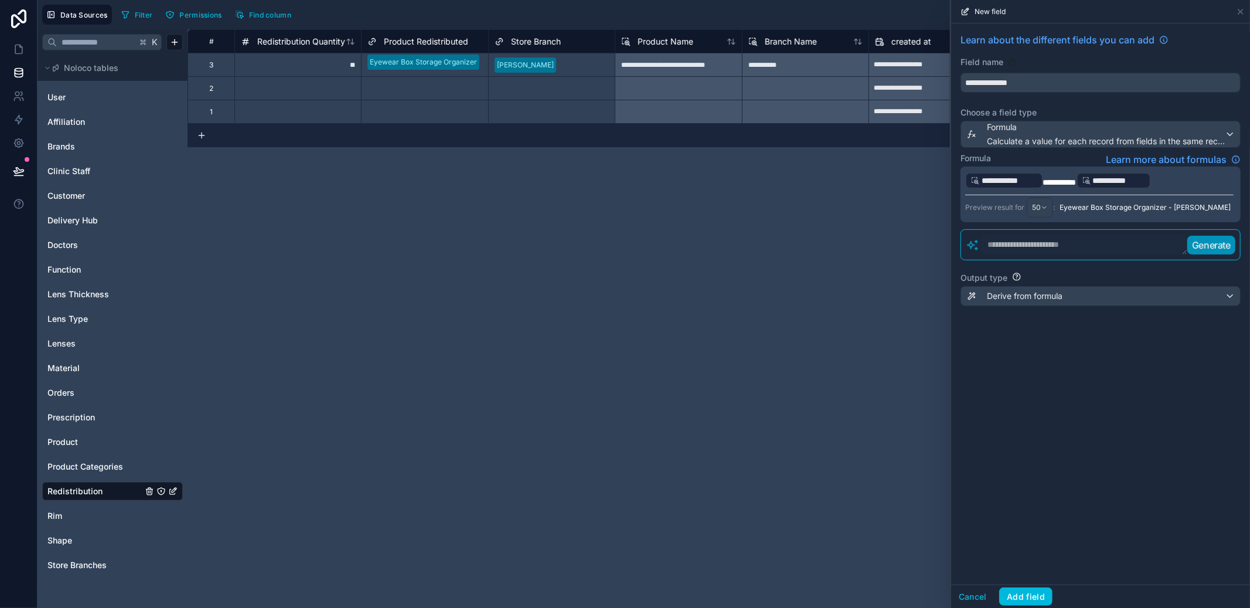
click at [1045, 599] on button "Add field" at bounding box center [1026, 596] width 53 height 19
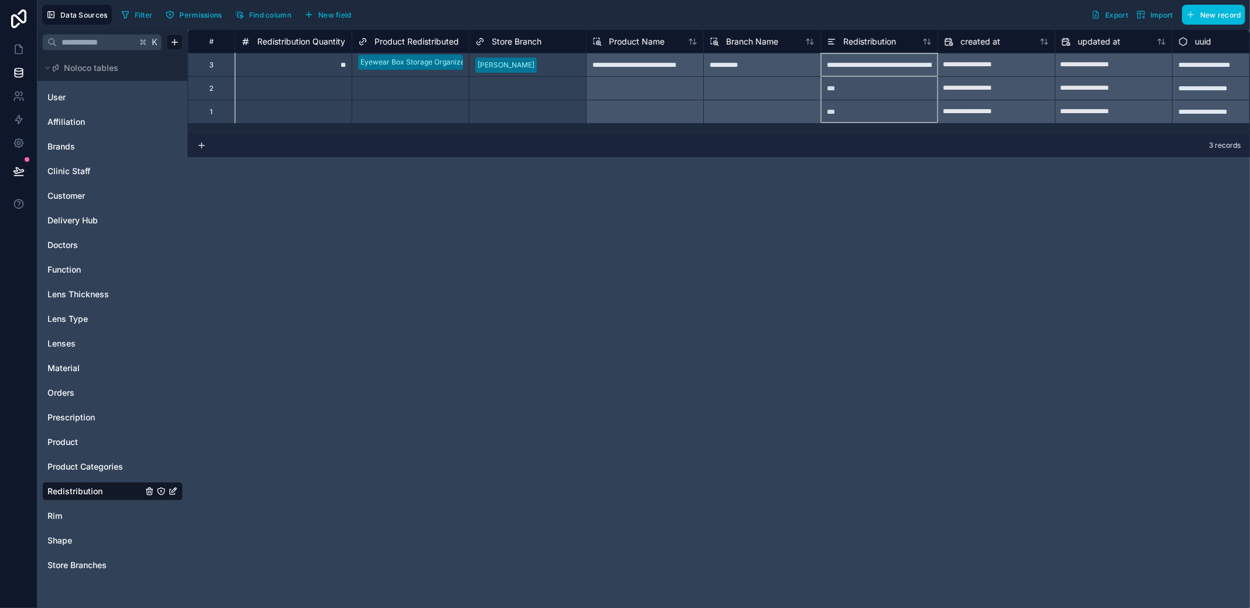
click at [876, 38] on span "Redistribution" at bounding box center [870, 42] width 53 height 12
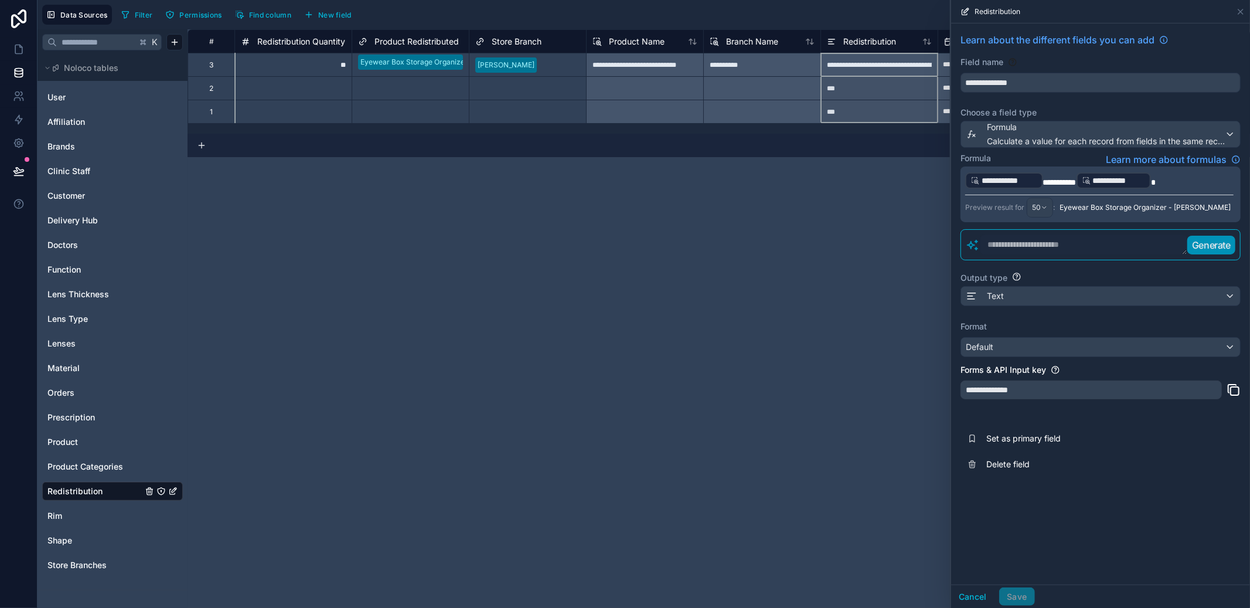
click at [1026, 430] on button "Set as primary field" at bounding box center [1101, 439] width 280 height 26
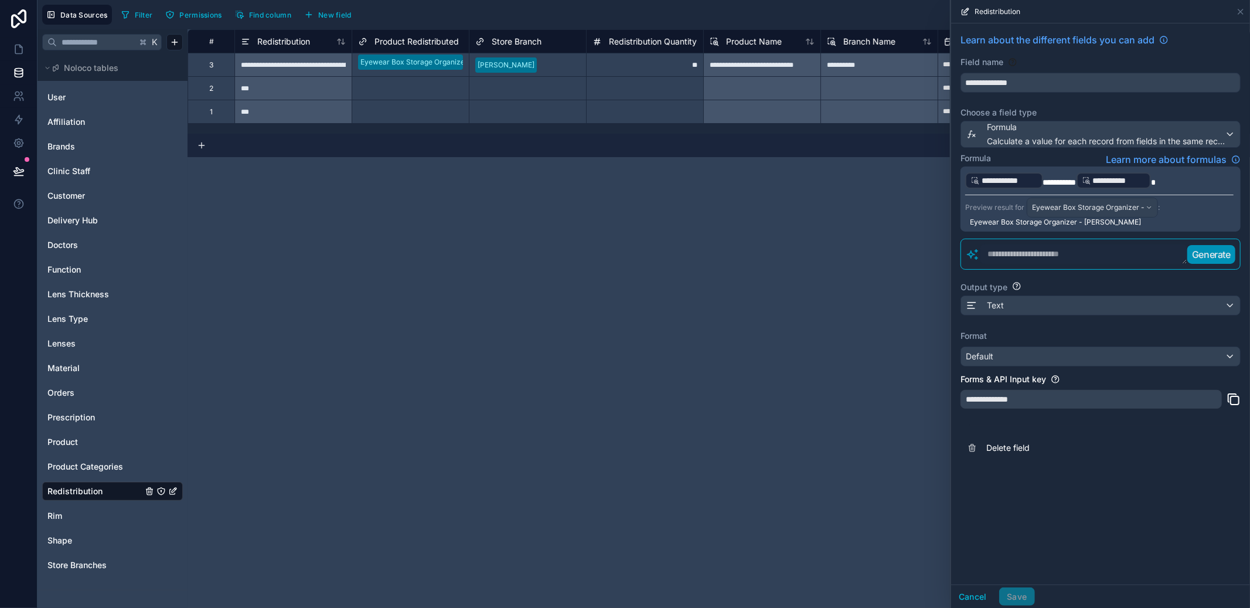
click at [1062, 186] on p "**********" at bounding box center [1100, 180] width 269 height 19
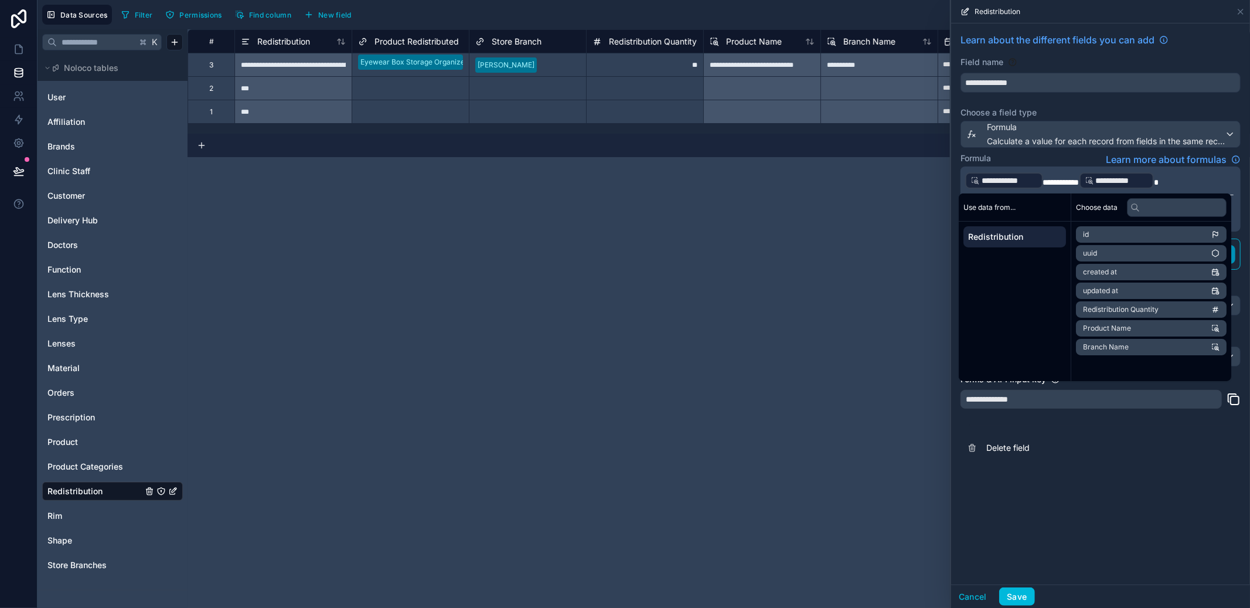
click at [1117, 453] on span "Delete field" at bounding box center [1071, 448] width 169 height 12
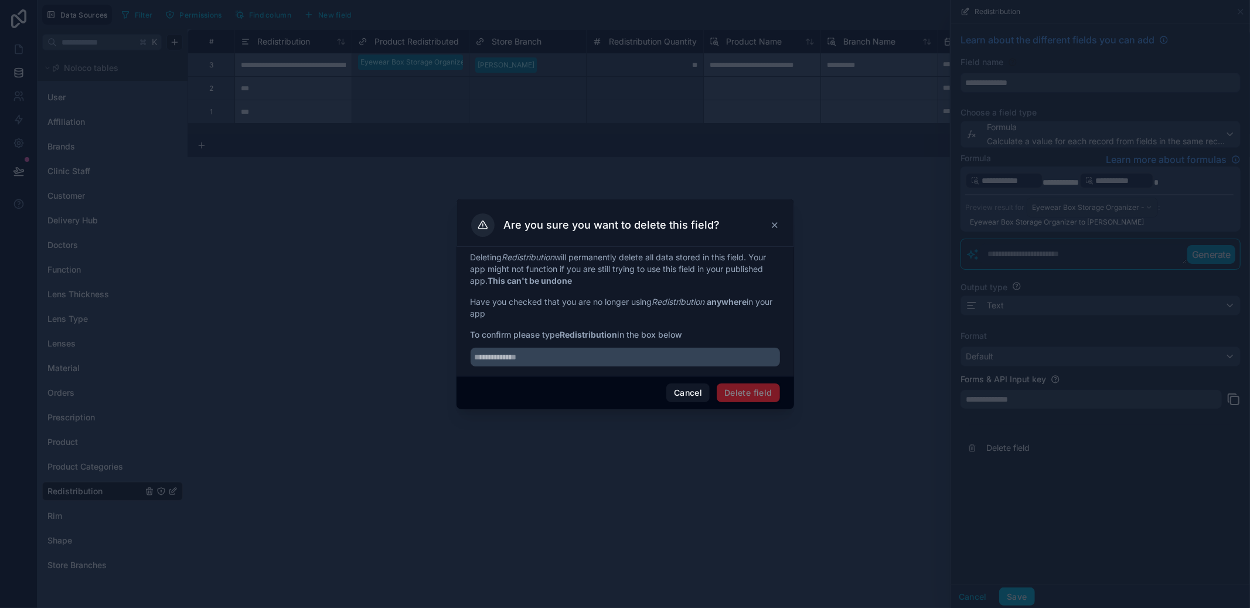
click at [700, 396] on button "Cancel" at bounding box center [688, 392] width 43 height 19
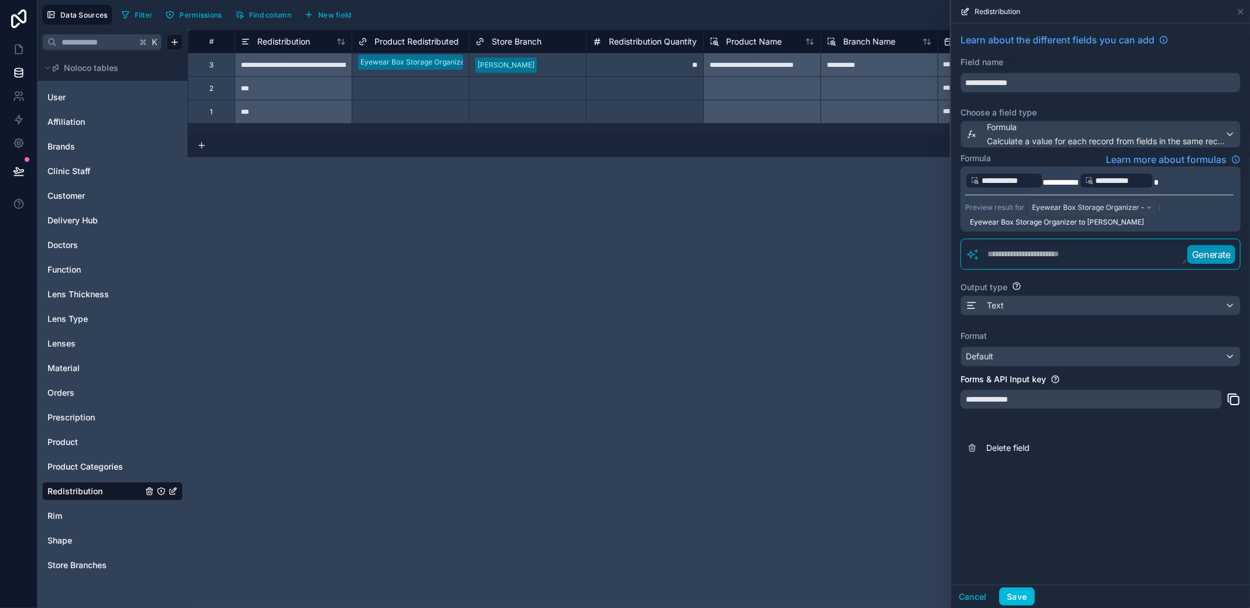
click at [1025, 605] on button "Save" at bounding box center [1017, 596] width 35 height 19
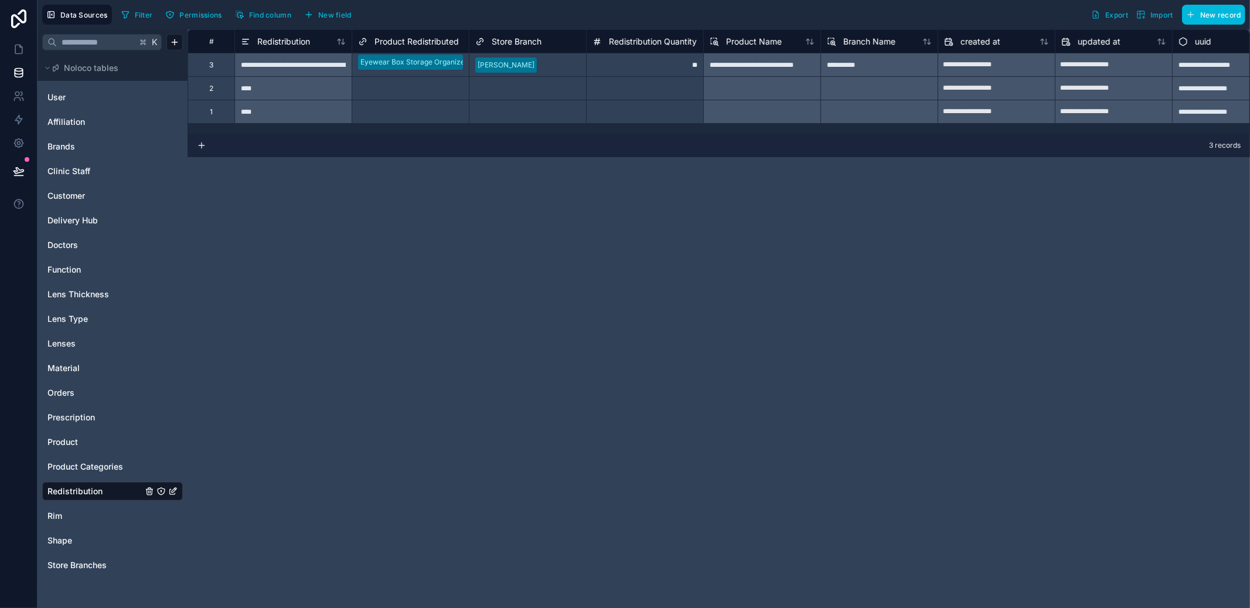
click at [290, 41] on span "Redistribution" at bounding box center [283, 42] width 53 height 12
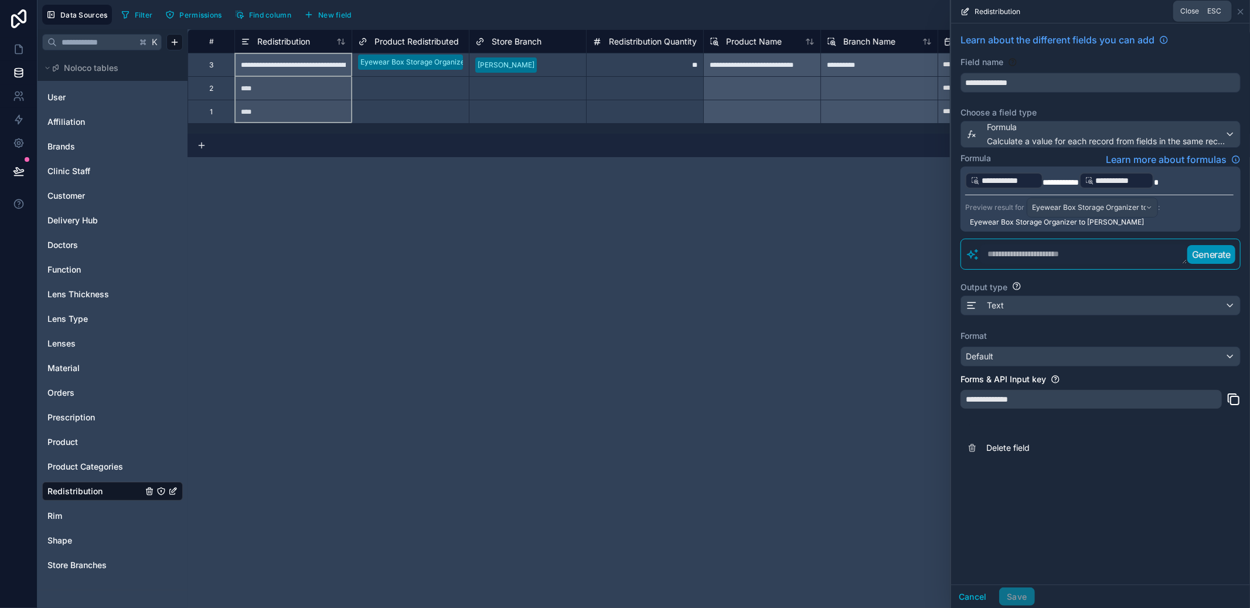
click at [1241, 8] on icon at bounding box center [1240, 11] width 9 height 9
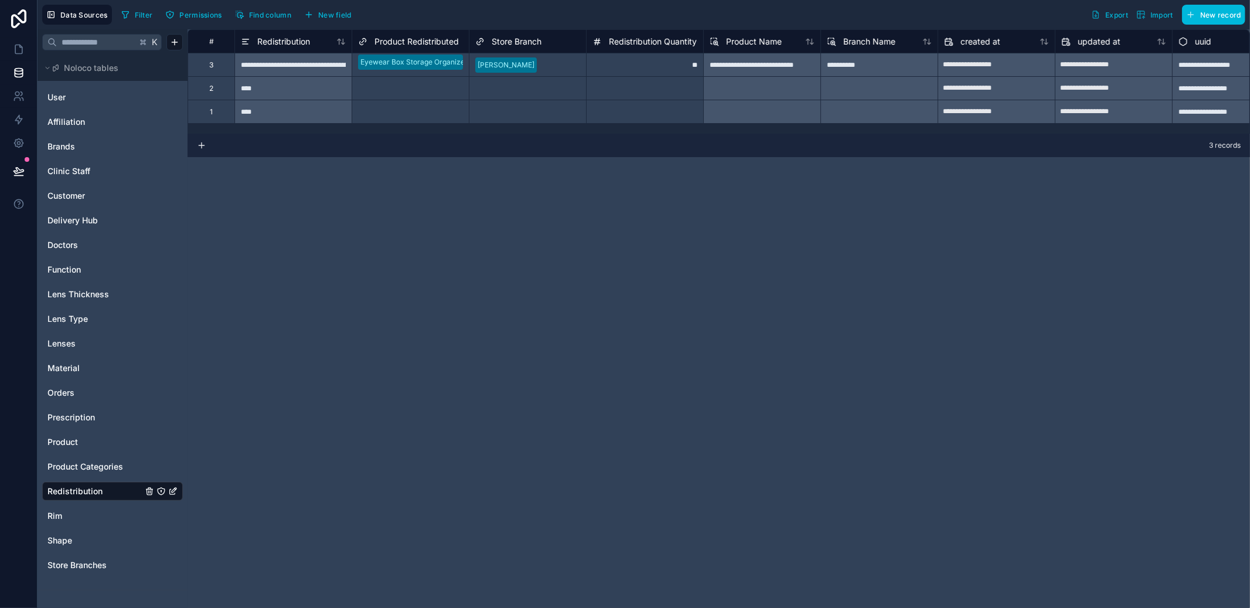
click at [644, 195] on div "**********" at bounding box center [719, 318] width 1063 height 579
click at [219, 91] on div "2" at bounding box center [211, 87] width 47 height 23
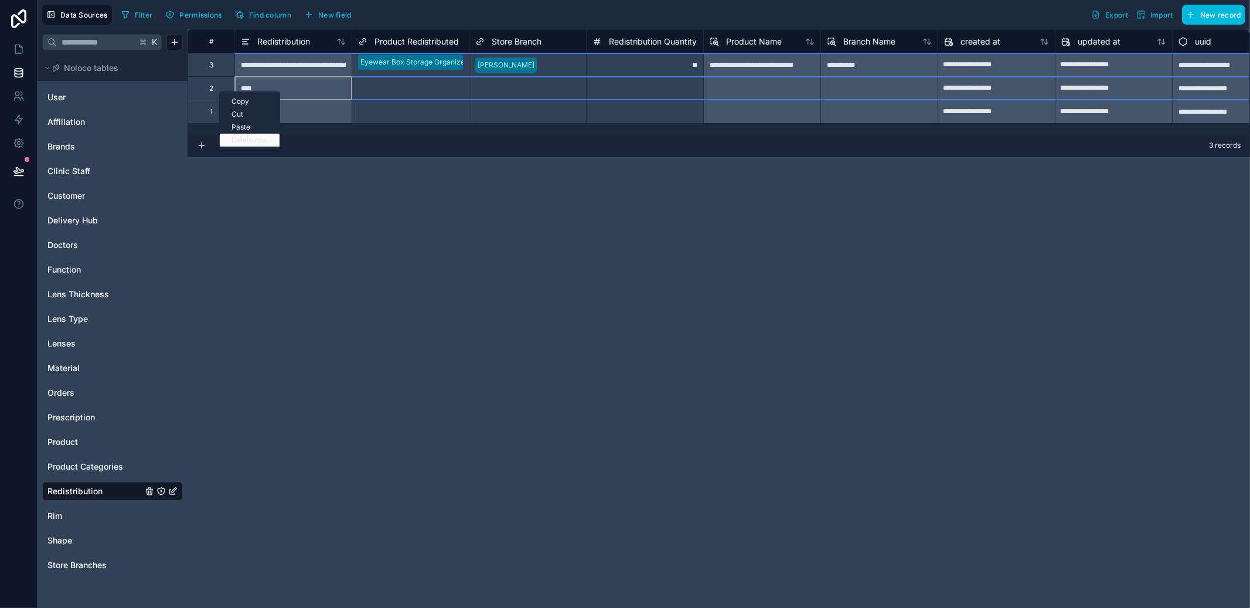
click at [249, 138] on div "Delete row" at bounding box center [250, 140] width 60 height 13
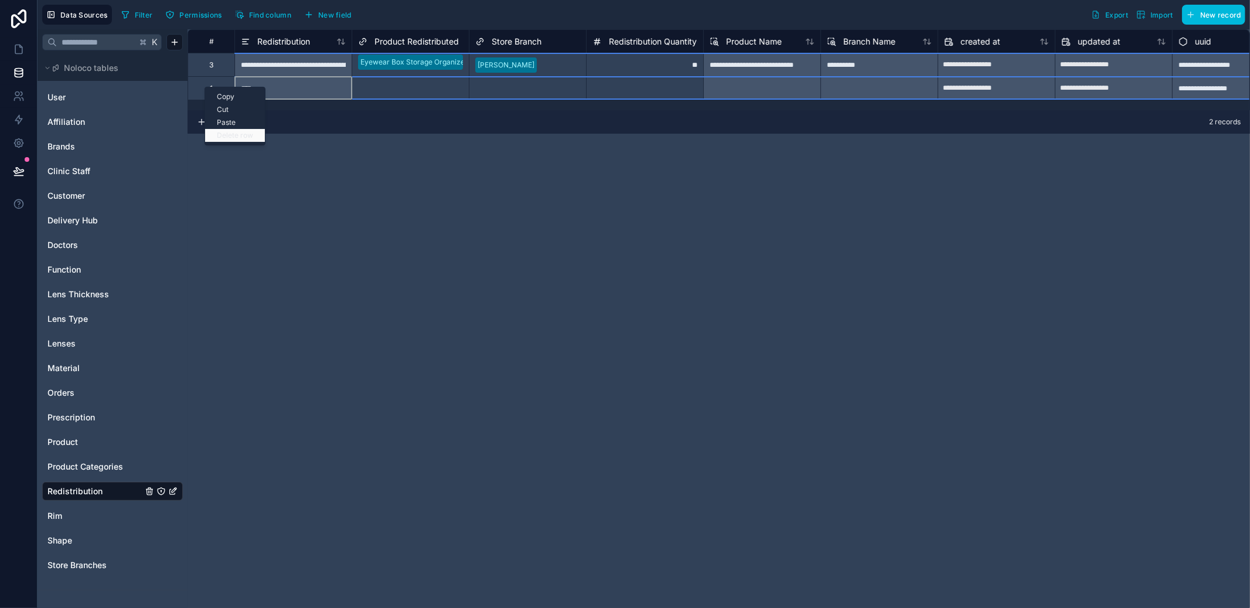
click at [254, 135] on div "Delete row" at bounding box center [235, 135] width 60 height 13
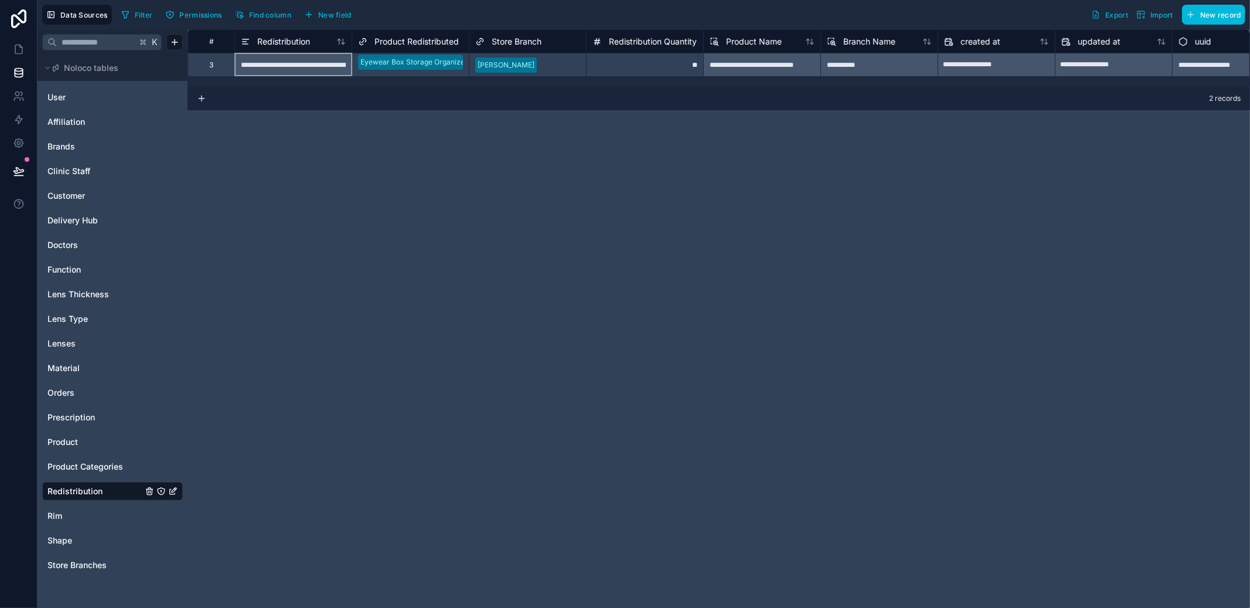
click at [462, 209] on div "**********" at bounding box center [719, 318] width 1063 height 579
click at [69, 442] on span "Product" at bounding box center [62, 442] width 30 height 12
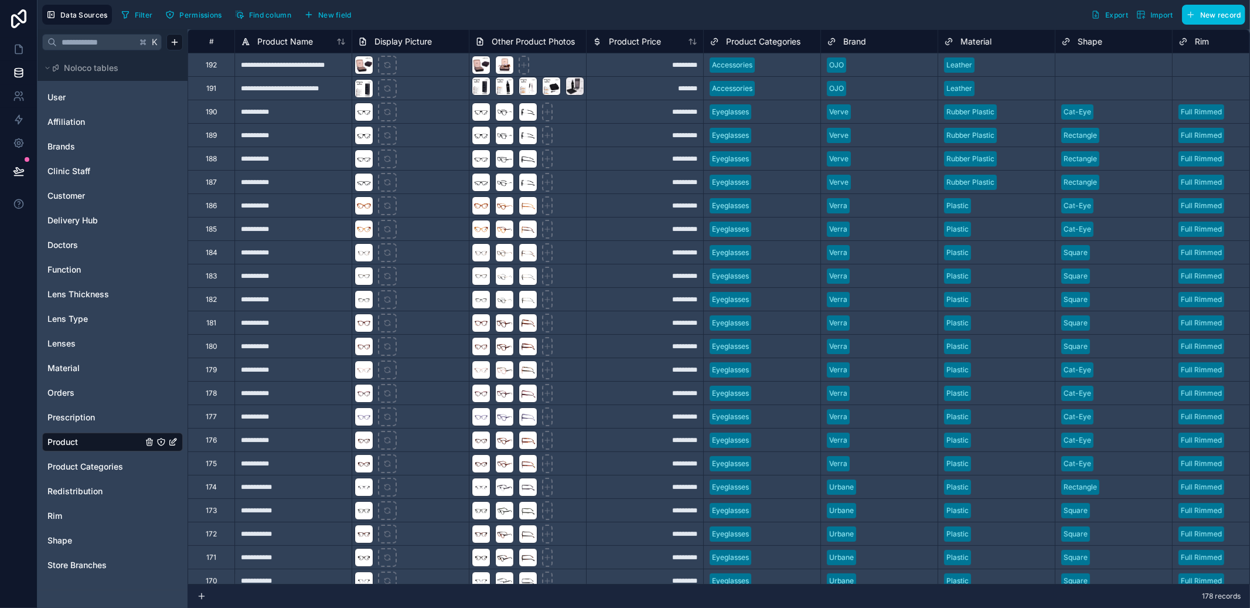
scroll to position [0, 987]
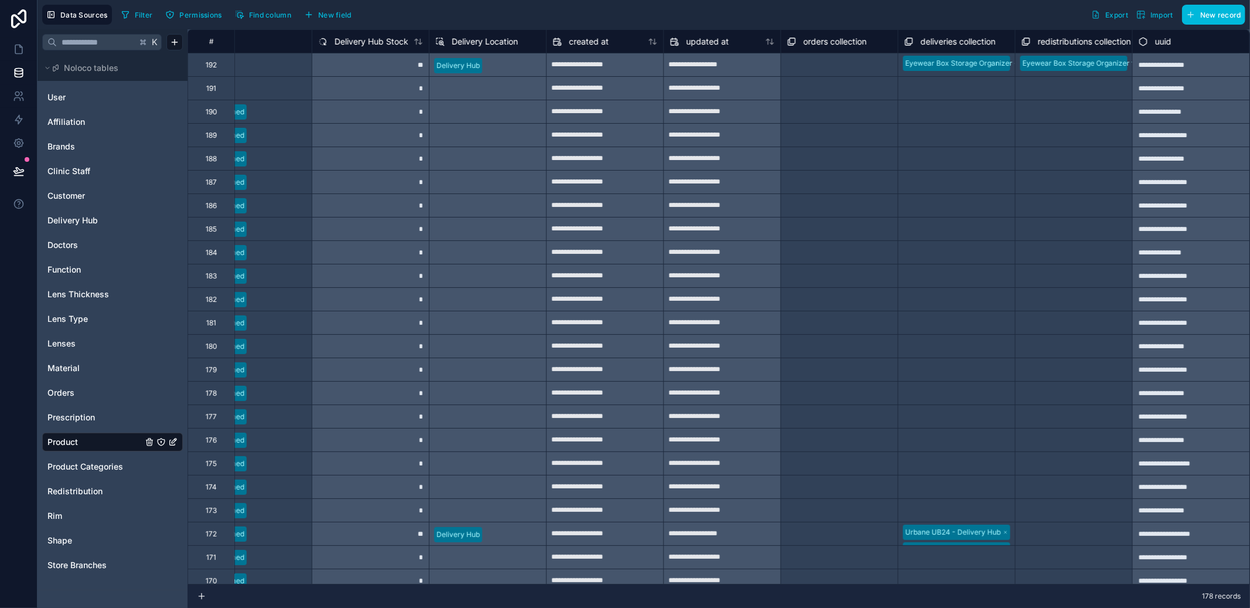
click at [339, 21] on button "New field" at bounding box center [328, 15] width 56 height 18
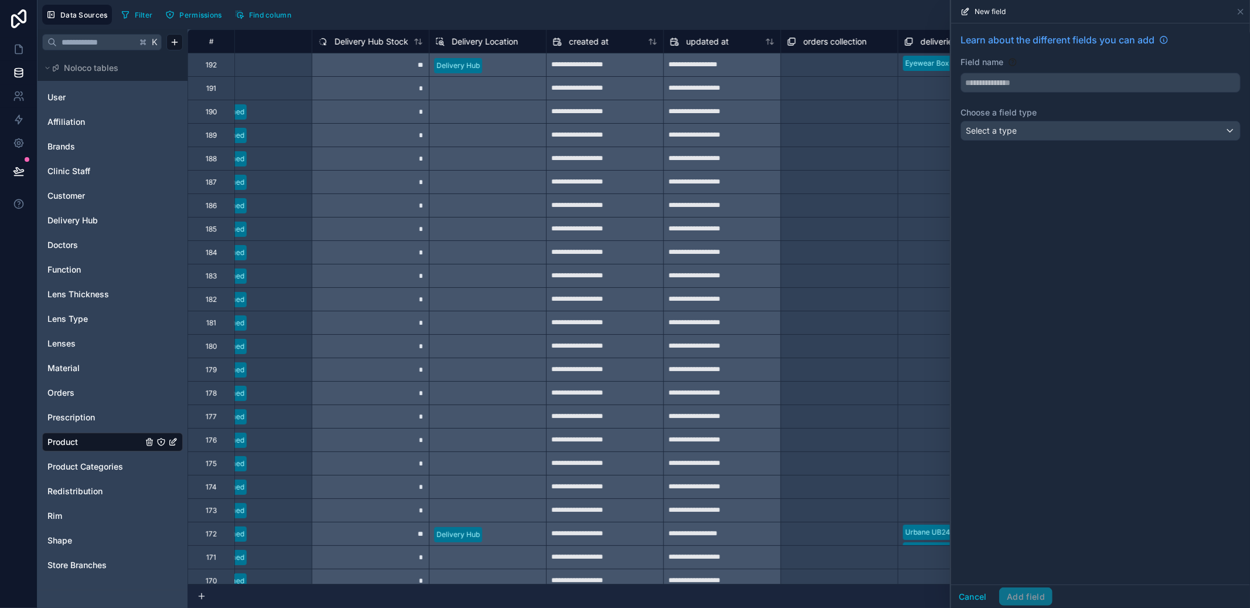
click at [1027, 128] on div "Select a type" at bounding box center [1100, 130] width 279 height 19
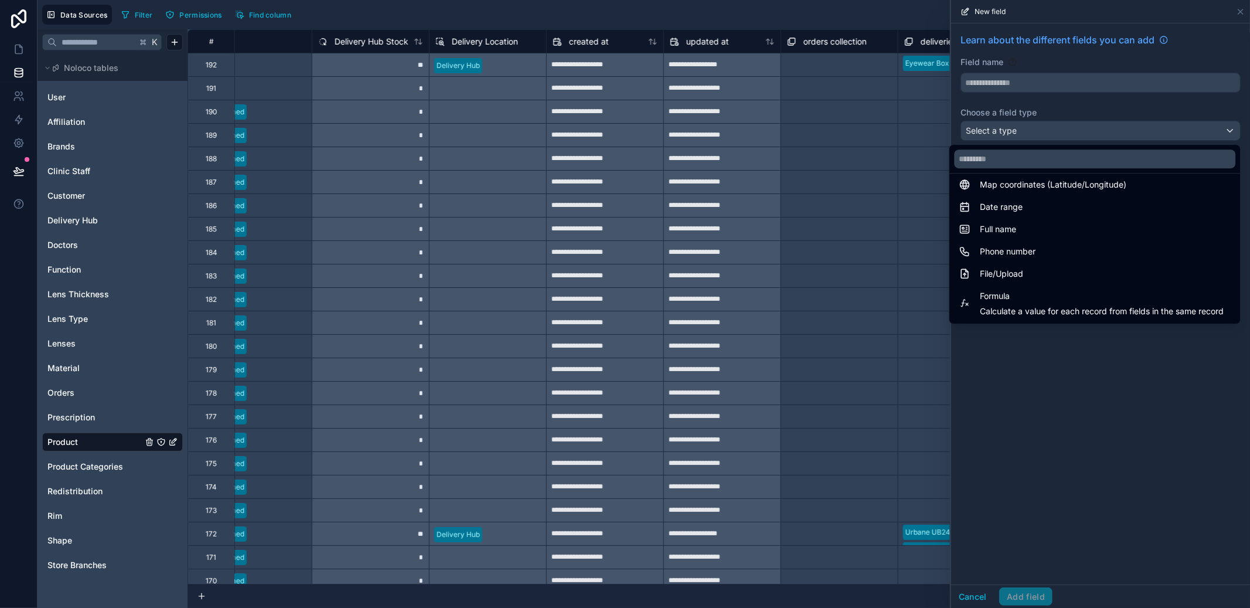
scroll to position [340, 0]
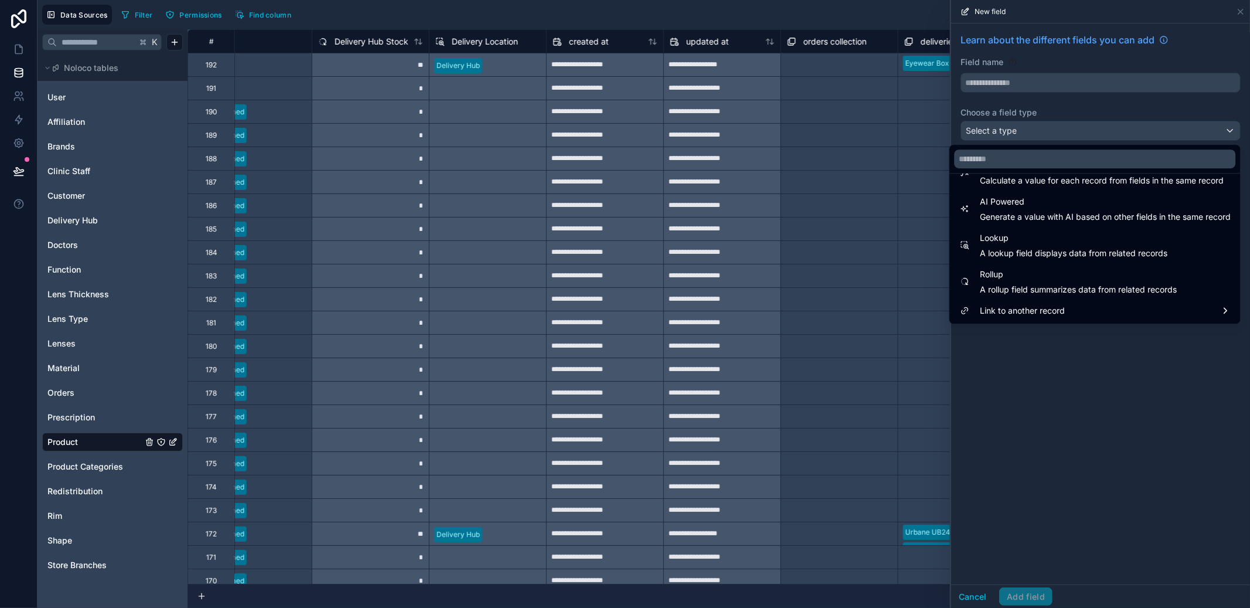
click at [1243, 11] on div at bounding box center [1100, 304] width 299 height 608
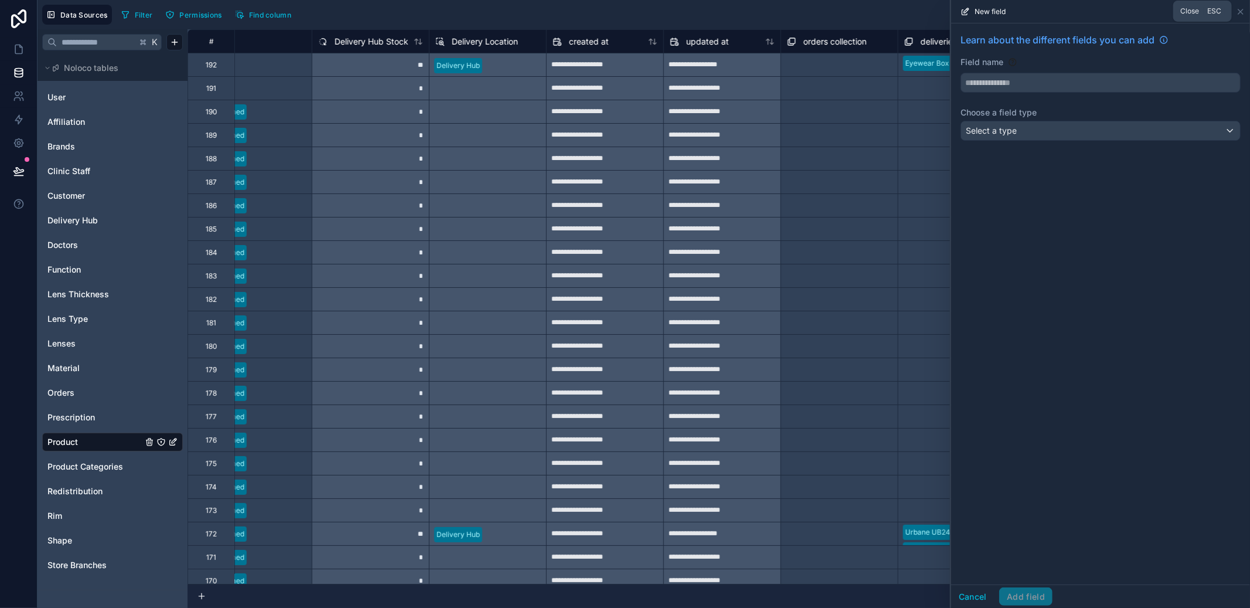
click at [1242, 12] on icon at bounding box center [1241, 11] width 5 height 5
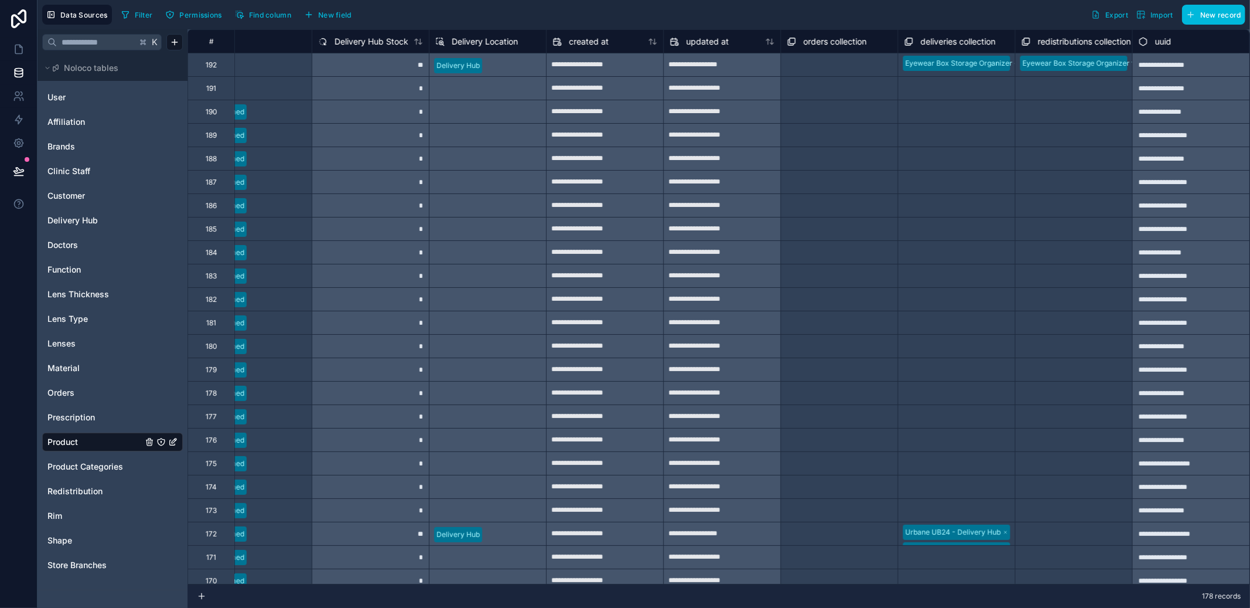
click at [356, 18] on button "New field" at bounding box center [328, 15] width 56 height 18
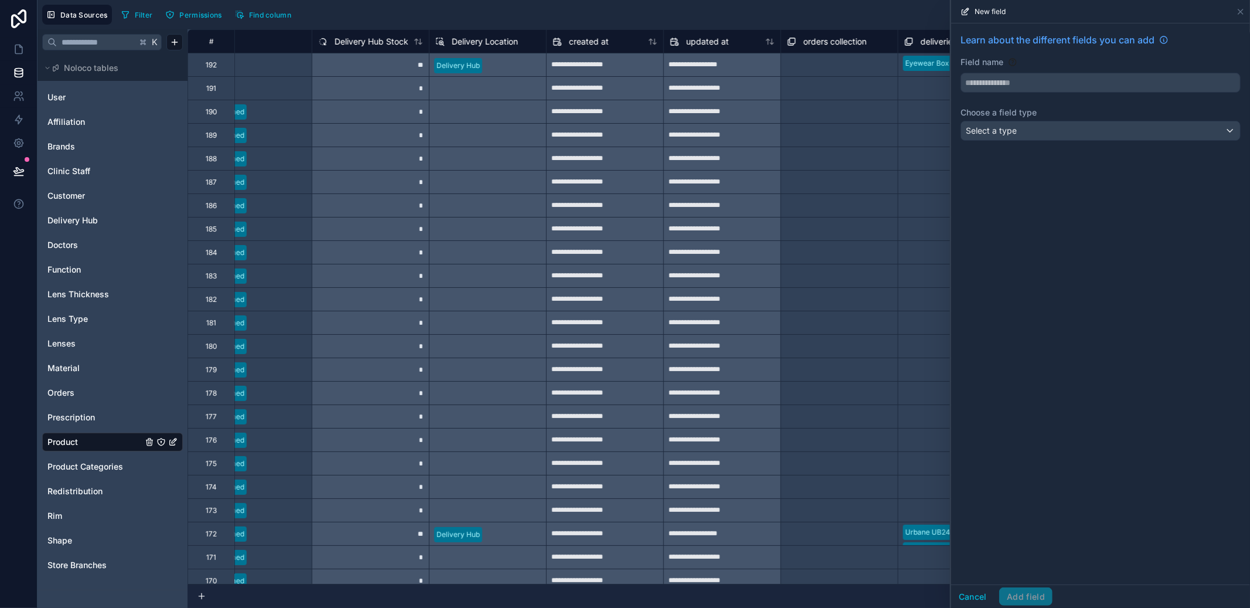
click at [1022, 86] on input "text" at bounding box center [1100, 82] width 279 height 19
click at [961, 73] on button "**********" at bounding box center [1101, 83] width 280 height 20
type input "**********"
click at [1016, 133] on span "Select a type" at bounding box center [991, 130] width 51 height 10
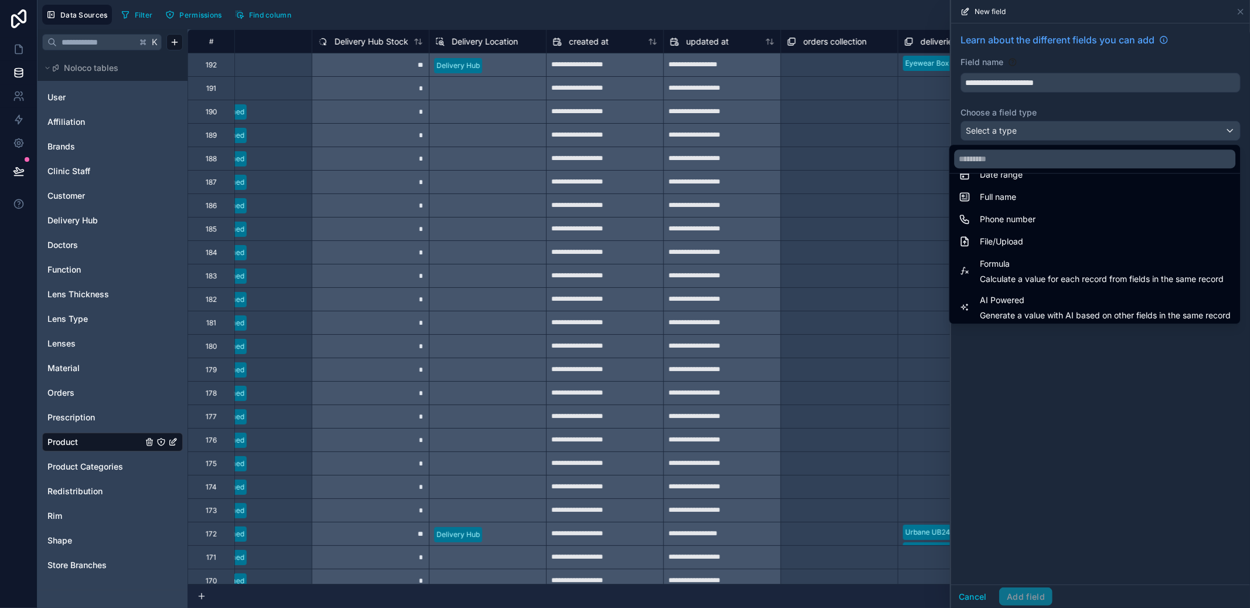
scroll to position [340, 0]
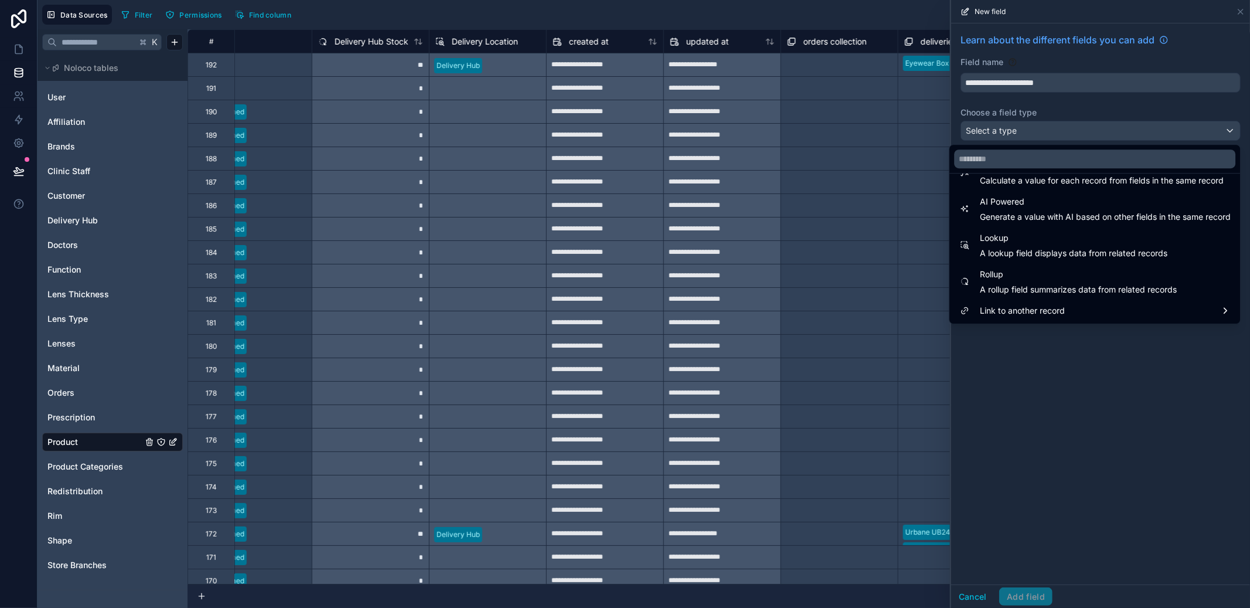
click at [1031, 248] on span "A lookup field displays data from related records" at bounding box center [1074, 253] width 188 height 12
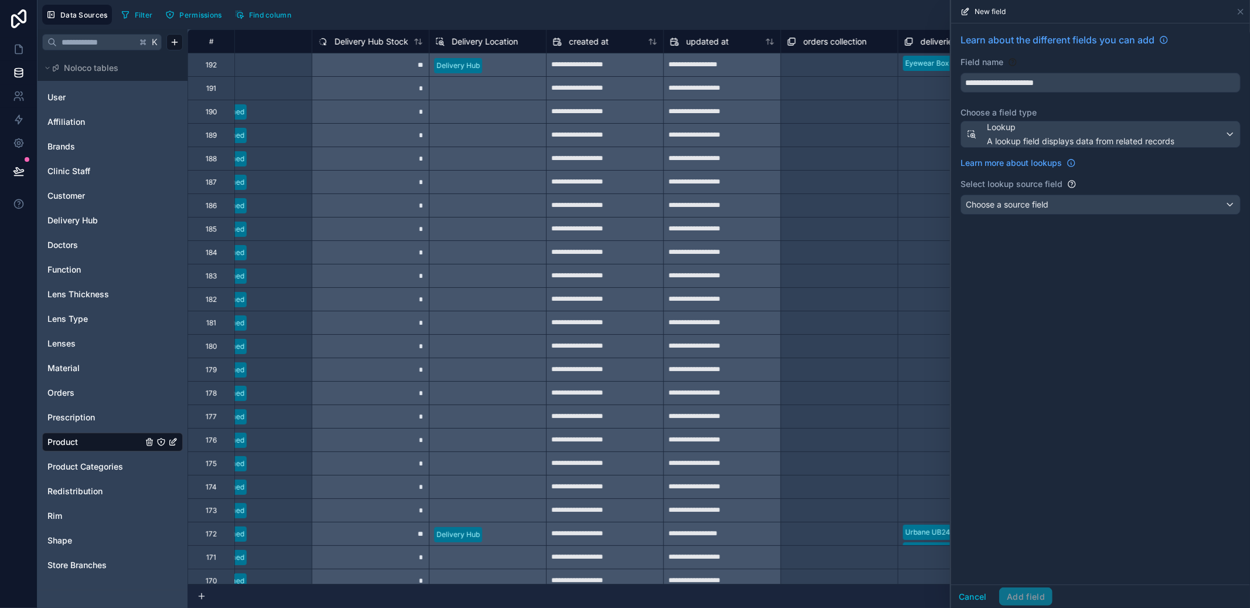
click at [1028, 208] on span "Choose a source field" at bounding box center [1007, 204] width 83 height 10
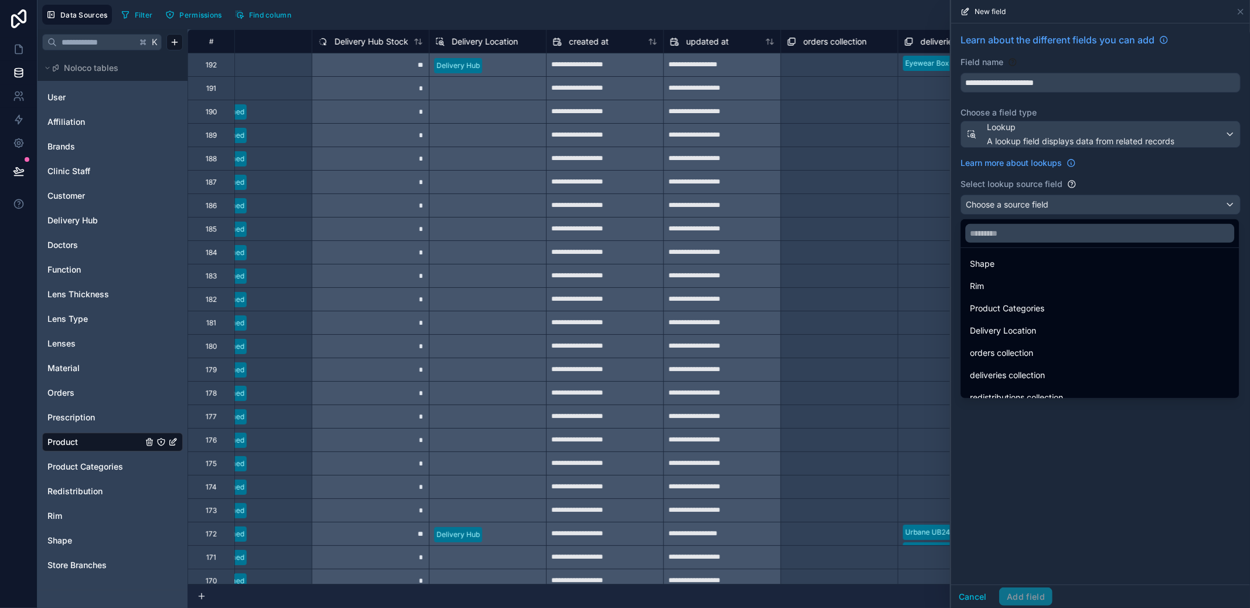
scroll to position [61, 0]
click at [1031, 378] on span "redistributions collection" at bounding box center [1016, 385] width 93 height 14
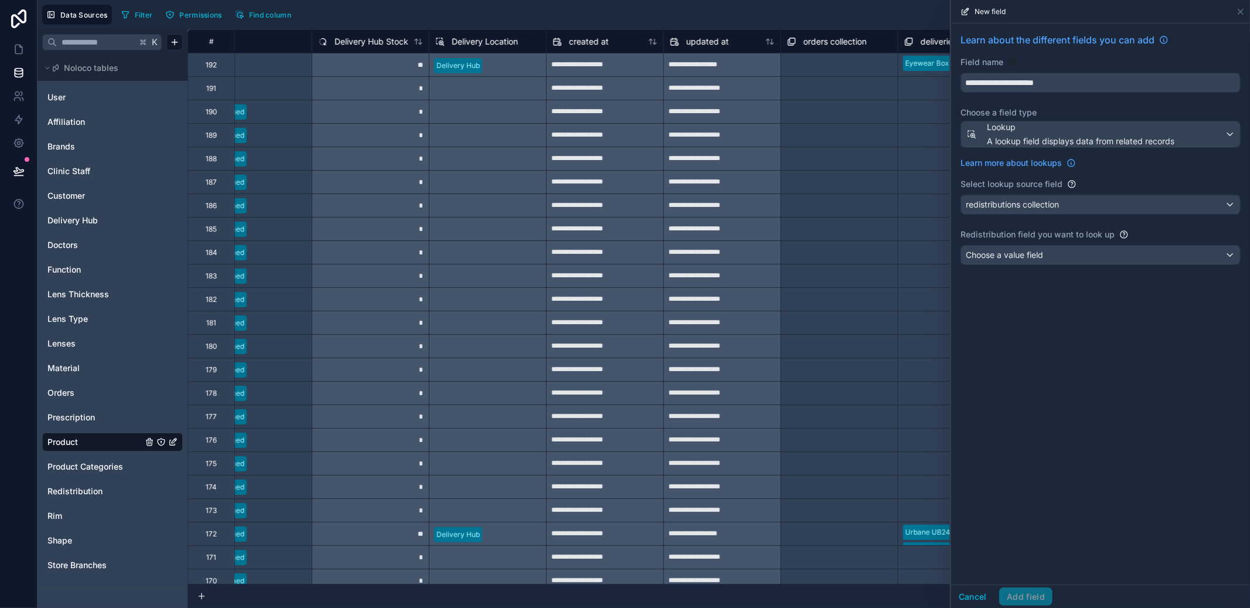
click at [1017, 260] on span "Choose a value field" at bounding box center [1004, 255] width 77 height 12
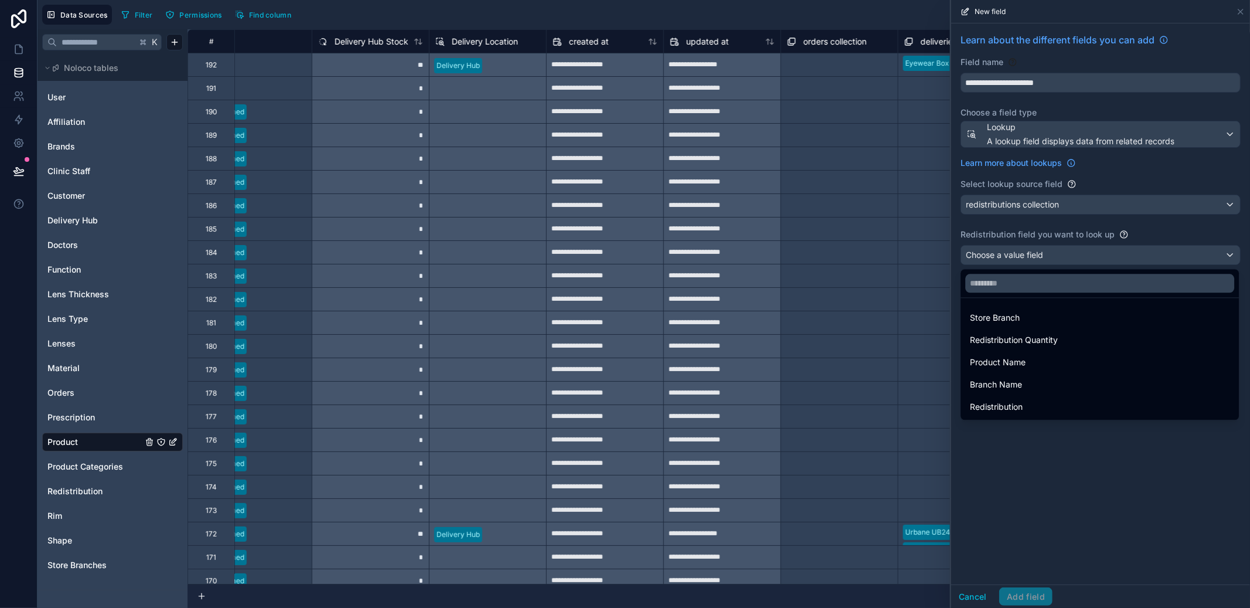
click at [1021, 345] on span "Redistribution Quantity" at bounding box center [1014, 340] width 88 height 14
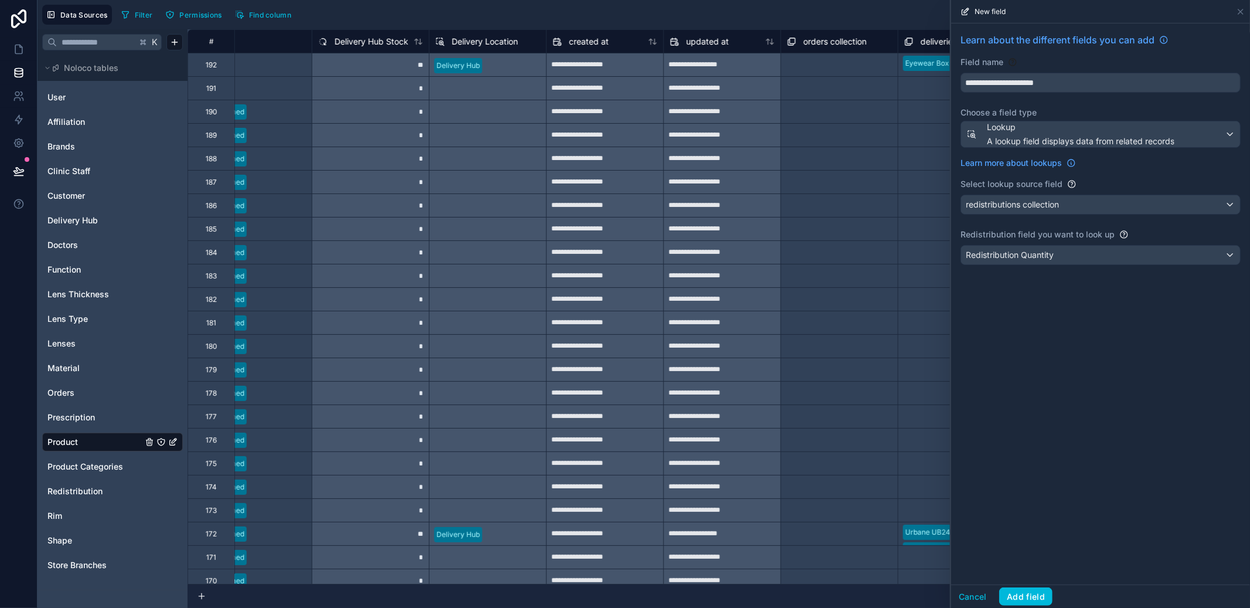
click at [1040, 591] on button "Add field" at bounding box center [1026, 596] width 53 height 19
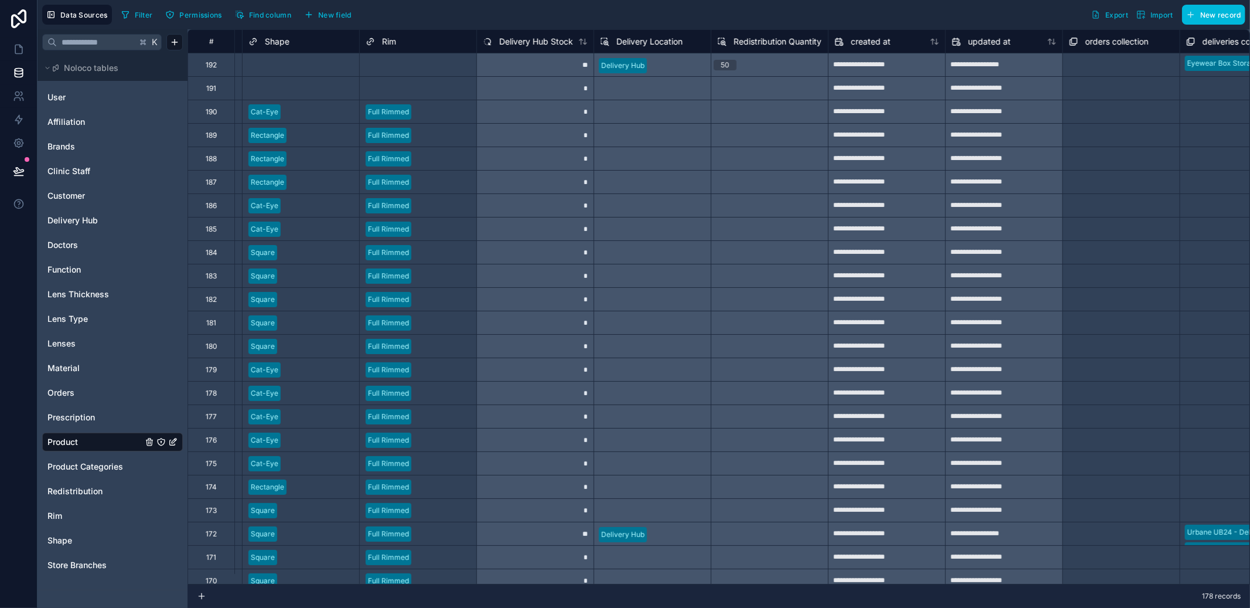
scroll to position [0, 881]
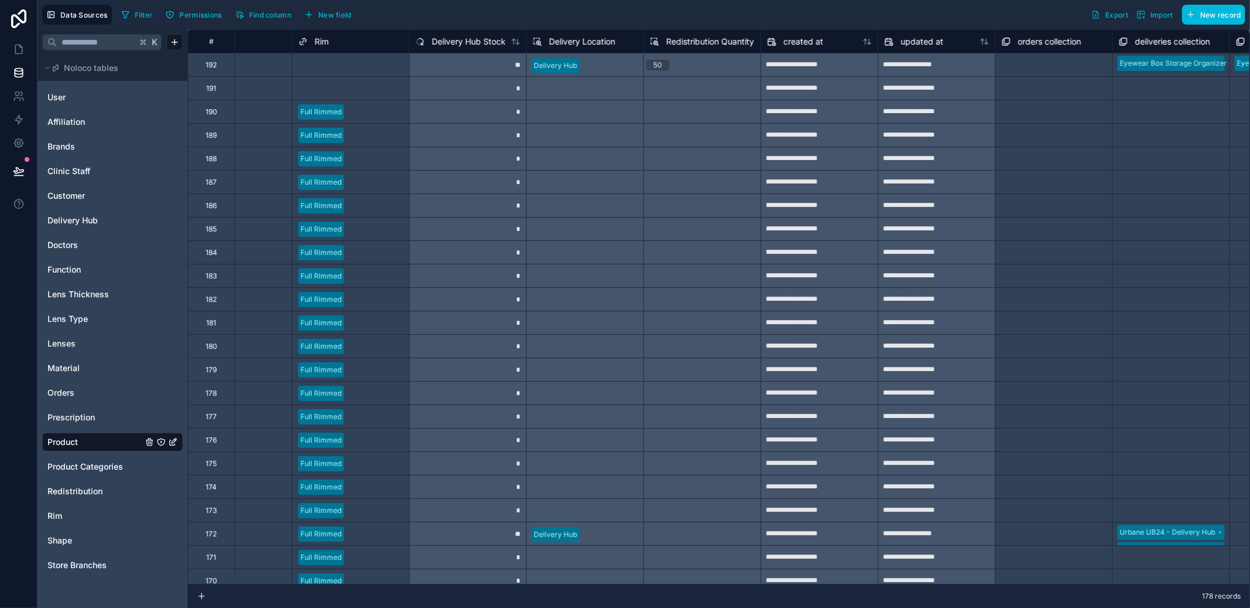
click at [72, 487] on span "Redistribution" at bounding box center [74, 491] width 55 height 12
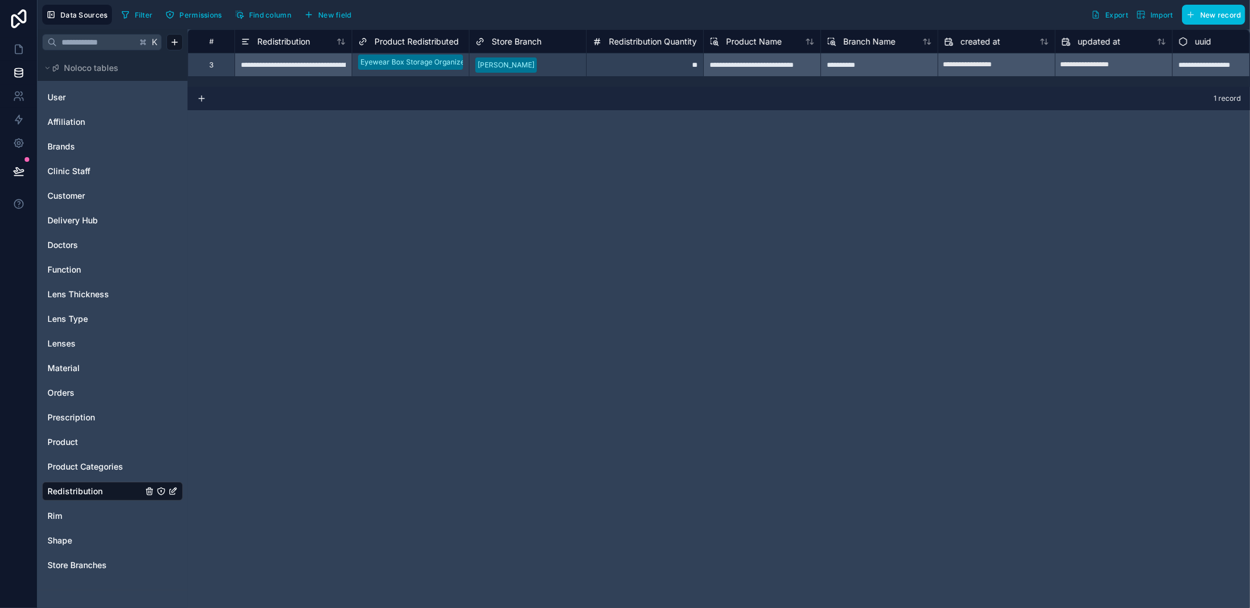
click at [63, 436] on span "Product" at bounding box center [62, 442] width 30 height 12
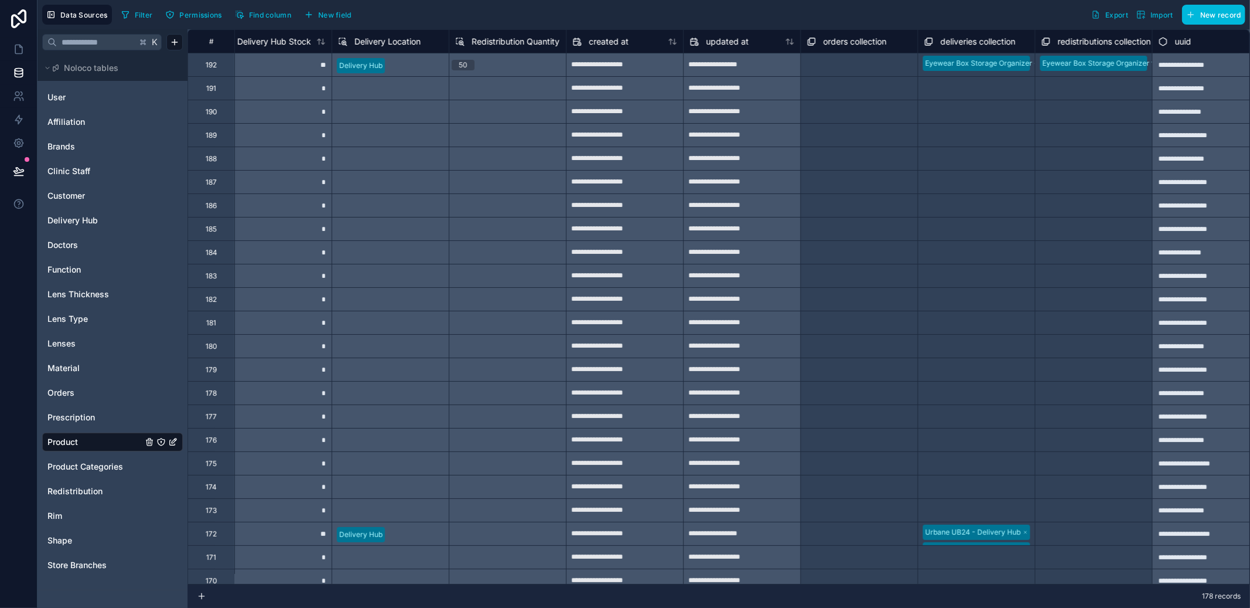
scroll to position [0, 1014]
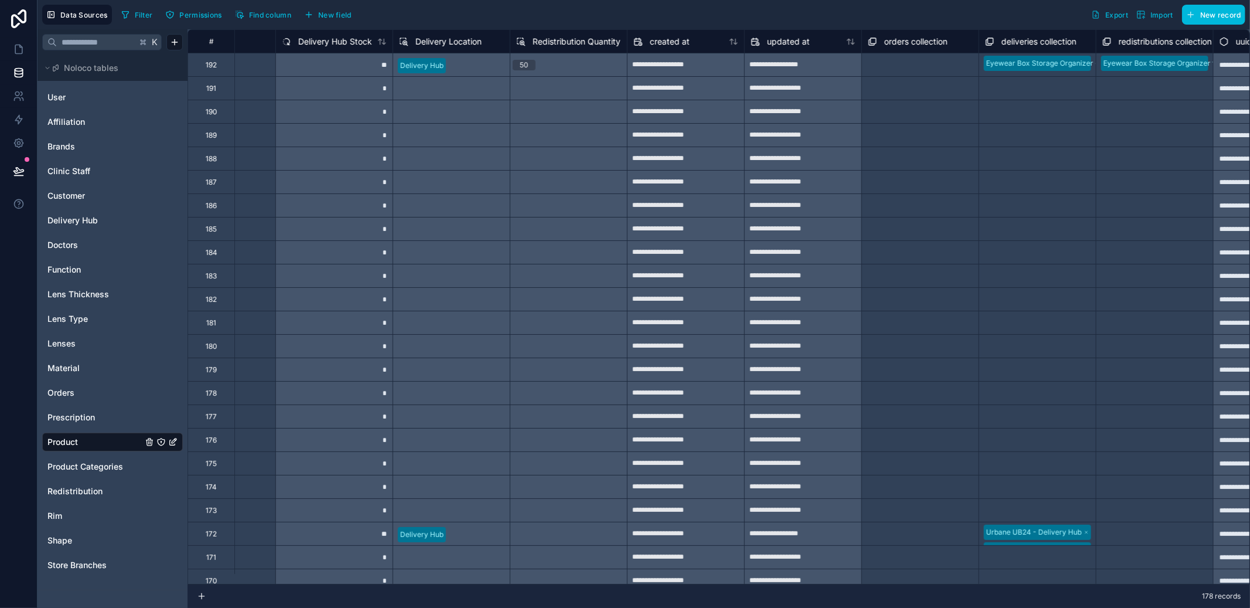
click at [337, 18] on span "New field" at bounding box center [334, 15] width 33 height 9
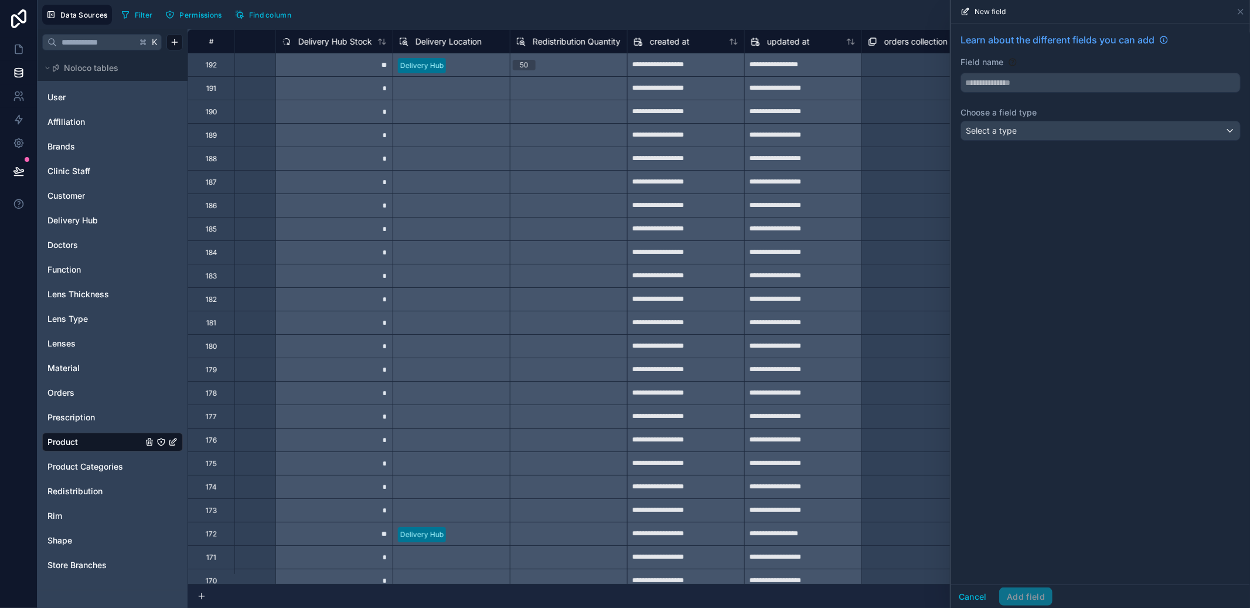
click at [1023, 84] on input "text" at bounding box center [1100, 82] width 279 height 19
type input "*"
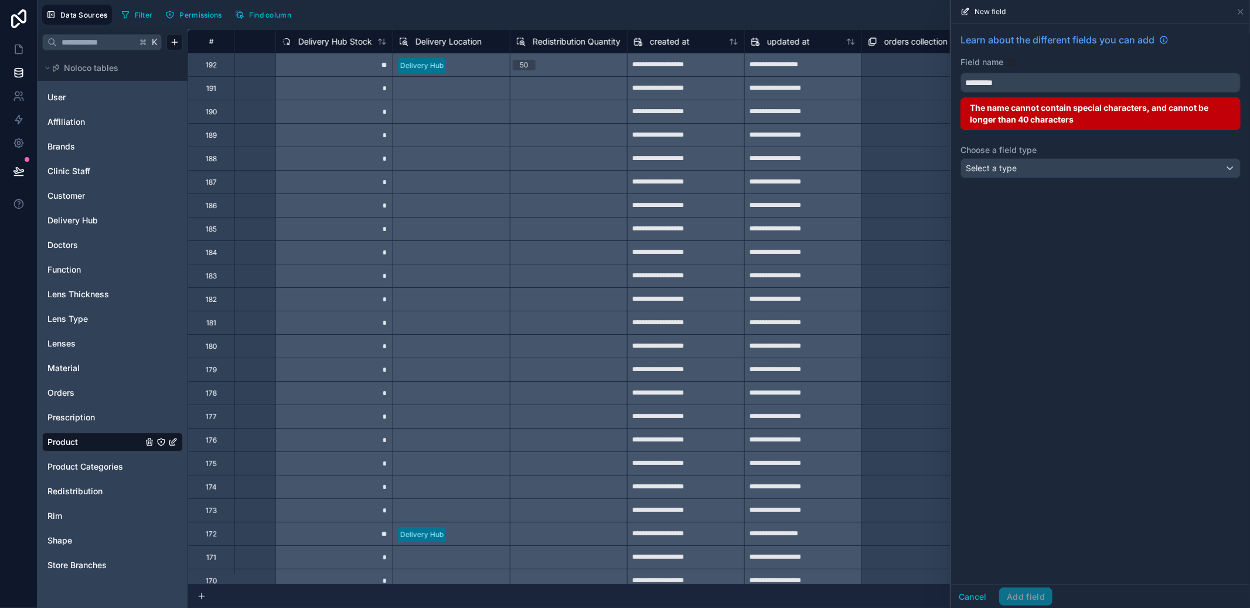
click at [961, 73] on button "********" at bounding box center [1101, 83] width 280 height 20
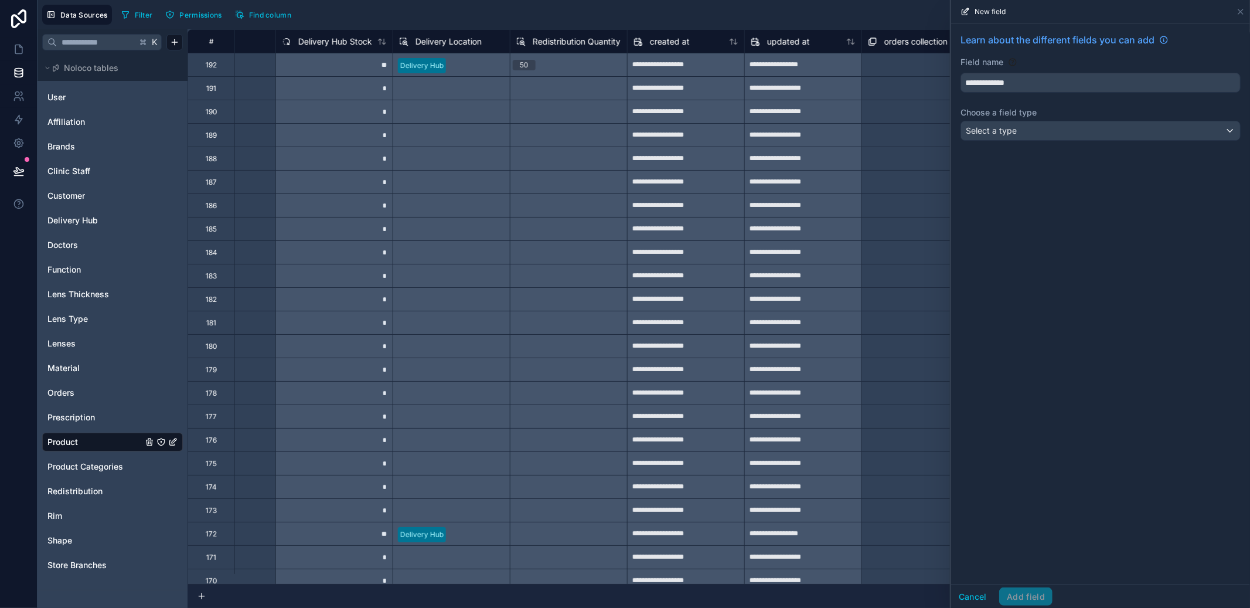
click at [961, 73] on button "**********" at bounding box center [1101, 83] width 280 height 20
type input "**********"
click at [1022, 135] on div "Select a type" at bounding box center [1100, 130] width 279 height 19
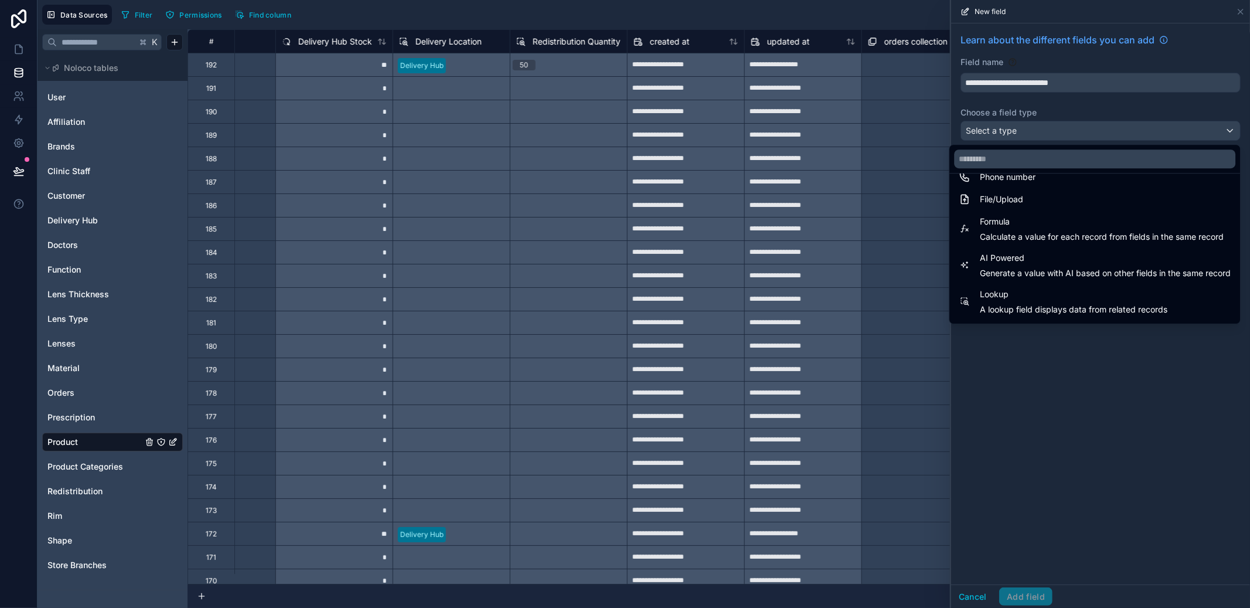
scroll to position [280, 0]
click at [1047, 236] on span "Calculate a value for each record from fields in the same record" at bounding box center [1102, 241] width 244 height 12
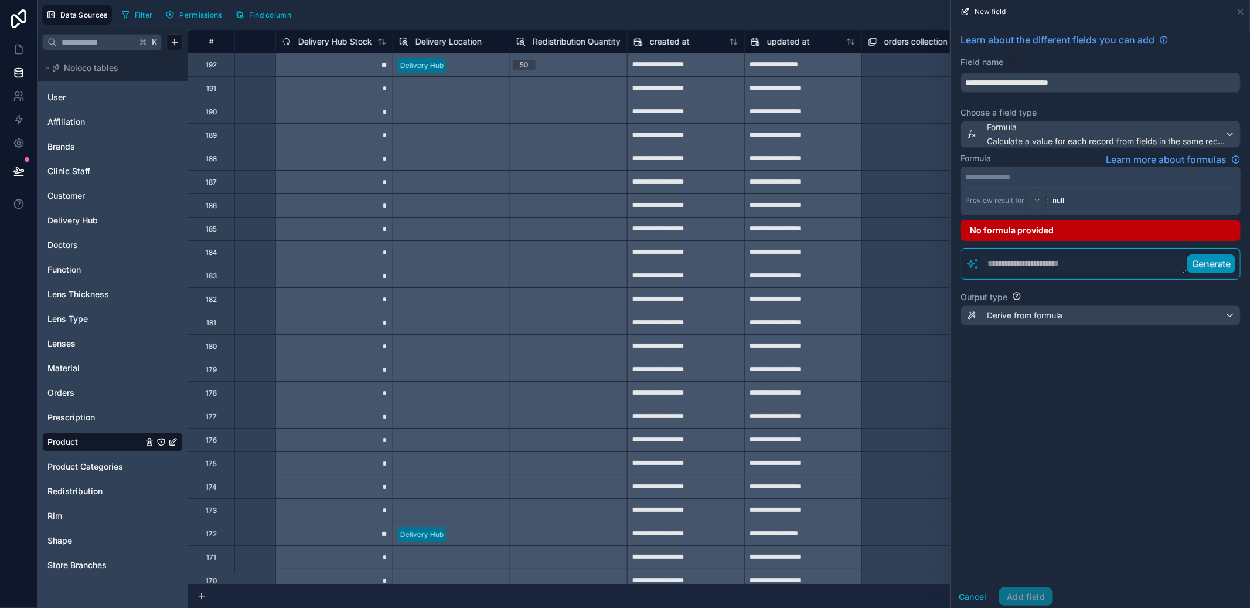
click at [1017, 186] on div "**********" at bounding box center [1101, 190] width 280 height 49
click at [1018, 180] on p "**********" at bounding box center [1100, 177] width 269 height 12
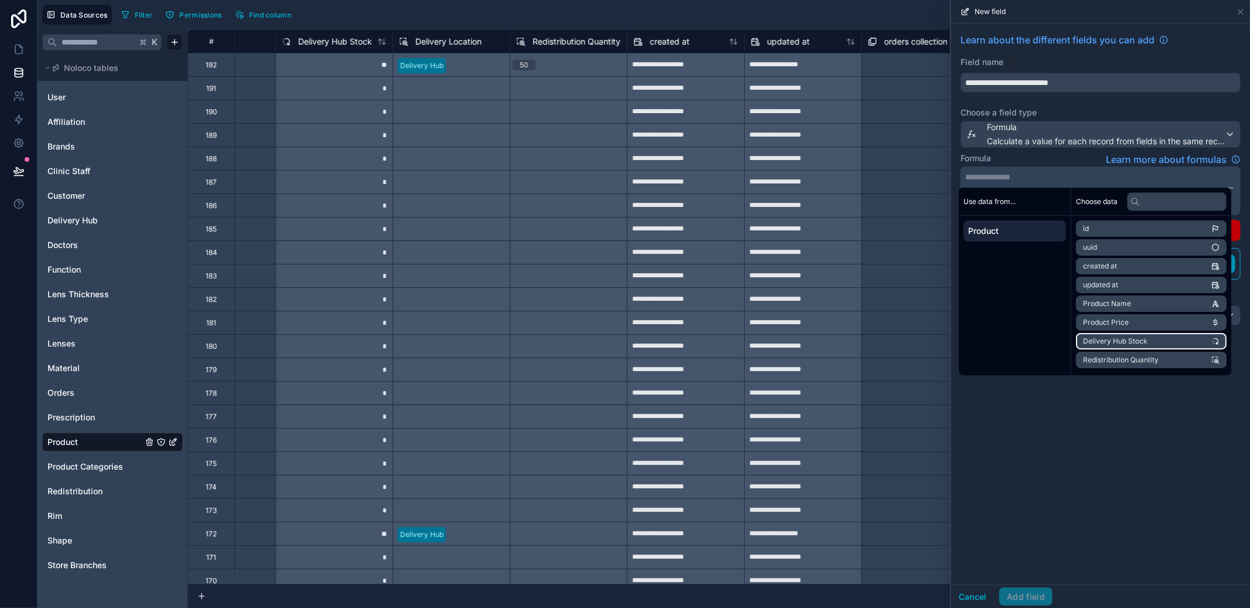
click at [1150, 337] on li "Delivery Hub Stock" at bounding box center [1151, 341] width 151 height 16
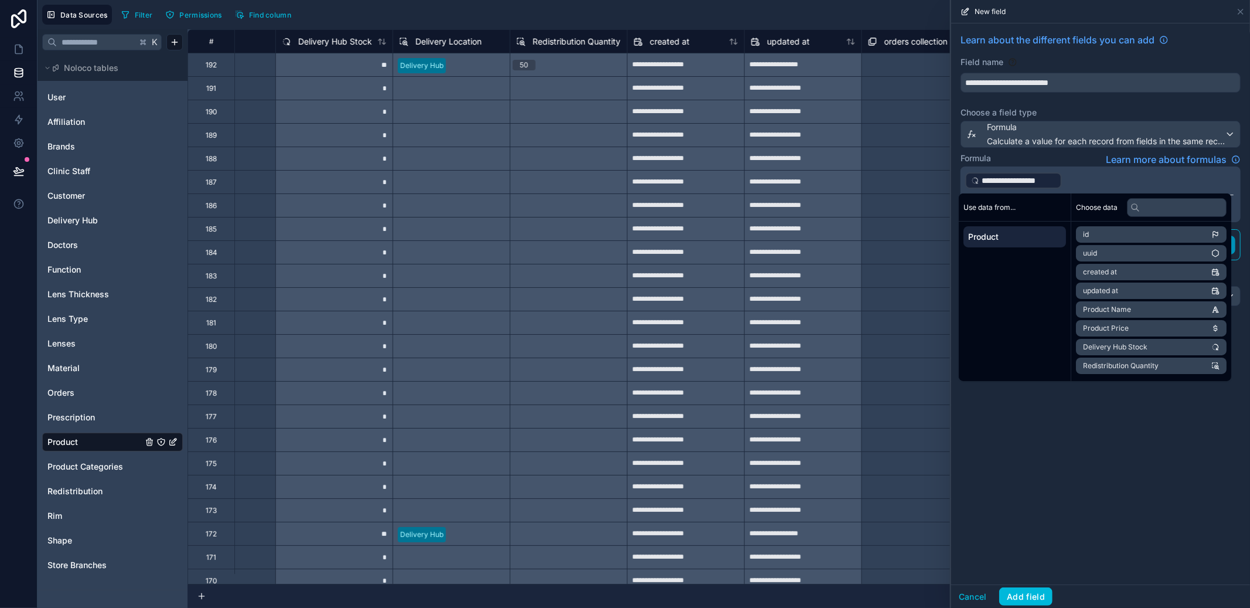
click at [1076, 186] on p "**********" at bounding box center [1100, 180] width 269 height 19
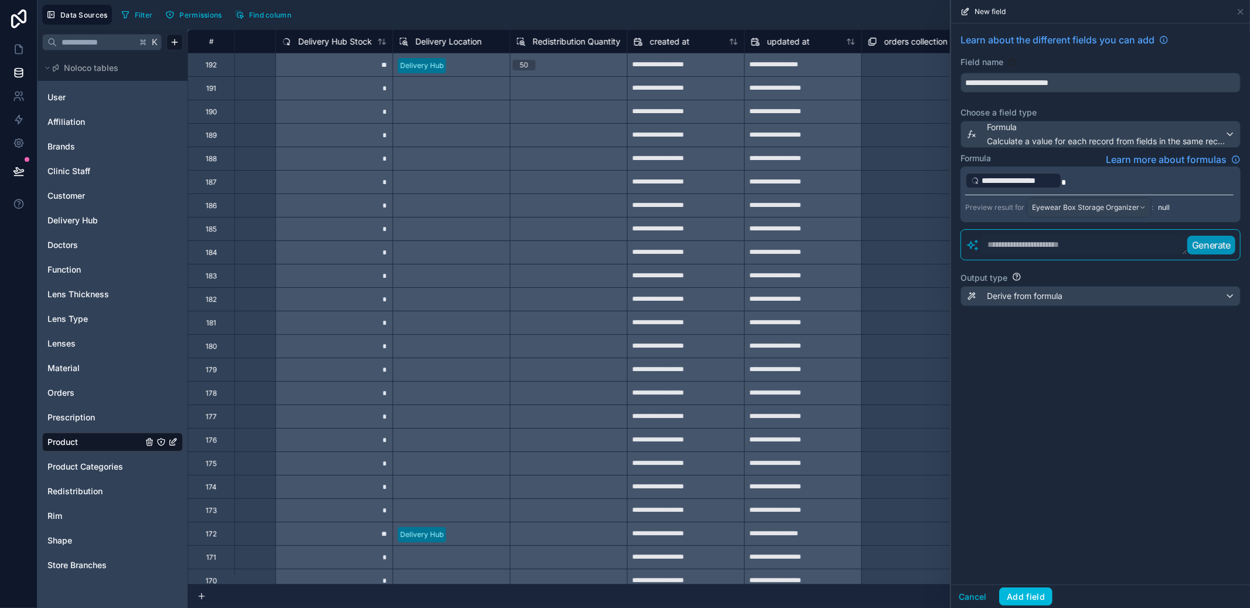
click at [1110, 181] on p "**********" at bounding box center [1100, 180] width 269 height 19
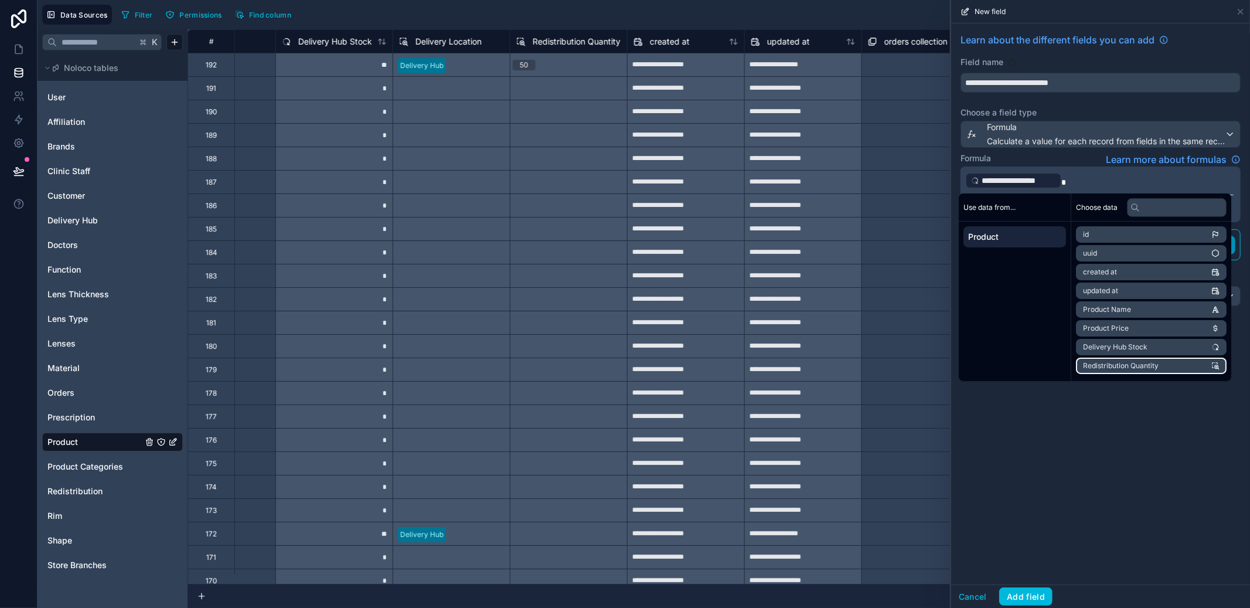
click at [1146, 361] on span "Redistribution Quantity" at bounding box center [1121, 365] width 76 height 9
click at [1123, 424] on div "**********" at bounding box center [1100, 303] width 299 height 561
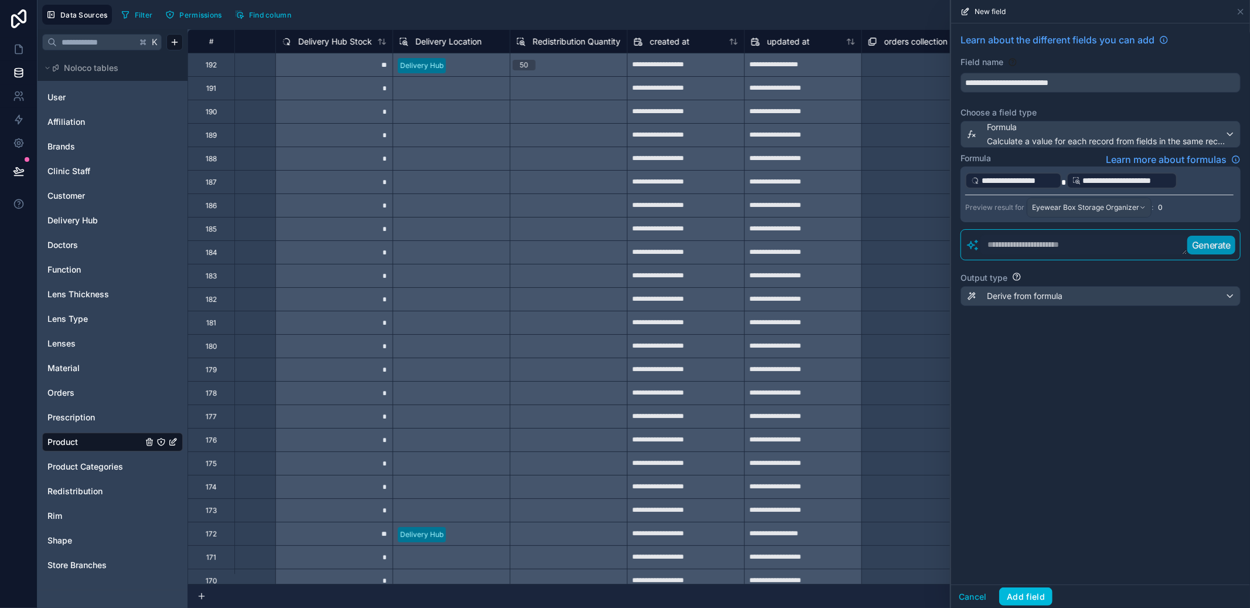
click at [1122, 213] on div "Eyewear Box Storage Organizer" at bounding box center [1090, 207] width 124 height 19
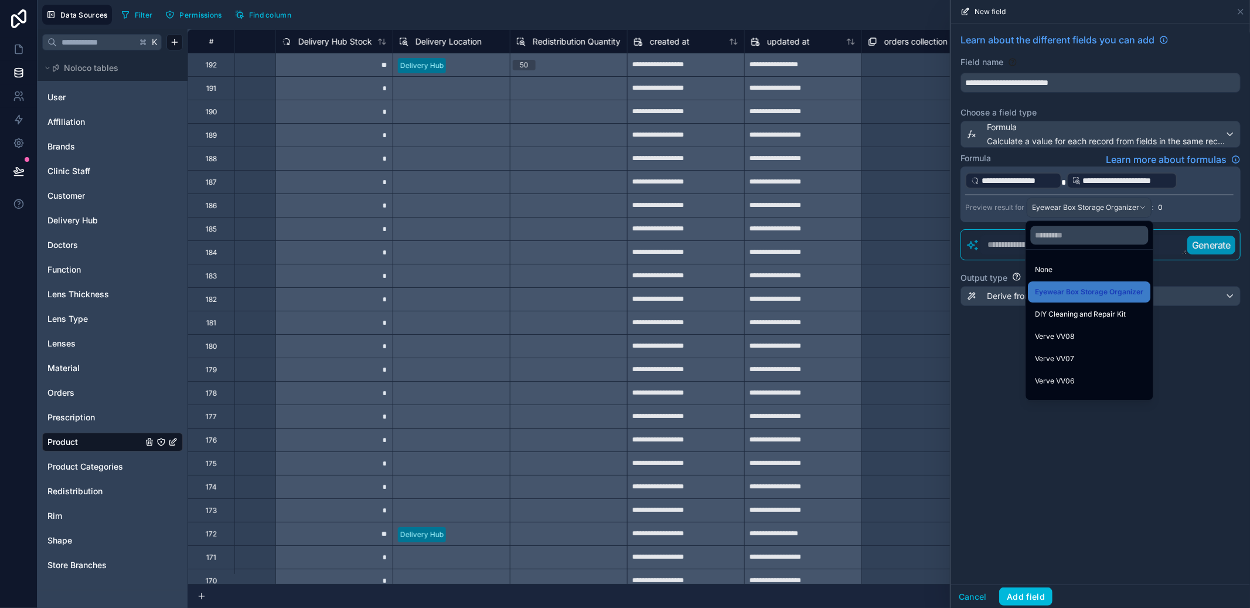
click at [1104, 318] on span "DIY Cleaning and Repair Kit" at bounding box center [1081, 314] width 91 height 14
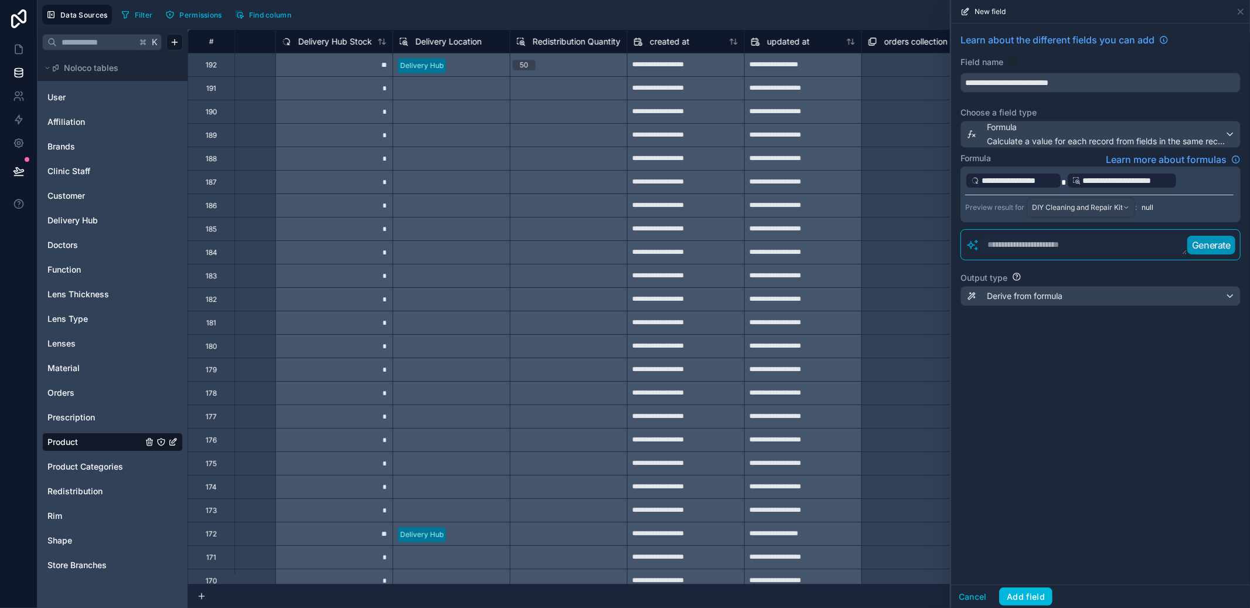
click at [1124, 293] on div "Derive from formula" at bounding box center [1100, 296] width 279 height 19
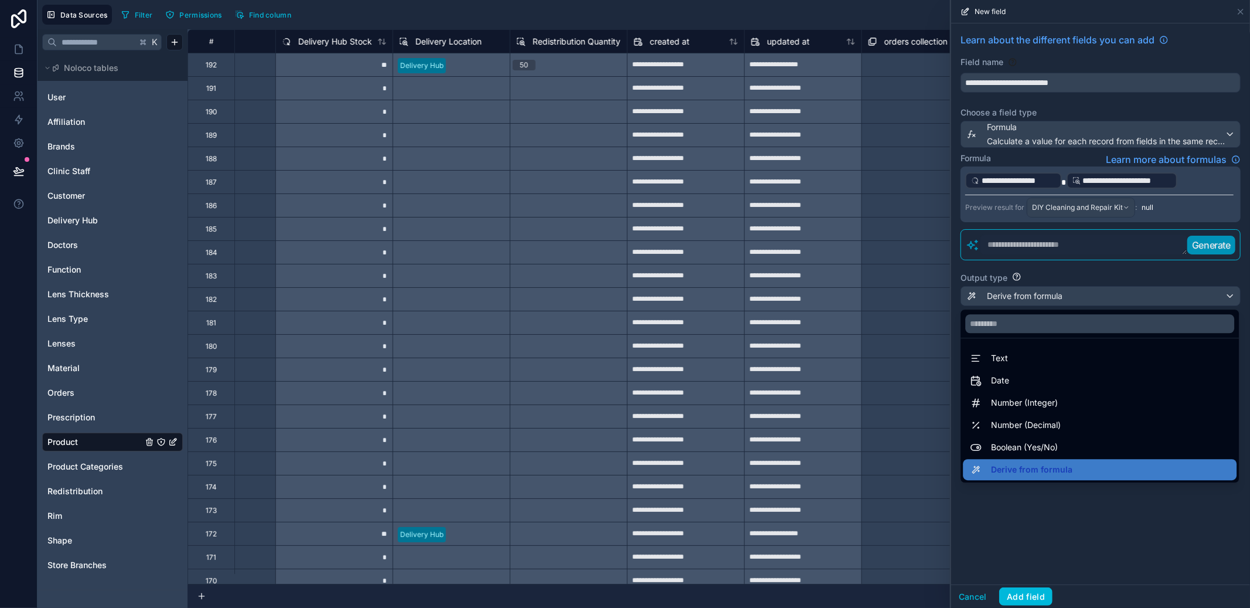
click at [1076, 407] on div "Number (Integer)" at bounding box center [1100, 403] width 260 height 14
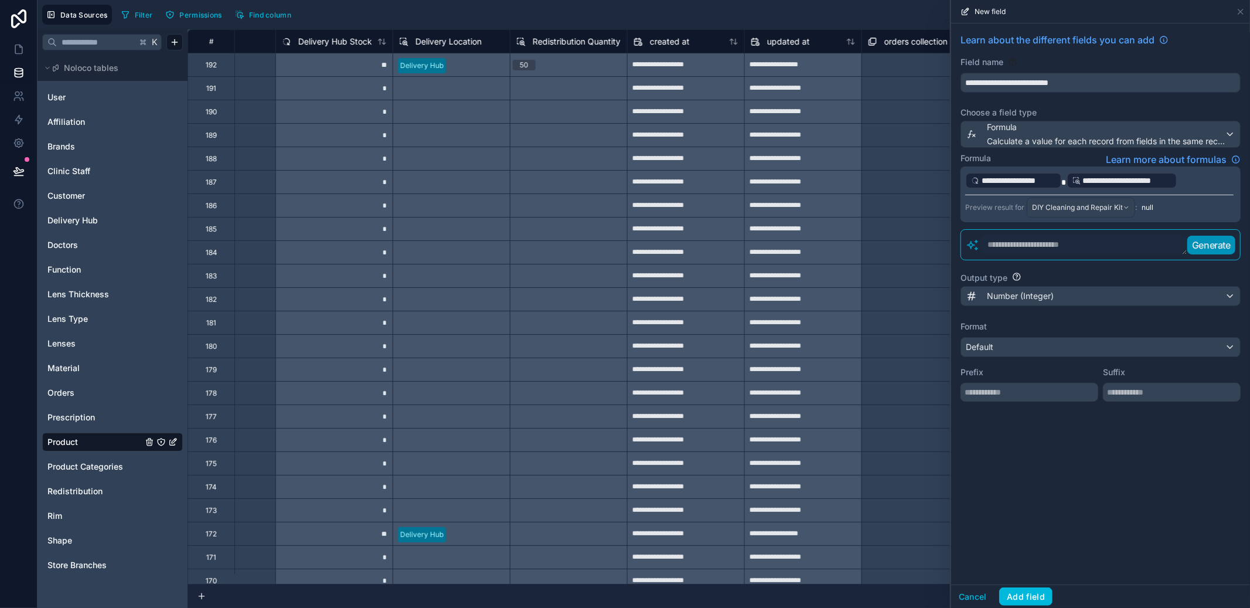
click at [1041, 592] on button "Add field" at bounding box center [1026, 596] width 53 height 19
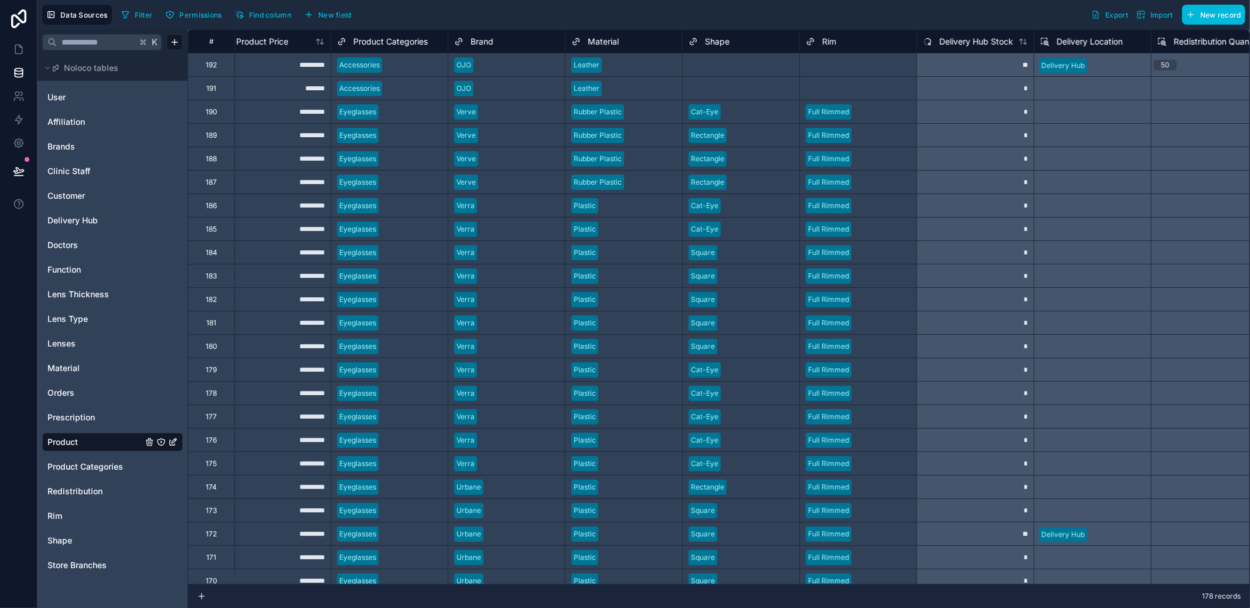
scroll to position [0, 412]
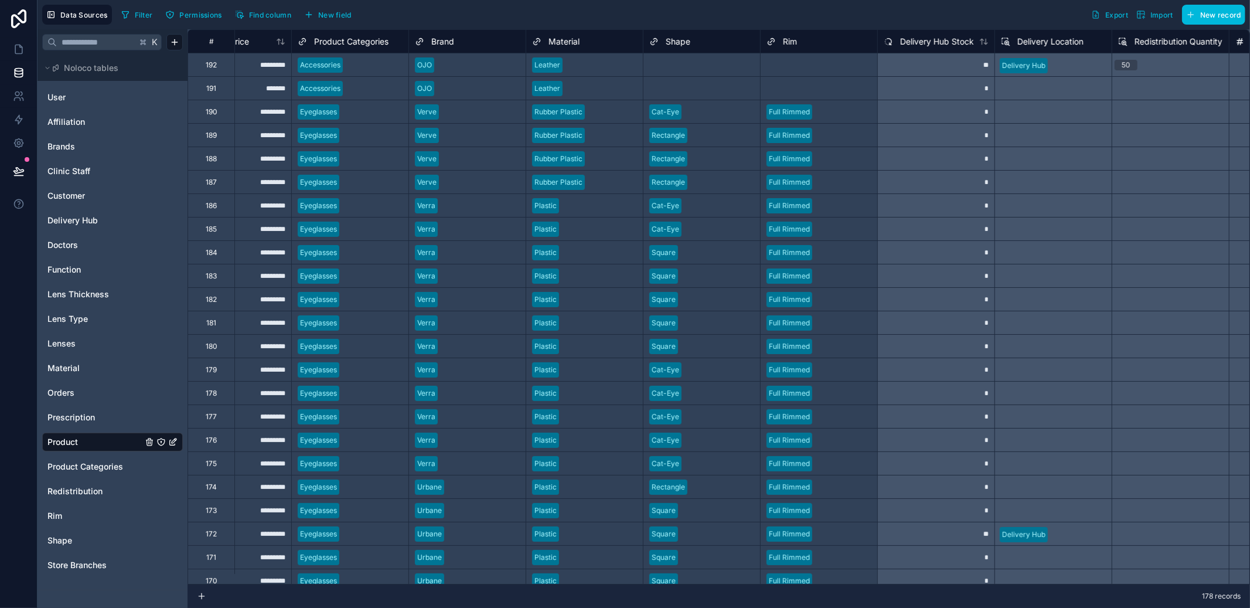
click at [726, 584] on div "**********" at bounding box center [719, 318] width 1063 height 579
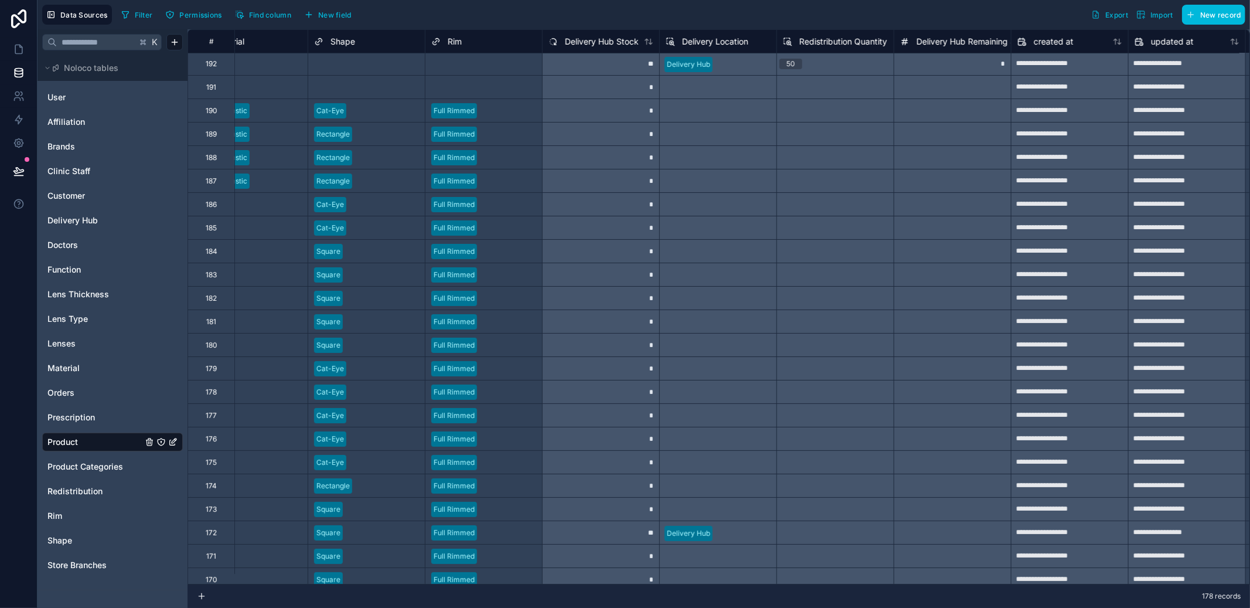
scroll to position [0, 747]
click at [642, 92] on div "*" at bounding box center [600, 87] width 117 height 23
click at [80, 487] on span "Redistribution" at bounding box center [74, 491] width 55 height 12
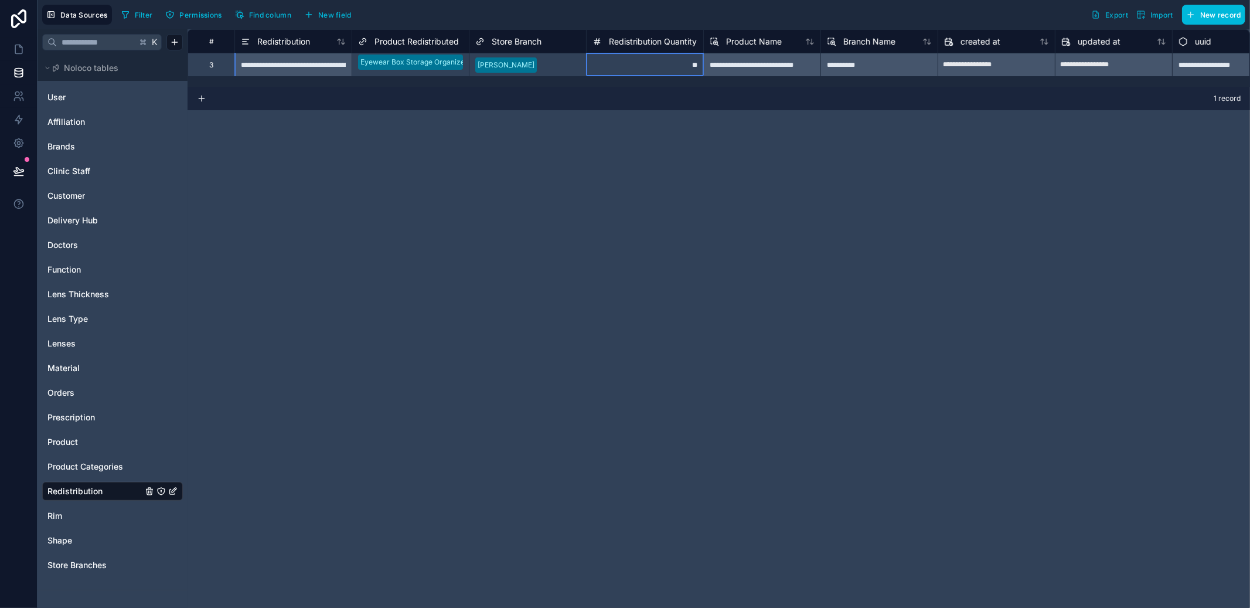
click at [631, 39] on span "Redistribution Quantity" at bounding box center [653, 42] width 88 height 12
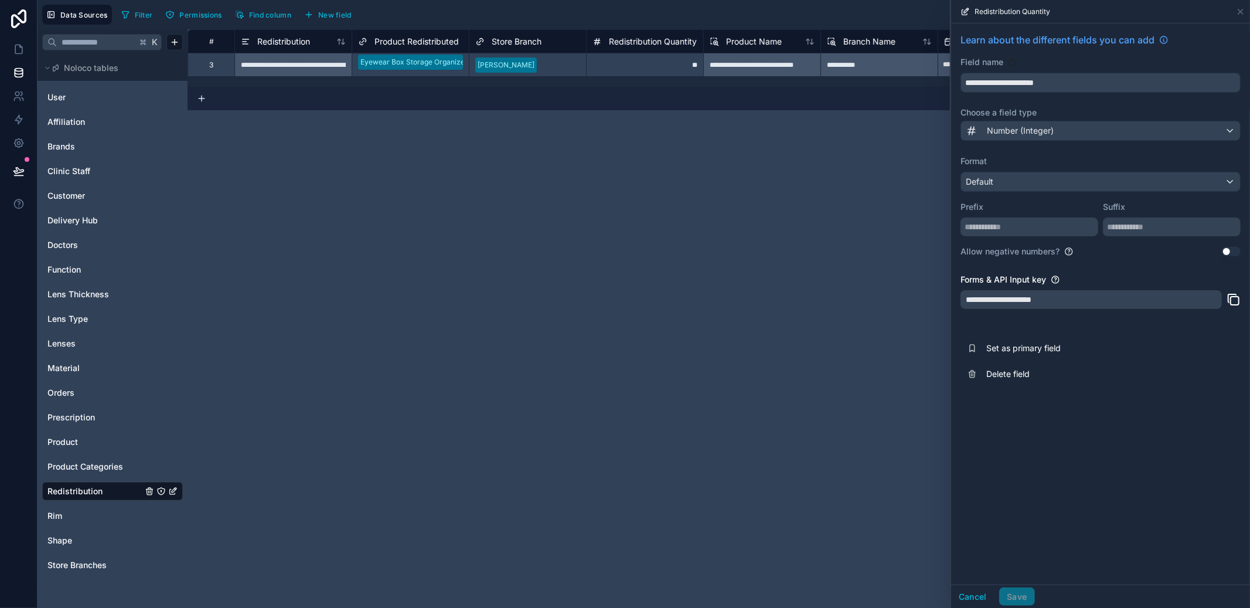
click at [73, 431] on div "User Affiliation Brands Clinic Staff Customer Delivery Hub Doctors Function Len…" at bounding box center [112, 330] width 141 height 495
click at [52, 462] on span "Product Categories" at bounding box center [85, 467] width 76 height 12
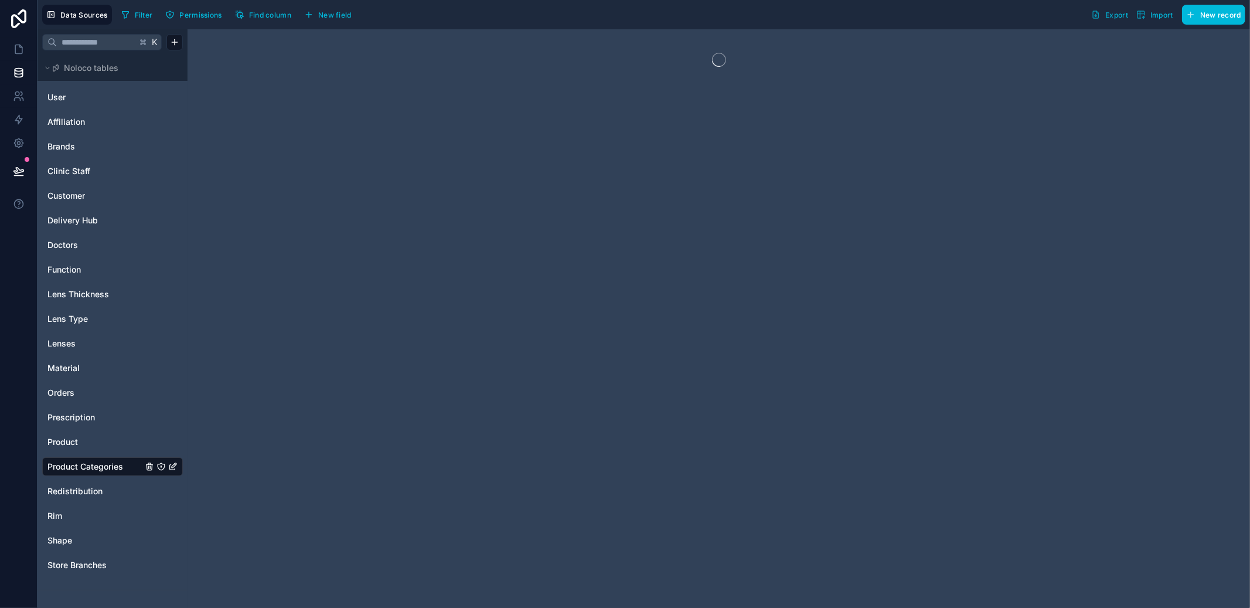
click at [62, 433] on div "Product" at bounding box center [112, 442] width 141 height 19
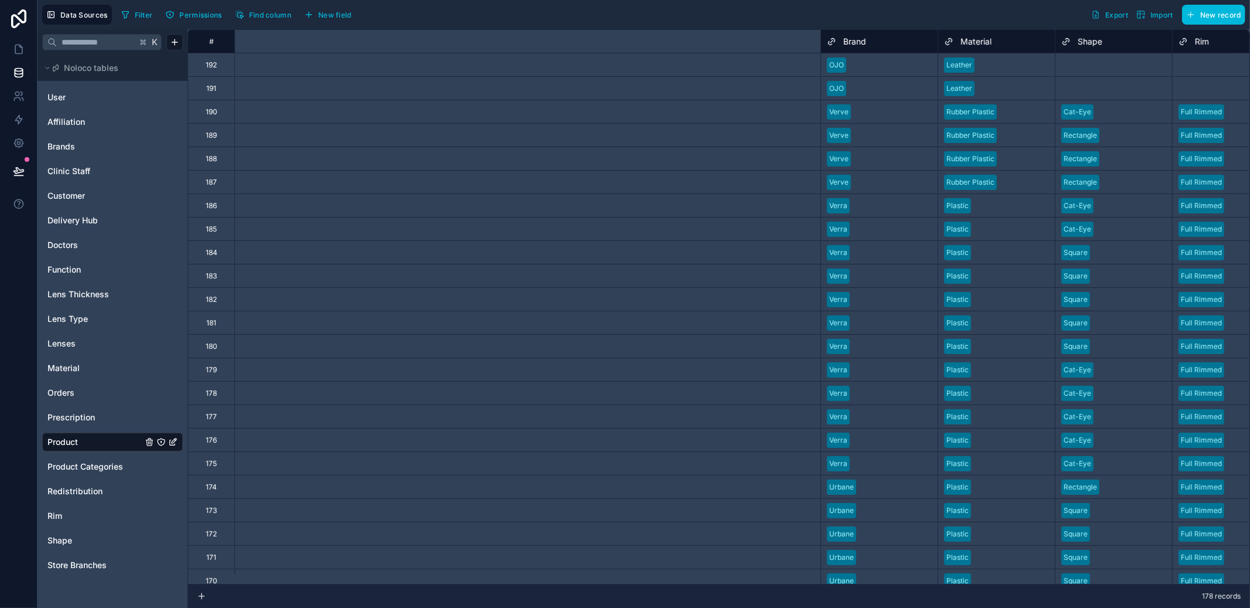
scroll to position [0, 812]
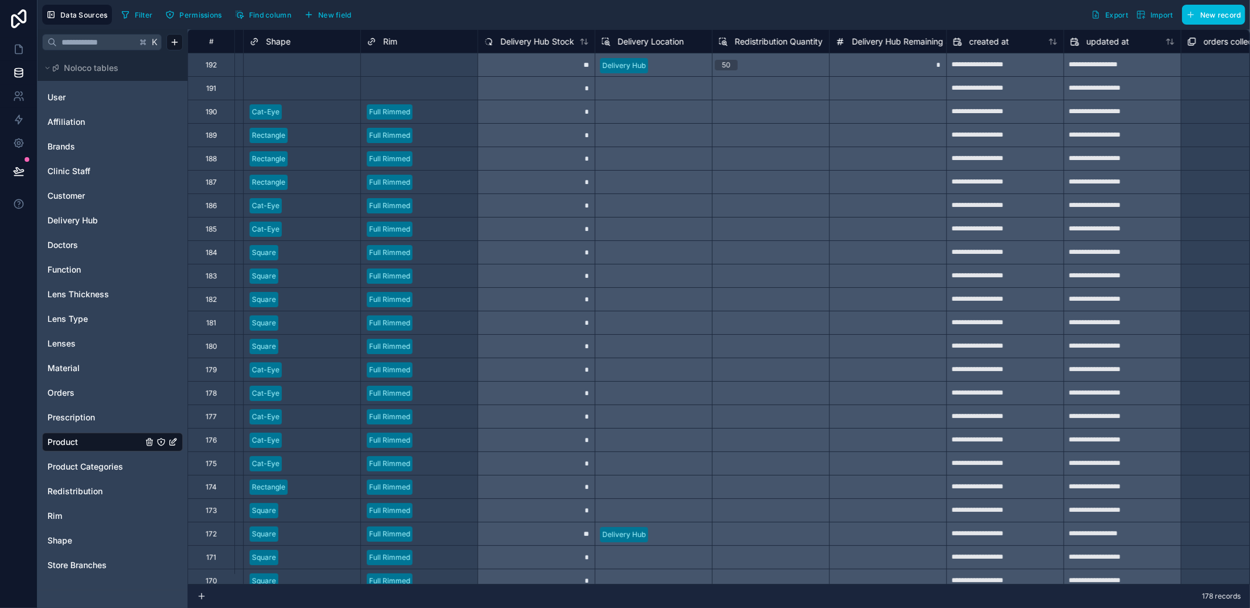
click at [541, 46] on span "Delivery Hub Stock" at bounding box center [538, 42] width 74 height 12
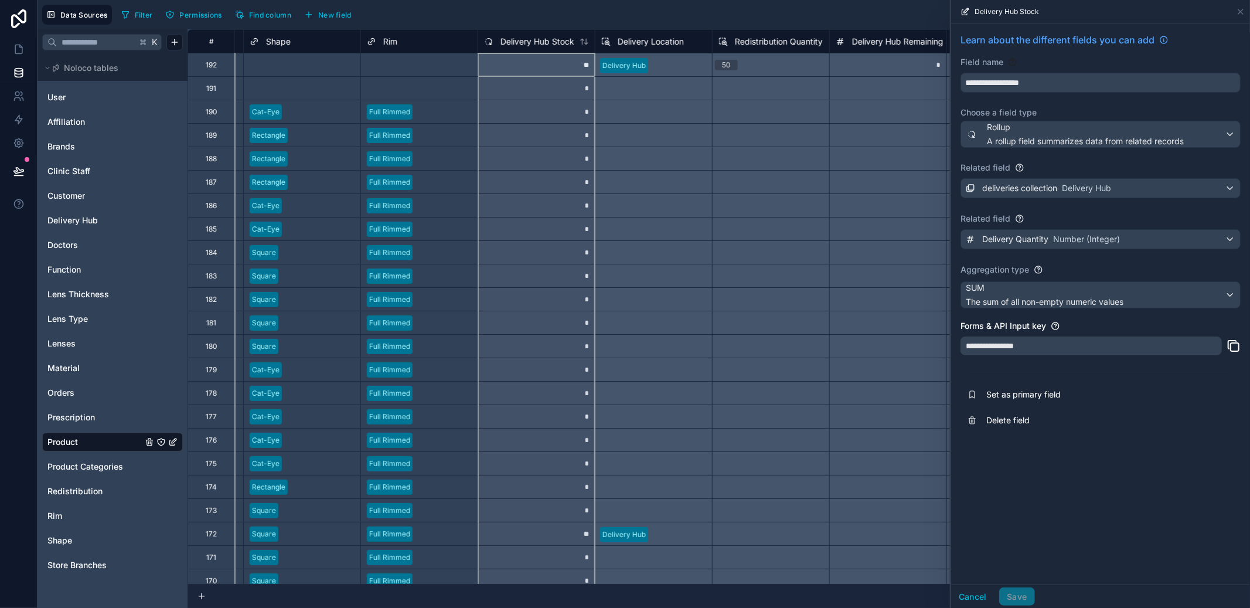
click at [762, 45] on span "Redistribution Quantity" at bounding box center [779, 42] width 88 height 12
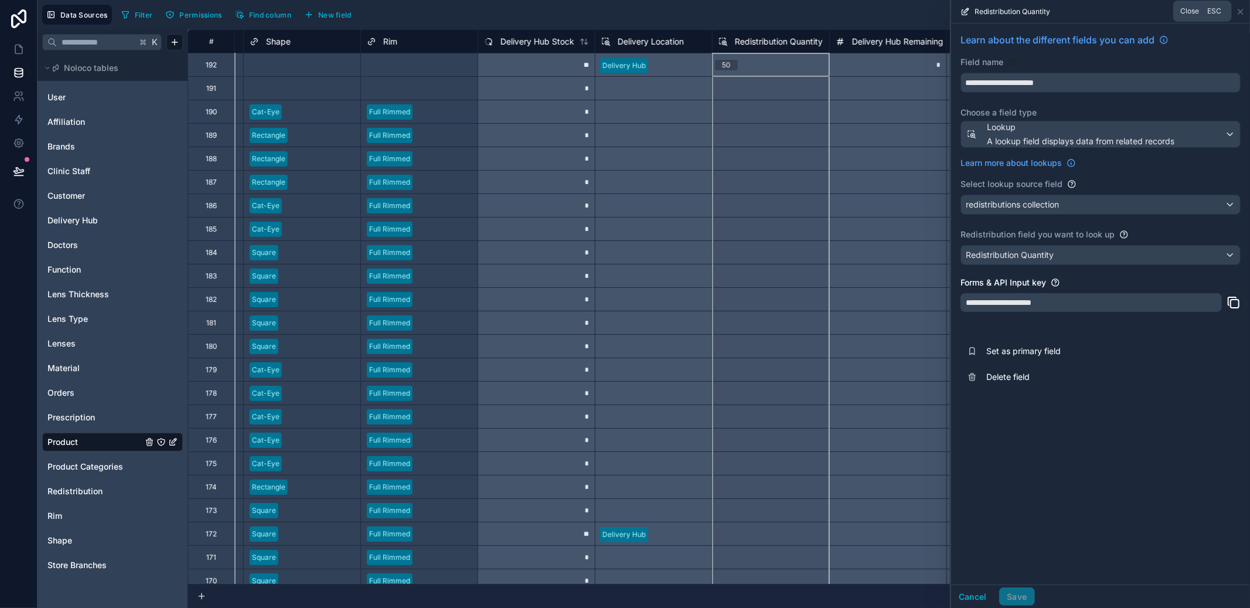
click at [1240, 12] on icon at bounding box center [1241, 11] width 5 height 5
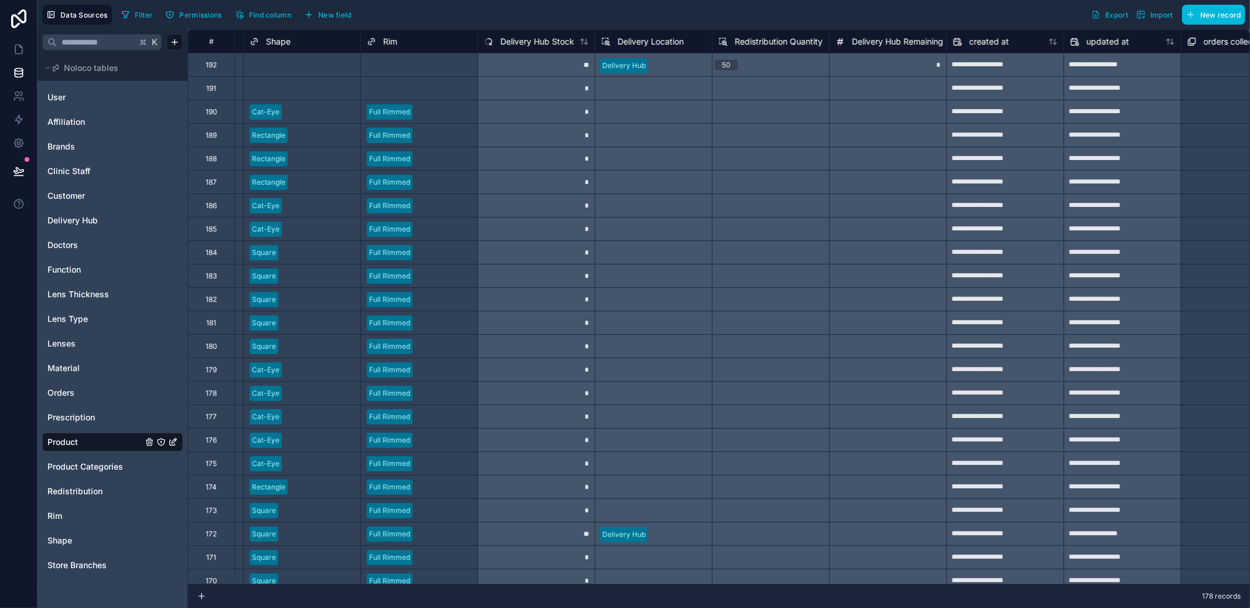
click at [67, 504] on div "User Affiliation Brands Clinic Staff Customer Delivery Hub Doctors Function Len…" at bounding box center [112, 330] width 141 height 495
click at [72, 495] on span "Redistribution" at bounding box center [74, 491] width 55 height 12
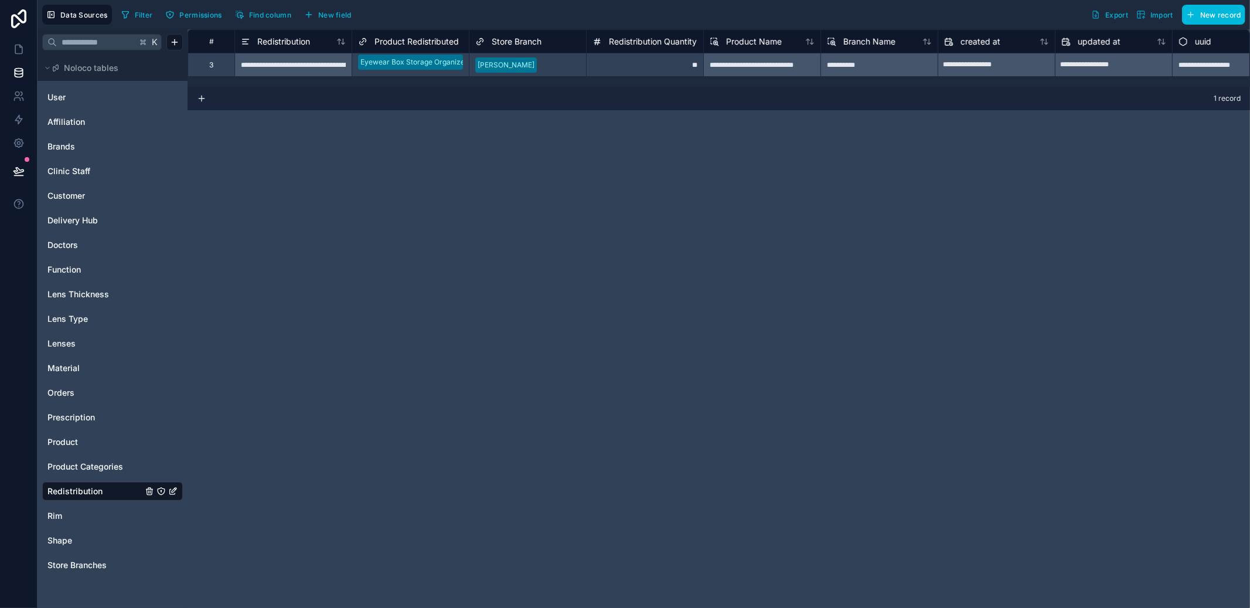
click at [64, 441] on span "Product" at bounding box center [62, 442] width 30 height 12
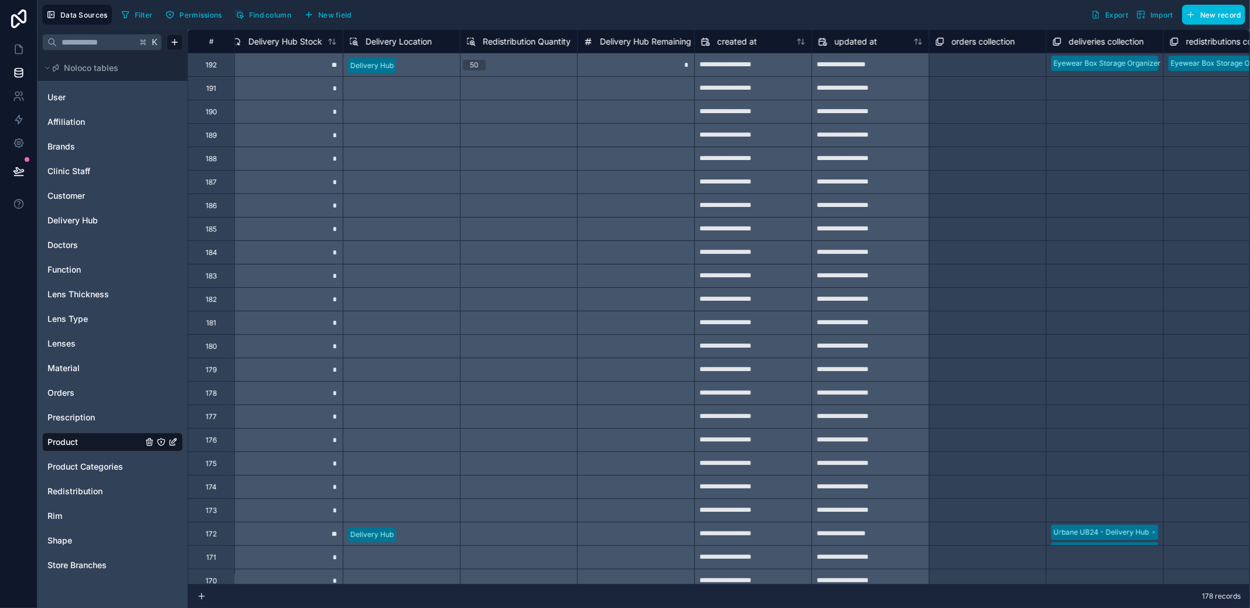
scroll to position [0, 1065]
click at [512, 36] on span "Redistribution Quantity" at bounding box center [526, 42] width 88 height 12
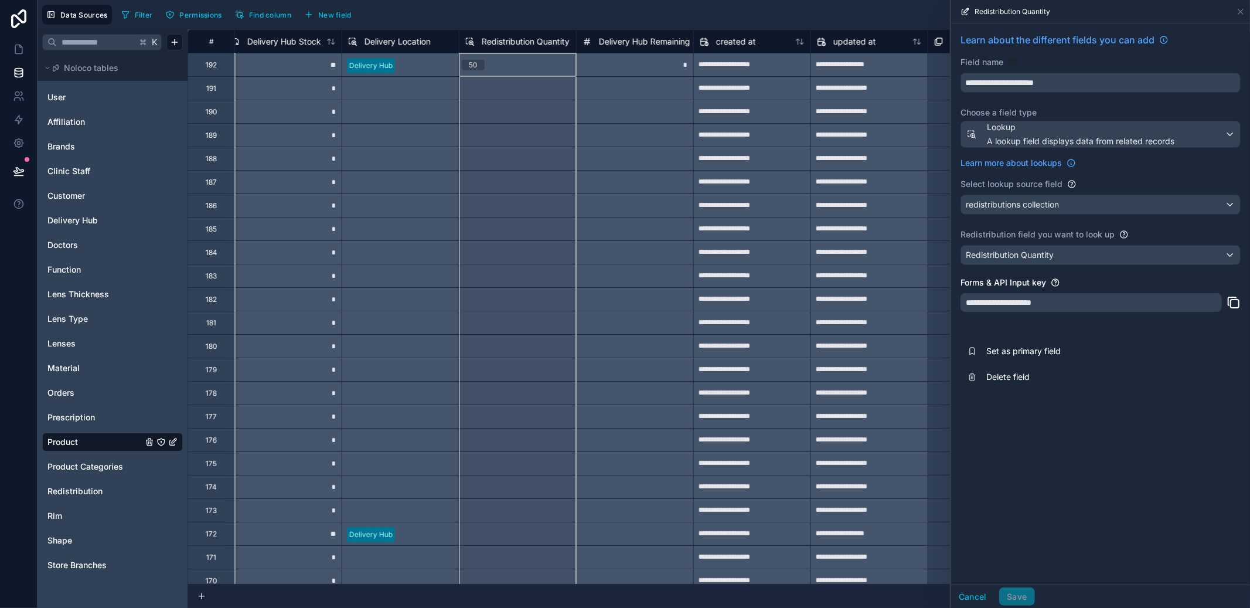
click at [1000, 365] on button "Delete field" at bounding box center [1101, 377] width 280 height 26
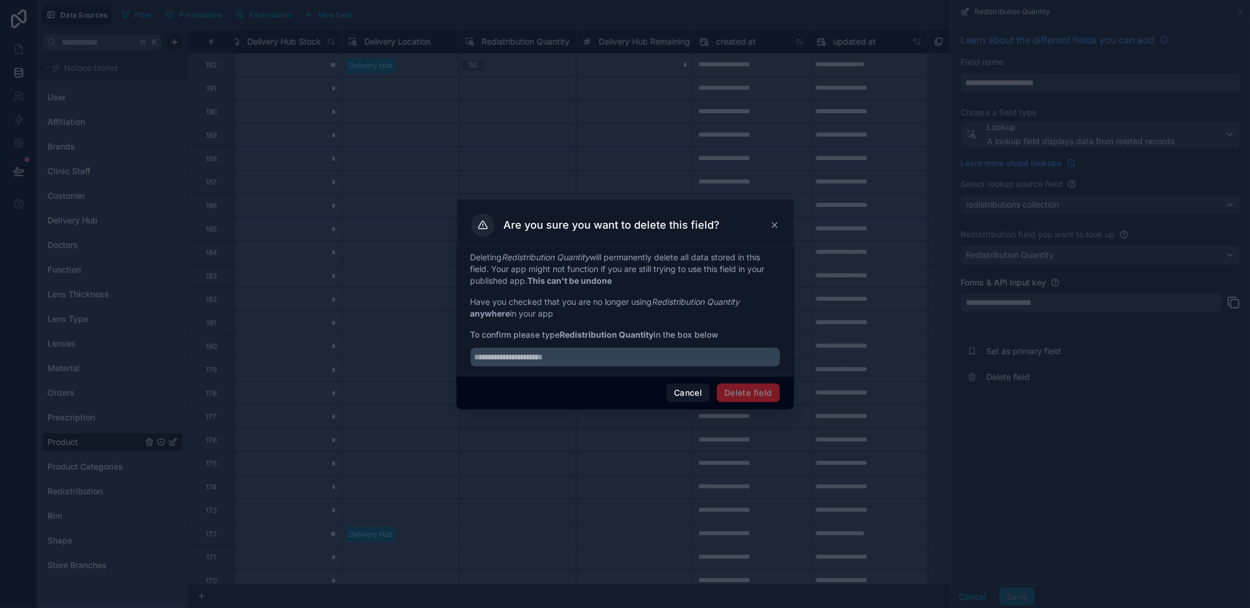
click at [709, 392] on button "Cancel" at bounding box center [688, 392] width 43 height 19
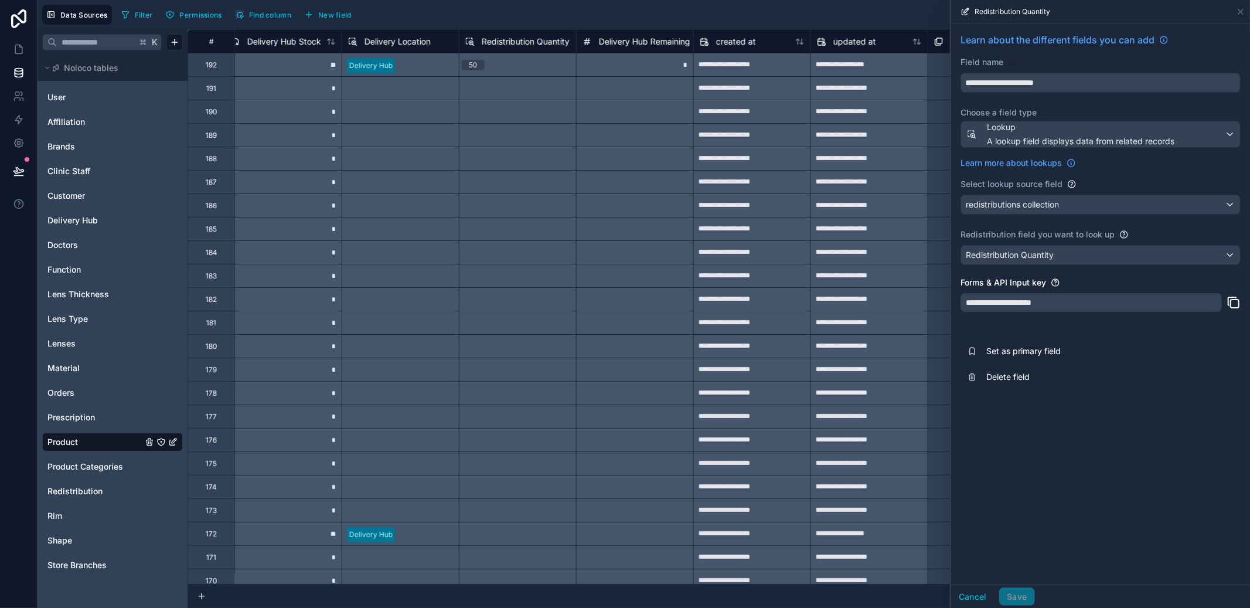
click at [999, 76] on input "**********" at bounding box center [1100, 82] width 279 height 19
click at [1005, 383] on button "Delete field" at bounding box center [1101, 377] width 280 height 26
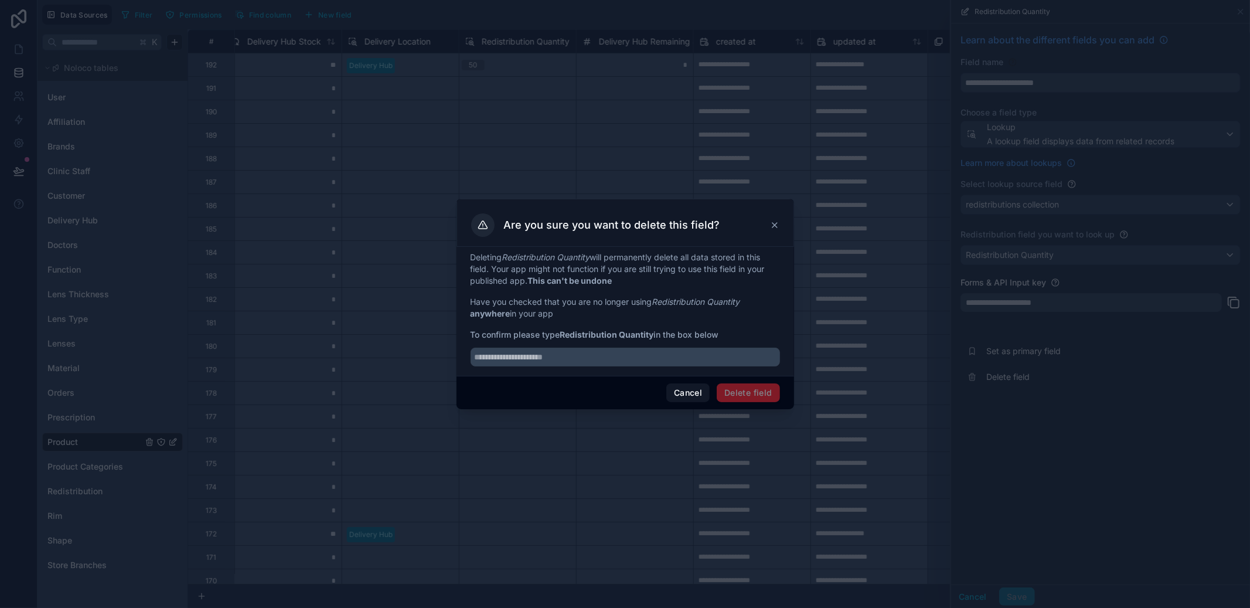
click at [588, 362] on input "text" at bounding box center [626, 357] width 310 height 19
paste input "**********"
type input "**********"
click at [766, 391] on button "Delete field" at bounding box center [748, 392] width 63 height 19
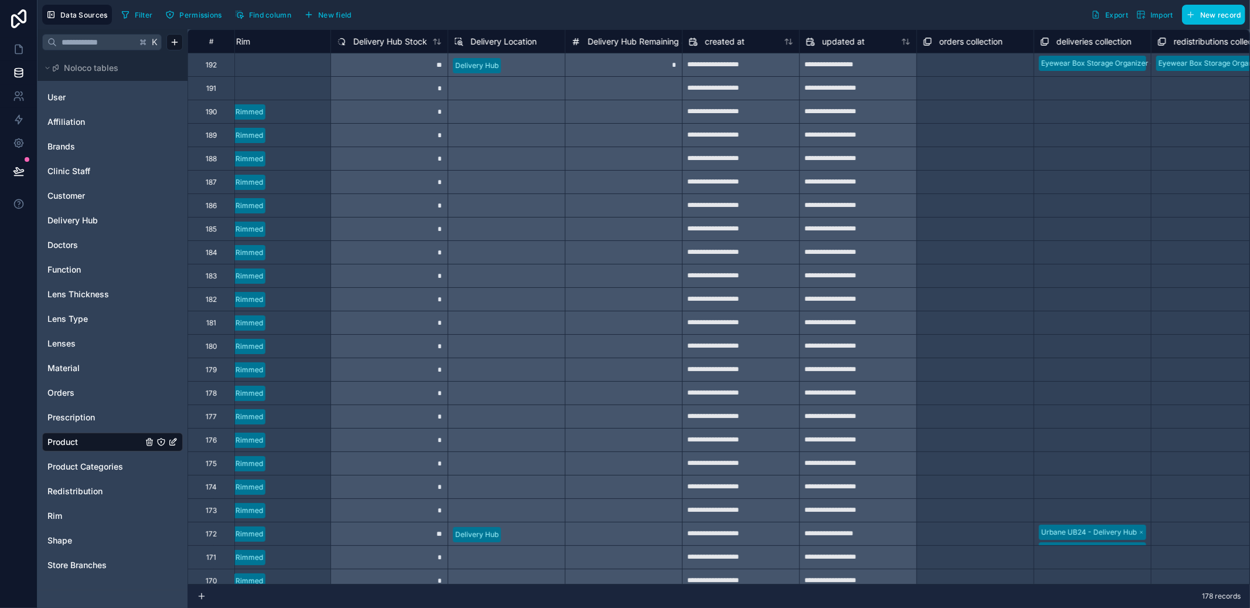
scroll to position [0, 1104]
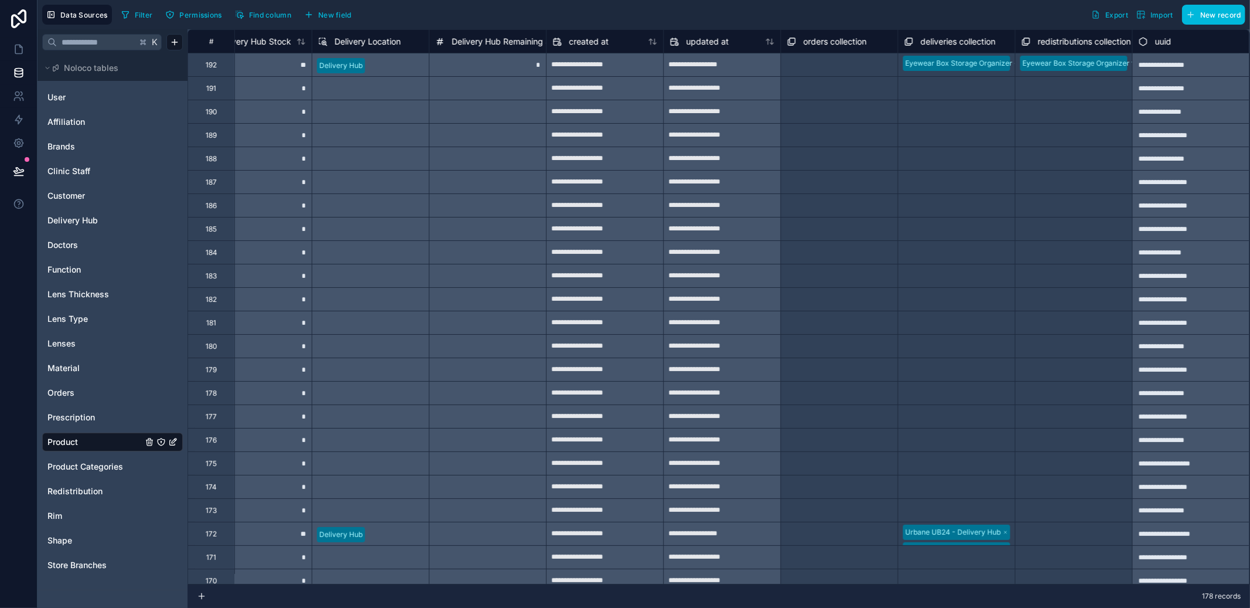
click at [359, 23] on div "Filter Permissions Find column New field" at bounding box center [239, 15] width 244 height 20
click at [330, 18] on span "New field" at bounding box center [334, 15] width 33 height 9
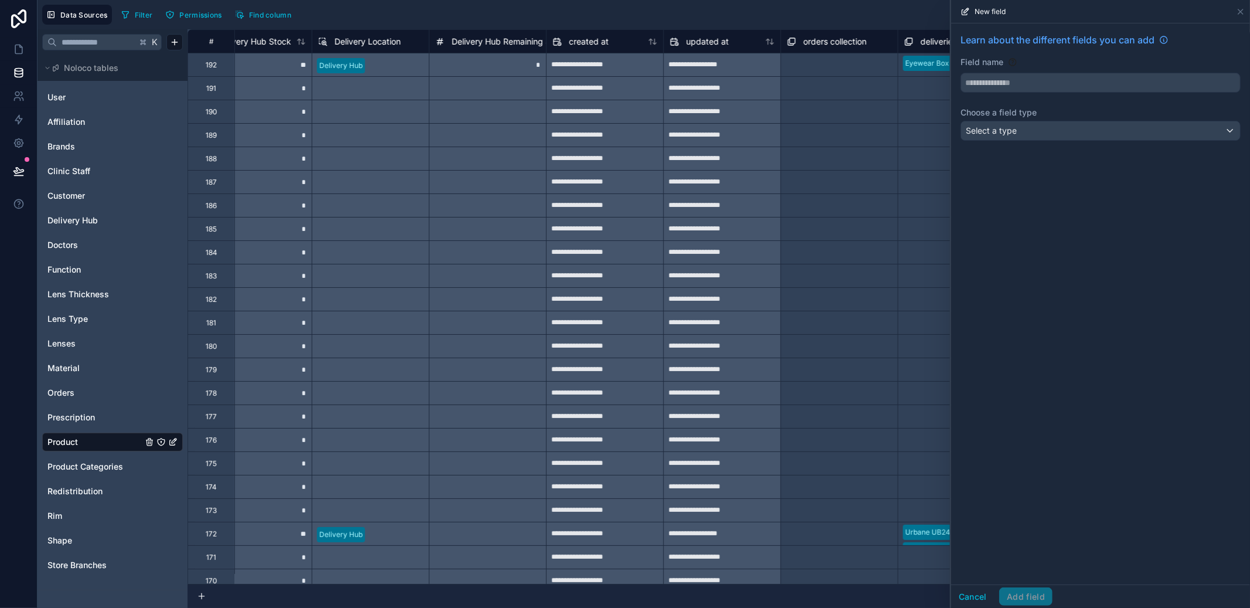
click at [1044, 126] on div "Select a type" at bounding box center [1100, 130] width 279 height 19
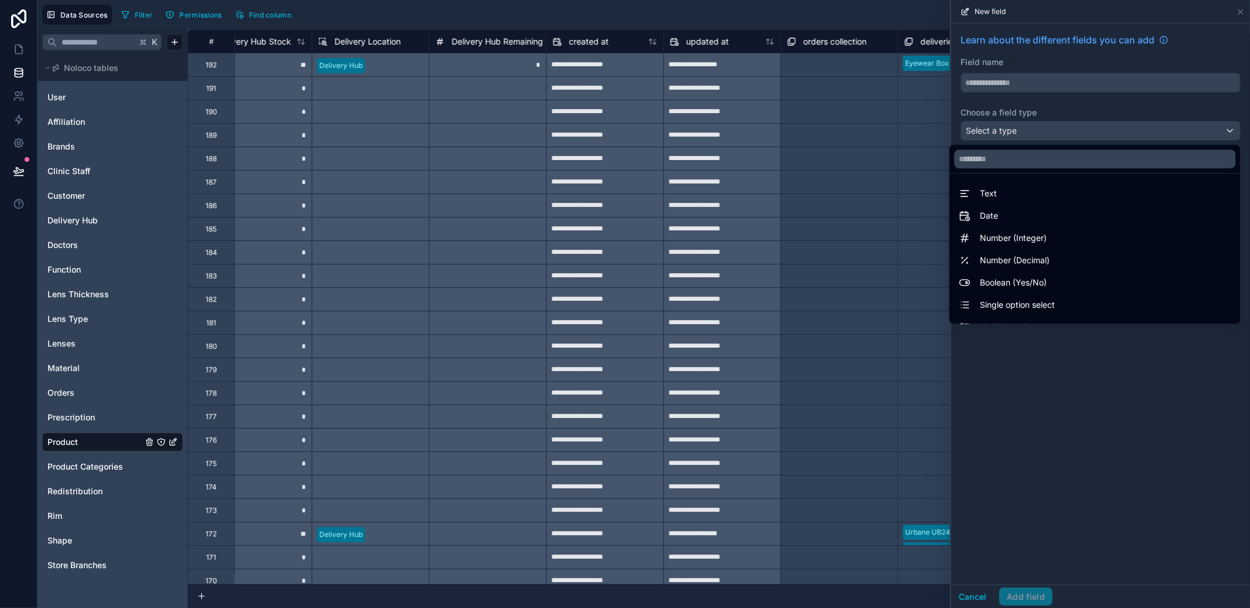
click at [1038, 73] on div at bounding box center [1100, 304] width 299 height 608
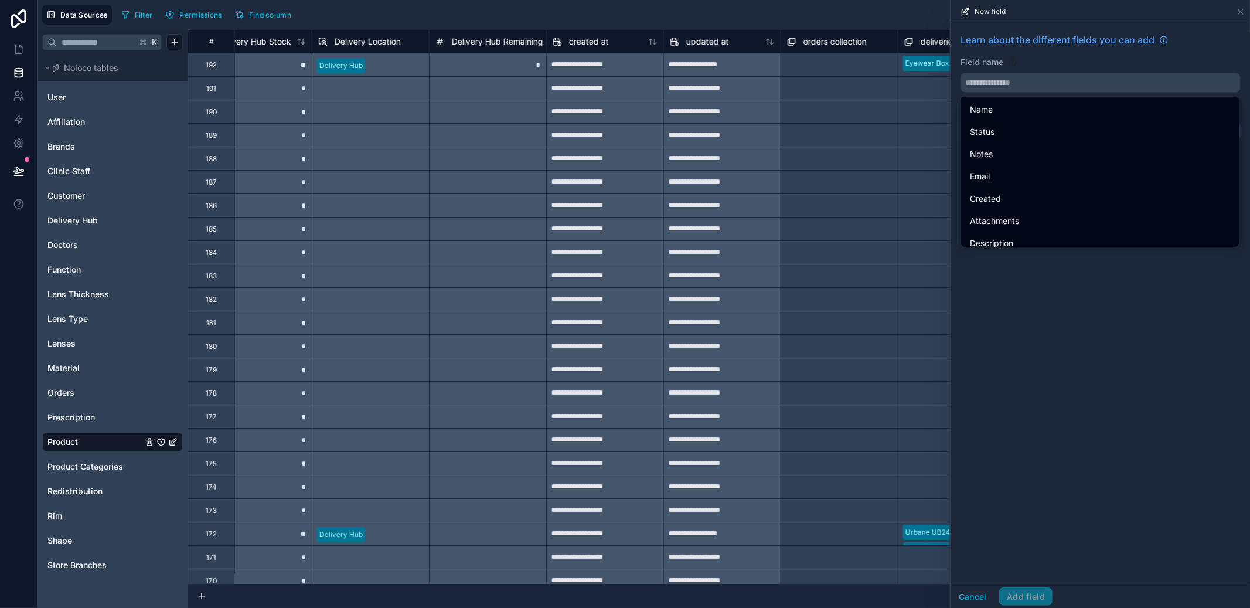
click at [1036, 79] on input "text" at bounding box center [1100, 82] width 279 height 19
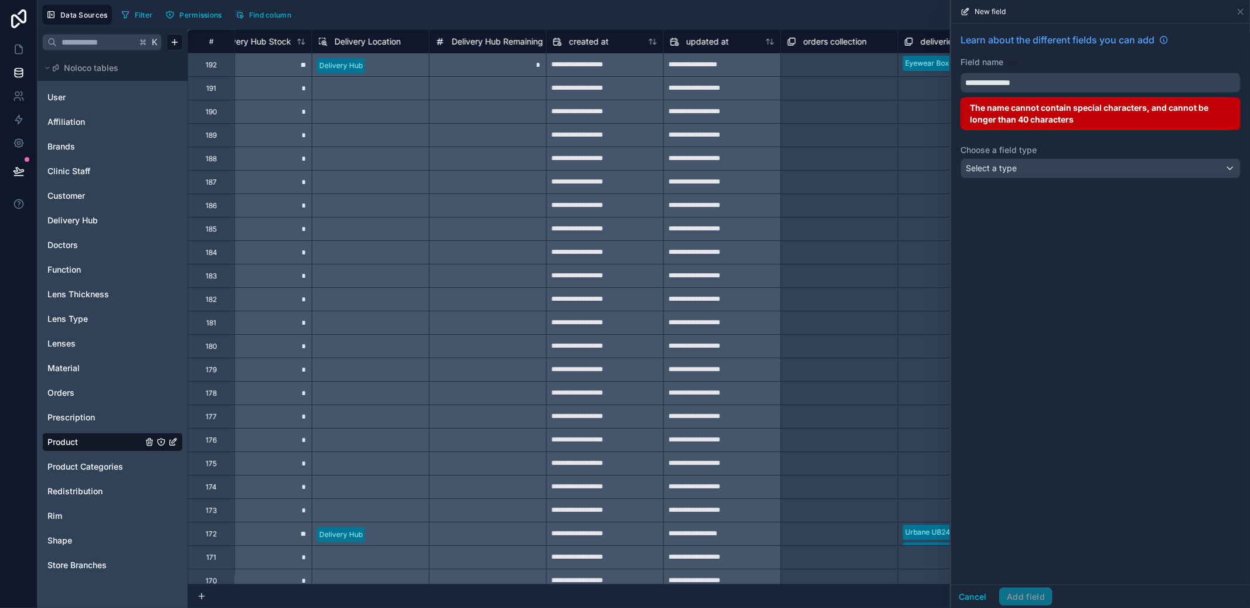
click at [961, 73] on button "**********" at bounding box center [1101, 83] width 280 height 20
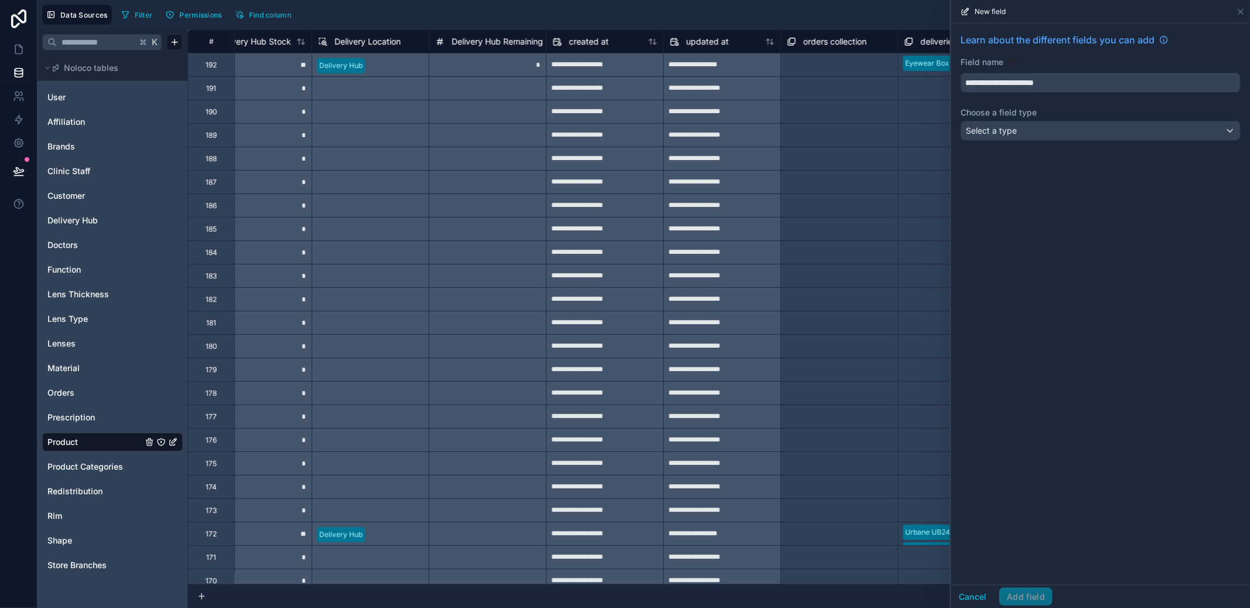
type input "**********"
click at [1008, 123] on div "Select a type" at bounding box center [1100, 130] width 279 height 19
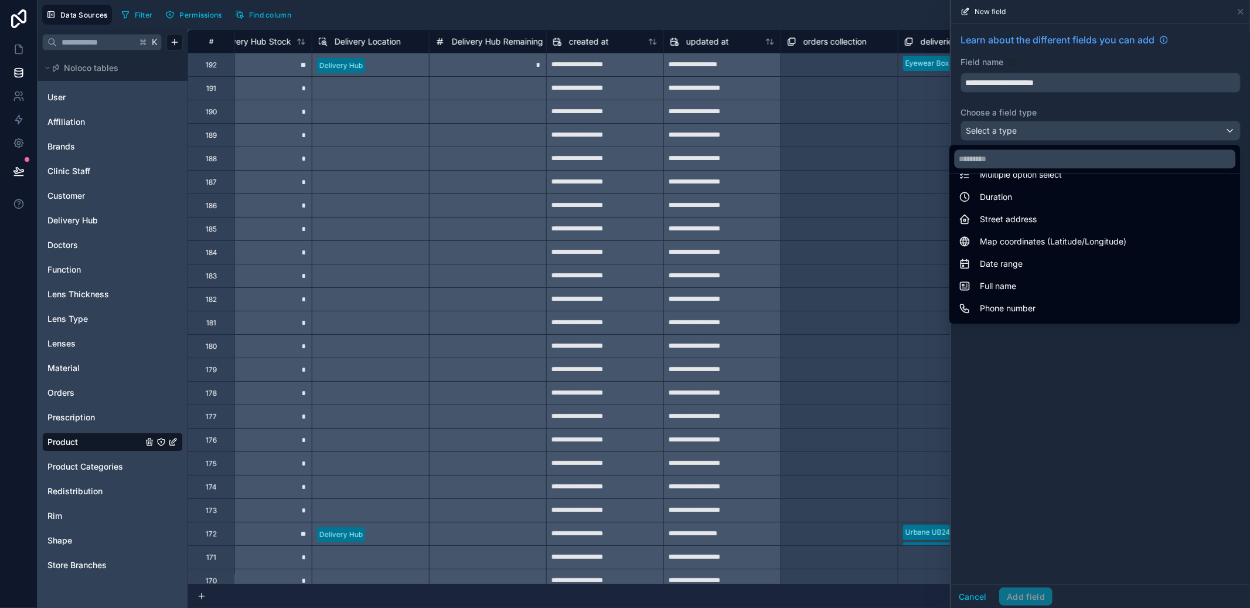
scroll to position [340, 0]
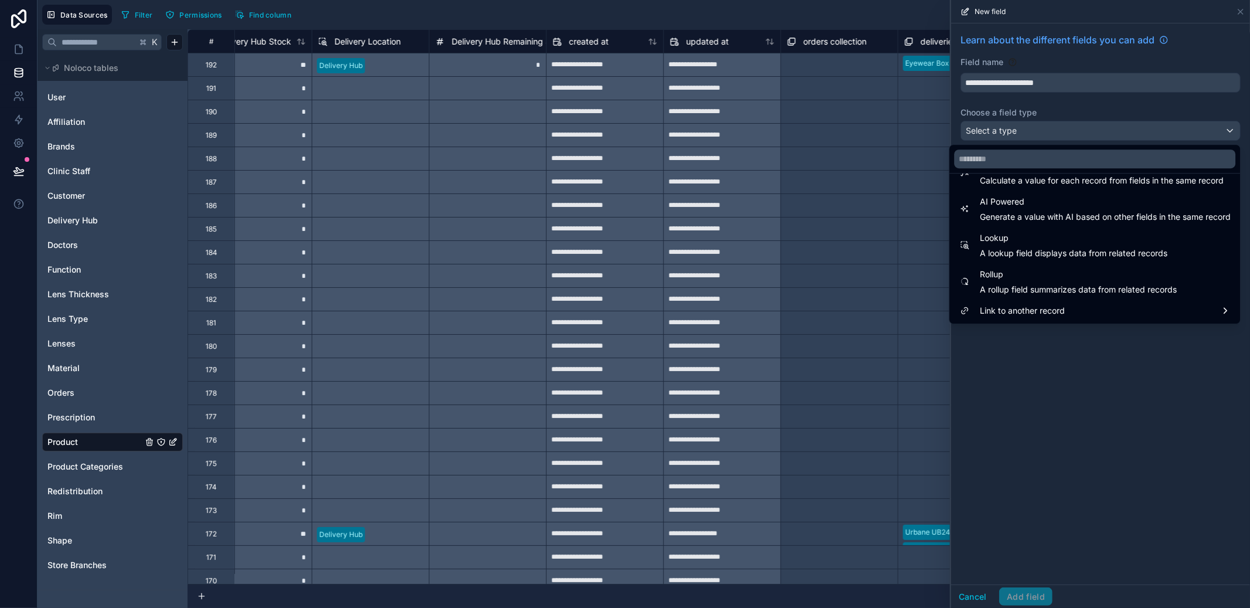
click at [1083, 273] on span "Rollup" at bounding box center [1078, 274] width 197 height 14
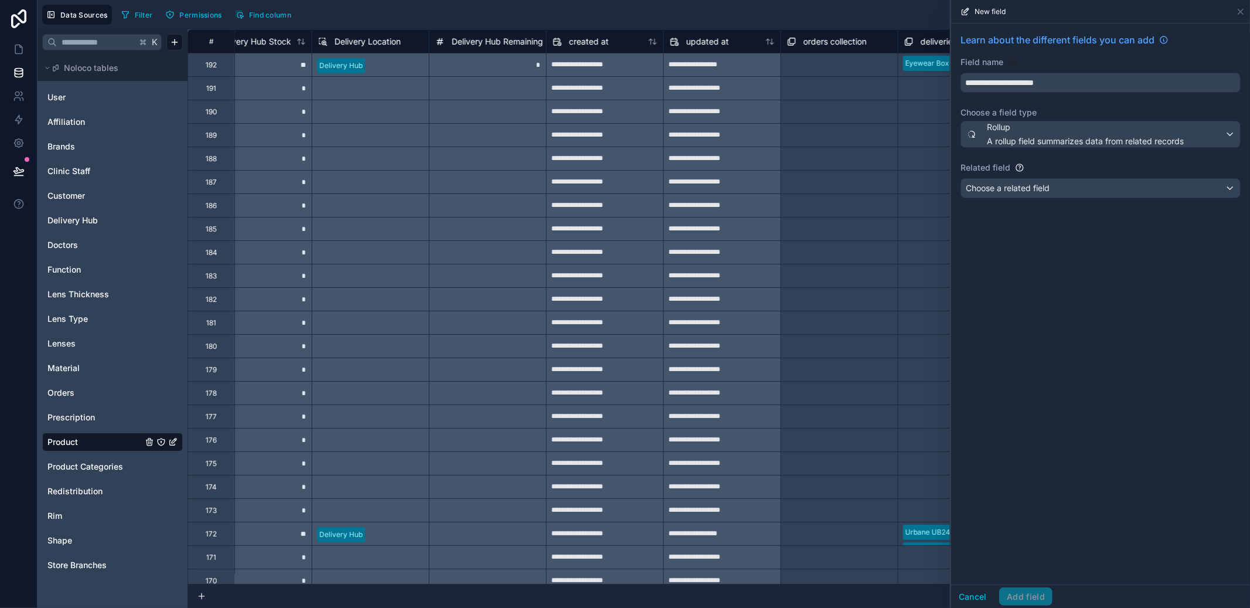
click at [1081, 186] on div "Choose a related field" at bounding box center [1100, 188] width 279 height 19
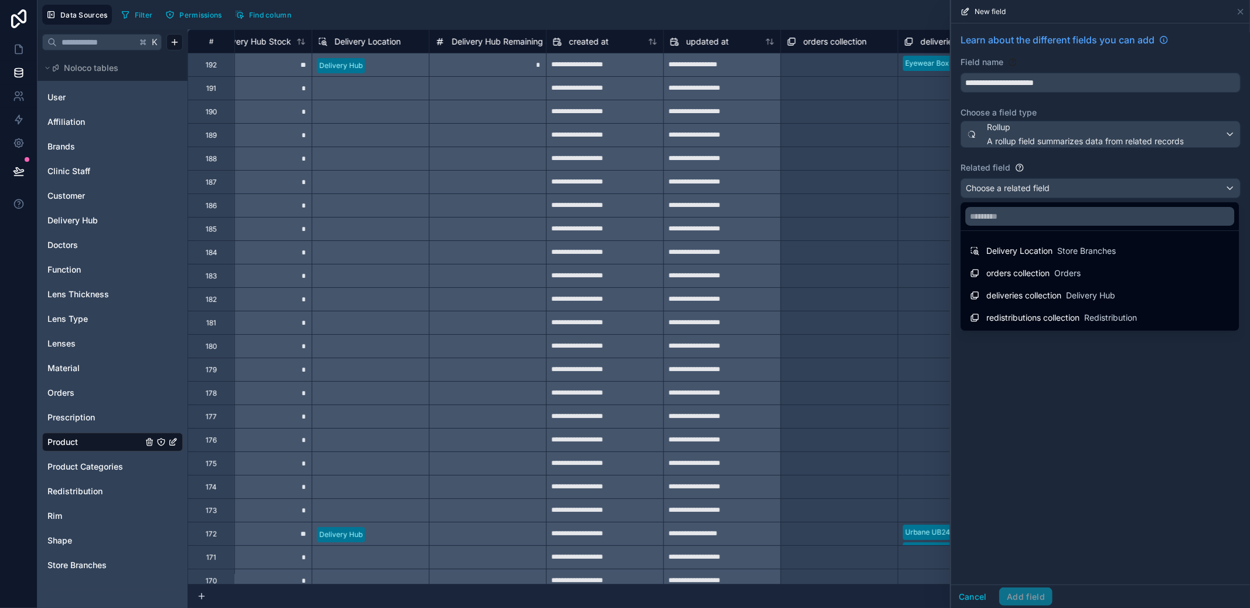
click at [1072, 315] on span "redistributions collection" at bounding box center [1033, 318] width 93 height 12
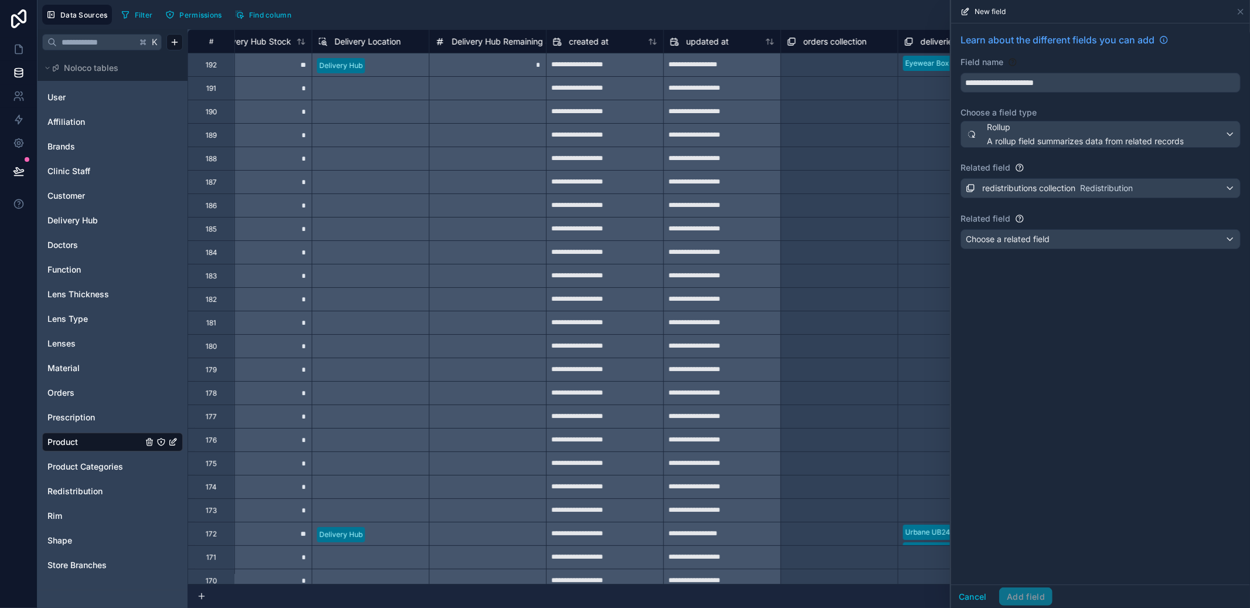
click at [1063, 237] on div "Choose a related field" at bounding box center [1100, 239] width 279 height 19
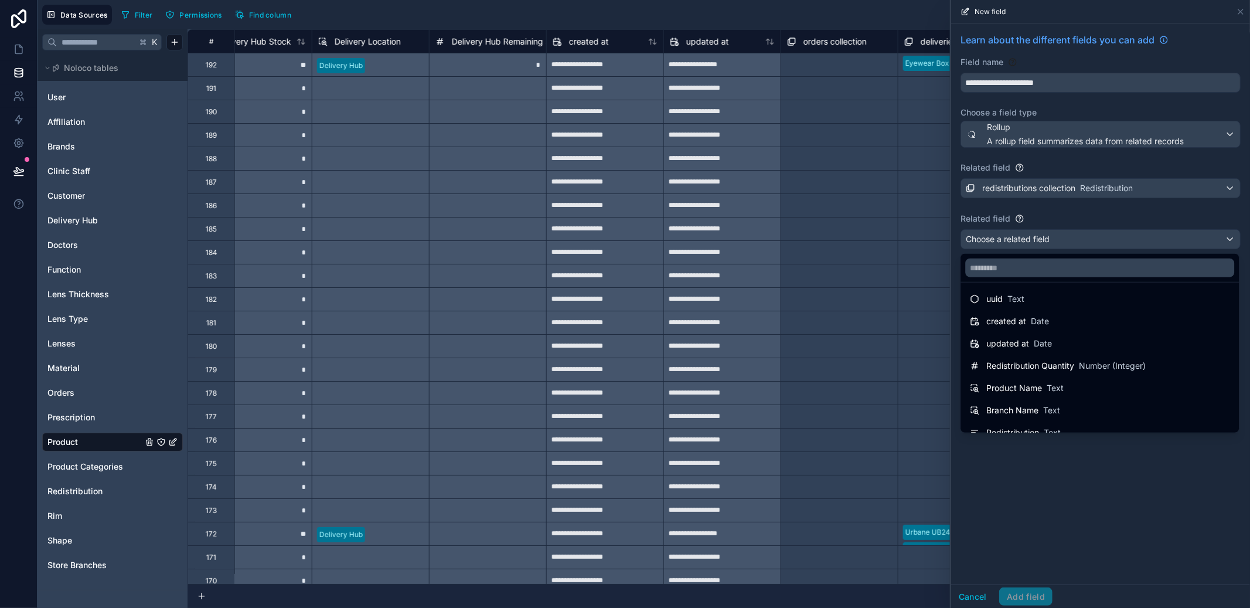
scroll to position [38, 0]
click at [1076, 344] on div "Redistribution Quantity Number (Integer)" at bounding box center [1100, 353] width 274 height 21
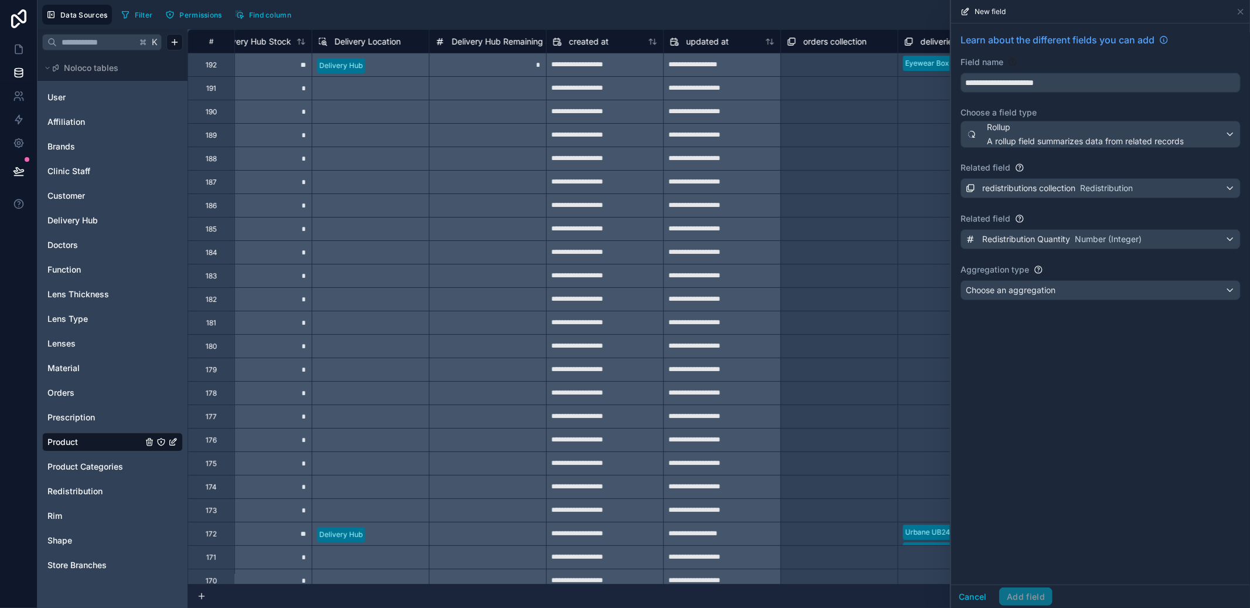
click at [1065, 295] on div "Choose an aggregation" at bounding box center [1100, 290] width 279 height 19
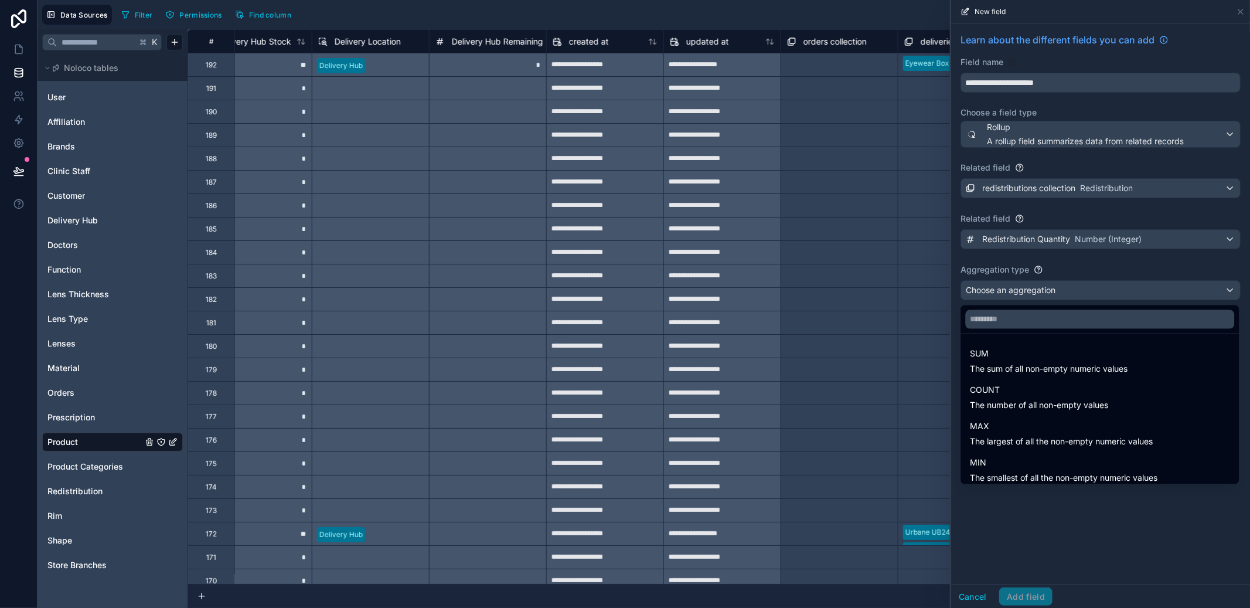
click at [1058, 358] on span "SUM" at bounding box center [1049, 354] width 158 height 14
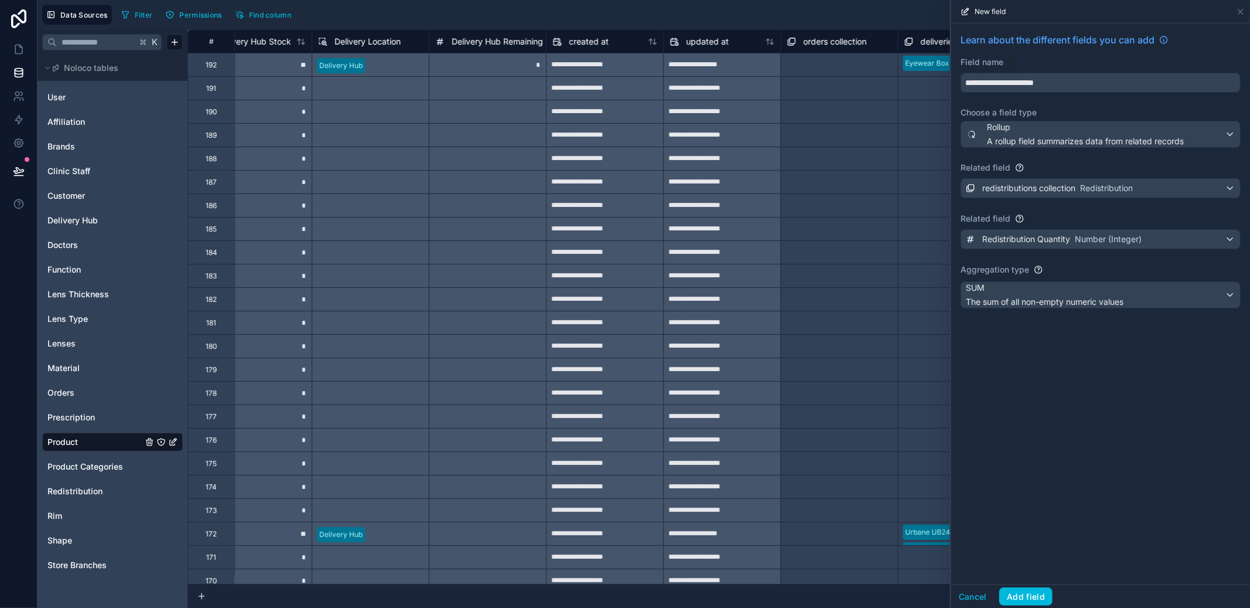
click at [1040, 596] on button "Add field" at bounding box center [1026, 596] width 53 height 19
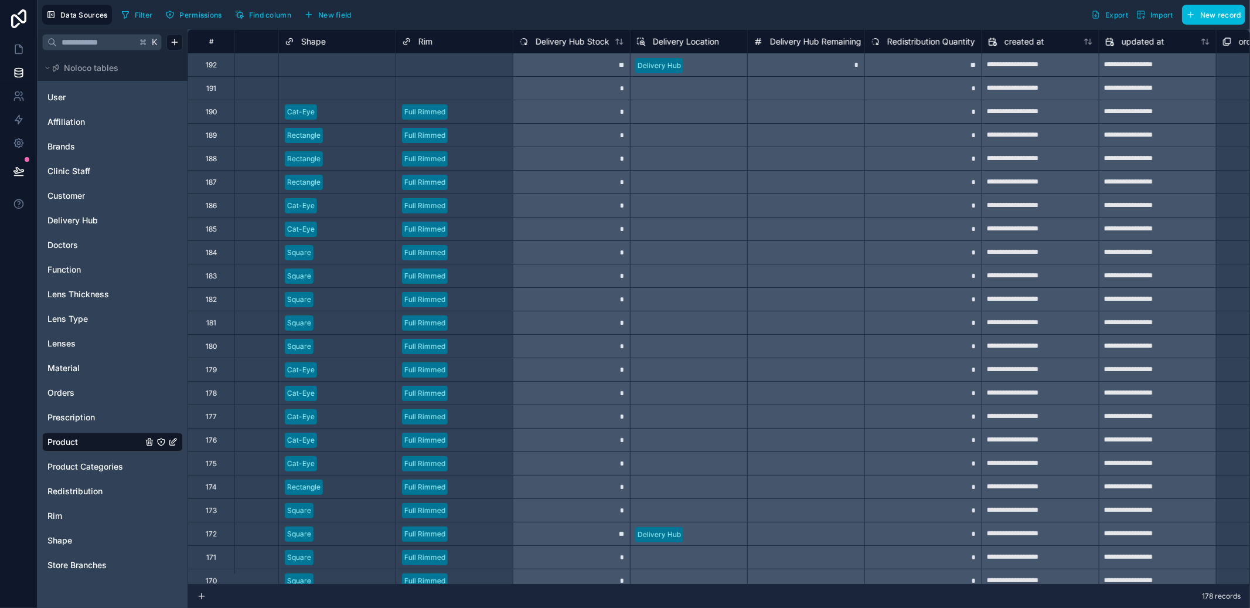
scroll to position [0, 696]
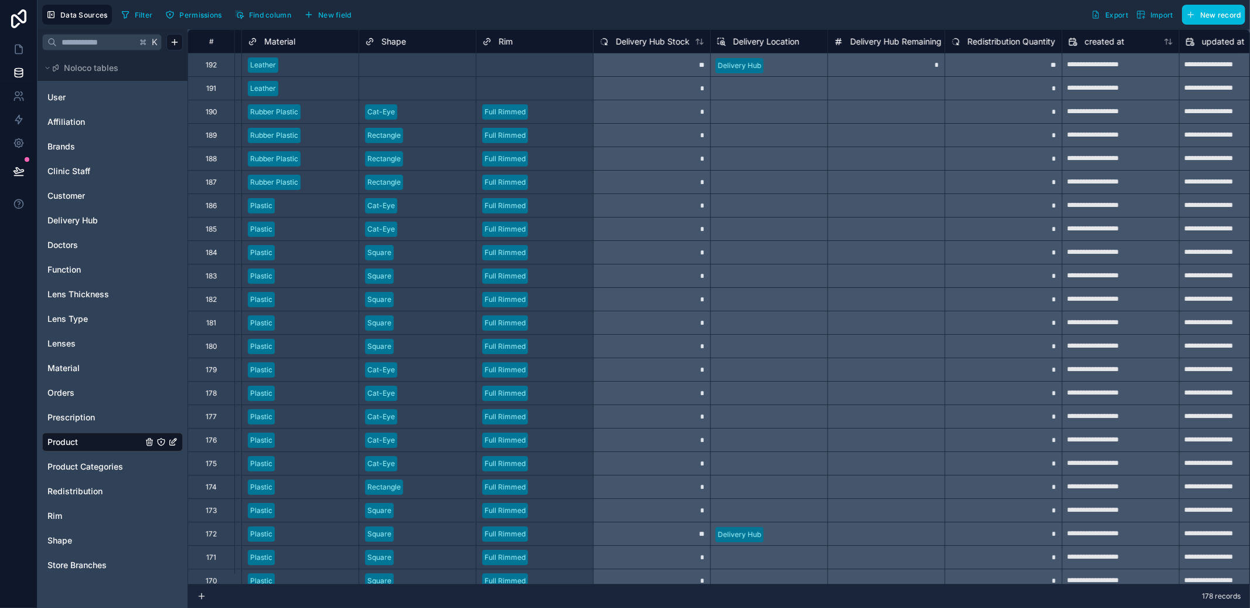
click at [270, 23] on div "Filter Permissions Find column New field" at bounding box center [239, 15] width 244 height 20
click at [269, 18] on span "Find column" at bounding box center [270, 15] width 42 height 9
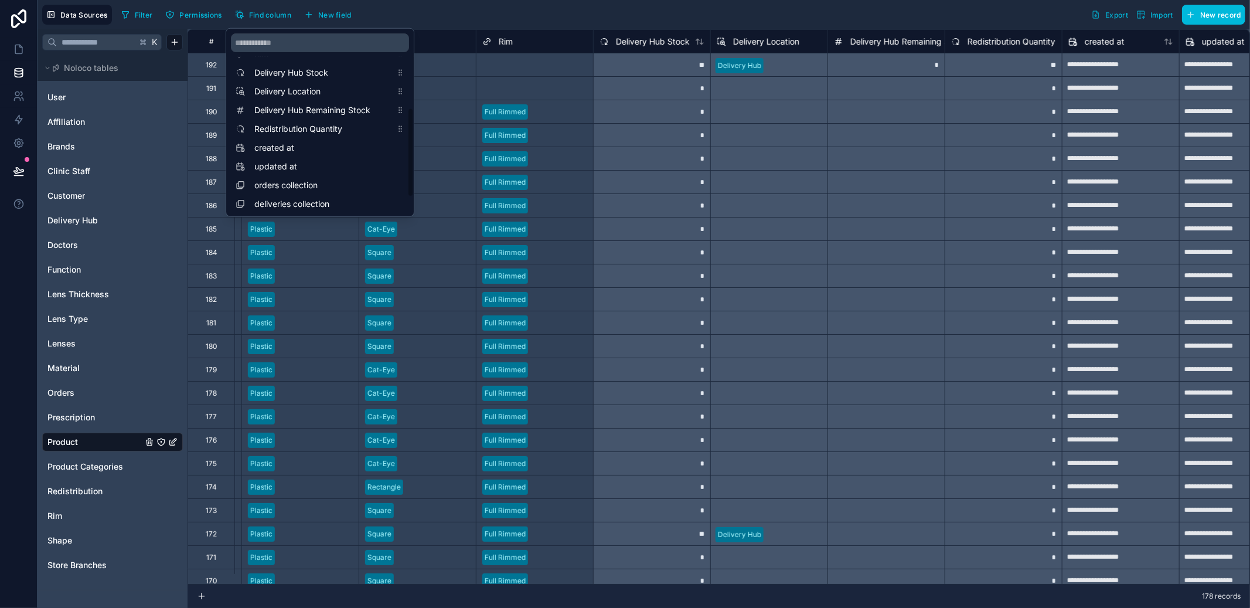
scroll to position [163, 0]
click at [764, 39] on span "Delivery Location" at bounding box center [766, 42] width 66 height 12
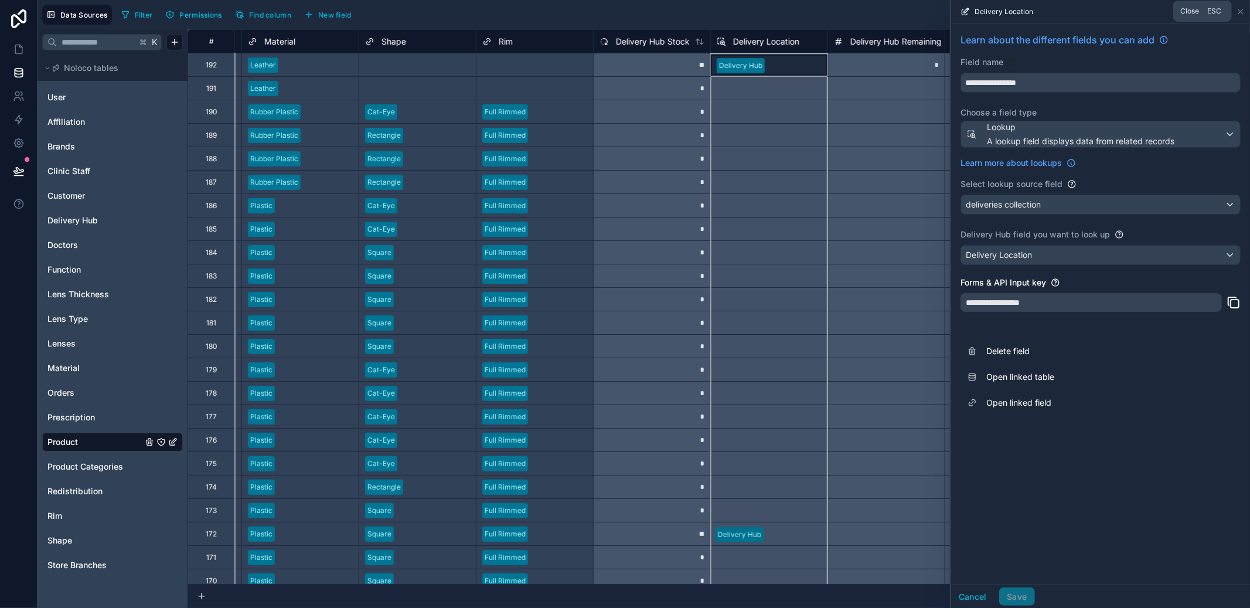
click at [1240, 11] on icon at bounding box center [1240, 11] width 9 height 9
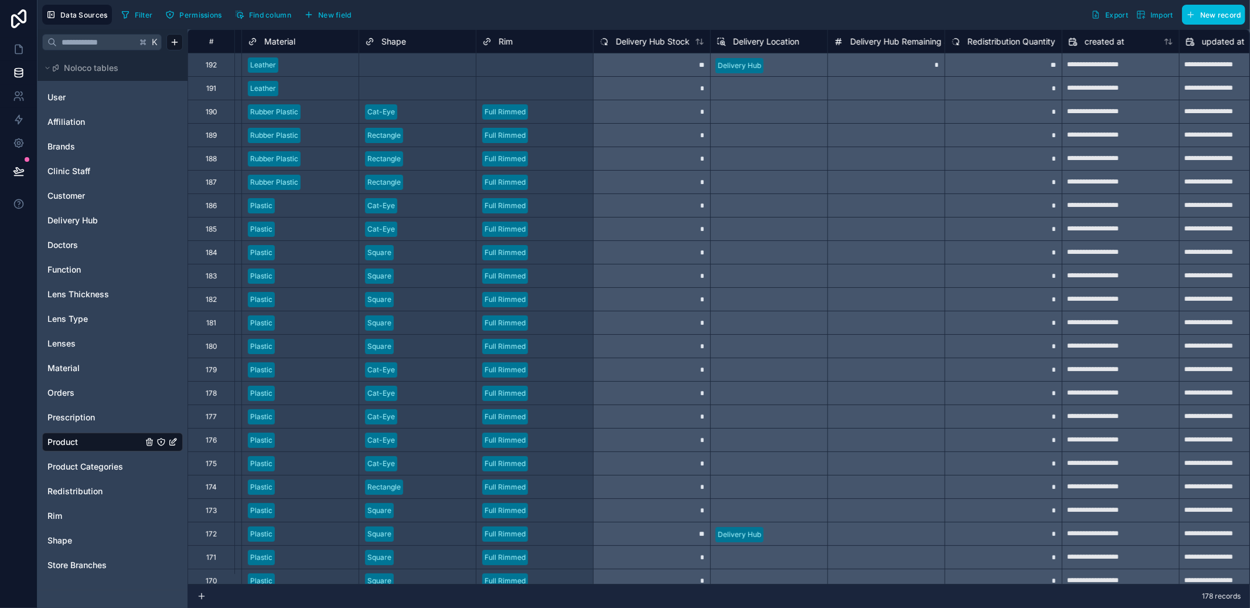
click at [289, 18] on span "Find column" at bounding box center [270, 15] width 42 height 9
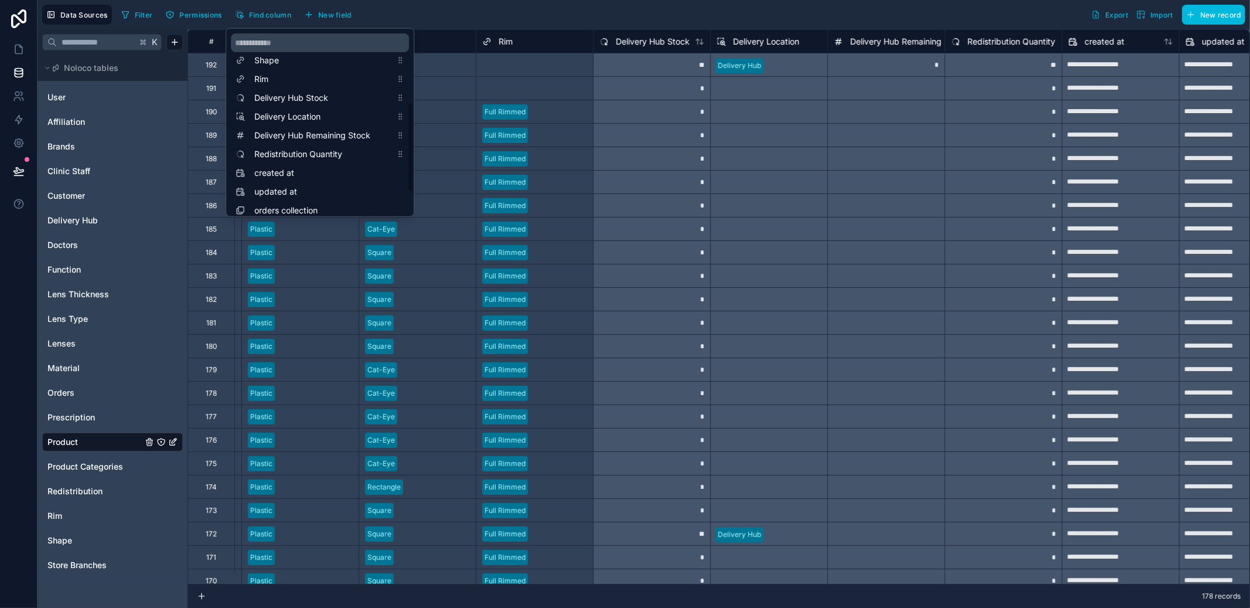
scroll to position [135, 0]
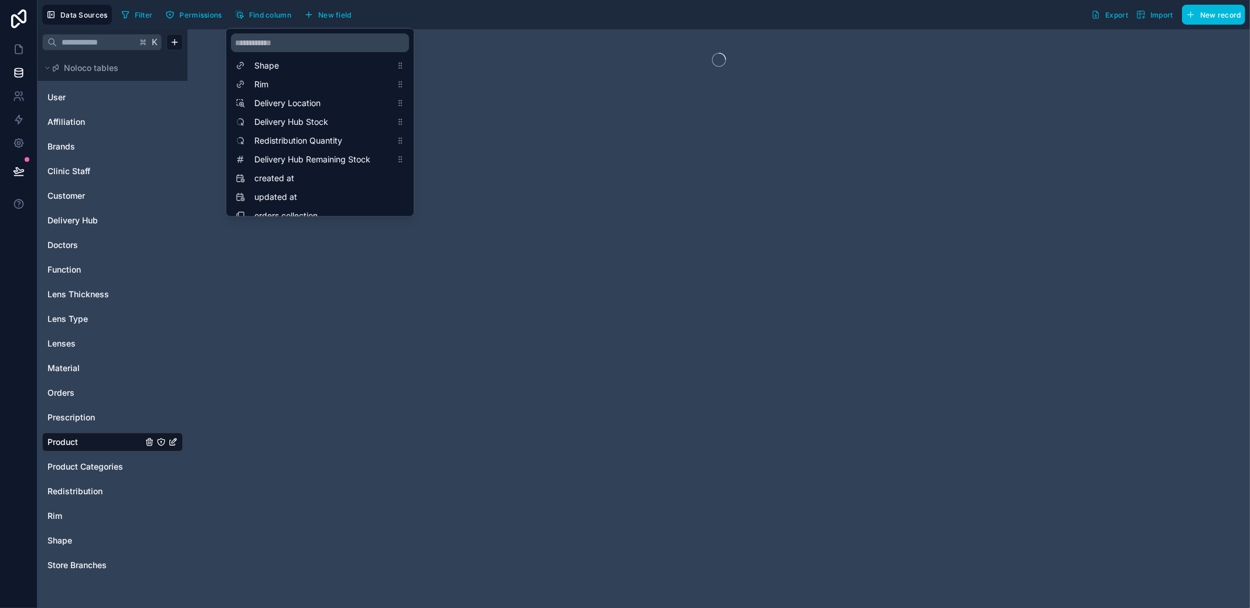
click at [538, 11] on div "Filter Permissions Find column New field Export Import New record" at bounding box center [681, 15] width 1129 height 20
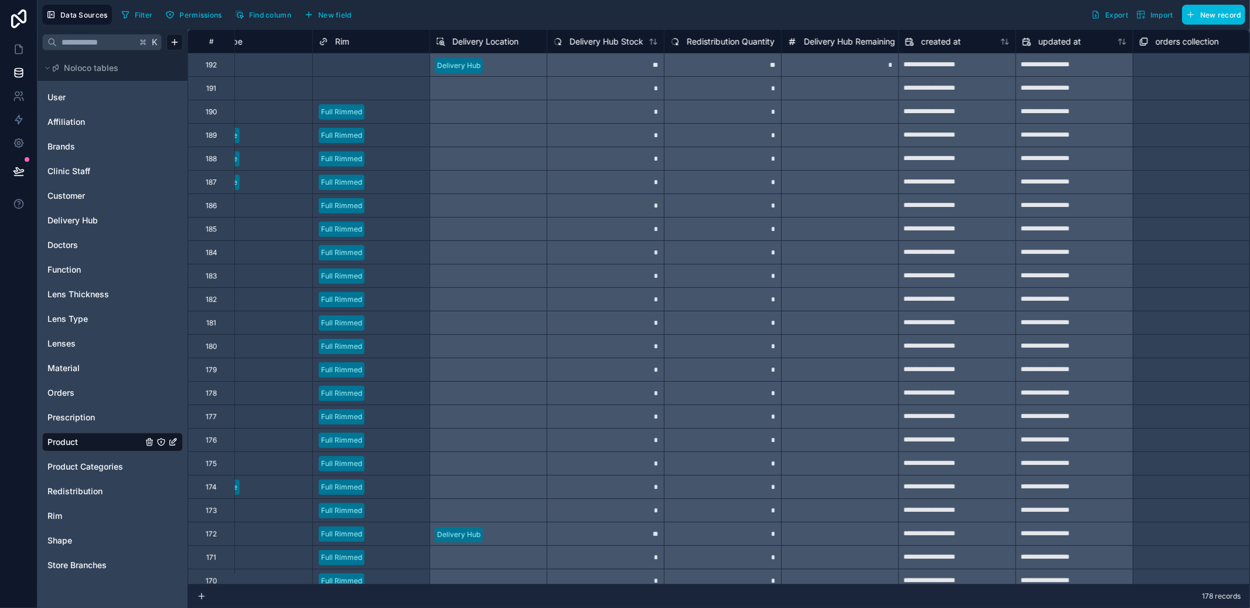
scroll to position [0, 1011]
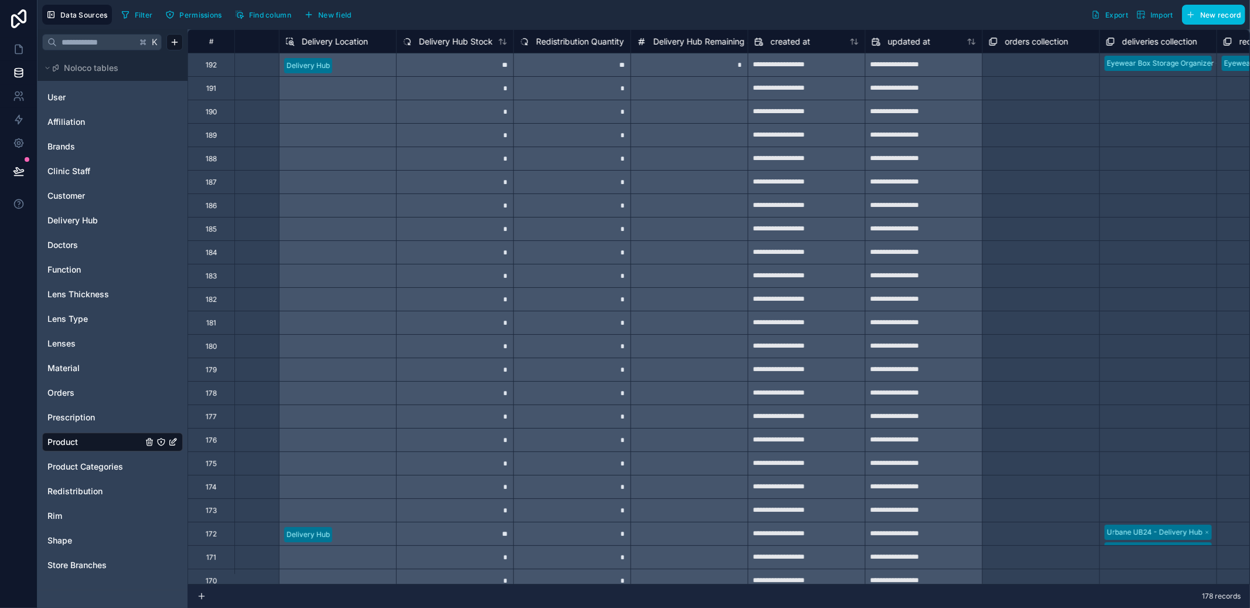
click at [681, 531] on div at bounding box center [689, 533] width 117 height 23
click at [681, 43] on span "Delivery Hub Remaining Stock" at bounding box center [712, 42] width 116 height 12
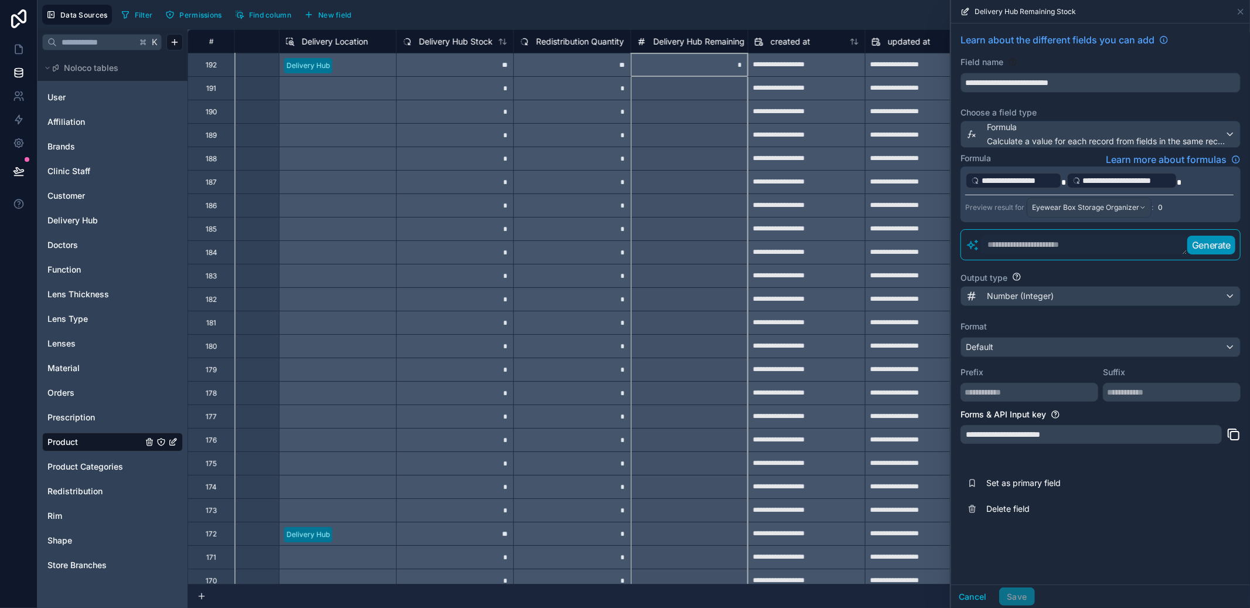
click at [1089, 234] on textarea at bounding box center [1084, 244] width 208 height 21
click at [1098, 213] on div "Eyewear Box Storage Organizer" at bounding box center [1090, 207] width 124 height 19
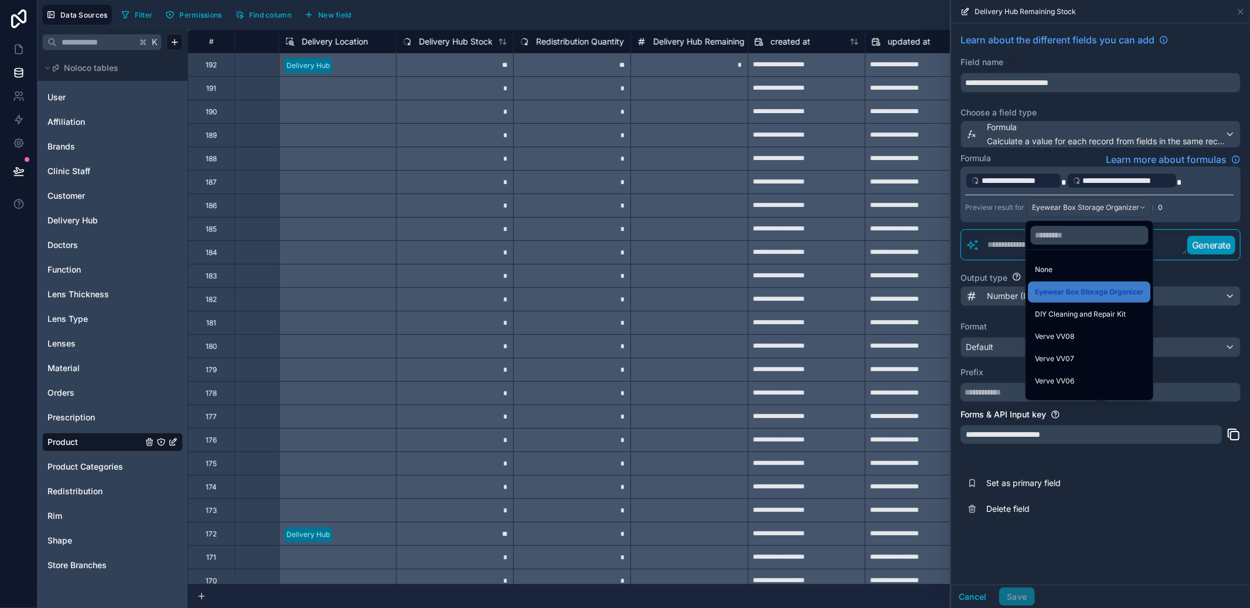
click at [1093, 322] on div "DIY Cleaning and Repair Kit" at bounding box center [1090, 314] width 123 height 21
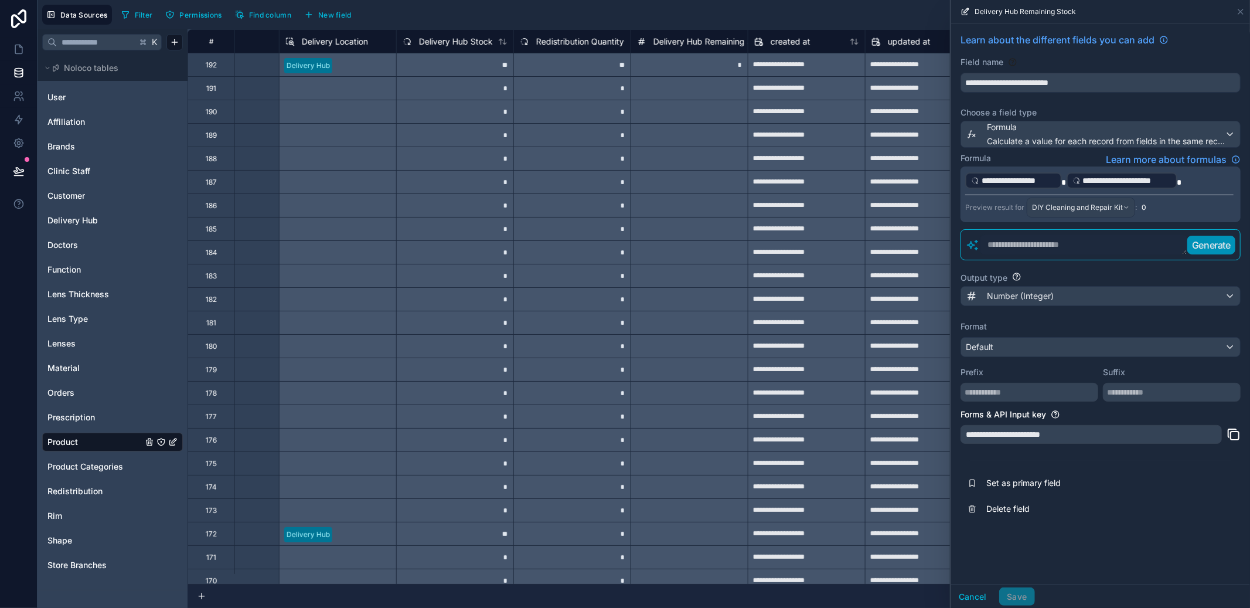
click at [1243, 16] on div "Delivery Hub Remaining Stock" at bounding box center [1101, 11] width 290 height 23
click at [1243, 13] on icon at bounding box center [1241, 11] width 5 height 5
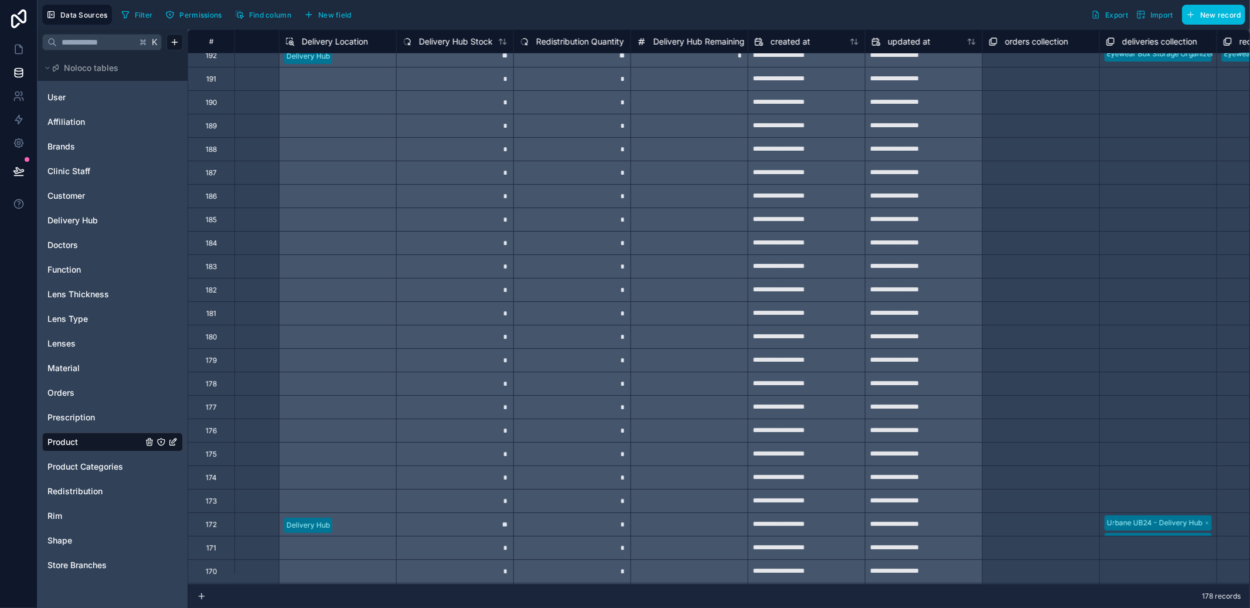
scroll to position [28, 1011]
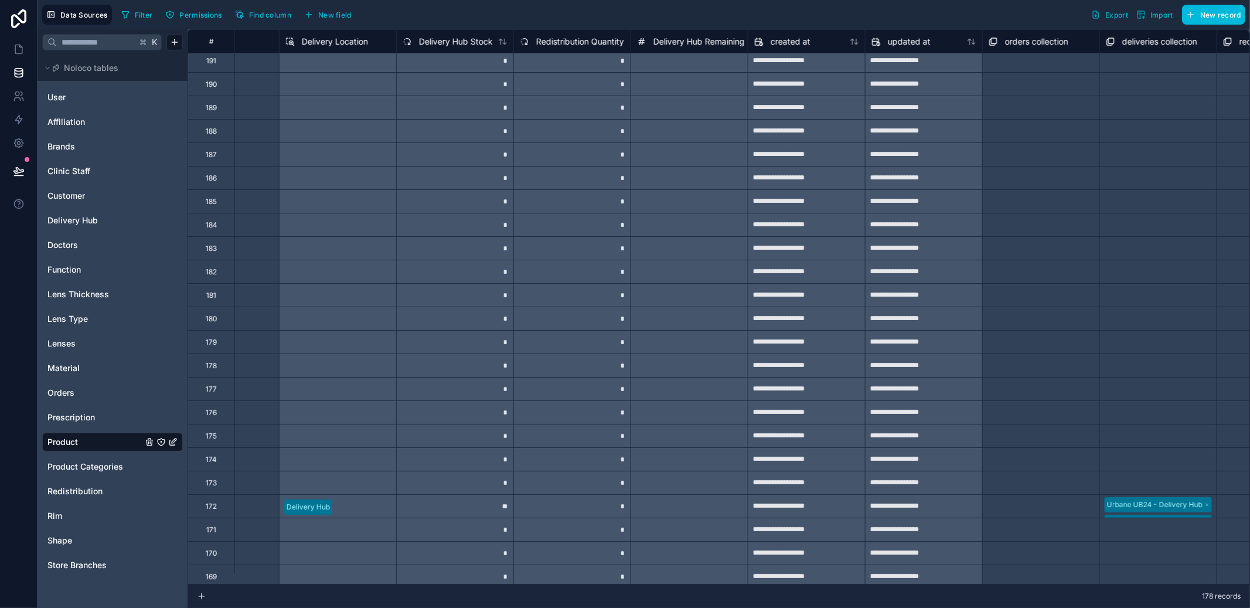
click at [677, 505] on div at bounding box center [689, 505] width 117 height 23
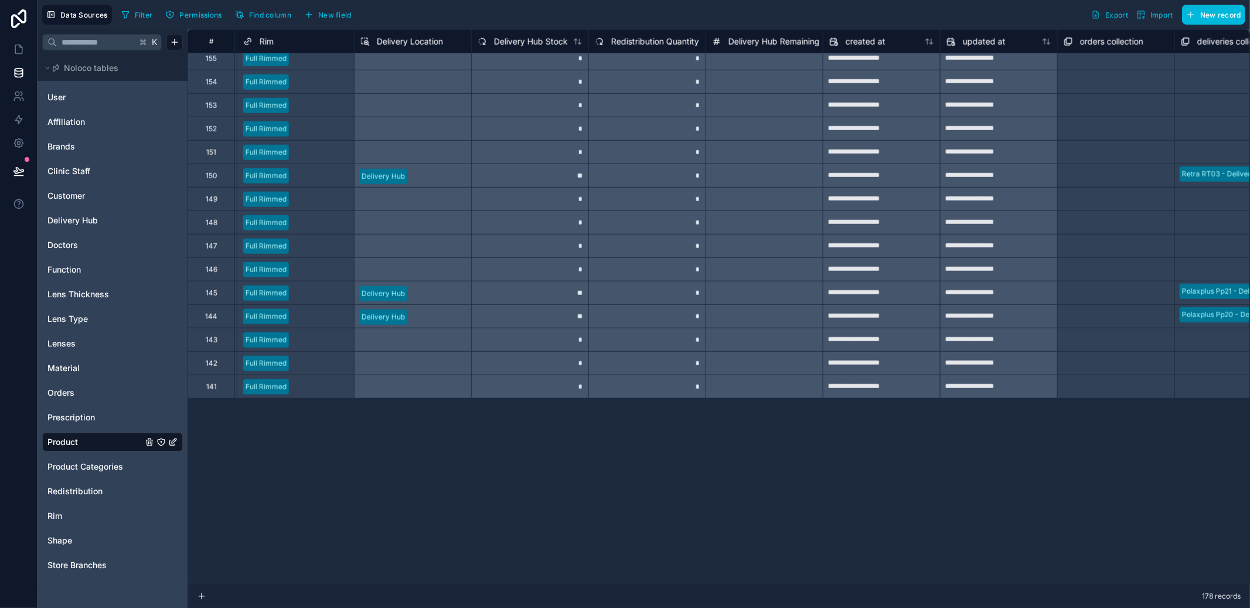
scroll to position [0, 936]
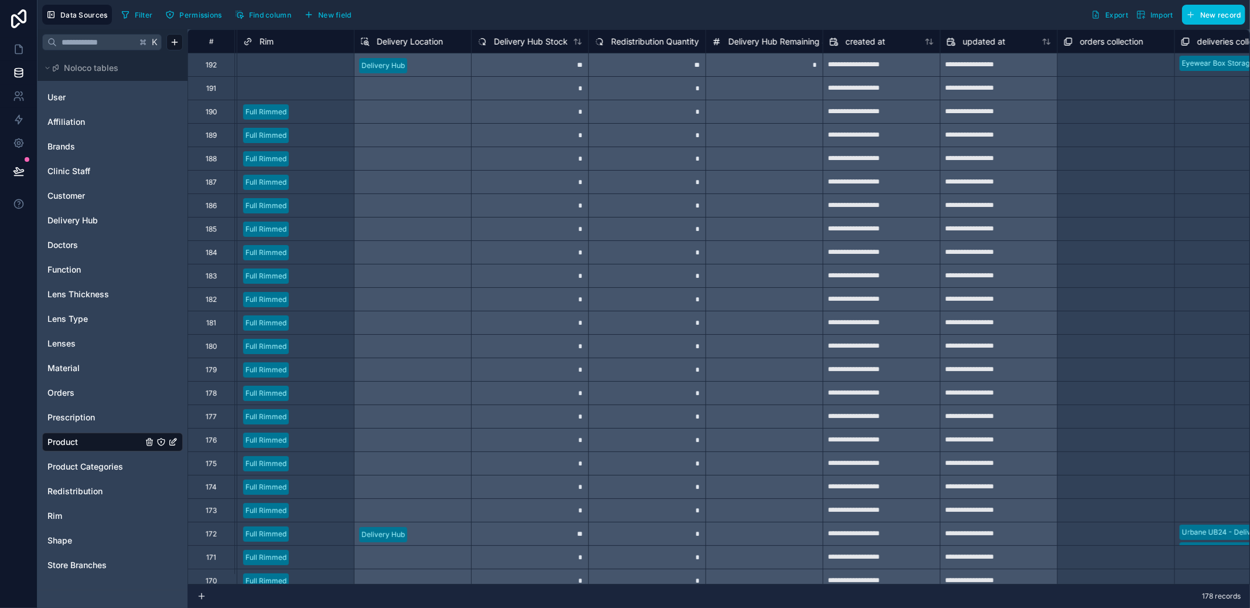
click at [786, 63] on div "*" at bounding box center [764, 64] width 117 height 23
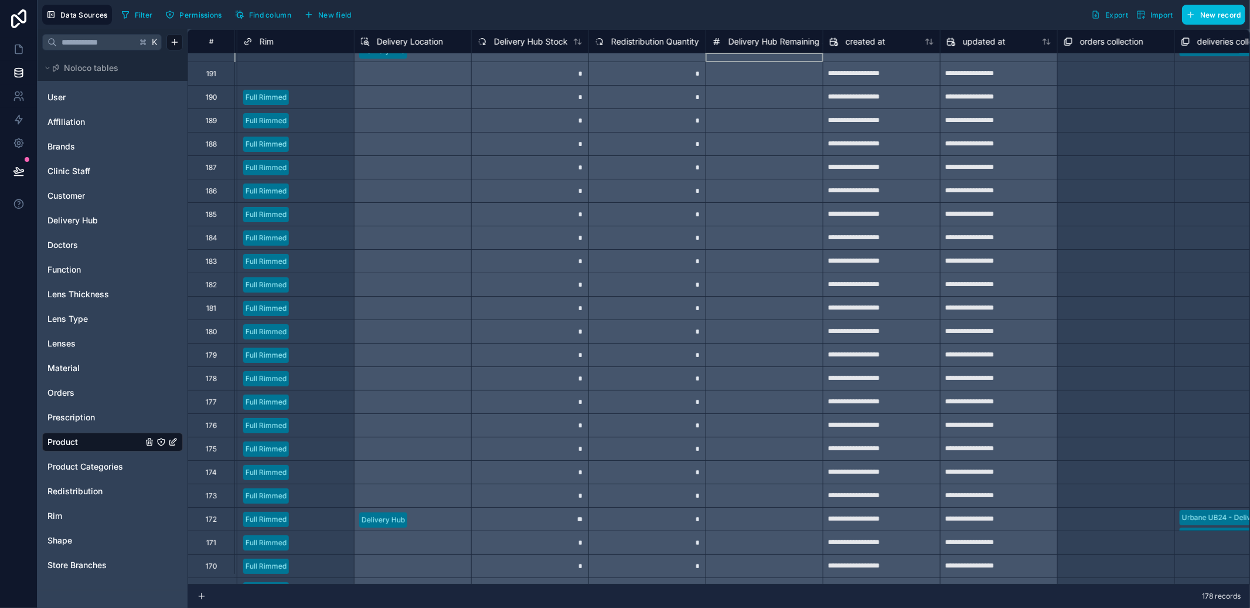
scroll to position [21, 936]
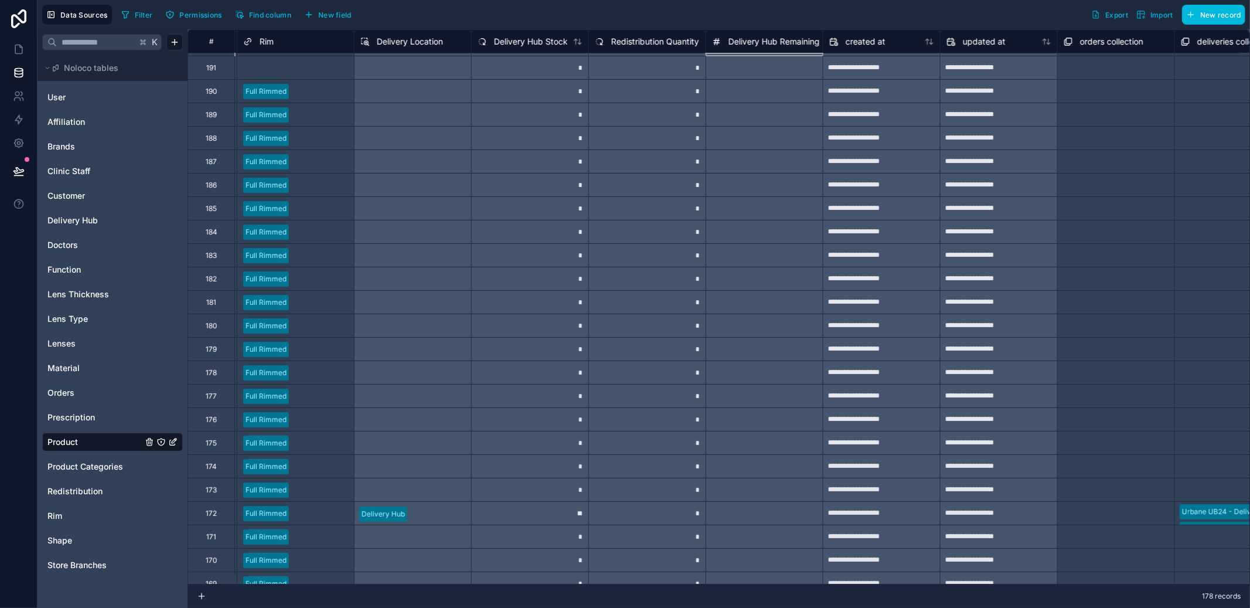
click at [565, 521] on div "**" at bounding box center [529, 512] width 117 height 23
click at [657, 518] on div "*" at bounding box center [647, 512] width 117 height 23
click at [773, 43] on span "Delivery Hub Remaining Stock" at bounding box center [787, 42] width 116 height 12
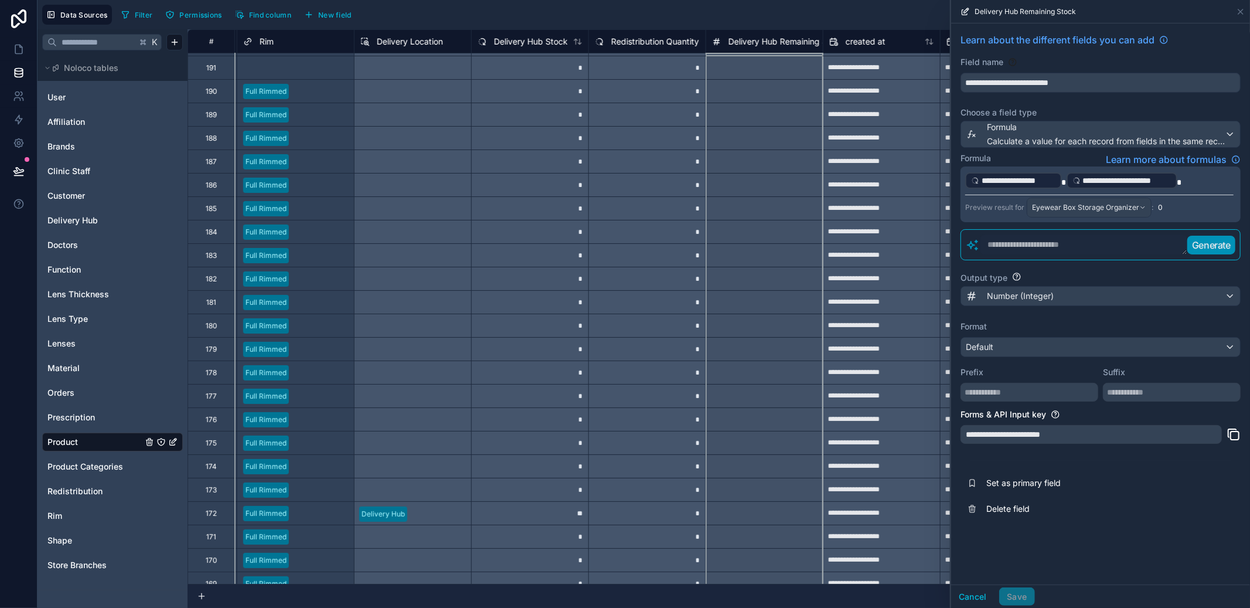
click at [1183, 182] on p "**********" at bounding box center [1100, 180] width 269 height 19
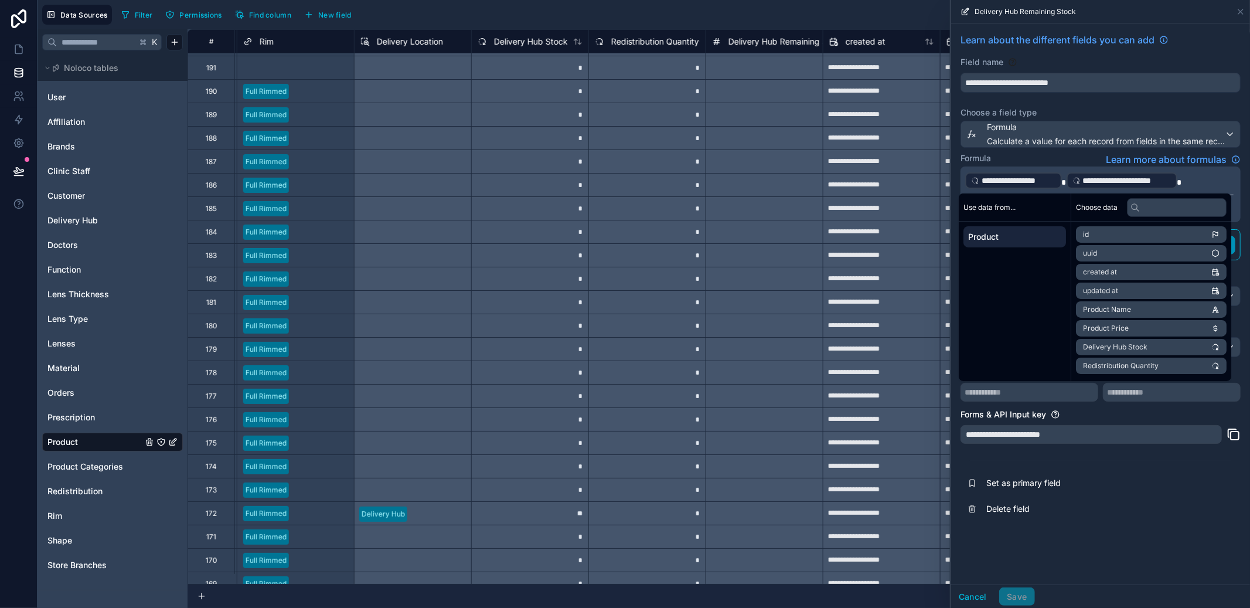
click at [1190, 519] on button "Delete field" at bounding box center [1101, 509] width 280 height 26
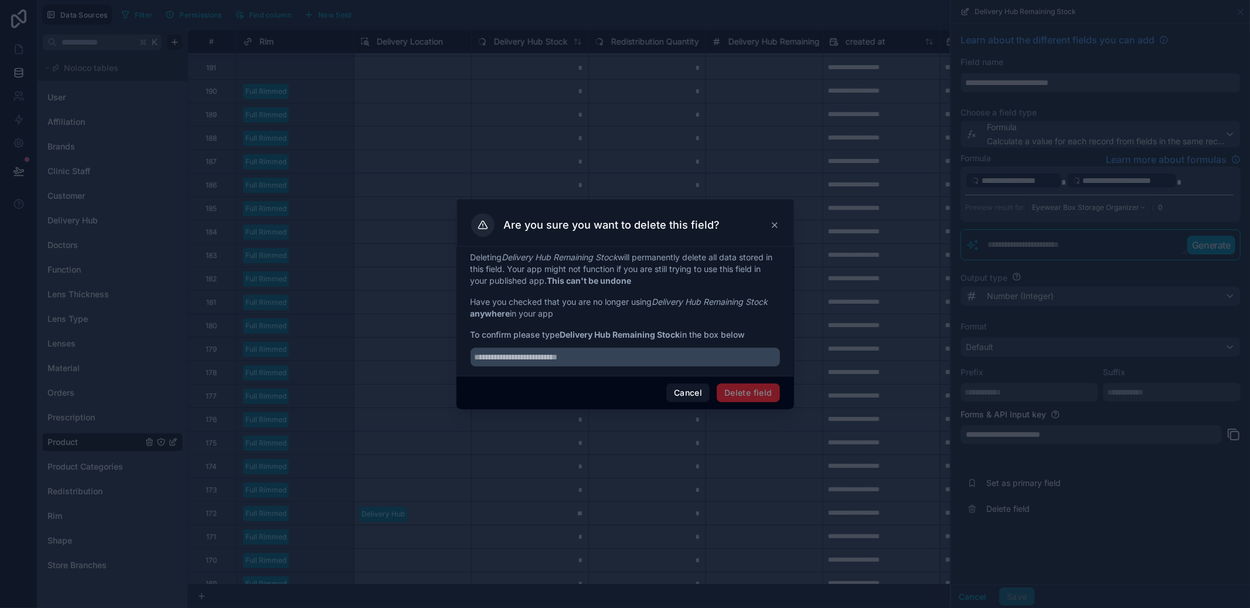
click at [672, 400] on button "Cancel" at bounding box center [688, 392] width 43 height 19
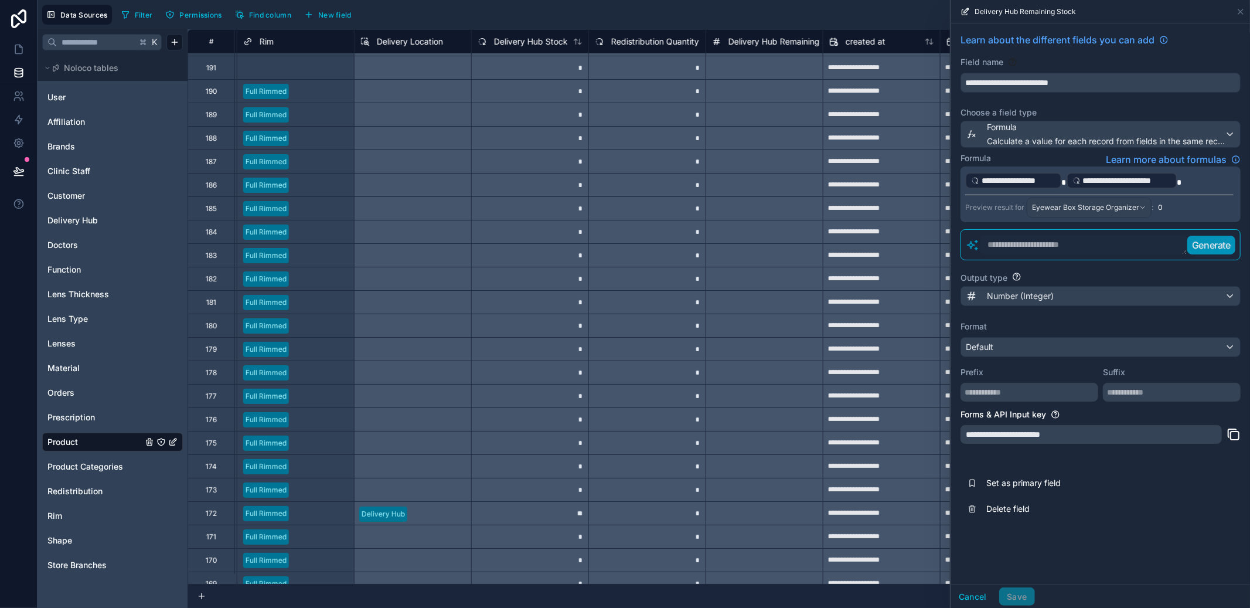
click at [1120, 295] on div "Number (Integer)" at bounding box center [1100, 296] width 279 height 19
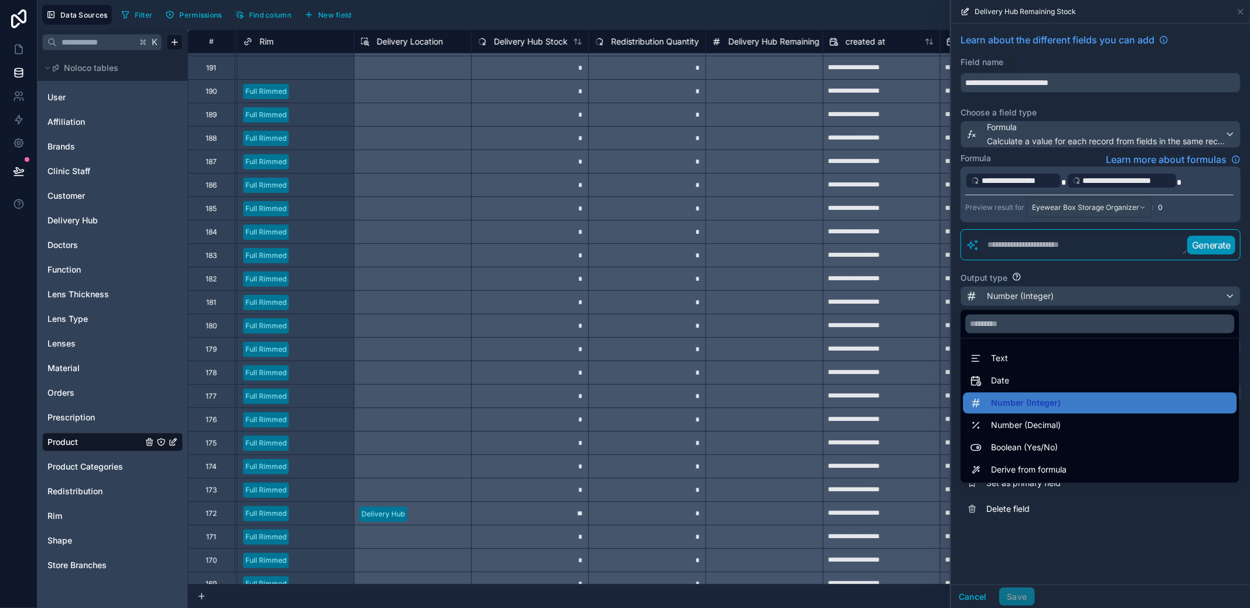
click at [1052, 400] on span "Number (Integer)" at bounding box center [1026, 403] width 70 height 14
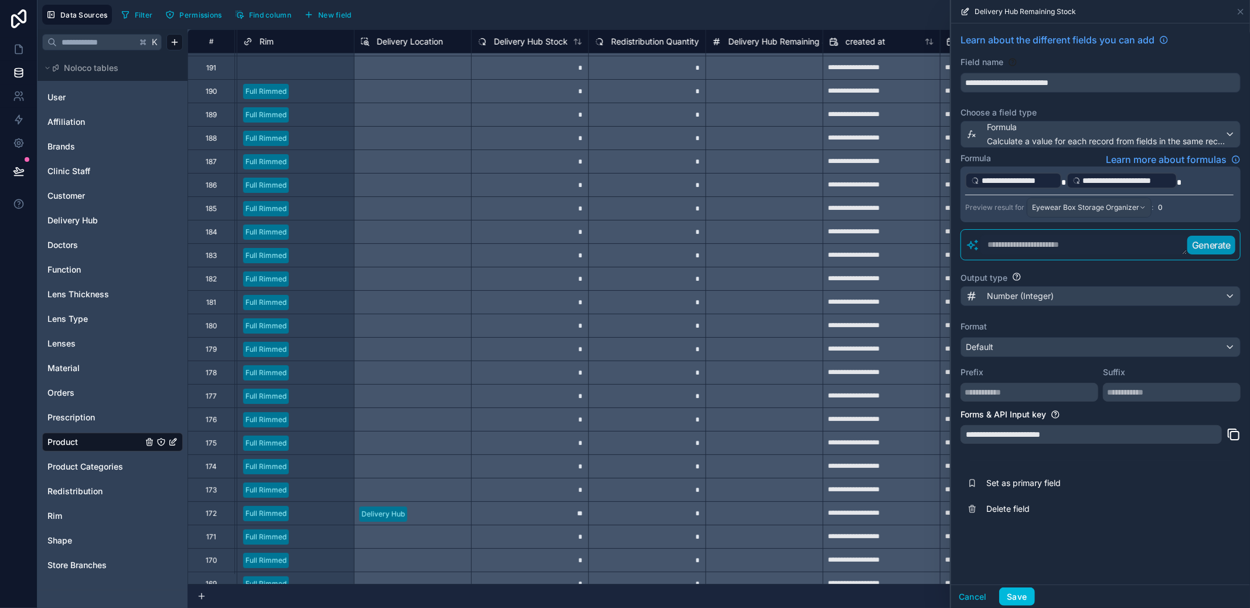
click at [1067, 352] on div "Default" at bounding box center [1100, 347] width 279 height 19
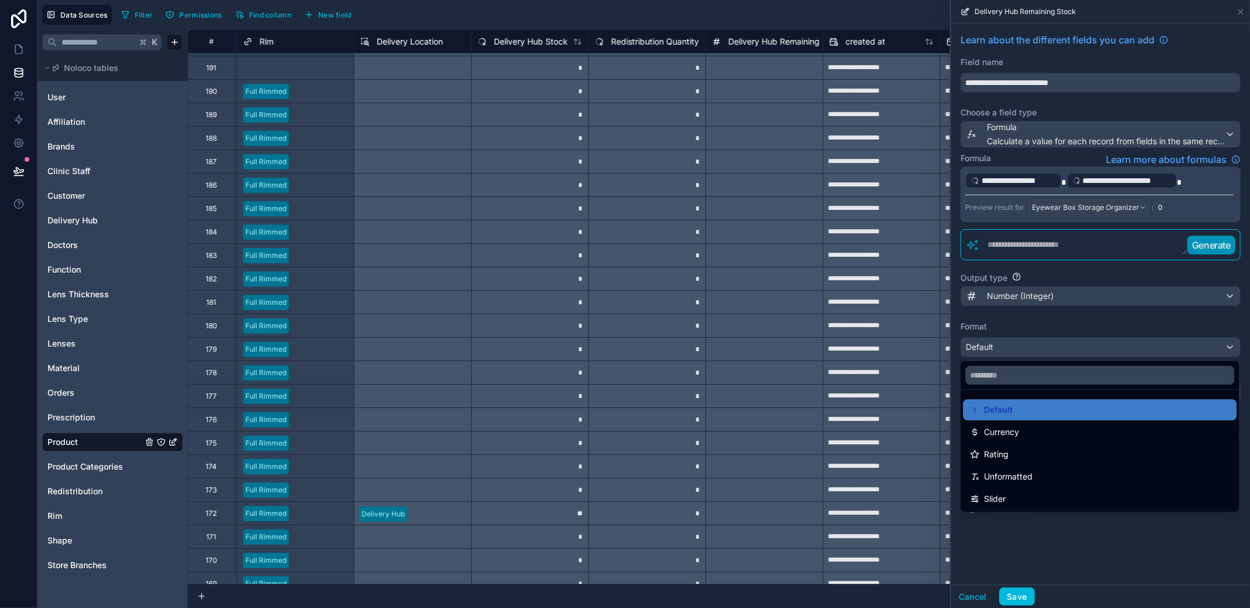
click at [1067, 352] on div at bounding box center [1100, 304] width 299 height 608
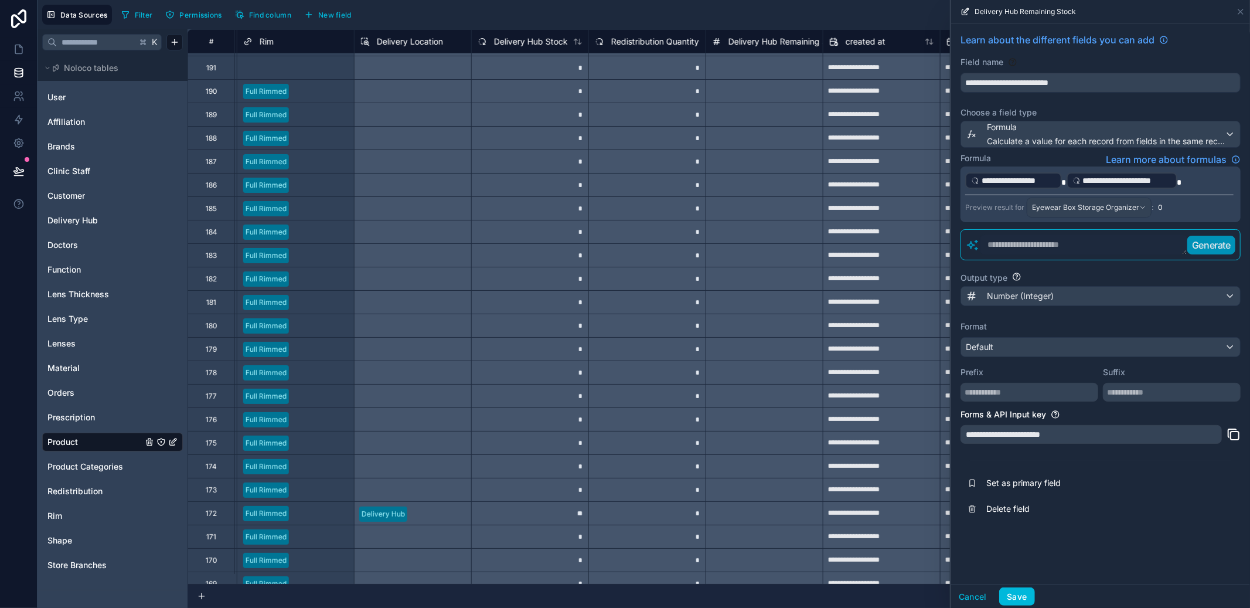
click at [1038, 354] on div "Default" at bounding box center [1100, 347] width 279 height 19
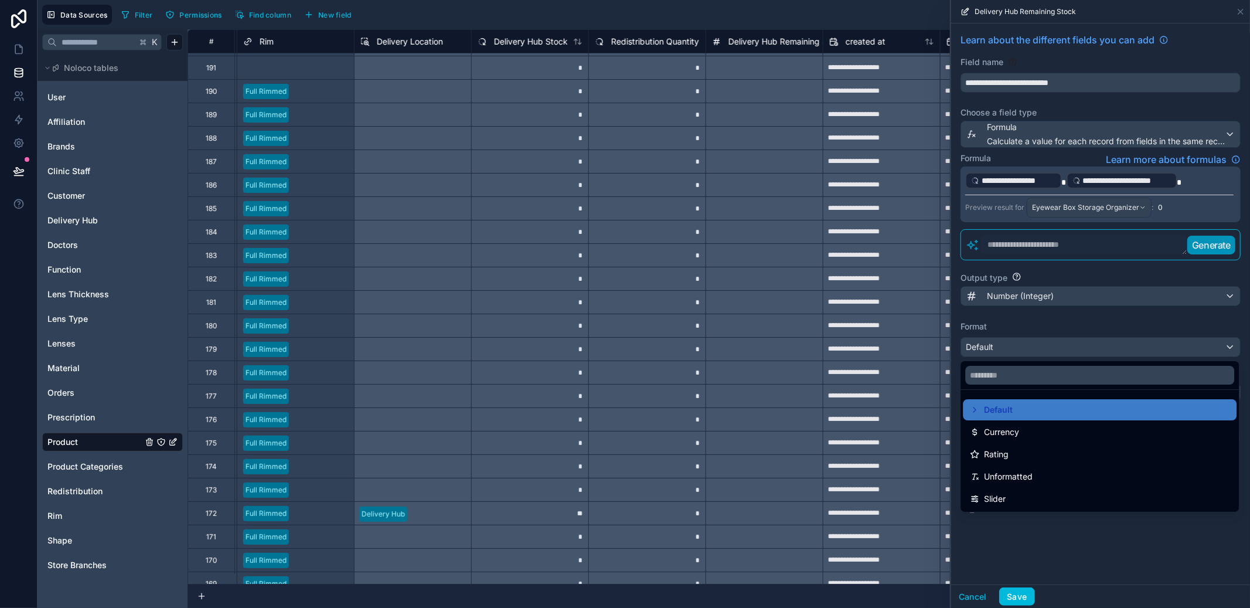
click at [1027, 439] on div "Currency" at bounding box center [1100, 432] width 260 height 14
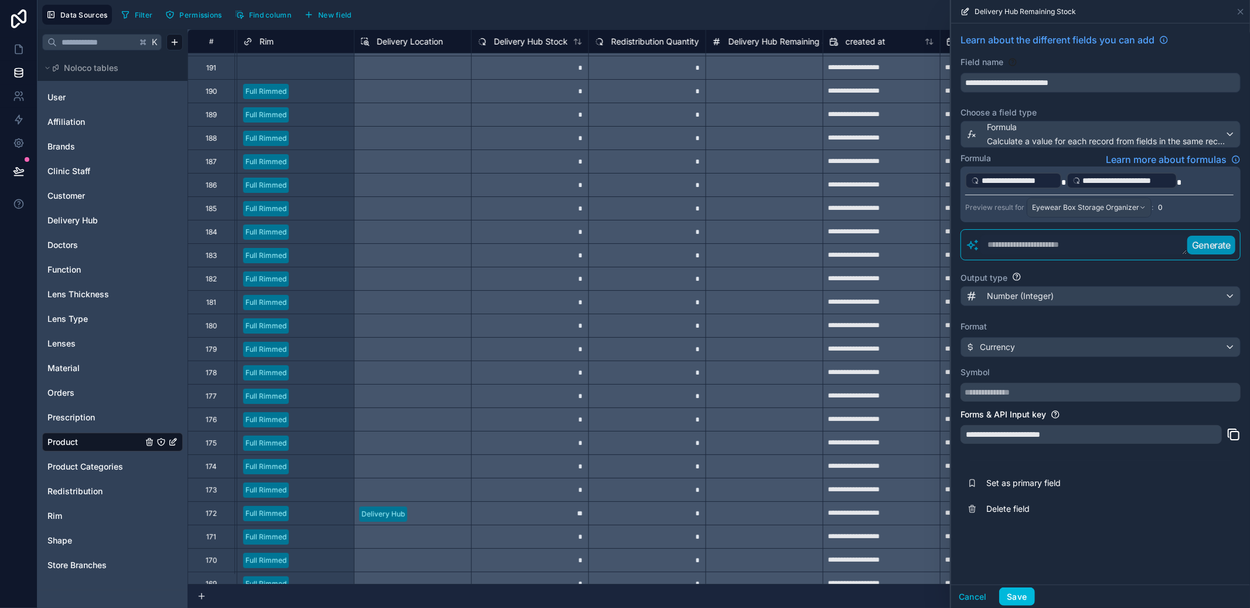
click at [1025, 587] on button "Save" at bounding box center [1017, 596] width 35 height 19
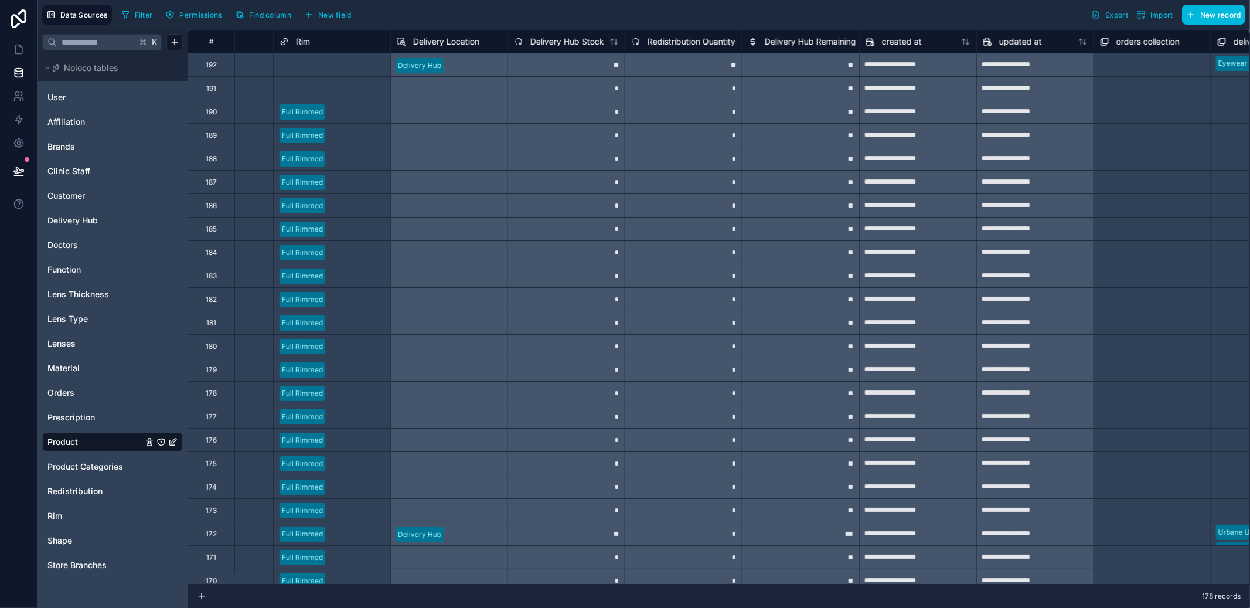
scroll to position [0, 936]
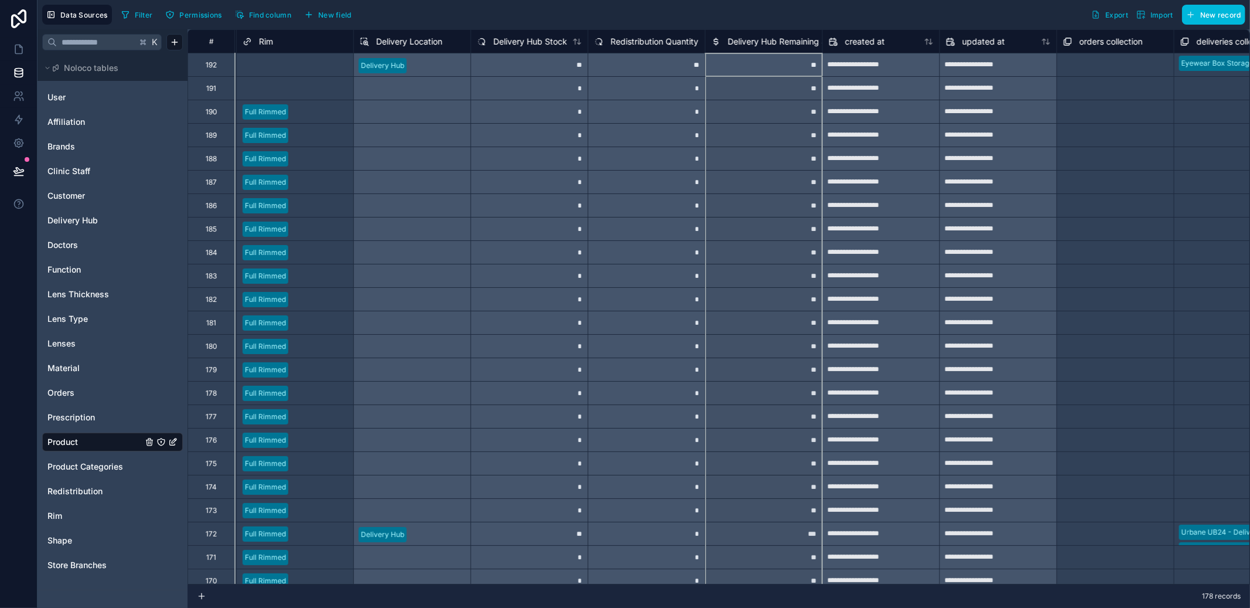
click at [762, 48] on div "Delivery Hub Remaining Stock" at bounding box center [778, 42] width 132 height 14
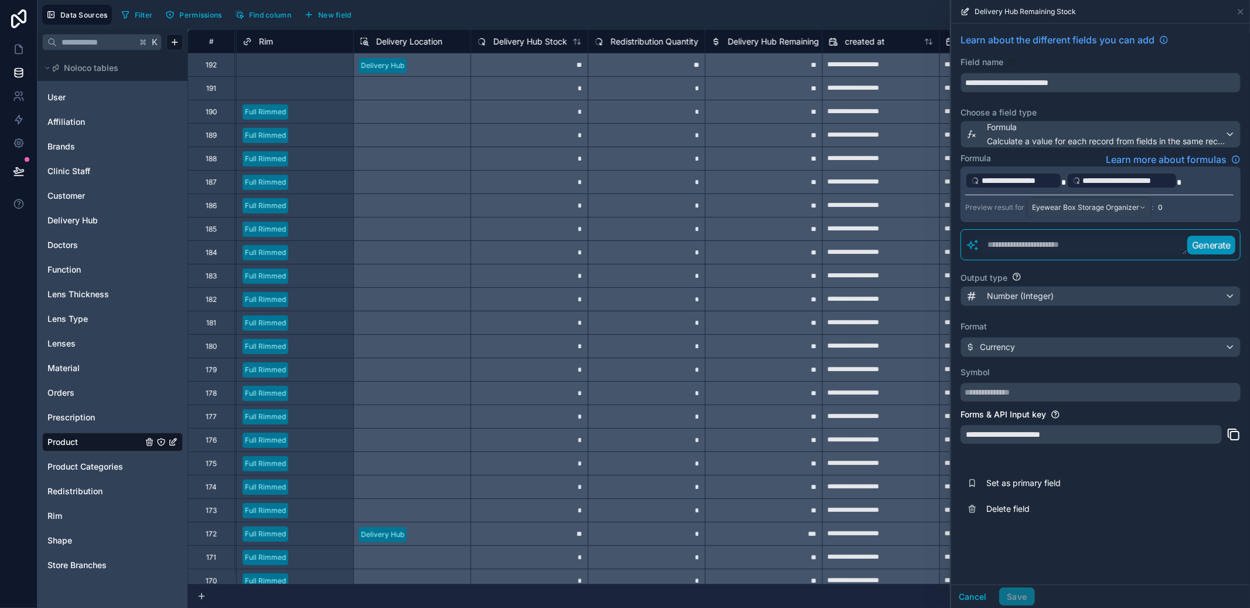
click at [1072, 302] on div "Number (Integer)" at bounding box center [1100, 296] width 279 height 19
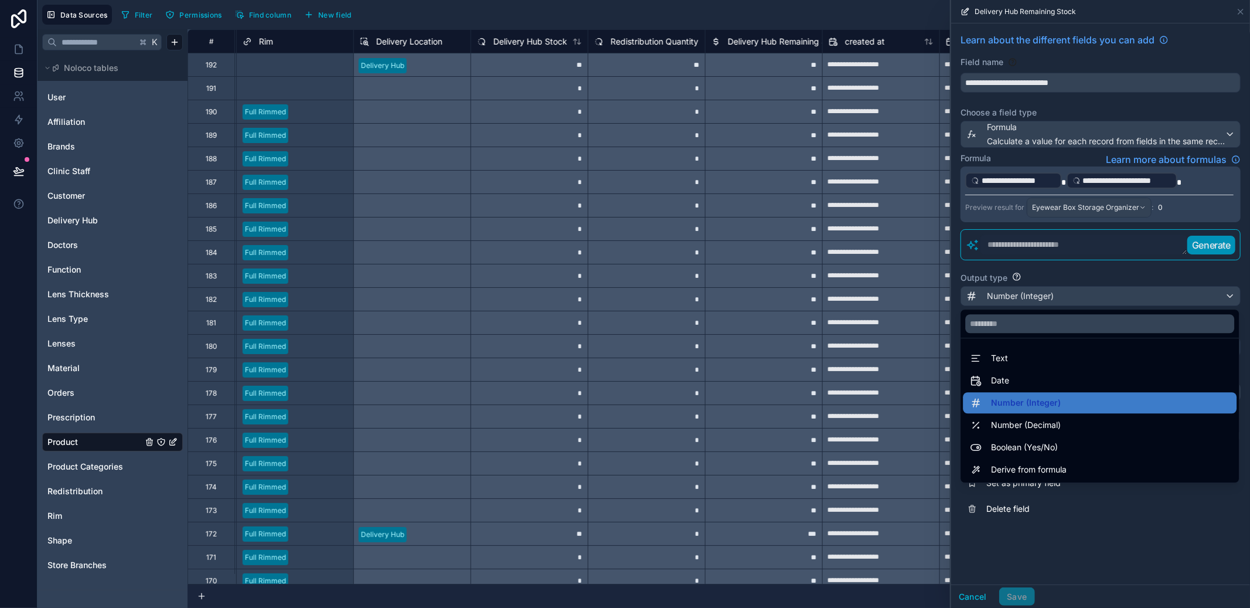
click at [1055, 423] on span "Number (Decimal)" at bounding box center [1026, 425] width 70 height 14
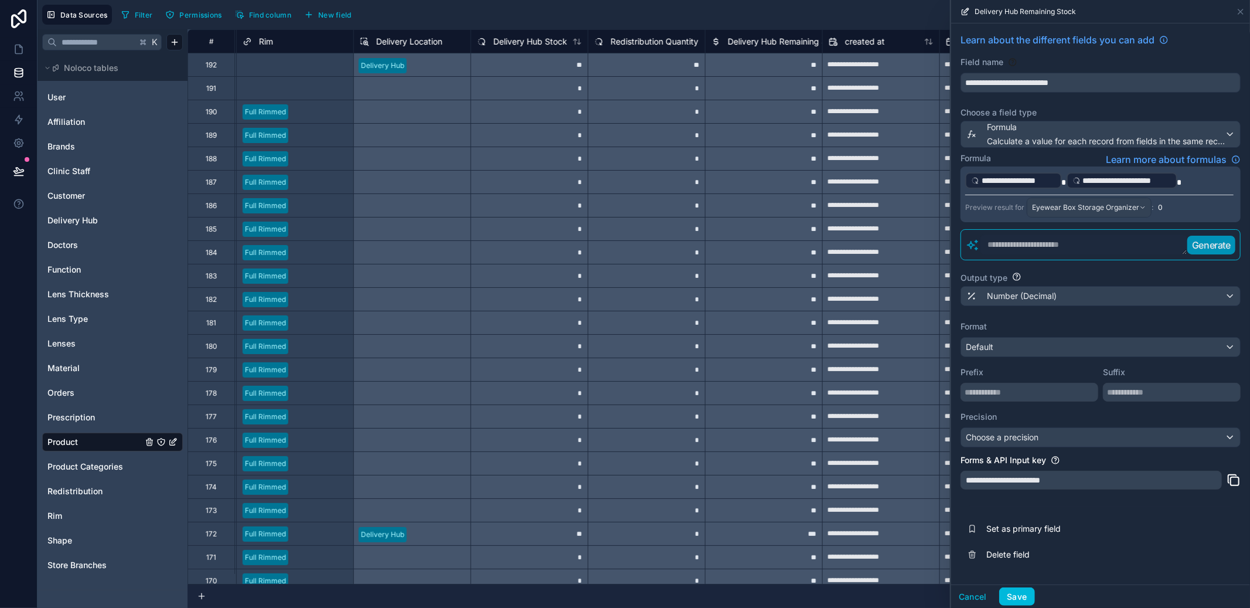
click at [1074, 295] on div "Number (Decimal)" at bounding box center [1100, 296] width 279 height 19
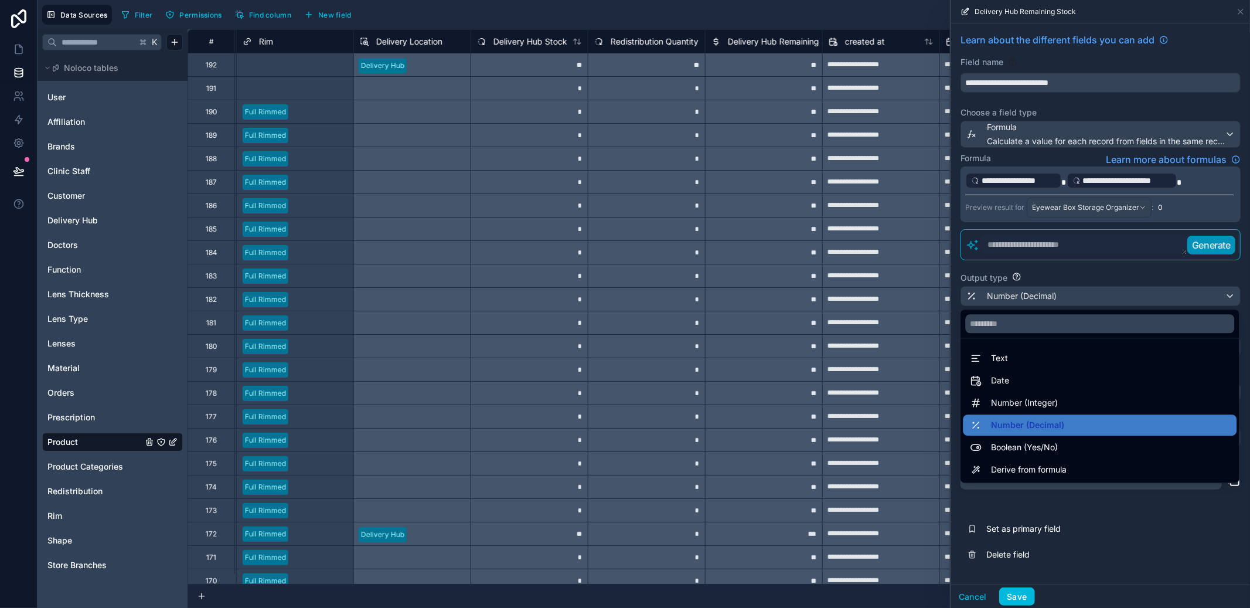
click at [1058, 406] on span "Number (Integer)" at bounding box center [1024, 403] width 67 height 14
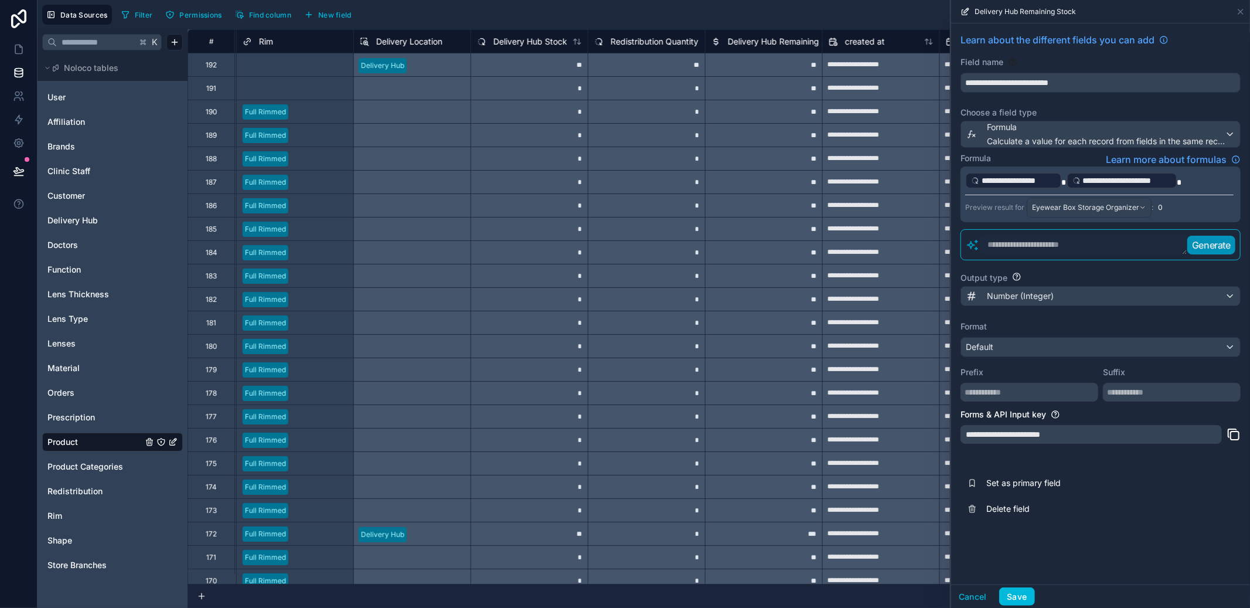
click at [1058, 360] on div "Prefix" at bounding box center [1030, 379] width 138 height 45
click at [1058, 356] on div "Default" at bounding box center [1100, 347] width 279 height 19
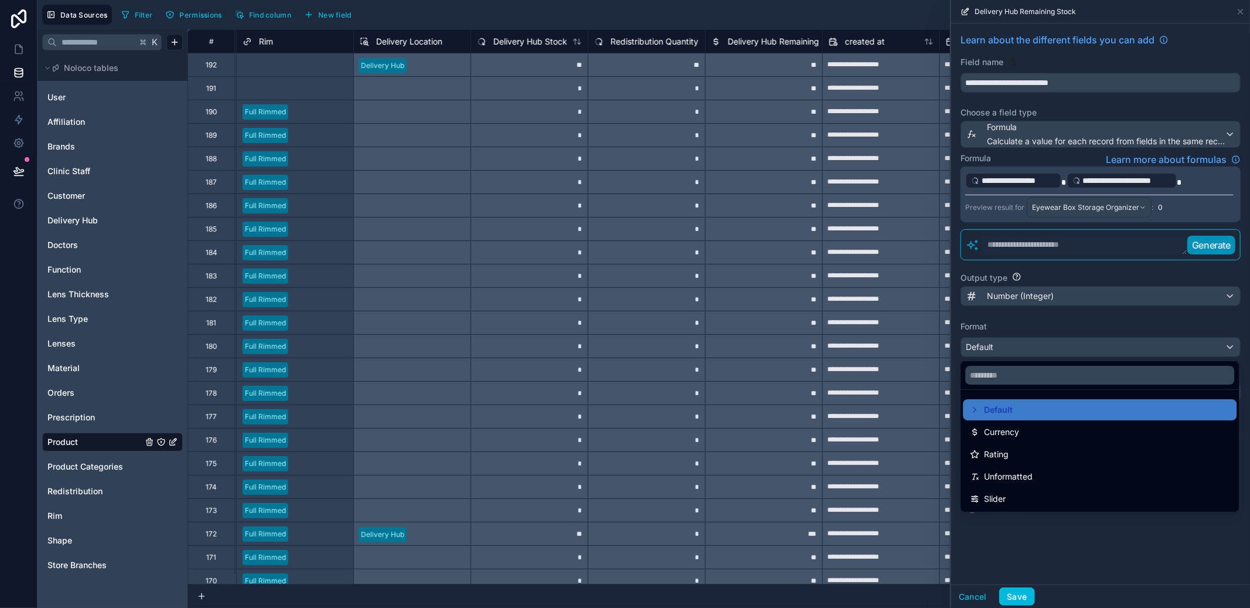
click at [1035, 406] on div "Default" at bounding box center [1100, 410] width 260 height 14
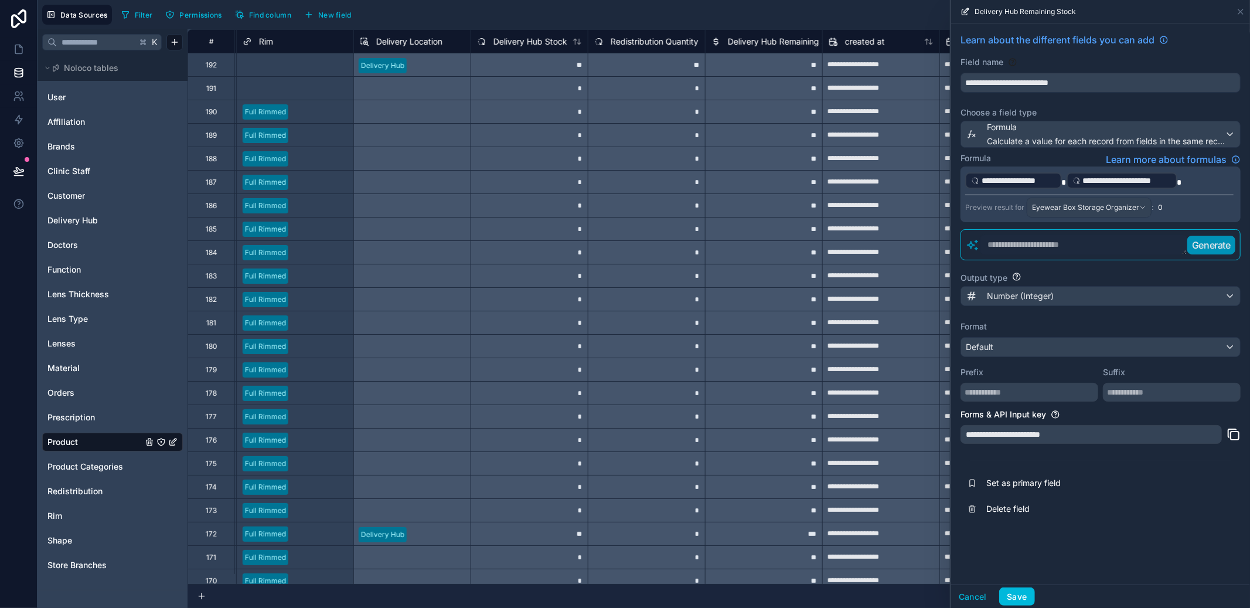
click at [1027, 592] on button "Save" at bounding box center [1017, 596] width 35 height 19
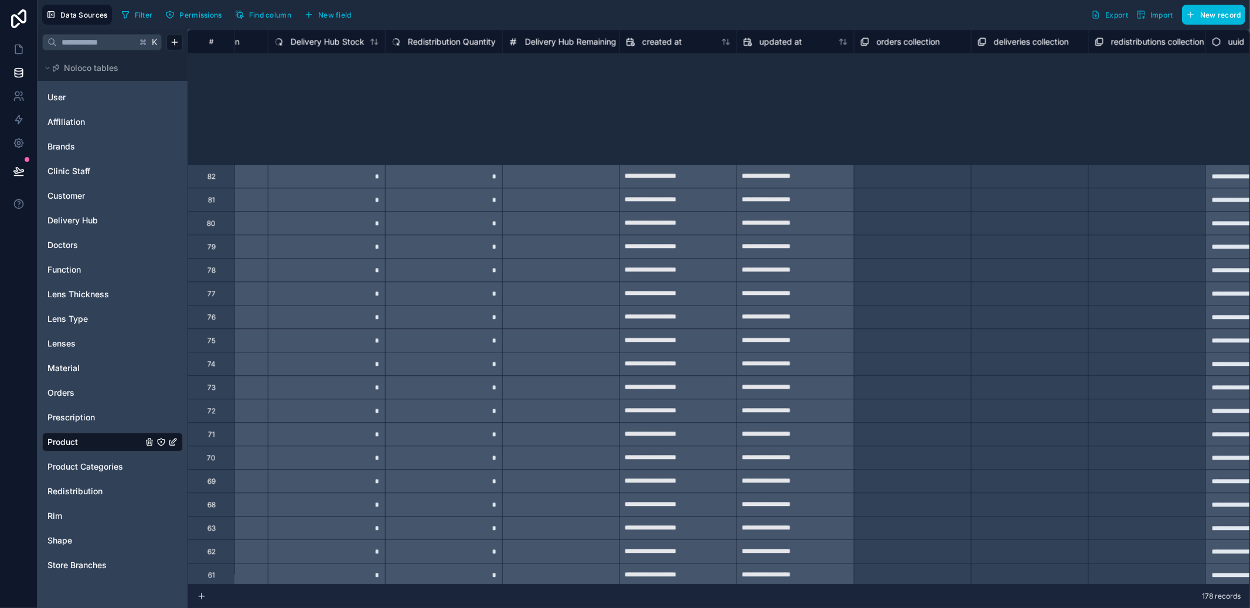
scroll to position [2996, 1139]
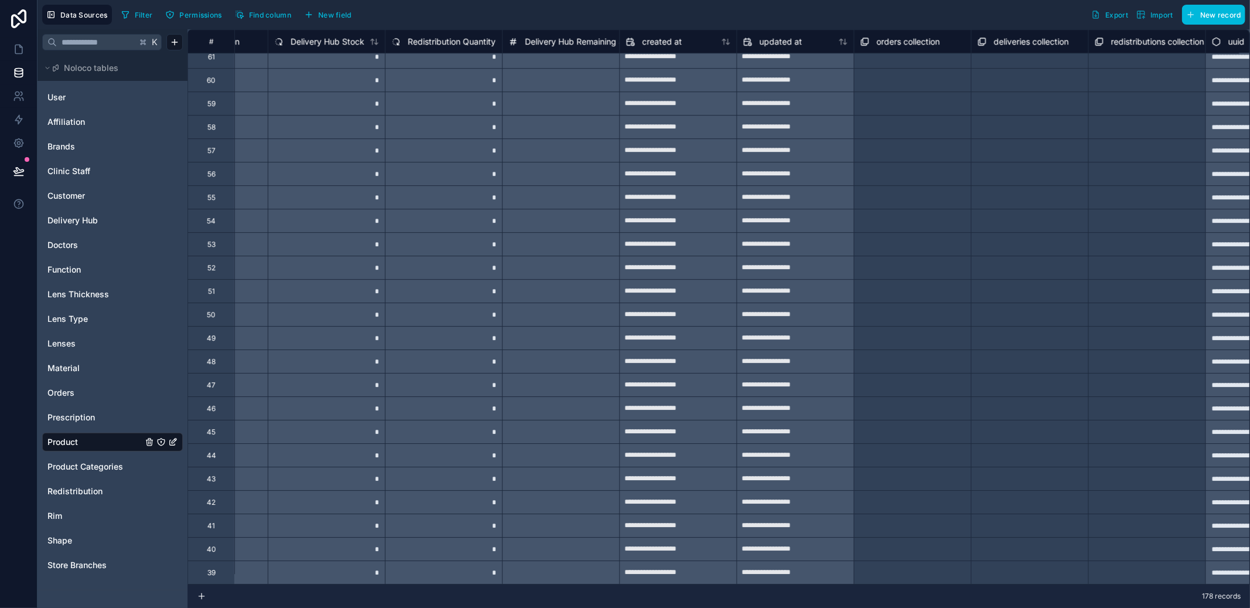
click at [81, 414] on span "Prescription" at bounding box center [70, 418] width 47 height 12
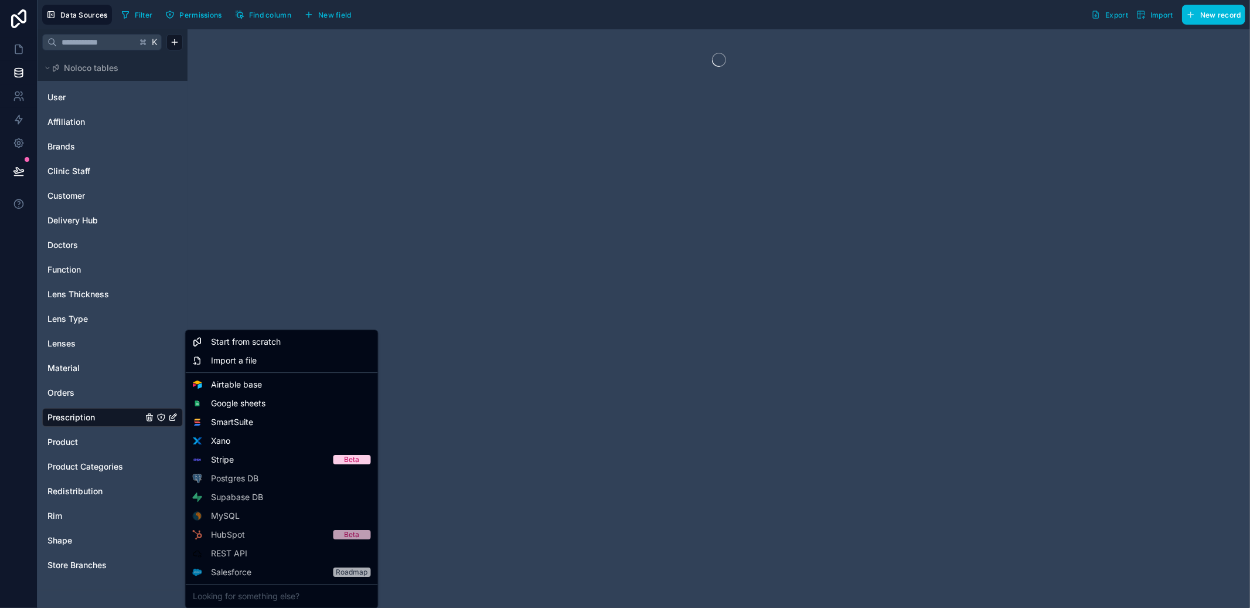
click at [78, 429] on html "Data Sources Filter Permissions Find column New field Export Import New record …" at bounding box center [625, 304] width 1250 height 608
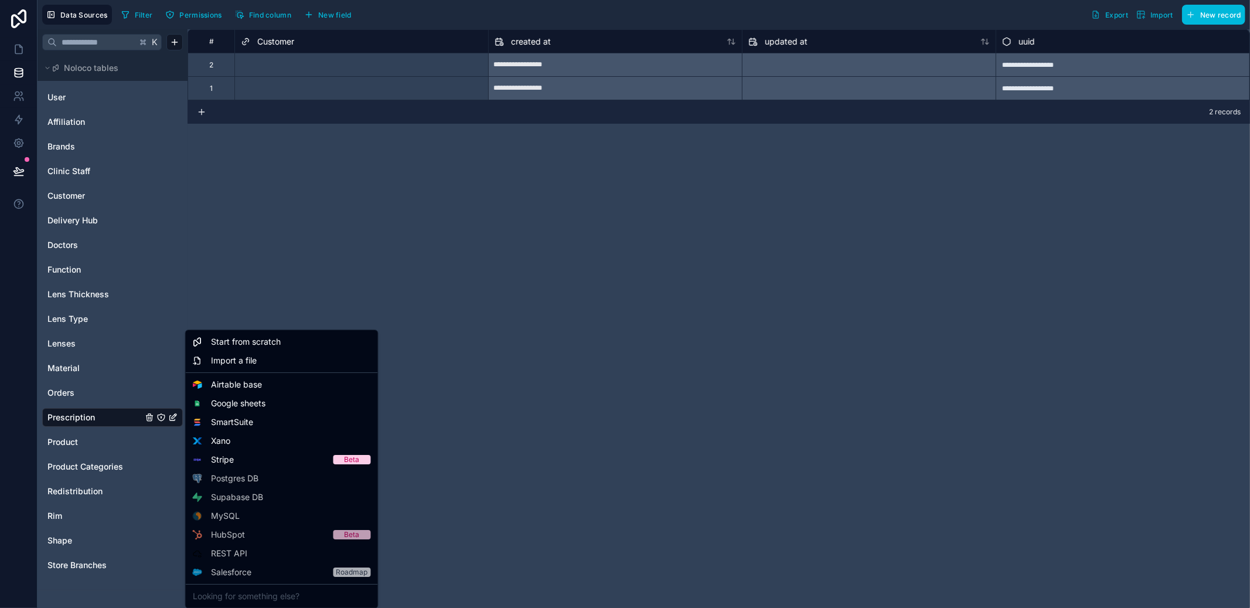
click at [89, 440] on html "**********" at bounding box center [625, 304] width 1250 height 608
click at [80, 441] on link "Product" at bounding box center [94, 442] width 95 height 12
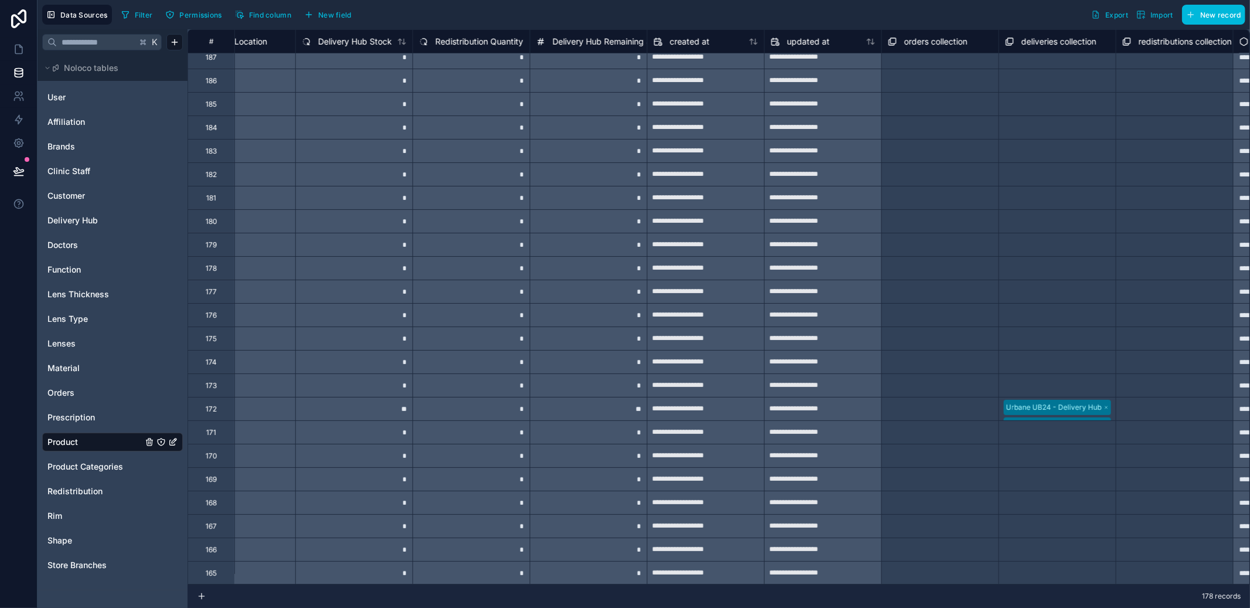
scroll to position [0, 1112]
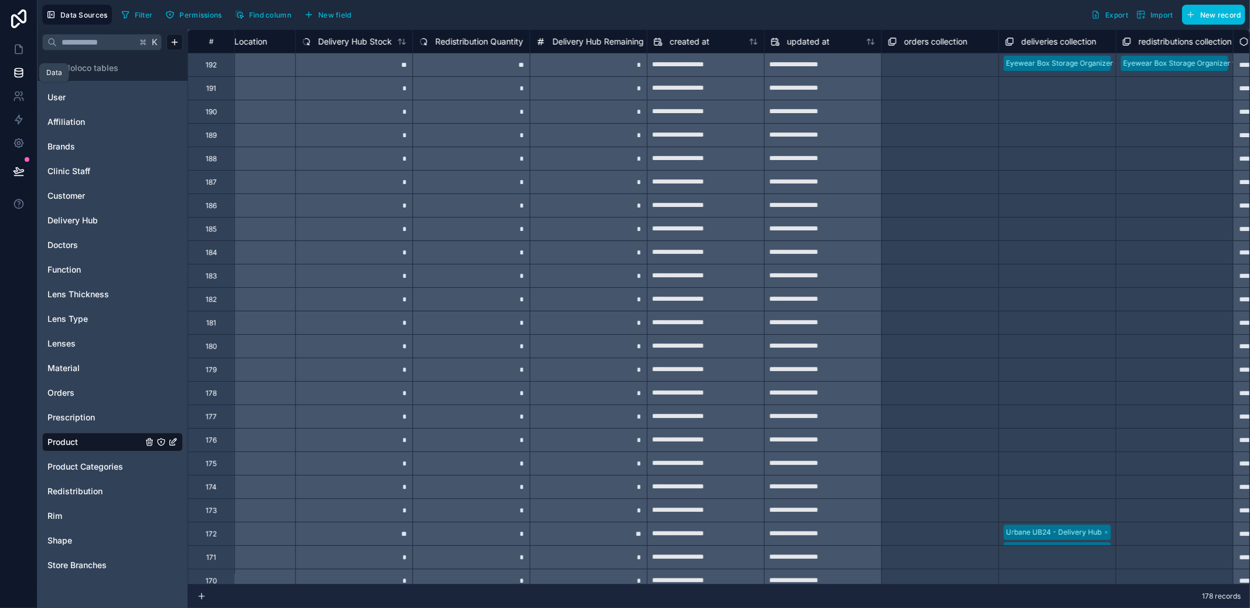
click at [18, 79] on link at bounding box center [18, 72] width 37 height 23
click at [81, 485] on span "Redistribution" at bounding box center [74, 491] width 55 height 12
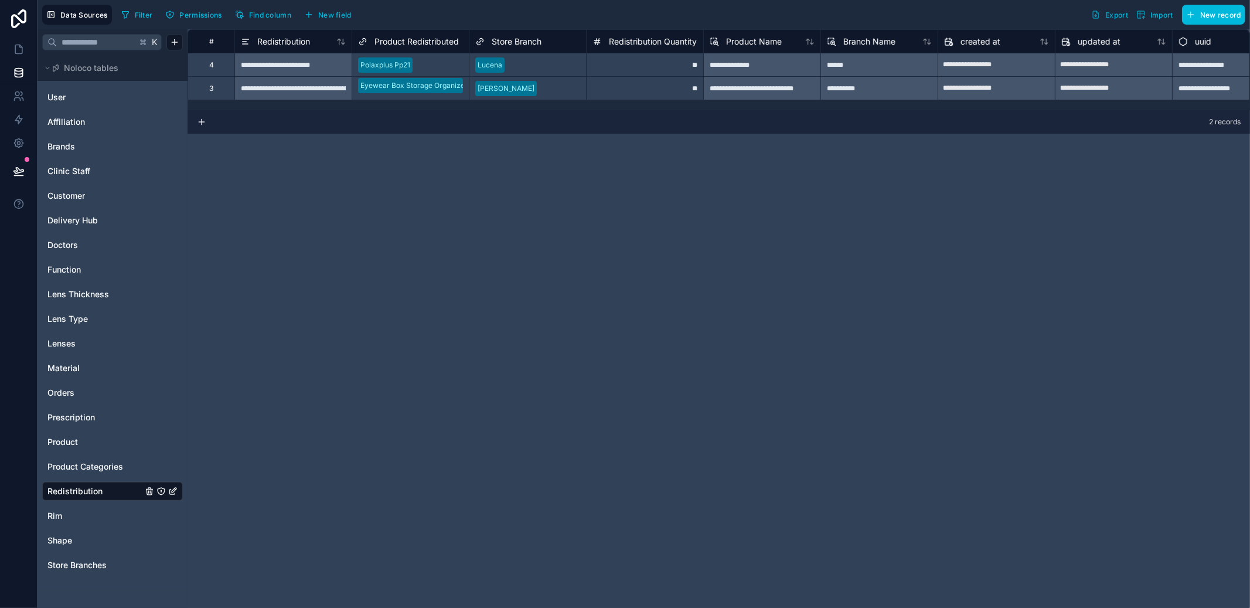
click at [76, 441] on span "Product" at bounding box center [62, 442] width 30 height 12
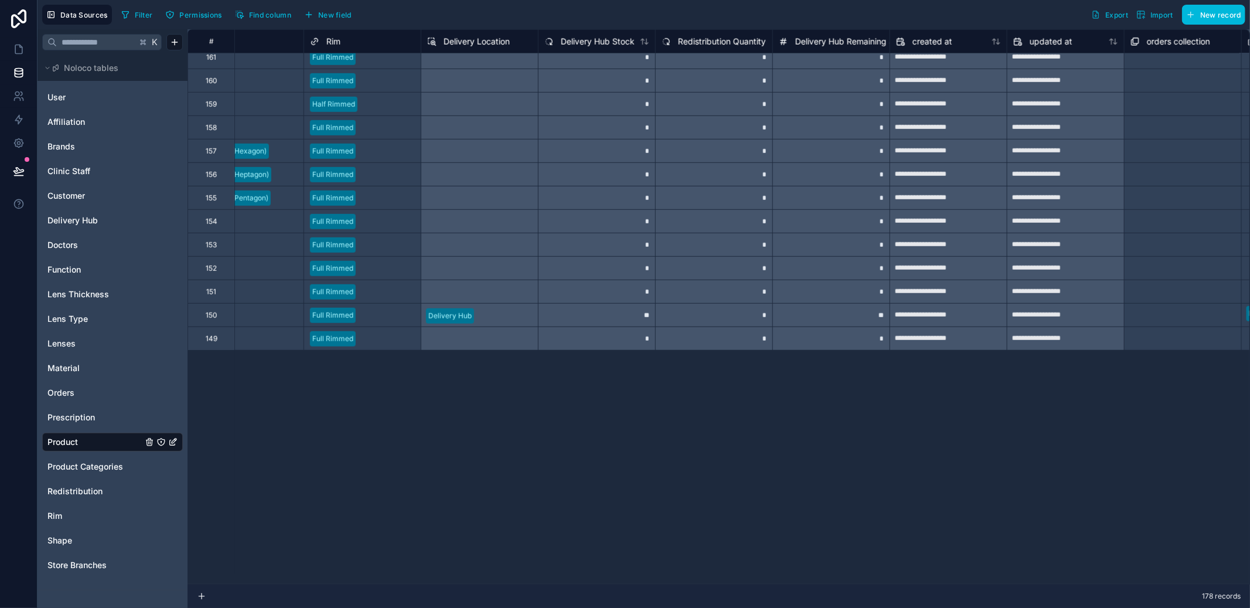
scroll to position [743, 869]
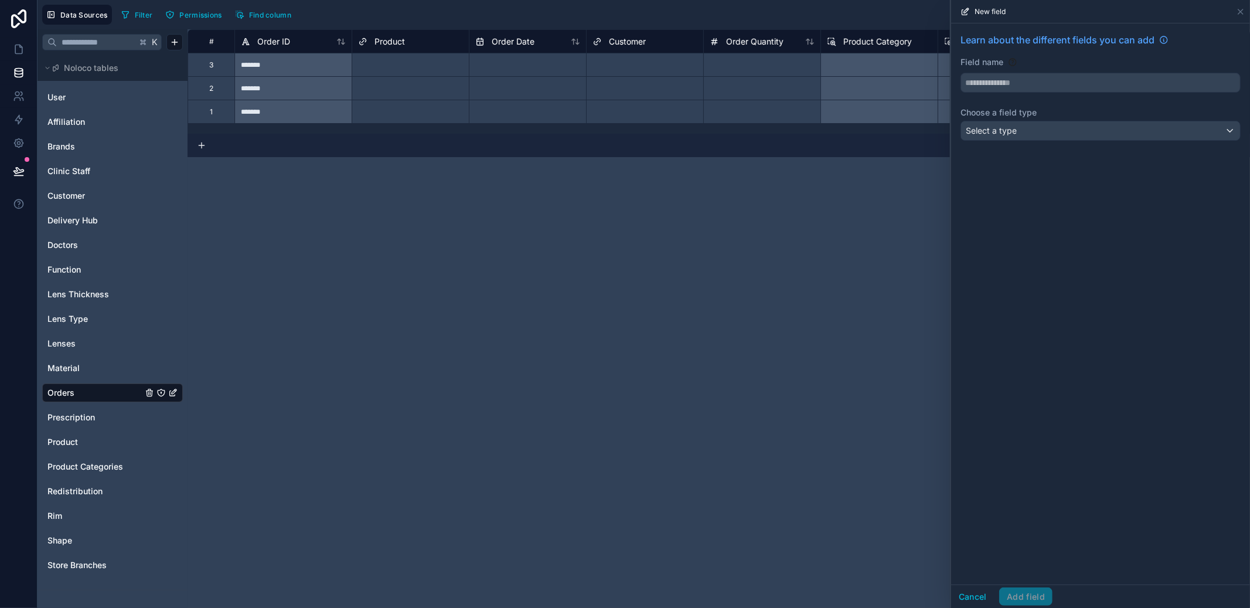
click at [1007, 137] on div "Select a type" at bounding box center [1100, 130] width 279 height 19
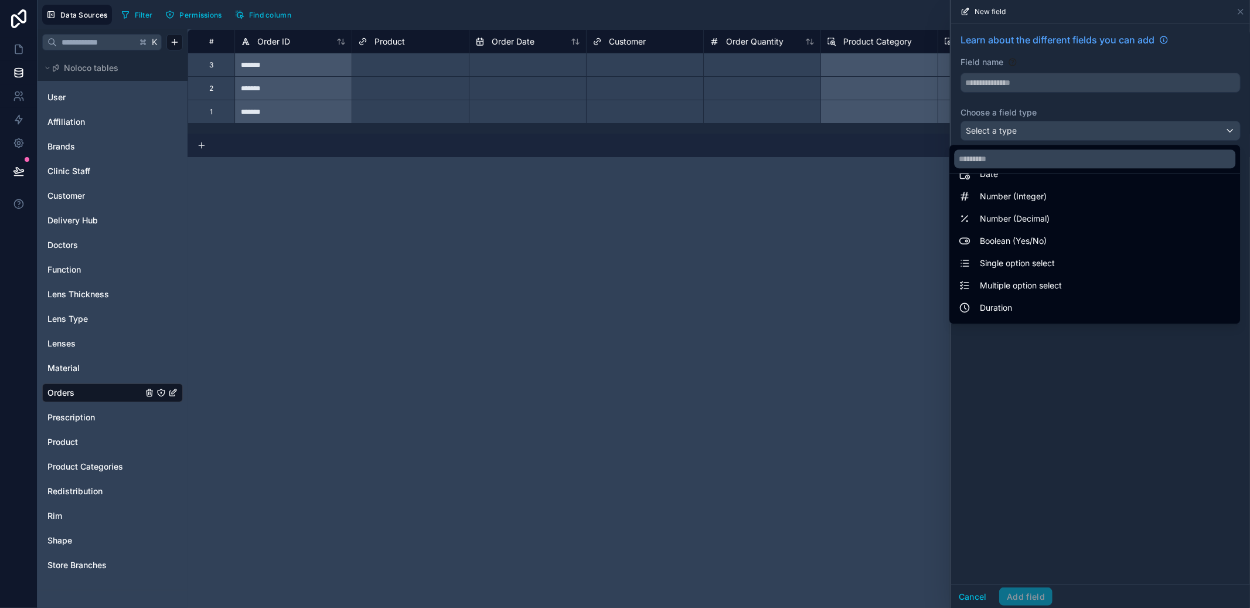
scroll to position [331, 0]
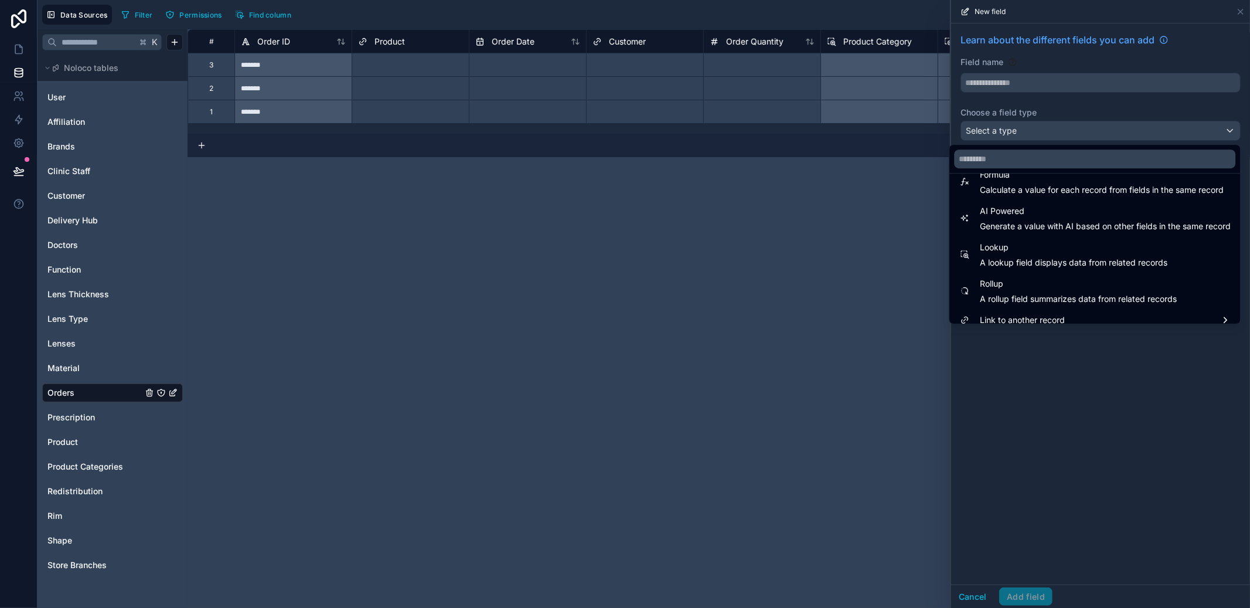
click at [1028, 281] on span "Rollup" at bounding box center [1078, 284] width 197 height 14
type input "******"
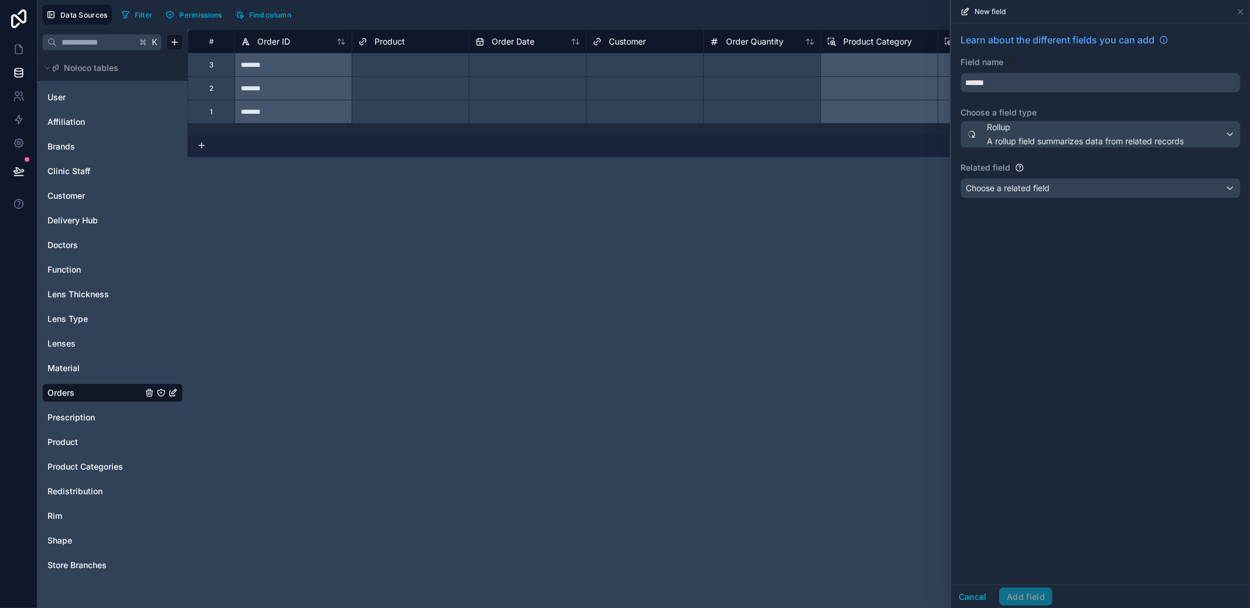
click at [1032, 183] on span "Choose a related field" at bounding box center [1008, 188] width 84 height 10
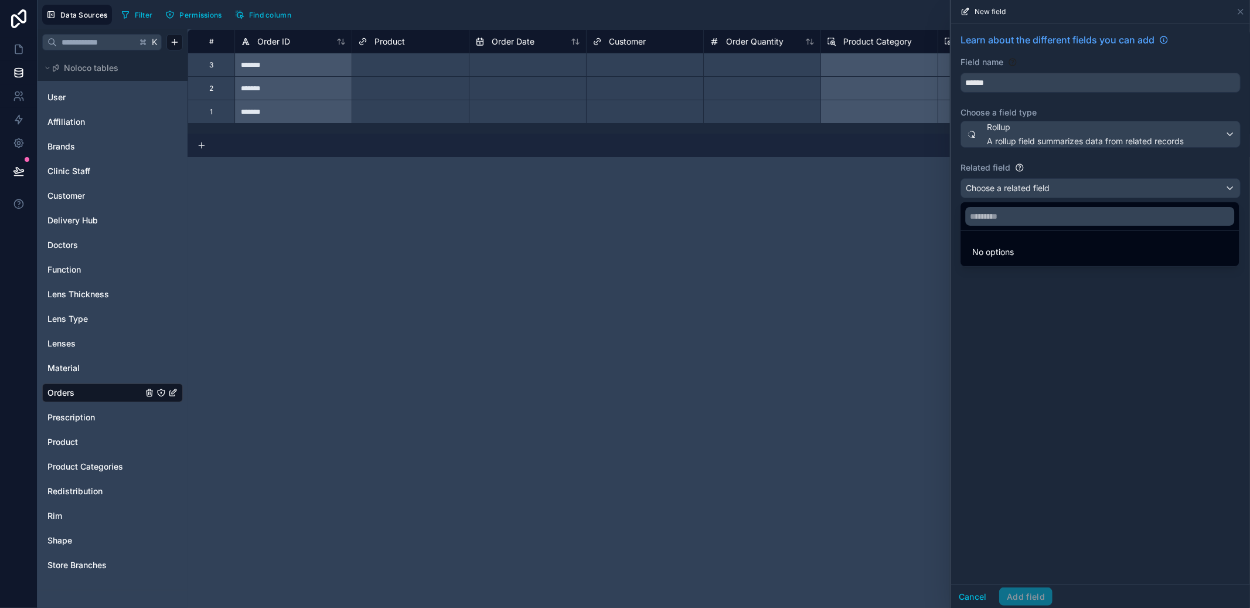
click at [1032, 182] on div at bounding box center [1100, 304] width 299 height 608
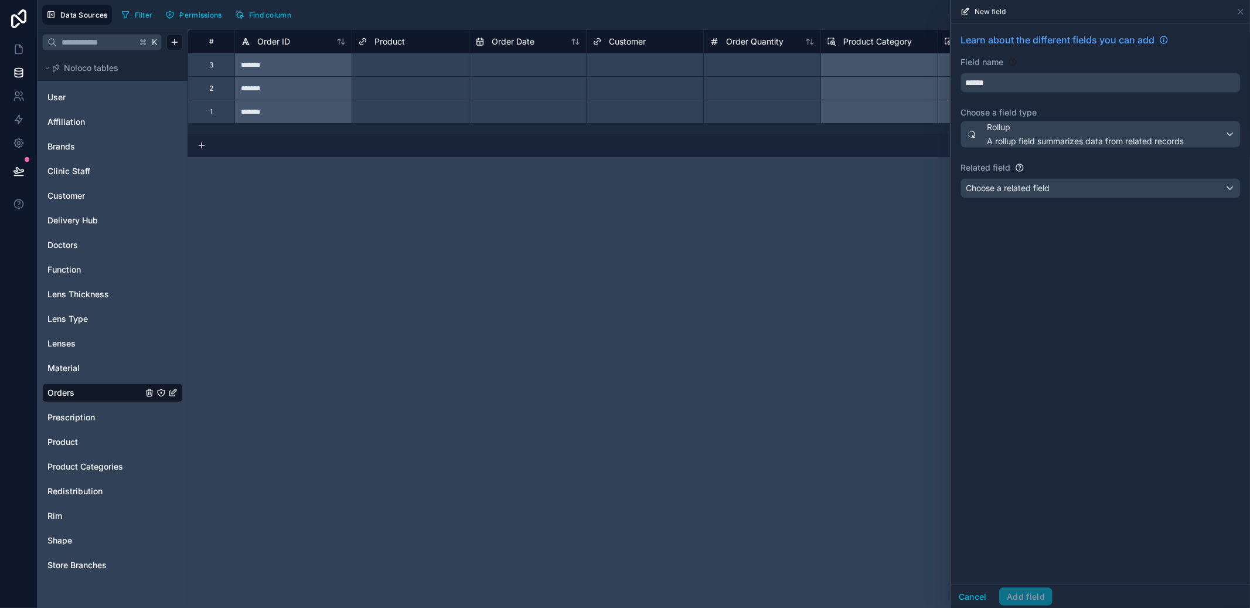
click at [90, 444] on link "Product" at bounding box center [94, 442] width 95 height 12
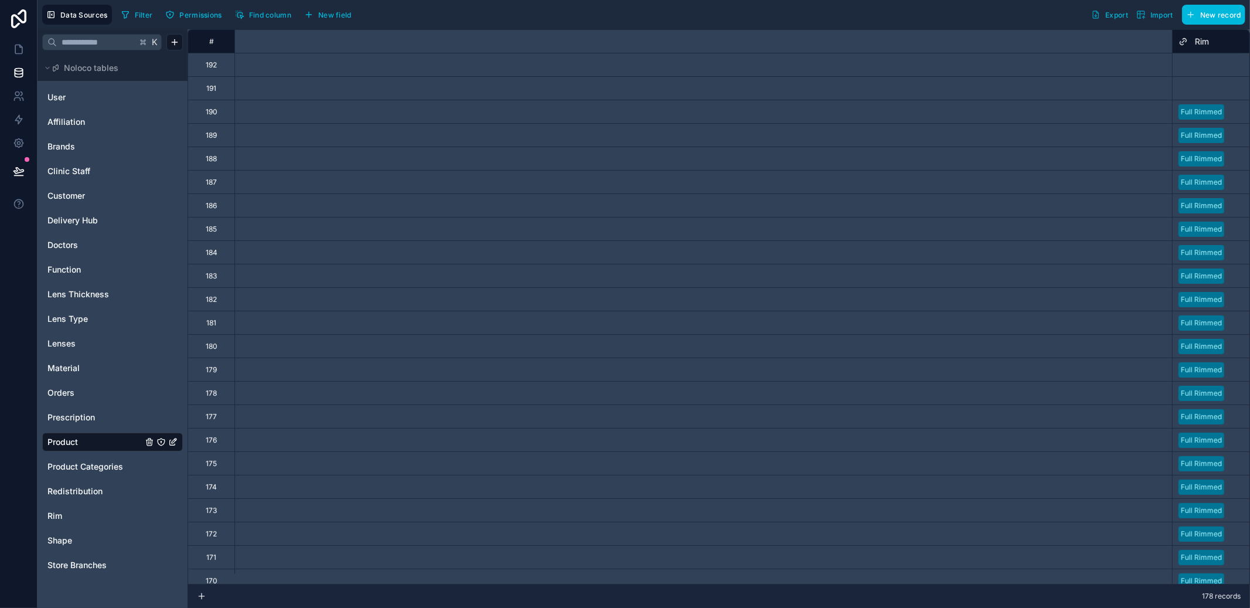
scroll to position [0, 1199]
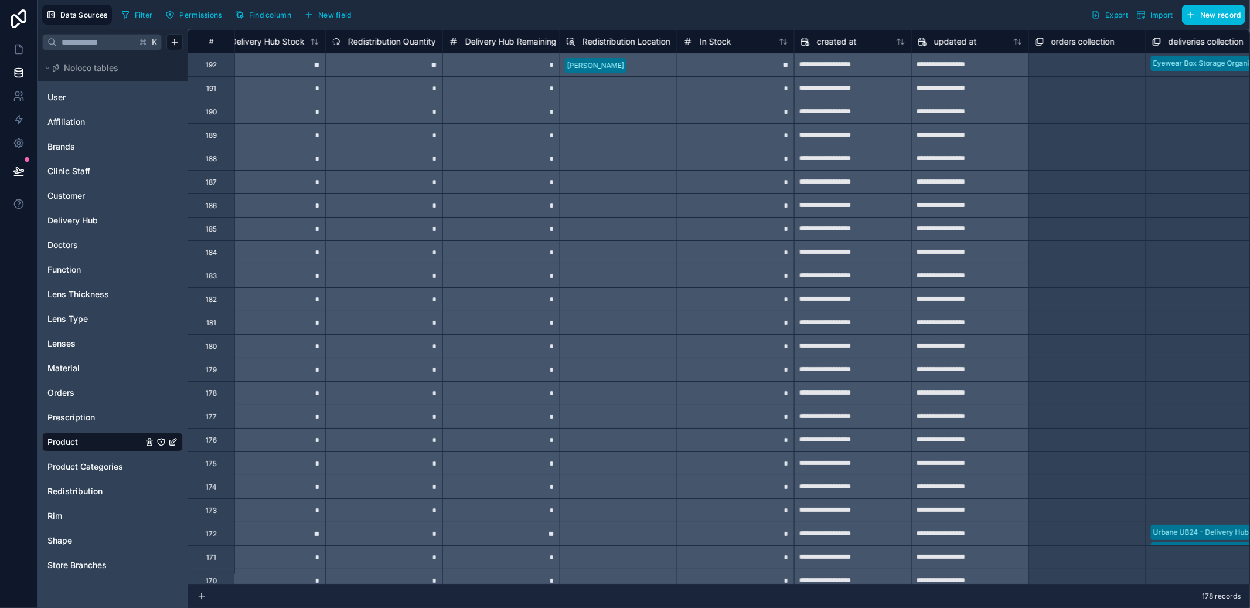
click at [728, 43] on span "In Stock" at bounding box center [716, 42] width 32 height 12
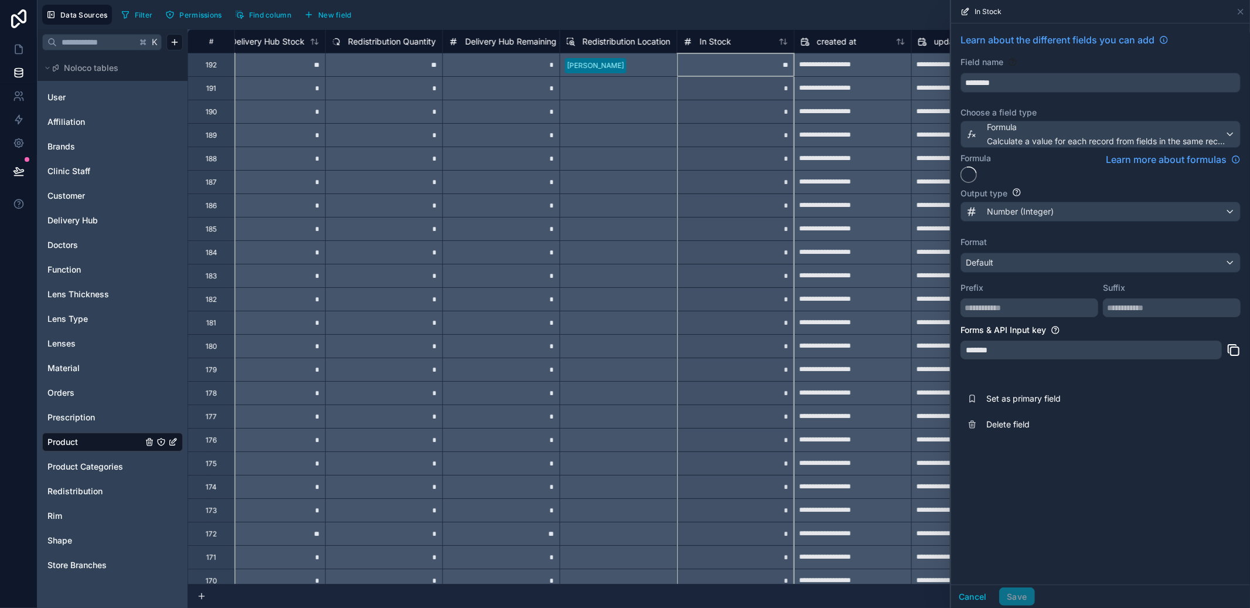
click at [1025, 359] on div "*******" at bounding box center [1091, 350] width 261 height 19
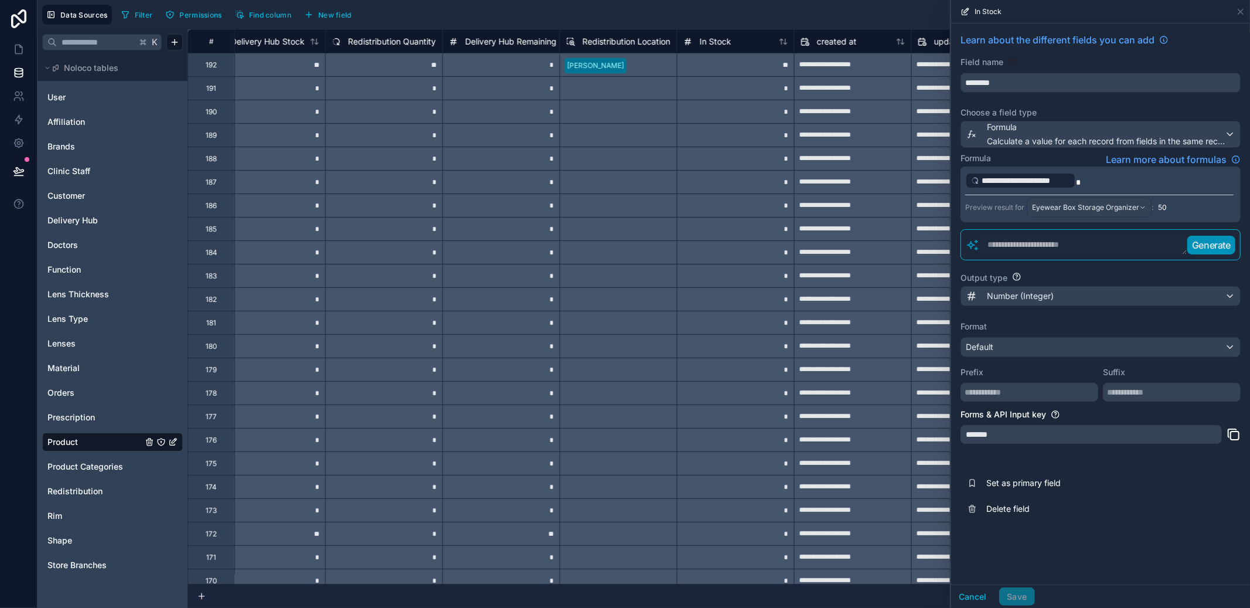
click at [997, 90] on input "********" at bounding box center [1100, 82] width 279 height 19
click at [996, 89] on input "********" at bounding box center [1100, 82] width 279 height 19
click at [995, 89] on input "********" at bounding box center [1100, 82] width 279 height 19
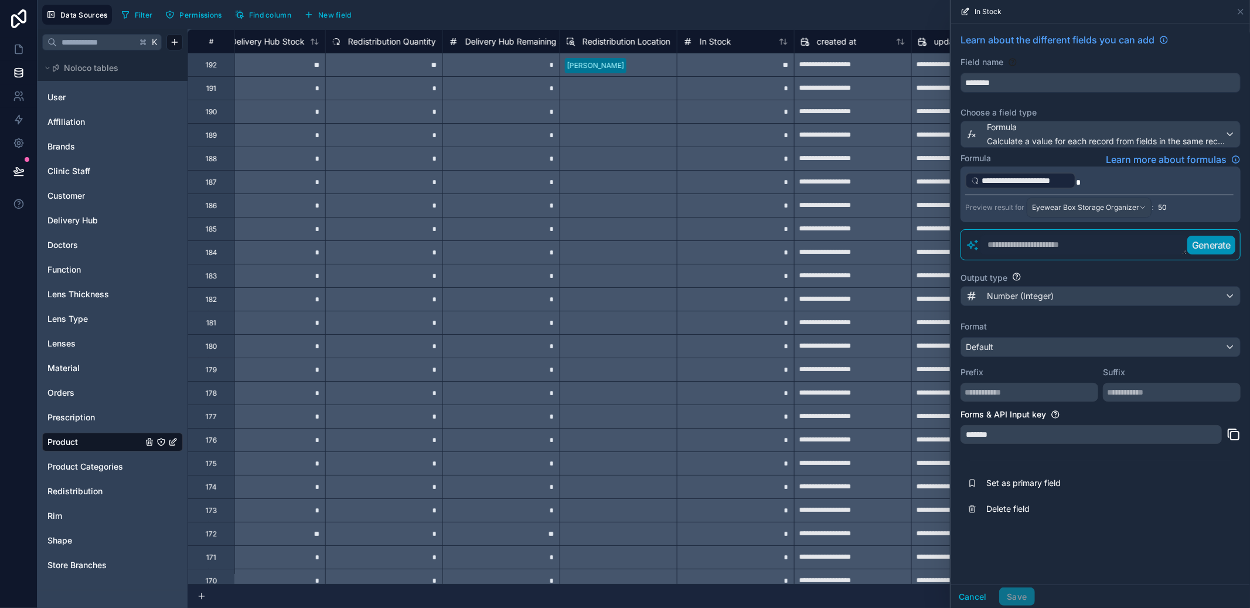
click at [1010, 507] on span "Delete field" at bounding box center [1071, 509] width 169 height 12
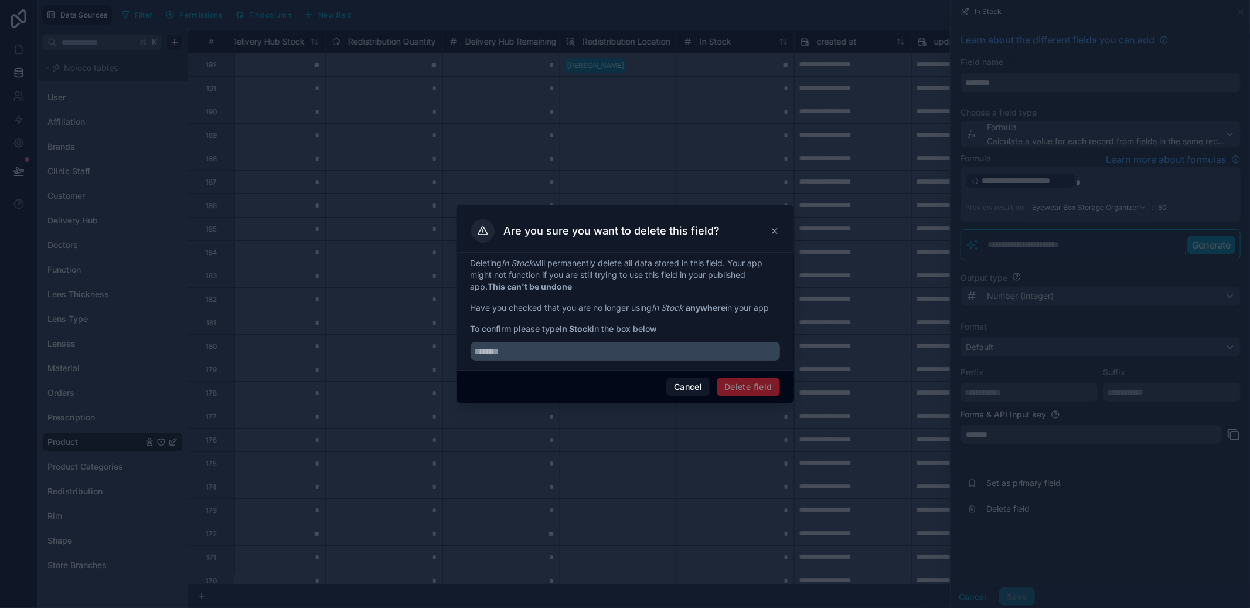
click at [653, 361] on div "Deleting In Stock will permanently delete all data stored in this field. Your a…" at bounding box center [626, 311] width 338 height 117
click at [647, 354] on input "text" at bounding box center [626, 351] width 310 height 19
paste input "********"
type input "********"
click at [764, 390] on button "Delete field" at bounding box center [748, 387] width 63 height 19
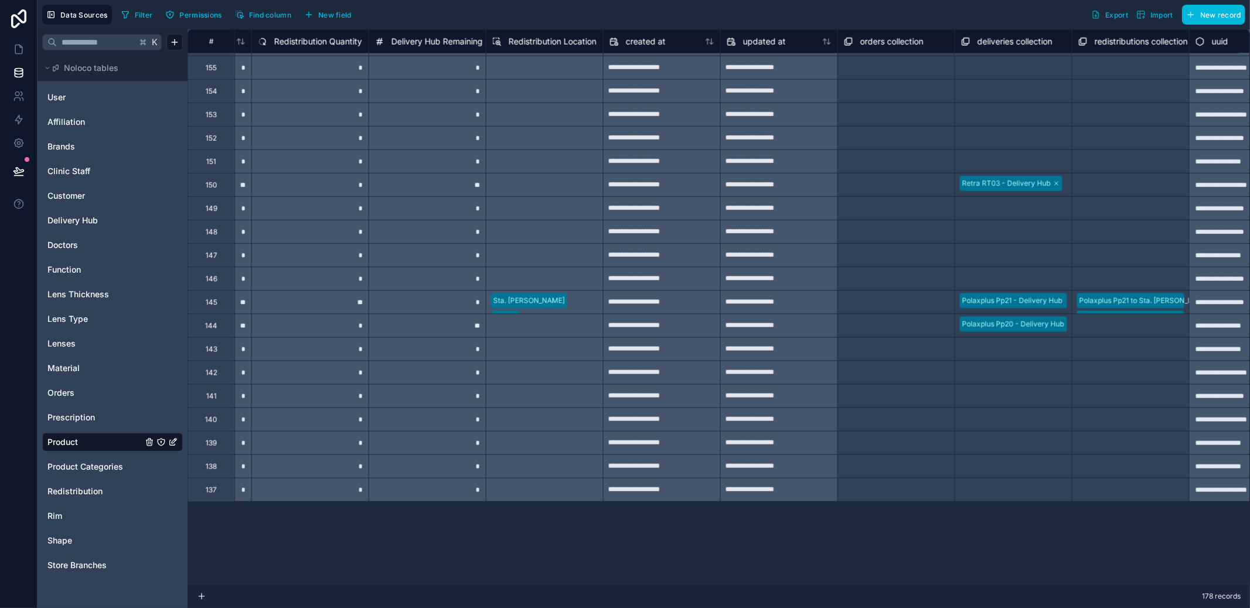
scroll to position [651, 1273]
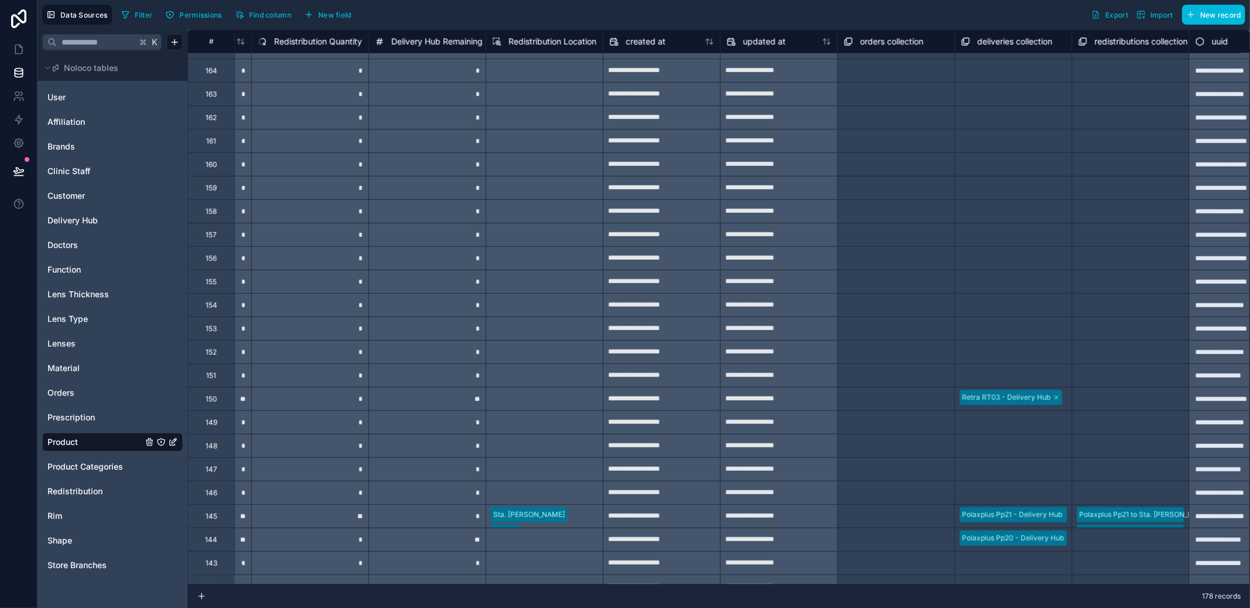
click at [521, 42] on span "Redistribution Location" at bounding box center [553, 42] width 88 height 12
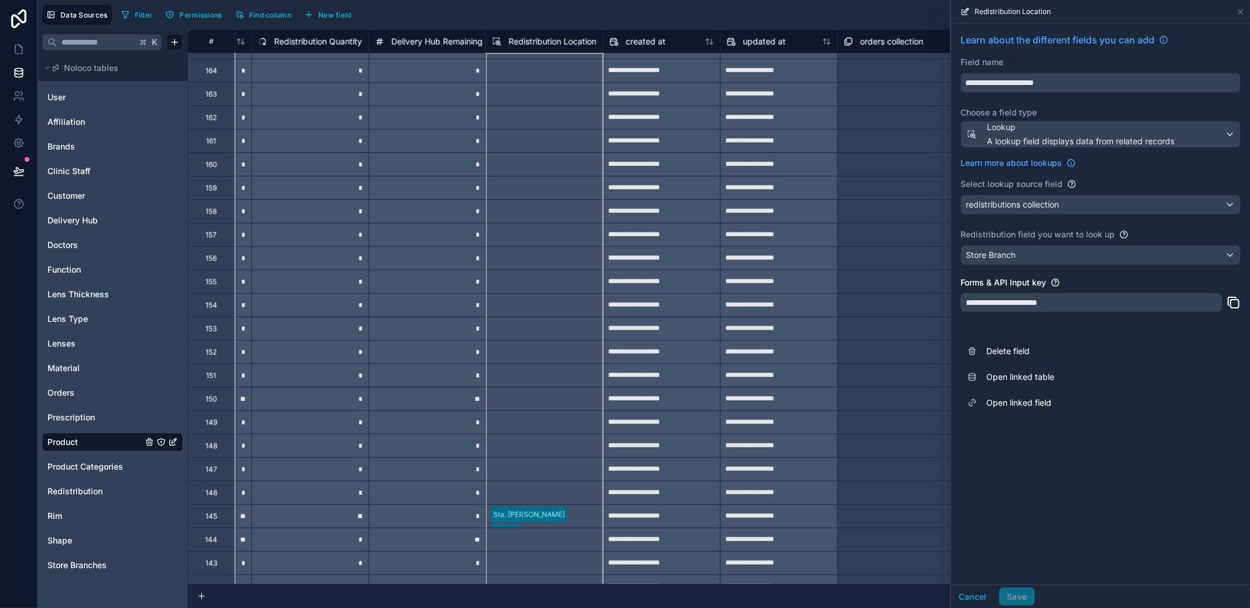
click at [1078, 148] on div "Lookup A lookup field displays data from related records" at bounding box center [1101, 134] width 280 height 27
click at [1243, 14] on icon at bounding box center [1240, 11] width 9 height 9
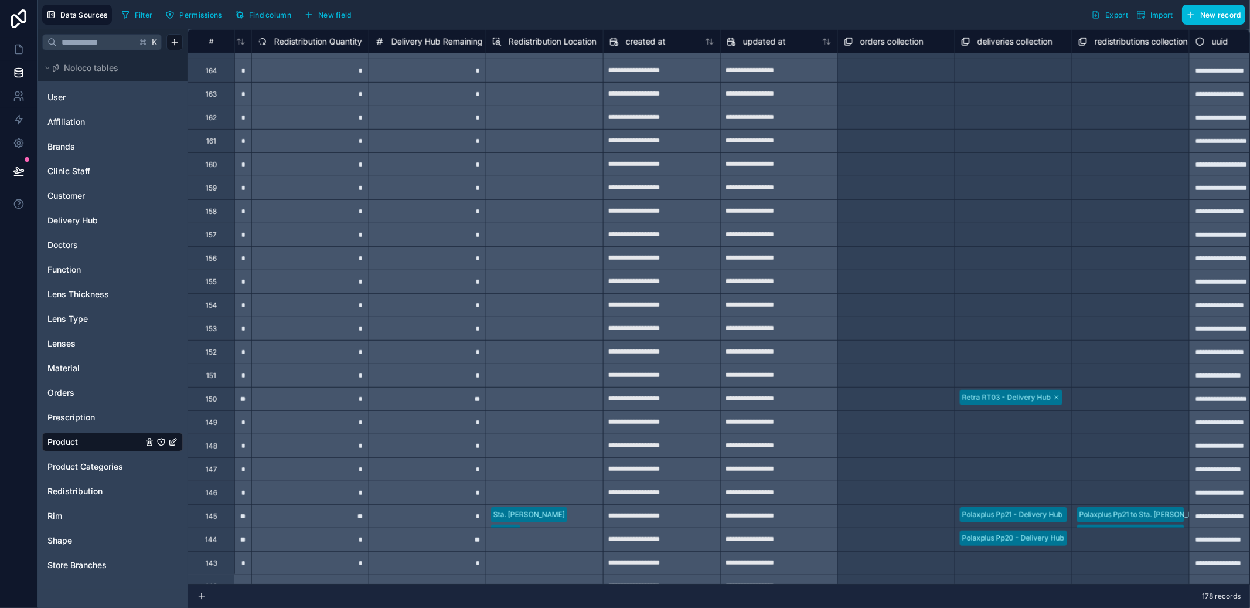
click at [556, 47] on div "Redistribution Location" at bounding box center [544, 42] width 104 height 14
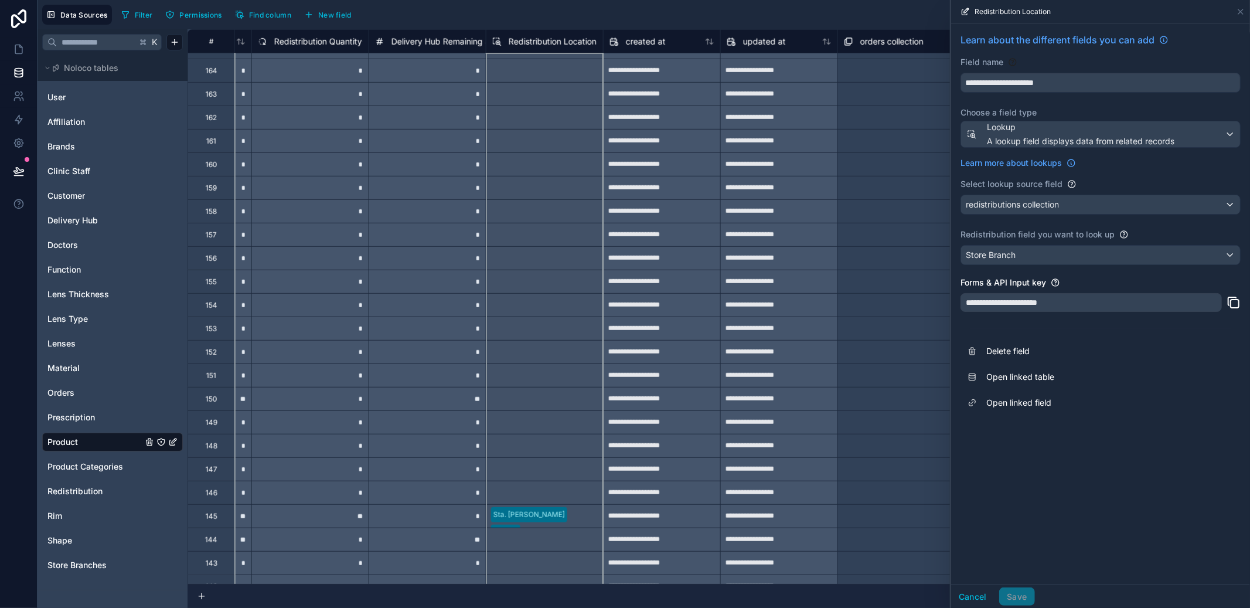
click at [1019, 343] on button "Delete field" at bounding box center [1101, 351] width 280 height 26
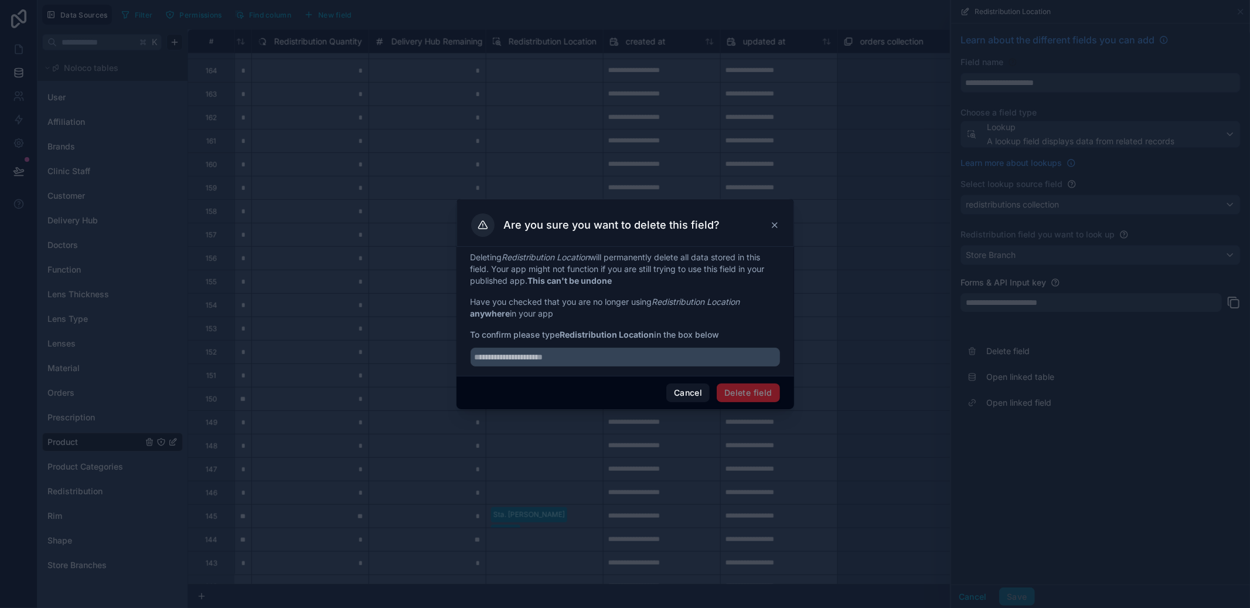
click at [704, 392] on button "Cancel" at bounding box center [688, 392] width 43 height 19
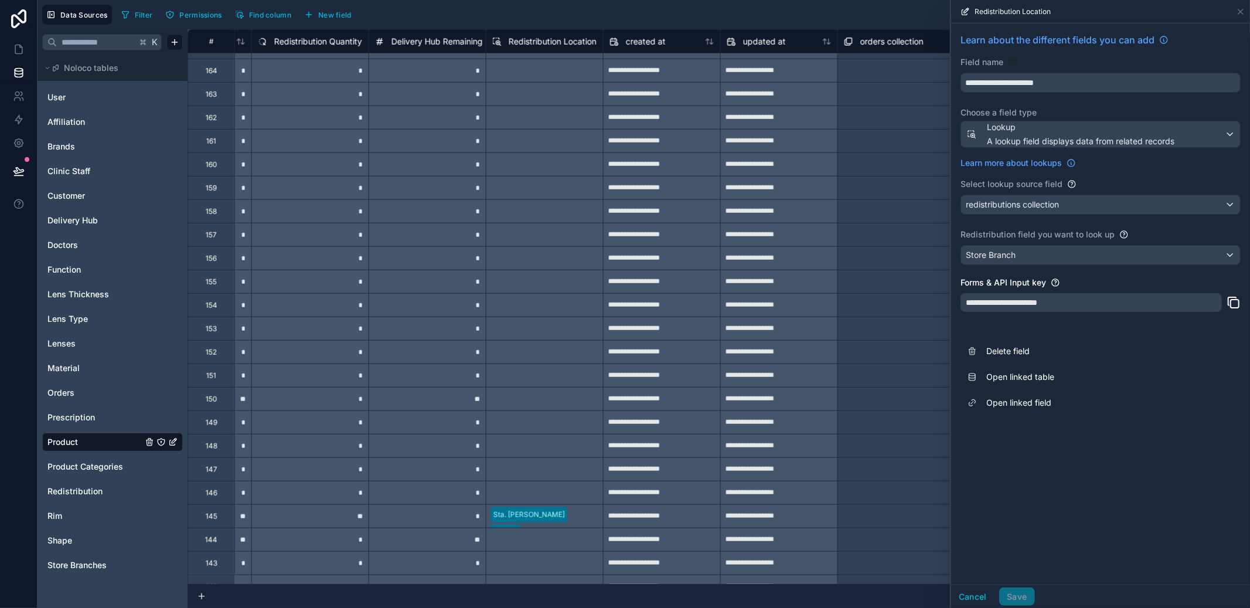
drag, startPoint x: 1029, startPoint y: 57, endPoint x: 1018, endPoint y: 72, distance: 18.1
click at [1028, 59] on div "Field name" at bounding box center [1101, 62] width 280 height 12
click at [1015, 79] on input "**********" at bounding box center [1100, 82] width 279 height 19
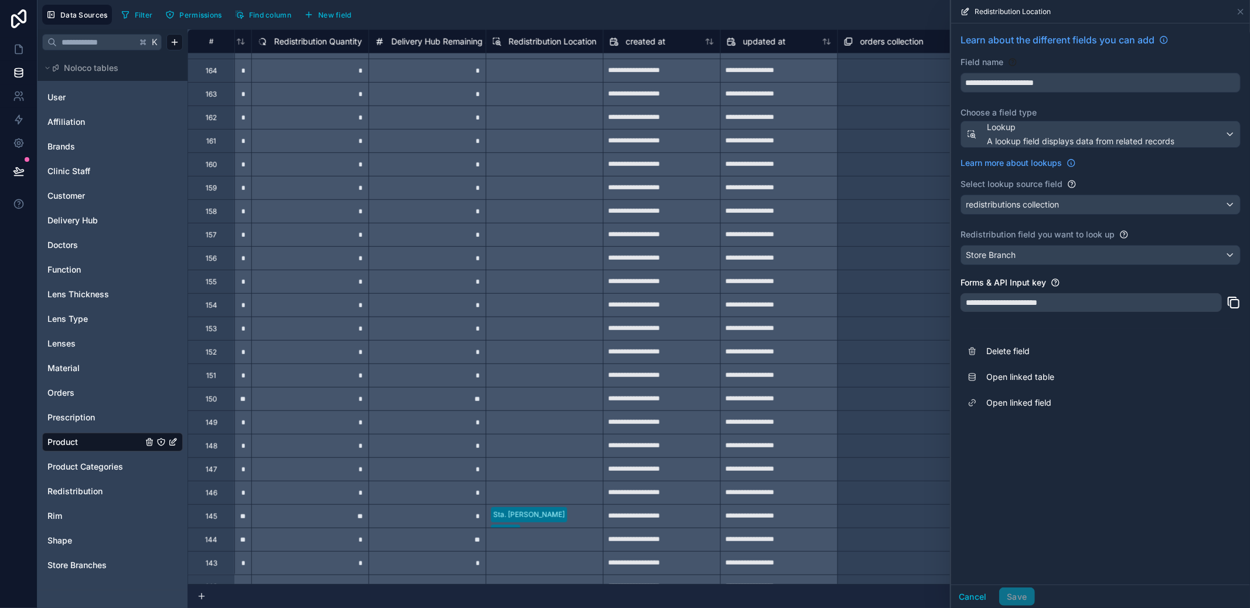
click at [1025, 356] on span "Delete field" at bounding box center [1071, 351] width 169 height 12
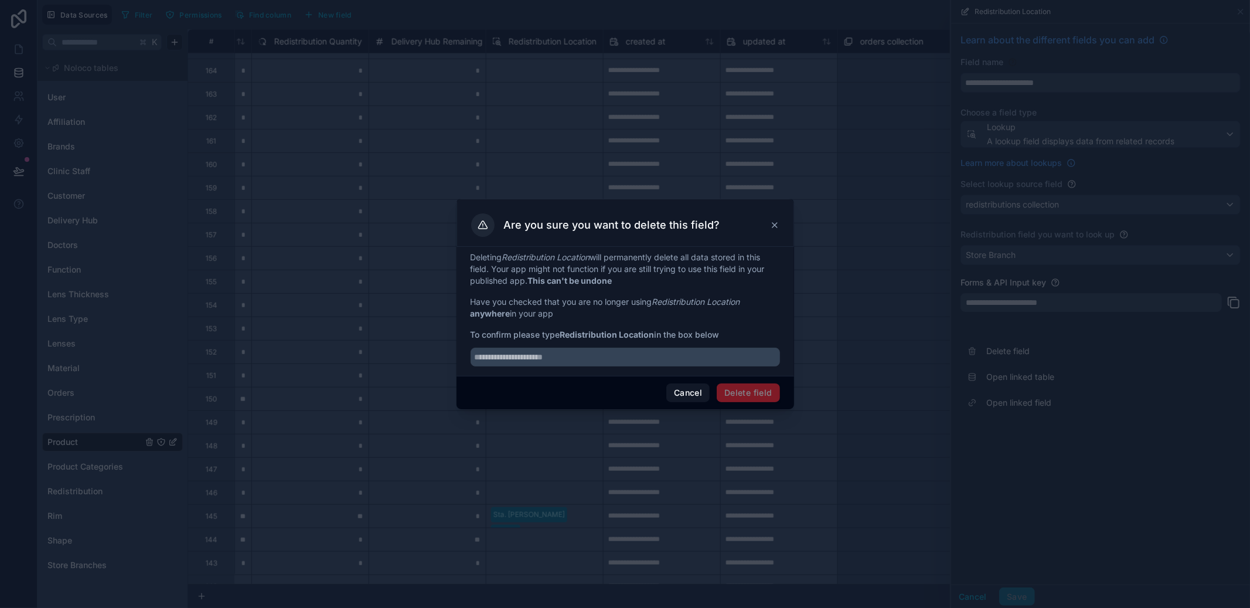
click at [669, 370] on div "Deleting Redistribution Location will permanently delete all data stored in thi…" at bounding box center [626, 311] width 338 height 129
click at [667, 356] on input "text" at bounding box center [626, 357] width 310 height 19
paste input "**********"
type input "**********"
click at [751, 395] on button "Delete field" at bounding box center [748, 392] width 63 height 19
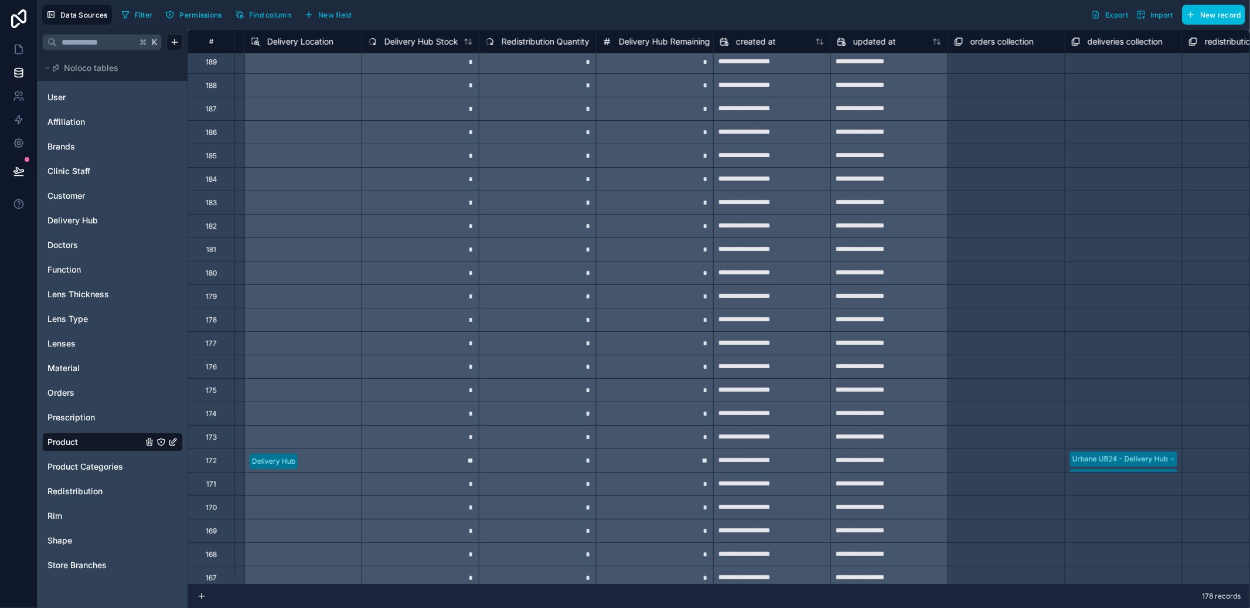
scroll to position [0, 1045]
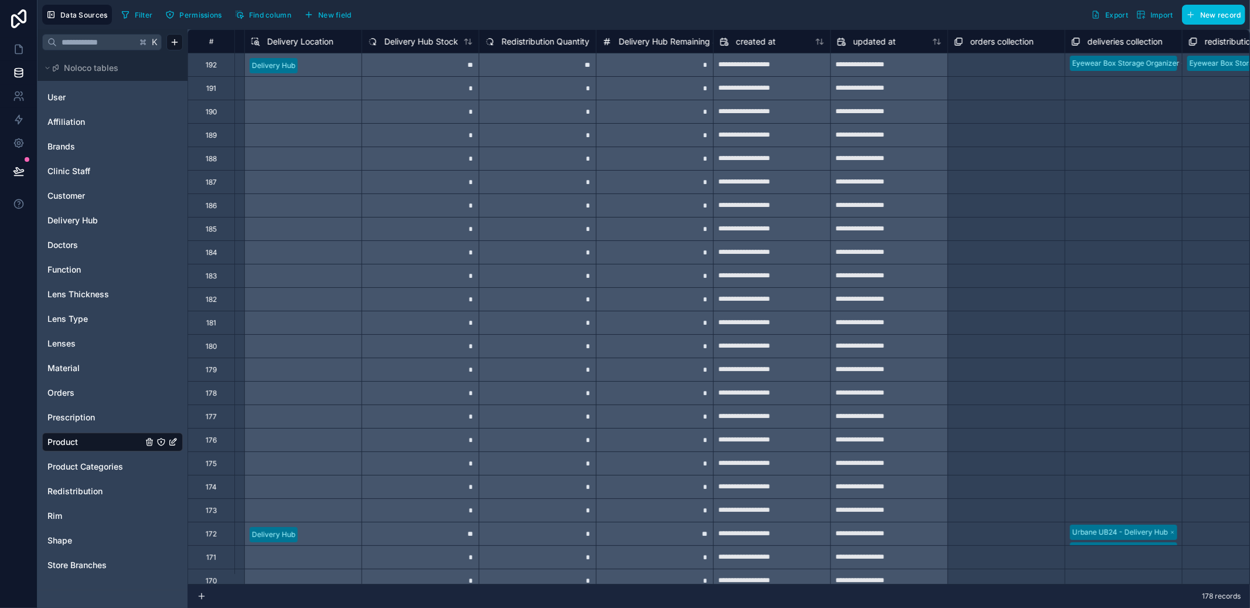
click at [348, 13] on span "New field" at bounding box center [334, 15] width 33 height 9
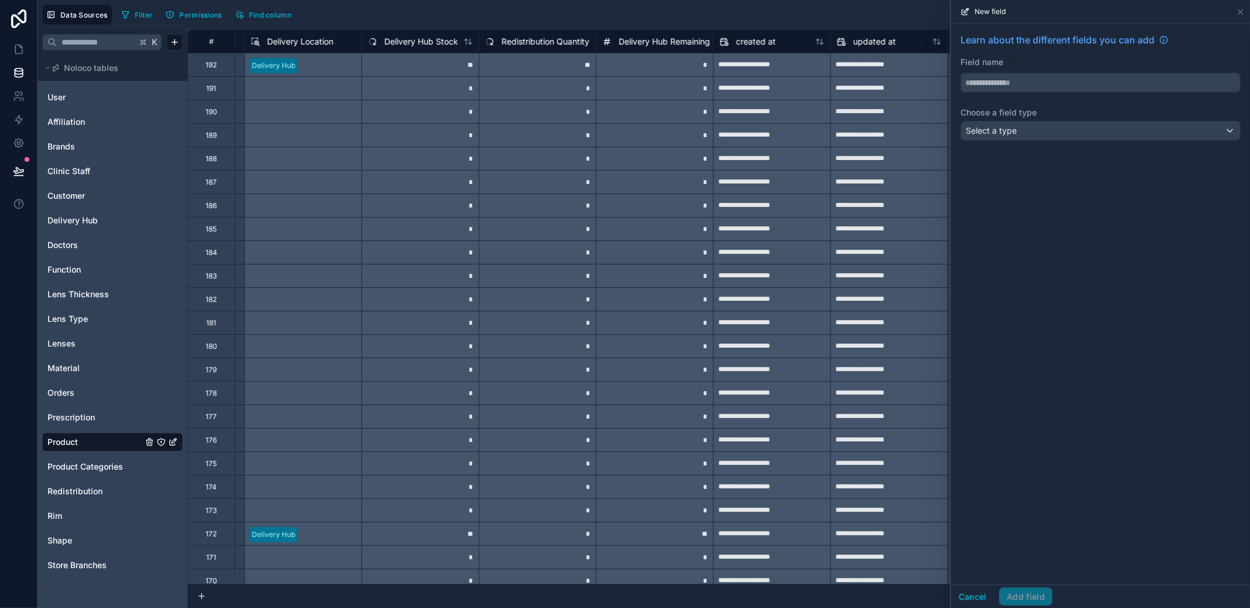
click at [1028, 125] on div "Select a type" at bounding box center [1100, 130] width 279 height 19
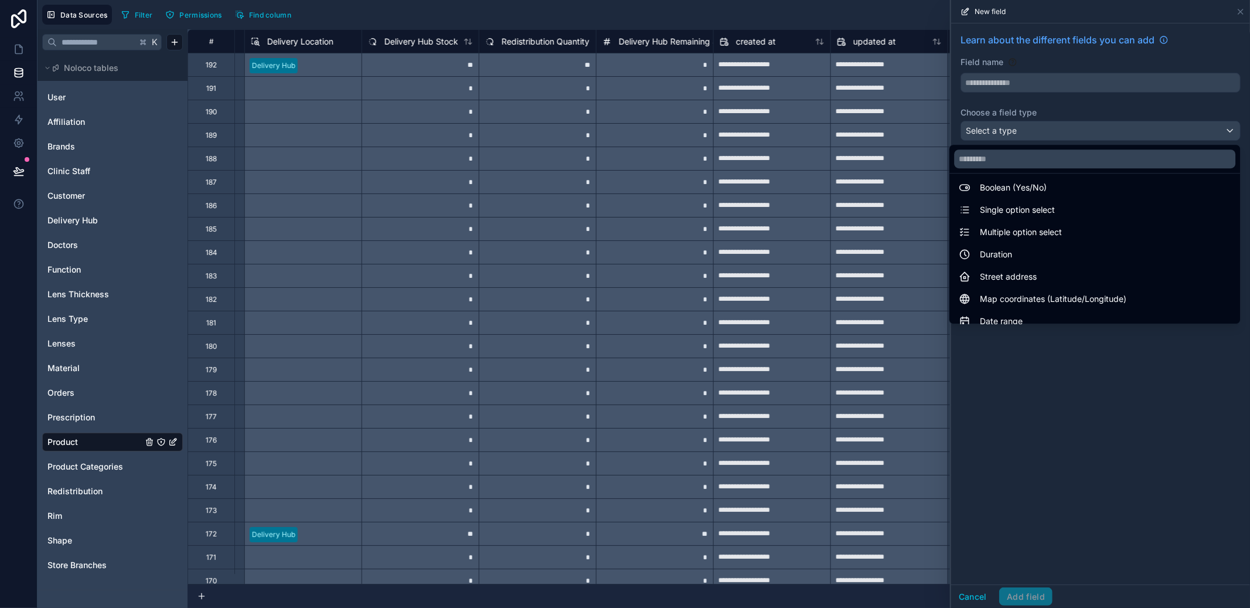
scroll to position [340, 0]
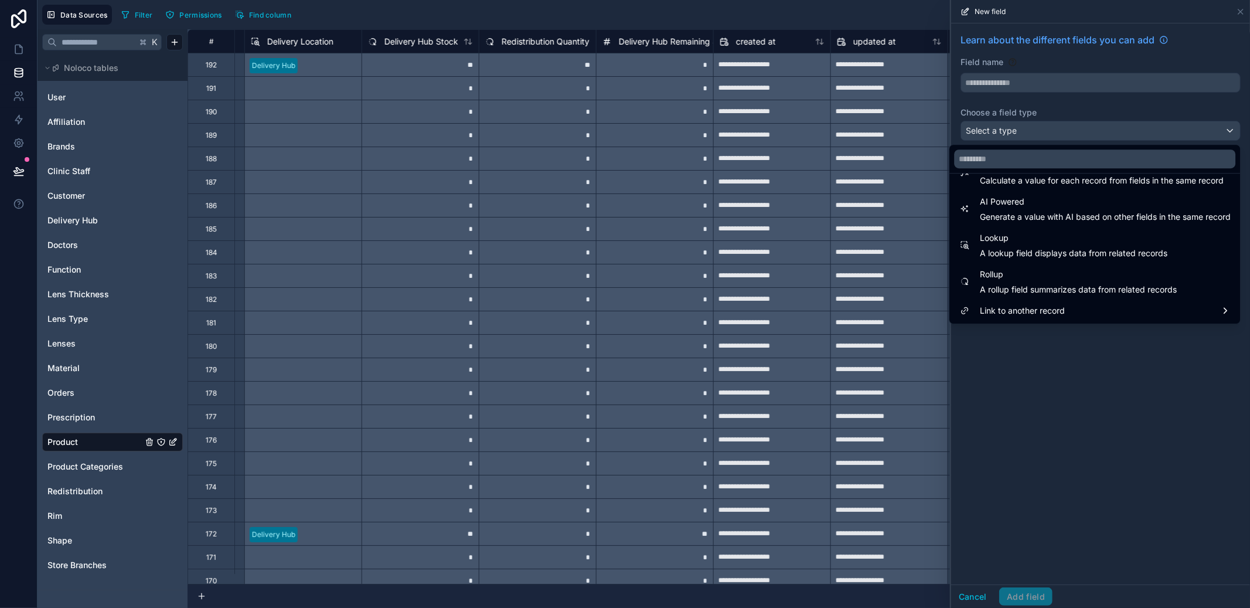
click at [1059, 284] on span "A rollup field summarizes data from related records" at bounding box center [1078, 290] width 197 height 12
type input "******"
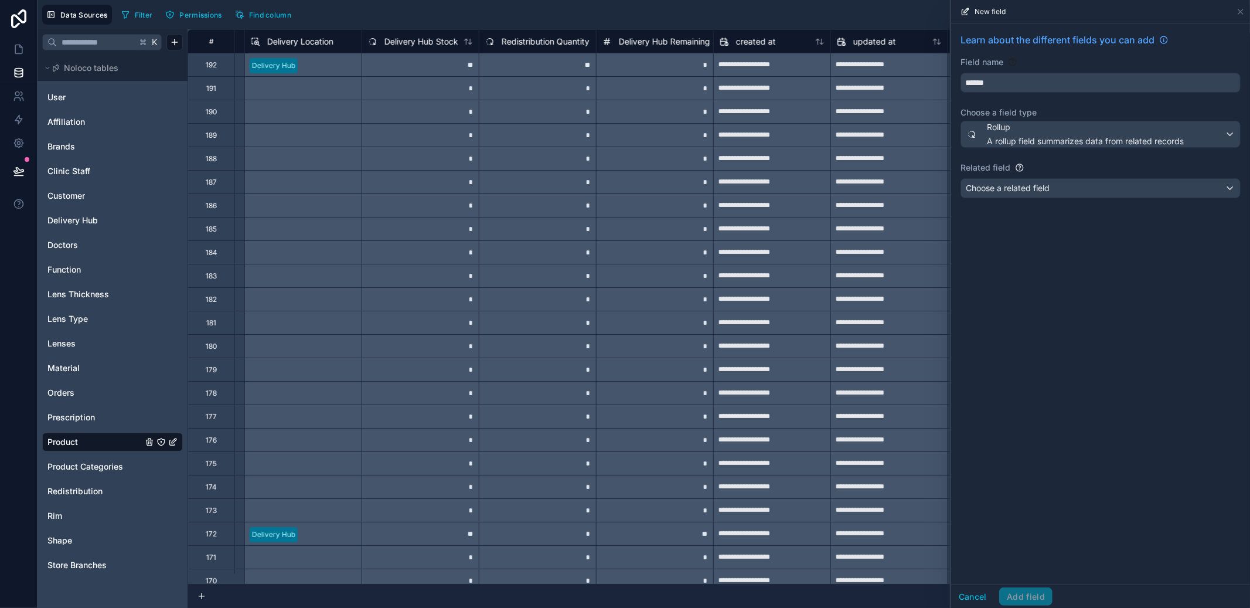
click at [1062, 176] on div "Learn about the different fields you can add Field name ****** Choose a field t…" at bounding box center [1100, 117] width 299 height 189
click at [1062, 183] on div "Choose a related field" at bounding box center [1100, 188] width 279 height 19
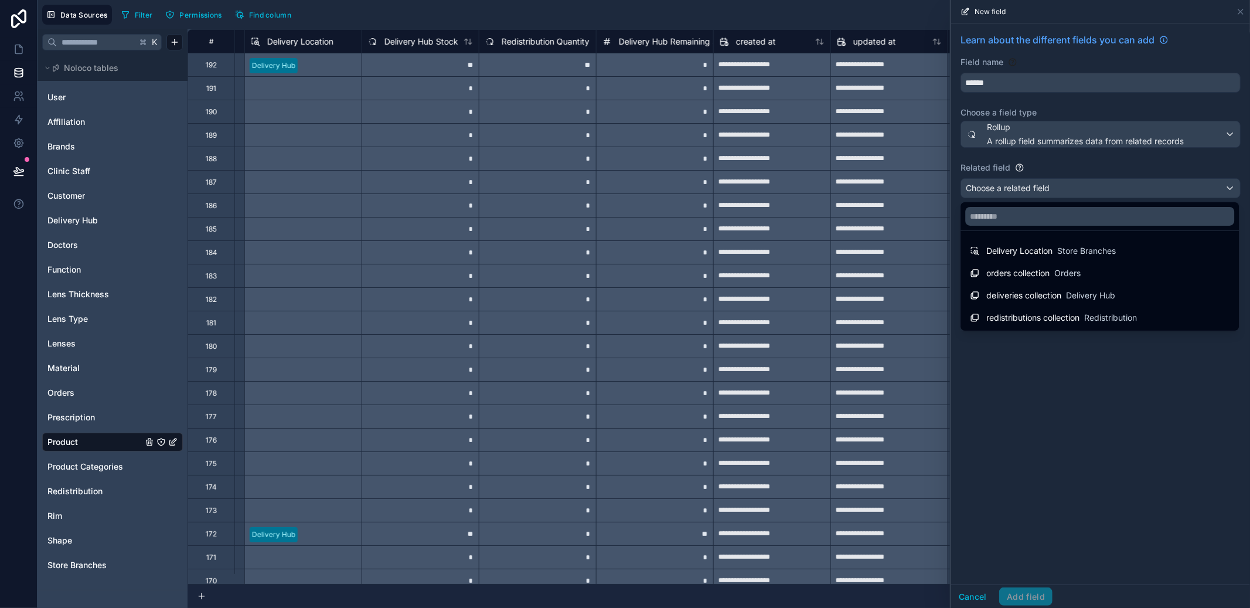
click at [1062, 312] on span "redistributions collection" at bounding box center [1033, 318] width 93 height 12
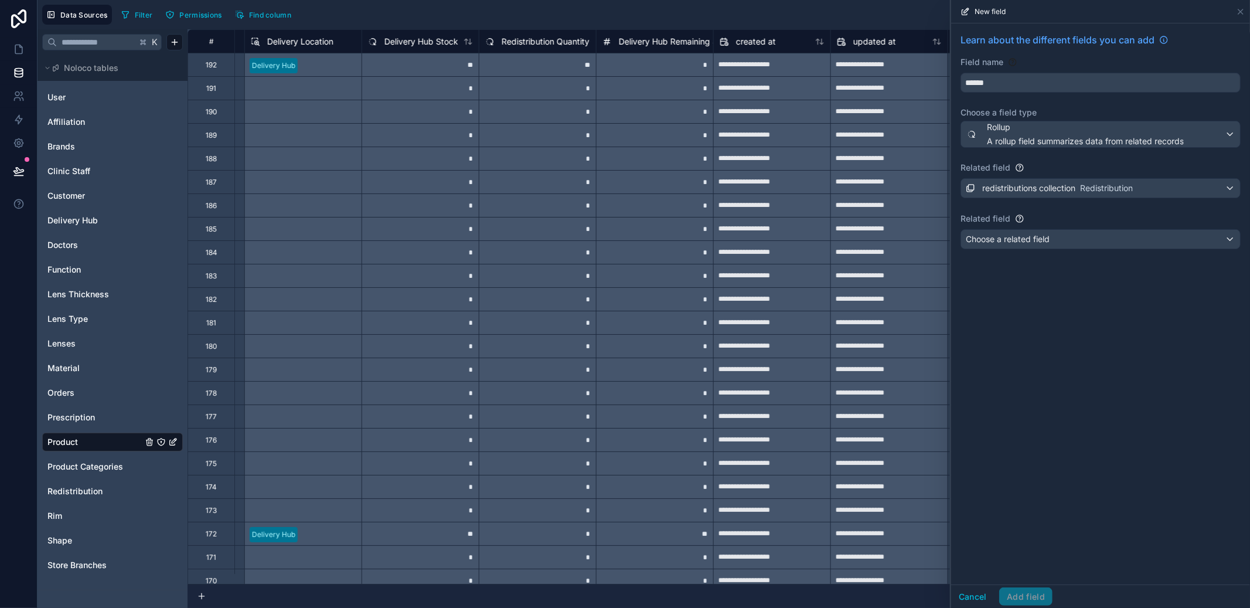
click at [1061, 242] on div "Choose a related field" at bounding box center [1100, 239] width 279 height 19
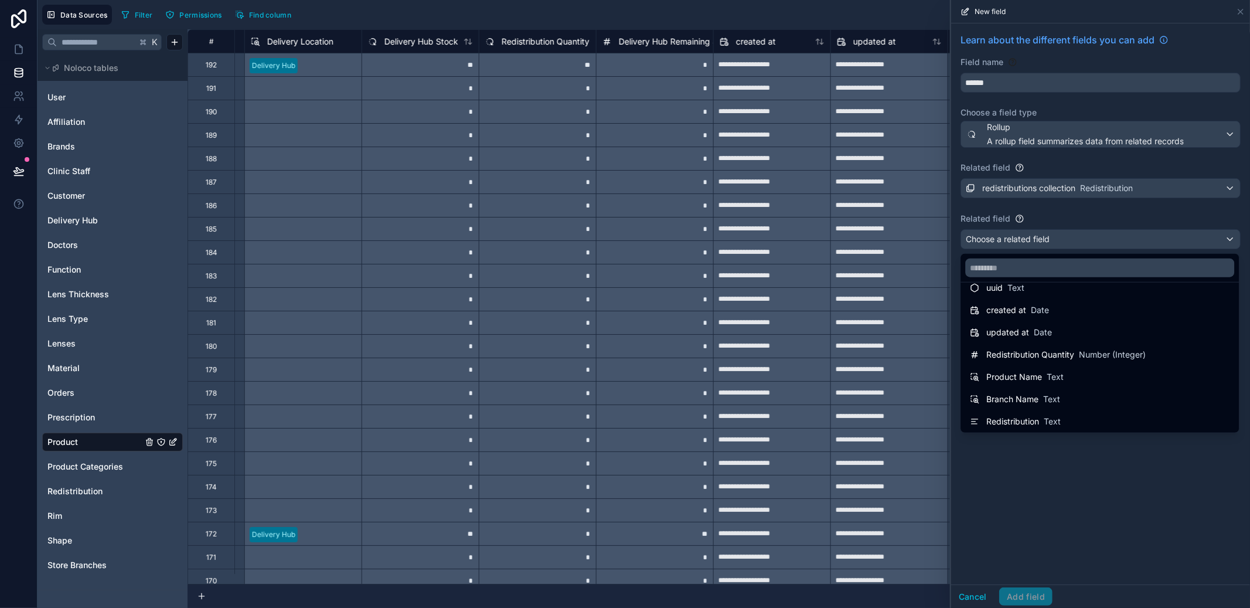
scroll to position [38, 0]
click at [1061, 403] on div "Branch Name Text" at bounding box center [1100, 398] width 260 height 14
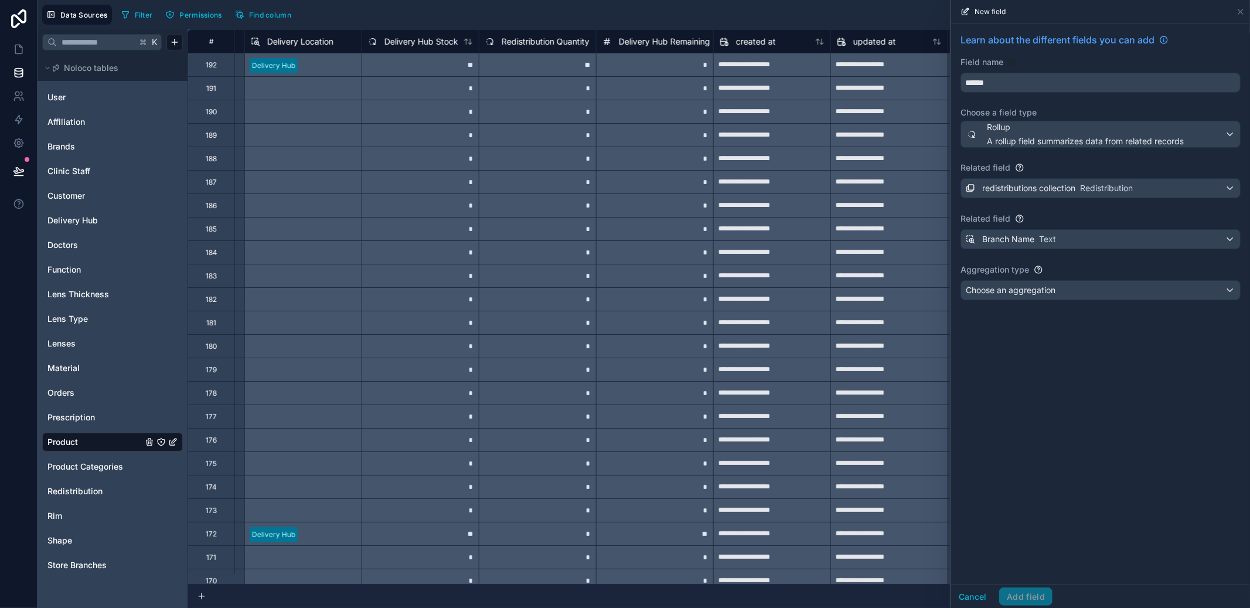
click at [1063, 288] on div "Choose an aggregation" at bounding box center [1100, 290] width 279 height 19
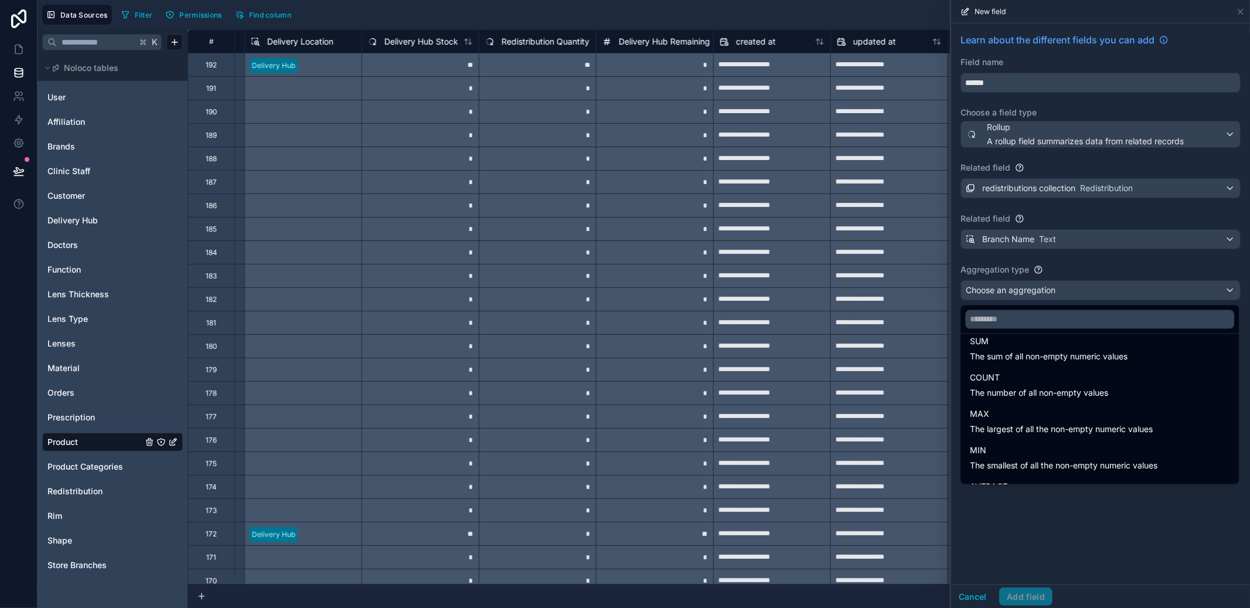
scroll to position [0, 0]
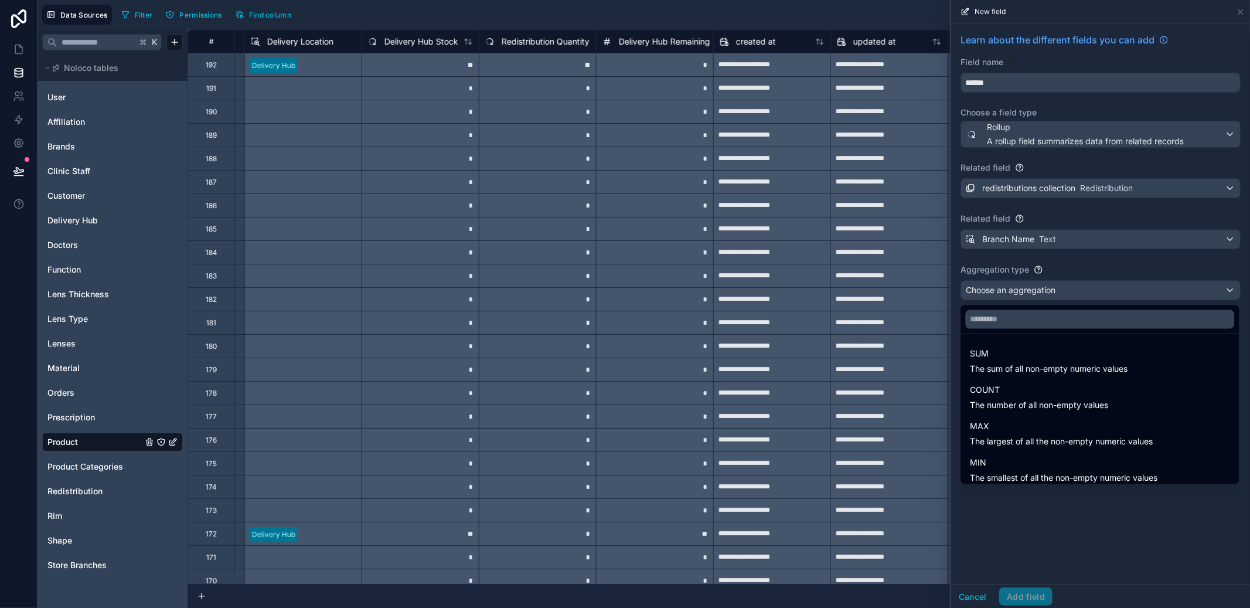
click at [1066, 271] on div at bounding box center [1100, 304] width 299 height 608
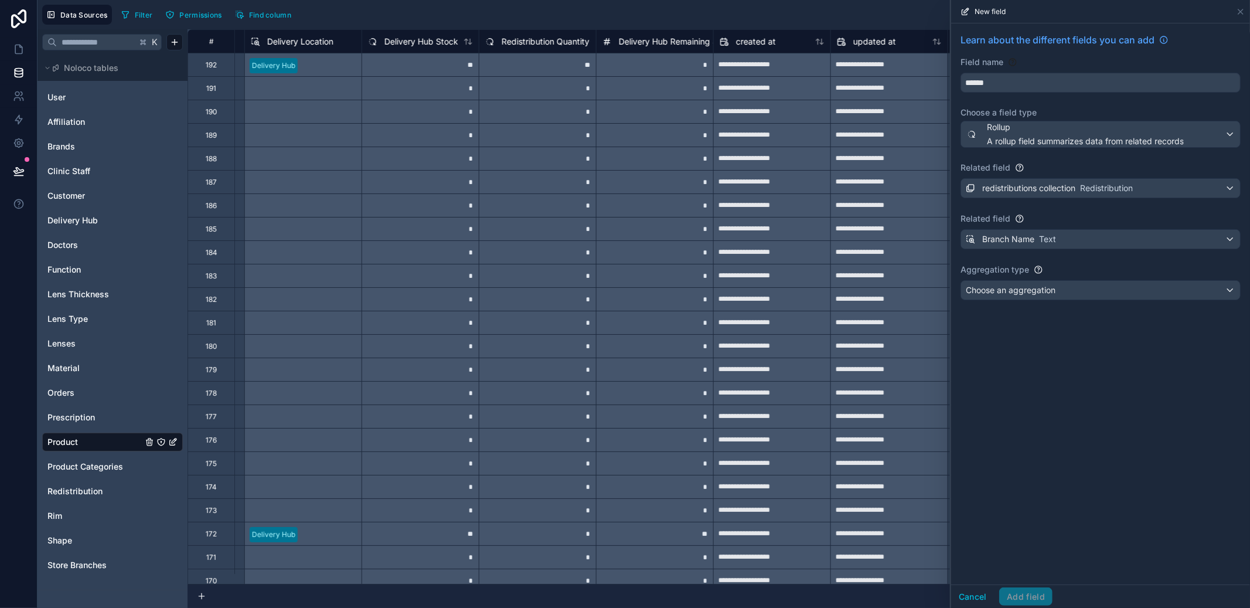
click at [970, 599] on button "Cancel" at bounding box center [972, 596] width 43 height 19
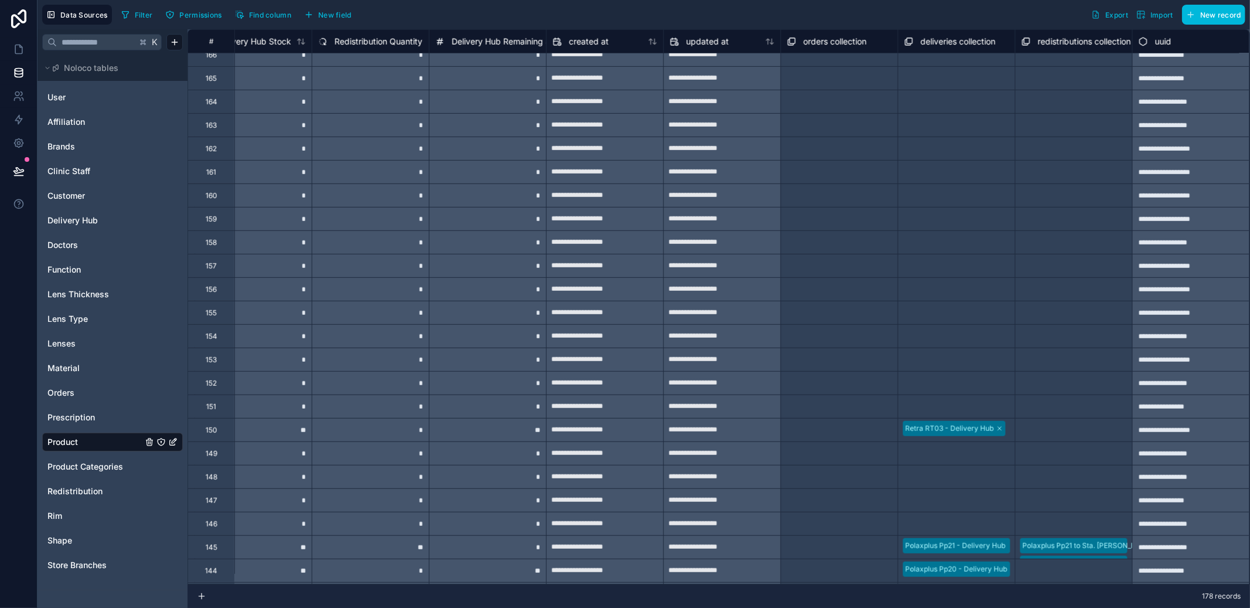
scroll to position [0, 1222]
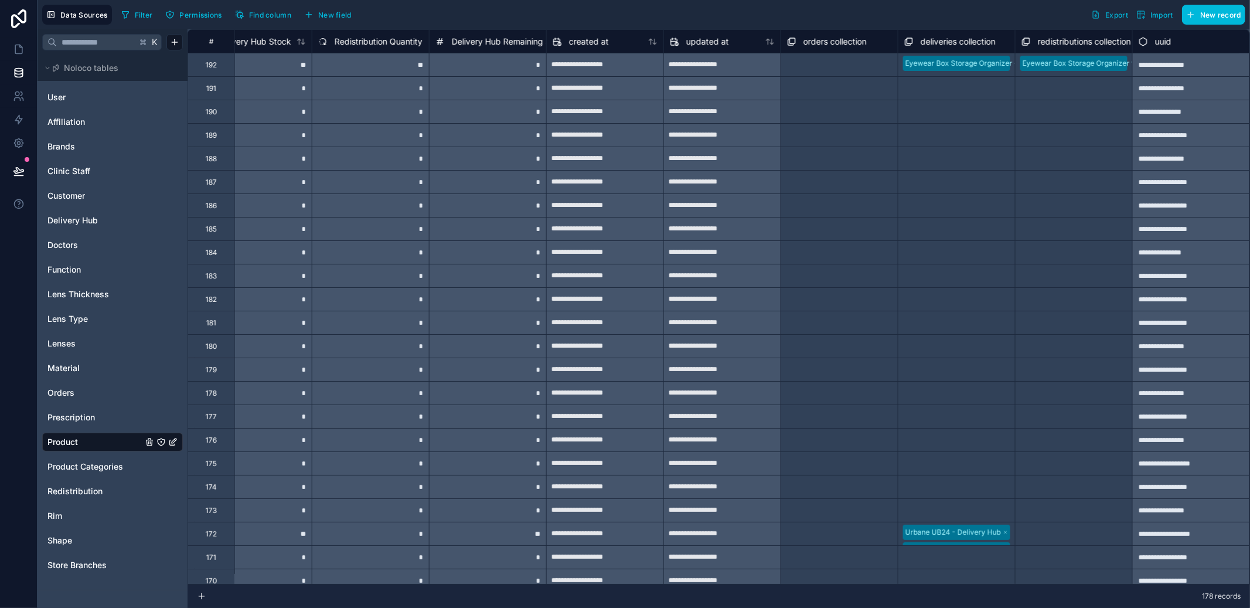
click at [69, 393] on span "Orders" at bounding box center [60, 393] width 27 height 12
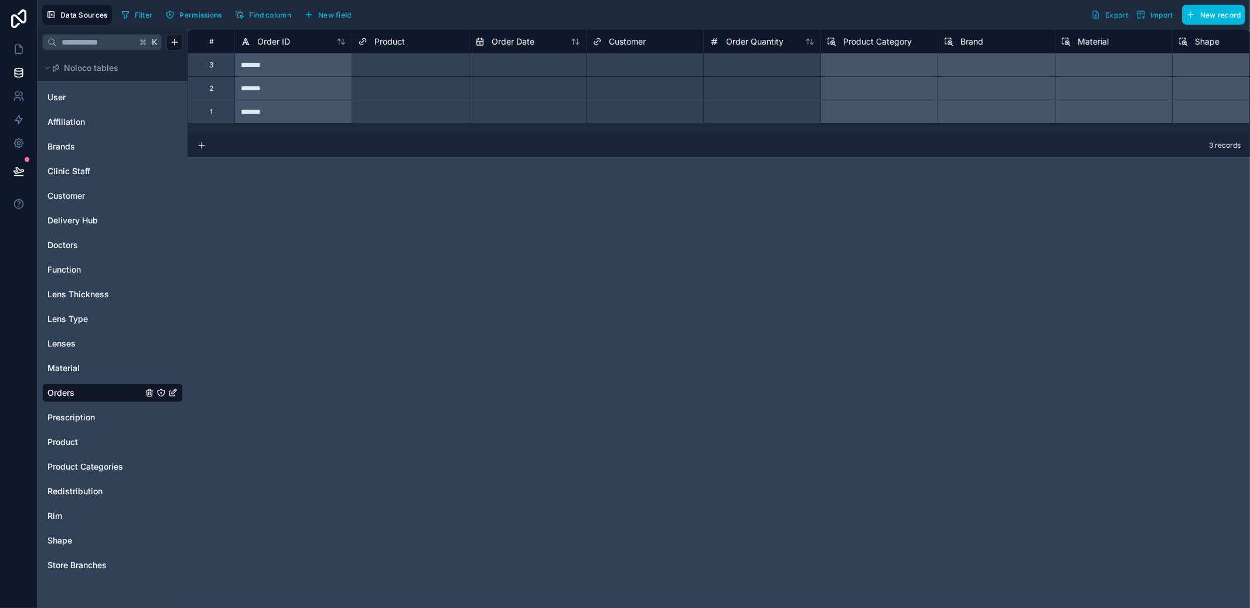
click at [340, 11] on span "New field" at bounding box center [334, 15] width 33 height 9
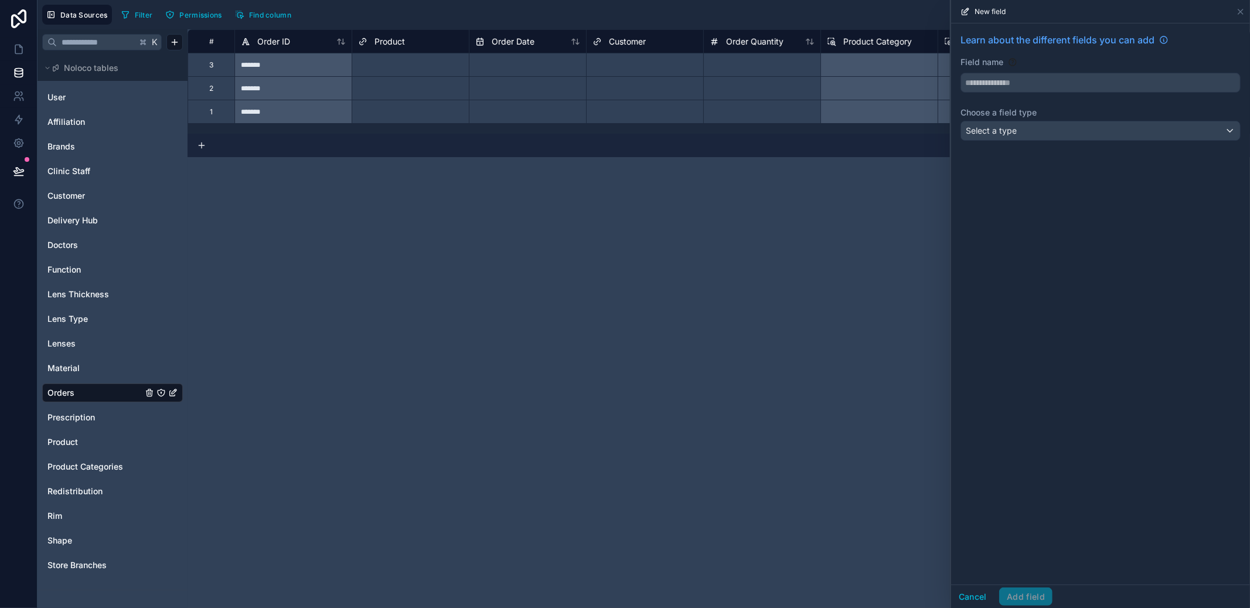
click at [1020, 130] on div "Select a type" at bounding box center [1100, 130] width 279 height 19
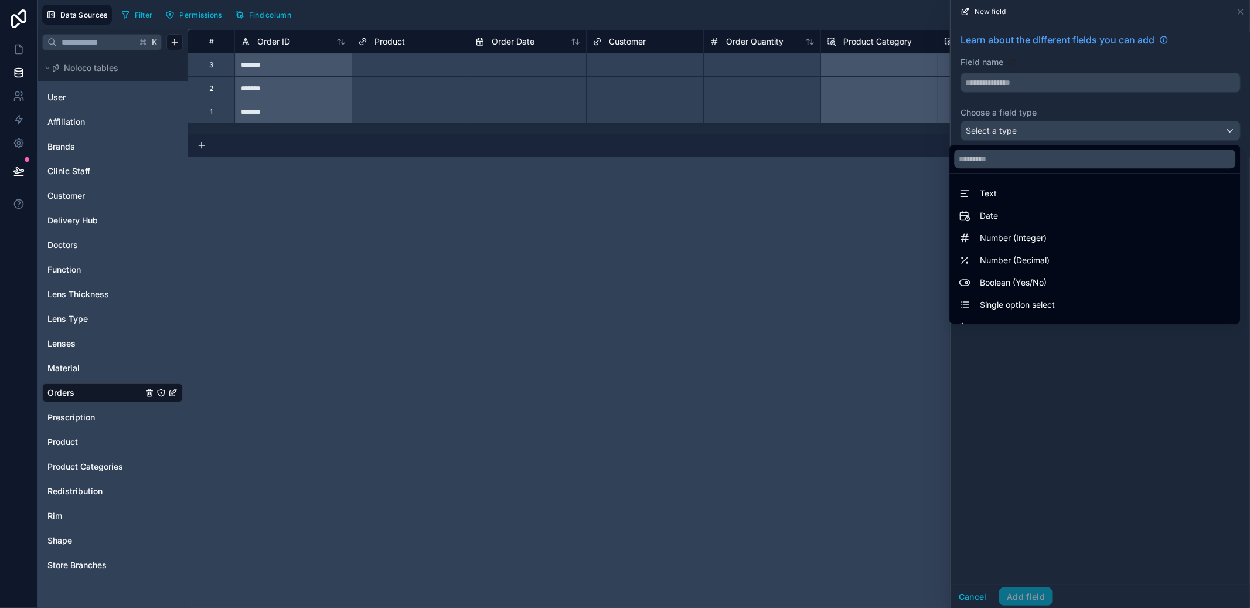
scroll to position [340, 0]
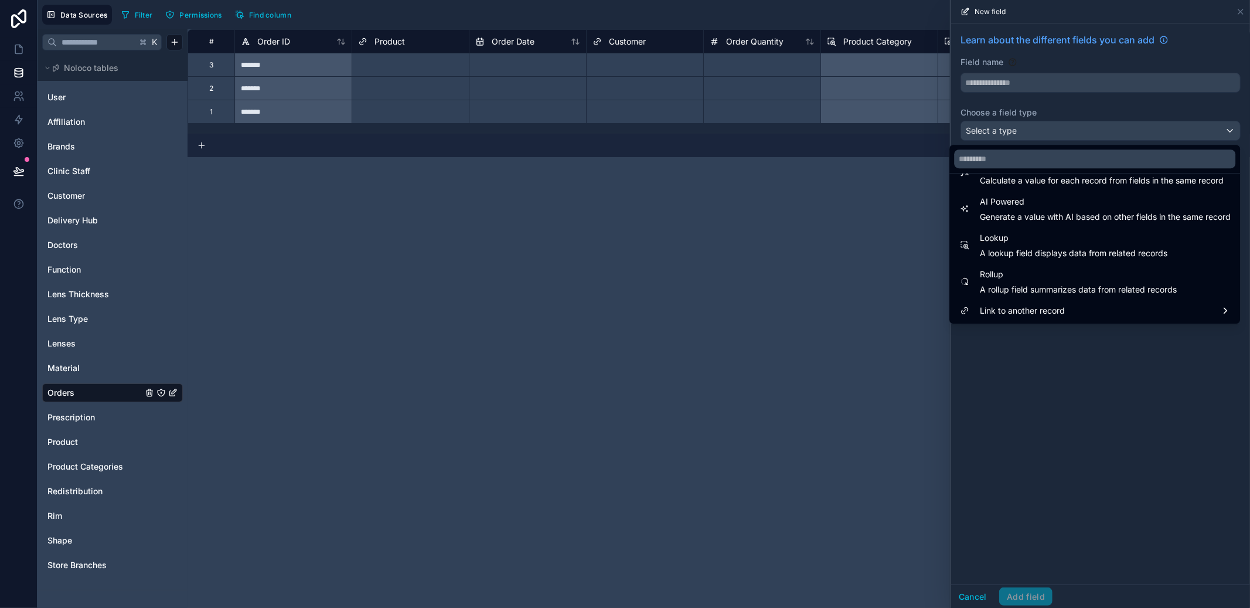
click at [1083, 308] on div "Link to another record" at bounding box center [1095, 311] width 272 height 14
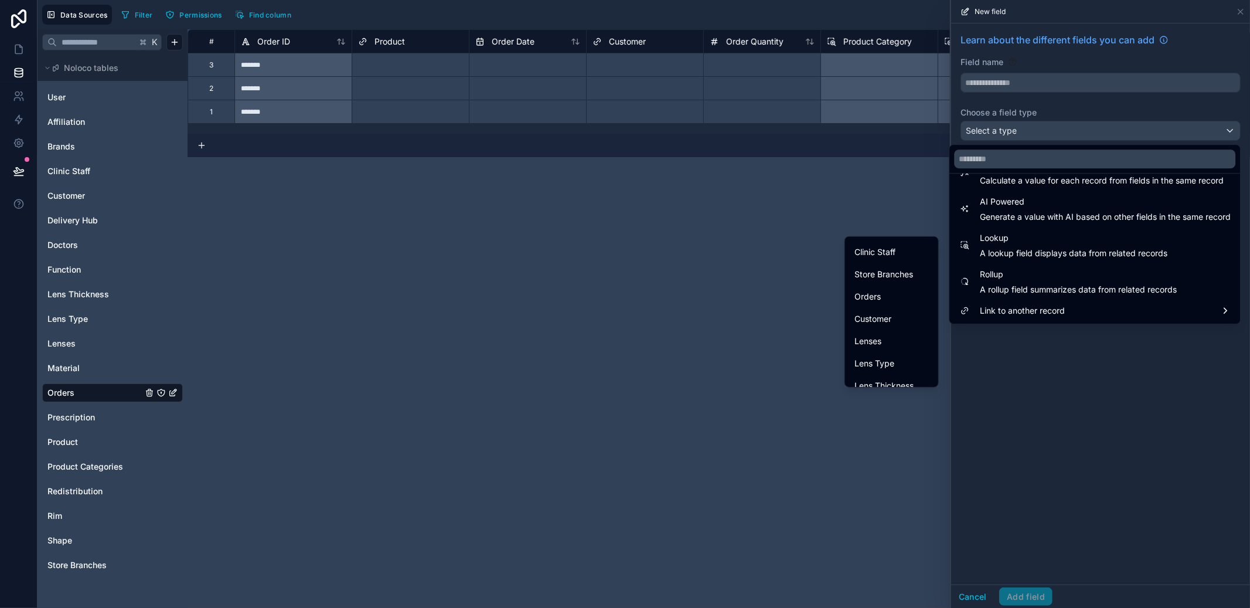
scroll to position [195, 0]
click at [1097, 370] on div at bounding box center [1100, 304] width 299 height 608
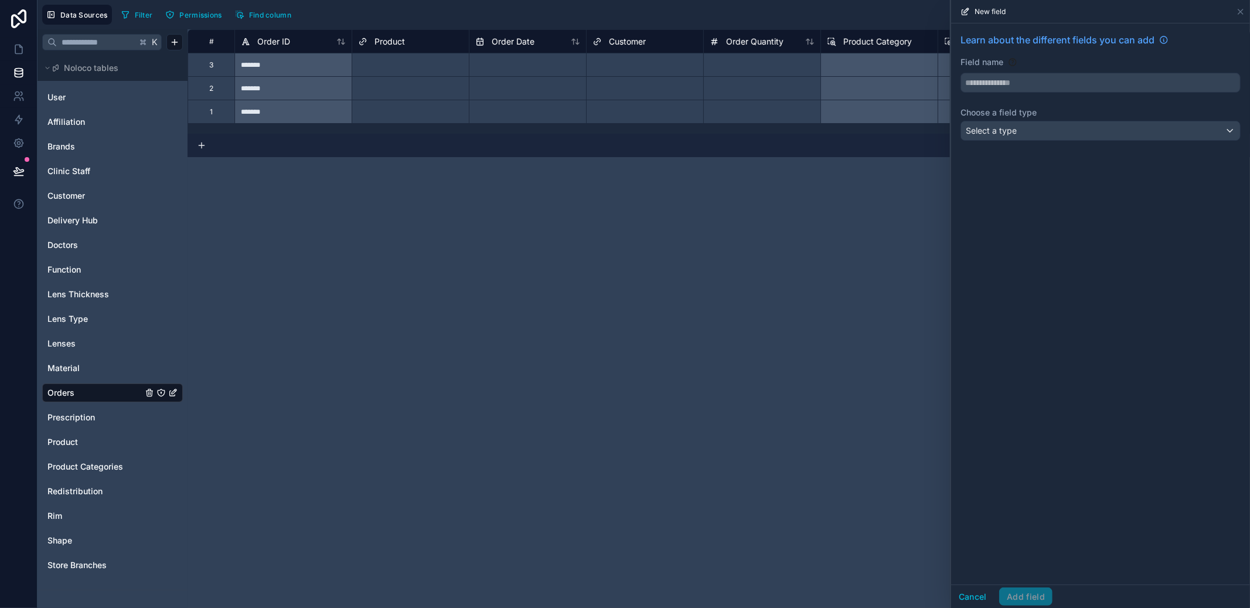
click at [1022, 135] on div "Select a type" at bounding box center [1100, 130] width 279 height 19
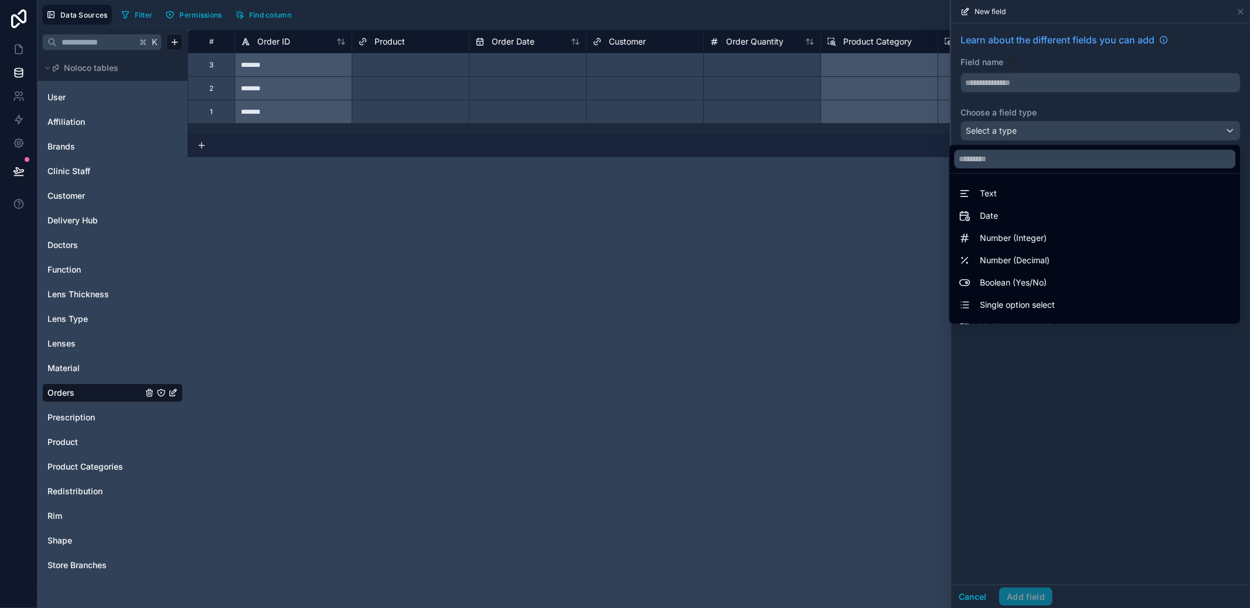
click at [1055, 395] on div at bounding box center [1100, 304] width 299 height 608
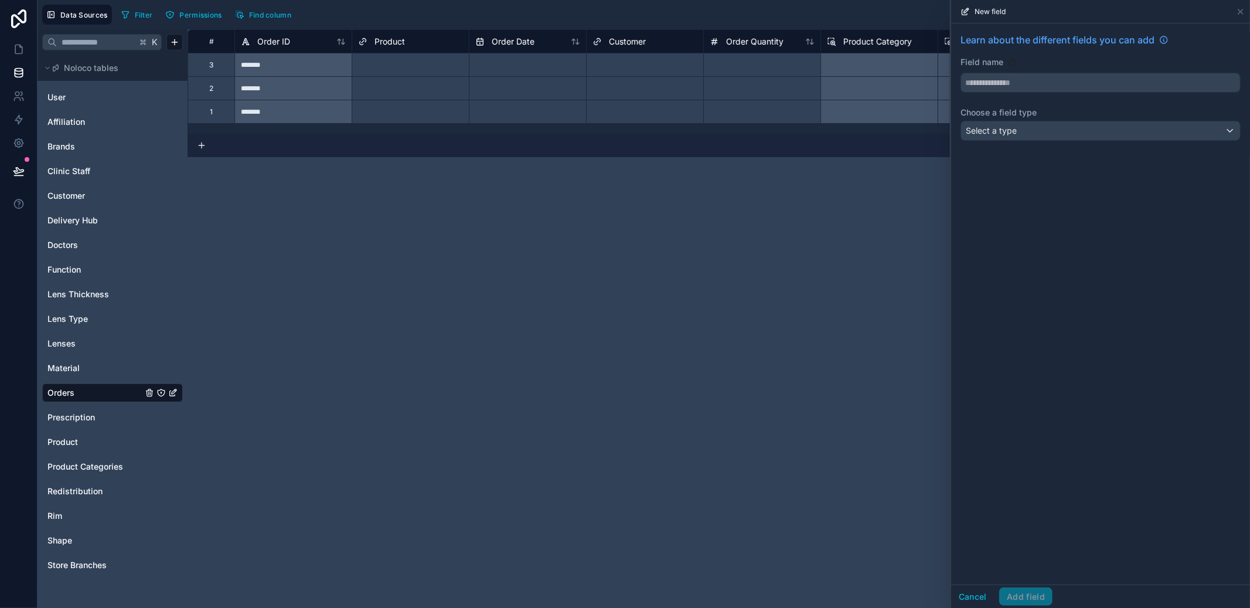
click at [1046, 142] on div "Learn about the different fields you can add Field name Choose a field type Sel…" at bounding box center [1100, 88] width 299 height 131
click at [1051, 127] on div "Select a type" at bounding box center [1100, 130] width 279 height 19
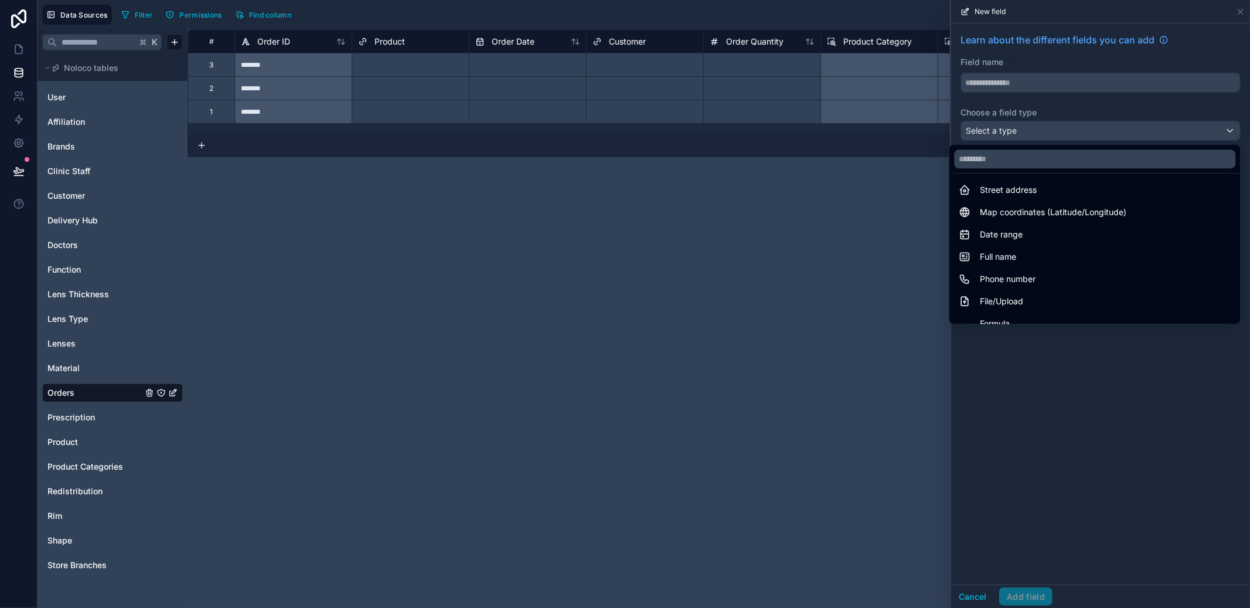
scroll to position [340, 0]
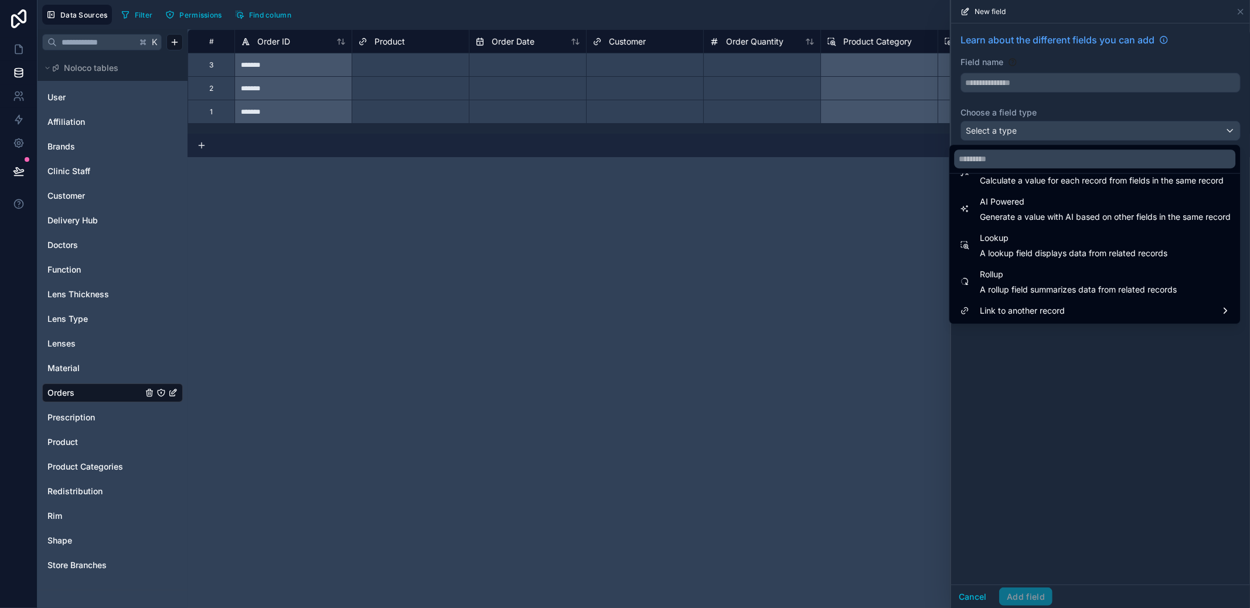
click at [1056, 247] on span "A lookup field displays data from related records" at bounding box center [1074, 253] width 188 height 12
type input "******"
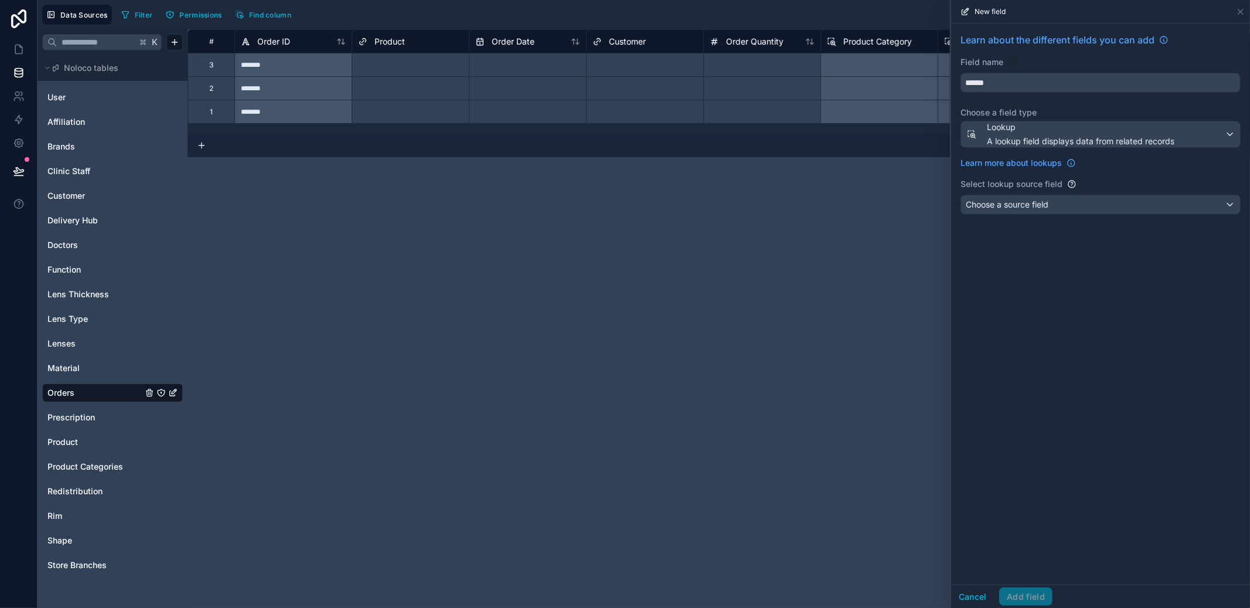
click at [1065, 205] on div "Choose a source field" at bounding box center [1100, 204] width 279 height 19
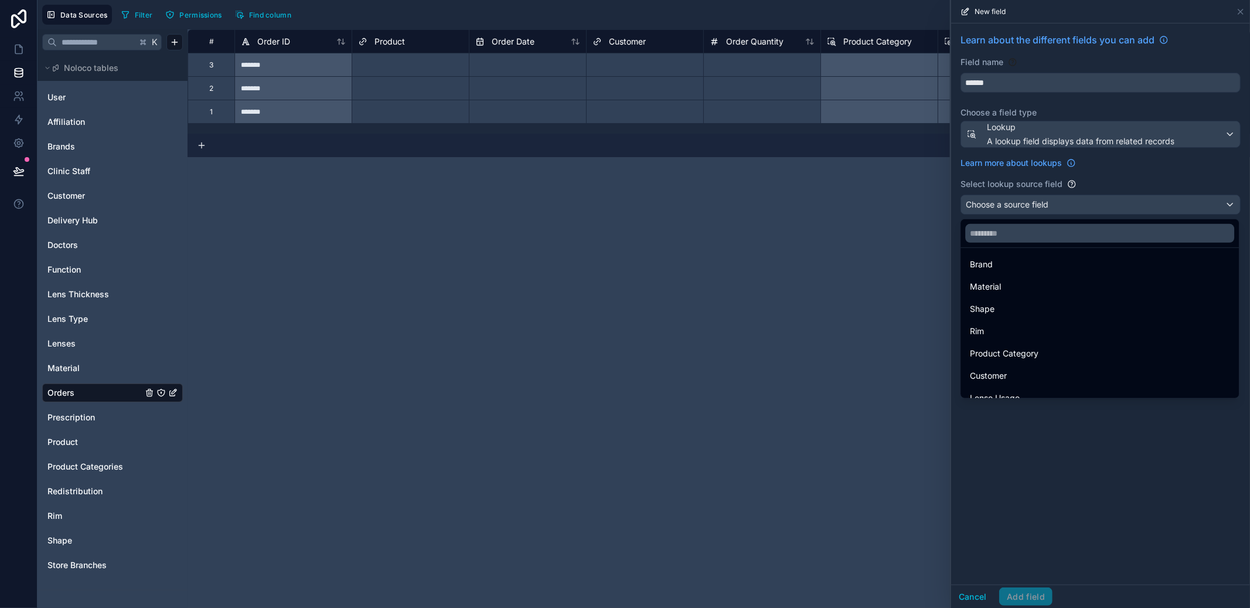
scroll to position [0, 0]
click at [1030, 271] on div "Product" at bounding box center [1100, 268] width 260 height 14
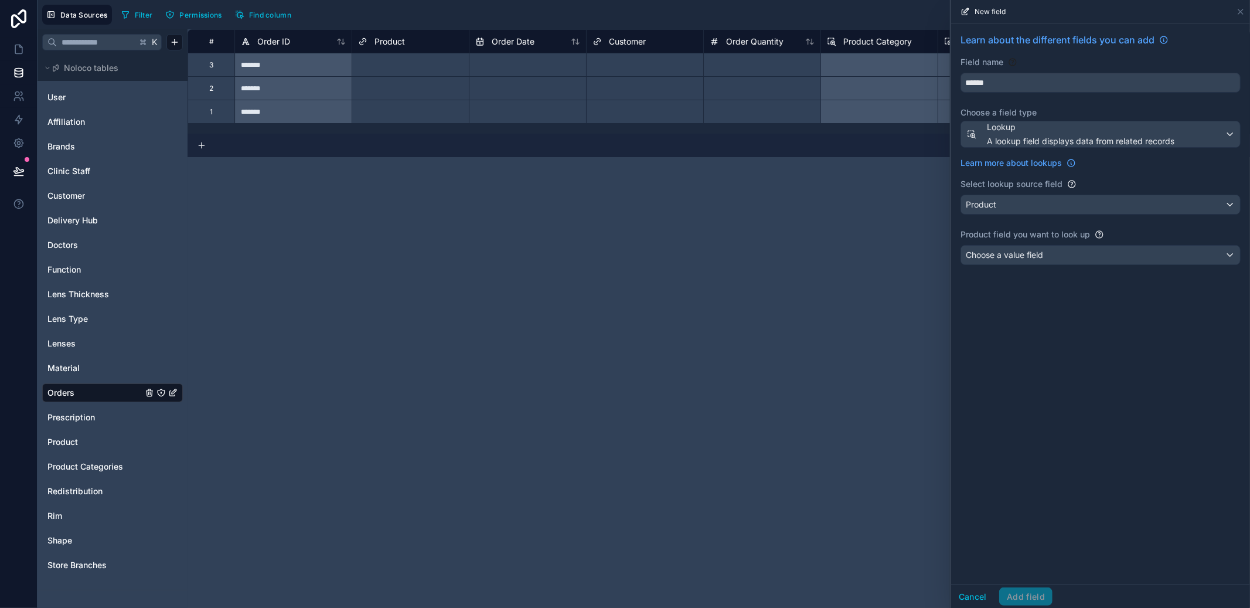
click at [1035, 253] on span "Choose a value field" at bounding box center [1004, 255] width 77 height 10
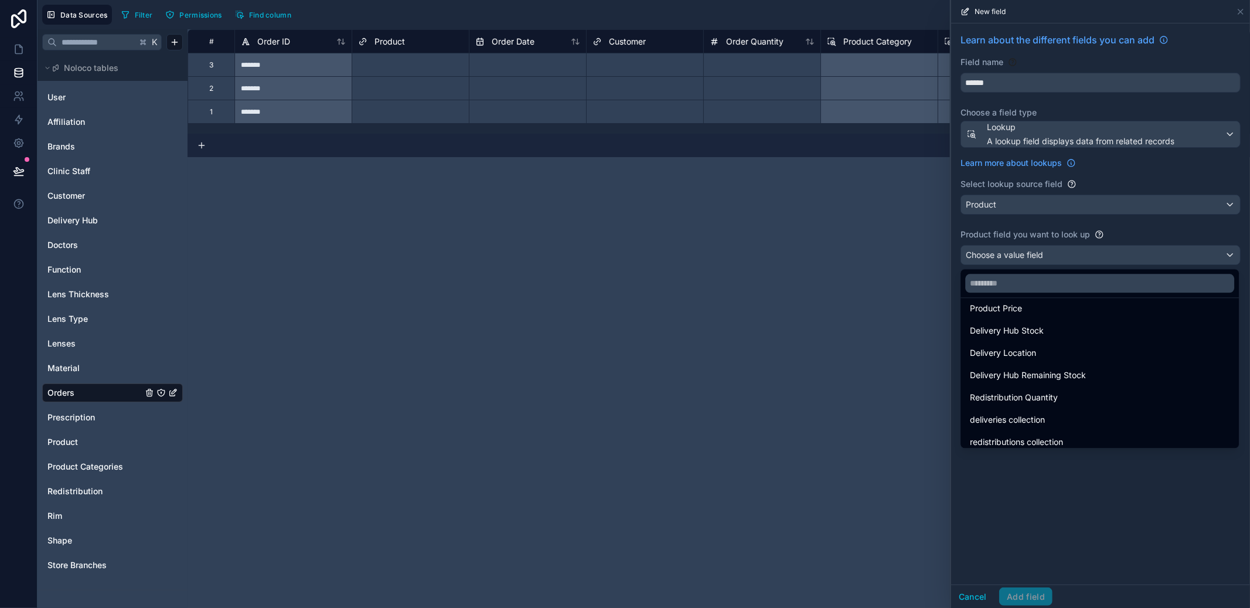
scroll to position [149, 0]
click at [1066, 372] on span "Delivery Hub Remaining Stock" at bounding box center [1028, 369] width 116 height 14
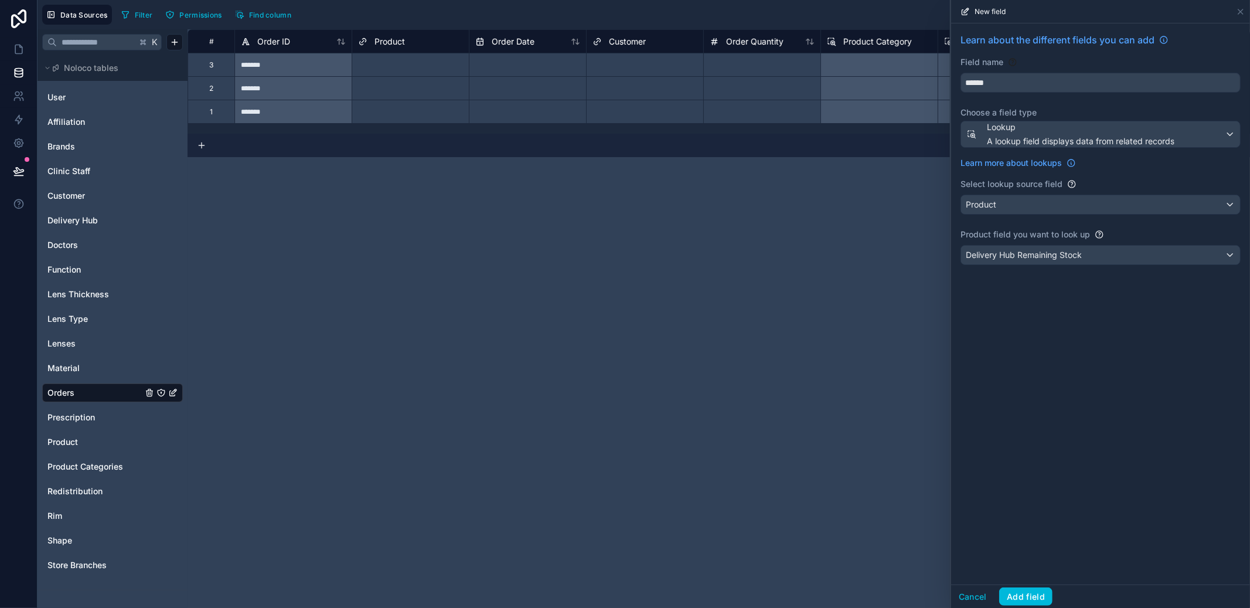
click at [969, 600] on button "Cancel" at bounding box center [972, 596] width 43 height 19
